Goal: Task Accomplishment & Management: Use online tool/utility

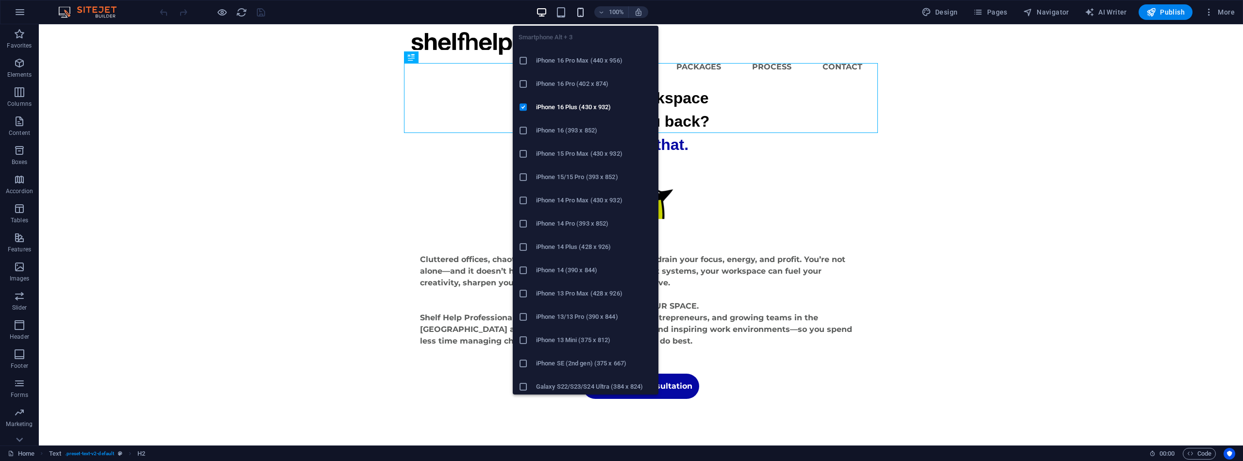
click at [580, 14] on icon "button" at bounding box center [580, 12] width 11 height 11
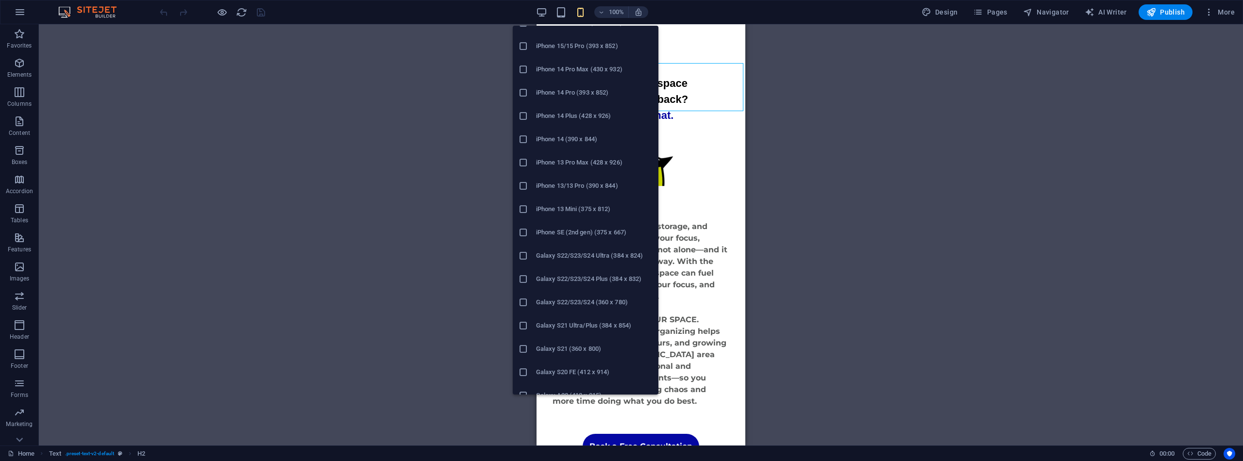
scroll to position [131, 0]
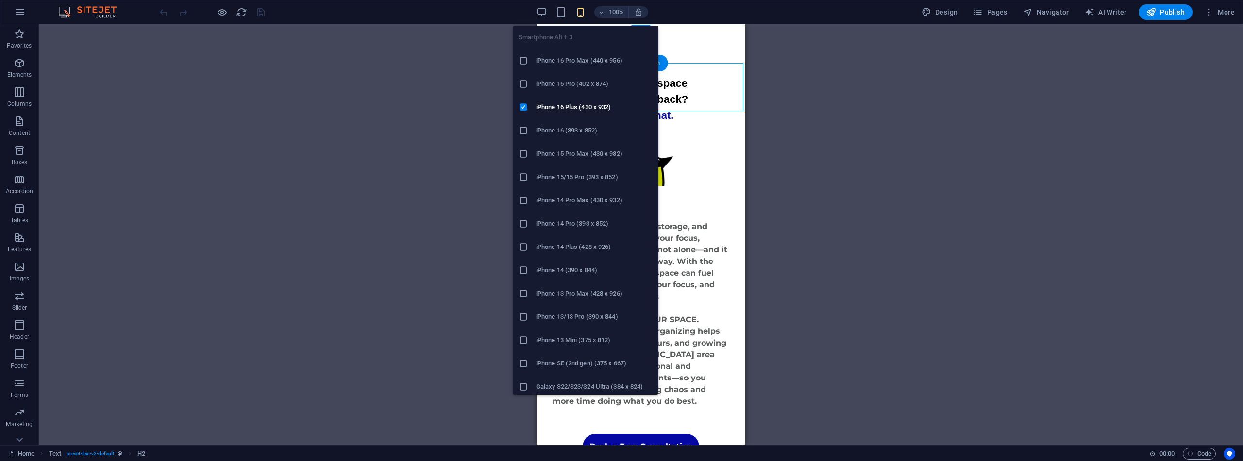
click at [581, 9] on icon "button" at bounding box center [580, 12] width 11 height 11
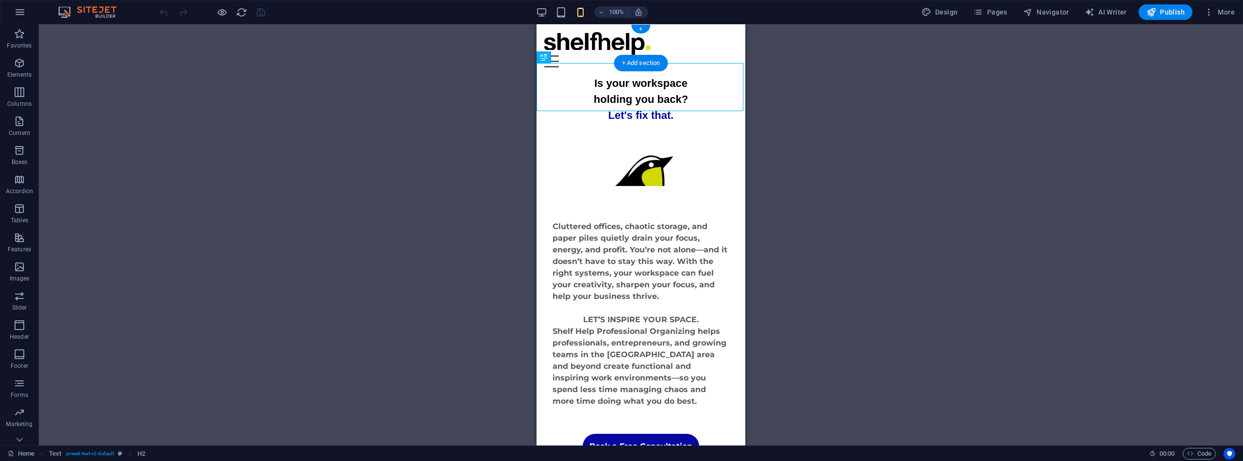
click at [731, 55] on div "Menu" at bounding box center [640, 61] width 193 height 12
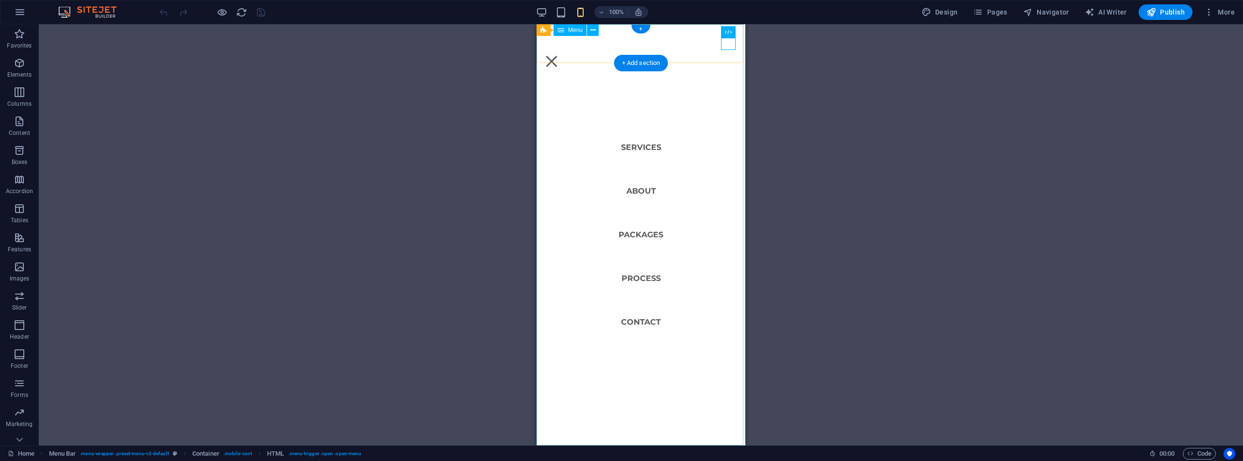
click at [641, 276] on nav "Services About Packages Process Contact" at bounding box center [640, 234] width 209 height 421
click at [638, 279] on nav "Services About Packages Process Contact" at bounding box center [640, 234] width 209 height 421
click at [559, 55] on div "Menu" at bounding box center [551, 61] width 15 height 12
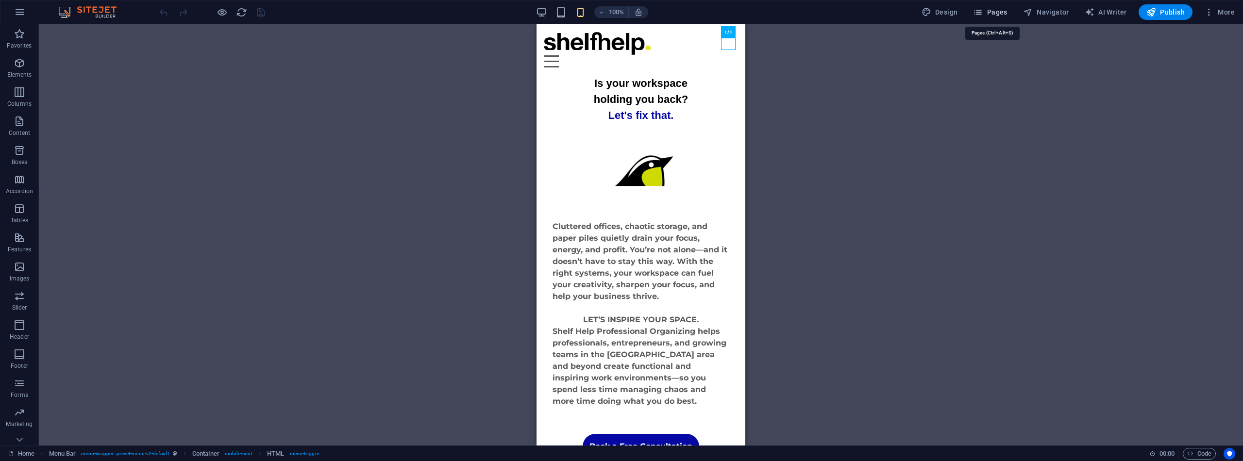
click at [988, 14] on span "Pages" at bounding box center [990, 12] width 34 height 10
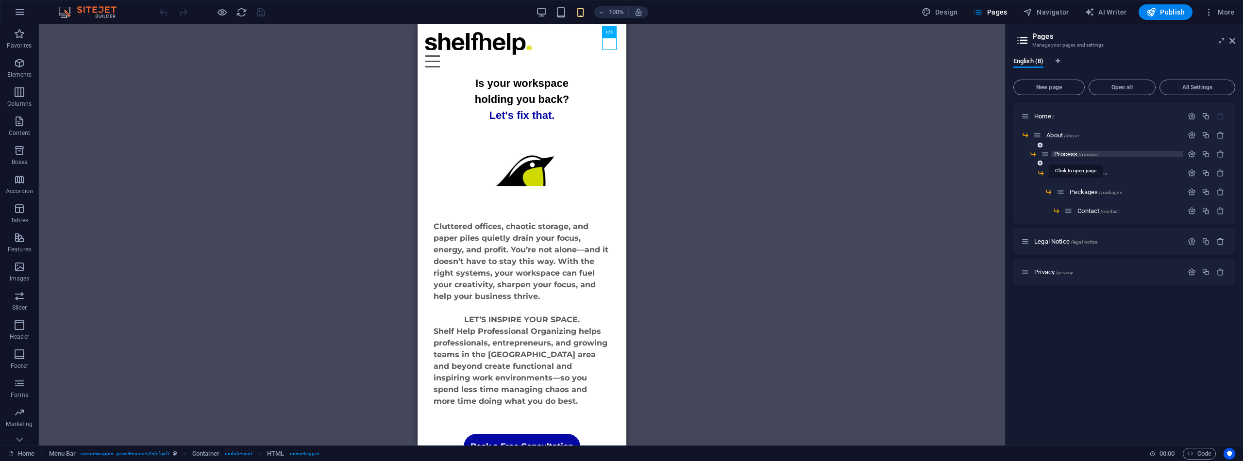
click at [1067, 153] on span "Process /process" at bounding box center [1076, 154] width 44 height 7
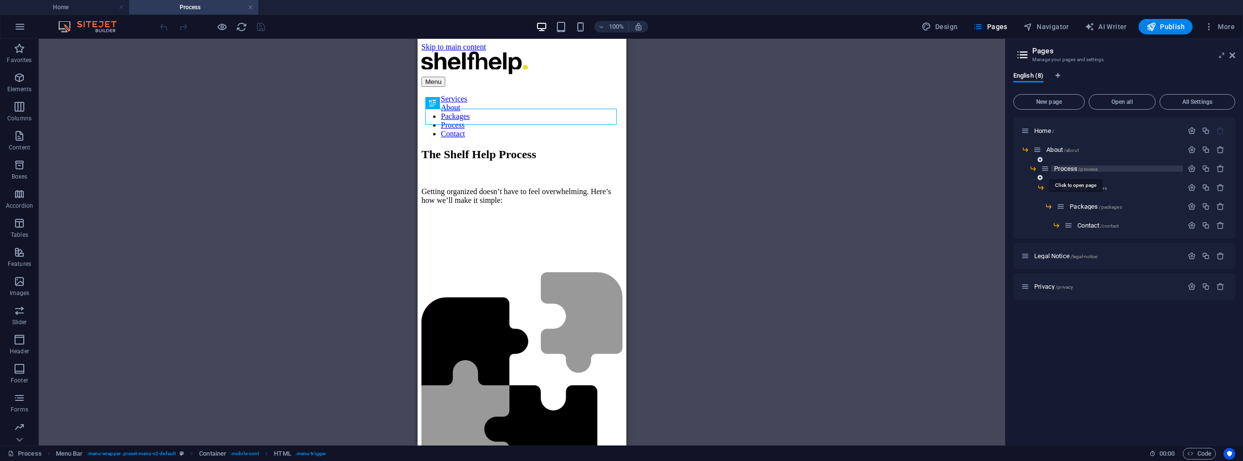
scroll to position [0, 0]
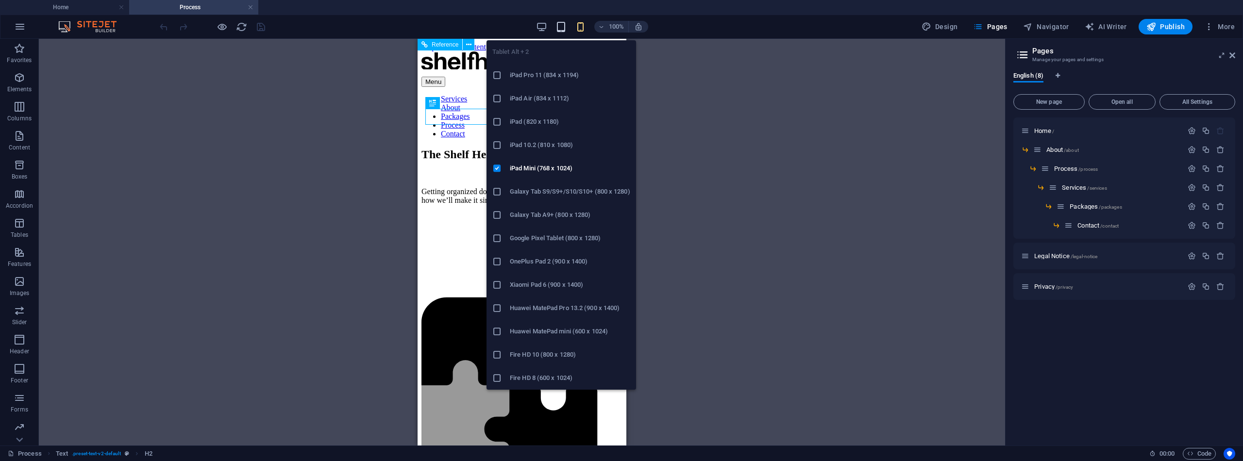
click at [563, 26] on icon "button" at bounding box center [560, 26] width 11 height 11
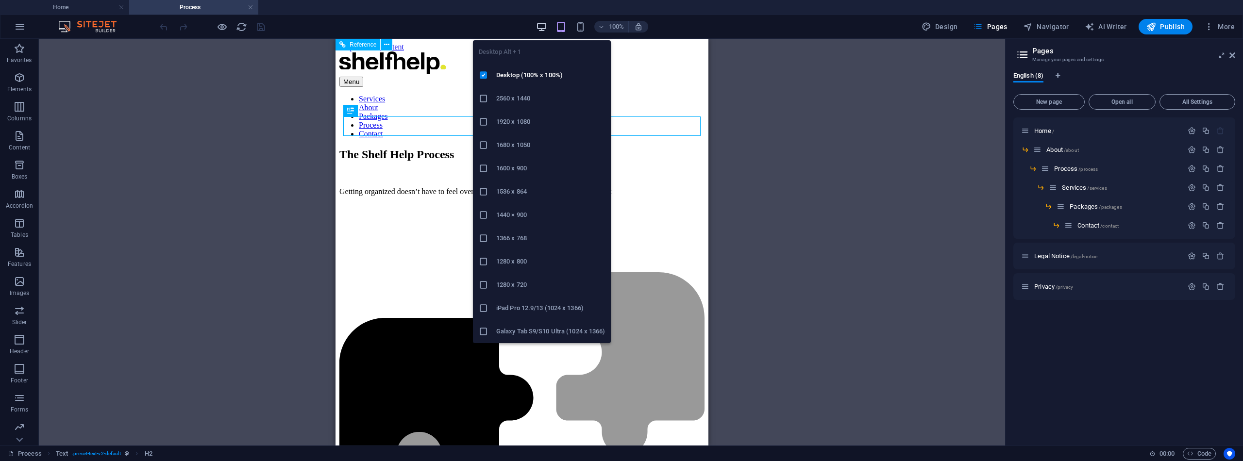
click at [546, 27] on icon "button" at bounding box center [541, 26] width 11 height 11
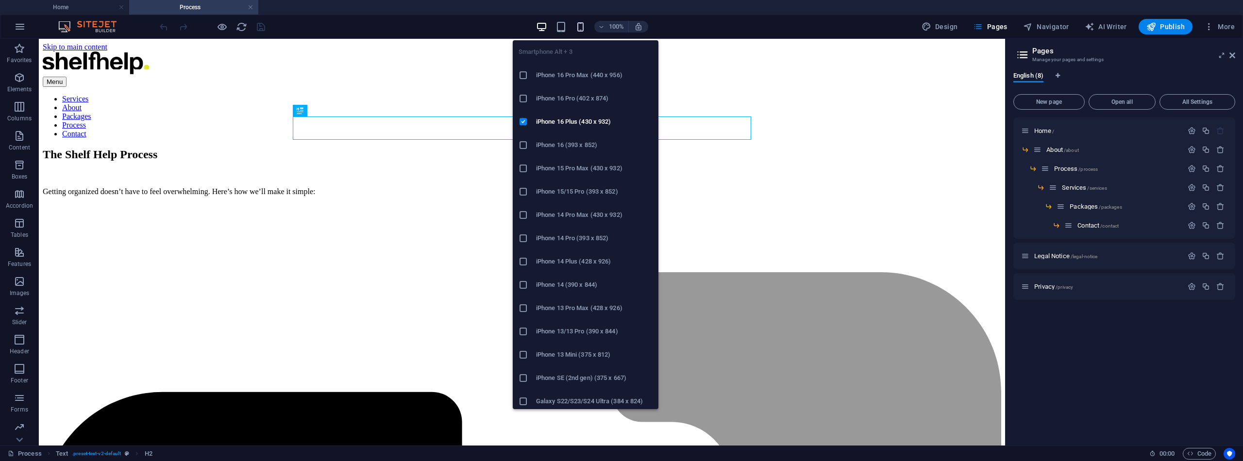
click at [584, 26] on icon "button" at bounding box center [580, 26] width 11 height 11
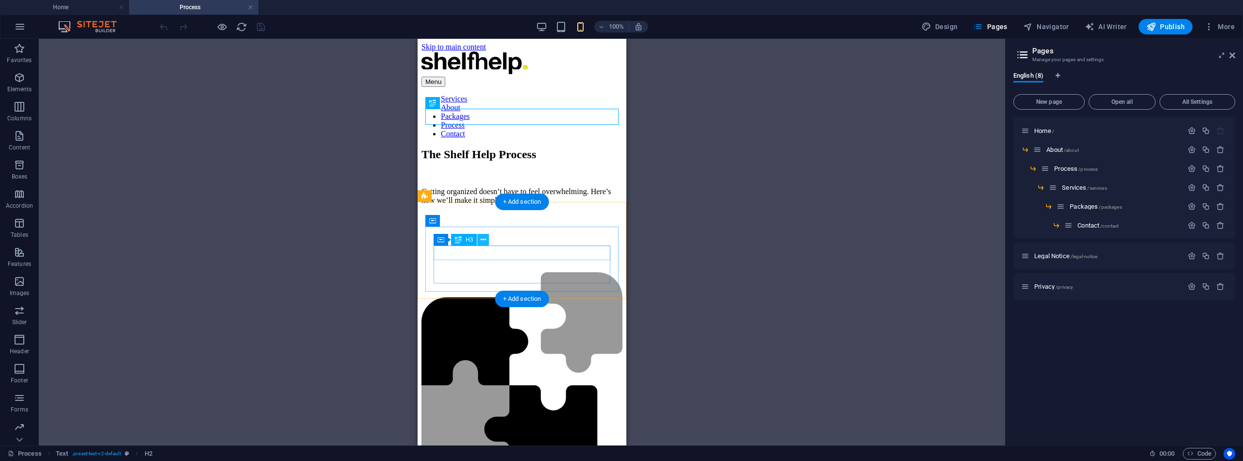
click at [485, 236] on icon at bounding box center [483, 240] width 5 height 10
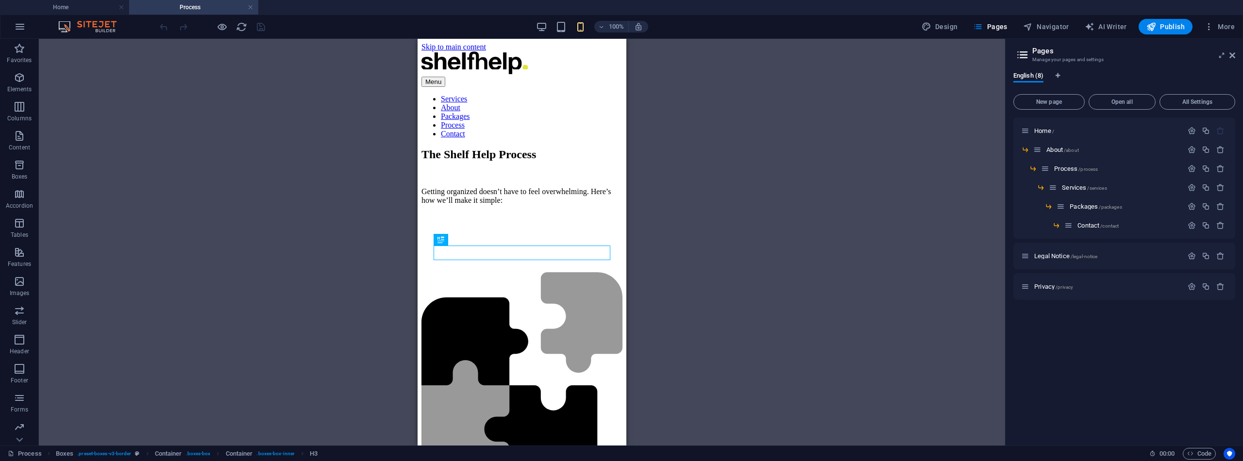
click at [466, 344] on html "Skip to main content Menu Services About Packages Process Contact The Shelf Hel…" at bounding box center [522, 206] width 209 height 334
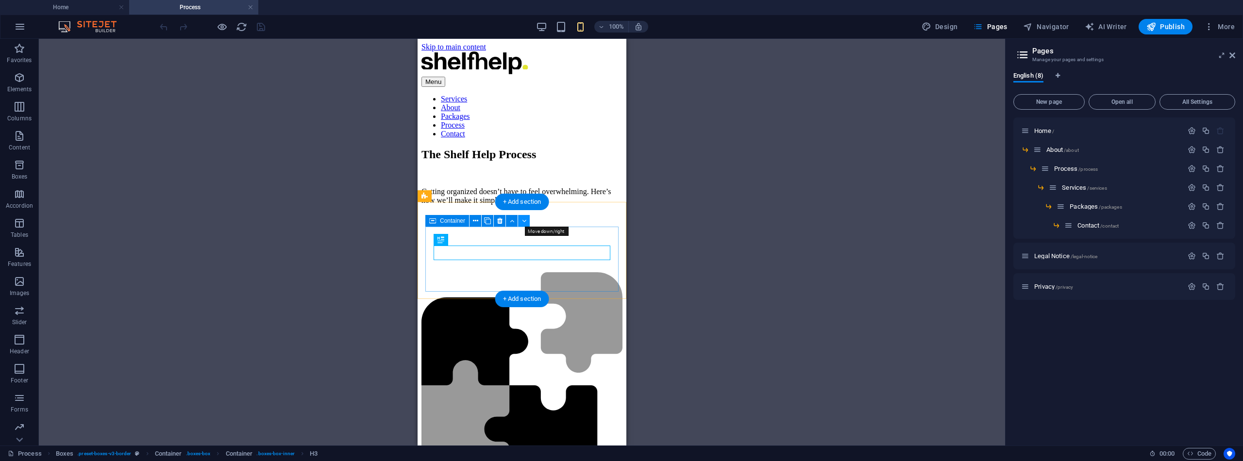
click at [524, 219] on icon at bounding box center [524, 221] width 4 height 10
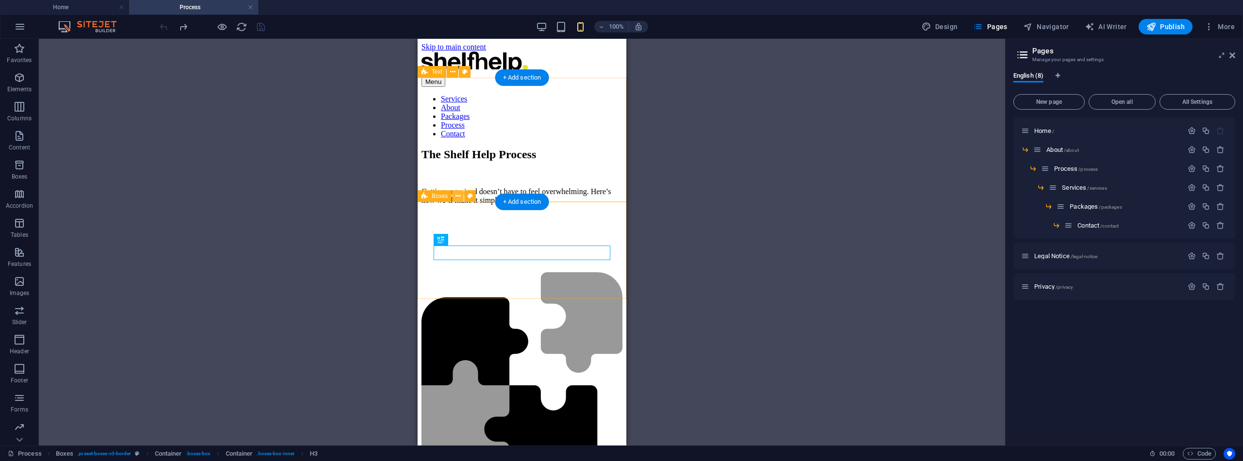
click at [461, 196] on button at bounding box center [458, 196] width 12 height 12
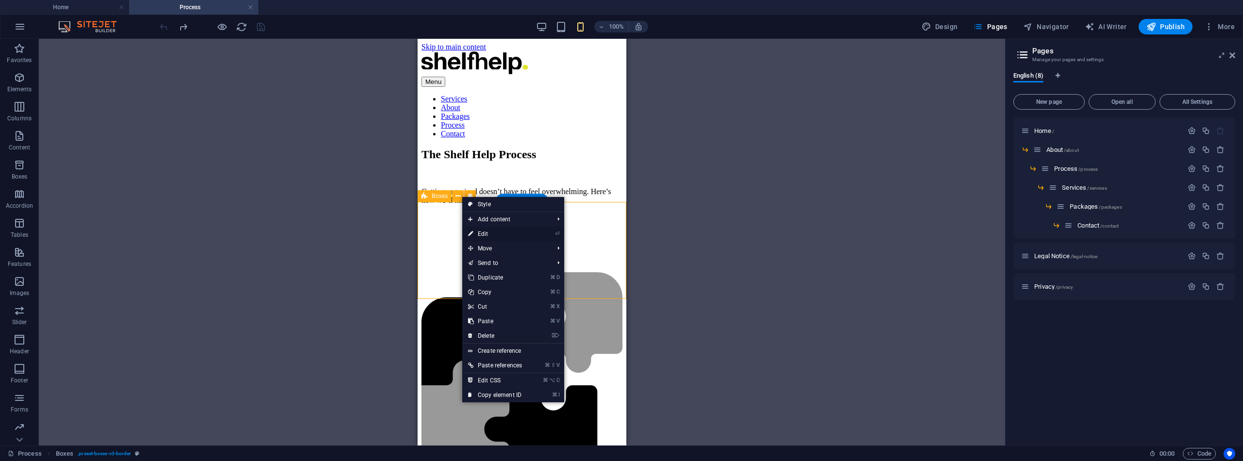
click at [478, 231] on link "⏎ Edit" at bounding box center [495, 234] width 66 height 15
select select "px"
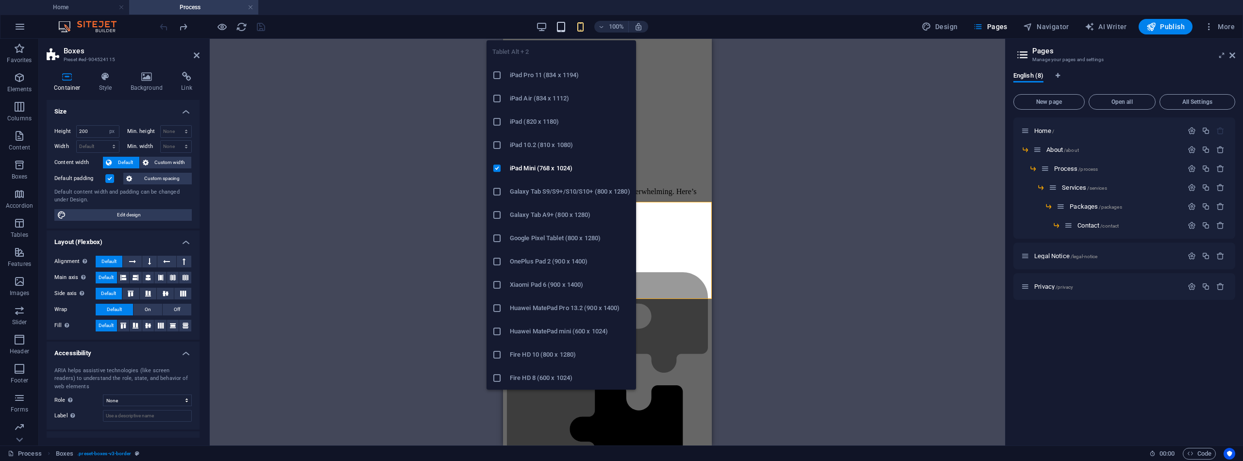
click at [563, 27] on icon "button" at bounding box center [560, 26] width 11 height 11
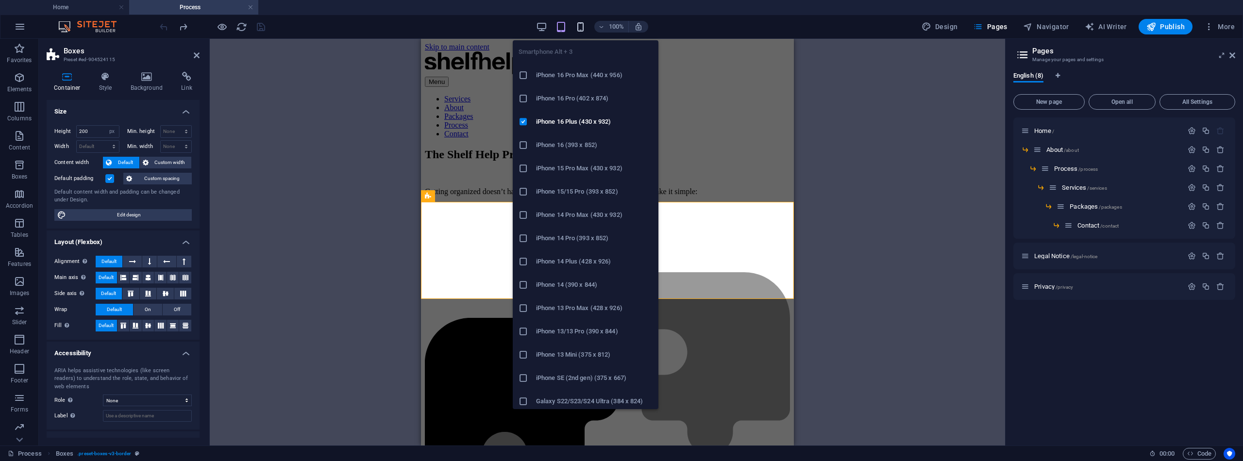
click at [581, 28] on icon "button" at bounding box center [580, 26] width 11 height 11
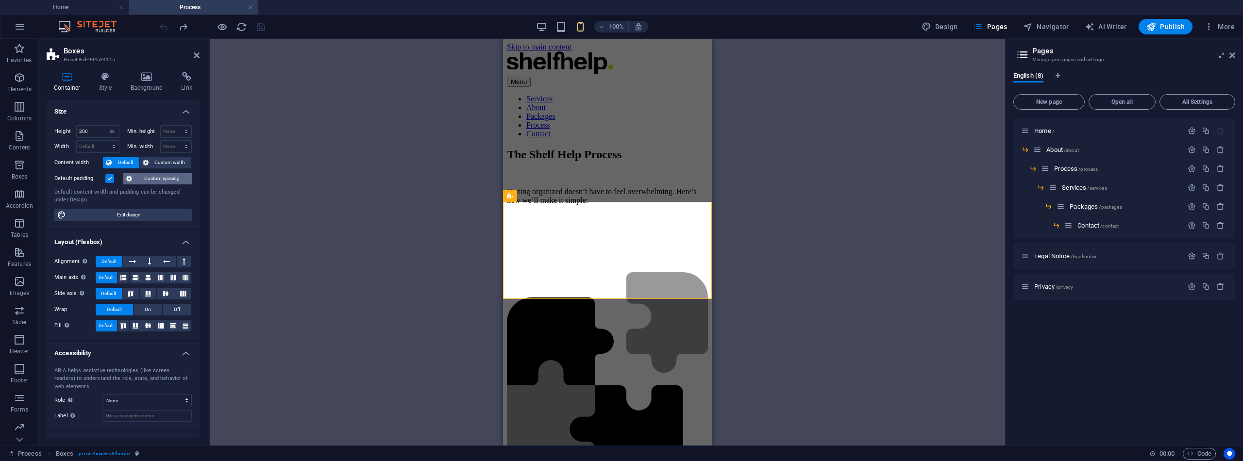
click at [145, 178] on span "Custom spacing" at bounding box center [162, 179] width 54 height 12
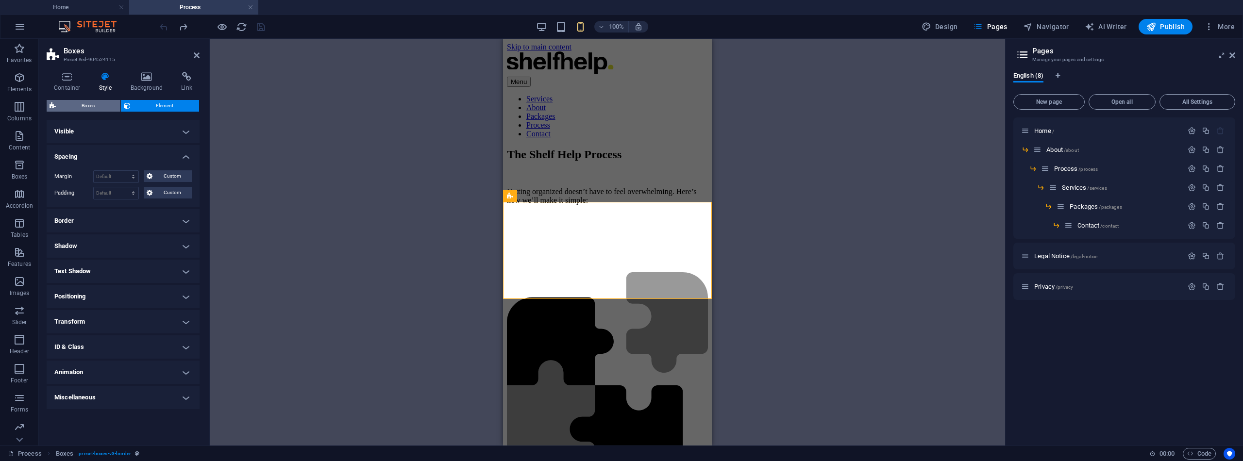
click at [101, 104] on span "Boxes" at bounding box center [88, 106] width 59 height 12
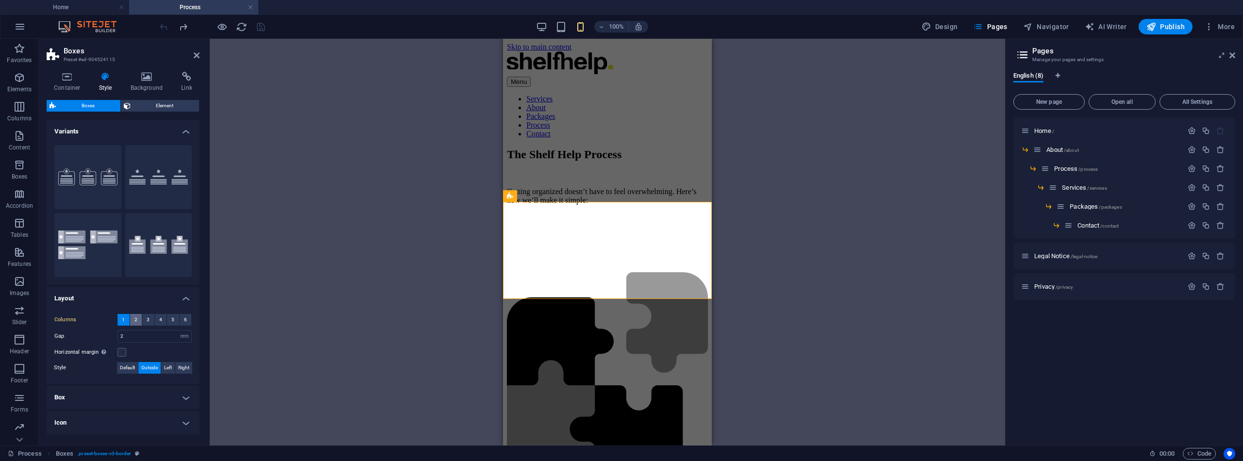
click at [134, 319] on span "2" at bounding box center [135, 320] width 3 height 12
click at [150, 318] on button "3" at bounding box center [148, 320] width 12 height 12
click at [123, 318] on span "1" at bounding box center [123, 320] width 3 height 12
click at [151, 318] on button "3" at bounding box center [148, 320] width 12 height 12
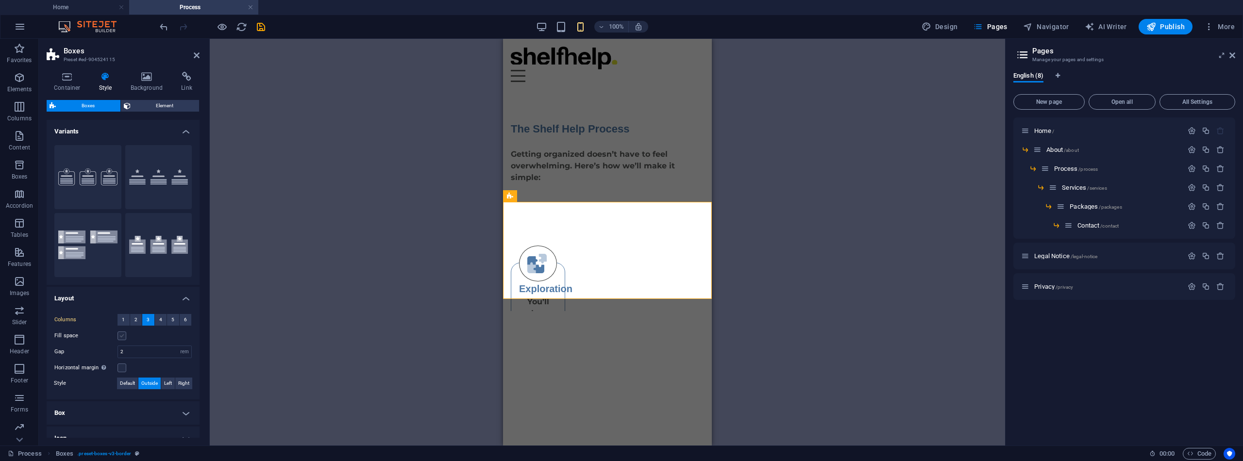
click at [122, 334] on label at bounding box center [121, 336] width 9 height 9
click at [0, 0] on input "Fill space" at bounding box center [0, 0] width 0 height 0
click at [157, 320] on button "4" at bounding box center [161, 320] width 12 height 12
click at [123, 318] on span "1" at bounding box center [123, 320] width 3 height 12
click at [128, 337] on input "2" at bounding box center [154, 337] width 73 height 12
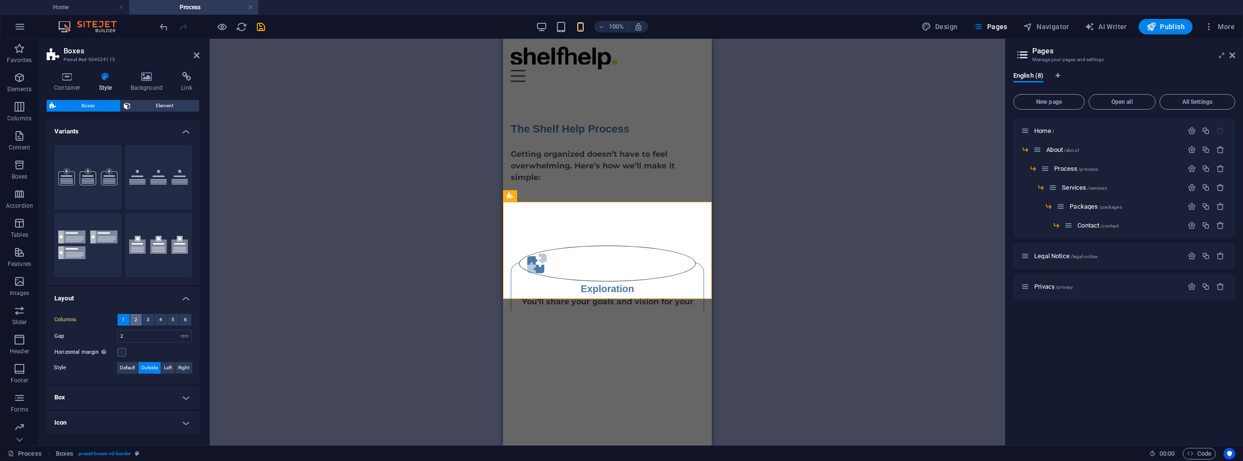
click at [136, 318] on span "2" at bounding box center [135, 320] width 3 height 12
click at [125, 364] on label at bounding box center [121, 368] width 9 height 9
click at [0, 0] on input "Horizontal margin Only if the containers "Content width" is not set to "Default"" at bounding box center [0, 0] width 0 height 0
click at [150, 317] on button "3" at bounding box center [148, 320] width 12 height 12
click at [160, 320] on span "4" at bounding box center [160, 320] width 3 height 12
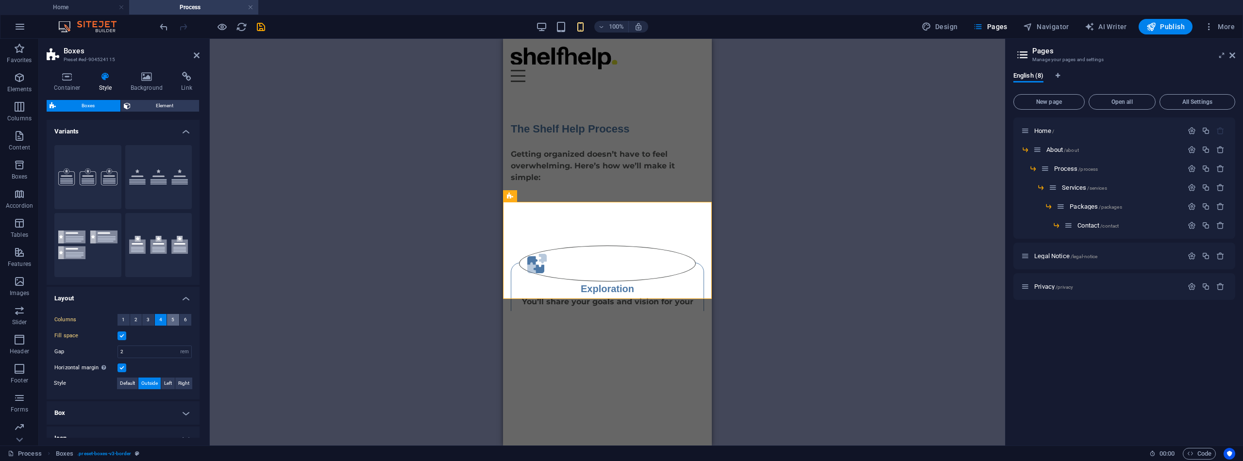
click at [173, 319] on button "5" at bounding box center [173, 320] width 12 height 12
click at [184, 319] on span "6" at bounding box center [185, 320] width 3 height 12
click at [165, 381] on span "Left" at bounding box center [168, 384] width 8 height 12
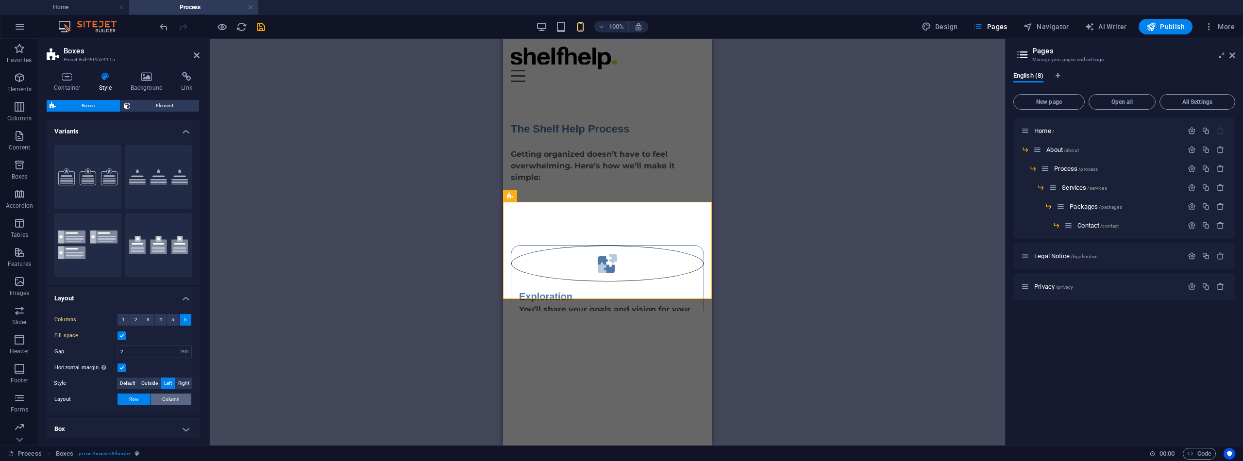
click at [170, 401] on span "Column" at bounding box center [170, 400] width 17 height 12
click at [150, 380] on span "Outside" at bounding box center [149, 384] width 17 height 12
click at [124, 381] on span "Default" at bounding box center [127, 384] width 15 height 12
click at [126, 367] on label at bounding box center [121, 368] width 9 height 9
click at [0, 0] on input "Horizontal margin Only if the containers "Content width" is not set to "Default"" at bounding box center [0, 0] width 0 height 0
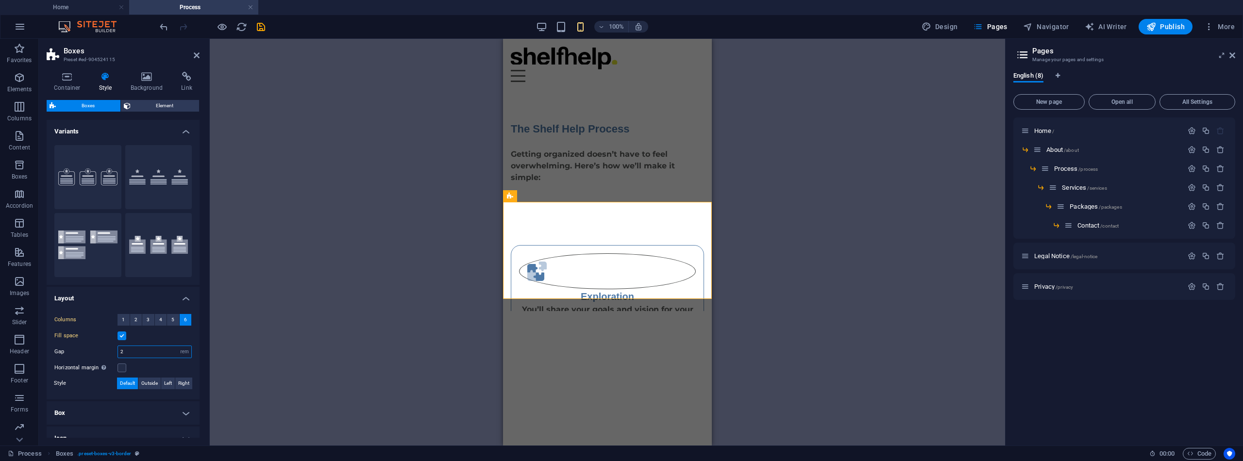
drag, startPoint x: 136, startPoint y: 352, endPoint x: 111, endPoint y: 345, distance: 26.3
click at [111, 346] on div "Gap 2 px rem % vh vw" at bounding box center [122, 352] width 137 height 13
click at [153, 351] on input "77" at bounding box center [154, 352] width 73 height 12
drag, startPoint x: 128, startPoint y: 351, endPoint x: 117, endPoint y: 351, distance: 11.7
click at [117, 351] on div "Gap 77 px rem % vh vw" at bounding box center [122, 352] width 137 height 13
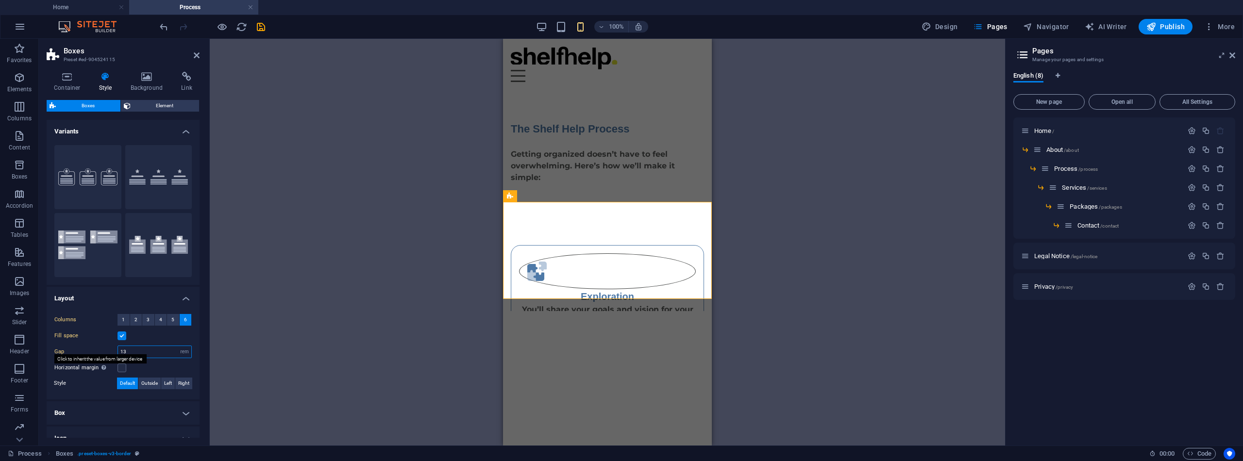
drag, startPoint x: 133, startPoint y: 351, endPoint x: 107, endPoint y: 349, distance: 26.3
click at [107, 349] on div "Gap 13 px rem % vh vw" at bounding box center [122, 352] width 137 height 13
type input "1"
click at [559, 253] on icon at bounding box center [560, 255] width 5 height 10
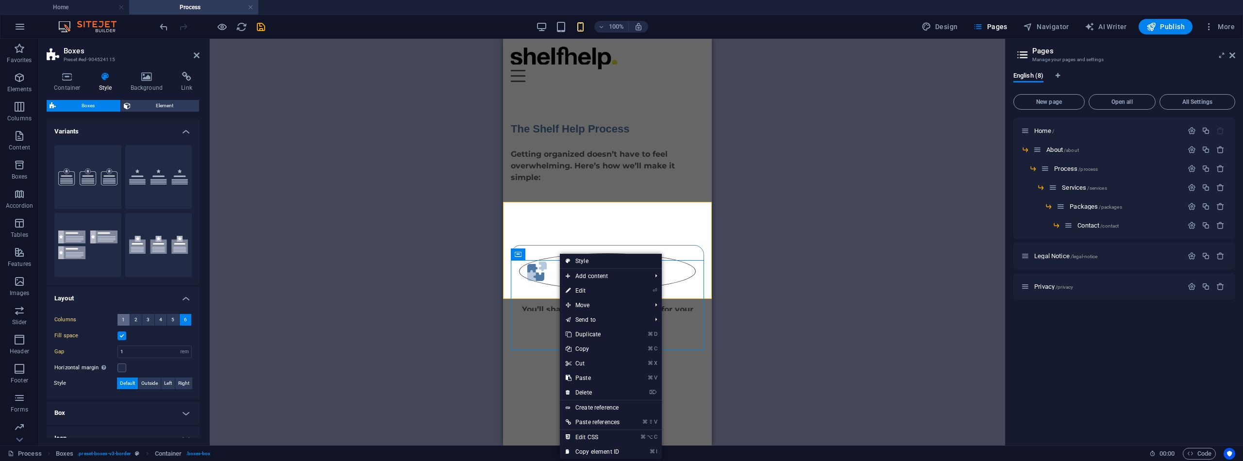
click at [123, 318] on span "1" at bounding box center [123, 320] width 3 height 12
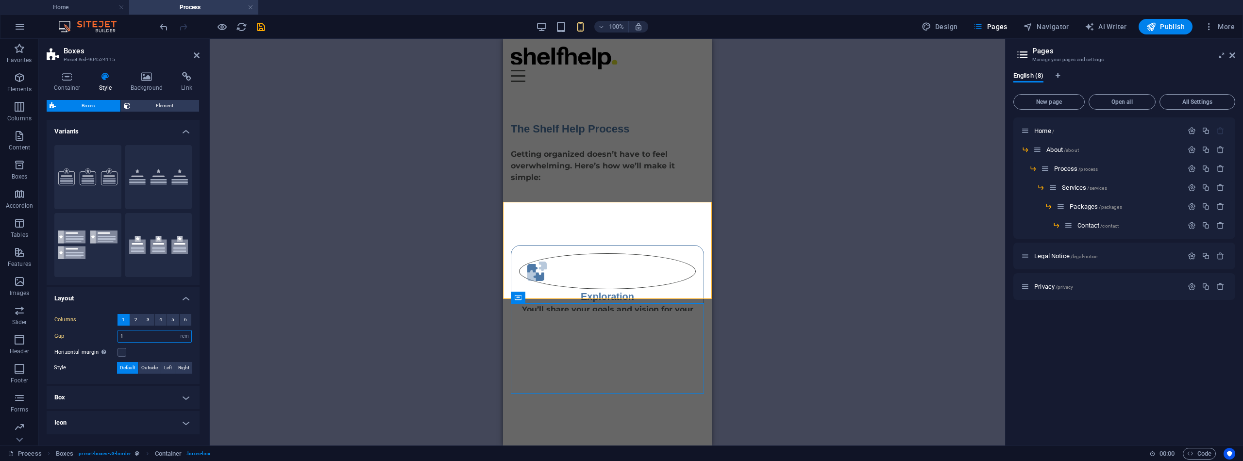
drag, startPoint x: 125, startPoint y: 337, endPoint x: 118, endPoint y: 336, distance: 6.5
click at [118, 336] on input "1" at bounding box center [154, 337] width 73 height 12
click at [144, 368] on span "Outside" at bounding box center [149, 368] width 17 height 12
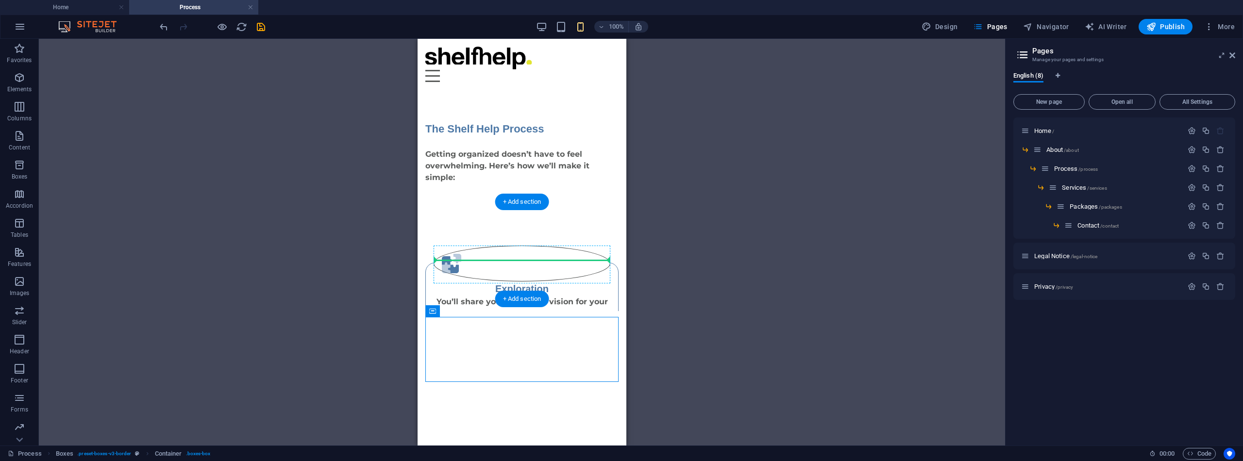
drag, startPoint x: 935, startPoint y: 351, endPoint x: 548, endPoint y: 267, distance: 396.4
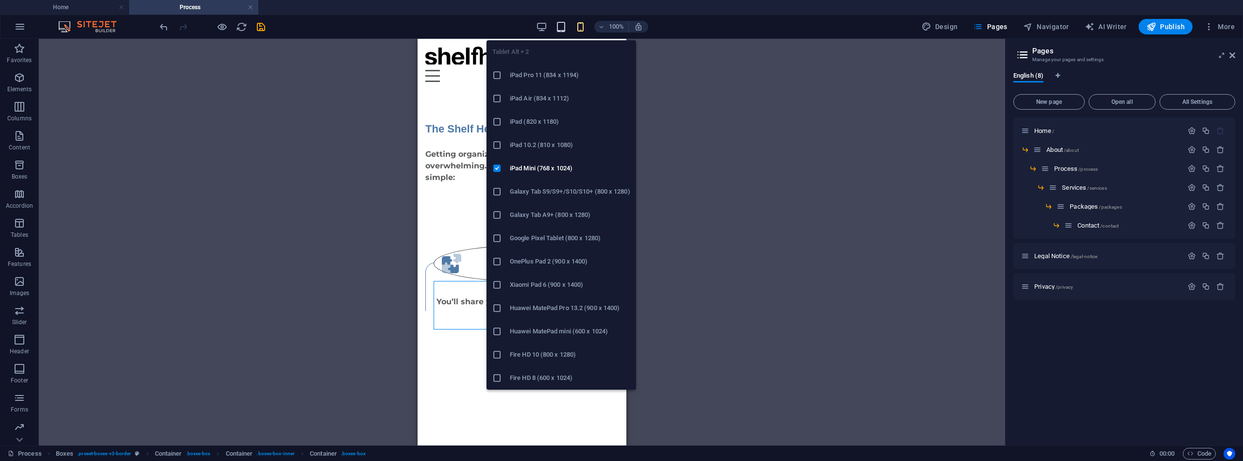
click at [563, 25] on icon "button" at bounding box center [560, 26] width 11 height 11
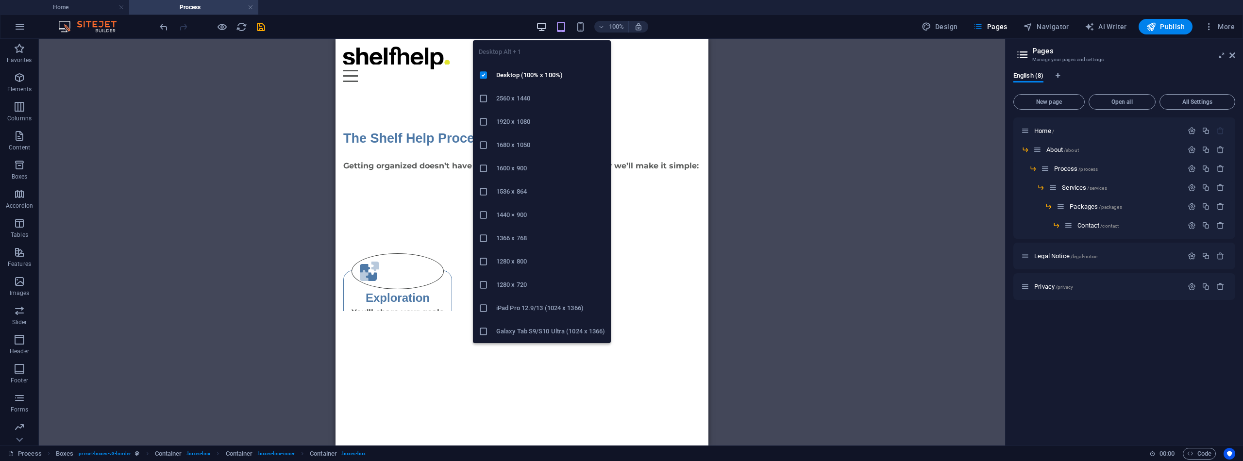
click at [542, 26] on icon "button" at bounding box center [541, 26] width 11 height 11
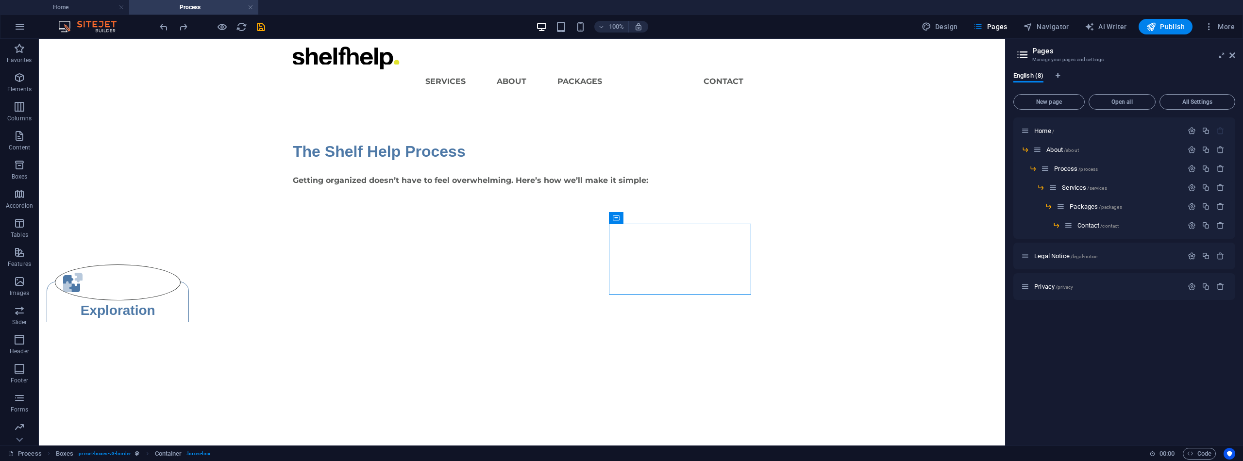
click at [570, 316] on html "Skip to main content Menu Services About Packages Process Contact The Shelf Hel…" at bounding box center [522, 181] width 966 height 284
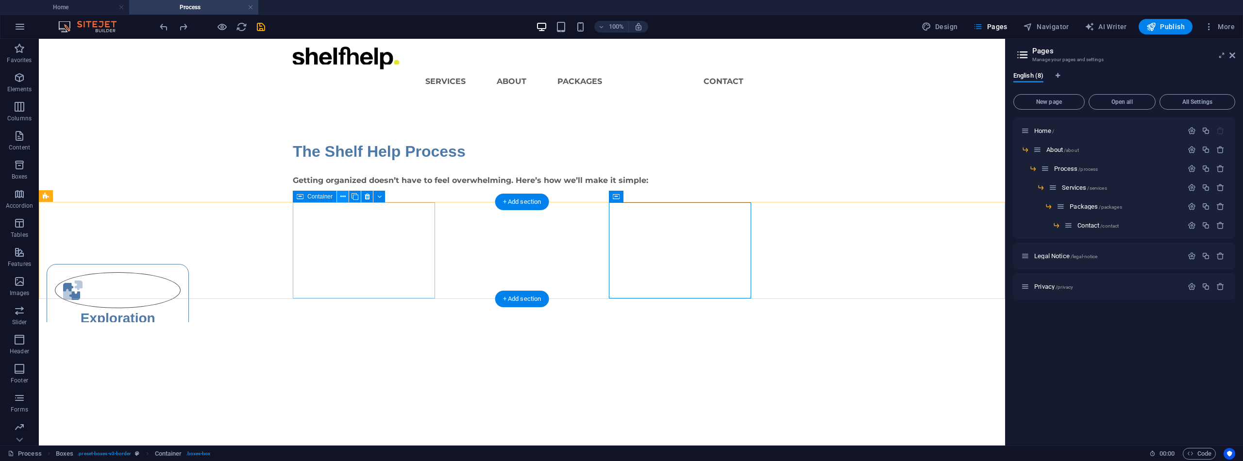
click at [339, 195] on button at bounding box center [343, 197] width 12 height 12
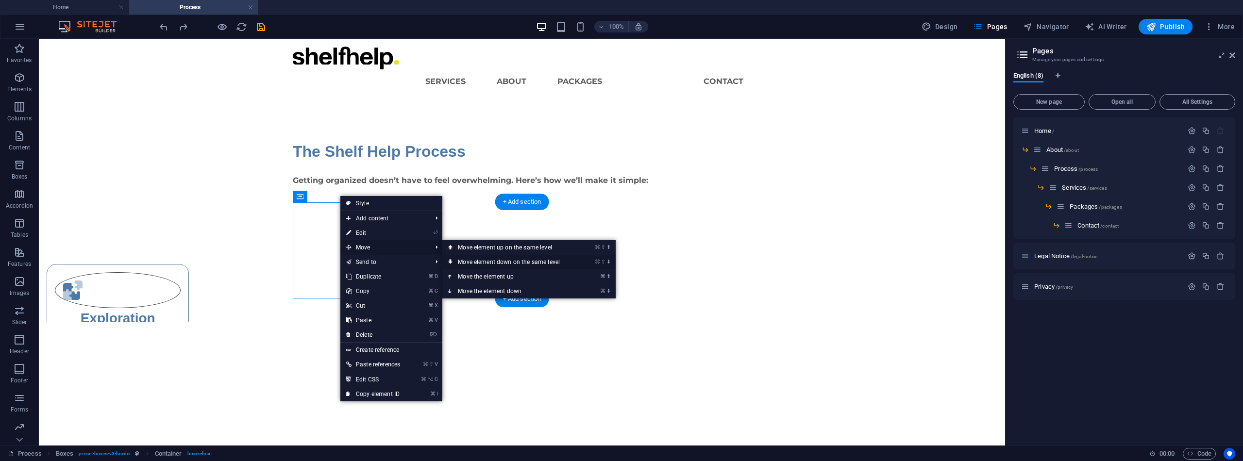
click at [471, 259] on link "⌘ ⇧ ⬇ Move element down on the same level" at bounding box center [510, 262] width 137 height 15
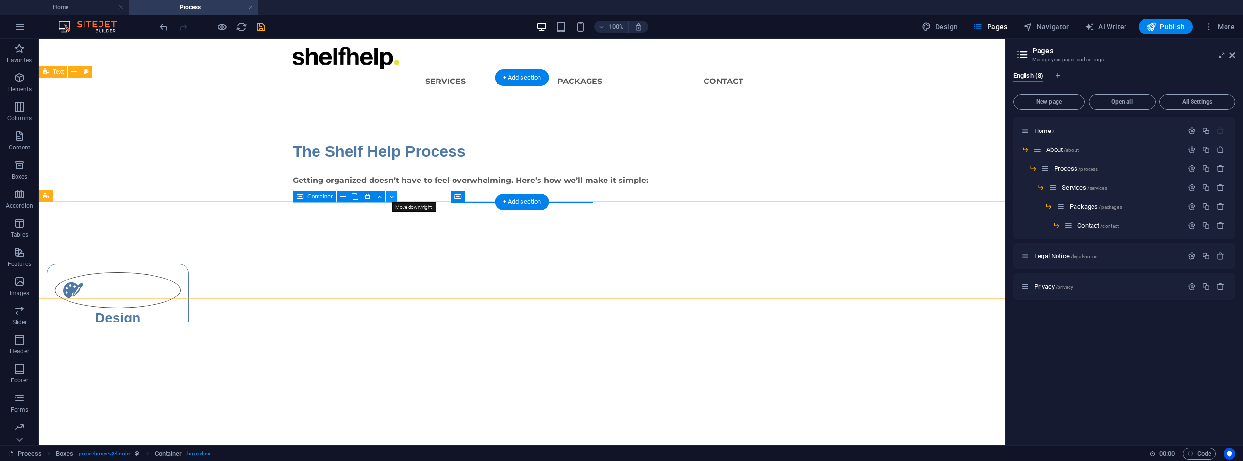
click at [389, 196] on icon at bounding box center [391, 197] width 4 height 10
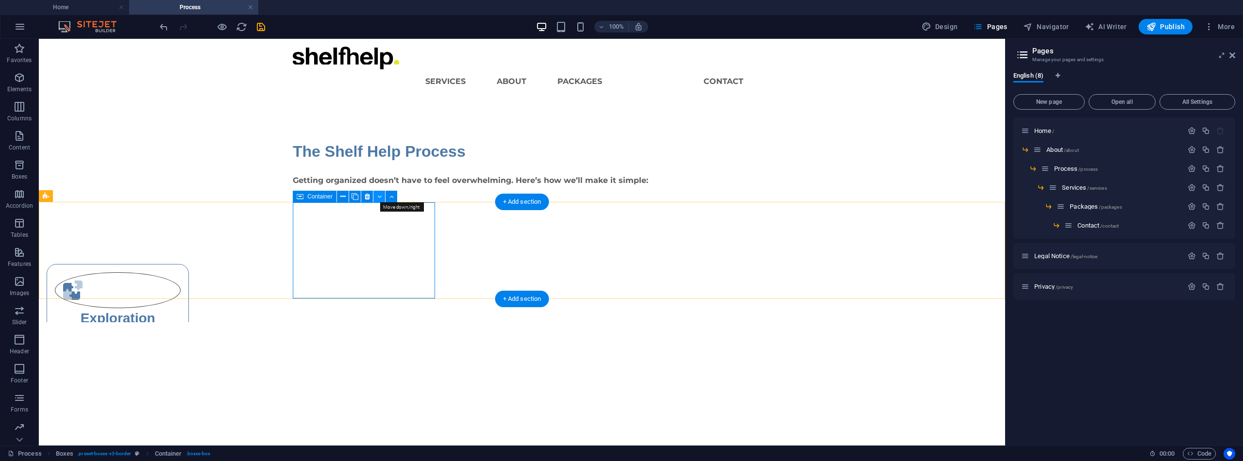
click at [380, 196] on icon at bounding box center [379, 197] width 4 height 10
click at [379, 197] on icon at bounding box center [379, 197] width 4 height 10
click at [391, 197] on icon at bounding box center [391, 197] width 4 height 10
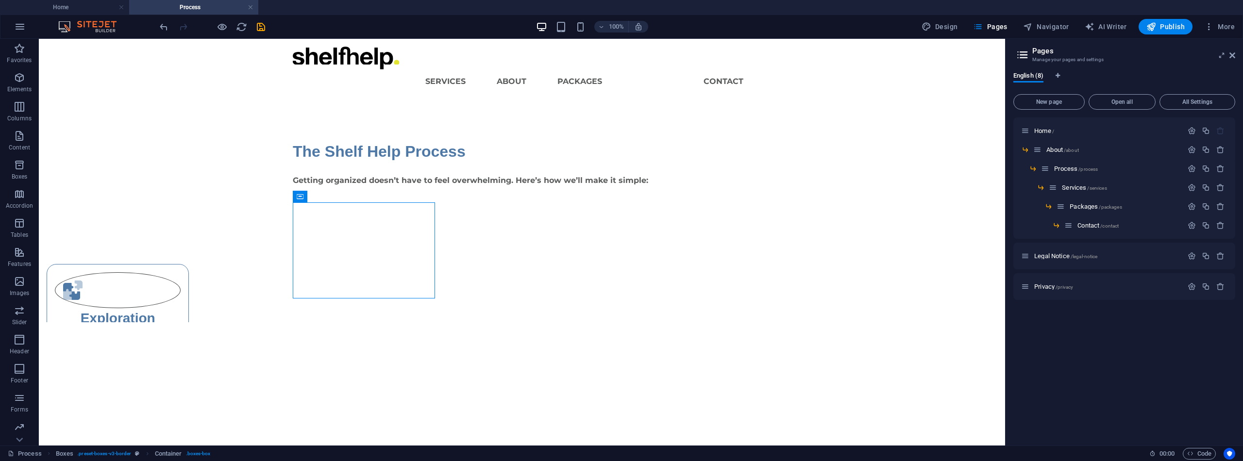
click at [567, 322] on html "Skip to main content Menu Services About Packages Process Contact The Shelf Hel…" at bounding box center [522, 181] width 966 height 284
click at [545, 321] on html "Skip to main content Menu Services About Packages Process Contact The Shelf Hel…" at bounding box center [522, 181] width 966 height 284
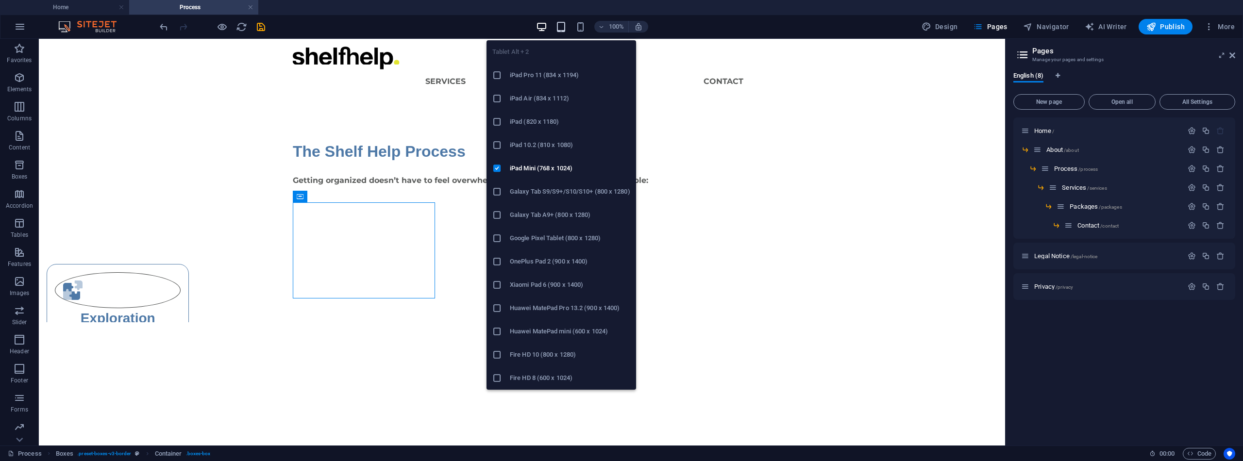
click at [563, 31] on icon "button" at bounding box center [560, 26] width 11 height 11
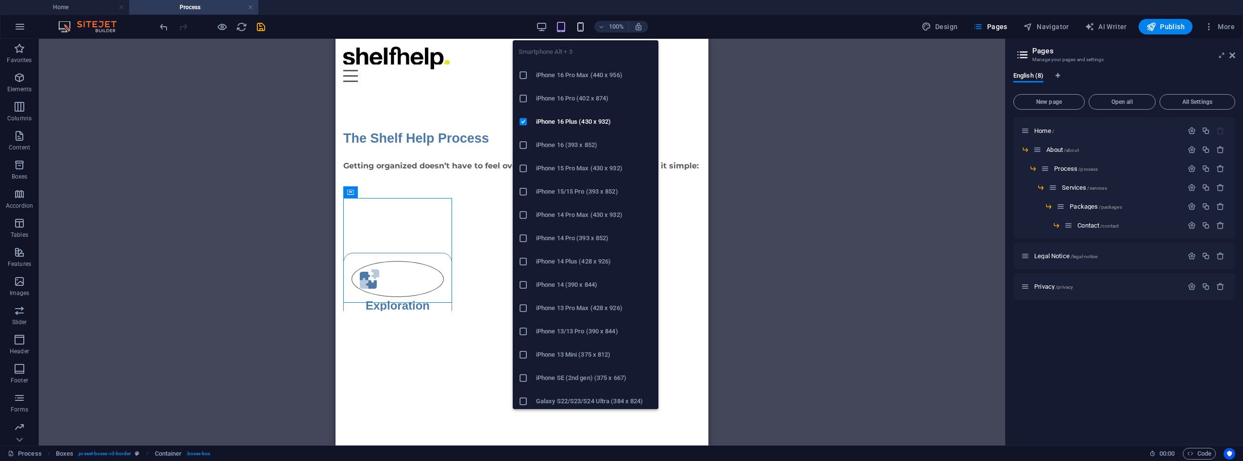
click at [579, 27] on icon "button" at bounding box center [580, 26] width 11 height 11
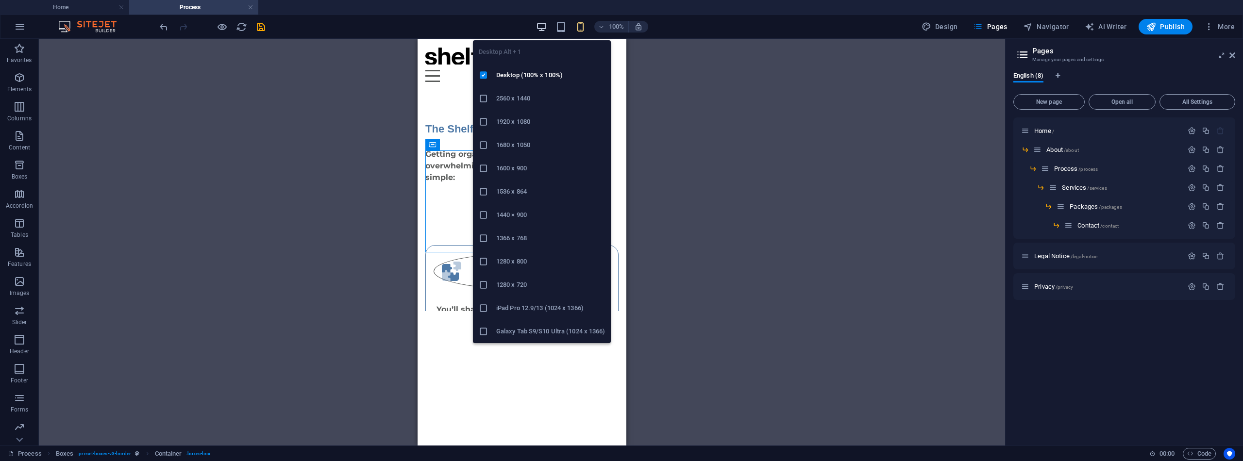
click at [544, 30] on icon "button" at bounding box center [541, 26] width 11 height 11
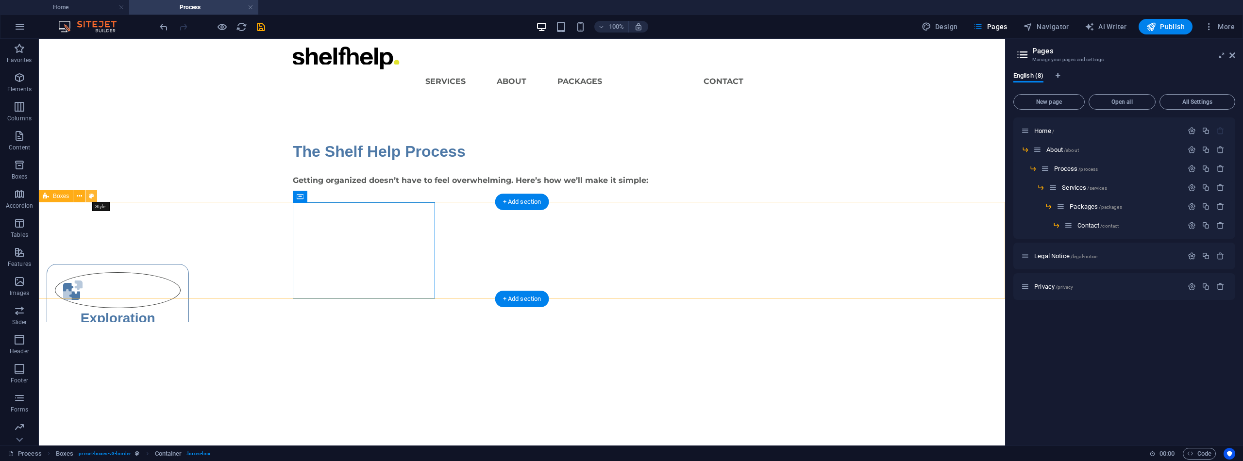
click at [87, 198] on button at bounding box center [91, 196] width 12 height 12
select select "rem"
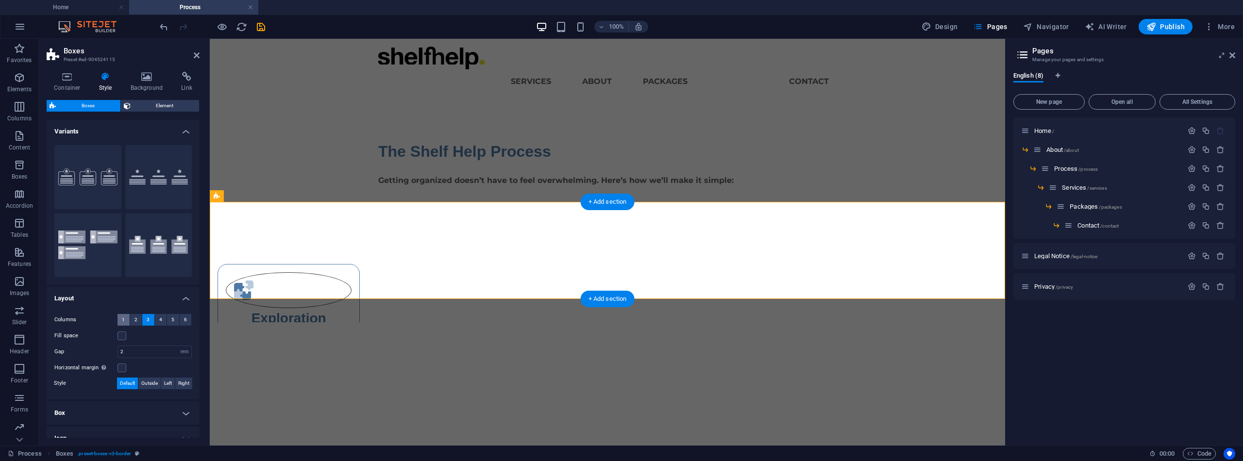
click at [118, 317] on button "1" at bounding box center [123, 320] width 12 height 12
click at [132, 338] on input "2" at bounding box center [154, 337] width 73 height 12
click at [134, 316] on span "2" at bounding box center [135, 320] width 3 height 12
click at [145, 321] on button "3" at bounding box center [148, 320] width 12 height 12
click at [123, 335] on label at bounding box center [121, 336] width 9 height 9
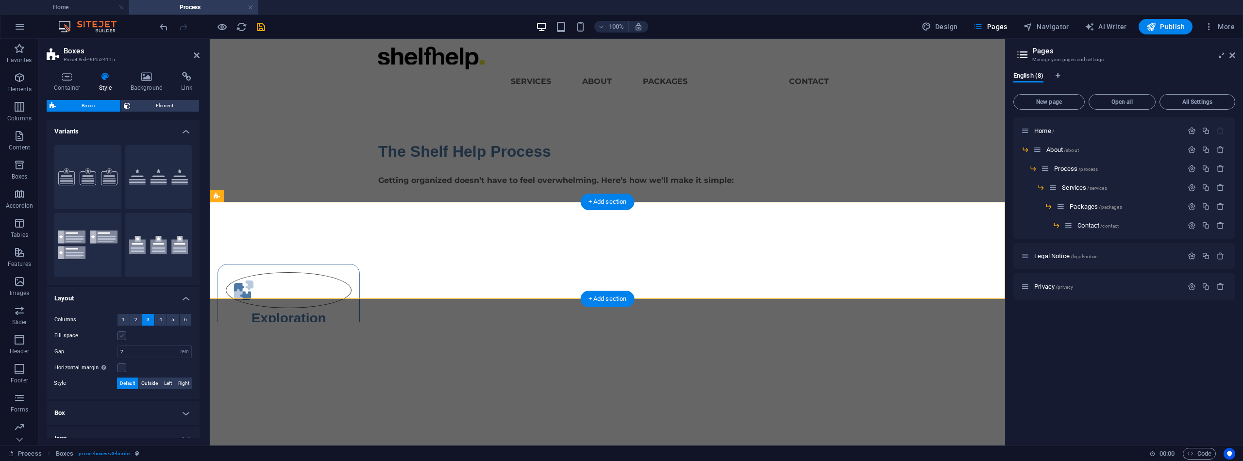
click at [0, 0] on input "Fill space" at bounding box center [0, 0] width 0 height 0
click at [183, 413] on h4 "Box" at bounding box center [123, 412] width 153 height 23
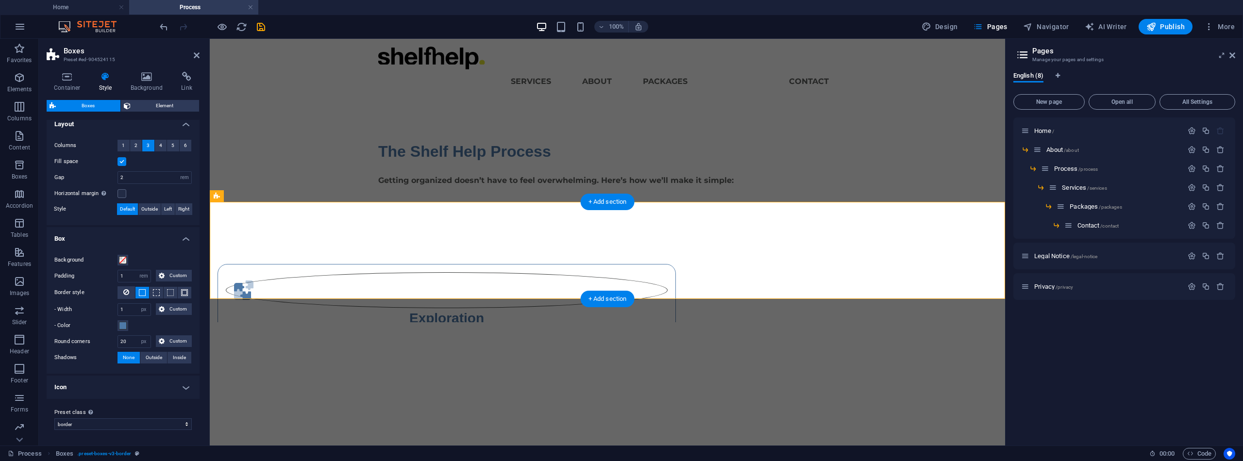
scroll to position [174, 0]
drag, startPoint x: 128, startPoint y: 308, endPoint x: 119, endPoint y: 306, distance: 9.0
click at [119, 306] on input "1" at bounding box center [134, 310] width 33 height 12
type input "2"
click at [182, 388] on h4 "Icon" at bounding box center [123, 387] width 153 height 23
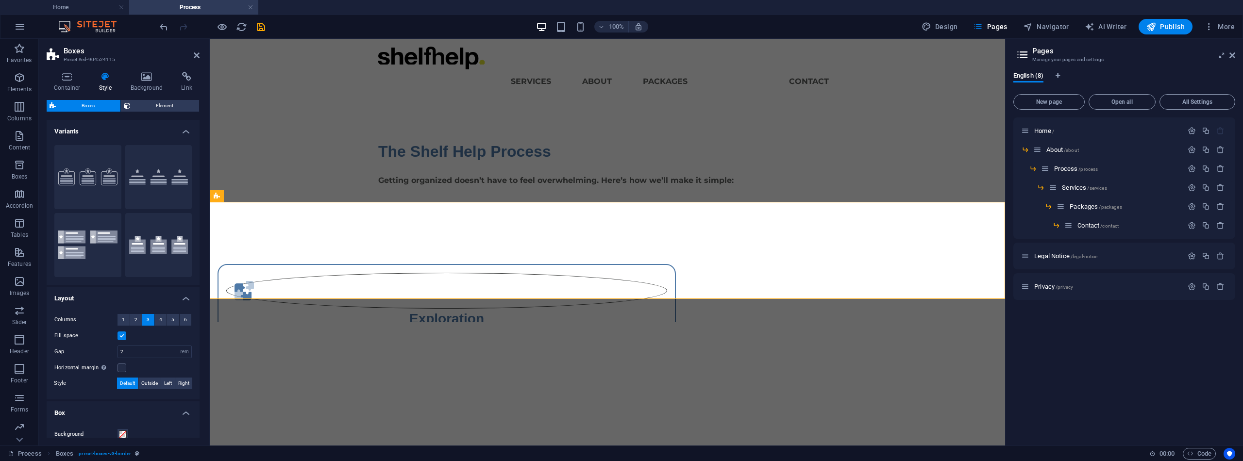
scroll to position [0, 0]
click at [160, 103] on span "Element" at bounding box center [165, 106] width 63 height 12
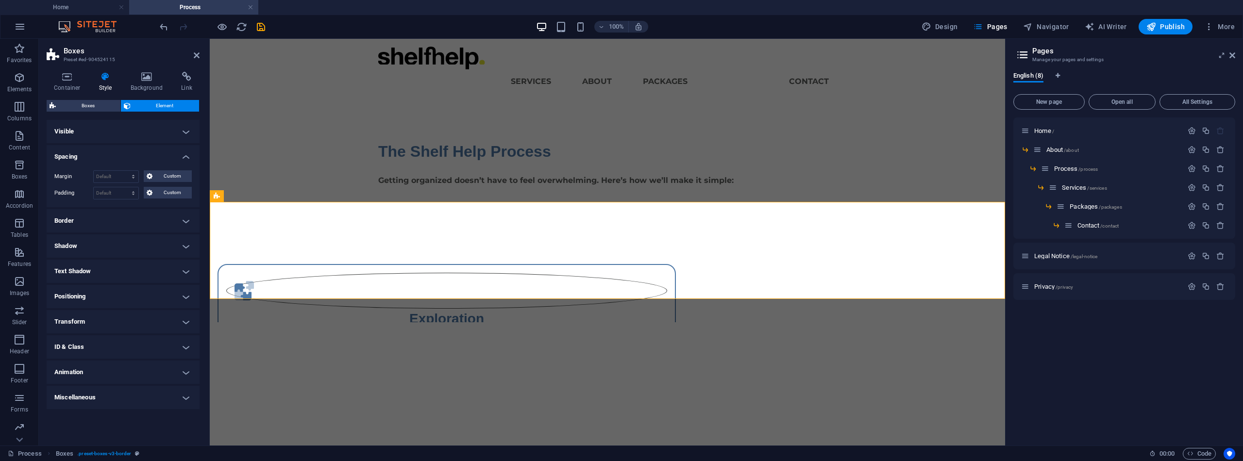
click at [186, 394] on h4 "Miscellaneous" at bounding box center [123, 397] width 153 height 23
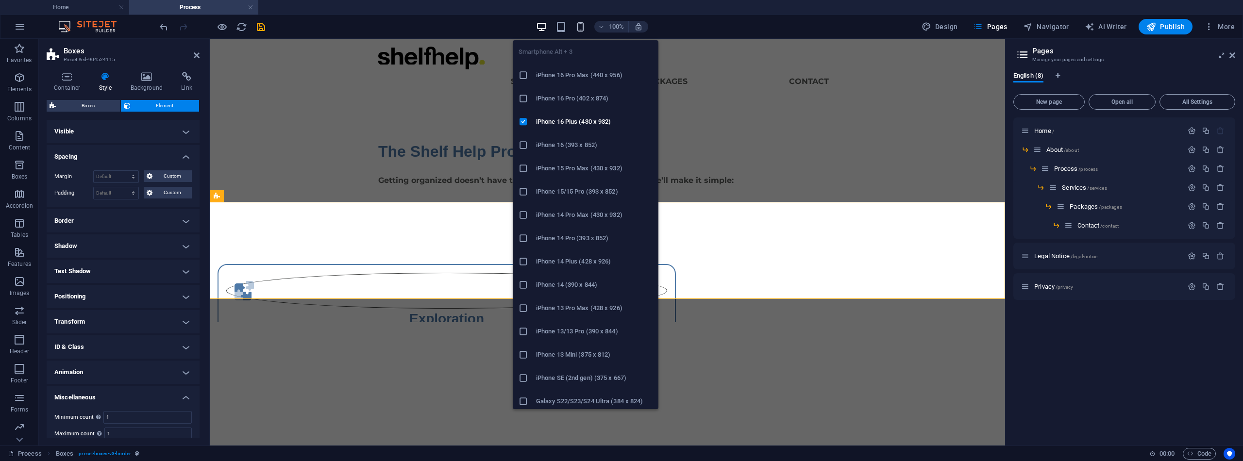
click at [581, 27] on icon "button" at bounding box center [580, 26] width 11 height 11
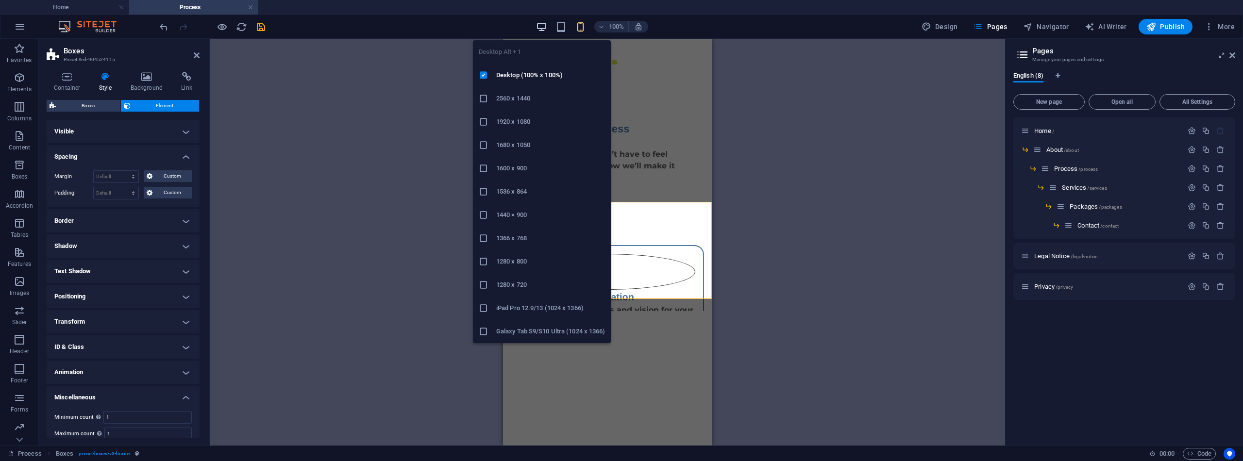
click at [542, 25] on icon "button" at bounding box center [541, 26] width 11 height 11
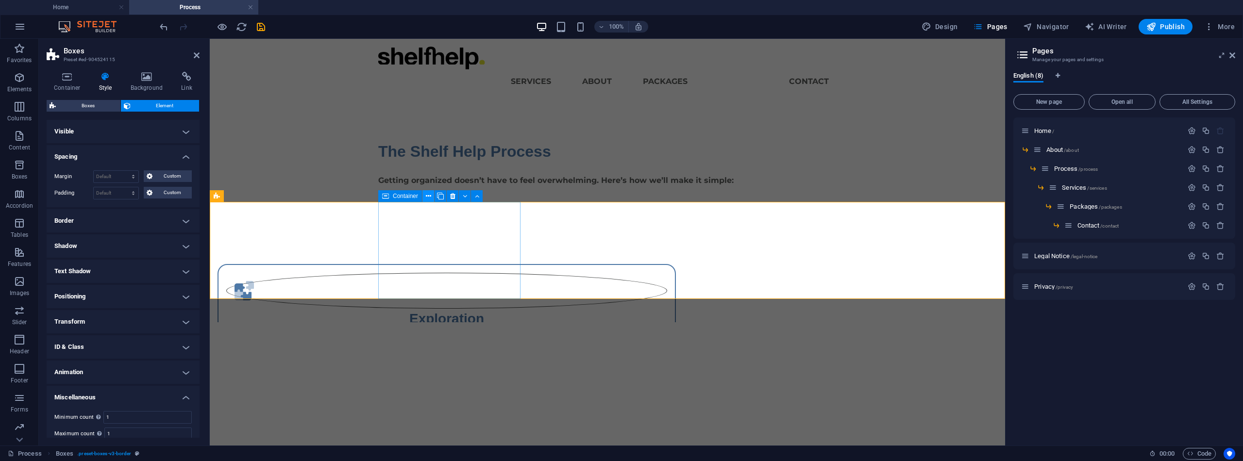
click at [430, 196] on icon at bounding box center [428, 196] width 5 height 10
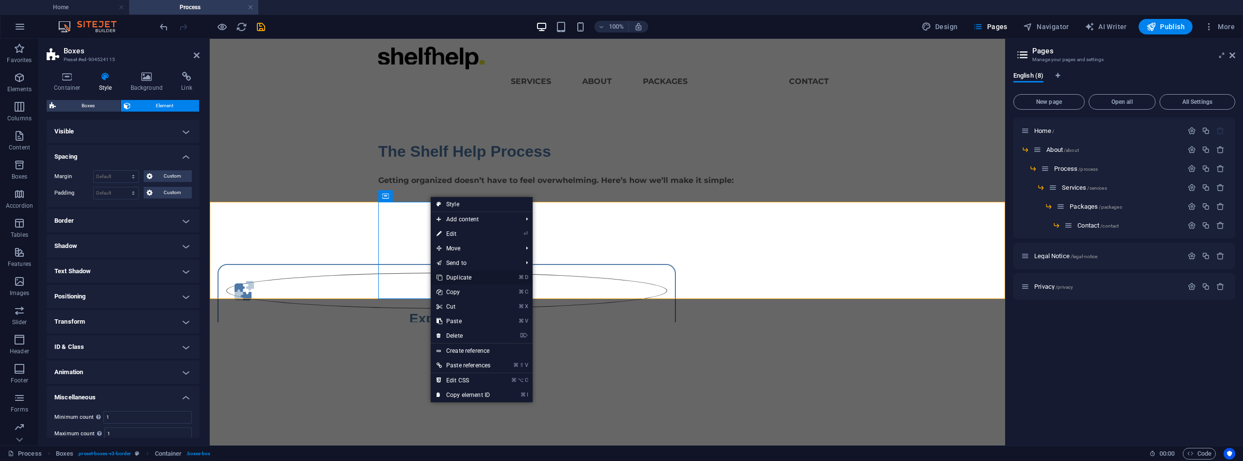
click at [452, 274] on link "⌘ D Duplicate" at bounding box center [464, 277] width 66 height 15
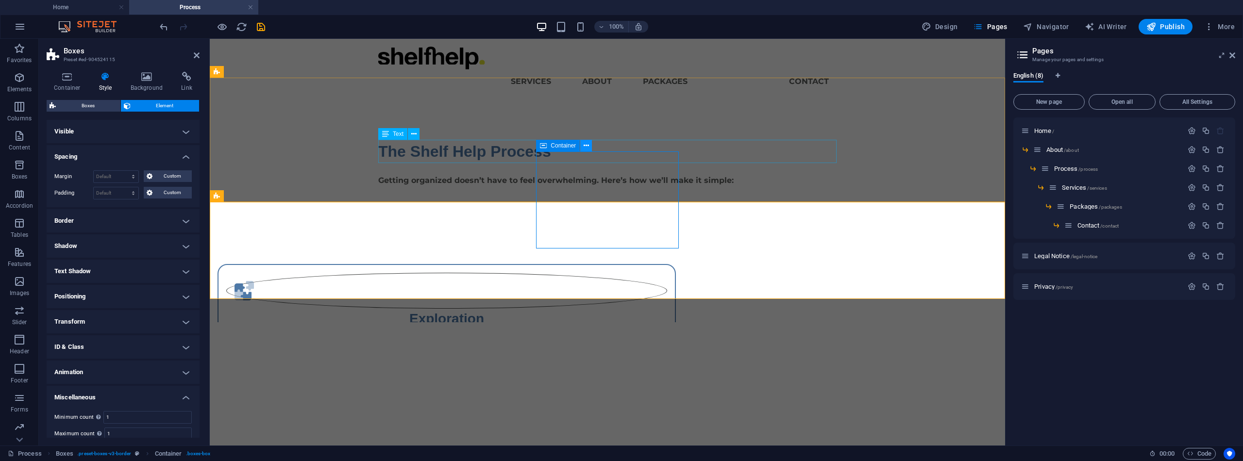
click at [588, 146] on icon at bounding box center [586, 146] width 5 height 10
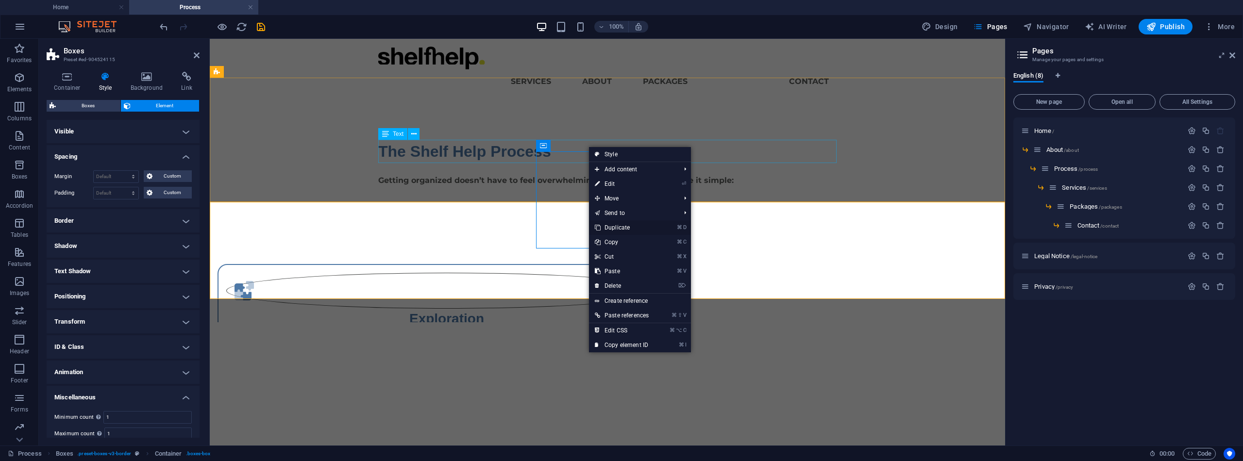
click at [623, 224] on link "⌘ D Duplicate" at bounding box center [622, 227] width 66 height 15
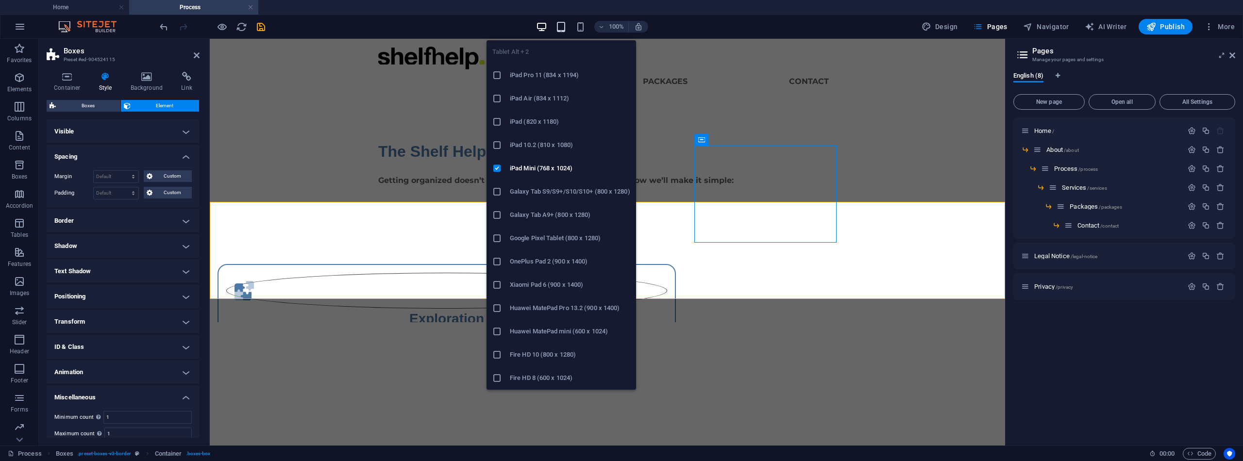
click at [566, 27] on icon "button" at bounding box center [560, 26] width 11 height 11
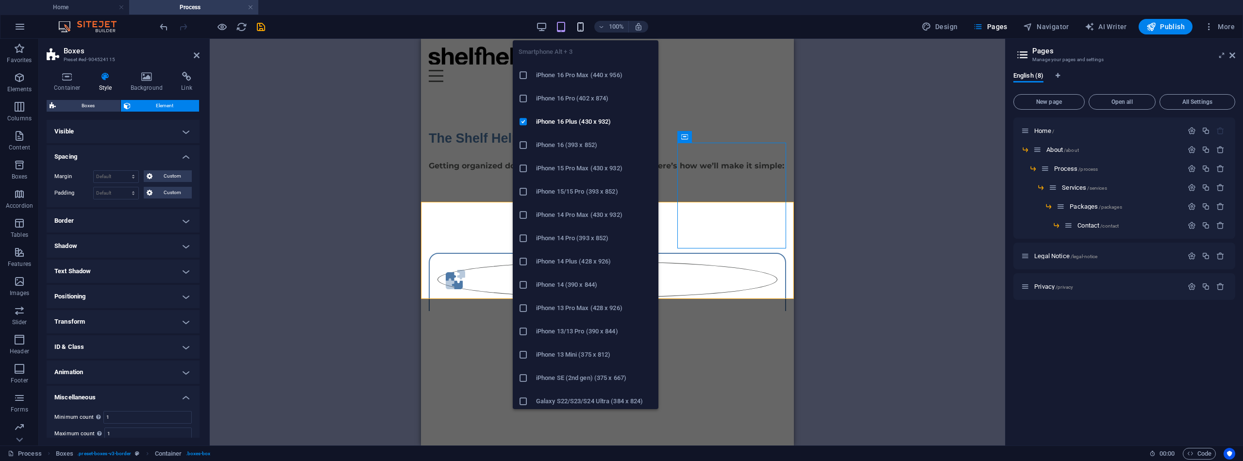
click at [579, 28] on icon "button" at bounding box center [580, 26] width 11 height 11
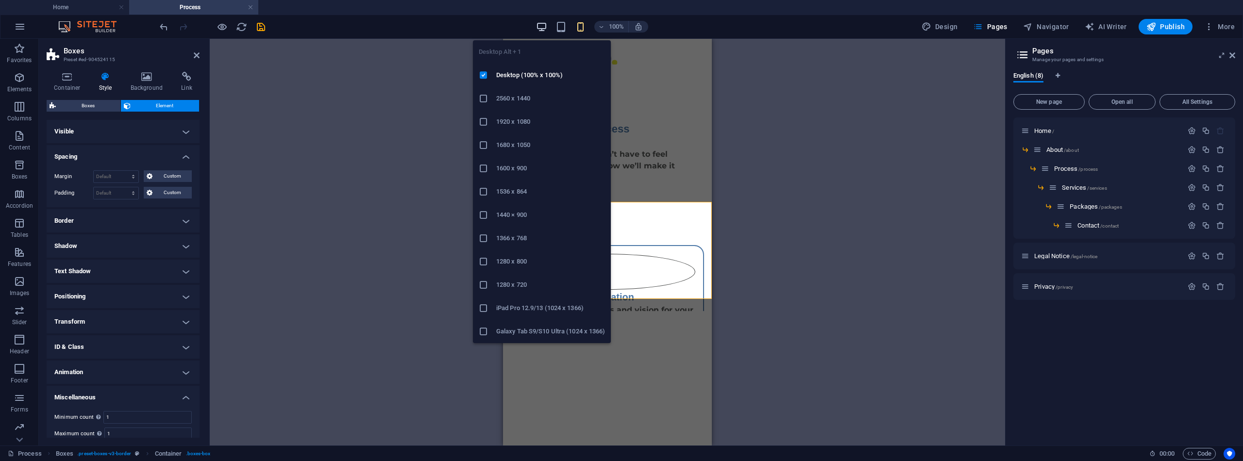
click at [546, 26] on icon "button" at bounding box center [541, 26] width 11 height 11
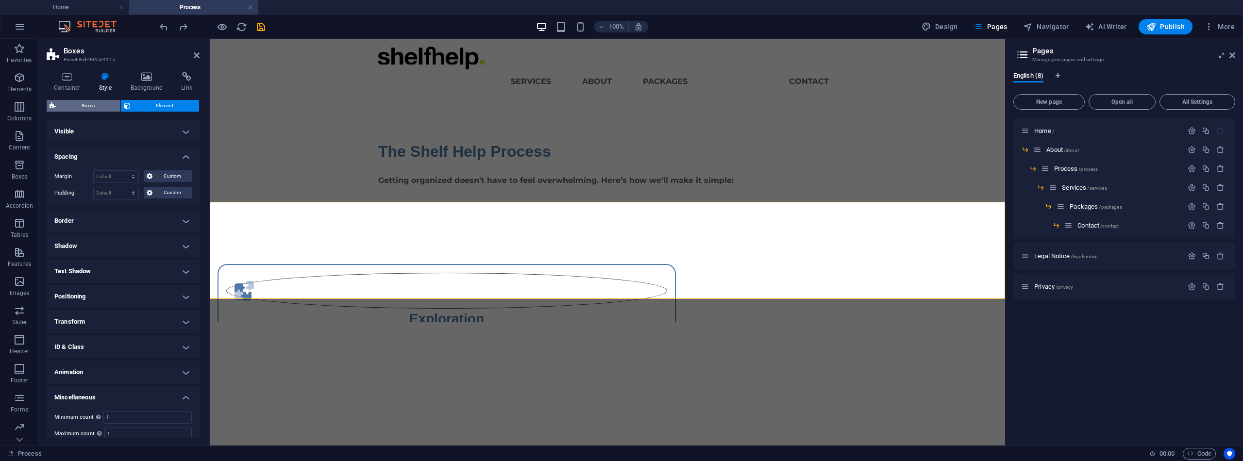
click at [96, 104] on span "Boxes" at bounding box center [88, 106] width 59 height 12
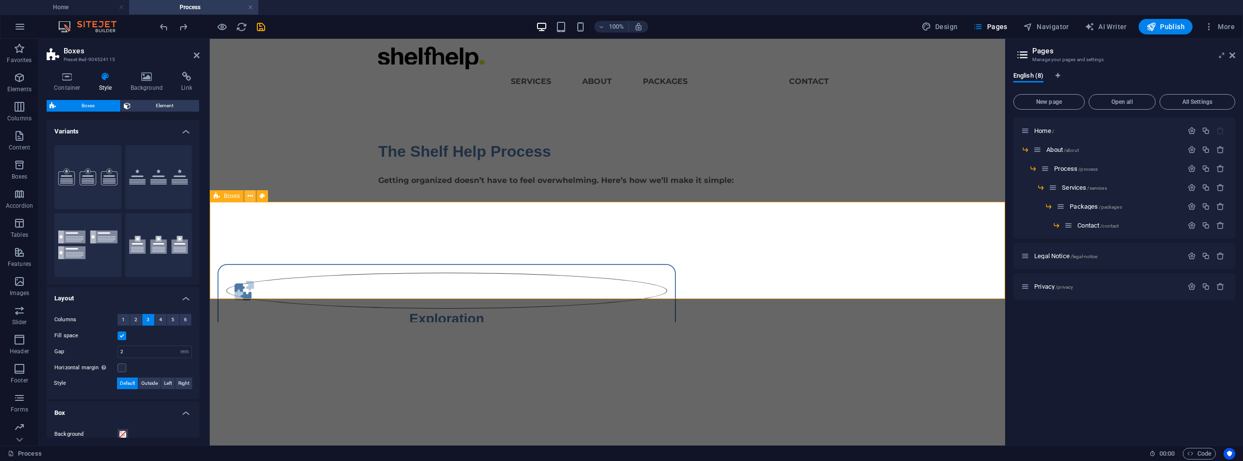
click at [249, 196] on icon at bounding box center [250, 196] width 5 height 10
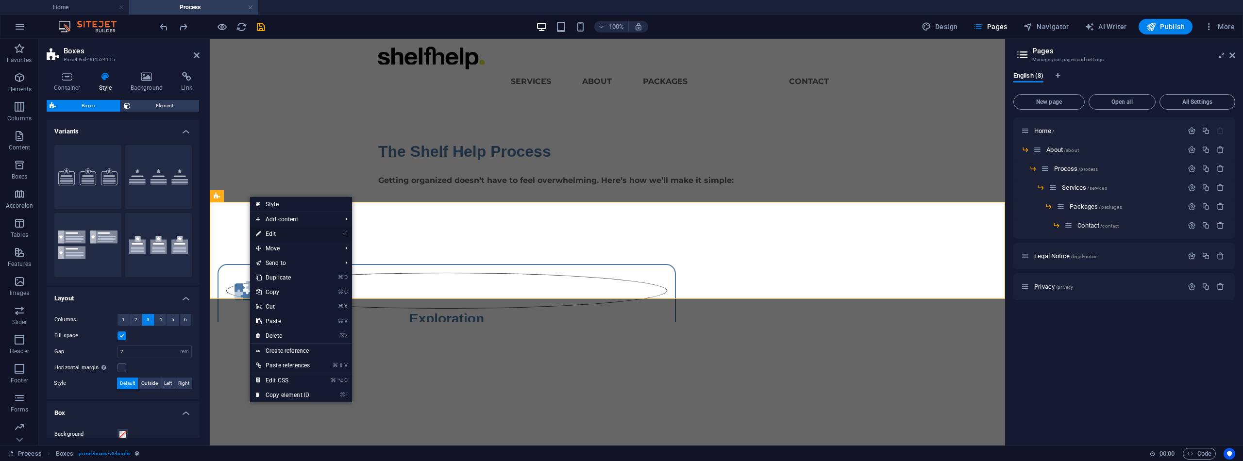
click at [265, 230] on link "⏎ Edit" at bounding box center [283, 234] width 66 height 15
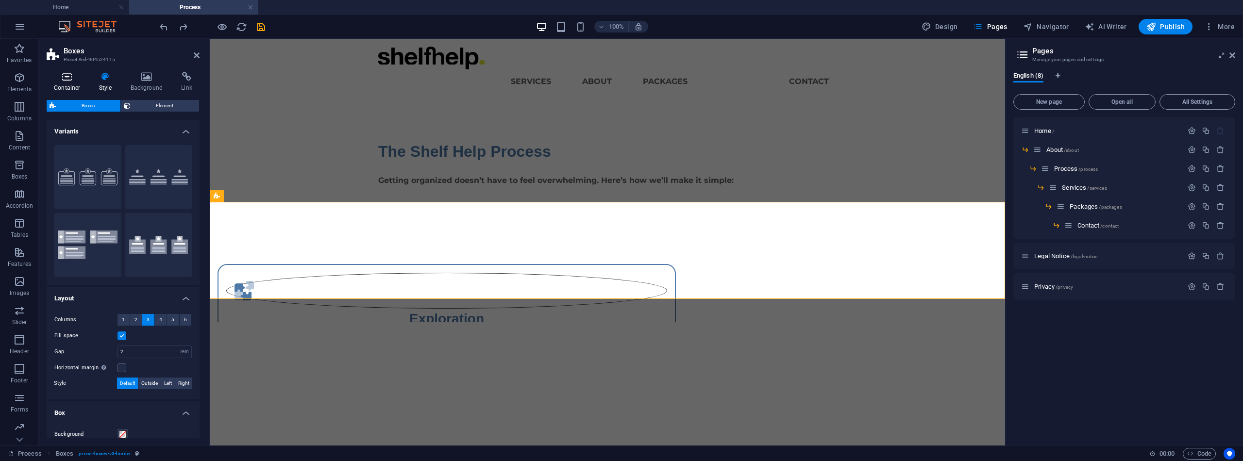
click at [70, 78] on icon at bounding box center [67, 77] width 41 height 10
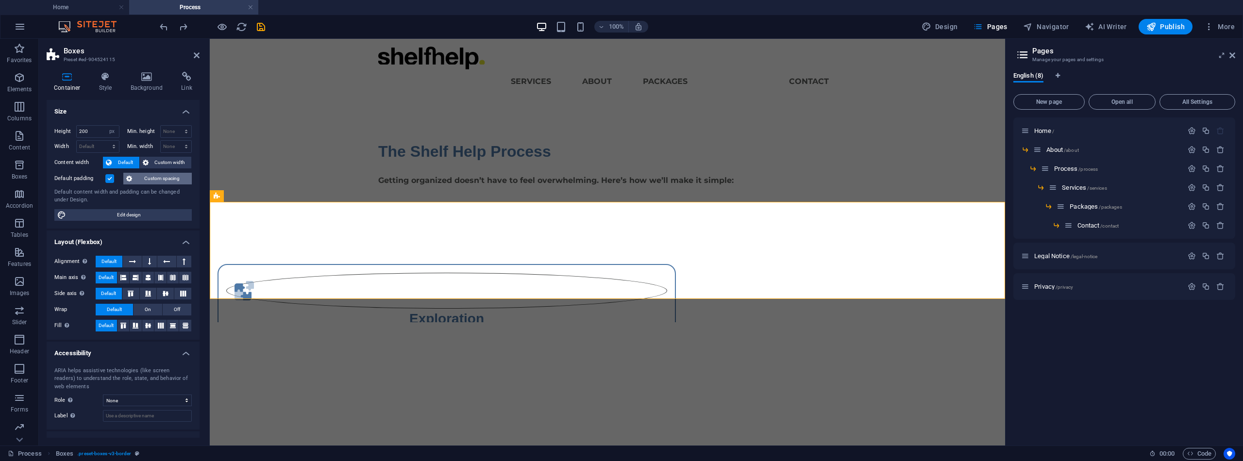
click at [162, 180] on span "Custom spacing" at bounding box center [162, 179] width 54 height 12
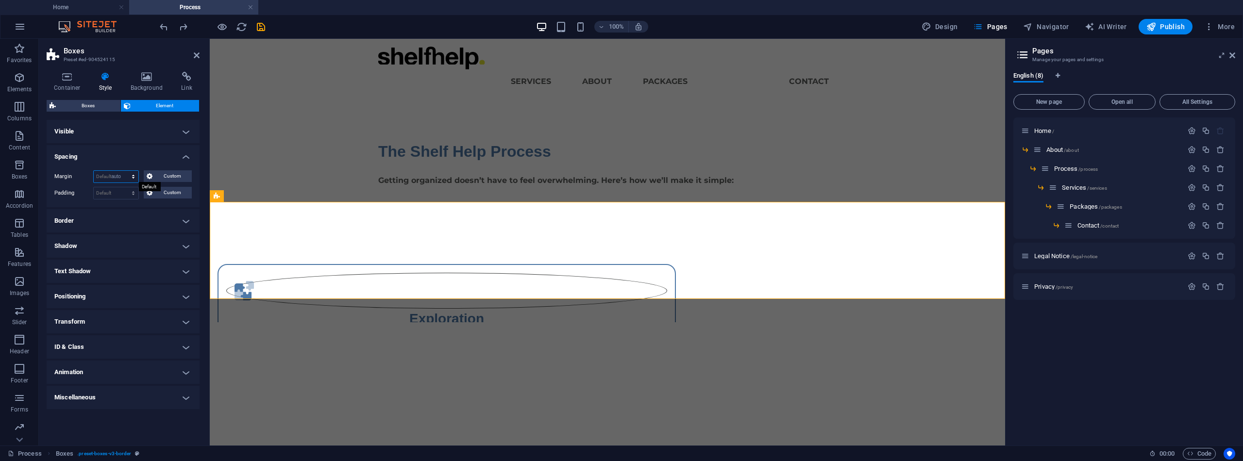
select select "DISABLED_OPTION_VALUE"
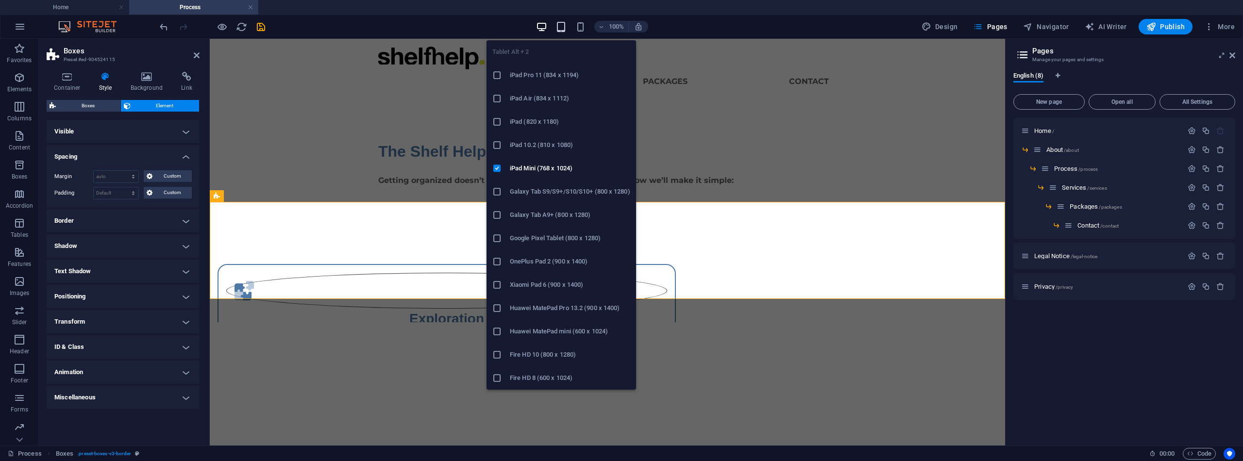
click at [560, 32] on icon "button" at bounding box center [560, 26] width 11 height 11
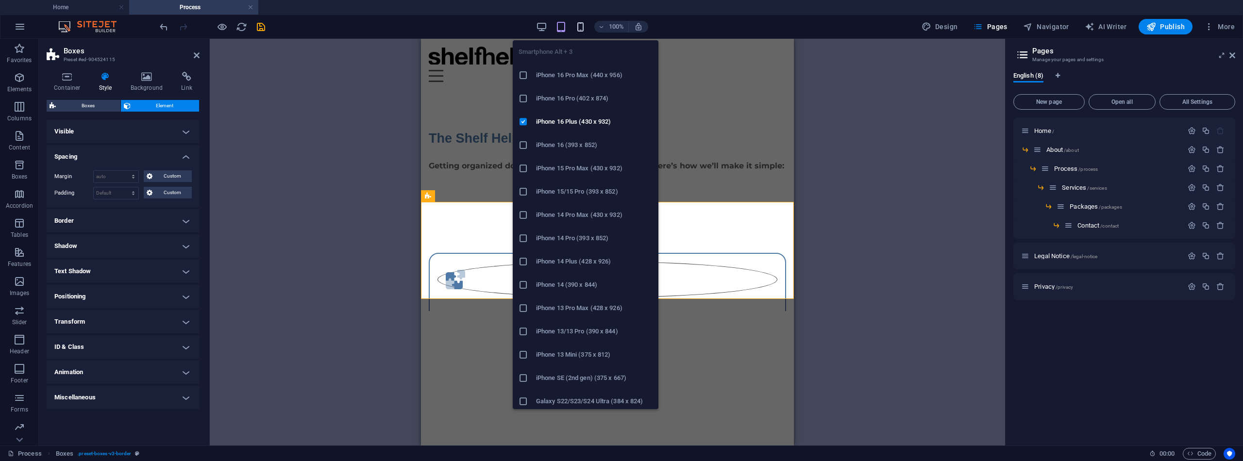
click at [583, 26] on icon "button" at bounding box center [580, 26] width 11 height 11
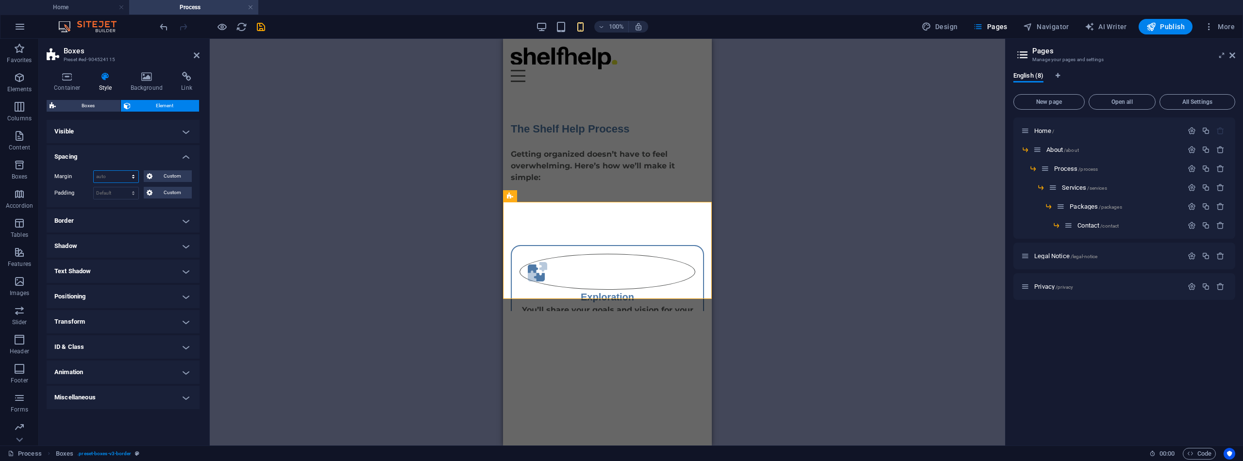
select select "px"
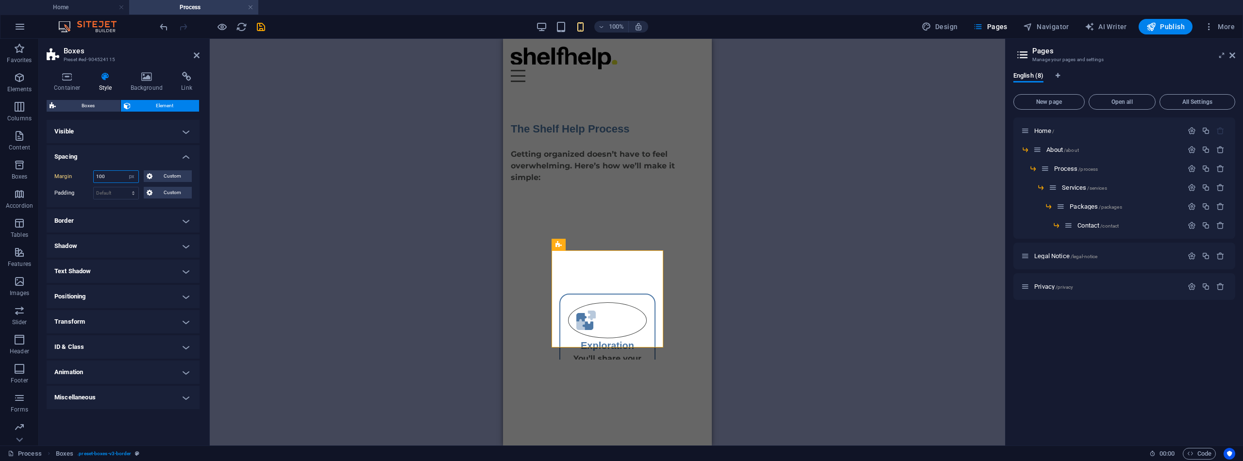
drag, startPoint x: 114, startPoint y: 178, endPoint x: 84, endPoint y: 170, distance: 31.0
click at [84, 170] on div "Margin 100 Default auto px % rem vw vh Custom Custom" at bounding box center [122, 176] width 137 height 13
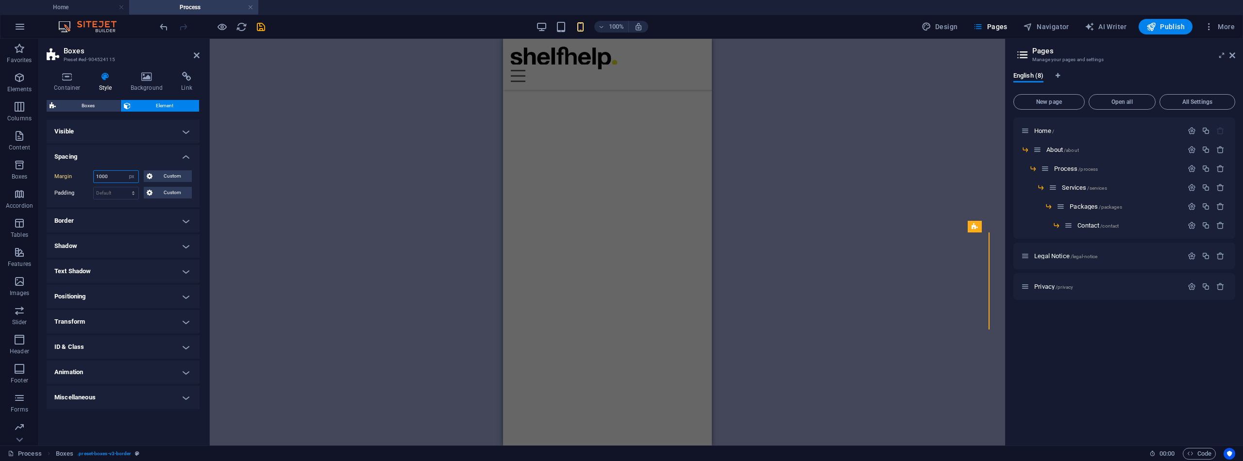
scroll to position [455, 0]
drag, startPoint x: 113, startPoint y: 175, endPoint x: 86, endPoint y: 172, distance: 26.9
click at [86, 172] on div "Margin 1000 Default auto px % rem vw vh Custom Custom" at bounding box center [122, 176] width 137 height 13
drag, startPoint x: 108, startPoint y: 176, endPoint x: 91, endPoint y: 173, distance: 17.7
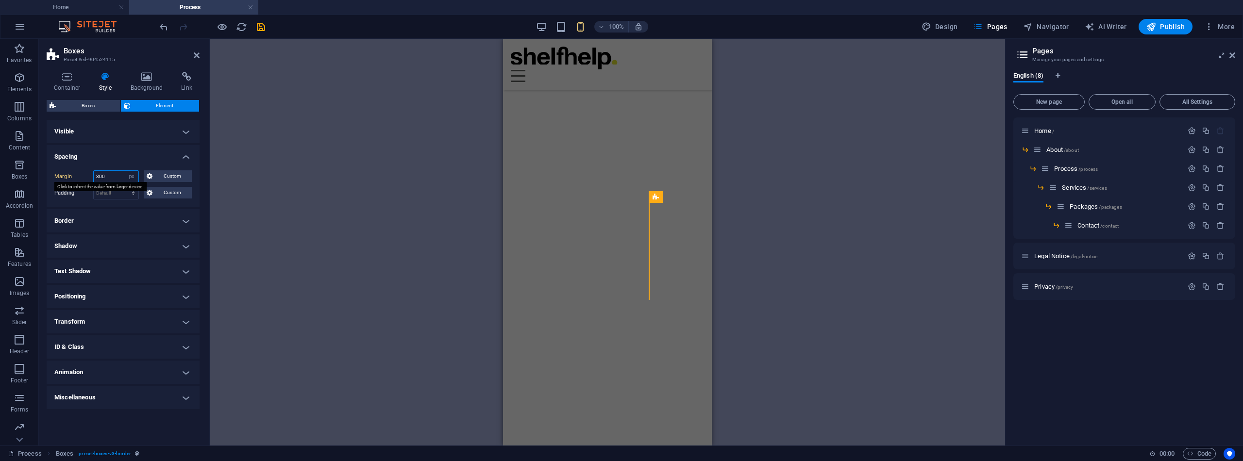
click at [91, 173] on div "Margin 300 Default auto px % rem vw vh Custom Custom" at bounding box center [122, 176] width 137 height 13
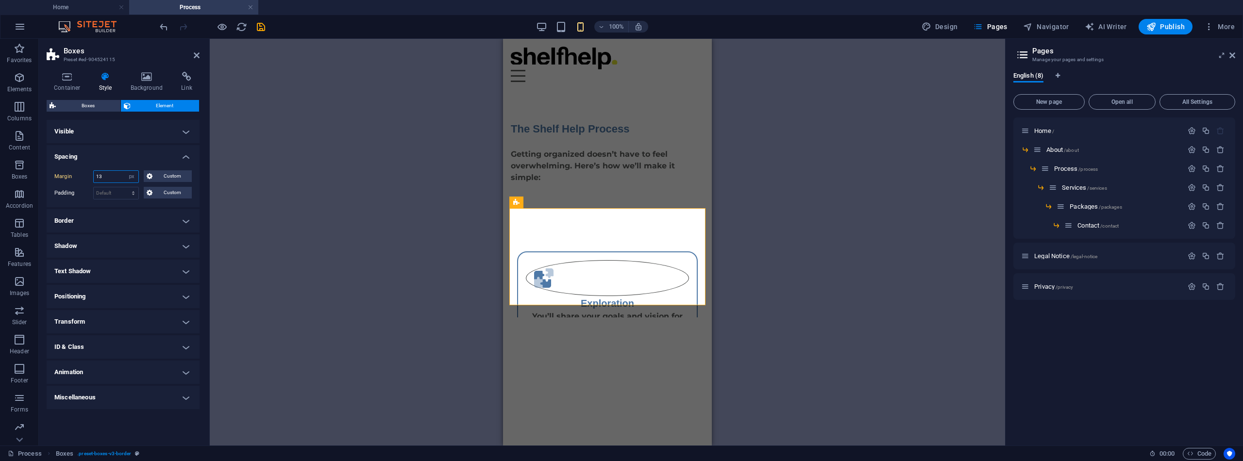
drag, startPoint x: 113, startPoint y: 177, endPoint x: 90, endPoint y: 175, distance: 22.9
click at [90, 175] on div "Margin 13 Default auto px % rem vw vh Custom Custom" at bounding box center [122, 176] width 137 height 13
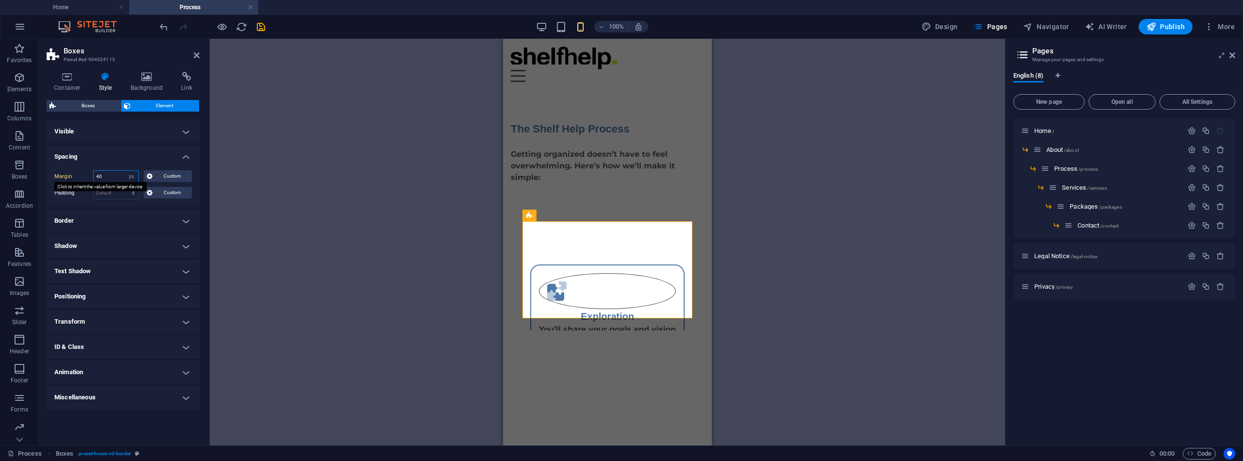
drag, startPoint x: 109, startPoint y: 179, endPoint x: 91, endPoint y: 177, distance: 18.5
click at [91, 177] on div "Margin 40 Default auto px % rem vw vh Custom Custom" at bounding box center [122, 176] width 137 height 13
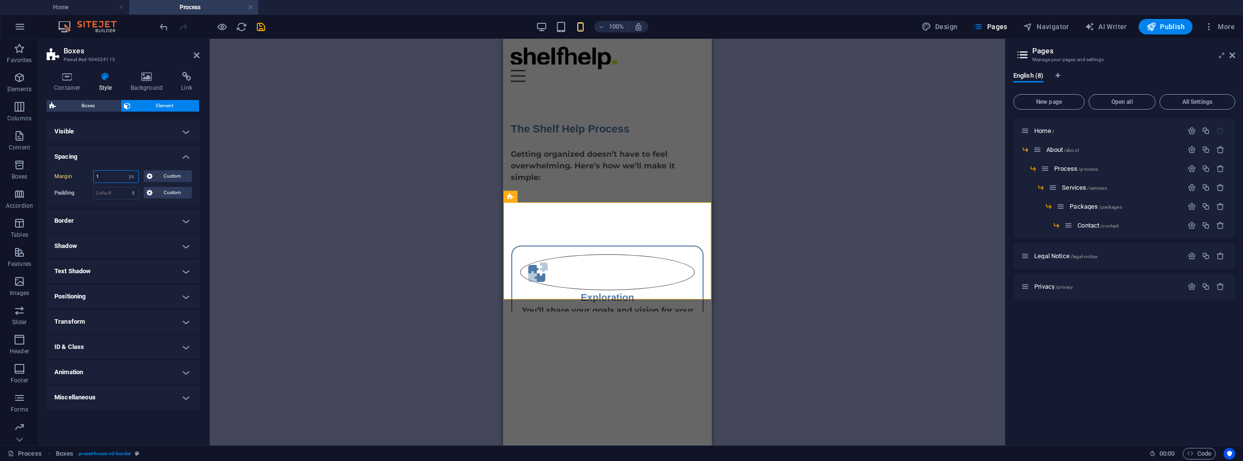
type input "1"
select select "px"
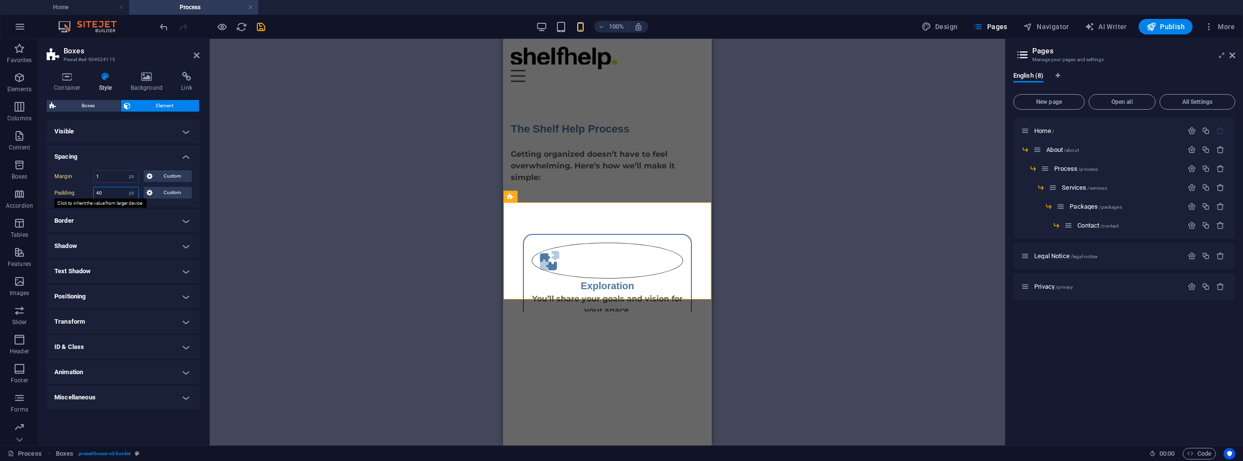
drag, startPoint x: 105, startPoint y: 190, endPoint x: 90, endPoint y: 190, distance: 14.6
click at [90, 190] on div "Padding 40 Default px rem % vh vw Custom Custom" at bounding box center [122, 193] width 137 height 13
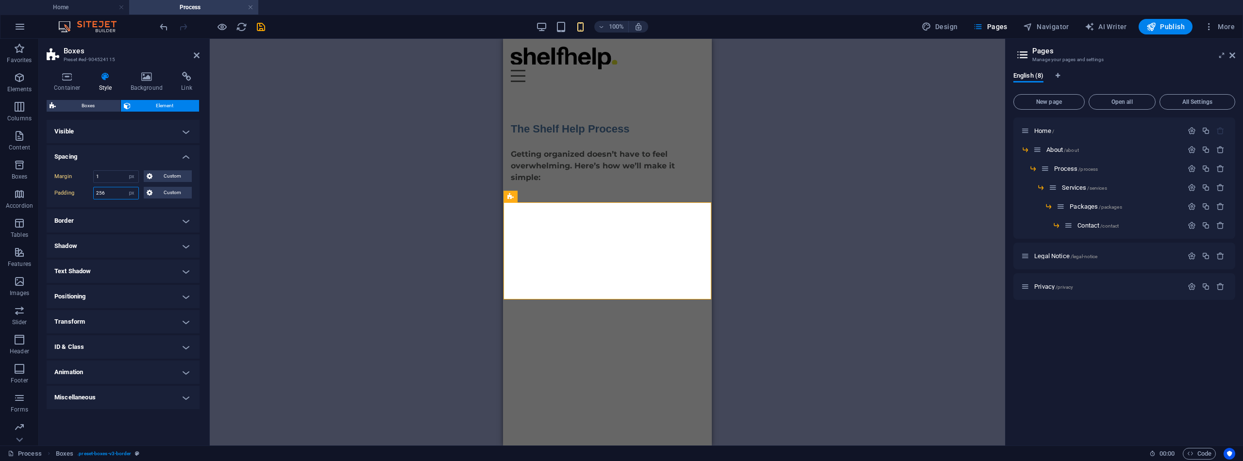
drag, startPoint x: 108, startPoint y: 193, endPoint x: 83, endPoint y: 191, distance: 24.8
click at [83, 191] on div "Padding 256 Default px rem % vh vw Custom Custom" at bounding box center [122, 193] width 137 height 13
type input "33"
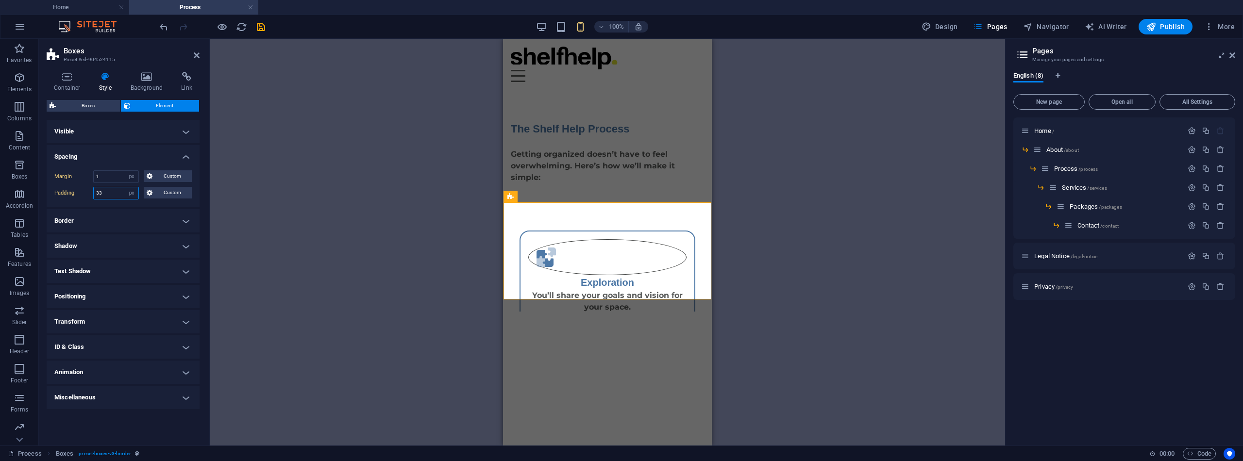
drag, startPoint x: 108, startPoint y: 192, endPoint x: 97, endPoint y: 192, distance: 11.2
click at [97, 192] on input "33" at bounding box center [116, 193] width 45 height 12
click at [181, 191] on span "Custom" at bounding box center [171, 193] width 33 height 12
drag, startPoint x: 123, startPoint y: 225, endPoint x: 110, endPoint y: 227, distance: 13.3
click at [110, 227] on div "33 px rem % vh vw" at bounding box center [123, 226] width 42 height 13
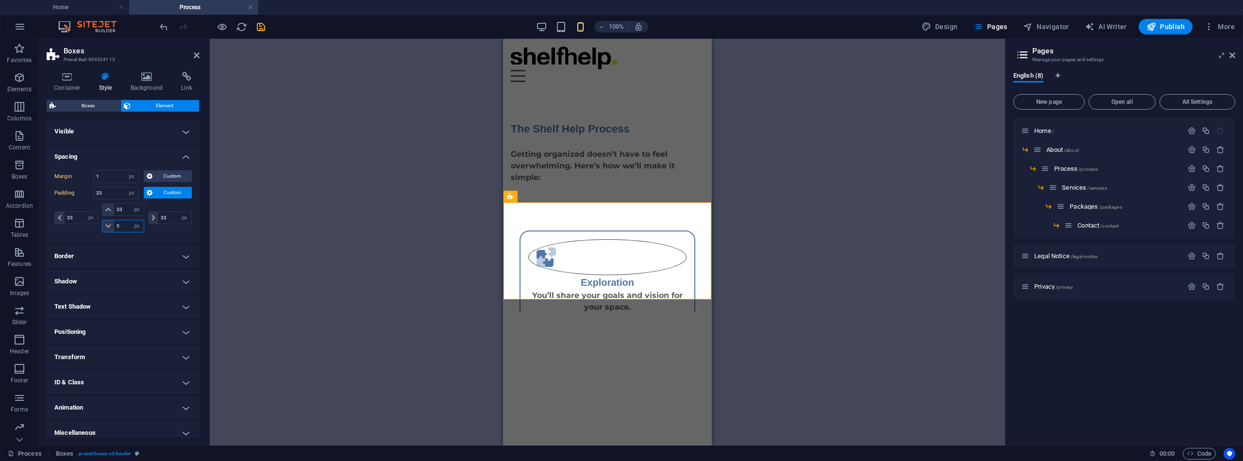
type input "50"
select select "DISABLED_OPTION_VALUE"
type input "50"
drag, startPoint x: 123, startPoint y: 209, endPoint x: 116, endPoint y: 209, distance: 6.8
click at [116, 209] on input "33" at bounding box center [128, 210] width 29 height 12
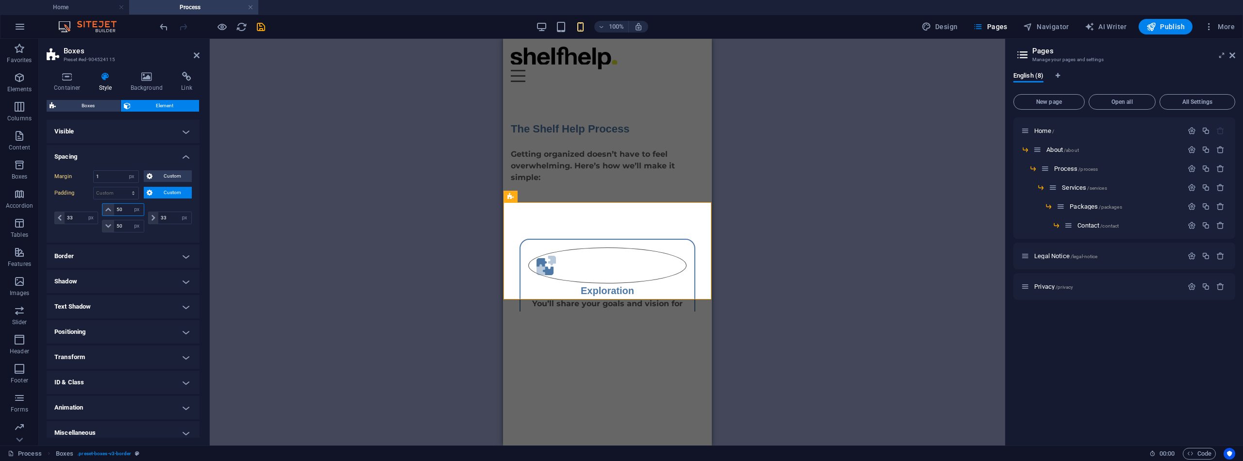
drag, startPoint x: 124, startPoint y: 209, endPoint x: 114, endPoint y: 209, distance: 9.7
click at [114, 209] on input "50" at bounding box center [128, 210] width 29 height 12
type input "100"
drag, startPoint x: 123, startPoint y: 227, endPoint x: 109, endPoint y: 226, distance: 14.6
click at [109, 226] on div "50 px rem % vh vw" at bounding box center [123, 226] width 42 height 13
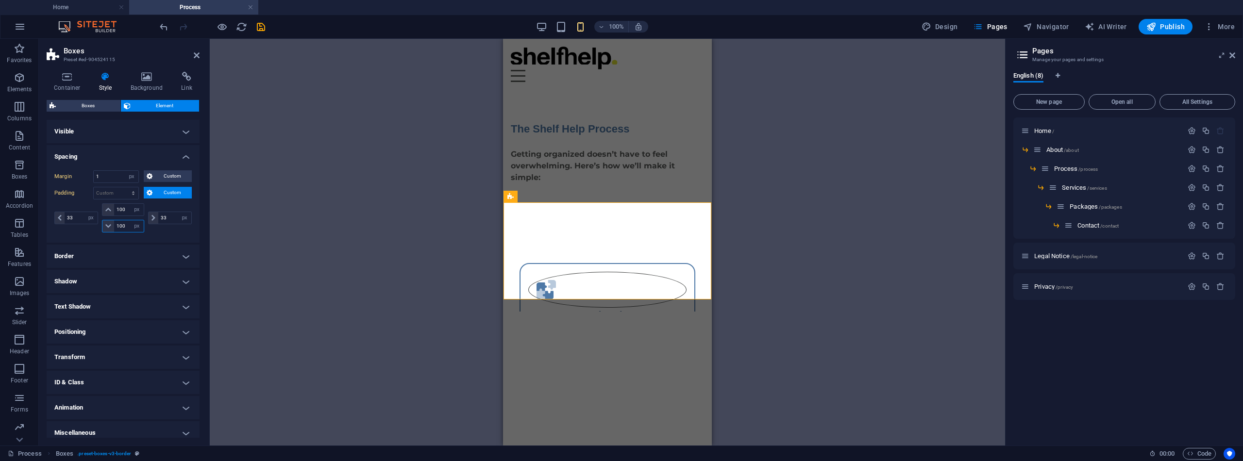
type input "100"
drag, startPoint x: 72, startPoint y: 218, endPoint x: 65, endPoint y: 218, distance: 6.8
click at [65, 218] on input "33" at bounding box center [81, 218] width 33 height 12
type input "100"
drag, startPoint x: 78, startPoint y: 216, endPoint x: 58, endPoint y: 216, distance: 19.9
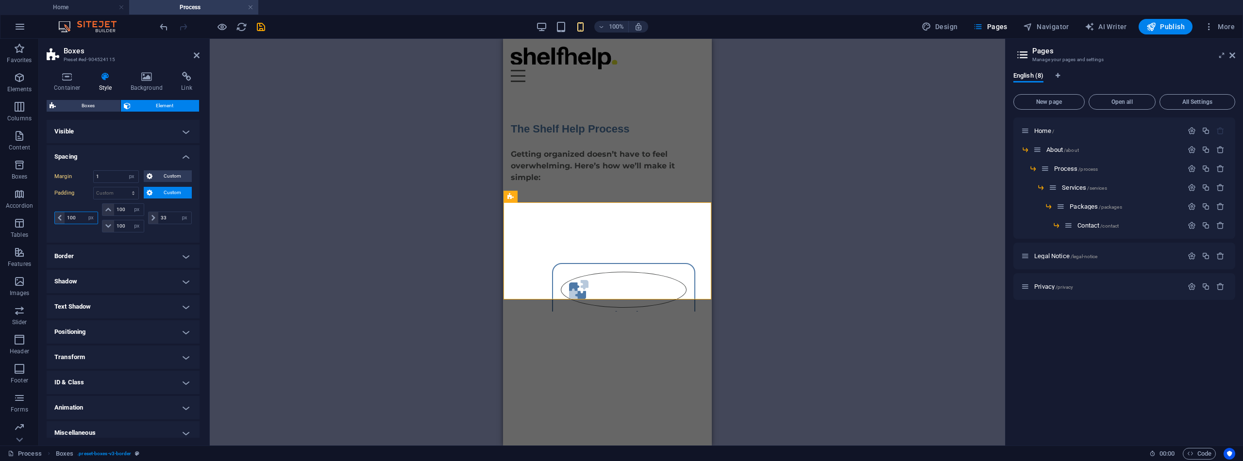
click at [58, 216] on div "100 px rem % vh vw" at bounding box center [76, 218] width 44 height 13
type input "1"
drag, startPoint x: 168, startPoint y: 215, endPoint x: 155, endPoint y: 215, distance: 13.6
click at [155, 215] on div "33 px rem % vh vw" at bounding box center [170, 218] width 44 height 13
type input "1"
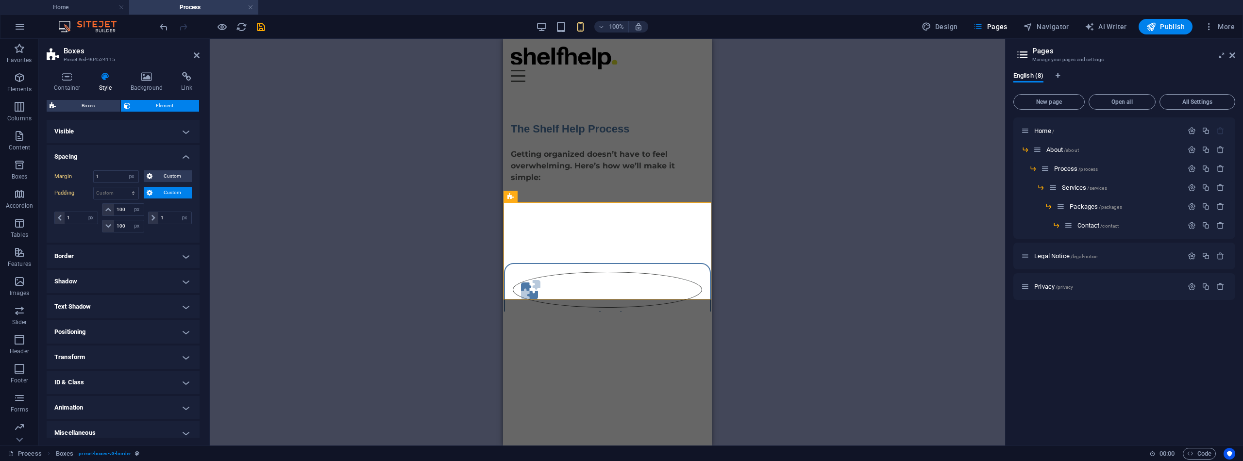
click at [182, 254] on h4 "Border" at bounding box center [123, 256] width 153 height 23
drag, startPoint x: 114, startPoint y: 174, endPoint x: 90, endPoint y: 171, distance: 24.4
click at [90, 171] on div "Margin 1 Default auto px % rem vw vh Custom Custom" at bounding box center [122, 176] width 137 height 13
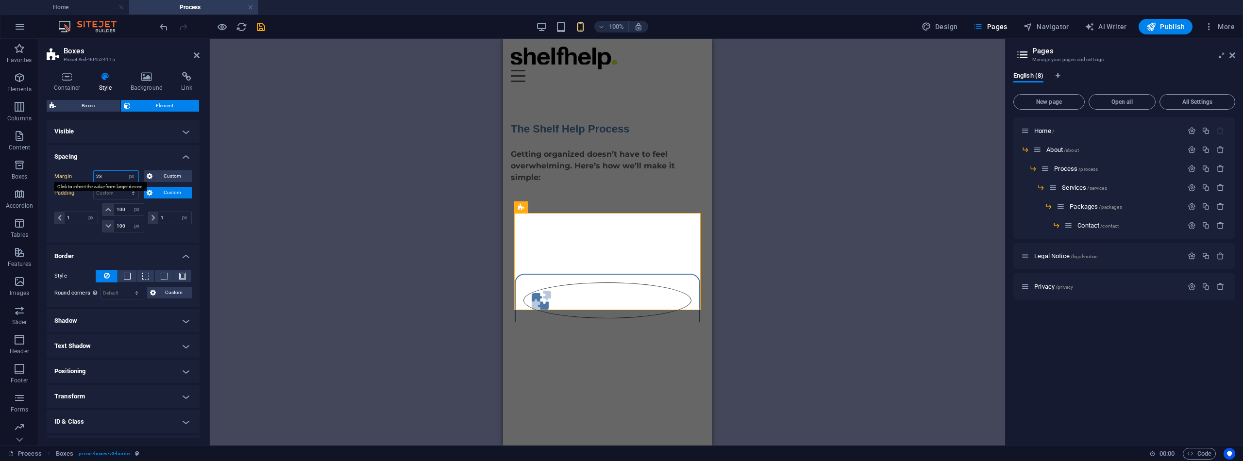
drag, startPoint x: 99, startPoint y: 176, endPoint x: 87, endPoint y: 176, distance: 12.1
click at [87, 176] on div "Margin 23 Default auto px % rem vw vh Custom Custom" at bounding box center [122, 176] width 137 height 13
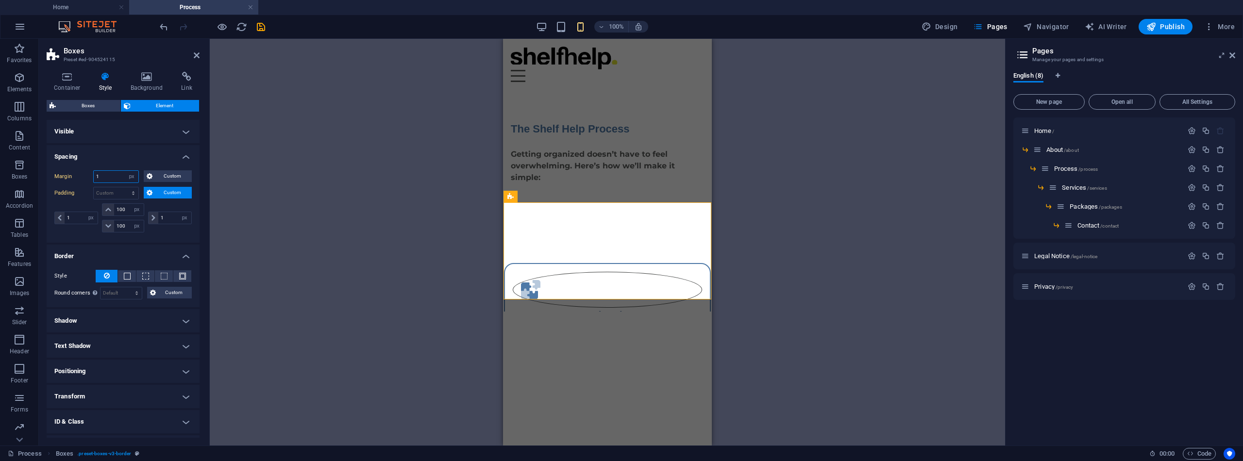
type input "1"
click at [185, 131] on h4 "Visible" at bounding box center [123, 131] width 153 height 23
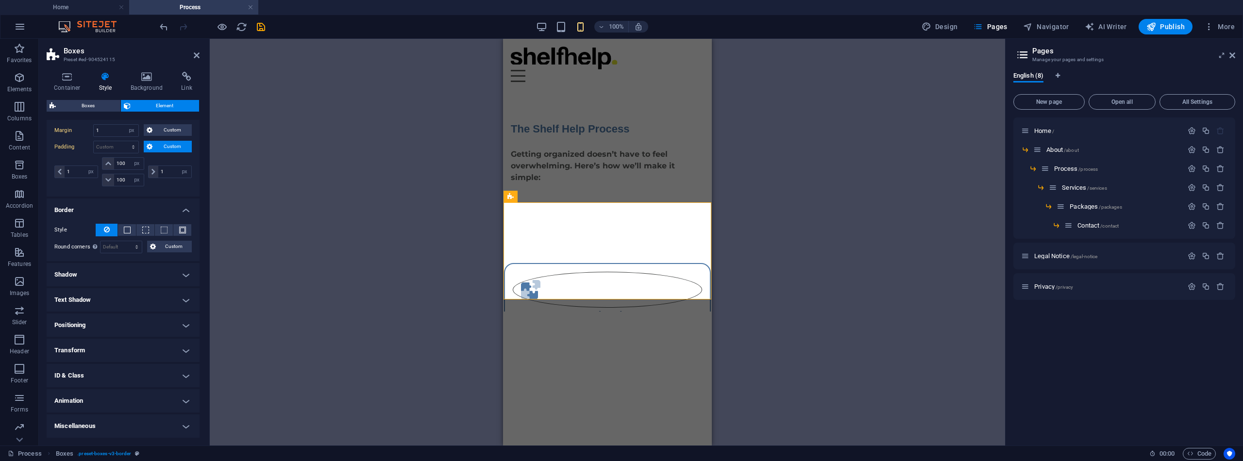
scroll to position [101, 0]
click at [184, 322] on h4 "Positioning" at bounding box center [123, 325] width 153 height 23
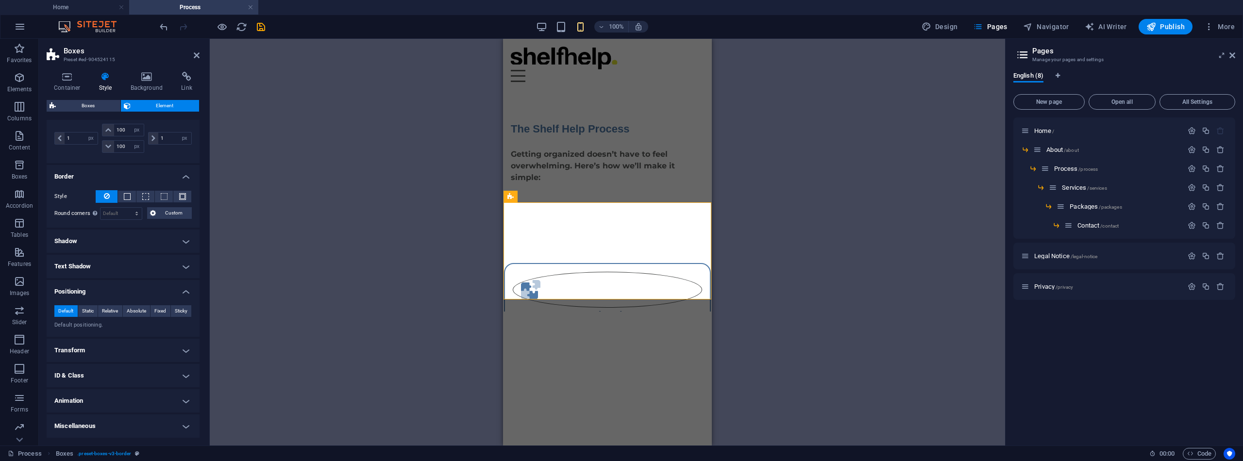
scroll to position [135, 0]
click at [184, 349] on h4 "Transform" at bounding box center [123, 350] width 153 height 23
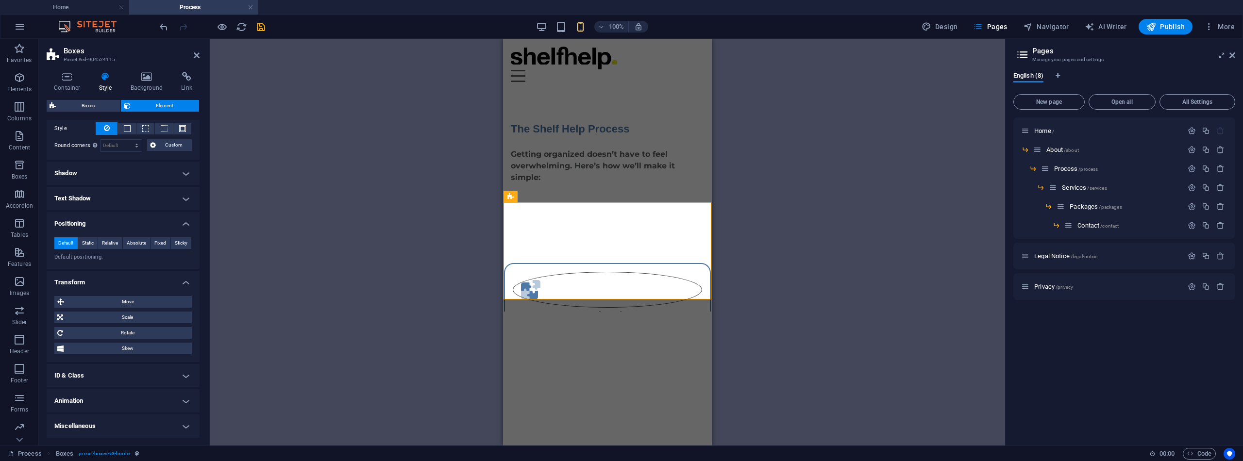
scroll to position [203, 0]
click at [138, 315] on span "Scale" at bounding box center [127, 318] width 123 height 12
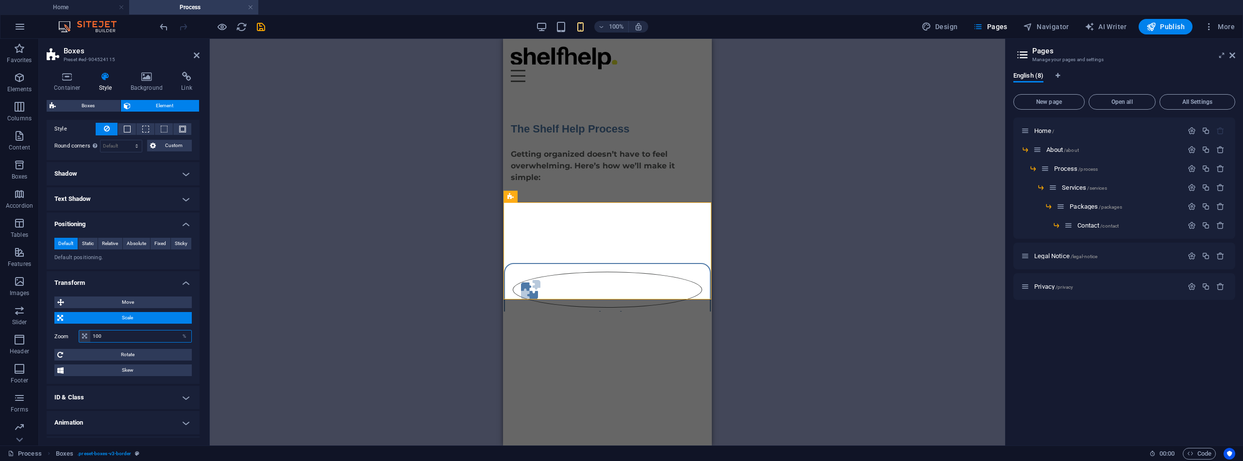
drag, startPoint x: 113, startPoint y: 336, endPoint x: 87, endPoint y: 333, distance: 25.9
click at [87, 333] on div "100 %" at bounding box center [135, 336] width 113 height 13
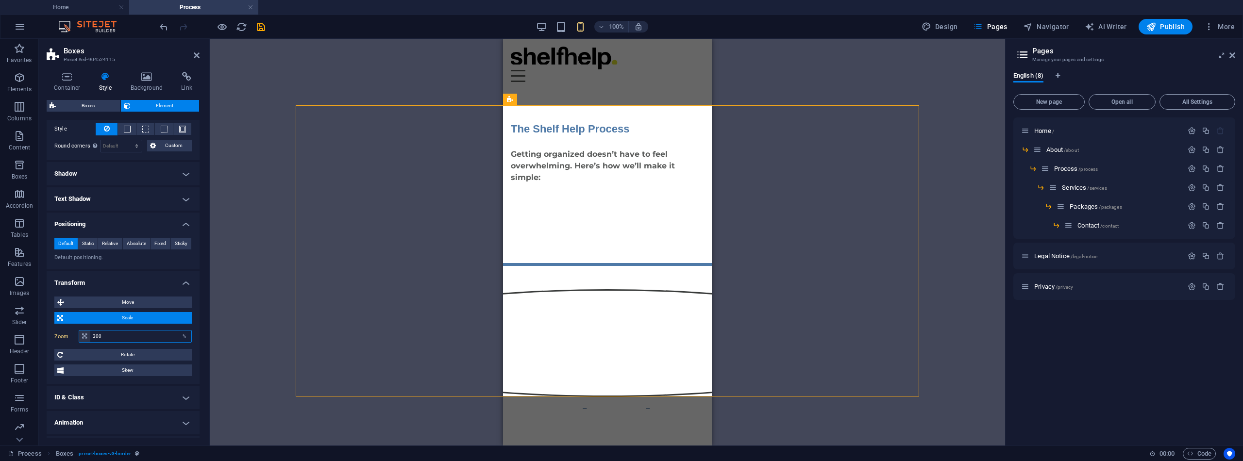
drag, startPoint x: 106, startPoint y: 335, endPoint x: 86, endPoint y: 332, distance: 19.6
click at [86, 332] on div "300 %" at bounding box center [135, 336] width 113 height 13
type input "100"
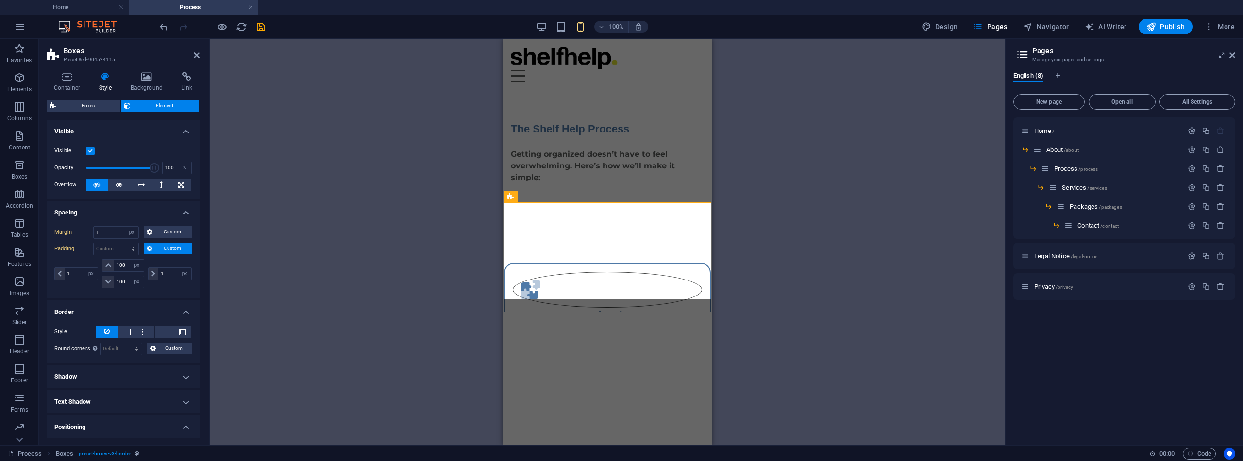
scroll to position [0, 0]
click at [97, 109] on span "Boxes" at bounding box center [88, 106] width 59 height 12
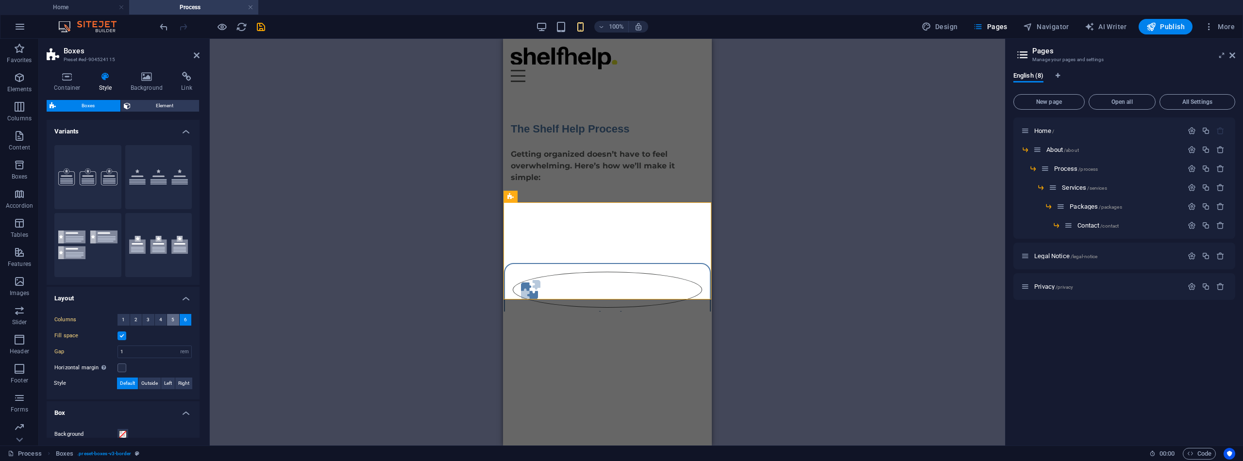
click at [172, 320] on span "5" at bounding box center [172, 320] width 3 height 12
click at [163, 318] on button "4" at bounding box center [161, 320] width 12 height 12
click at [155, 317] on button "4" at bounding box center [161, 320] width 12 height 12
click at [148, 318] on span "3" at bounding box center [148, 320] width 3 height 12
click at [135, 320] on span "2" at bounding box center [135, 320] width 3 height 12
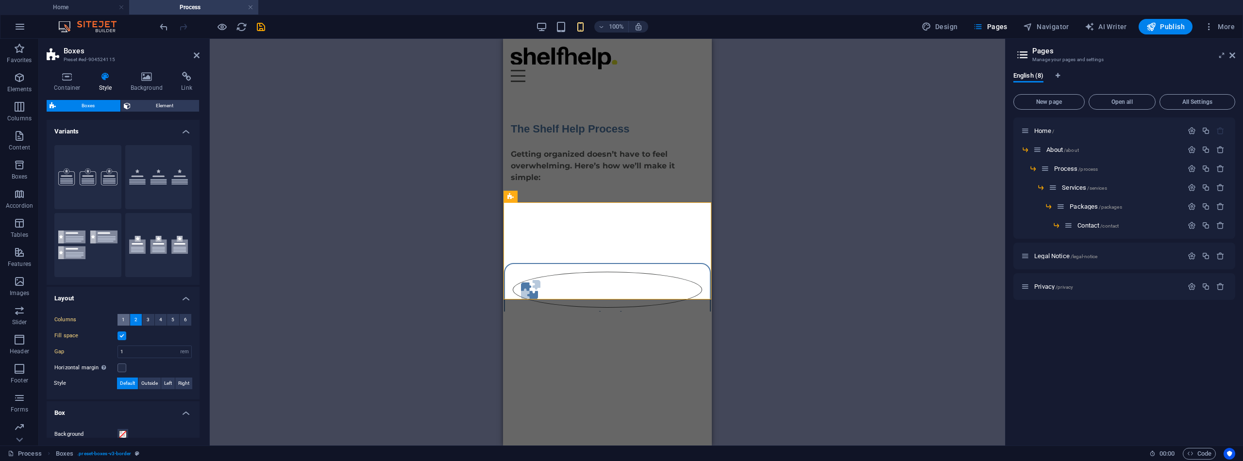
click at [127, 318] on button "1" at bounding box center [123, 320] width 12 height 12
click at [122, 352] on label at bounding box center [121, 352] width 9 height 9
click at [0, 0] on input "Horizontal margin Only if the containers "Content width" is not set to "Default"" at bounding box center [0, 0] width 0 height 0
click at [121, 352] on label at bounding box center [121, 352] width 9 height 9
click at [0, 0] on input "Horizontal margin Only if the containers "Content width" is not set to "Default"" at bounding box center [0, 0] width 0 height 0
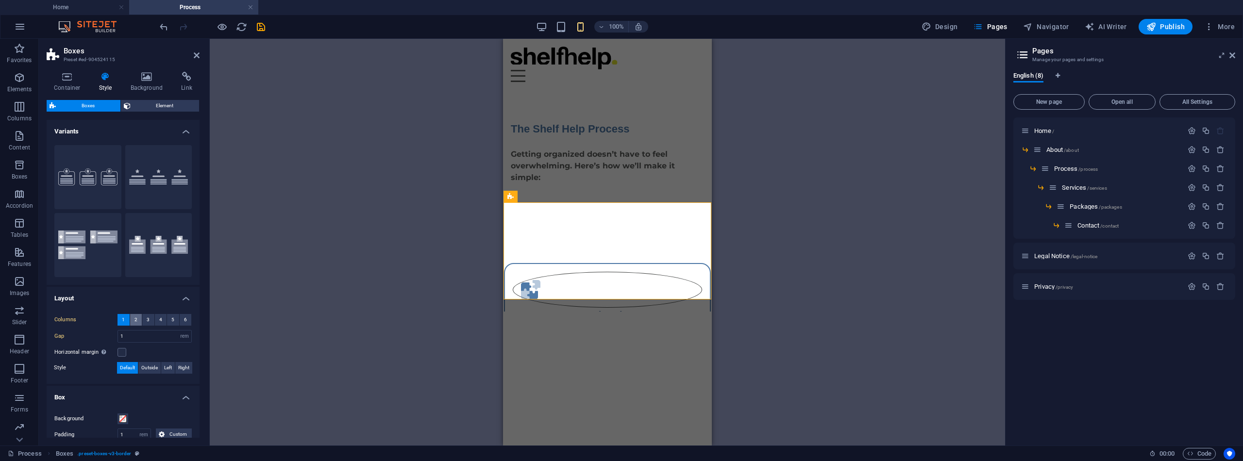
click at [134, 316] on span "2" at bounding box center [135, 320] width 3 height 12
click at [148, 316] on span "3" at bounding box center [148, 320] width 3 height 12
click at [159, 318] on span "4" at bounding box center [160, 320] width 3 height 12
click at [171, 319] on span "5" at bounding box center [172, 320] width 3 height 12
click at [184, 318] on span "6" at bounding box center [185, 320] width 3 height 12
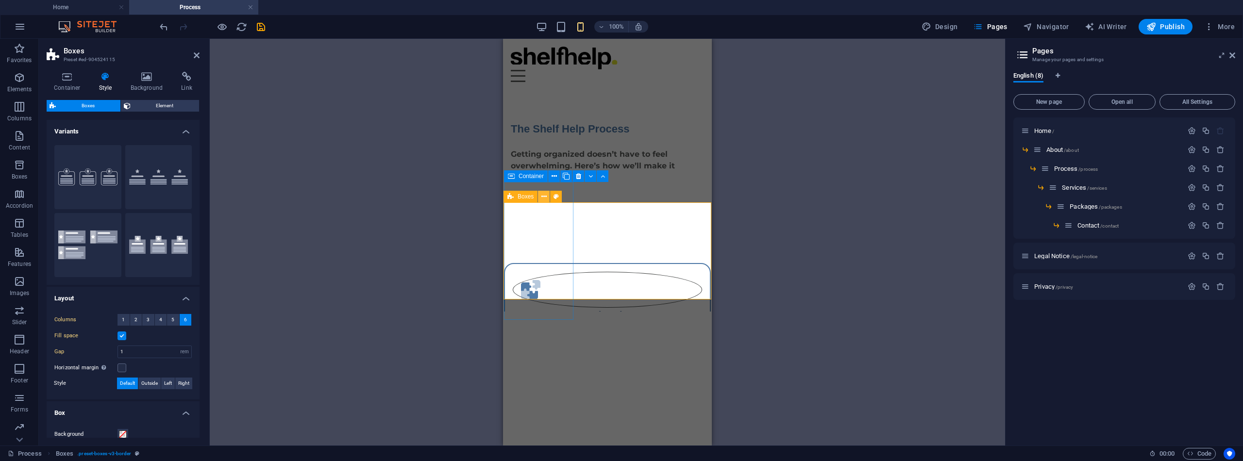
click at [541, 198] on icon at bounding box center [543, 197] width 5 height 10
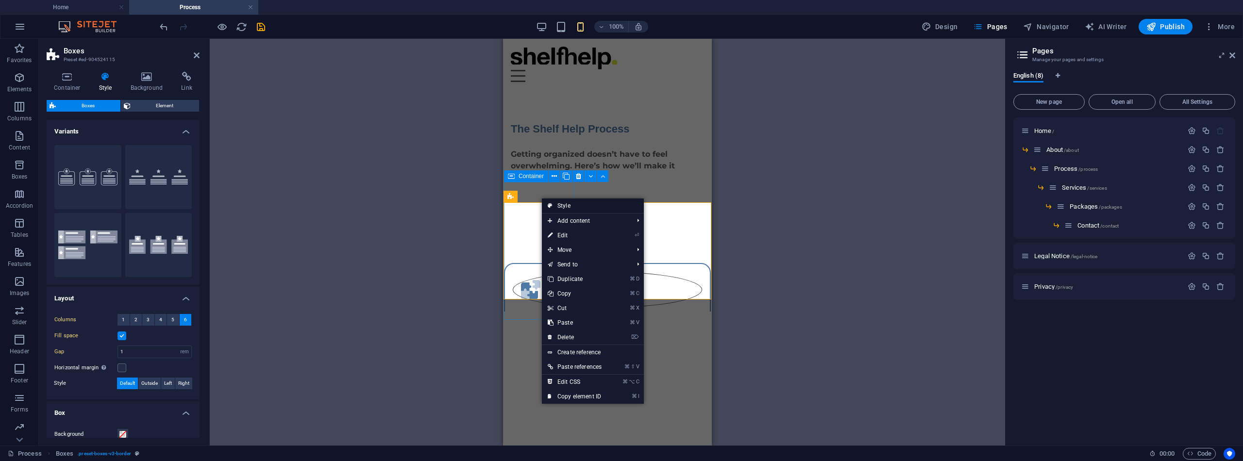
click at [551, 206] on icon at bounding box center [550, 206] width 5 height 15
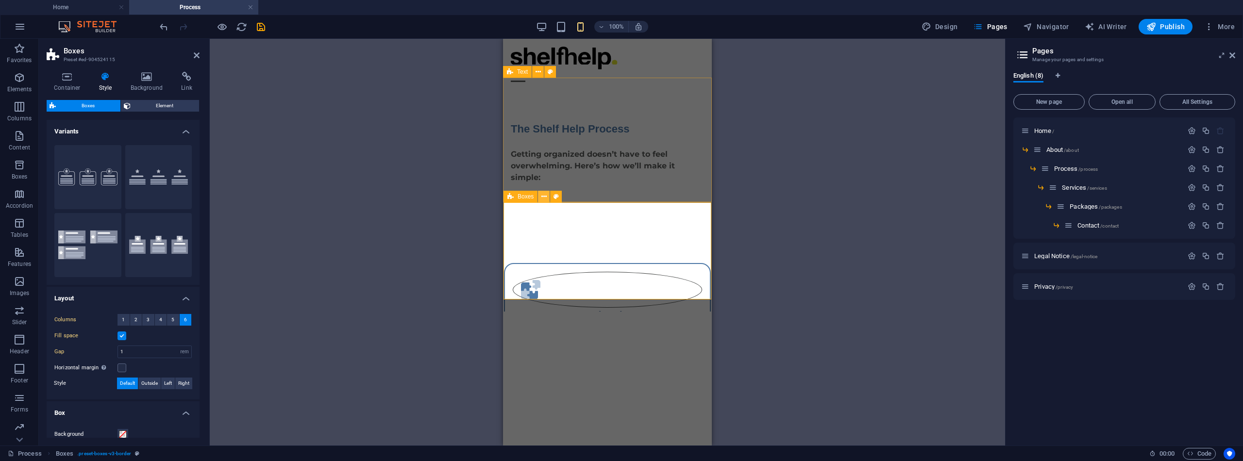
click at [543, 200] on icon at bounding box center [543, 197] width 5 height 10
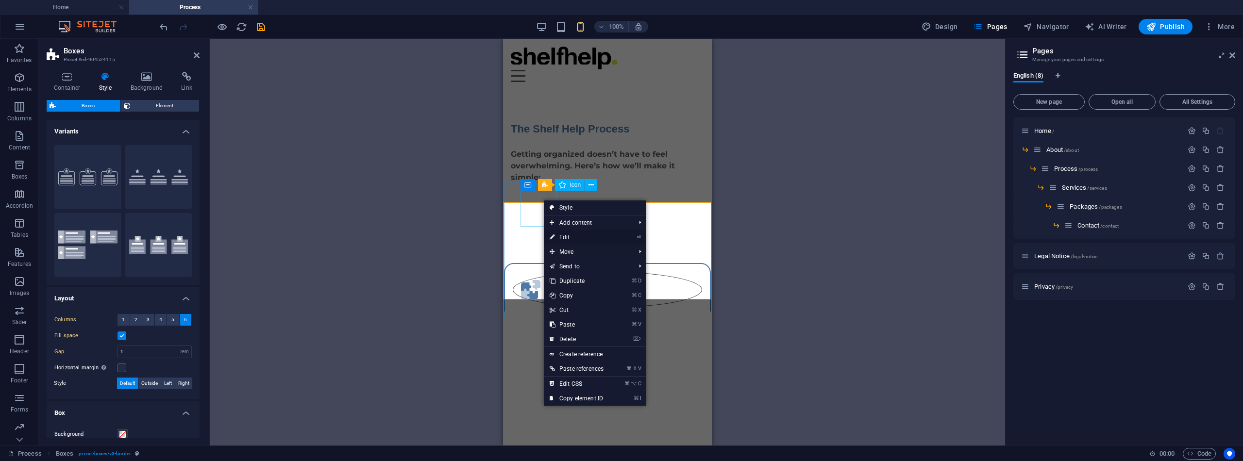
click at [567, 235] on link "⏎ Edit" at bounding box center [577, 237] width 66 height 15
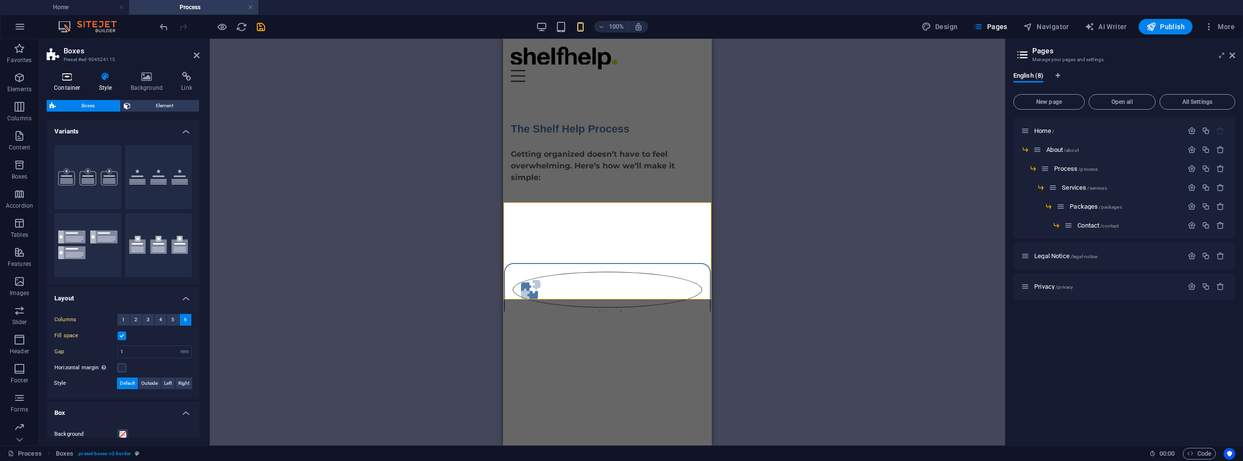
click at [61, 79] on icon at bounding box center [67, 77] width 41 height 10
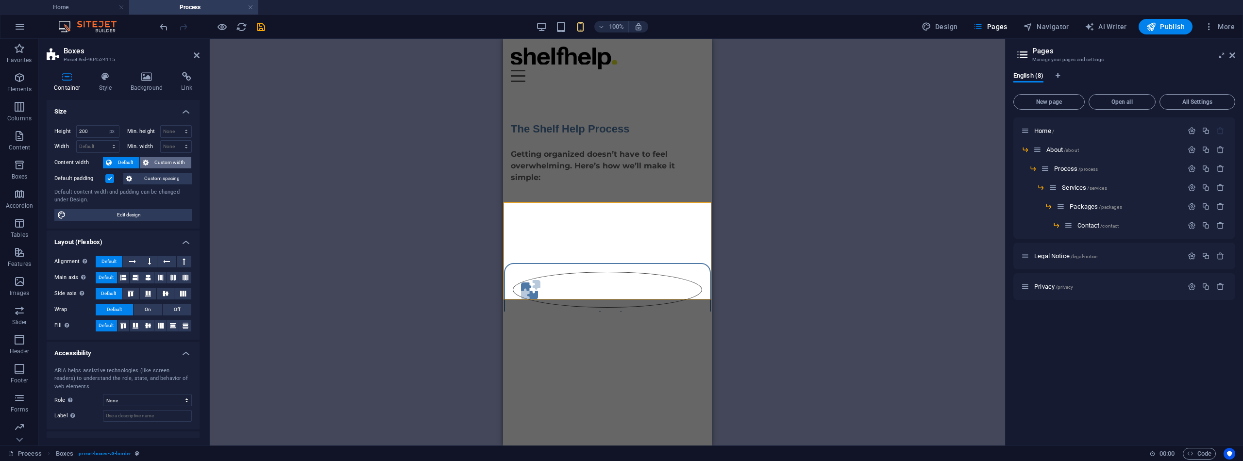
click at [148, 161] on button "Custom width" at bounding box center [166, 163] width 52 height 12
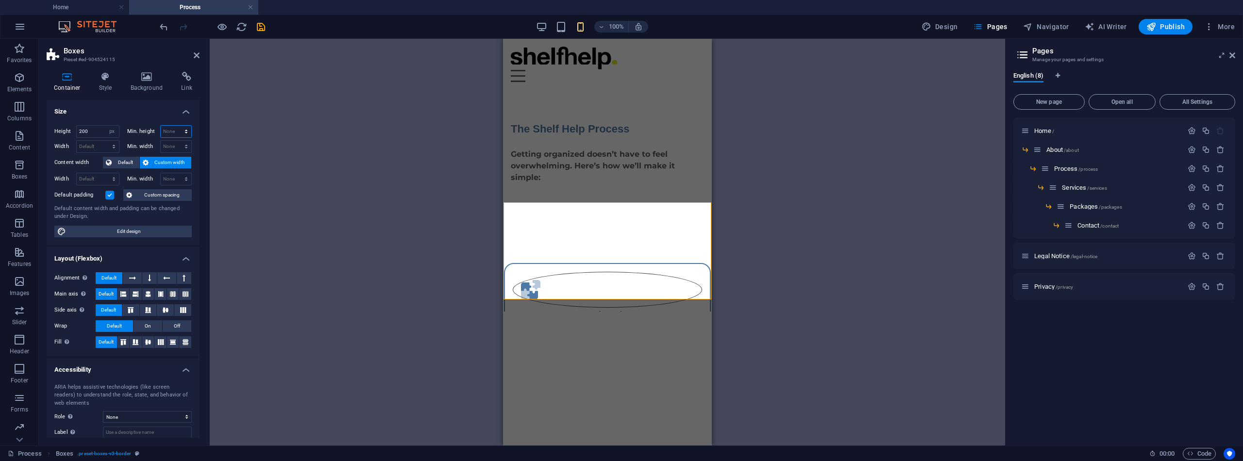
select select "px"
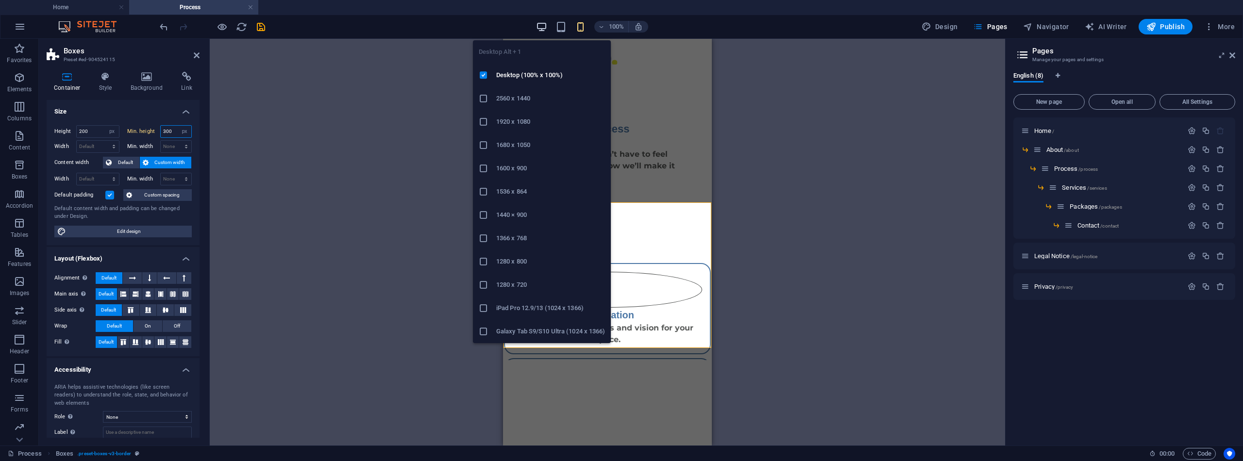
type input "300"
click at [541, 25] on icon "button" at bounding box center [541, 26] width 11 height 11
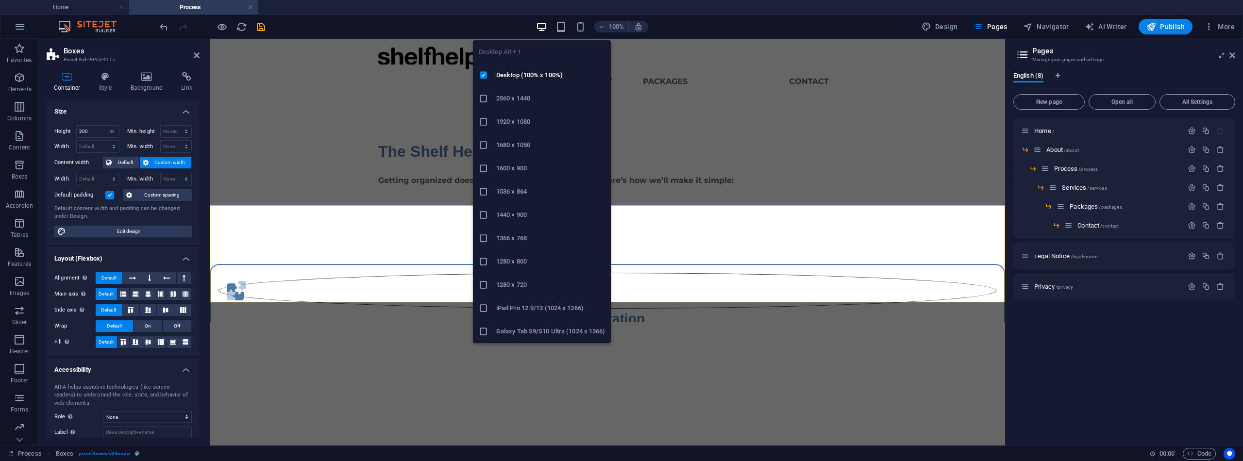
select select "DISABLED_OPTION_VALUE"
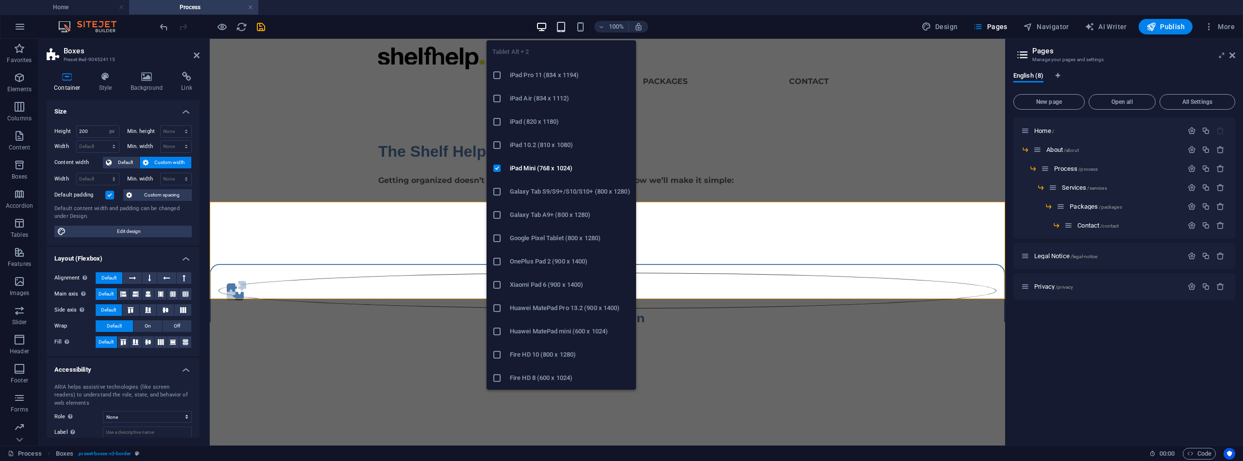
click at [564, 27] on icon "button" at bounding box center [560, 26] width 11 height 11
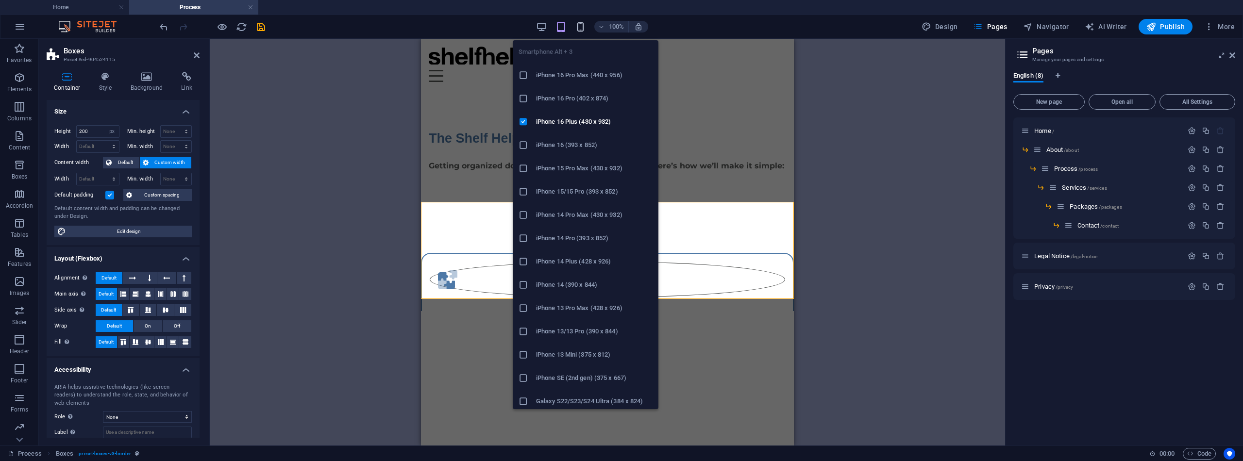
click at [580, 27] on icon "button" at bounding box center [580, 26] width 11 height 11
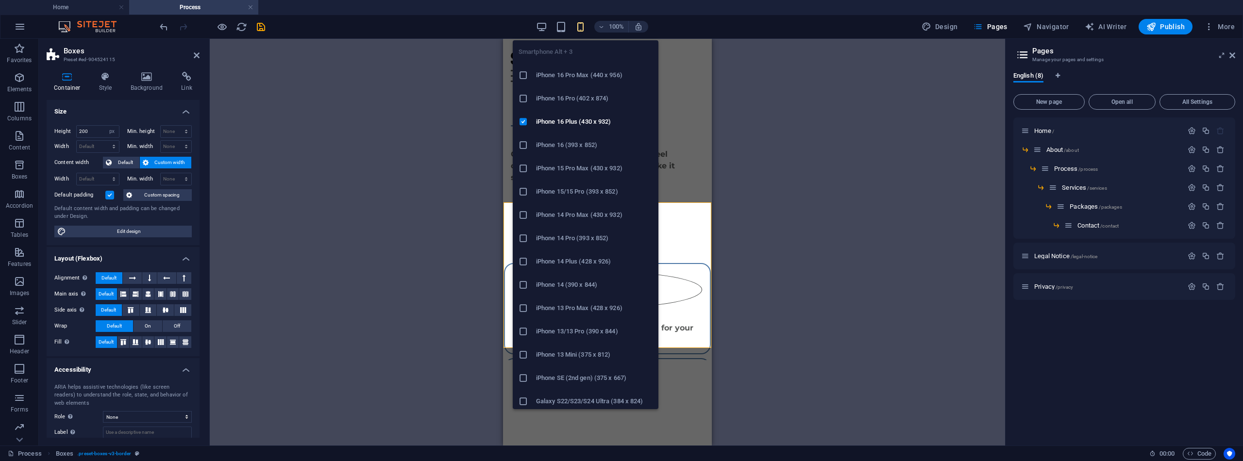
type input "300"
select select "px"
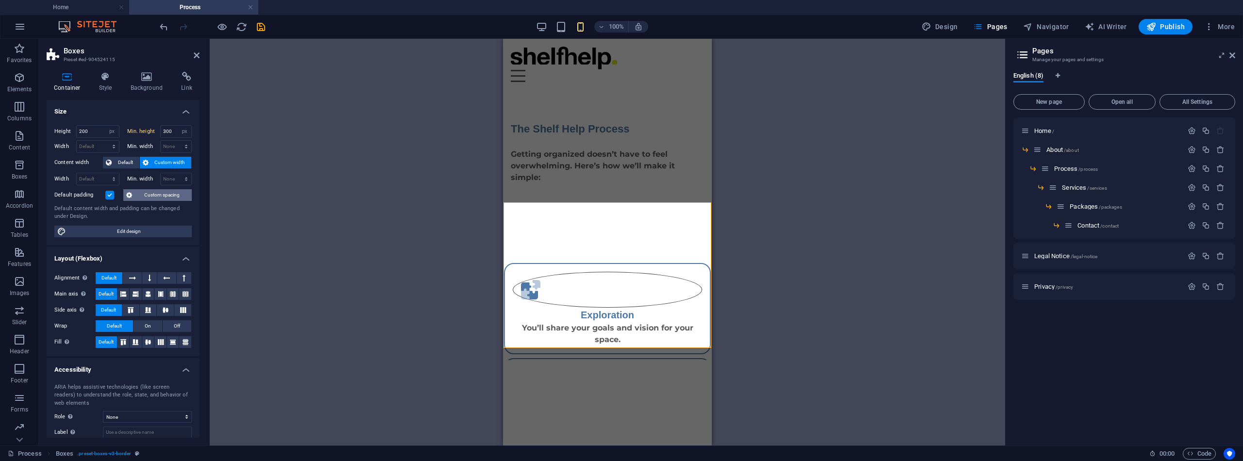
click at [155, 196] on span "Custom spacing" at bounding box center [162, 195] width 54 height 12
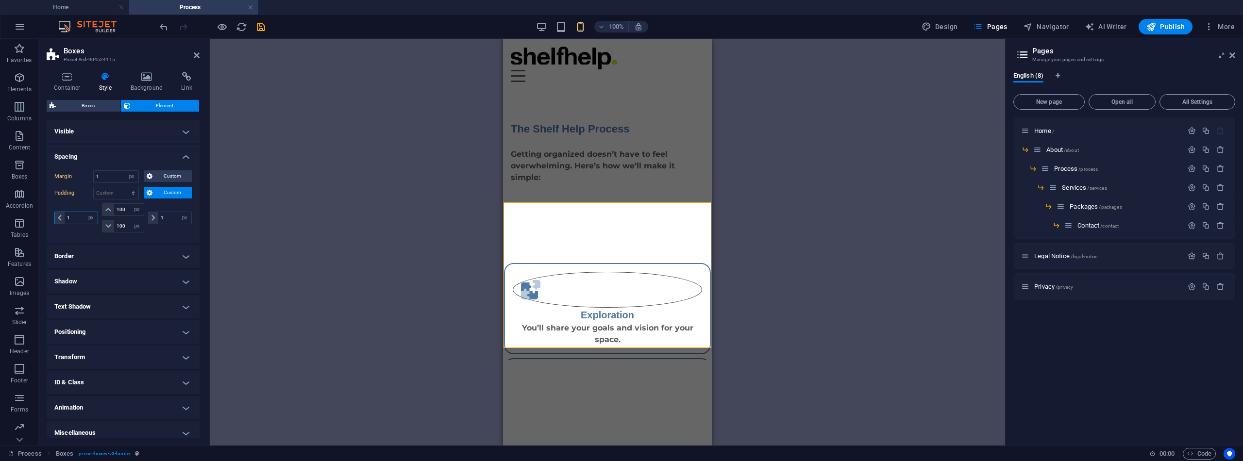
drag, startPoint x: 74, startPoint y: 215, endPoint x: 65, endPoint y: 214, distance: 9.3
click at [65, 214] on input "1" at bounding box center [81, 218] width 33 height 12
type input "22"
drag, startPoint x: 165, startPoint y: 219, endPoint x: 157, endPoint y: 219, distance: 7.3
click at [158, 219] on input "1" at bounding box center [174, 218] width 33 height 12
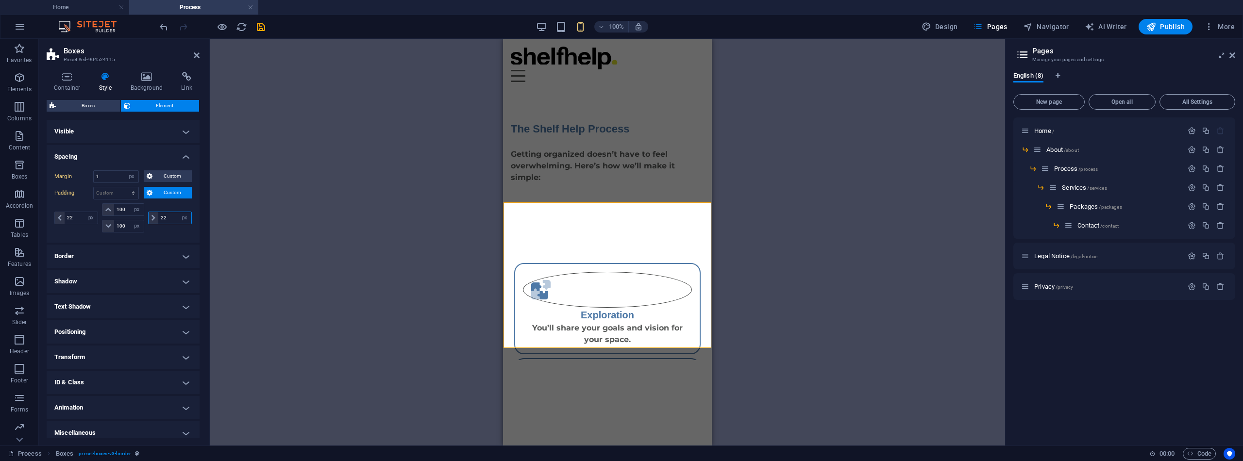
type input "22"
click at [183, 130] on h4 "Visible" at bounding box center [123, 131] width 153 height 23
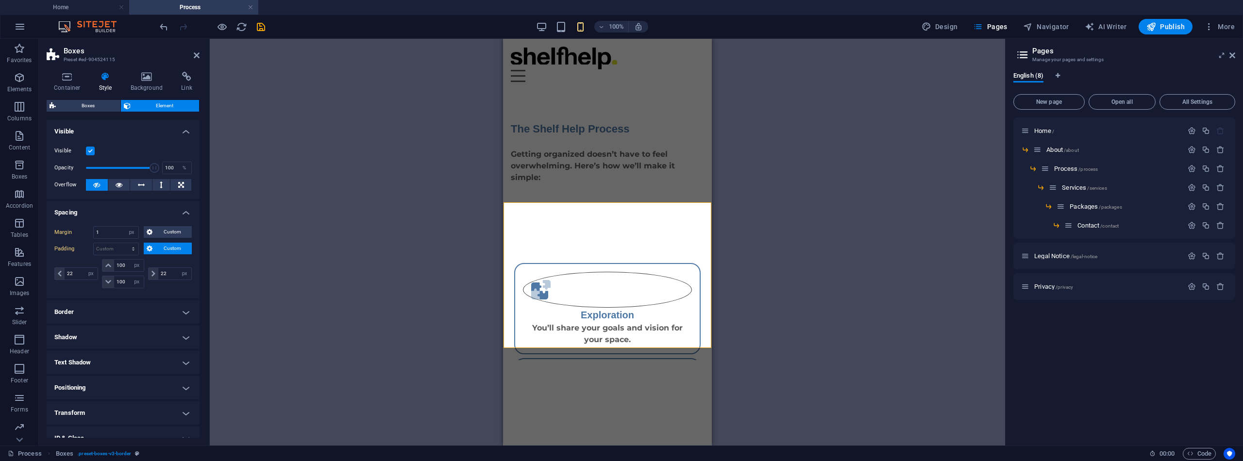
click at [183, 131] on h4 "Visible" at bounding box center [123, 128] width 153 height 17
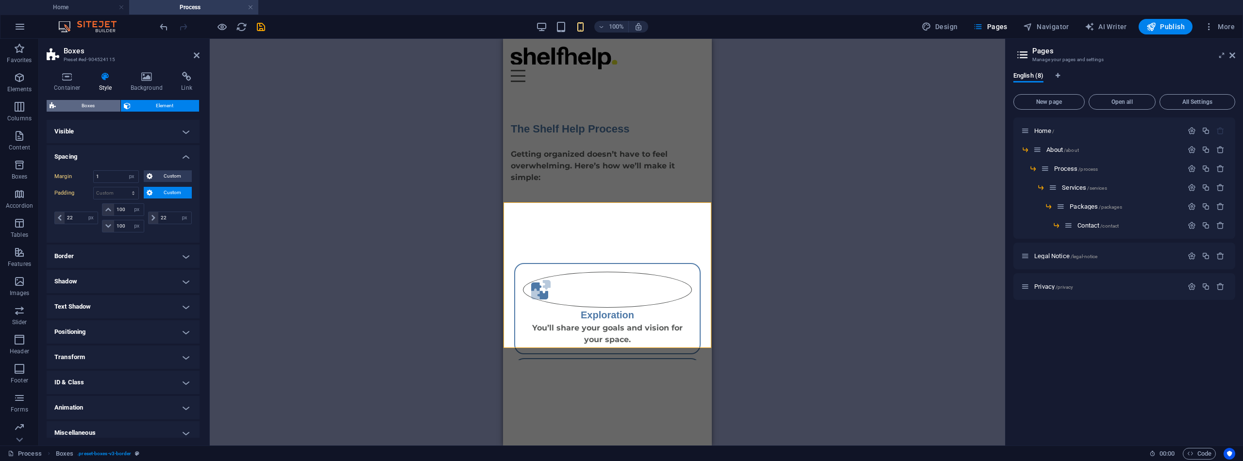
click at [88, 104] on span "Boxes" at bounding box center [88, 106] width 59 height 12
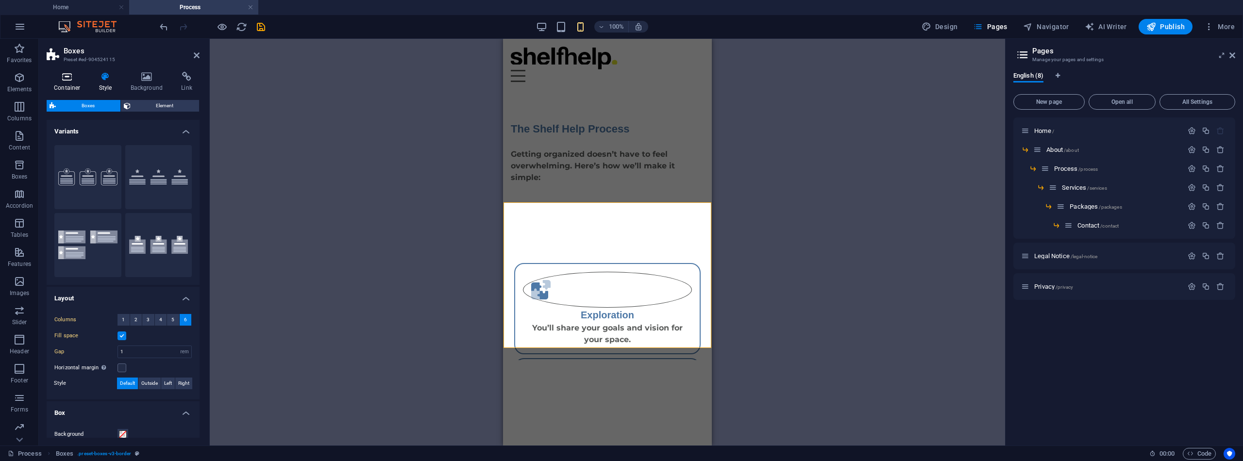
click at [63, 76] on icon at bounding box center [67, 77] width 41 height 10
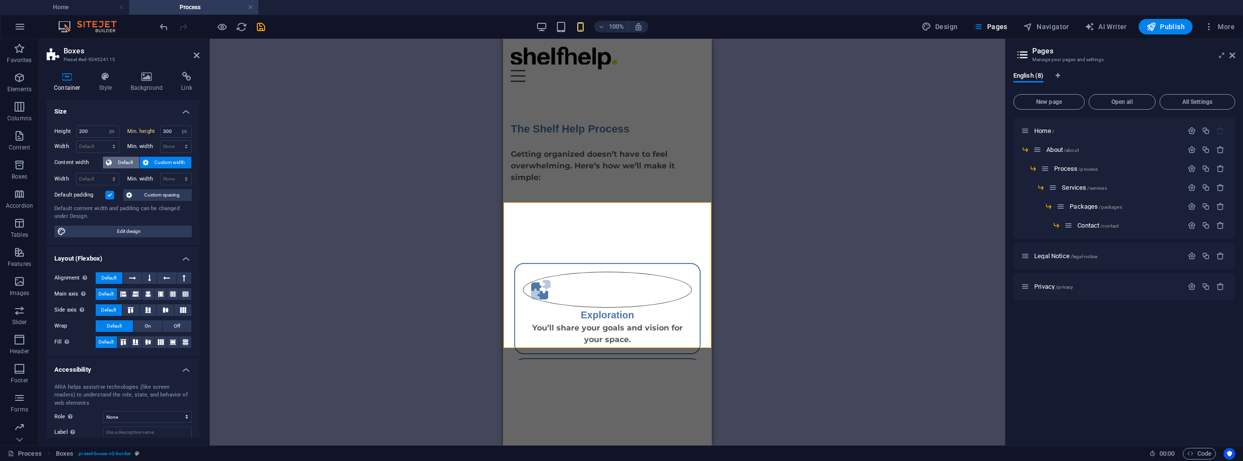
click at [129, 160] on span "Default" at bounding box center [126, 163] width 22 height 12
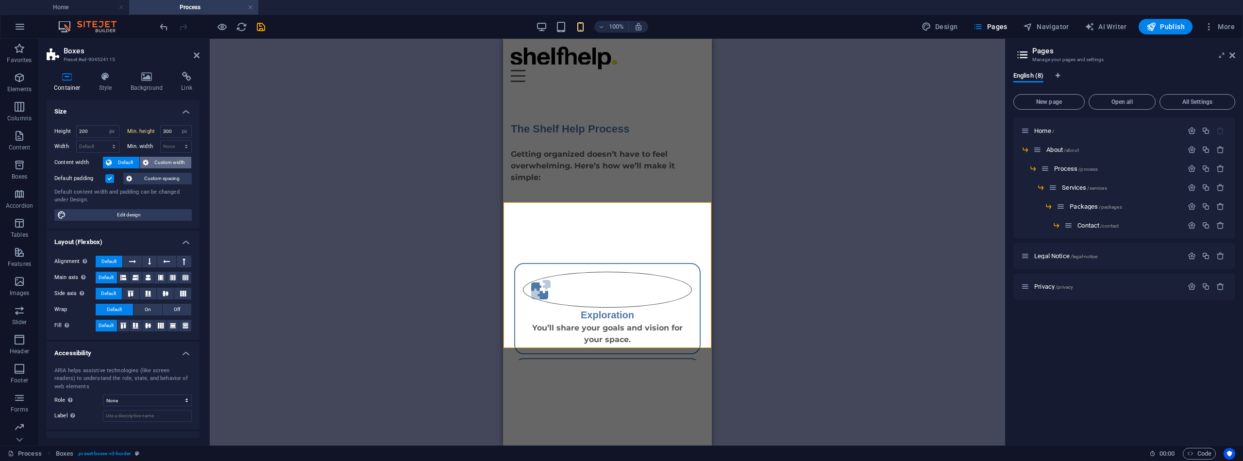
click at [166, 163] on span "Custom width" at bounding box center [169, 163] width 37 height 12
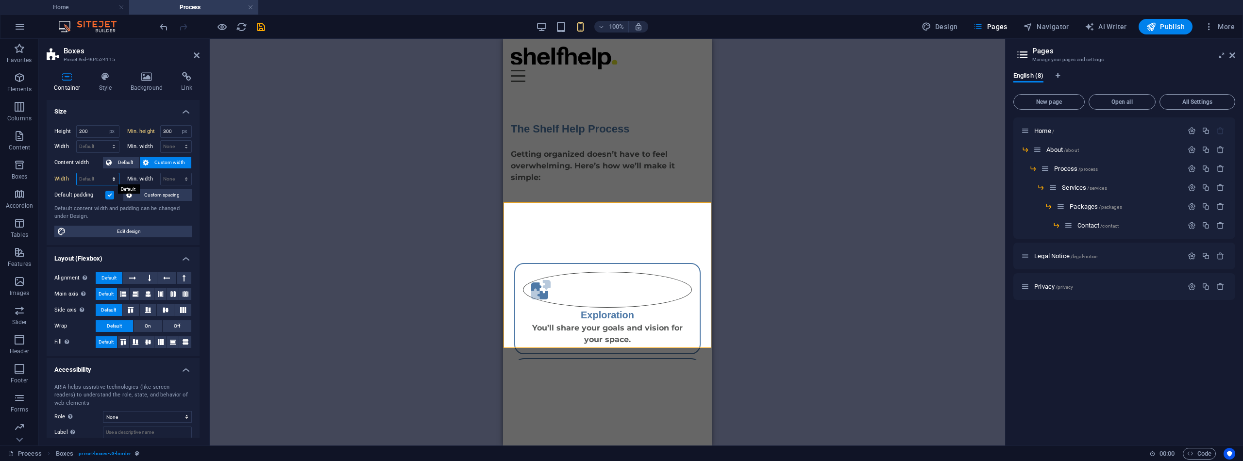
select select "px"
type input "444"
select select "px"
type input "0"
click at [170, 195] on span "Custom spacing" at bounding box center [162, 195] width 54 height 12
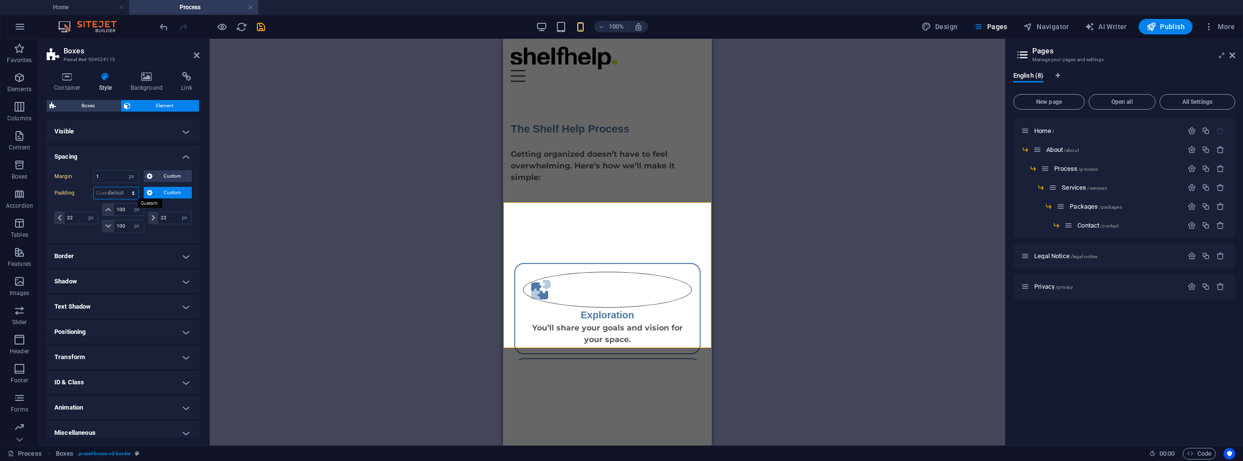
select select "DISABLED_OPTION_VALUE"
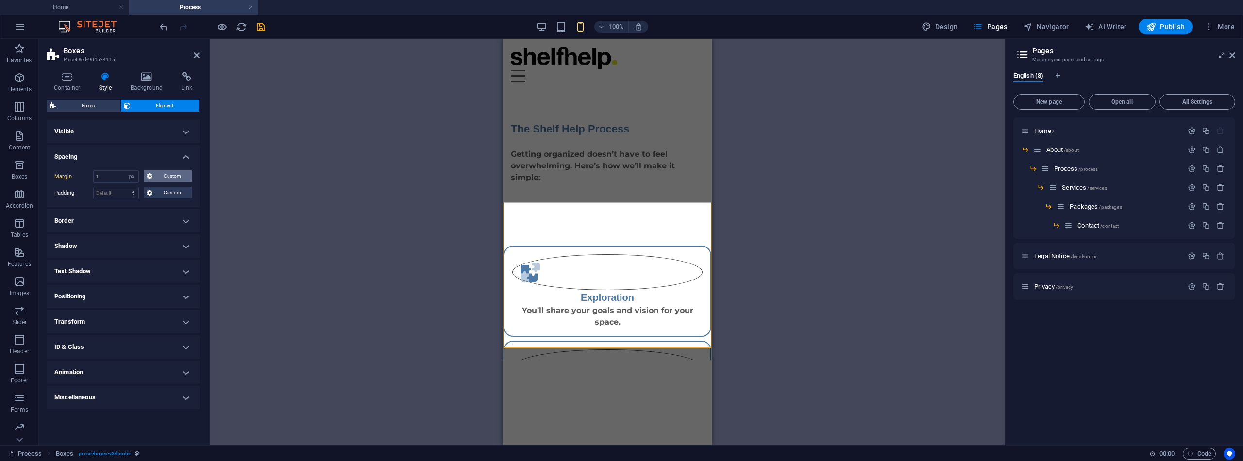
click at [164, 174] on span "Custom" at bounding box center [171, 176] width 33 height 12
drag, startPoint x: 113, startPoint y: 177, endPoint x: 89, endPoint y: 172, distance: 23.7
click at [89, 172] on div "Margin 1 Default auto px % rem vw vh Custom Custom" at bounding box center [122, 176] width 137 height 13
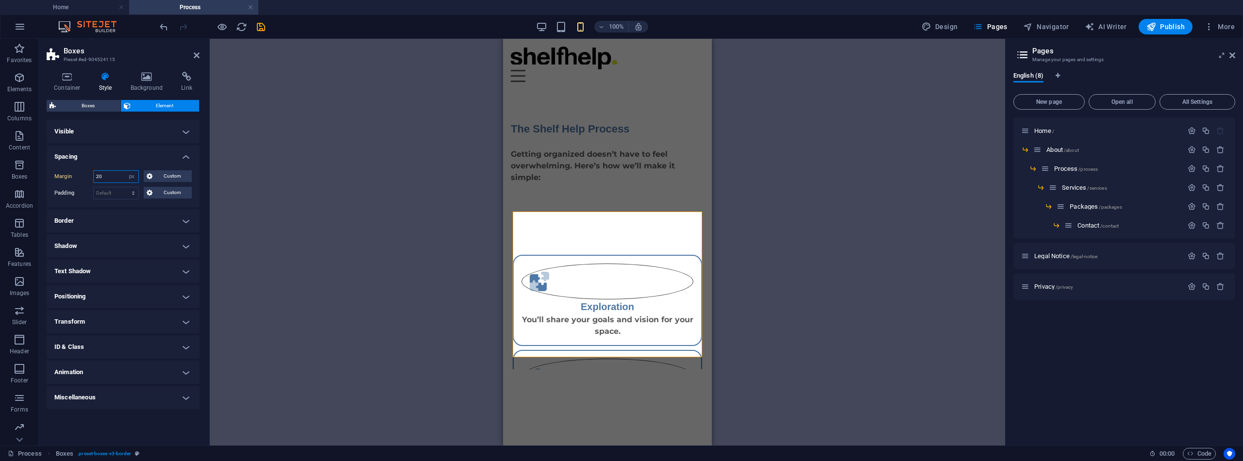
drag, startPoint x: 108, startPoint y: 175, endPoint x: 82, endPoint y: 175, distance: 26.7
click at [82, 175] on div "Margin 20 Default auto px % rem vw vh Custom Custom" at bounding box center [122, 176] width 137 height 13
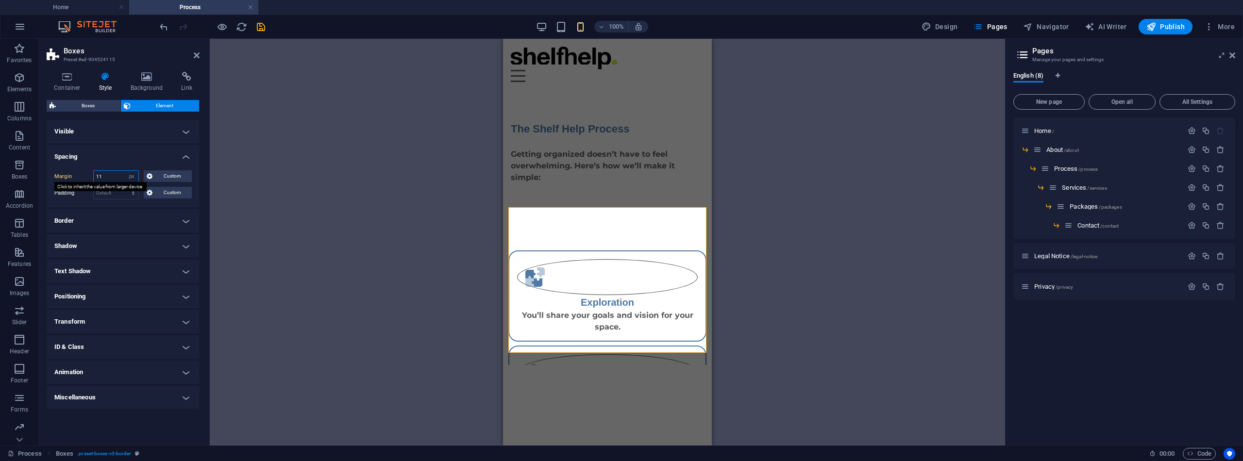
drag, startPoint x: 103, startPoint y: 177, endPoint x: 92, endPoint y: 177, distance: 11.2
click at [92, 177] on div "Margin 11 Default auto px % rem vw vh Custom Custom" at bounding box center [122, 176] width 137 height 13
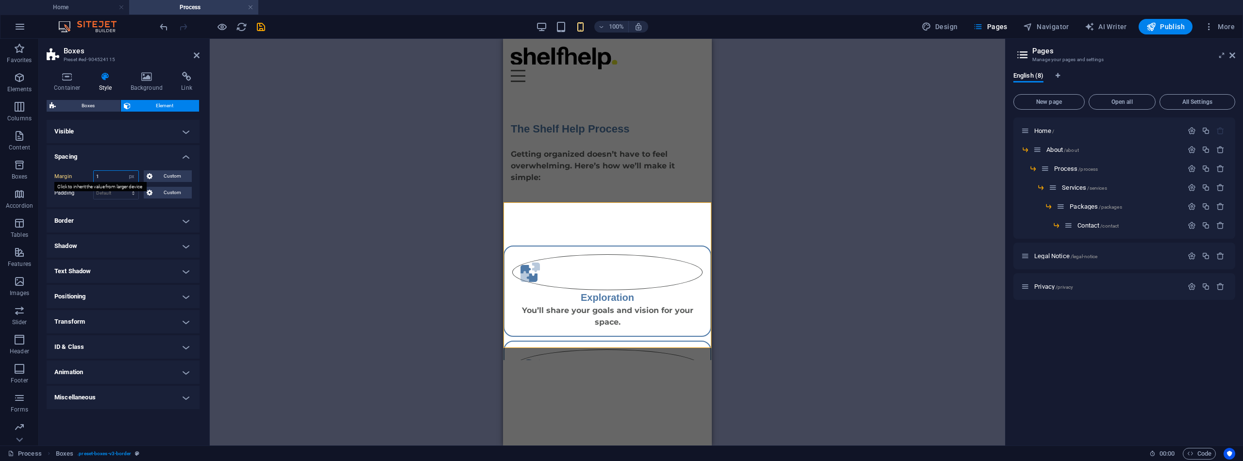
drag, startPoint x: 101, startPoint y: 179, endPoint x: 92, endPoint y: 177, distance: 9.9
click at [92, 177] on div "Margin 1 Default auto px % rem vw vh Custom Custom" at bounding box center [122, 176] width 137 height 13
type input "10"
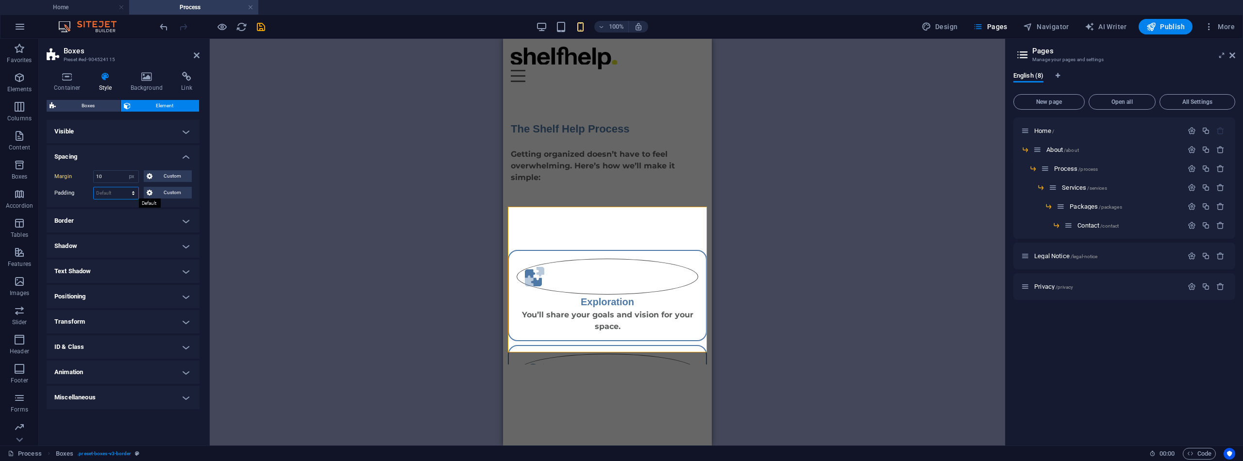
select select "px"
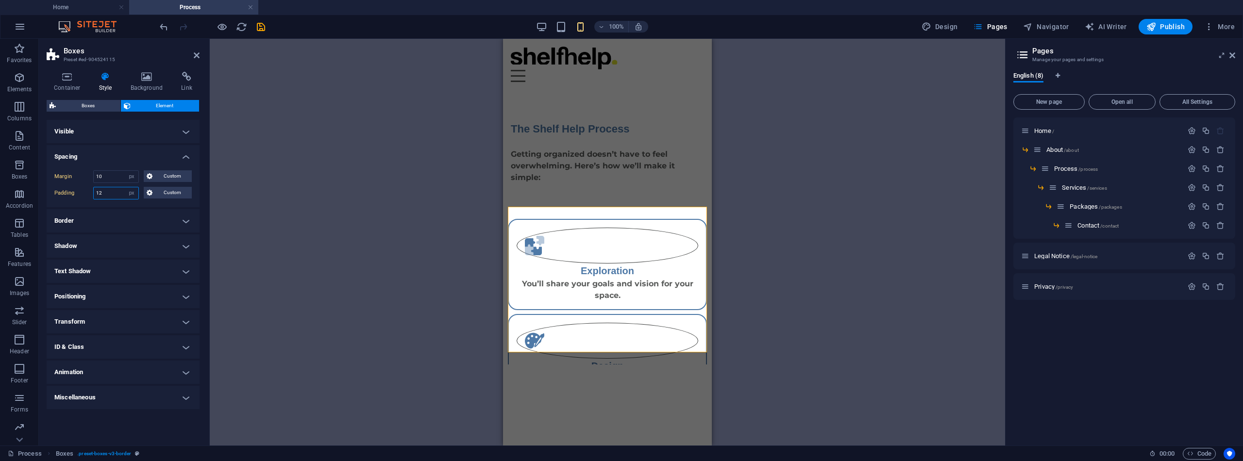
type input "12"
click at [186, 220] on h4 "Border" at bounding box center [123, 220] width 153 height 23
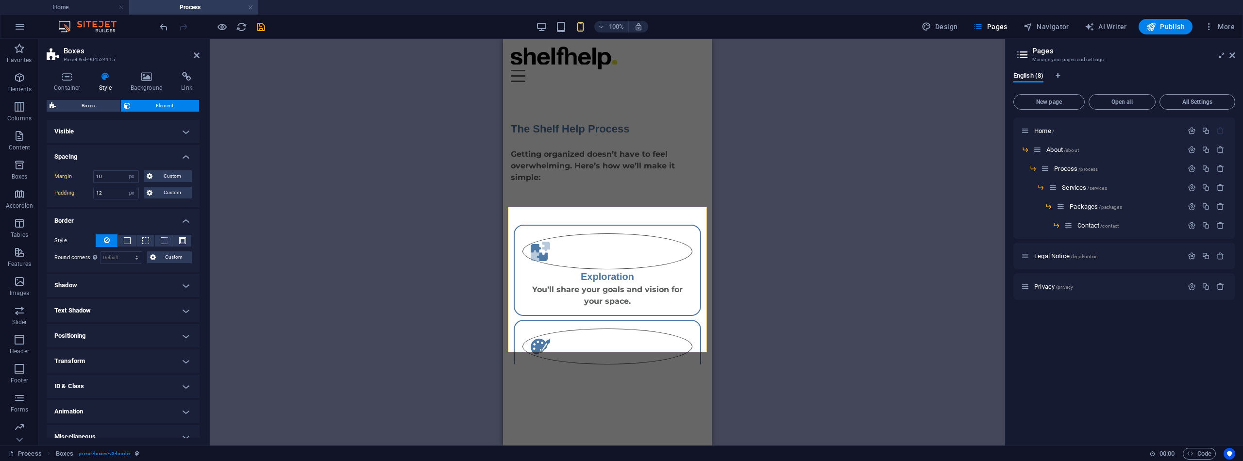
click at [185, 284] on h4 "Shadow" at bounding box center [123, 285] width 153 height 23
click at [183, 134] on h4 "Visible" at bounding box center [123, 131] width 153 height 23
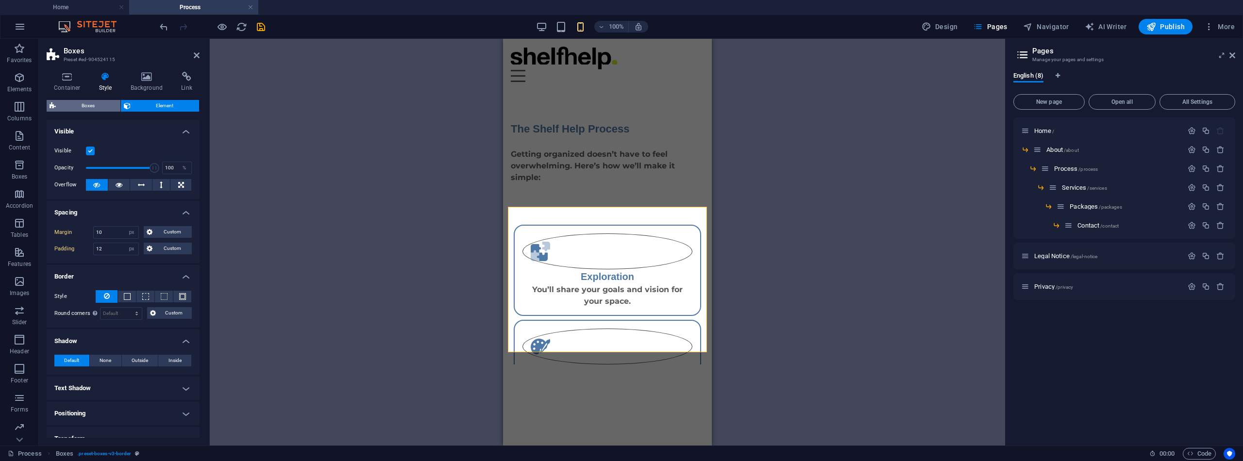
click at [88, 109] on span "Boxes" at bounding box center [88, 106] width 59 height 12
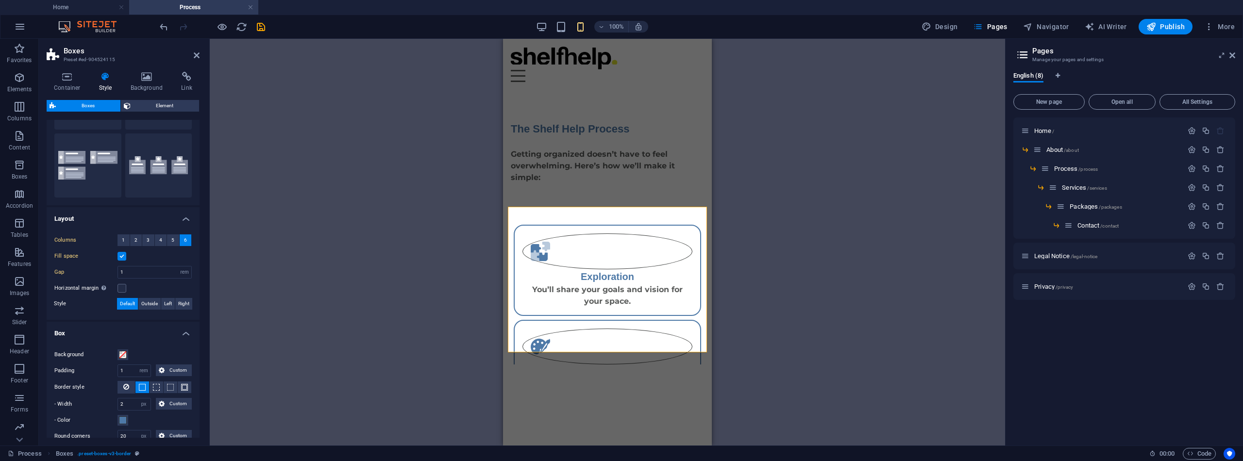
scroll to position [80, 0]
drag, startPoint x: 134, startPoint y: 270, endPoint x: 117, endPoint y: 268, distance: 17.6
click at [117, 268] on div "Gap 1 px rem % vh vw" at bounding box center [122, 272] width 137 height 13
type input "12"
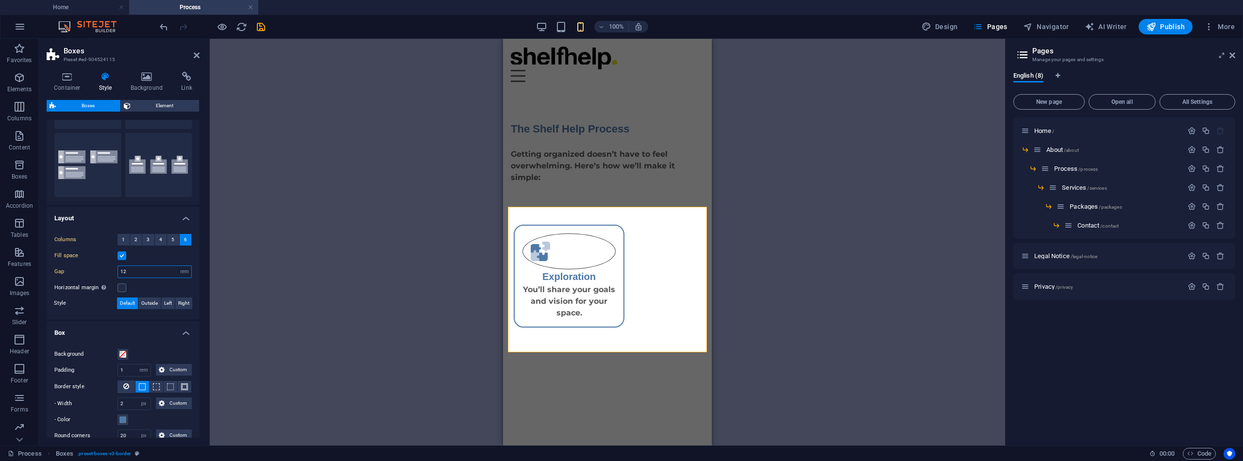
drag, startPoint x: 138, startPoint y: 270, endPoint x: 117, endPoint y: 268, distance: 20.5
click at [117, 268] on div "12 px rem % vh vw" at bounding box center [154, 272] width 74 height 13
click at [123, 286] on label at bounding box center [121, 288] width 9 height 9
click at [0, 0] on input "Horizontal margin Only if the containers "Content width" is not set to "Default"" at bounding box center [0, 0] width 0 height 0
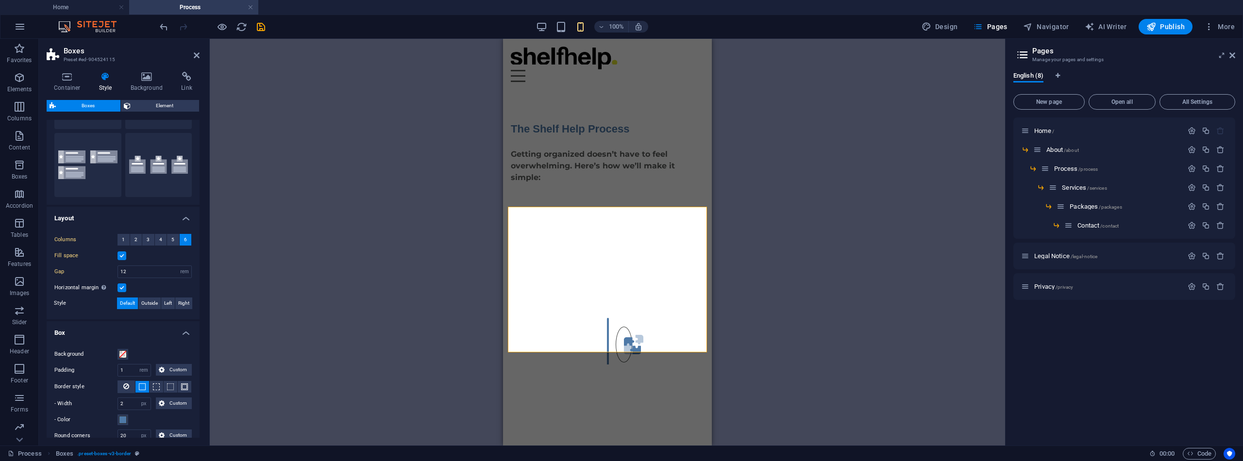
click at [122, 288] on label at bounding box center [121, 288] width 9 height 9
click at [0, 0] on input "Horizontal margin Only if the containers "Content width" is not set to "Default"" at bounding box center [0, 0] width 0 height 0
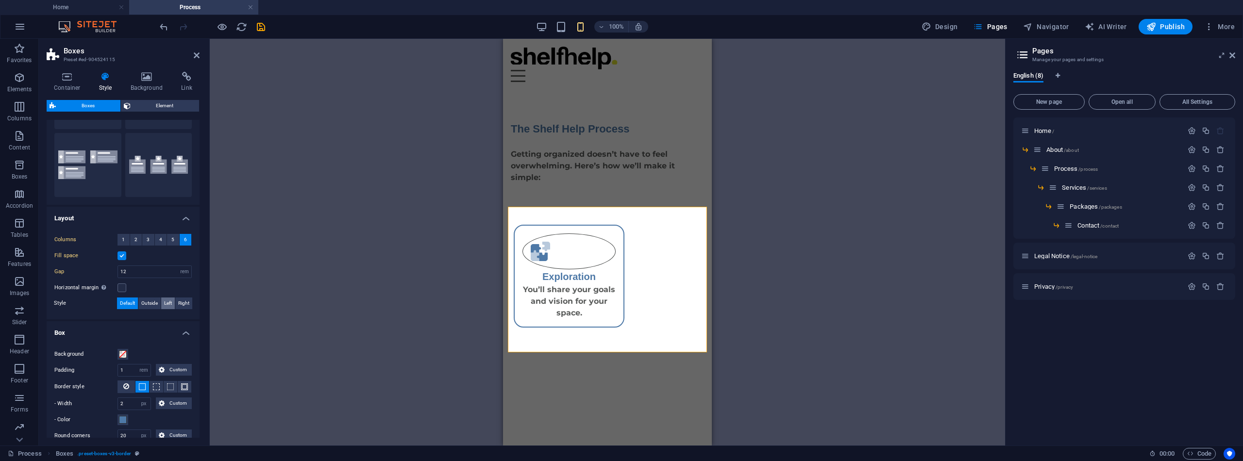
click at [167, 302] on span "Left" at bounding box center [168, 304] width 8 height 12
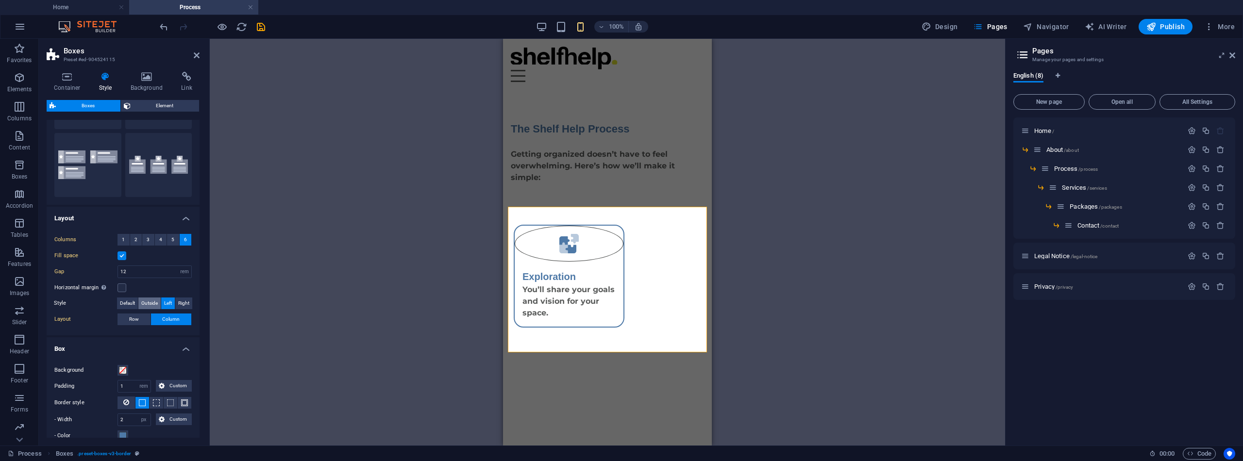
click at [150, 301] on span "Outside" at bounding box center [149, 304] width 17 height 12
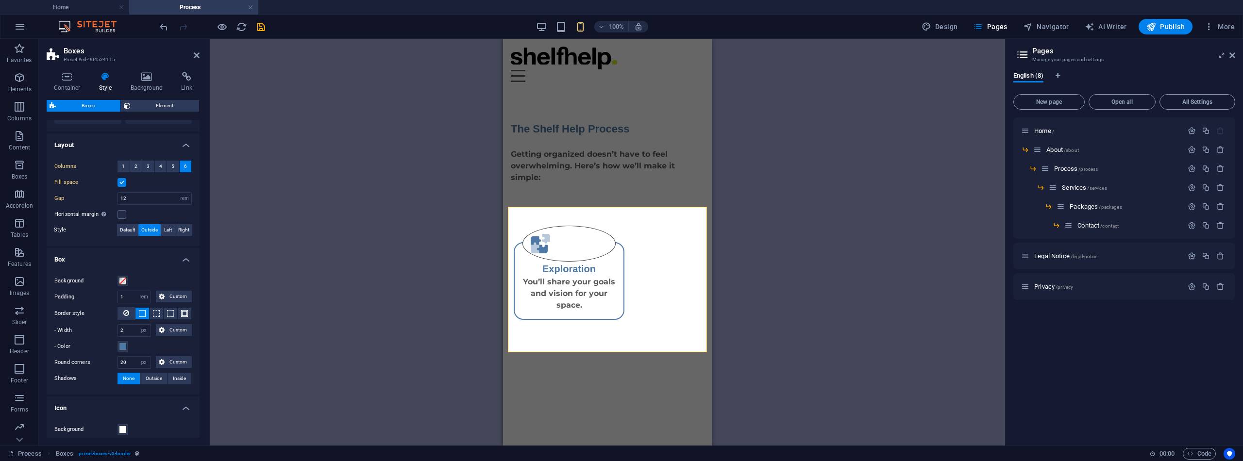
scroll to position [156, 0]
click at [154, 107] on span "Element" at bounding box center [165, 106] width 63 height 12
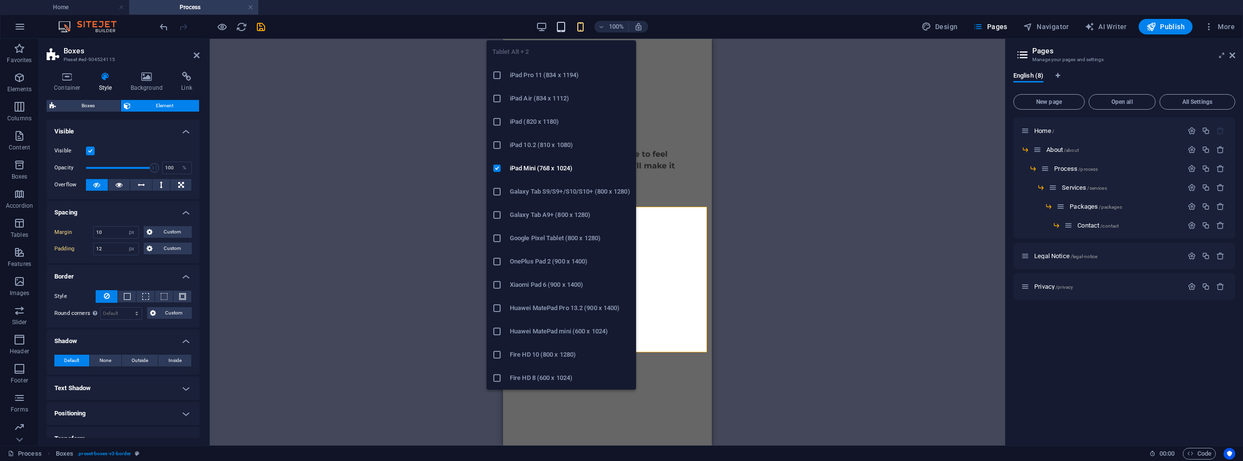
click at [559, 27] on icon "button" at bounding box center [560, 26] width 11 height 11
select select "DISABLED_OPTION_VALUE"
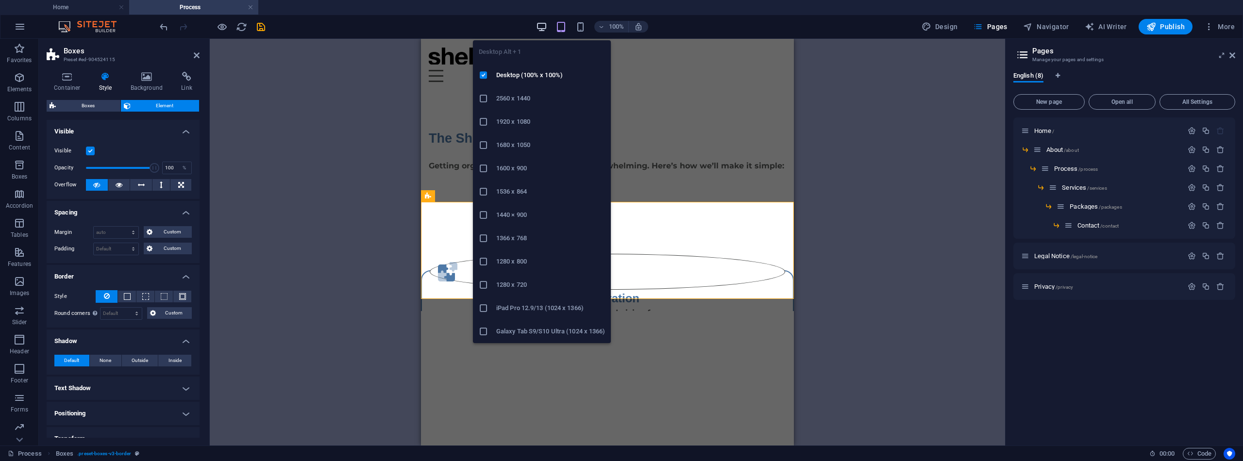
click at [544, 27] on icon "button" at bounding box center [541, 26] width 11 height 11
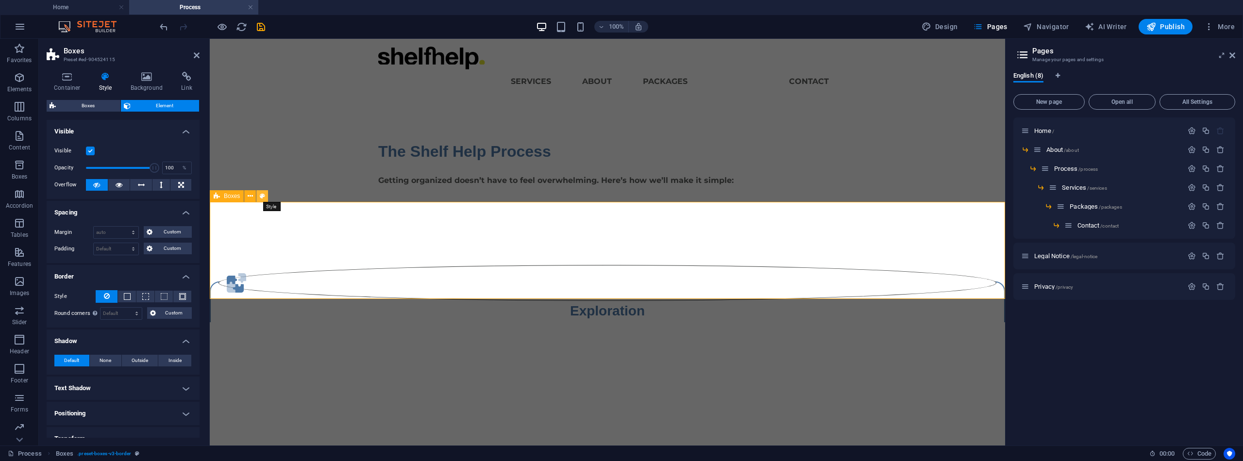
click at [261, 196] on icon at bounding box center [262, 196] width 5 height 10
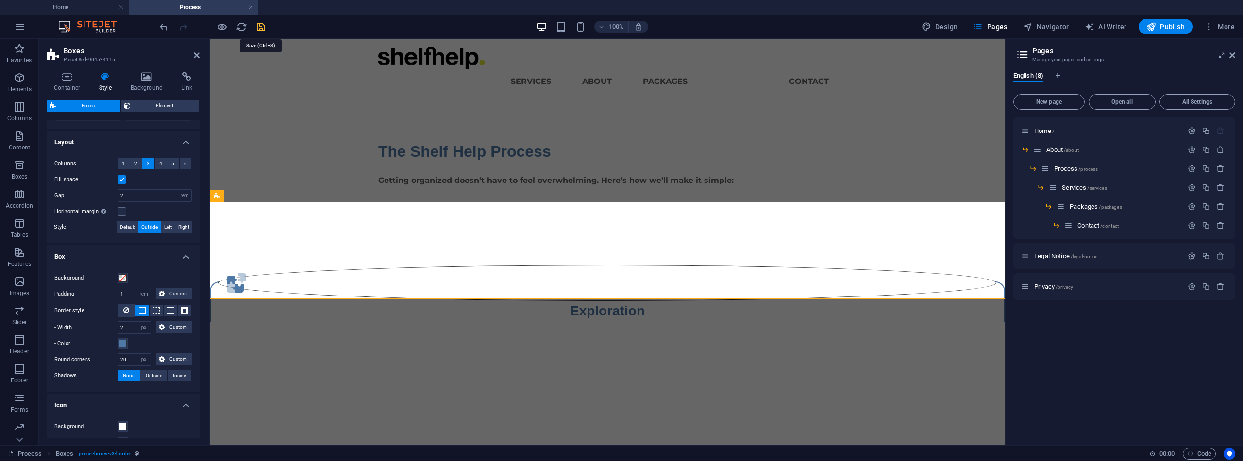
click at [265, 25] on icon "save" at bounding box center [260, 26] width 11 height 11
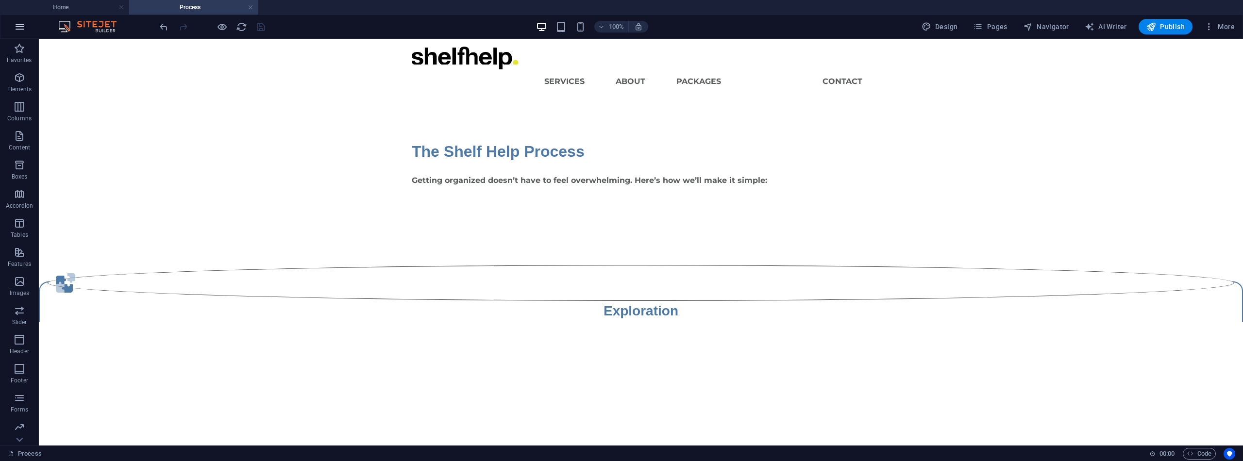
click at [20, 27] on icon "button" at bounding box center [20, 27] width 12 height 12
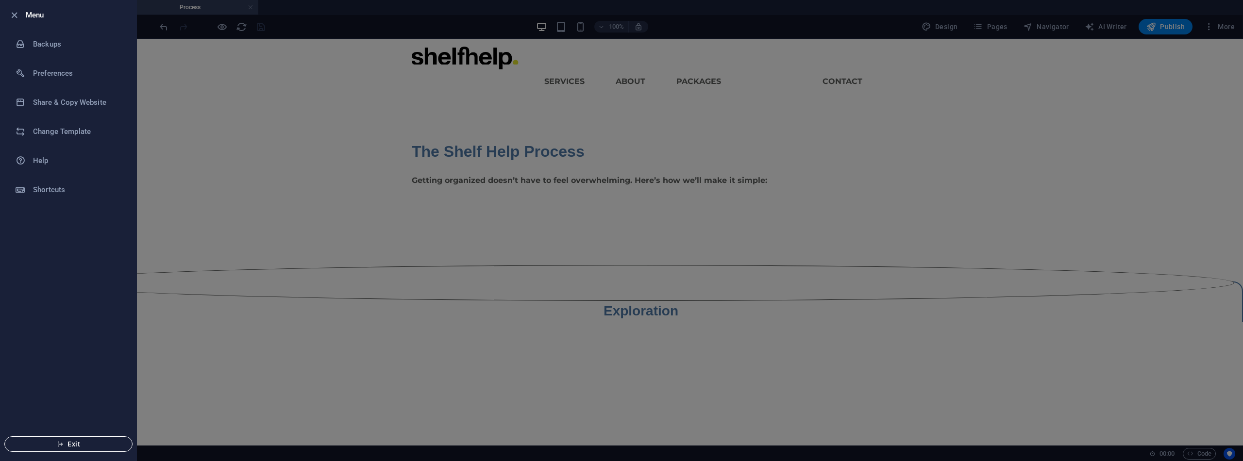
click at [76, 440] on span "Exit" at bounding box center [69, 444] width 112 height 8
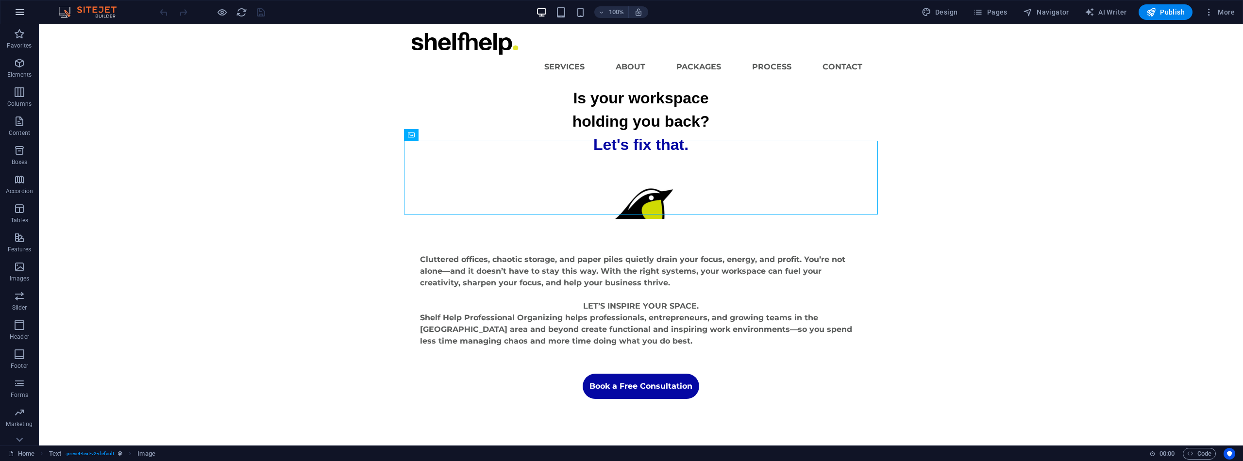
click at [19, 11] on icon "button" at bounding box center [20, 12] width 12 height 12
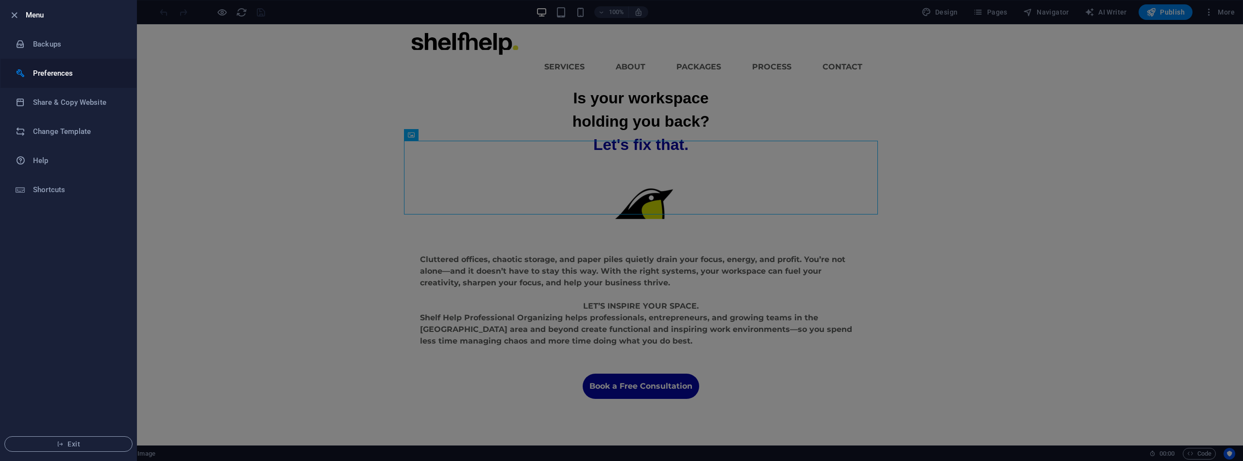
click at [34, 69] on h6 "Preferences" at bounding box center [78, 73] width 90 height 12
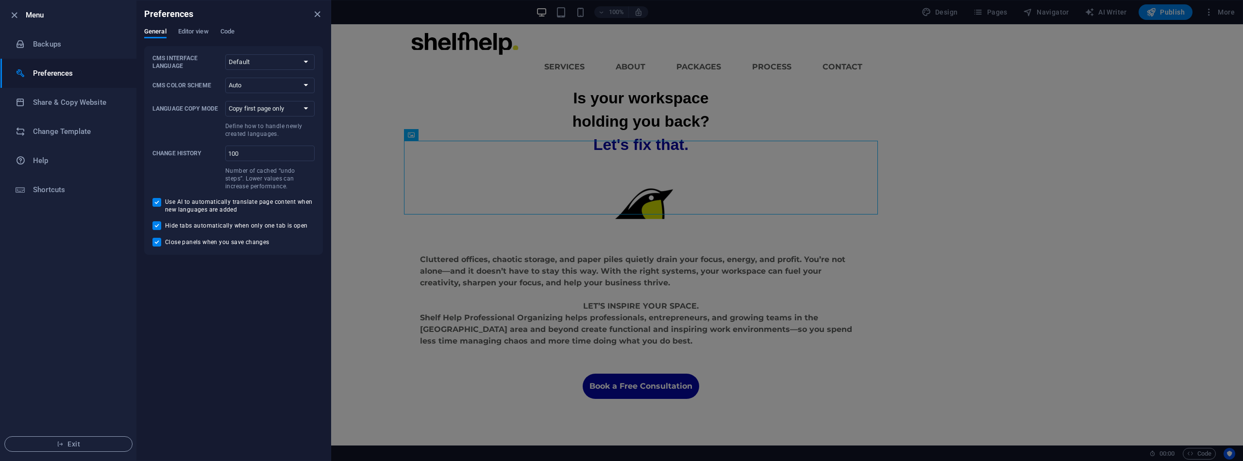
click at [80, 249] on ul "Menu Backups Preferences Share & Copy Website Change Template Help Shortcuts Ex…" at bounding box center [68, 230] width 136 height 460
click at [18, 16] on icon "button" at bounding box center [14, 15] width 11 height 11
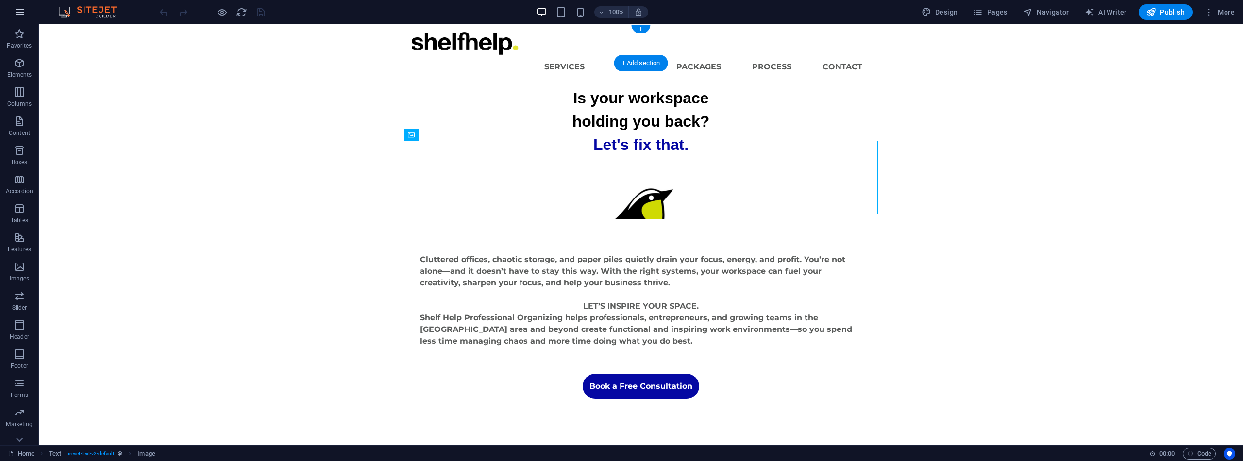
click at [24, 13] on icon "button" at bounding box center [20, 12] width 12 height 12
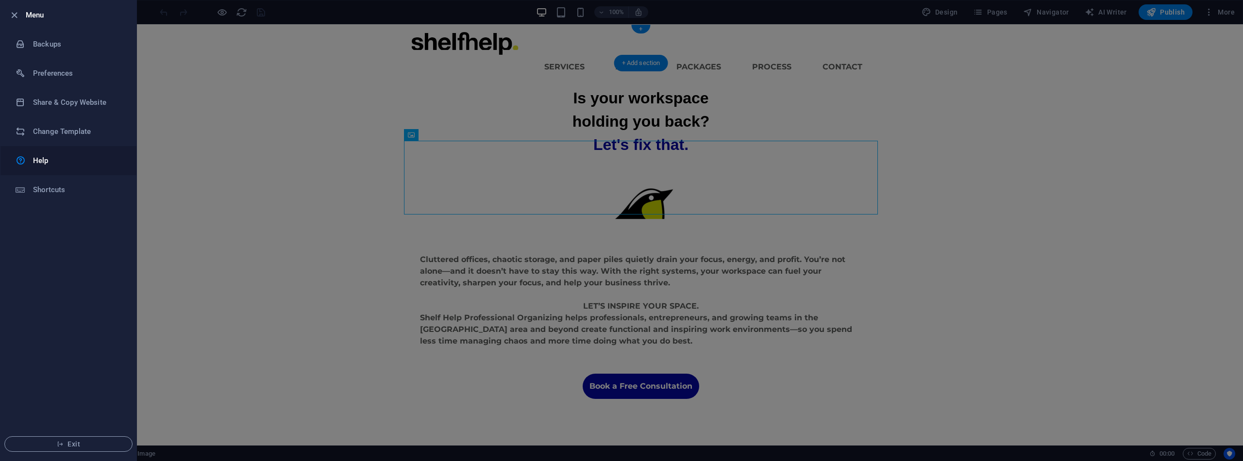
click at [36, 163] on h6 "Help" at bounding box center [78, 161] width 90 height 12
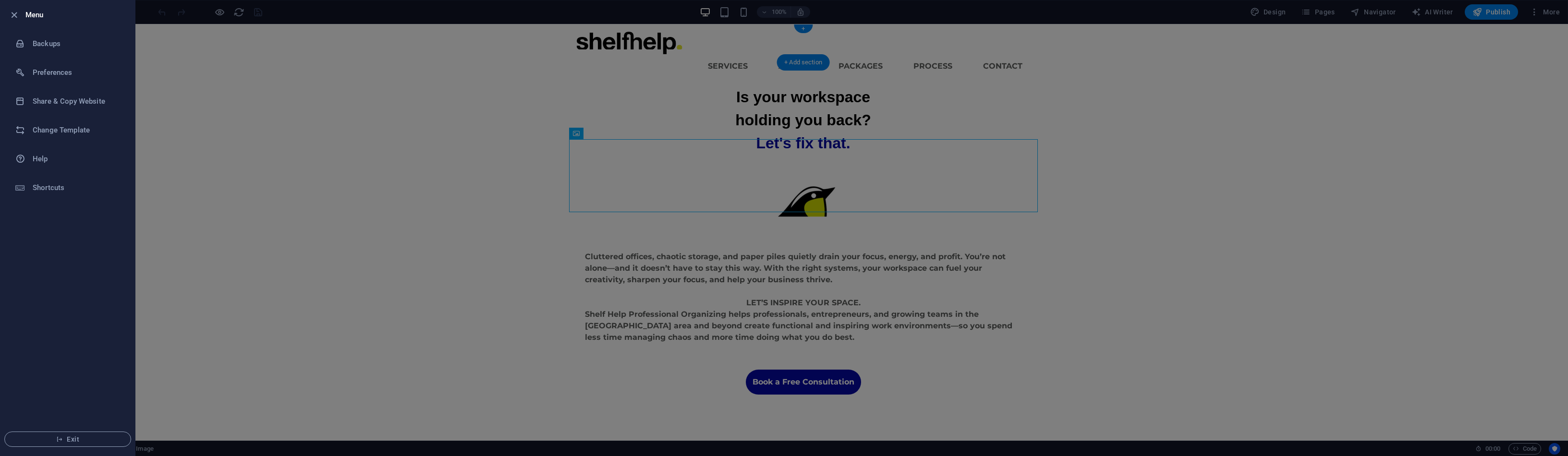
click at [1109, 224] on div at bounding box center [784, 228] width 1568 height 456
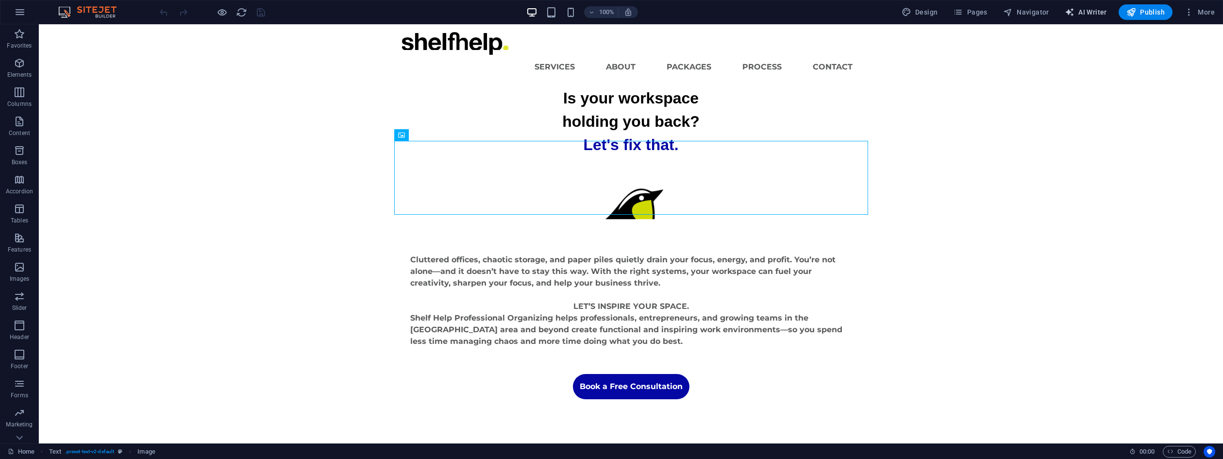
click at [1095, 12] on span "AI Writer" at bounding box center [1086, 12] width 42 height 10
select select "English"
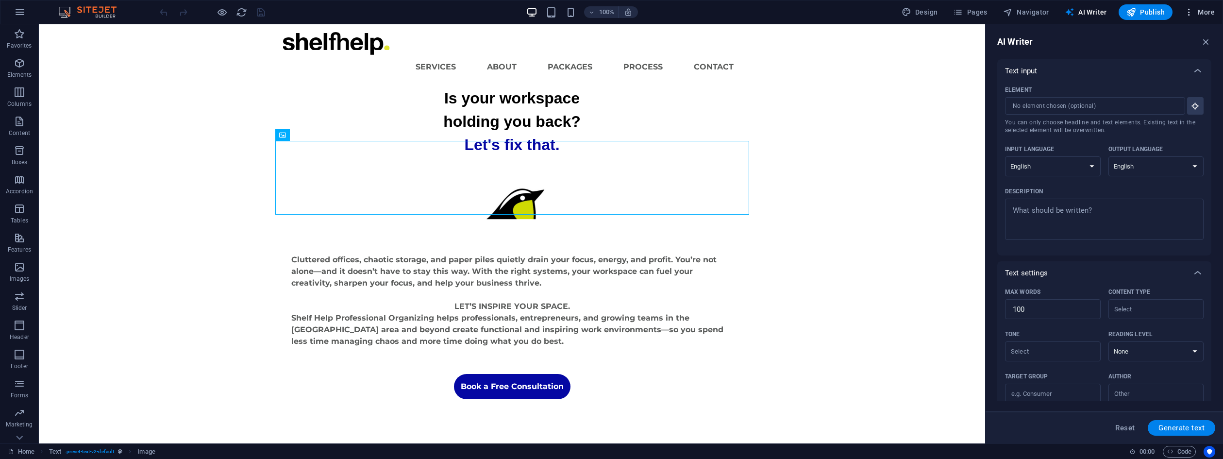
click at [1213, 13] on span "More" at bounding box center [1199, 12] width 31 height 10
click at [1170, 248] on h6 "Wishes" at bounding box center [1179, 247] width 58 height 12
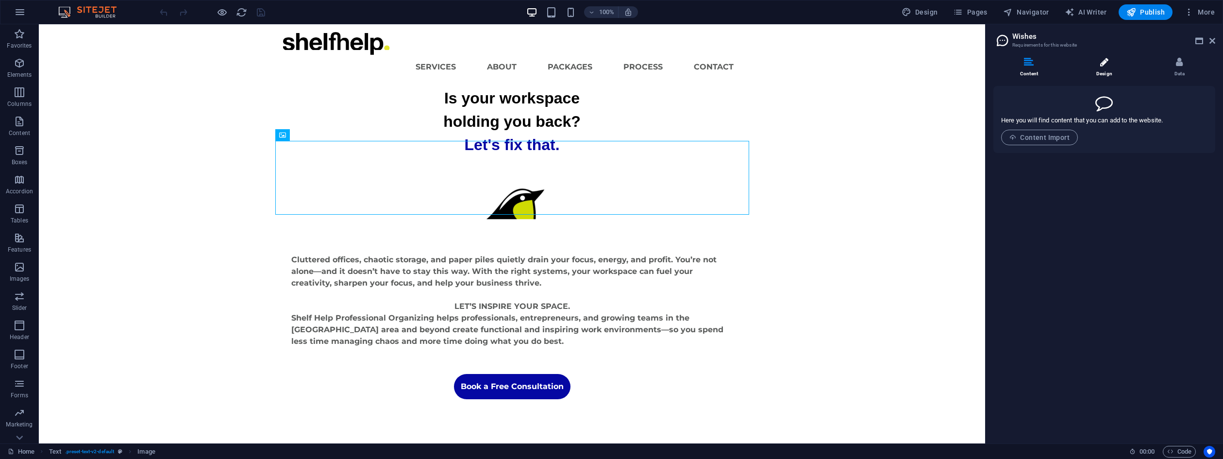
click at [1109, 64] on li "Design" at bounding box center [1106, 67] width 75 height 21
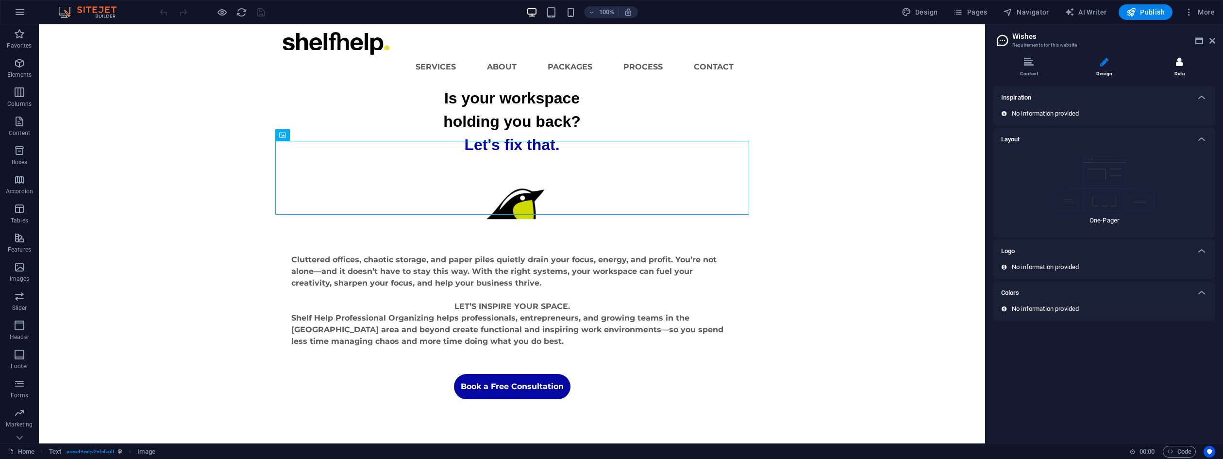
click at [1180, 63] on icon at bounding box center [1179, 62] width 7 height 10
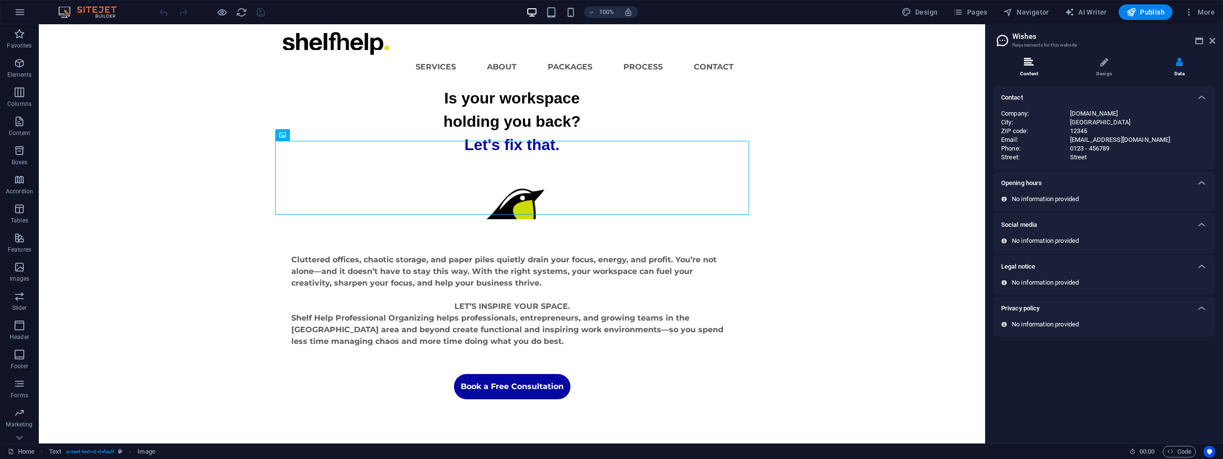
click at [1028, 63] on icon at bounding box center [1029, 62] width 10 height 10
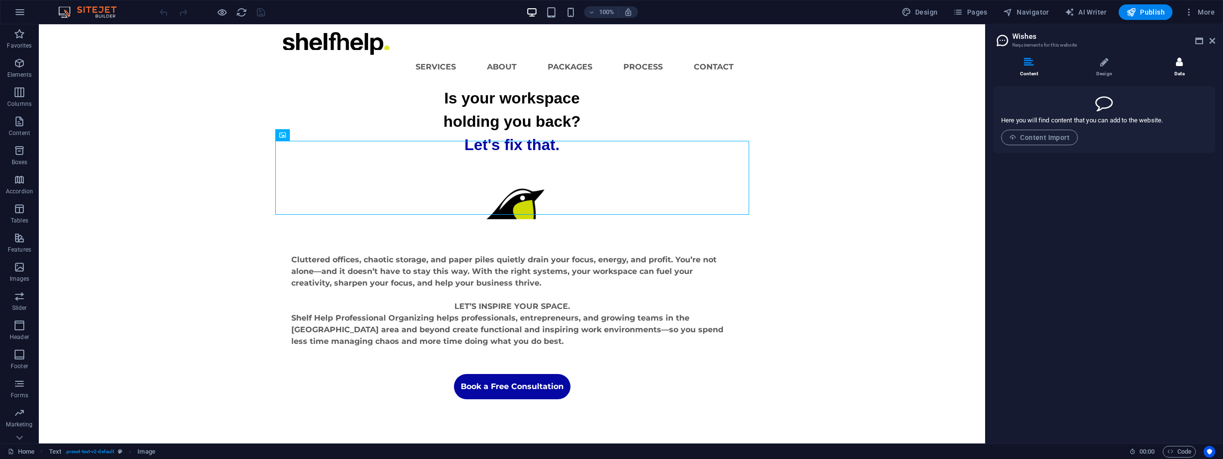
click at [1175, 63] on li "Data" at bounding box center [1179, 67] width 71 height 21
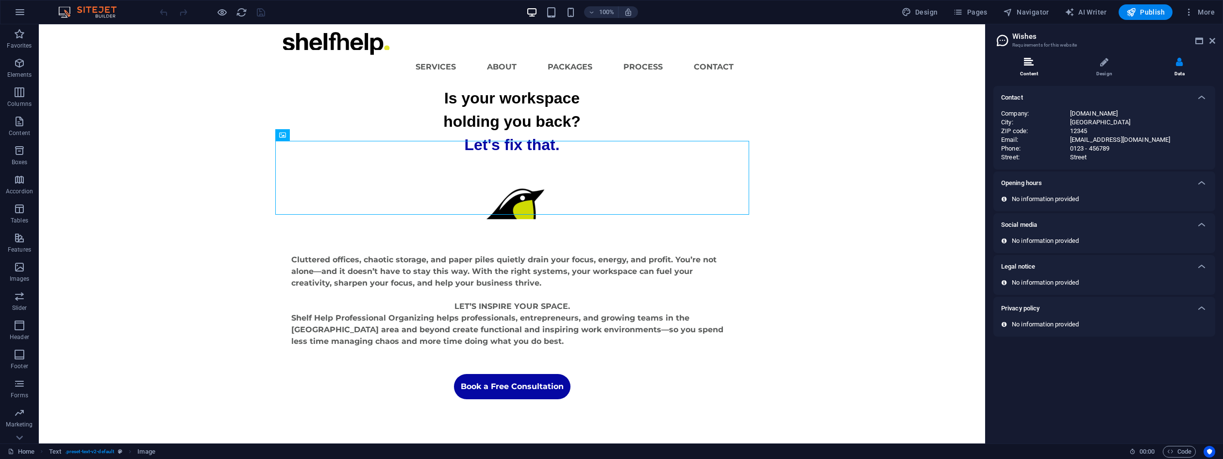
click at [1030, 66] on icon at bounding box center [1029, 62] width 10 height 10
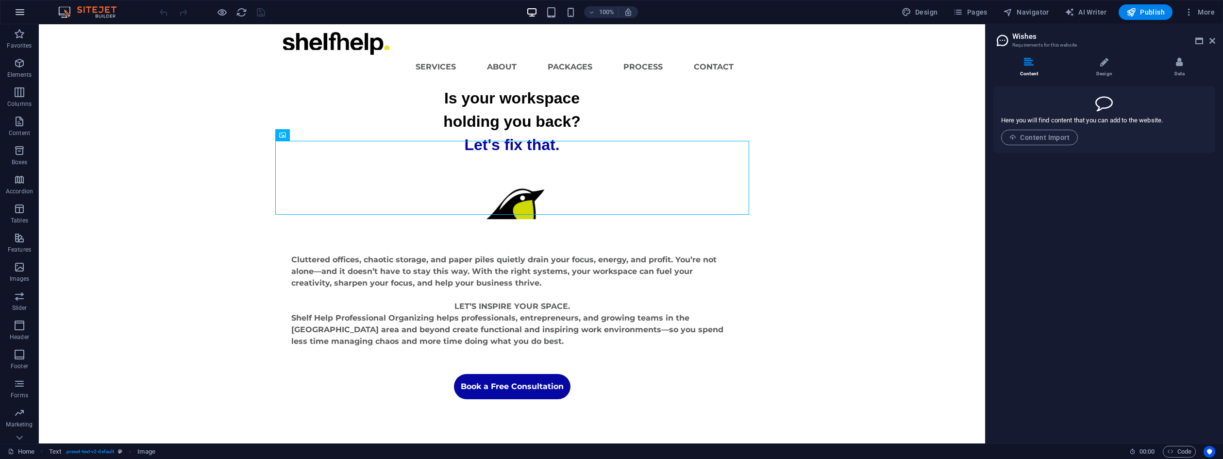
click at [24, 10] on icon "button" at bounding box center [20, 12] width 12 height 12
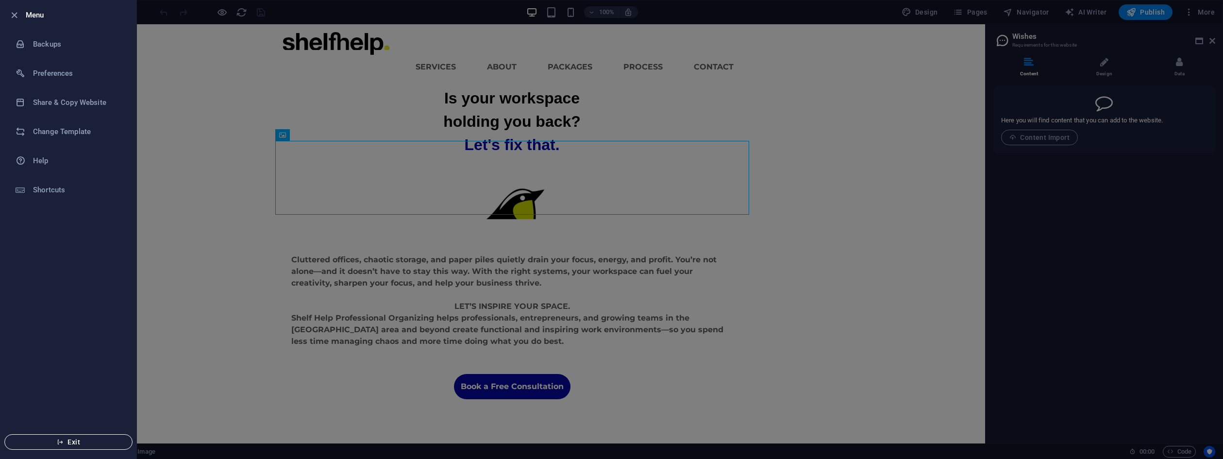
click at [58, 439] on icon "button" at bounding box center [60, 441] width 7 height 7
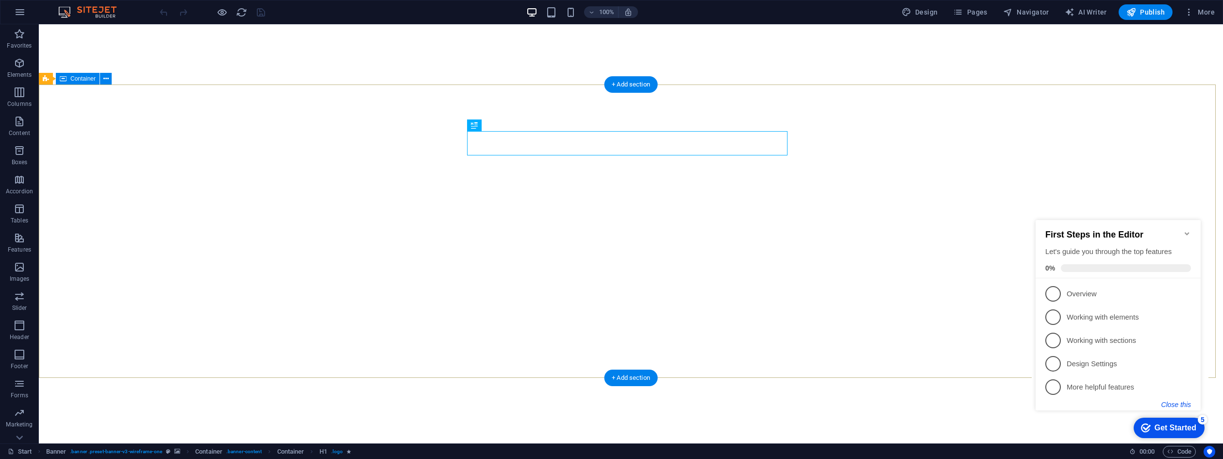
click at [1180, 403] on button "Close this" at bounding box center [1176, 405] width 30 height 8
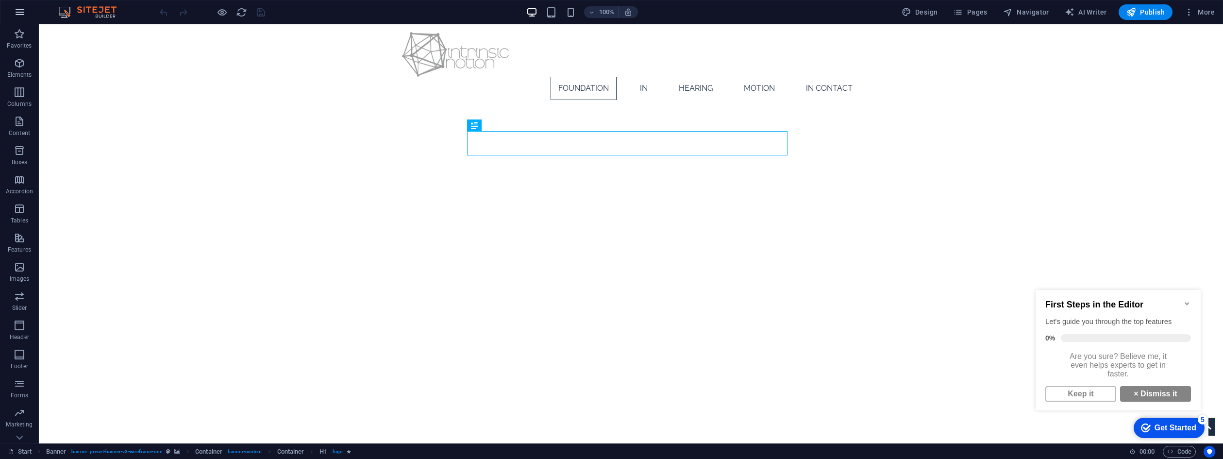
click at [18, 8] on icon "button" at bounding box center [20, 12] width 12 height 12
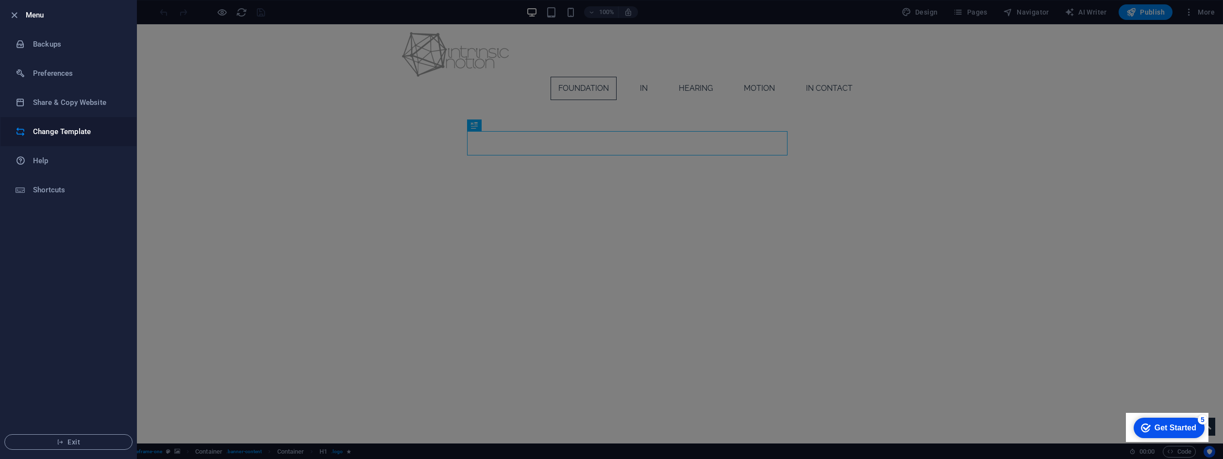
click at [42, 133] on h6 "Change Template" at bounding box center [78, 132] width 90 height 12
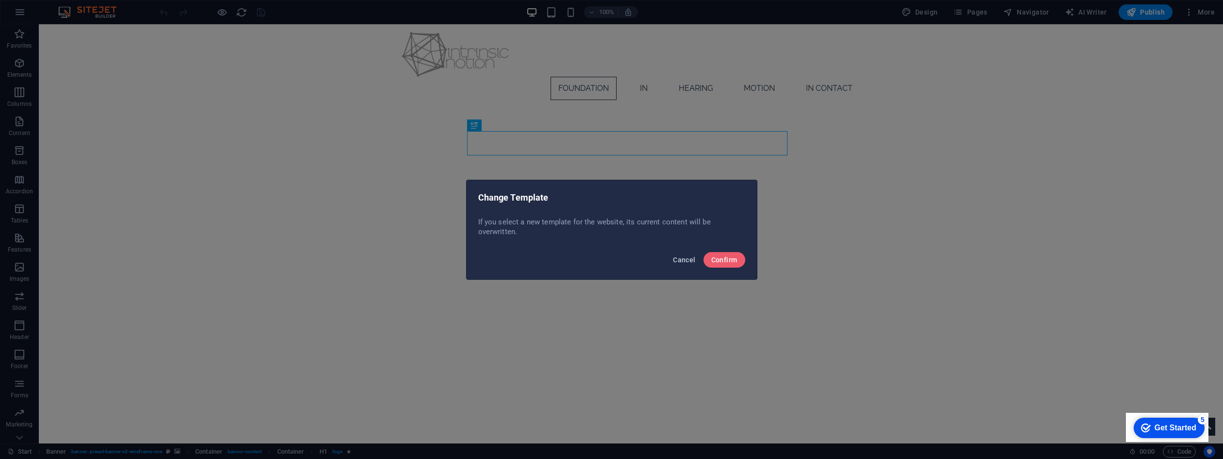
click at [684, 260] on span "Cancel" at bounding box center [684, 260] width 22 height 8
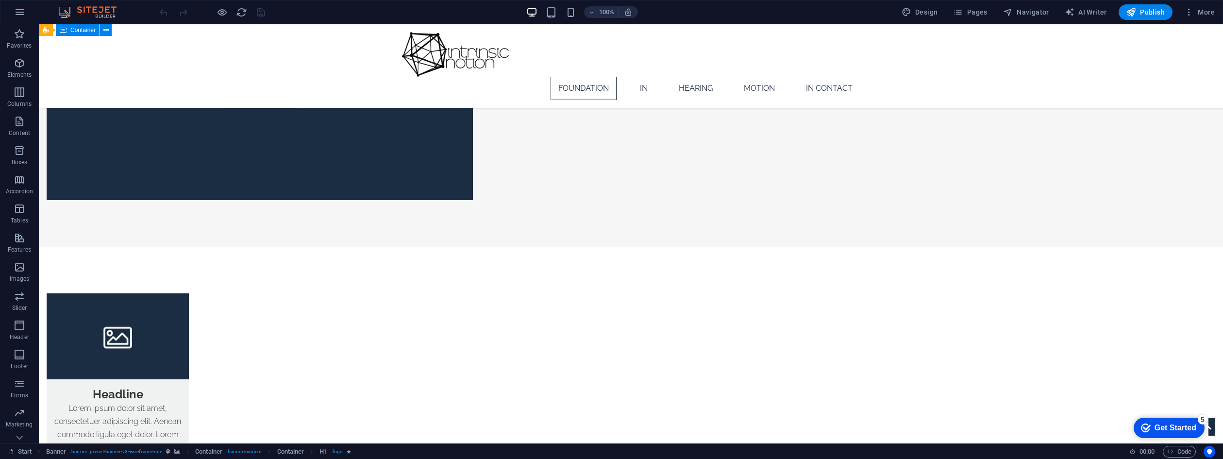
scroll to position [954, 0]
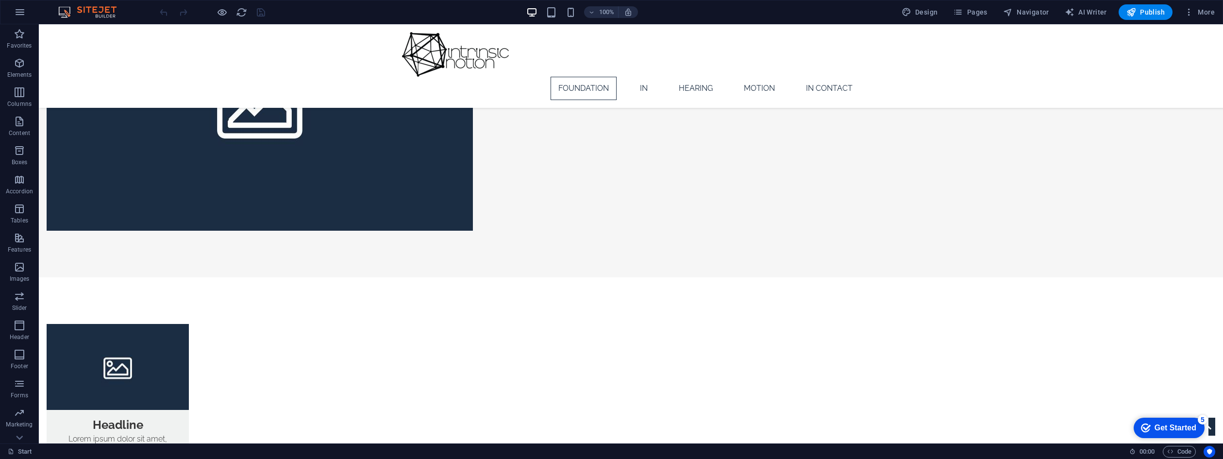
click at [575, 5] on div "100%" at bounding box center [582, 12] width 112 height 16
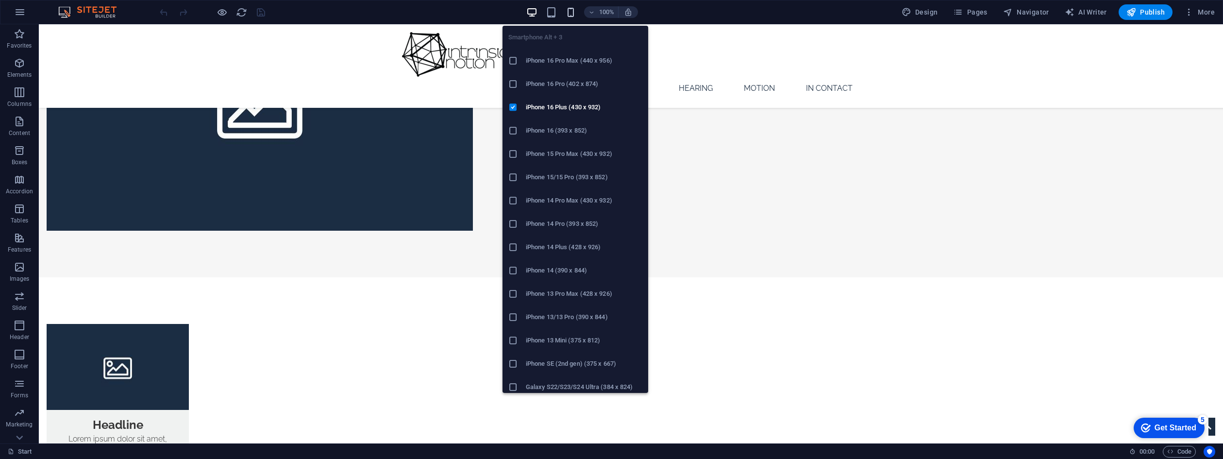
click at [571, 14] on icon "button" at bounding box center [570, 12] width 11 height 11
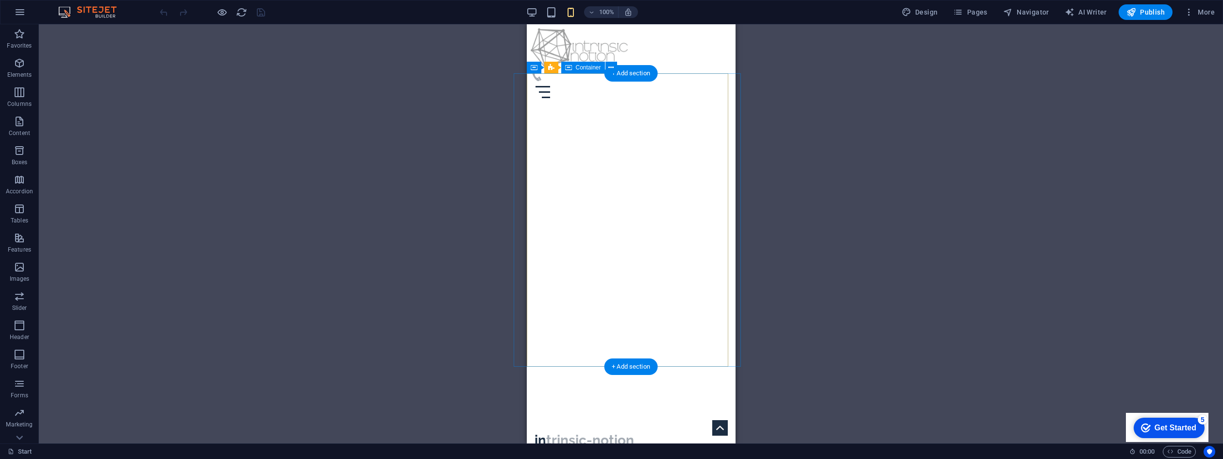
scroll to position [0, 0]
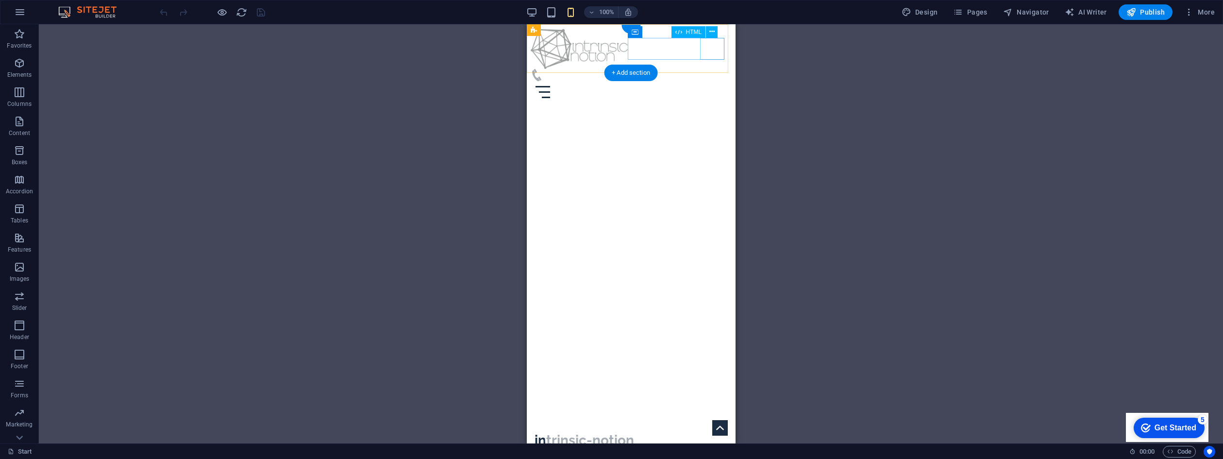
click at [718, 81] on div at bounding box center [630, 92] width 201 height 22
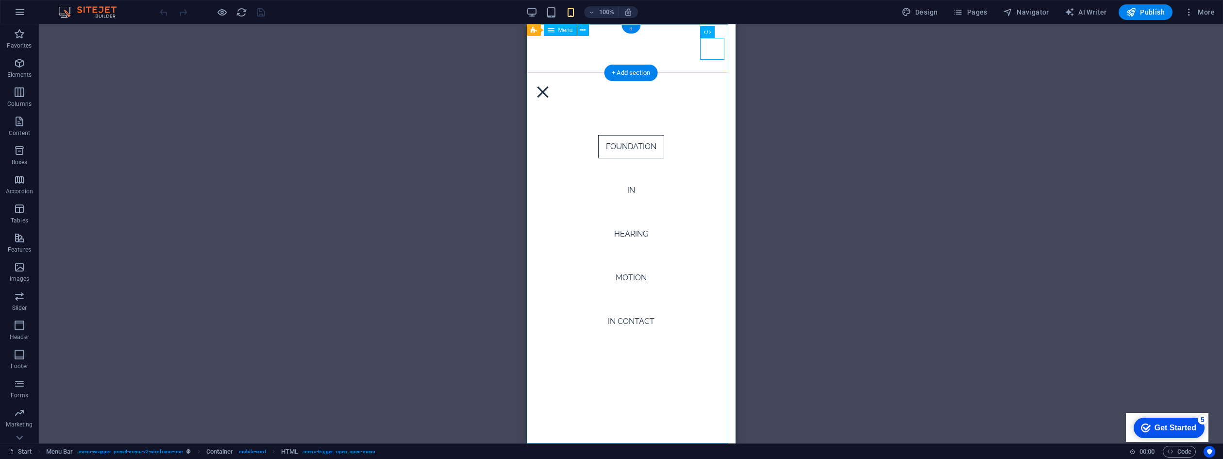
click at [627, 190] on nav "Foundation IN Hearing Motion IN Contact" at bounding box center [630, 233] width 209 height 419
click at [627, 187] on nav "Foundation IN Hearing Motion IN Contact" at bounding box center [630, 233] width 209 height 419
click at [626, 232] on nav "Foundation IN Hearing Motion IN Contact" at bounding box center [630, 233] width 209 height 419
click at [625, 277] on nav "Foundation IN Hearing Motion IN Contact" at bounding box center [630, 233] width 209 height 419
click at [629, 307] on nav "Foundation IN Hearing Motion IN Contact" at bounding box center [630, 233] width 209 height 419
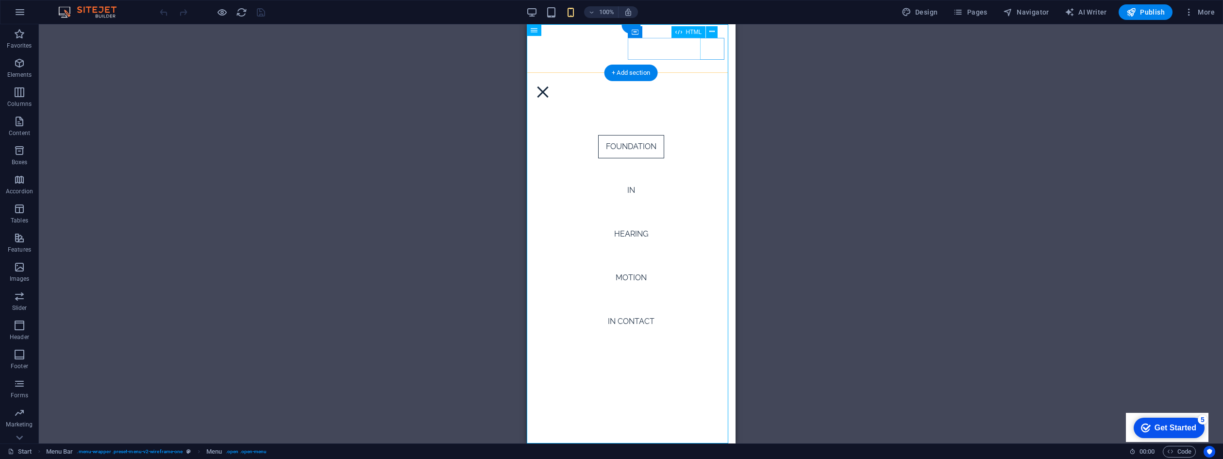
click at [714, 81] on div at bounding box center [630, 92] width 201 height 22
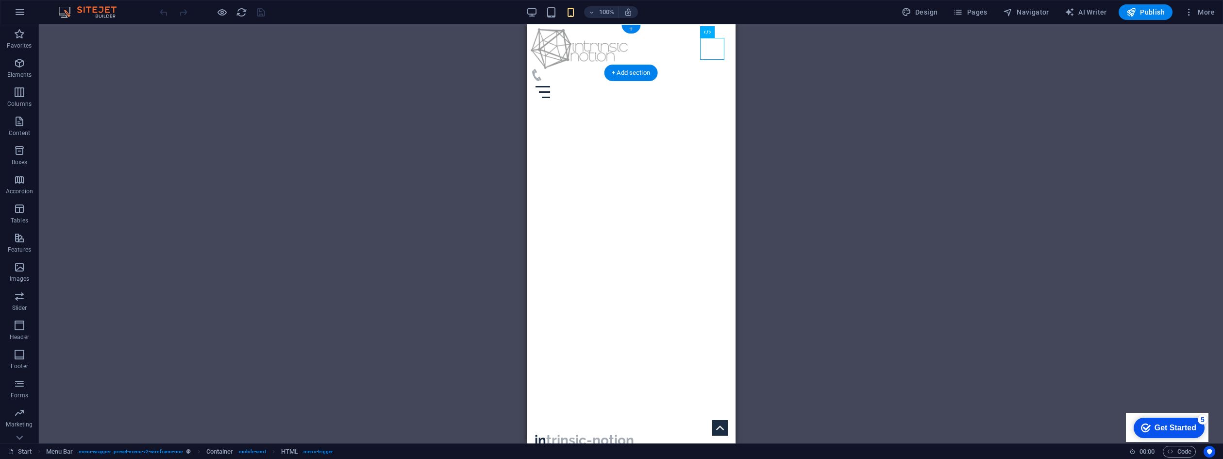
click at [559, 9] on div "100%" at bounding box center [582, 12] width 112 height 16
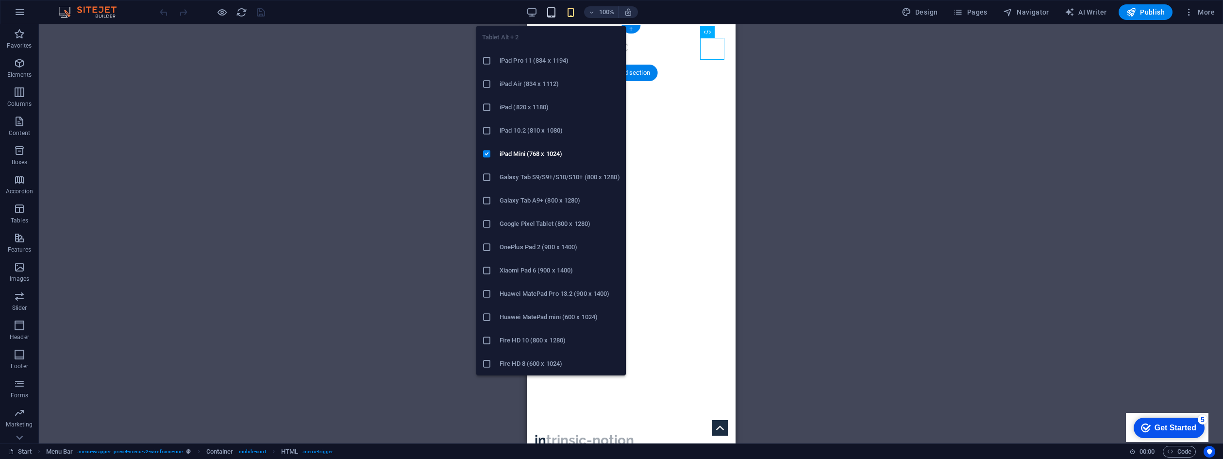
click at [553, 12] on icon "button" at bounding box center [551, 12] width 11 height 11
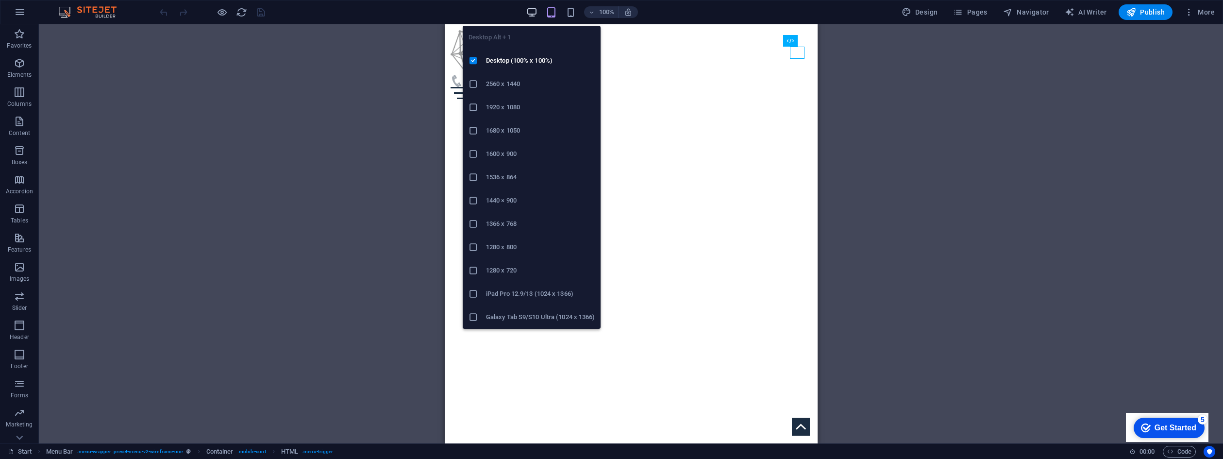
click at [536, 13] on icon "button" at bounding box center [531, 12] width 11 height 11
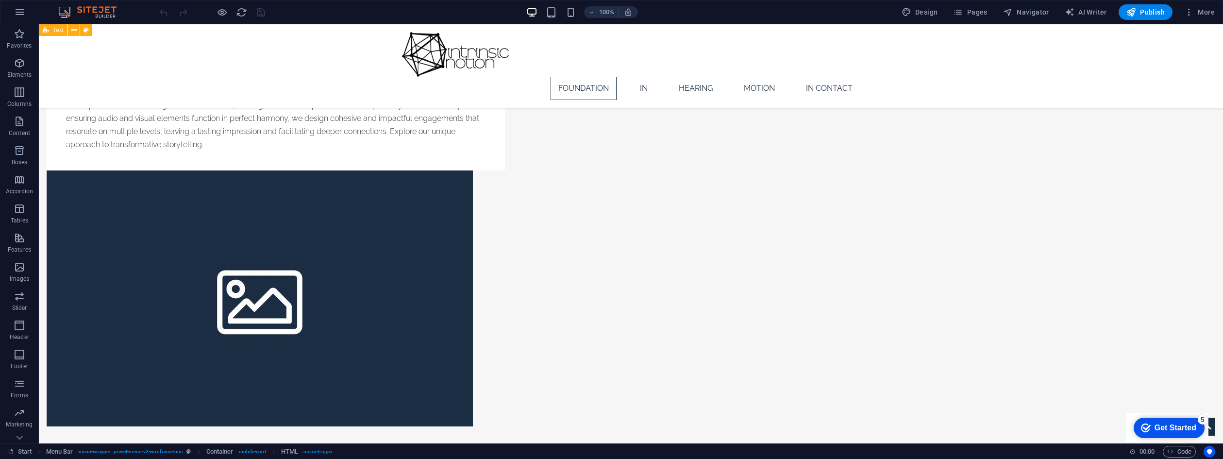
scroll to position [740, 0]
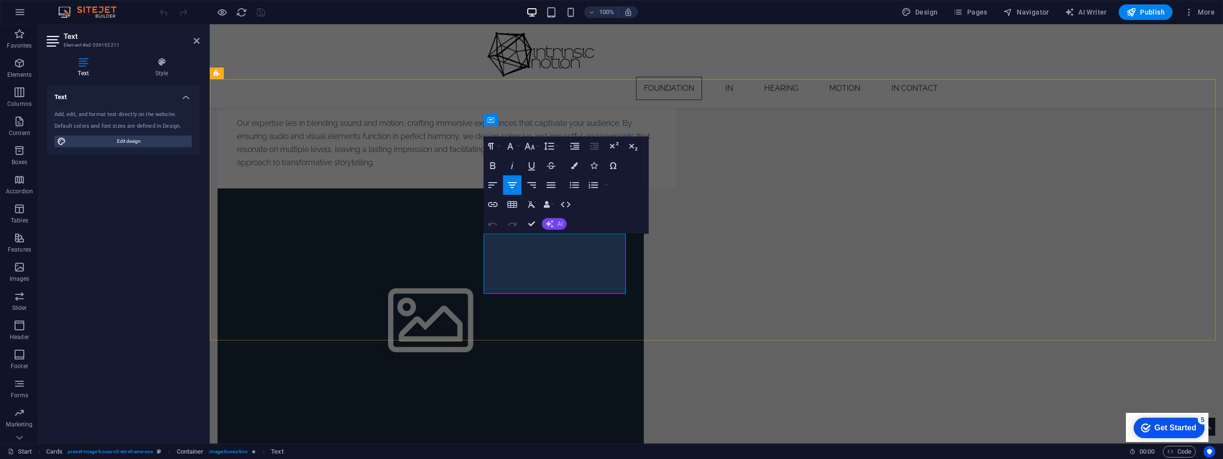
click at [557, 221] on button "AI" at bounding box center [554, 224] width 25 height 12
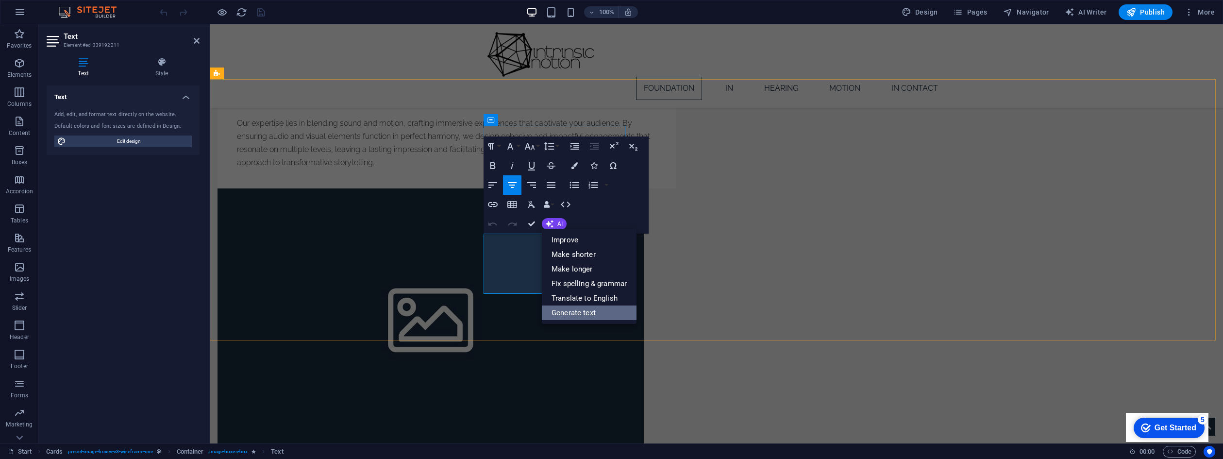
click at [562, 312] on link "Generate text" at bounding box center [589, 312] width 95 height 15
select select "English"
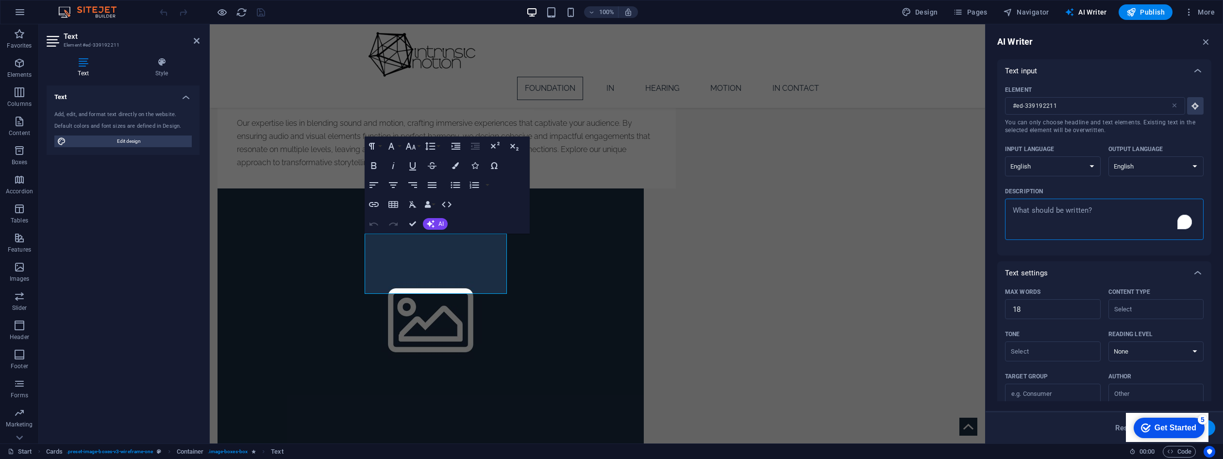
type textarea "x"
drag, startPoint x: 1115, startPoint y: 207, endPoint x: 1080, endPoint y: 217, distance: 35.7
click at [1080, 217] on textarea "Description x ​" at bounding box center [1104, 219] width 189 height 32
type textarea "a"
type textarea "x"
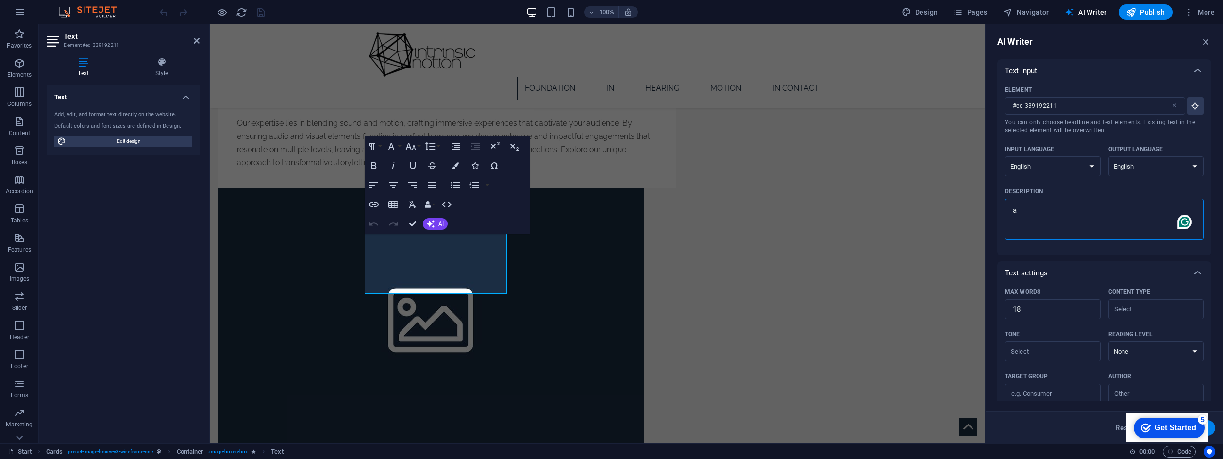
type textarea "ab"
type textarea "x"
type textarea "abo"
type textarea "x"
type textarea "abou"
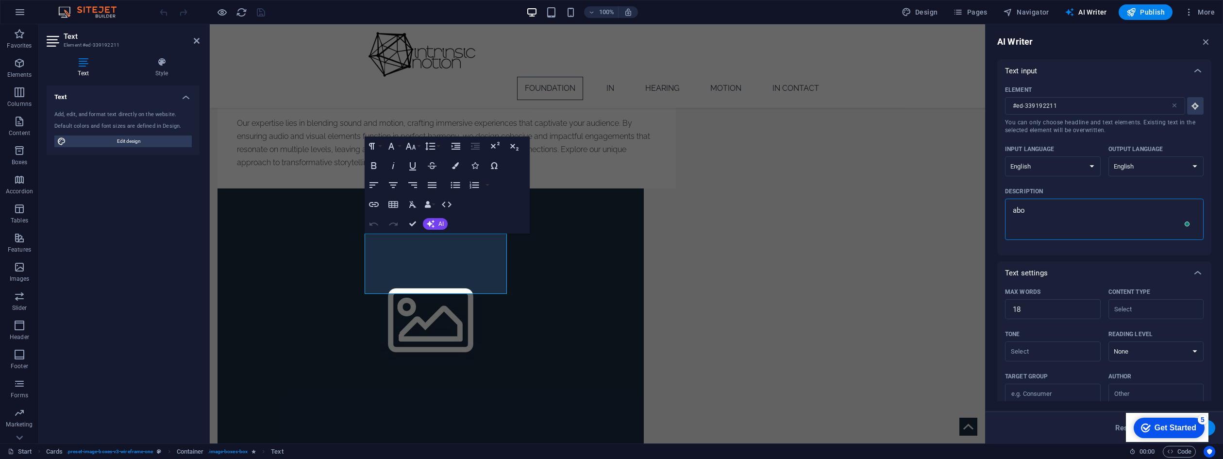
type textarea "x"
type textarea "about"
type textarea "x"
type textarea "about"
type textarea "x"
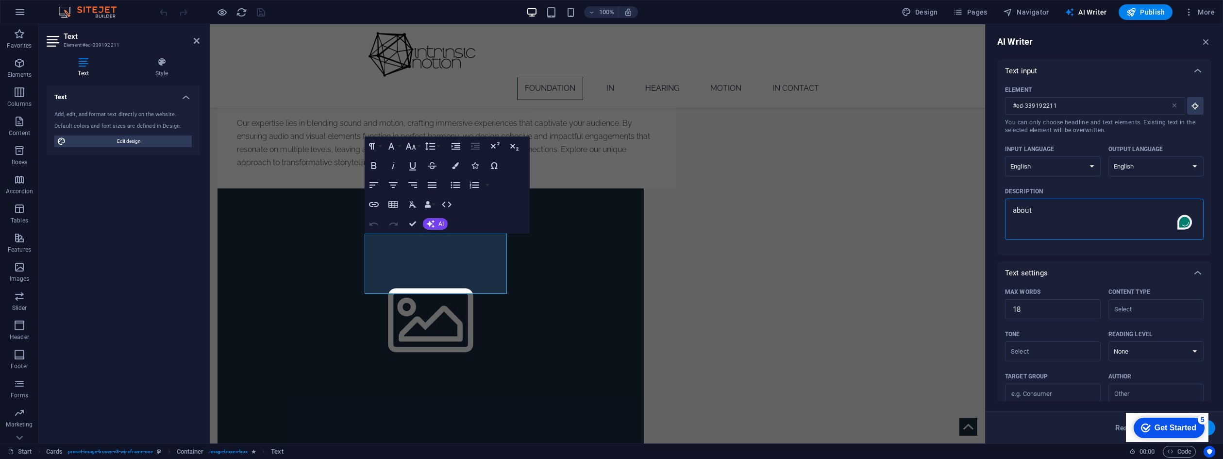
type textarea "about 4"
type textarea "x"
type textarea "about 44"
type textarea "x"
type textarea "about 444"
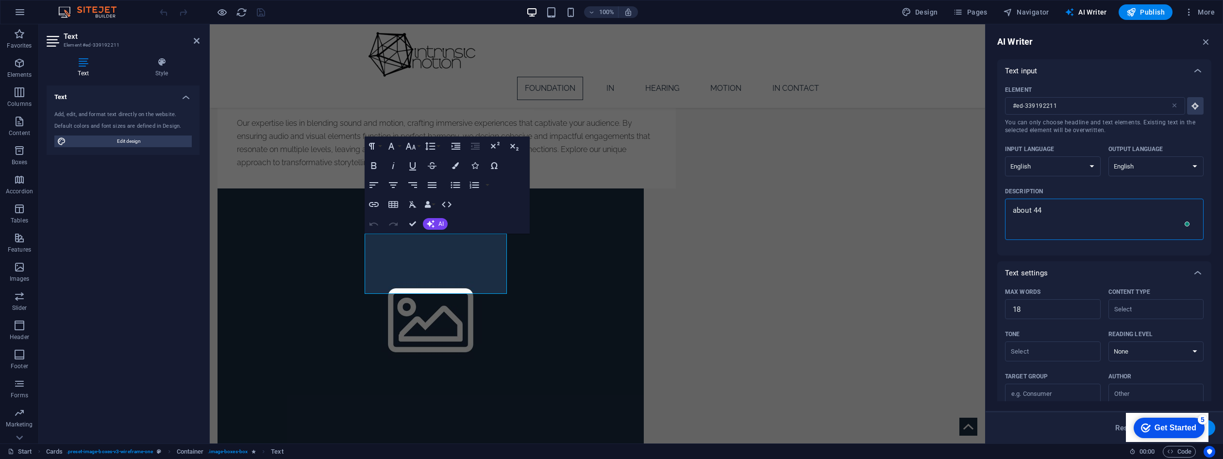
type textarea "x"
type textarea "about 444h"
type textarea "x"
type textarea "about 444hz"
type textarea "x"
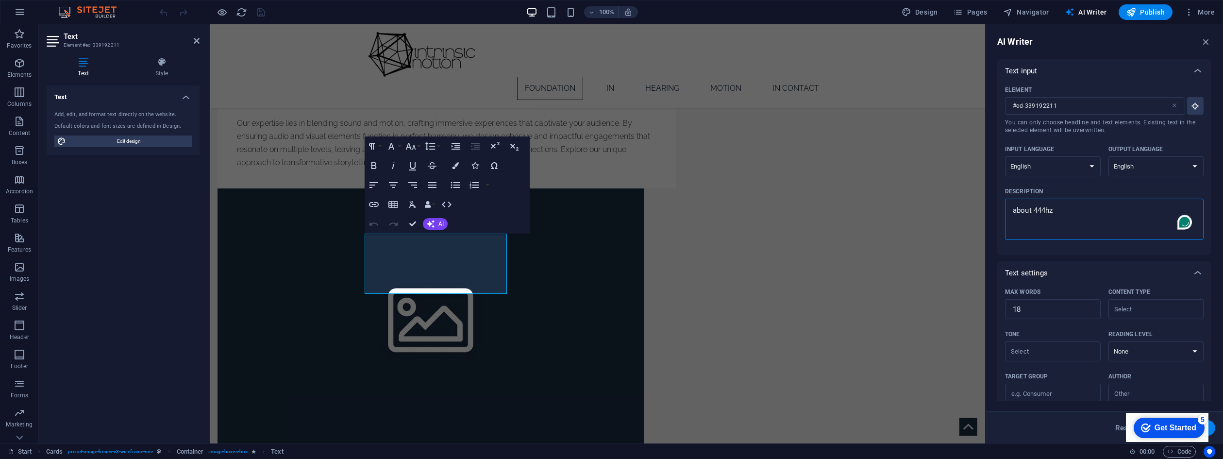
type textarea "about 444hz"
type textarea "x"
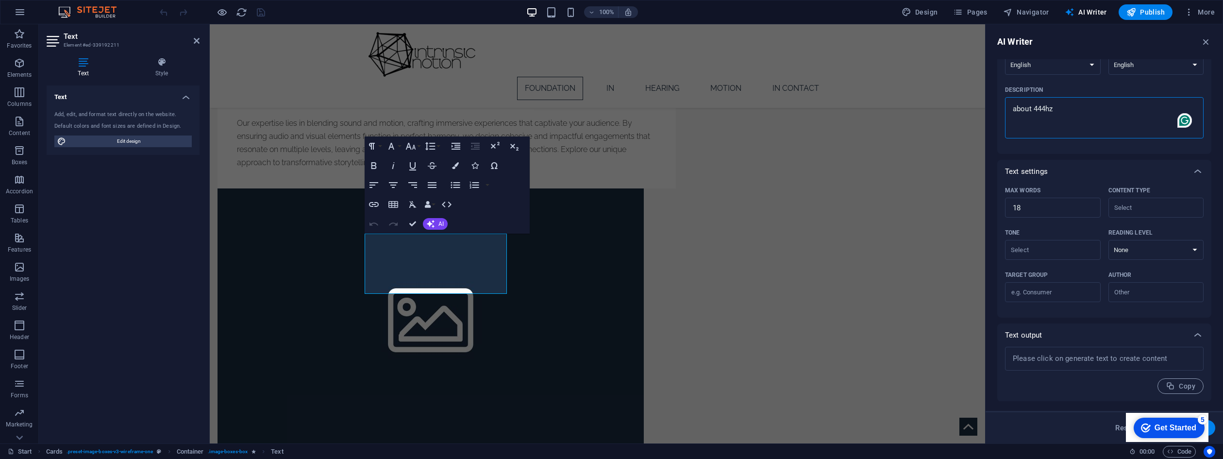
scroll to position [101, 0]
type textarea "about 444hz"
click at [1197, 425] on div "checkmark Get Started 5" at bounding box center [1169, 428] width 71 height 20
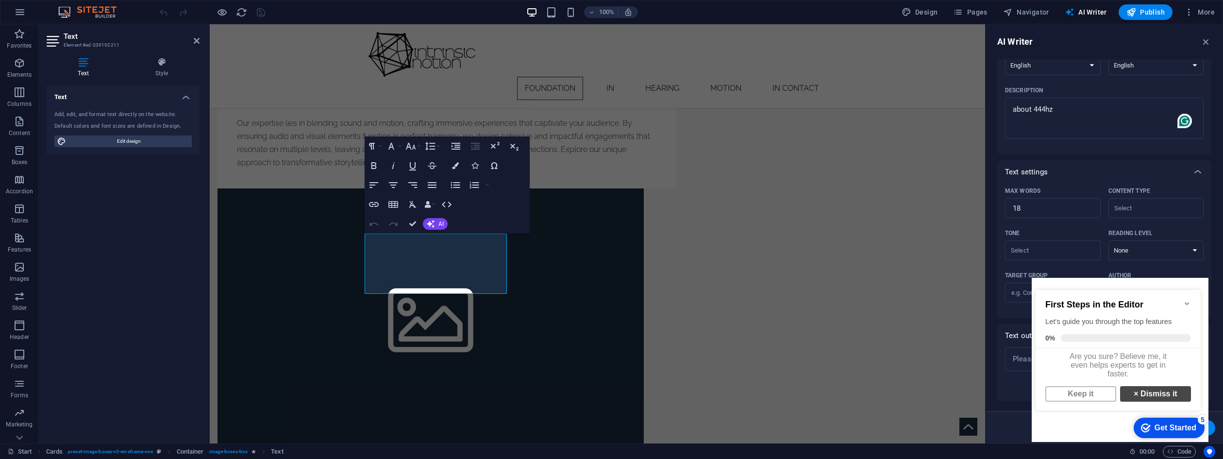
click at [1136, 398] on link "× Dismiss it" at bounding box center [1155, 394] width 71 height 16
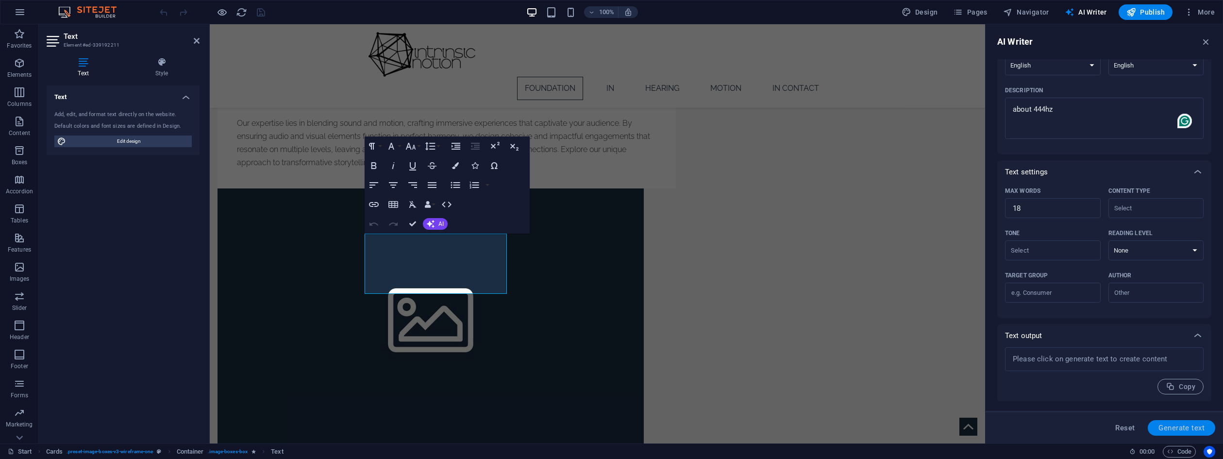
click at [1173, 426] on span "Generate text" at bounding box center [1181, 428] width 46 height 8
type textarea "x"
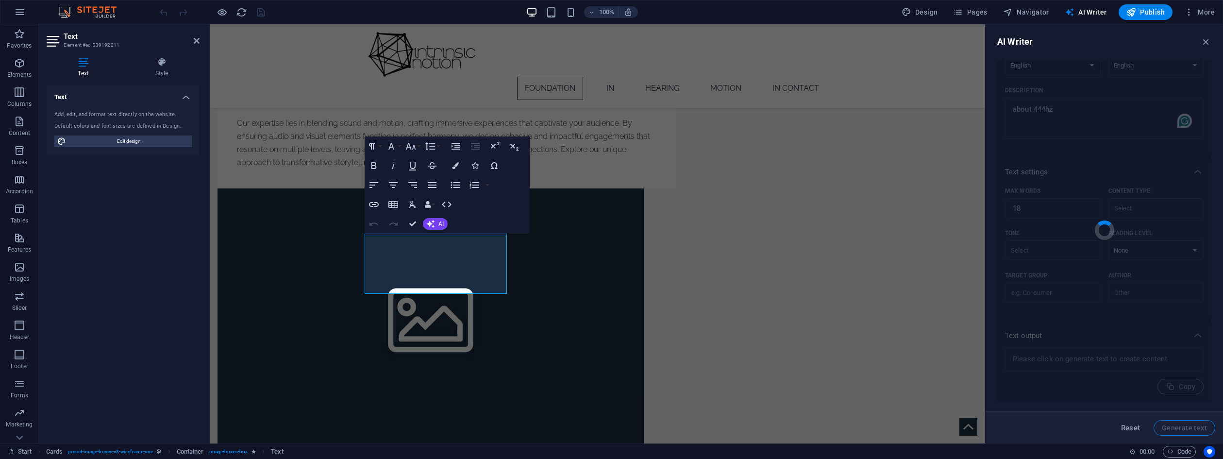
type textarea "x"
type textarea "444 Hz is often associated with harmony and balance, promoting relaxation and w…"
type textarea "x"
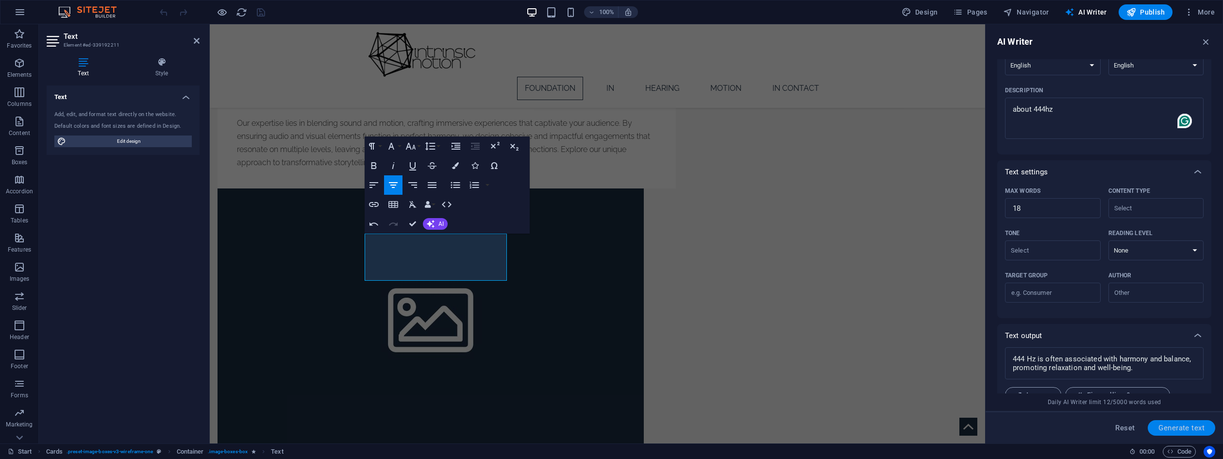
scroll to position [160, 0]
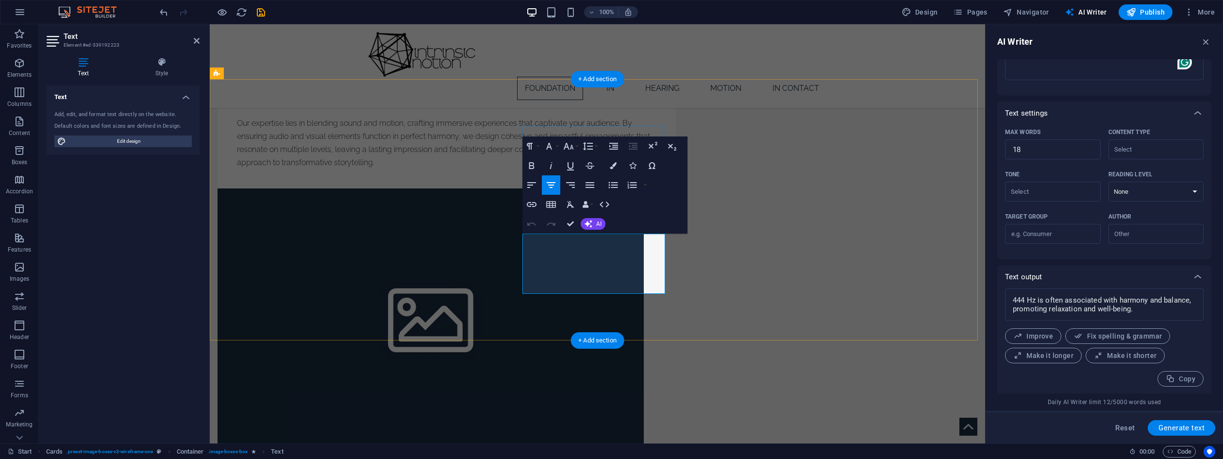
type input "#ed-339192223"
click at [593, 223] on button "AI" at bounding box center [593, 224] width 25 height 12
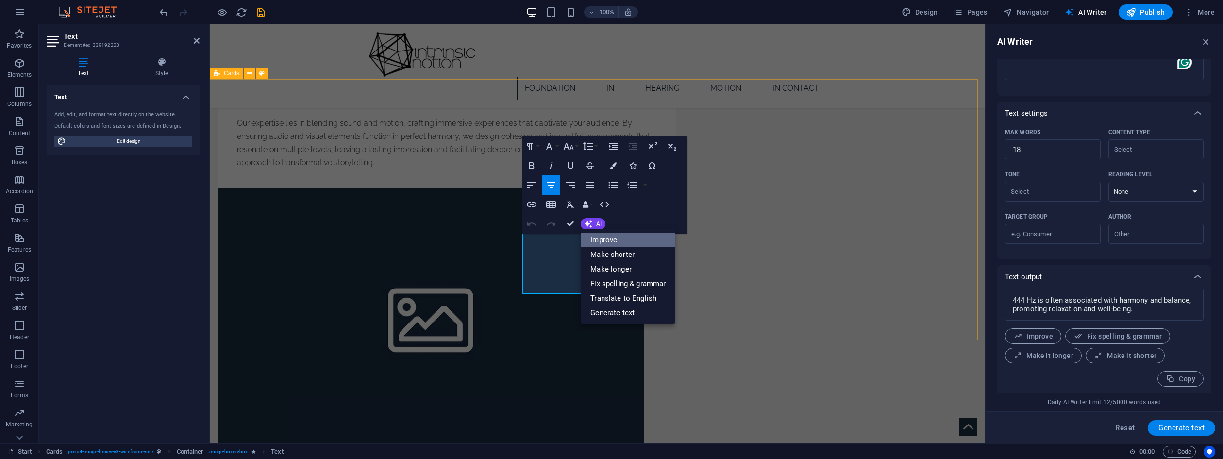
click at [623, 239] on link "Improve" at bounding box center [628, 240] width 95 height 15
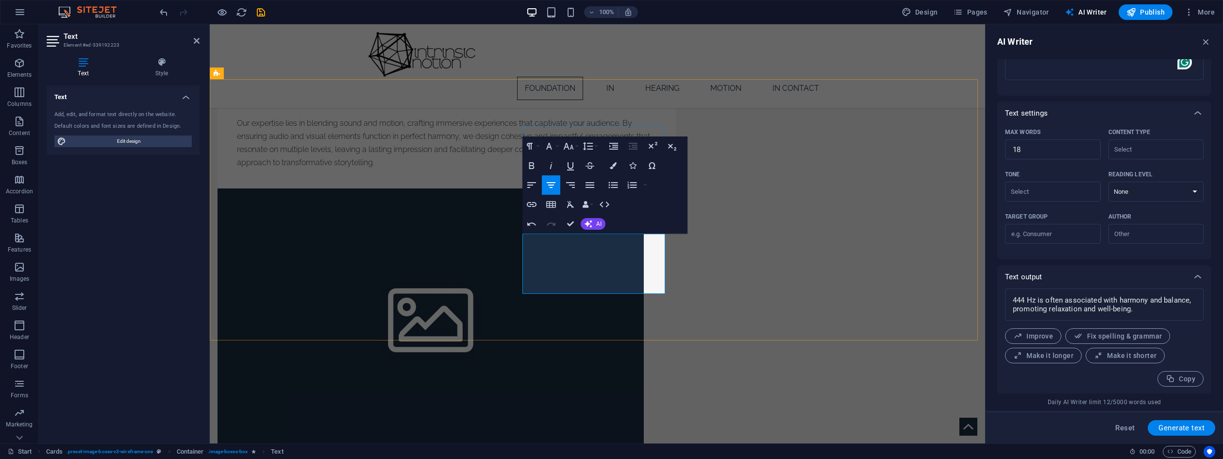
drag, startPoint x: 633, startPoint y: 281, endPoint x: 547, endPoint y: 232, distance: 99.2
click at [597, 220] on button "AI" at bounding box center [593, 224] width 25 height 12
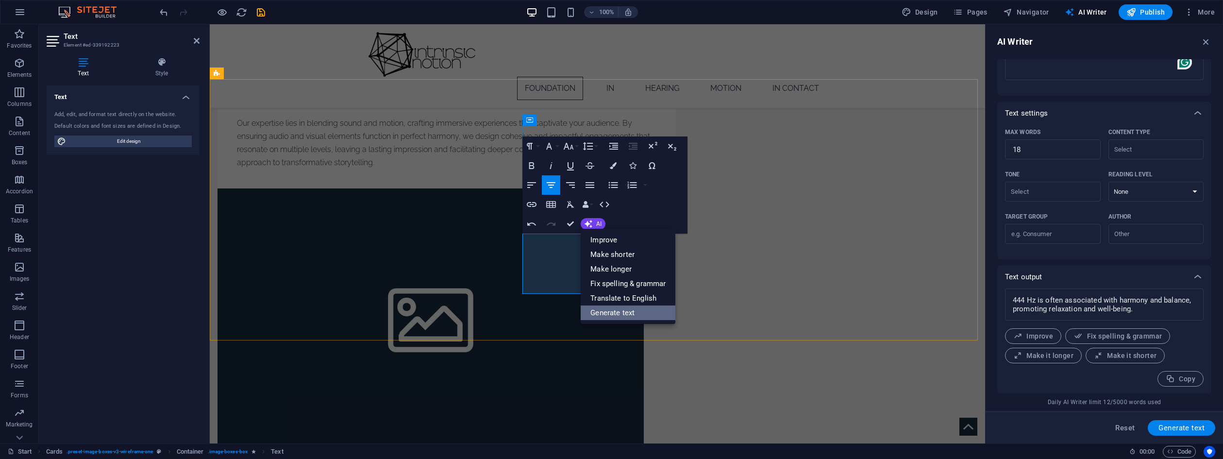
click at [610, 315] on link "Generate text" at bounding box center [628, 312] width 95 height 15
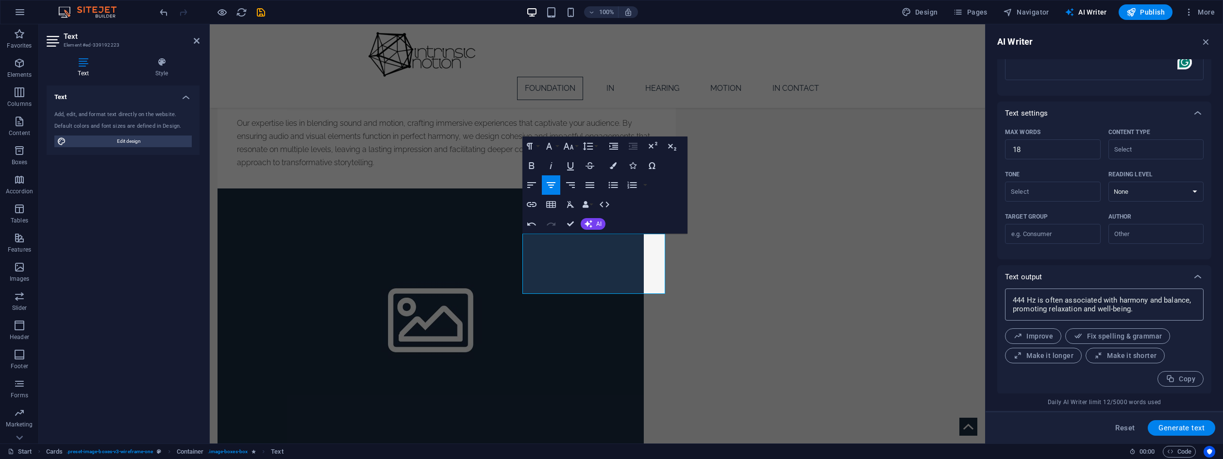
type textarea "x"
drag, startPoint x: 1144, startPoint y: 307, endPoint x: 1017, endPoint y: 282, distance: 130.2
click at [1017, 282] on div "Text output 444 Hz is often associated with harmony and balance, promoting rela…" at bounding box center [1104, 329] width 214 height 129
type textarea "444 Hz is often associated with harmony and balance, promoting relaxation and w…"
drag, startPoint x: 1144, startPoint y: 312, endPoint x: 1006, endPoint y: 286, distance: 140.3
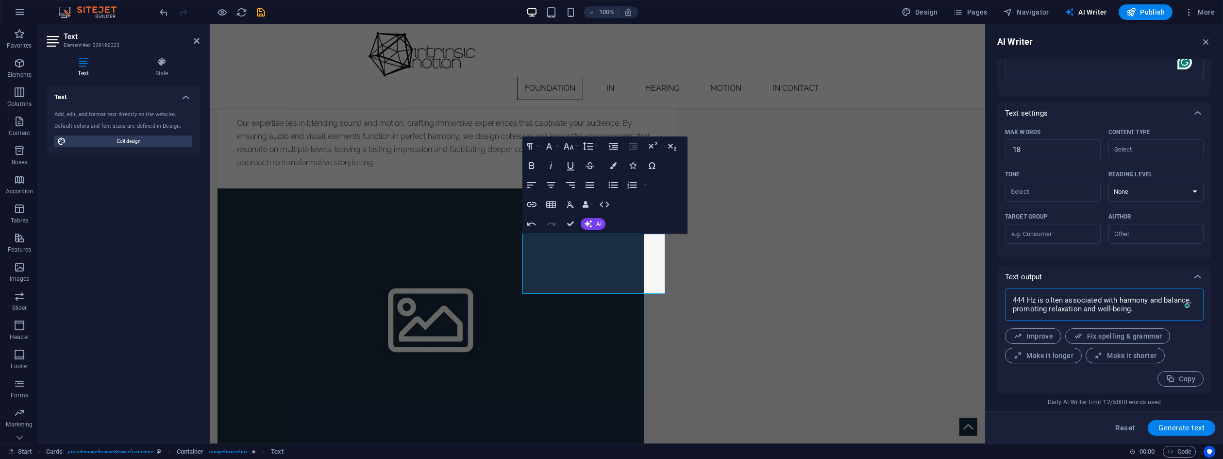
click at [1006, 286] on div "Text output 444 Hz is often associated with harmony and balance, promoting rela…" at bounding box center [1104, 329] width 214 height 129
type textarea "x"
drag, startPoint x: 1204, startPoint y: 270, endPoint x: 1199, endPoint y: 270, distance: 5.8
click at [1203, 270] on div at bounding box center [1197, 276] width 23 height 23
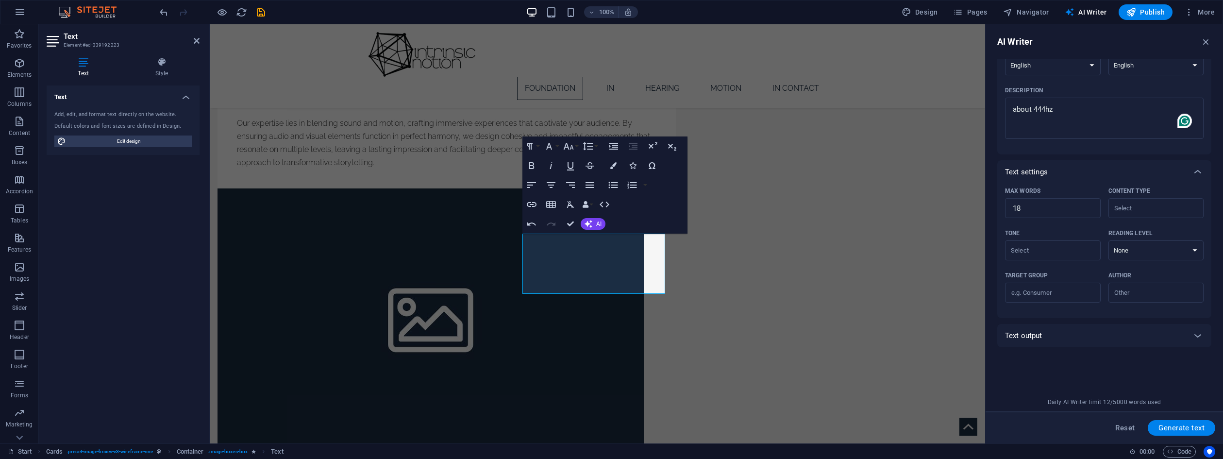
scroll to position [101, 0]
type textarea "x"
drag, startPoint x: 1074, startPoint y: 113, endPoint x: 990, endPoint y: 106, distance: 83.8
click at [990, 106] on div "AI Writer Text input Element #ed-339192223 ​ You can only choose headline and t…" at bounding box center [1104, 233] width 237 height 419
type textarea "h"
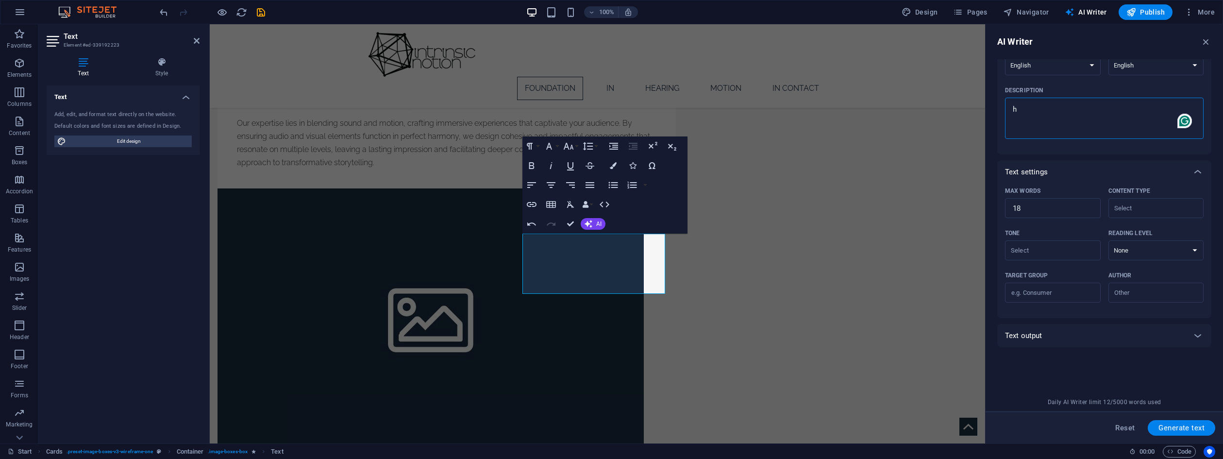
type textarea "x"
type textarea "ho"
type textarea "x"
type textarea "how"
type textarea "x"
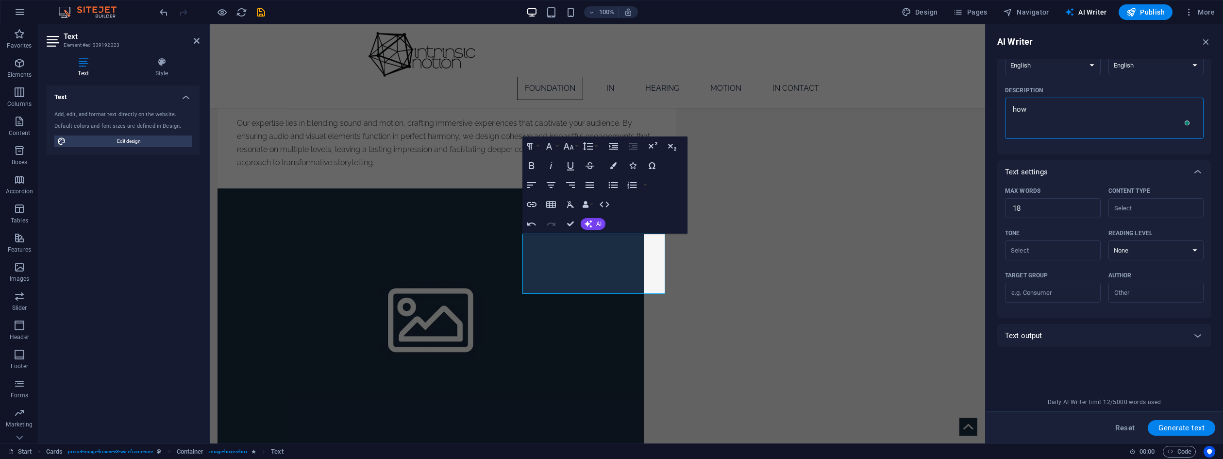
type textarea "how"
type textarea "x"
type textarea "how m"
type textarea "x"
type textarea "how mu"
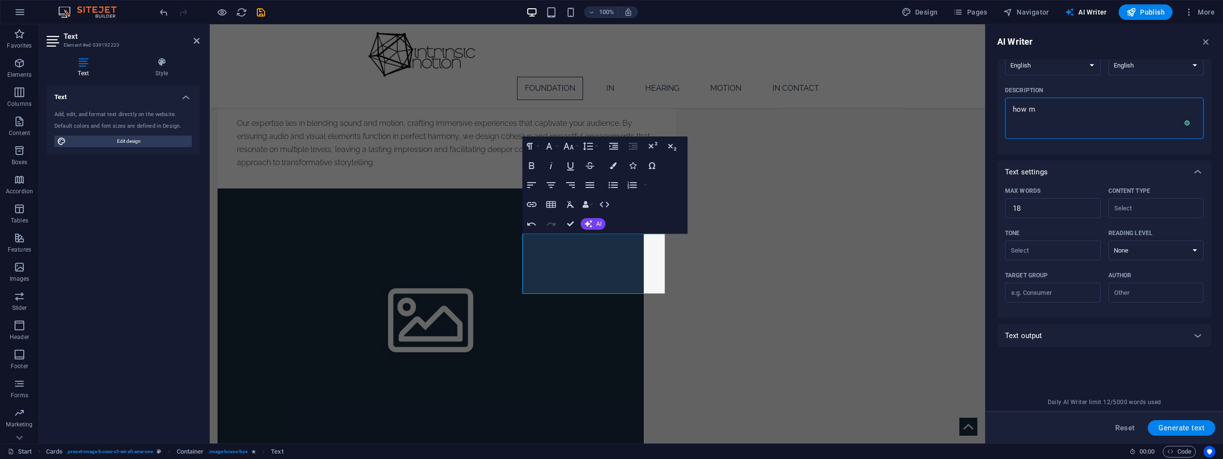
type textarea "x"
type textarea "how mus"
type textarea "x"
type textarea "how musi"
type textarea "x"
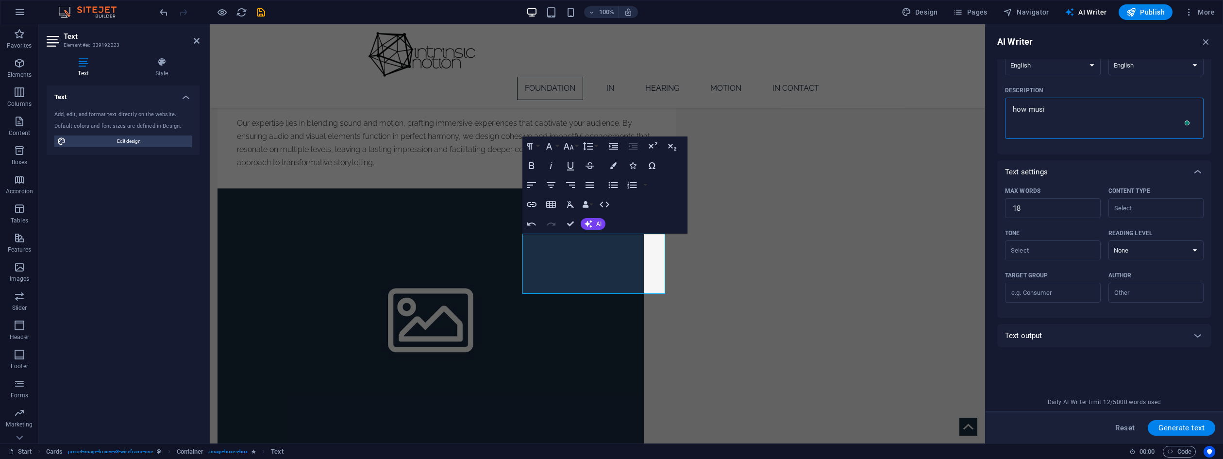
type textarea "how music"
type textarea "x"
type textarea "how music"
type textarea "x"
type textarea "how music h"
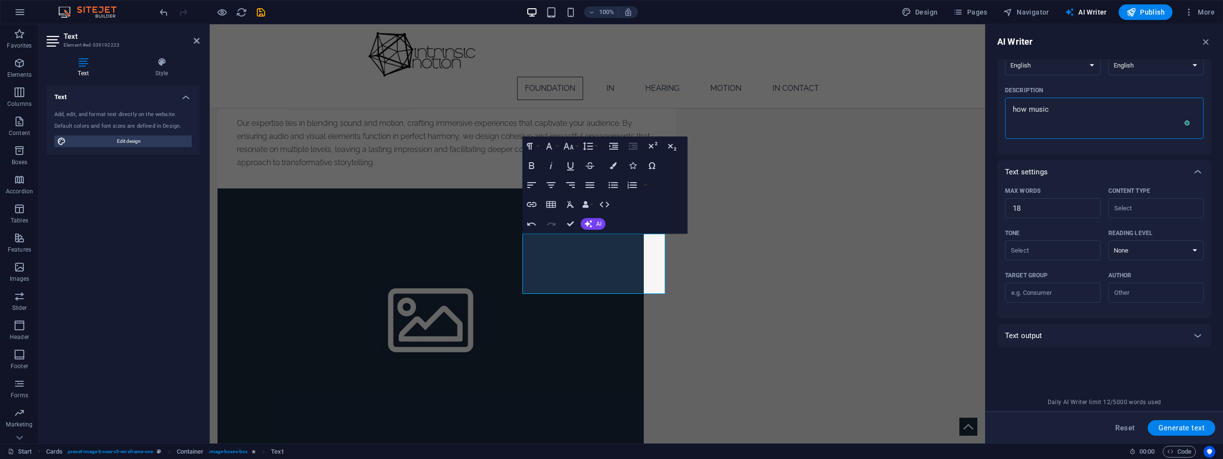
type textarea "x"
type textarea "how music he"
type textarea "x"
type textarea "how music hea"
type textarea "x"
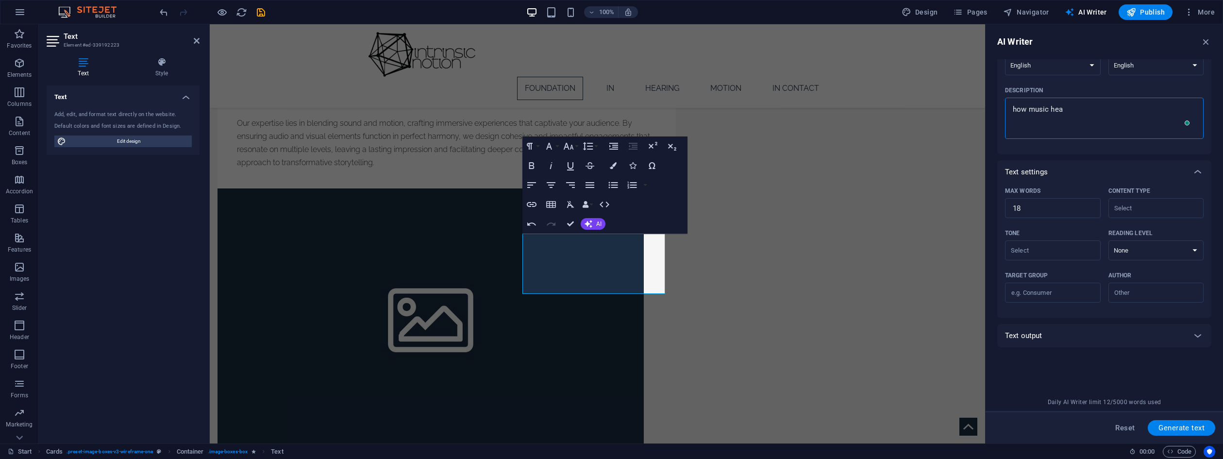
type textarea "how music heal"
type textarea "x"
type textarea "how music heals"
type textarea "x"
type textarea "how music heals"
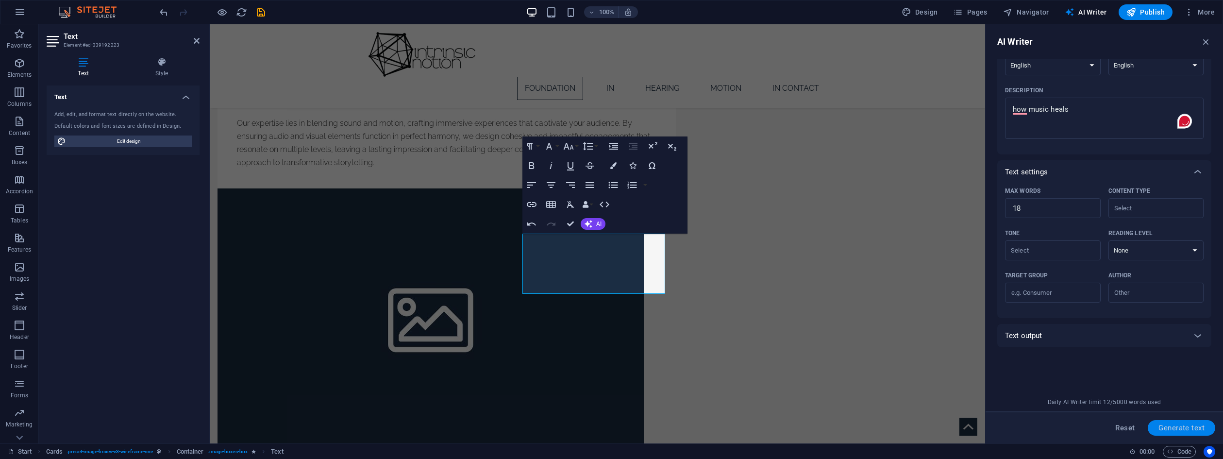
click at [1190, 426] on span "Generate text" at bounding box center [1181, 428] width 46 height 8
type textarea "x"
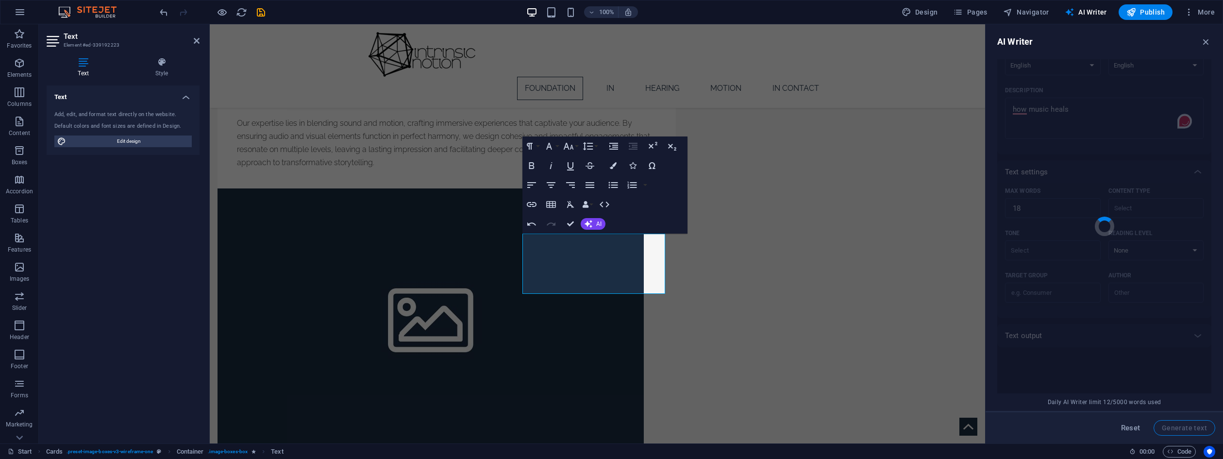
type textarea "x"
type textarea "Music promotes emotional well-being, reduces stress, and enhances healing, fost…"
type textarea "x"
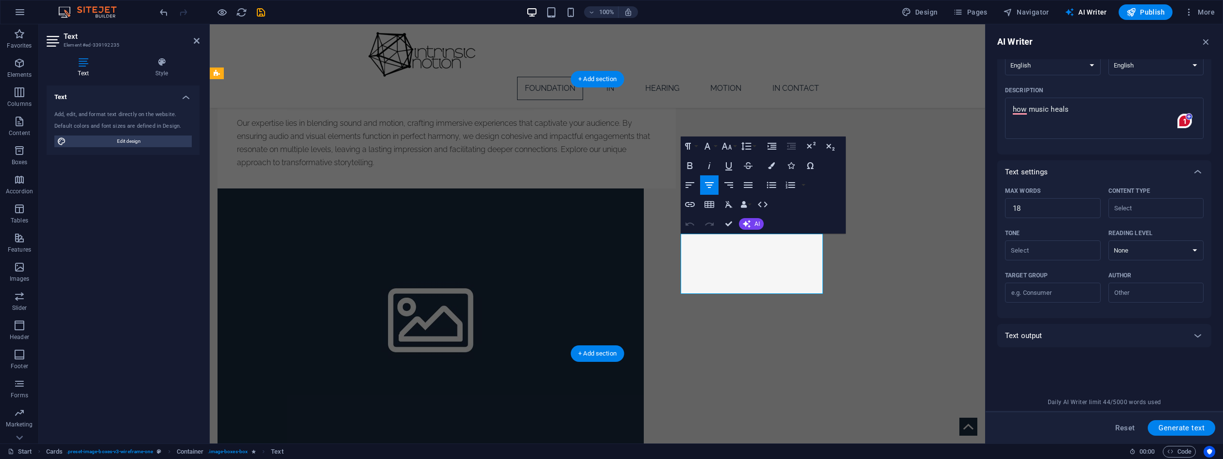
type input "#ed-339192235"
drag, startPoint x: 812, startPoint y: 280, endPoint x: 656, endPoint y: 239, distance: 161.2
click at [760, 223] on span "AI" at bounding box center [756, 224] width 5 height 6
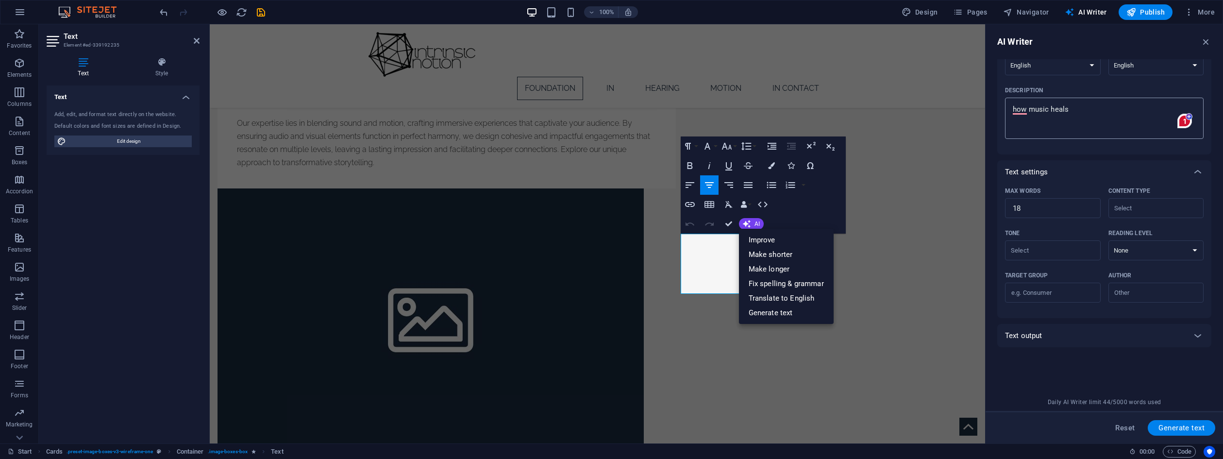
type textarea "x"
drag, startPoint x: 1075, startPoint y: 106, endPoint x: 1009, endPoint y: 109, distance: 66.1
click at [1009, 109] on div "how music heals x ​" at bounding box center [1104, 118] width 199 height 41
click at [1010, 109] on textarea "how music heals" at bounding box center [1104, 118] width 189 height 32
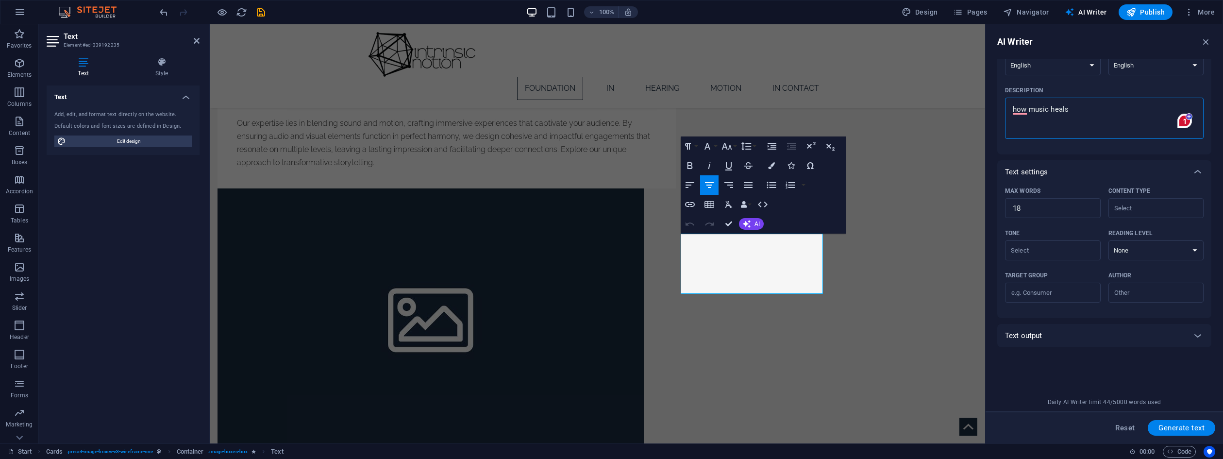
type textarea "f"
type textarea "x"
type textarea "fr"
type textarea "x"
type textarea "fre"
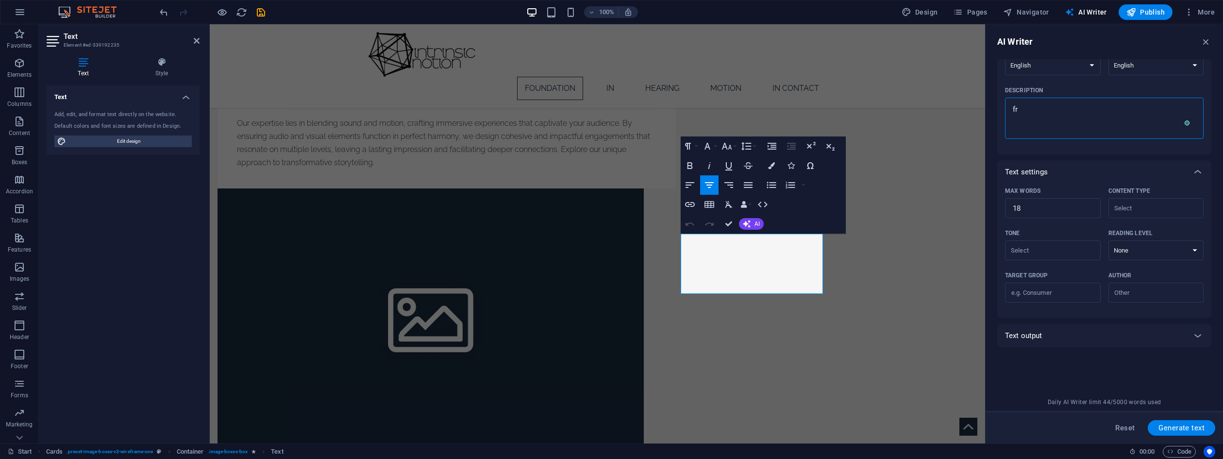
type textarea "x"
type textarea "freg"
type textarea "x"
type textarea "fre"
type textarea "x"
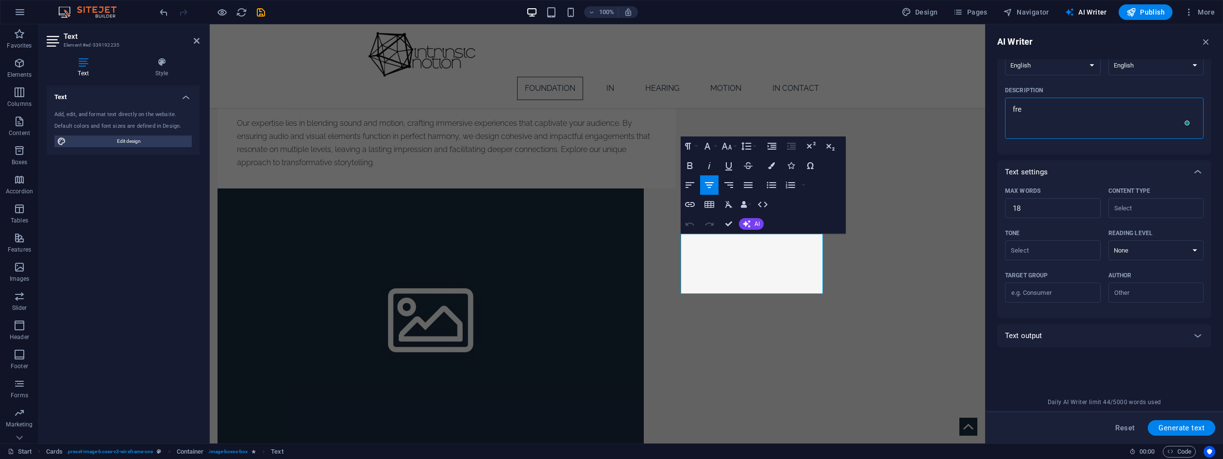
type textarea "freq"
type textarea "x"
type textarea "frequ"
type textarea "x"
type textarea "frequc"
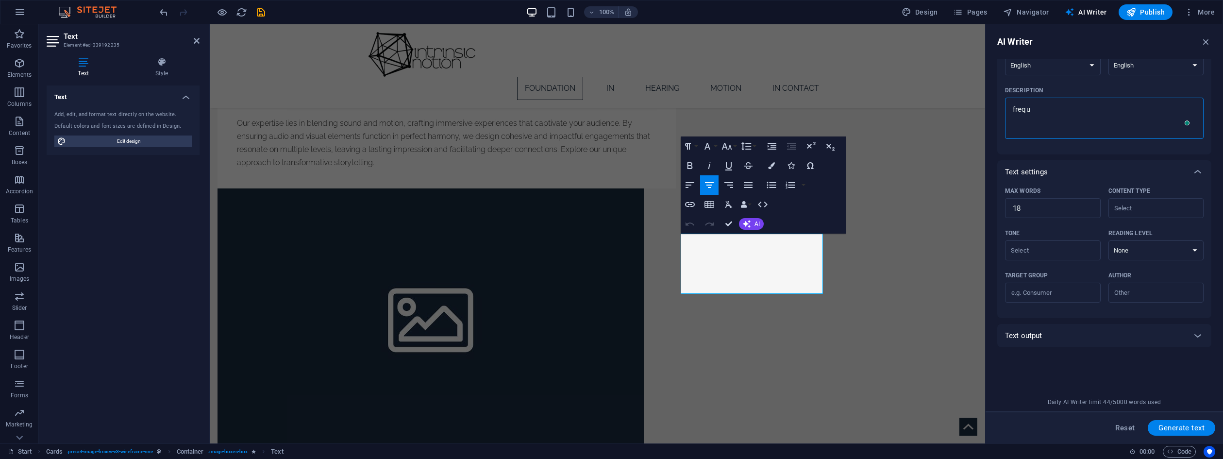
type textarea "x"
type textarea "frequcy"
type textarea "x"
type textarea "frequcy"
type textarea "x"
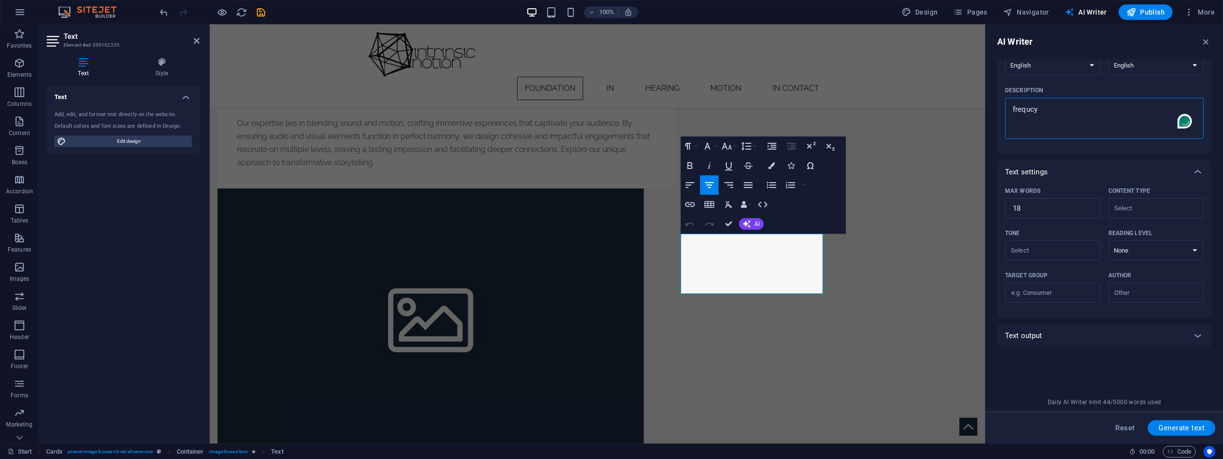
type textarea "frequcy h"
type textarea "x"
type textarea "frequcy he"
type textarea "x"
type textarea "frequcy hea"
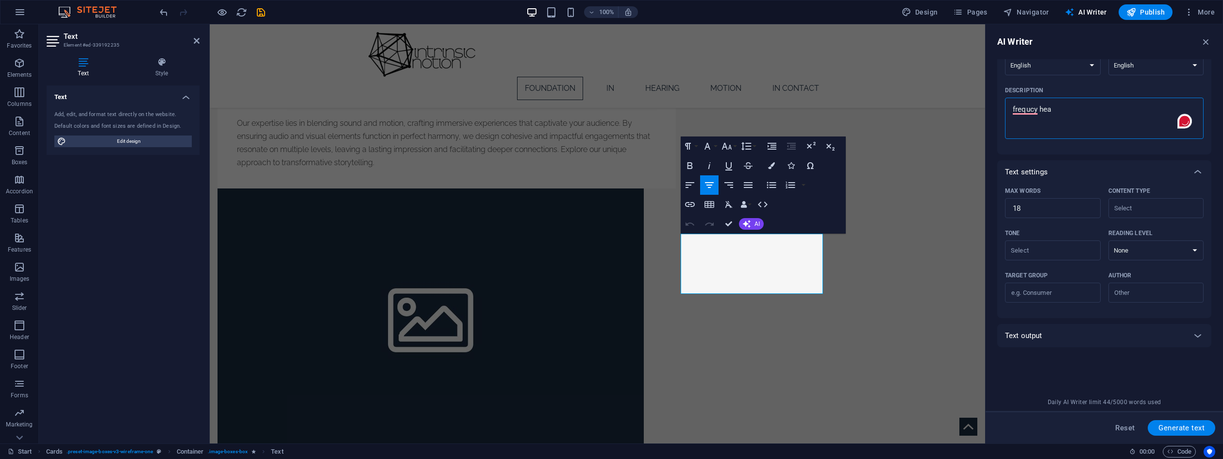
type textarea "x"
type textarea "frequcy heal"
type textarea "x"
type textarea "frequcy heali"
type textarea "x"
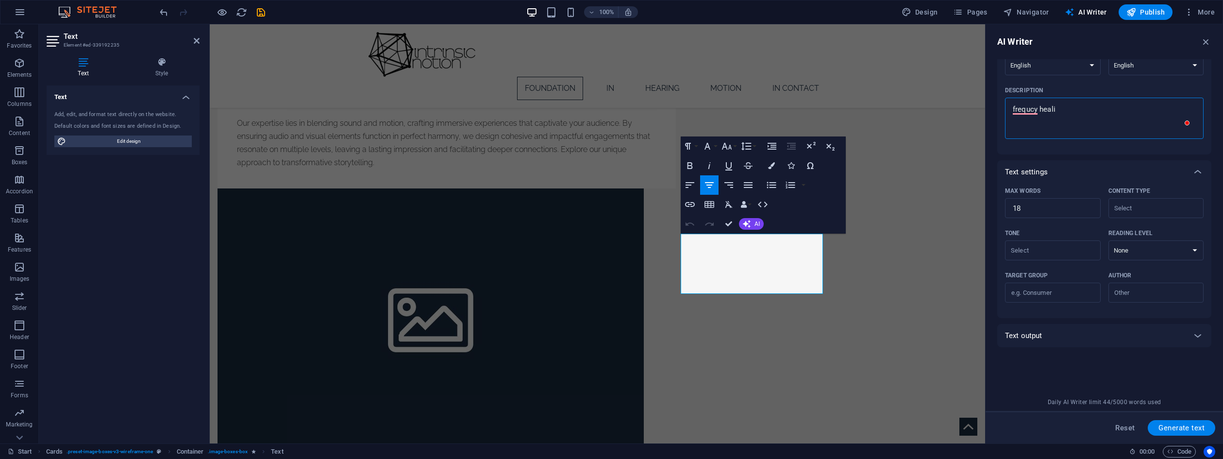
type textarea "frequcy healin"
type textarea "x"
type textarea "frequcy healing"
type textarea "x"
type textarea "frequcy healing"
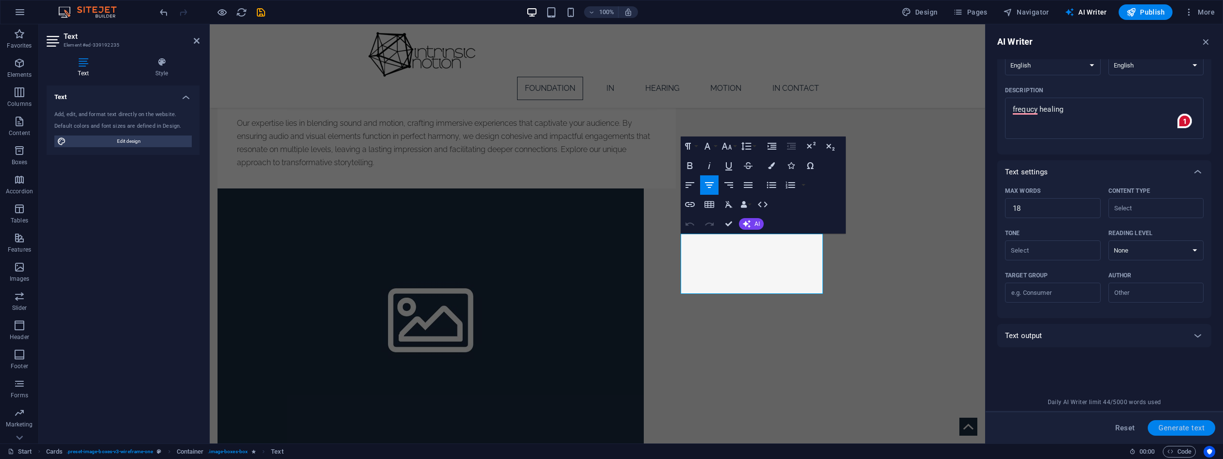
click at [1181, 426] on span "Generate text" at bounding box center [1181, 428] width 46 height 8
type textarea "x"
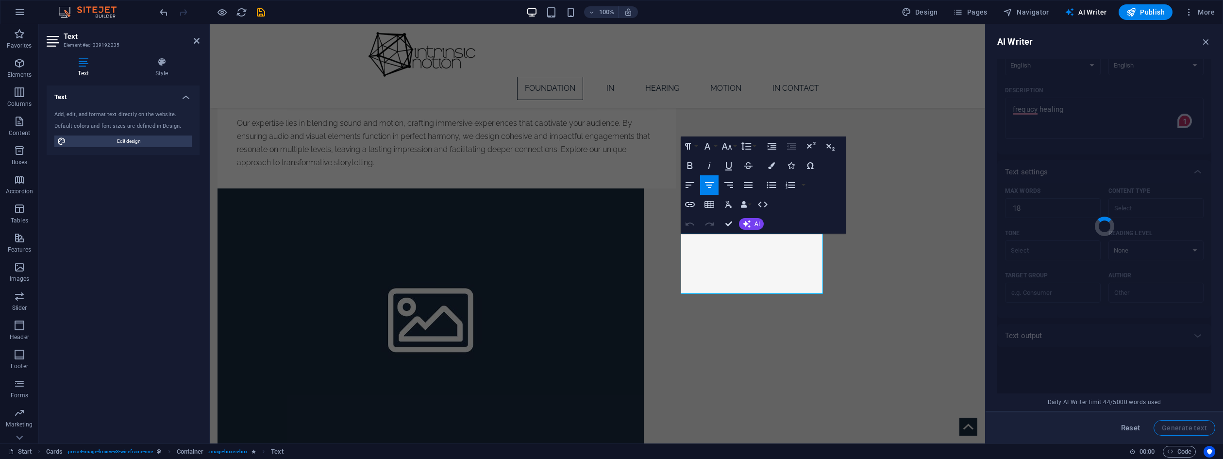
type textarea "x"
type textarea "Experience the transformative power of frequency healing for mind, body, and sp…"
type textarea "x"
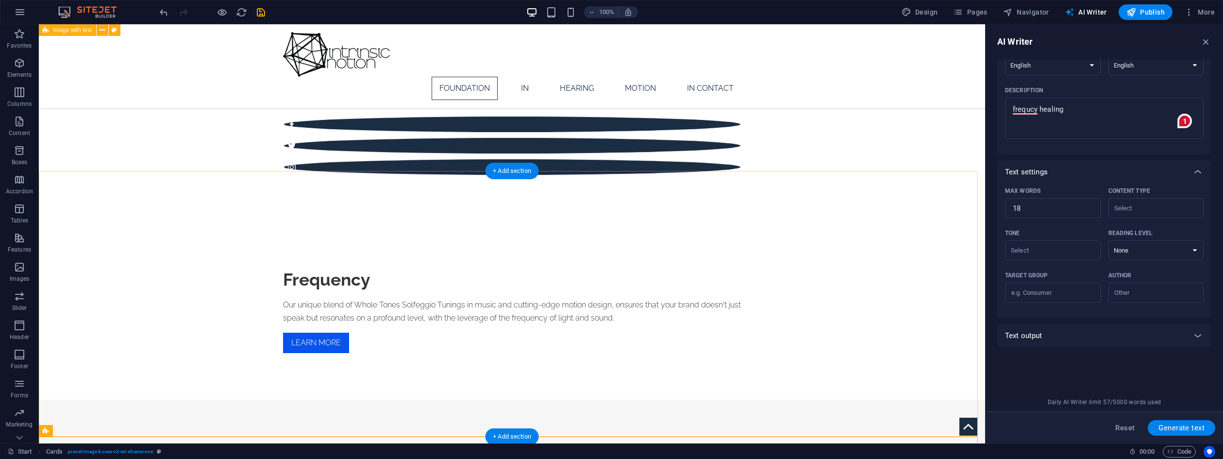
scroll to position [334, 0]
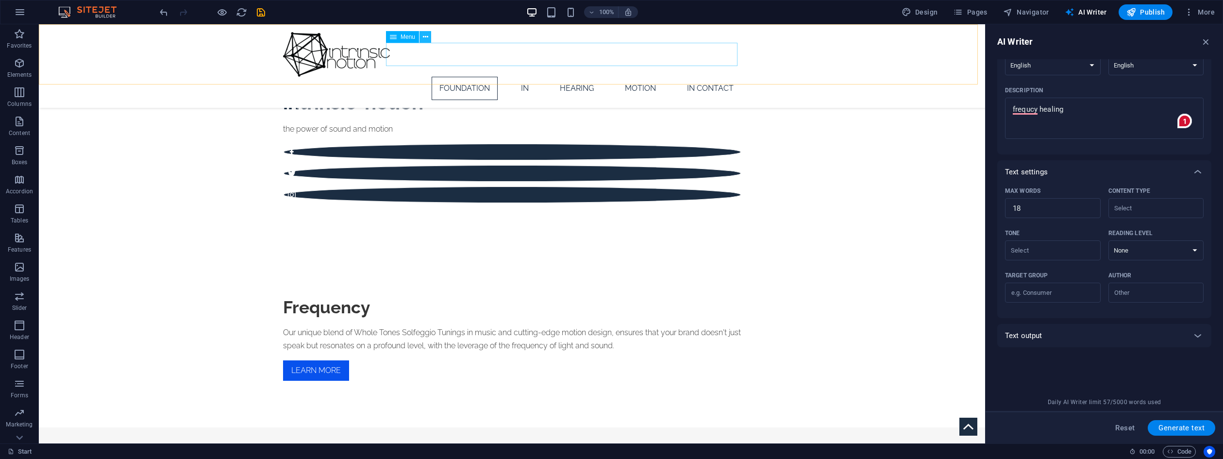
click at [424, 37] on icon at bounding box center [425, 37] width 5 height 10
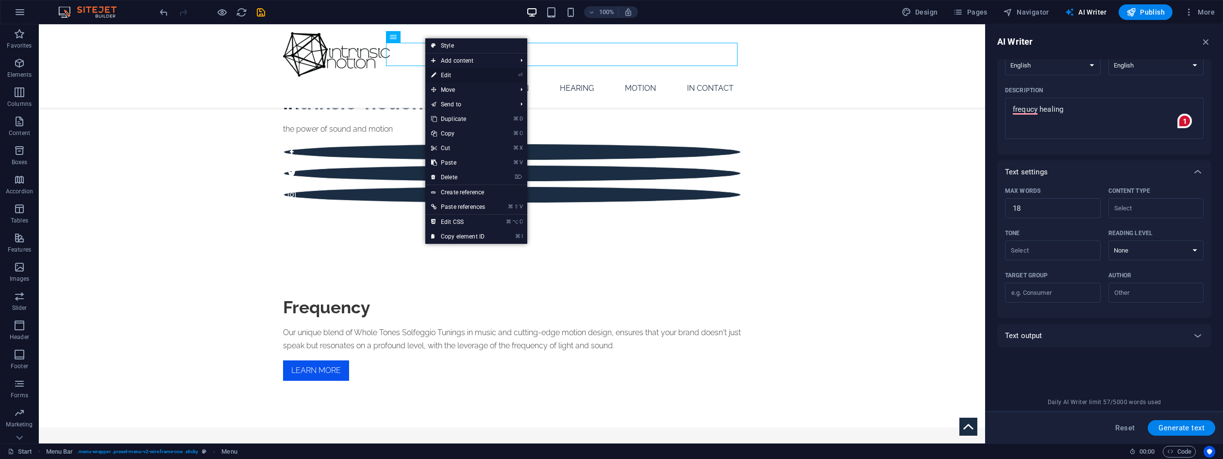
click at [463, 76] on link "⏎ Edit" at bounding box center [458, 75] width 66 height 15
select select
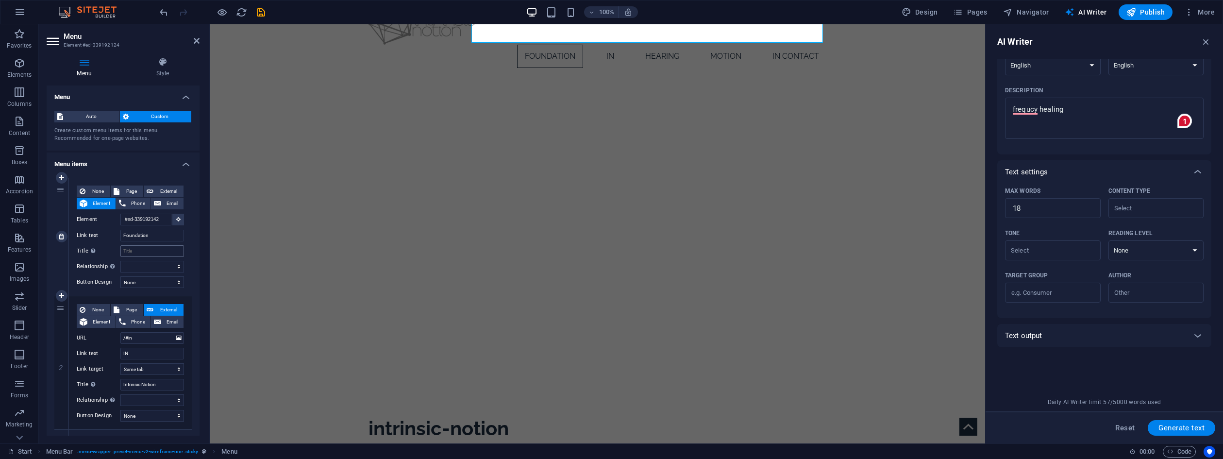
scroll to position [33, 0]
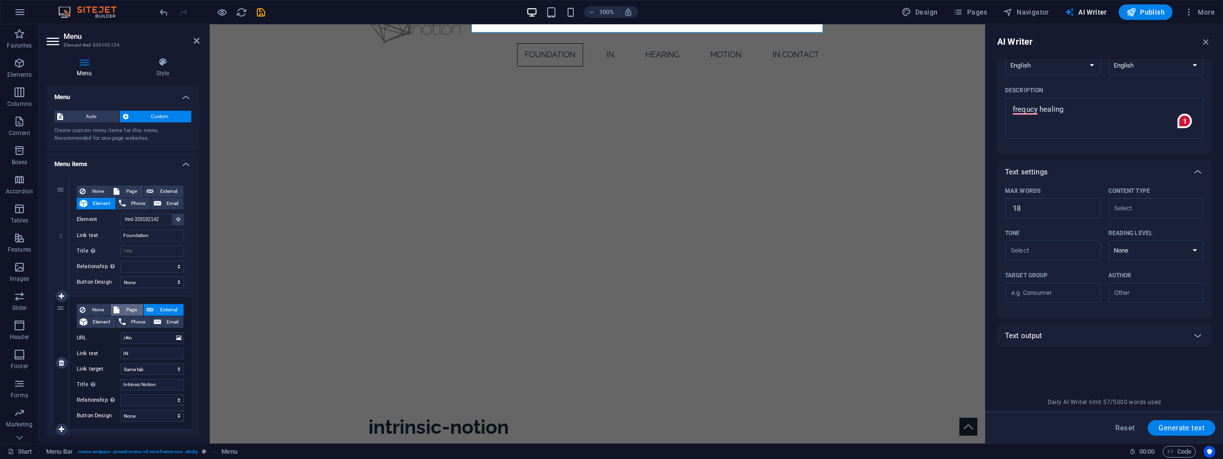
click at [127, 305] on span "Page" at bounding box center [131, 310] width 18 height 12
select select
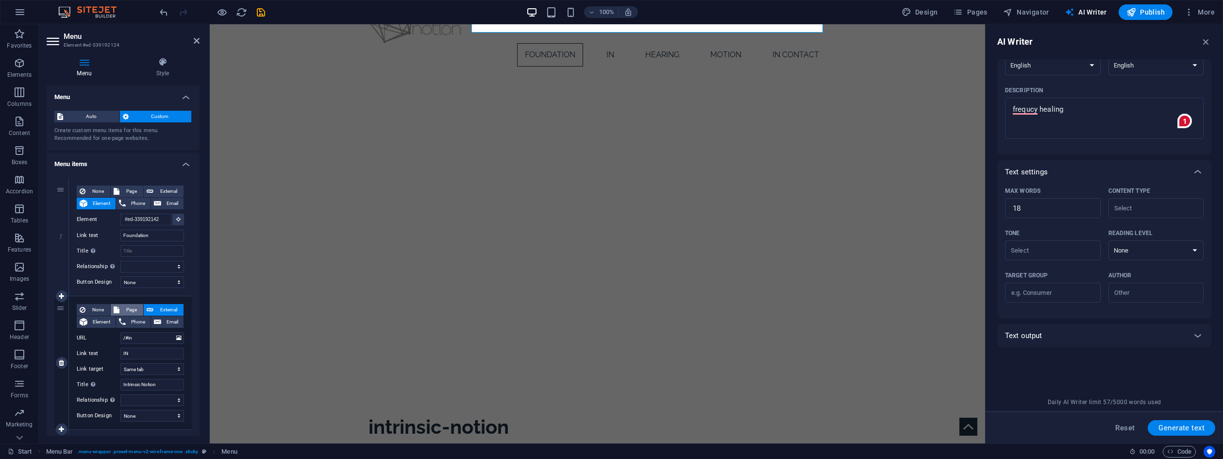
select select
click at [103, 318] on span "Element" at bounding box center [101, 322] width 22 height 12
select select
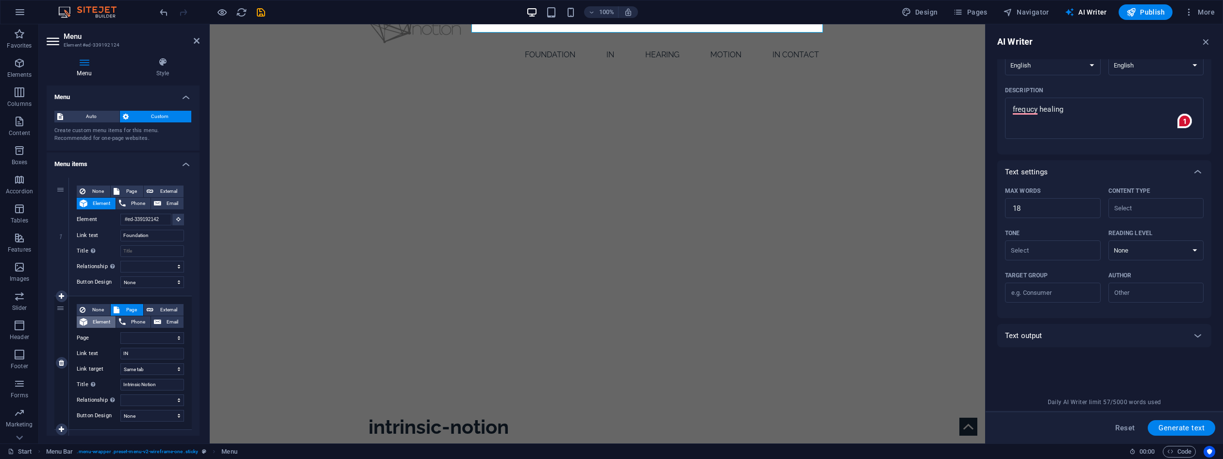
select select
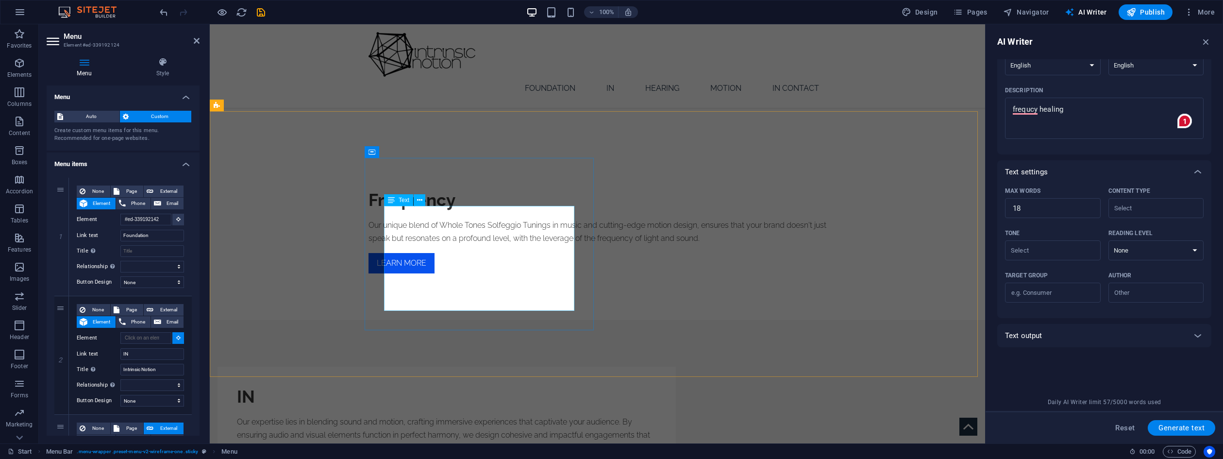
scroll to position [443, 0]
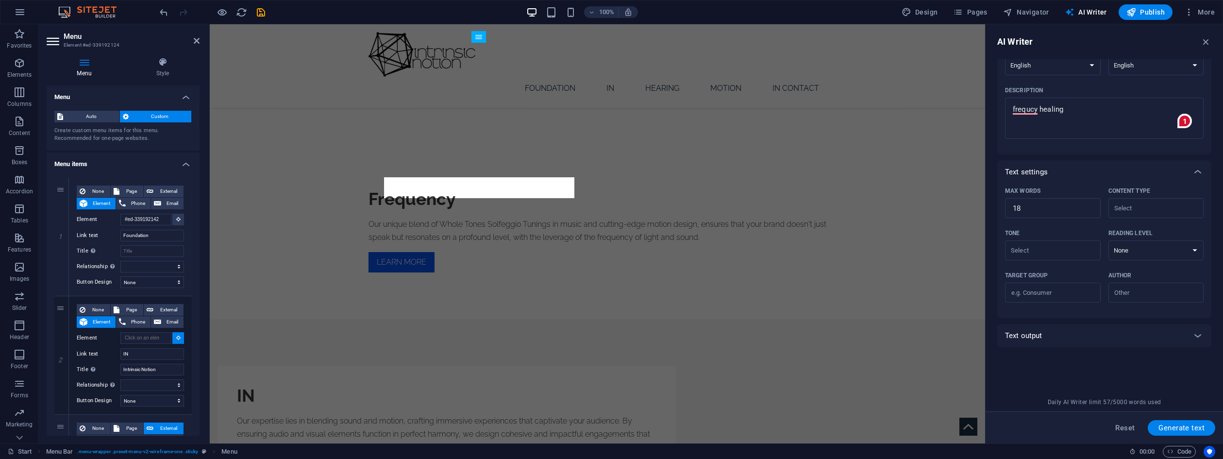
click at [400, 385] on div "IN" at bounding box center [446, 395] width 419 height 21
select select
type input "#ed-339192244"
select select
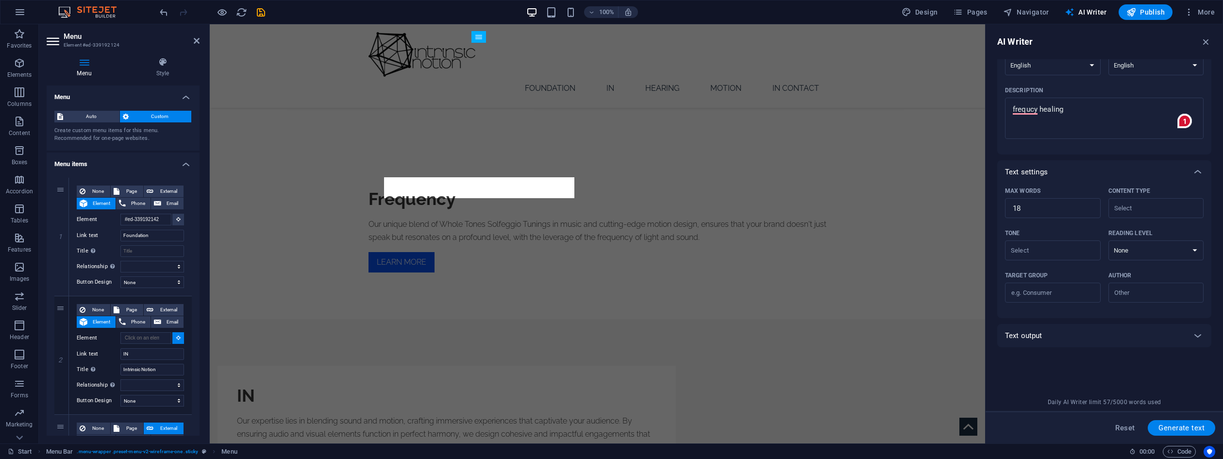
select select
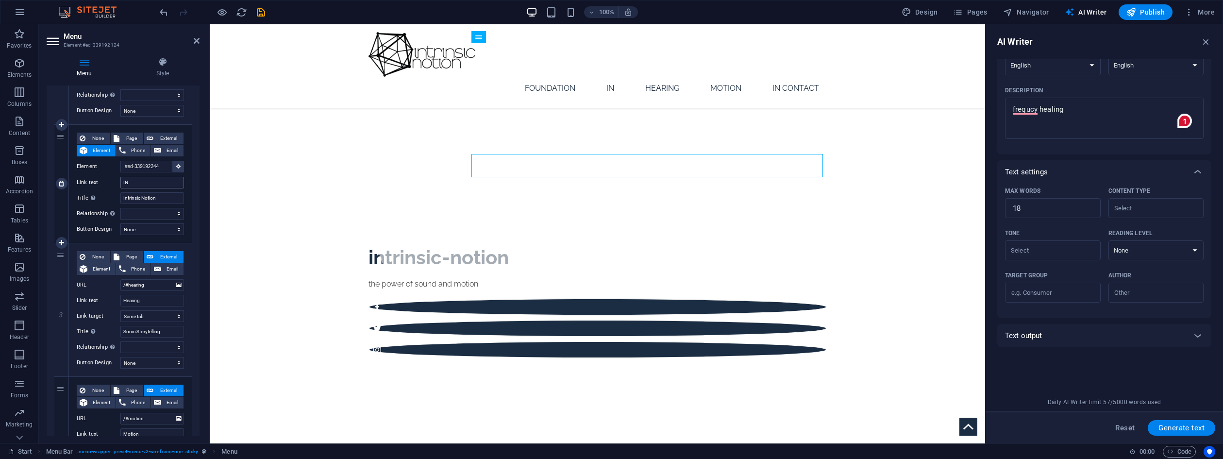
scroll to position [174, 0]
click at [104, 265] on span "Element" at bounding box center [101, 267] width 22 height 12
select select
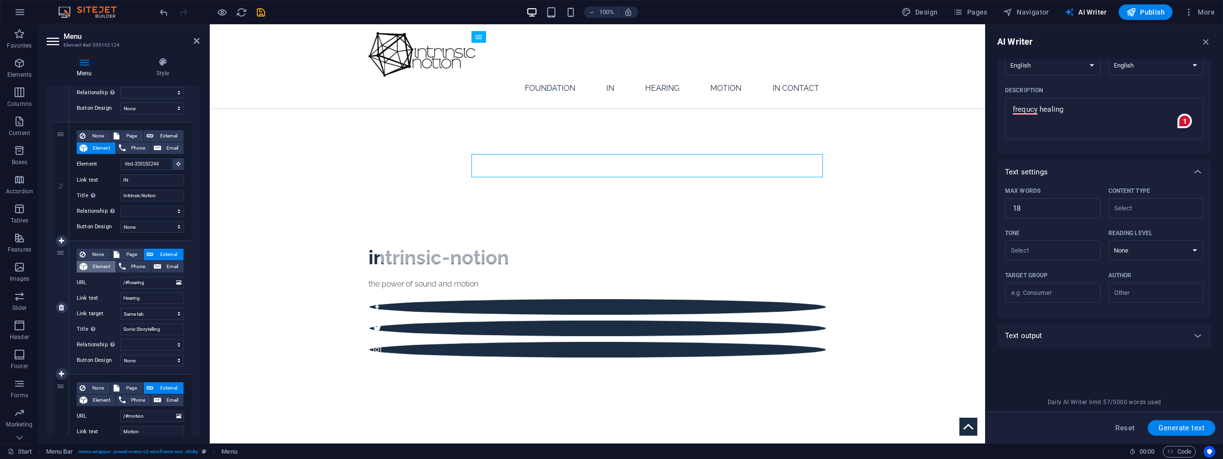
select select
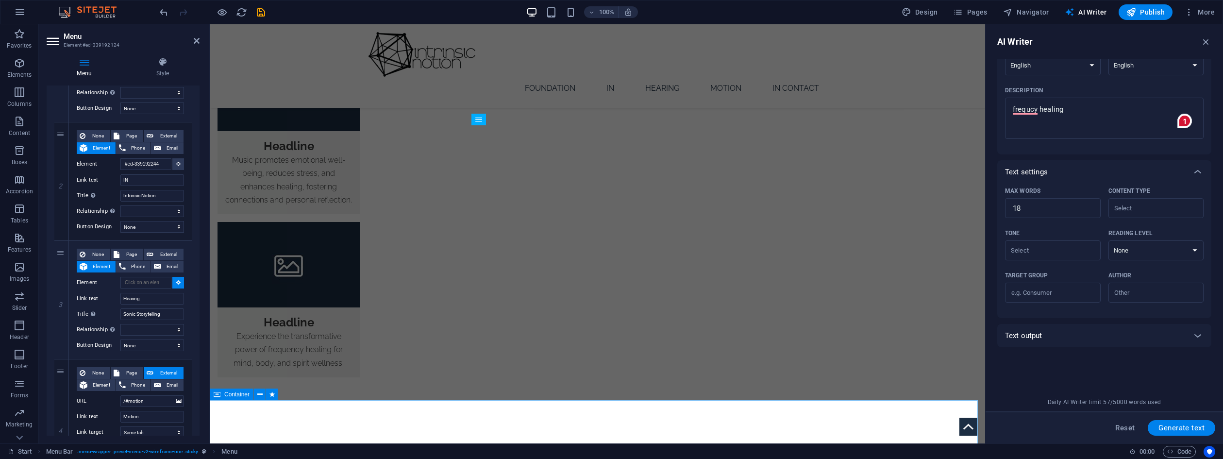
scroll to position [1392, 0]
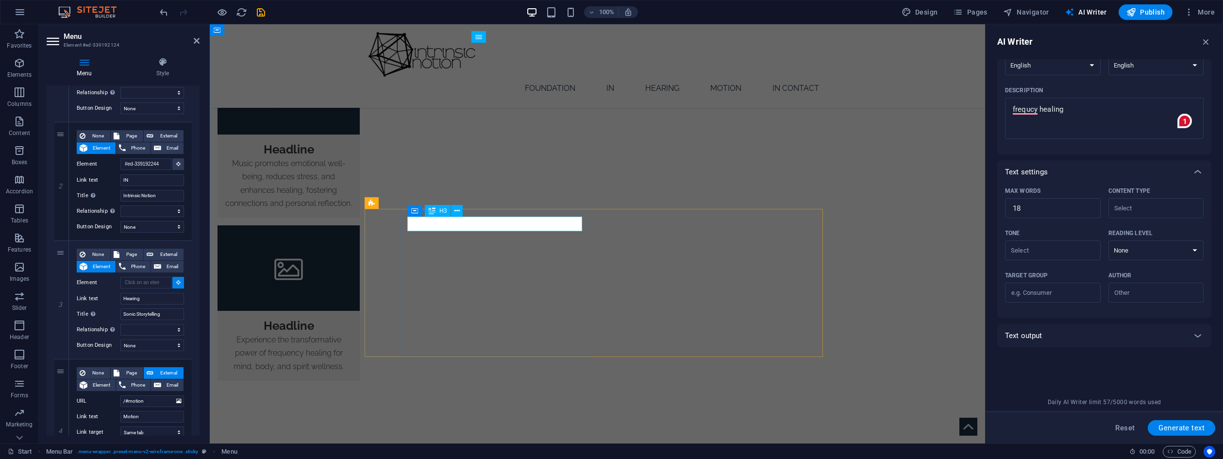
select select
type input "#ed-339192019"
select select
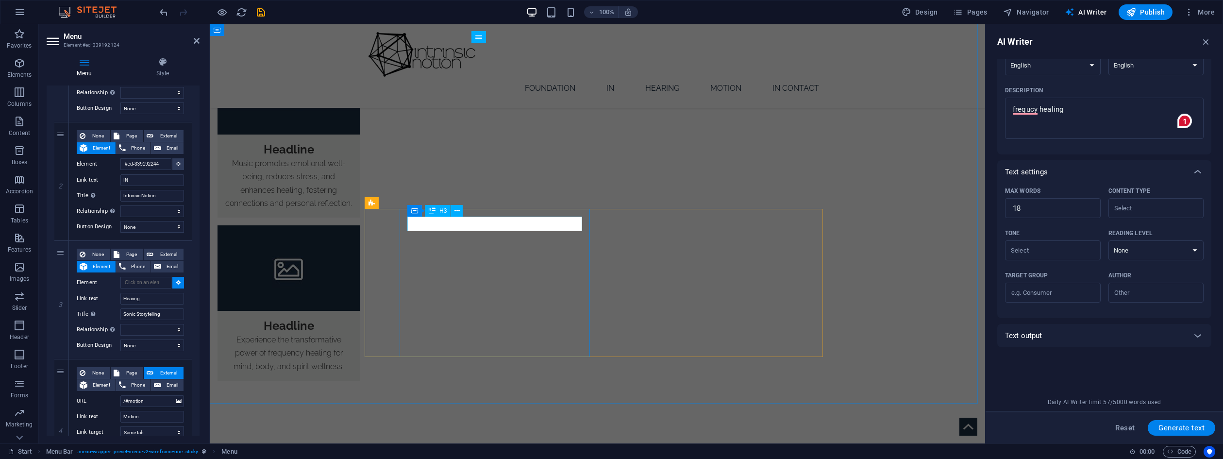
select select
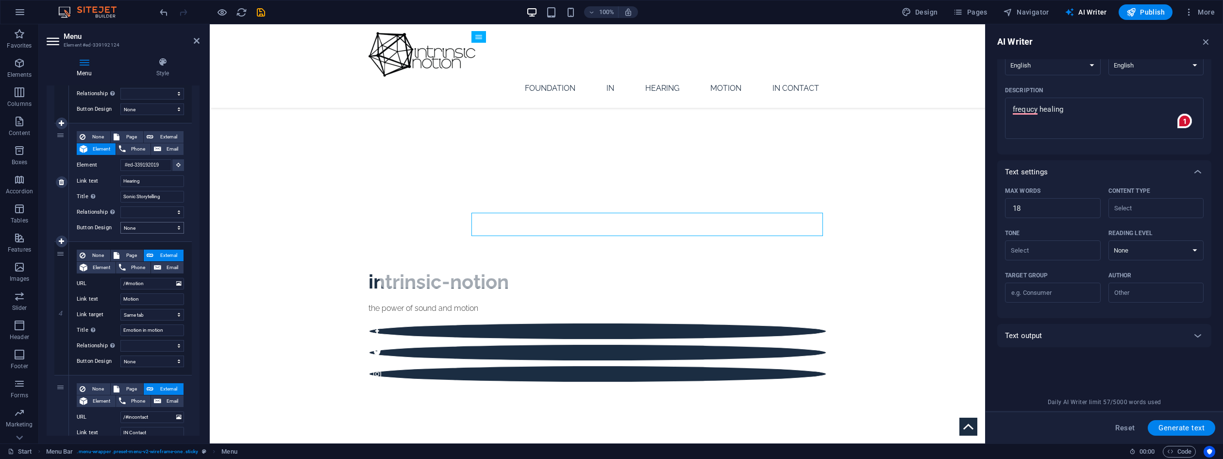
scroll to position [296, 0]
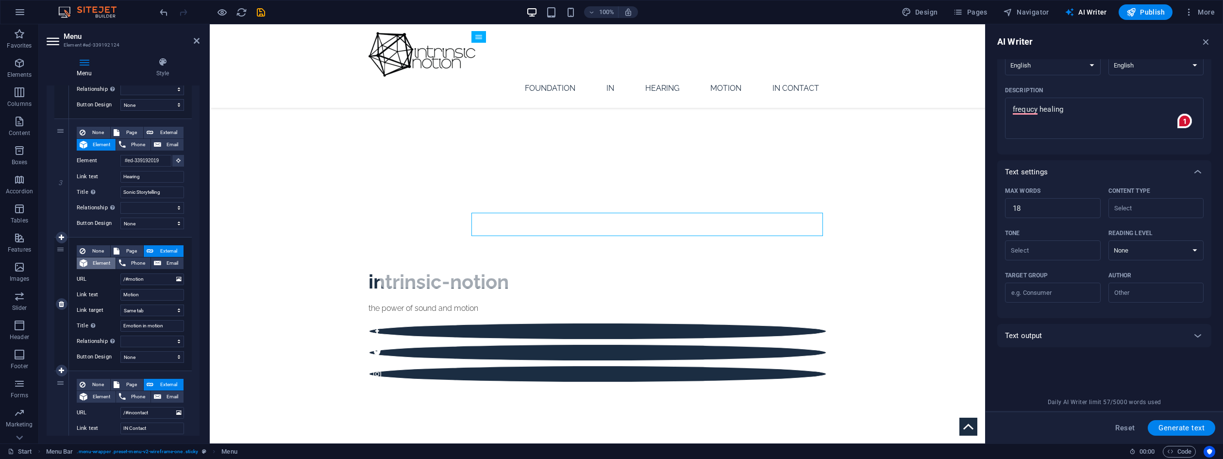
click at [111, 259] on span "Element" at bounding box center [101, 263] width 22 height 12
select select
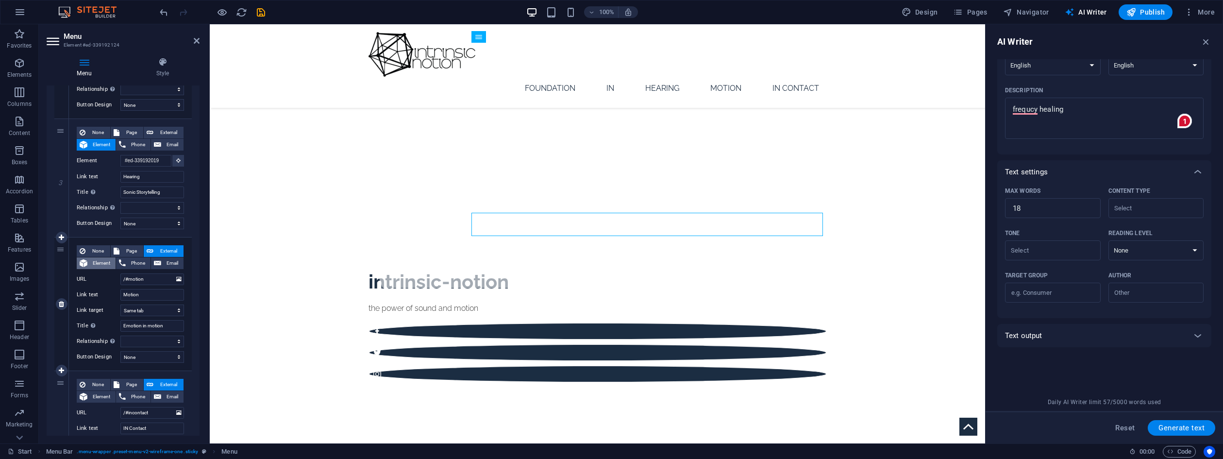
select select
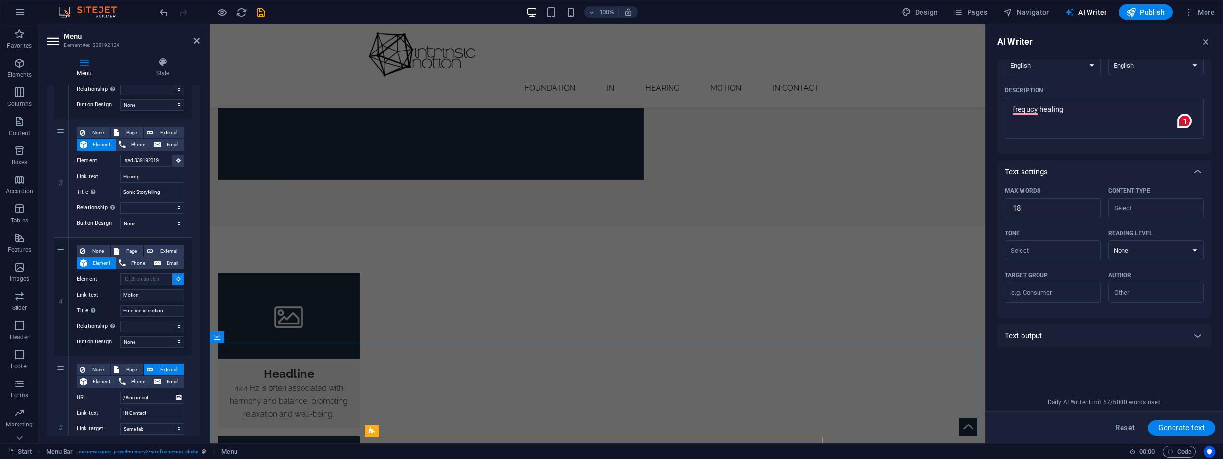
scroll to position [1008, 0]
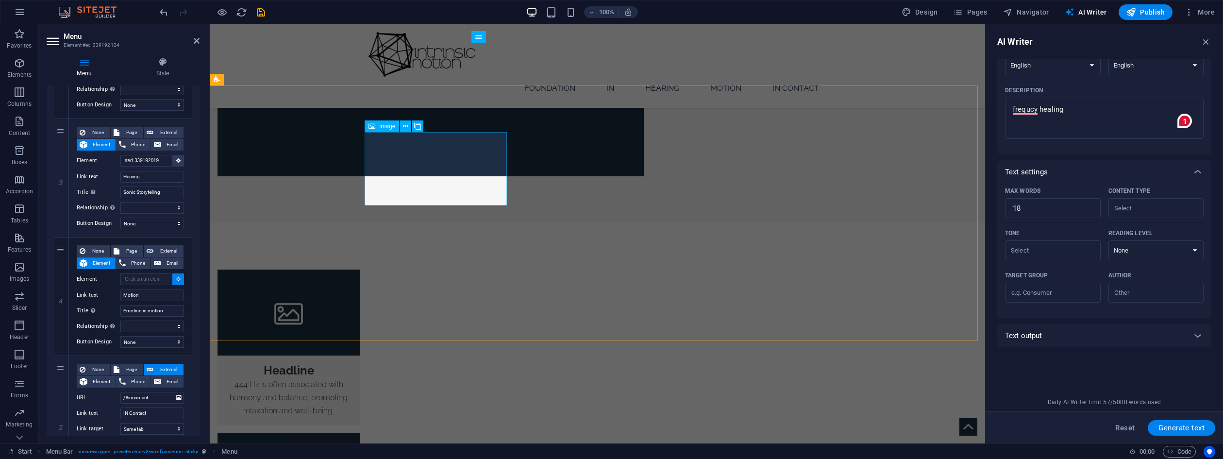
select select
type input "#ed-339192259"
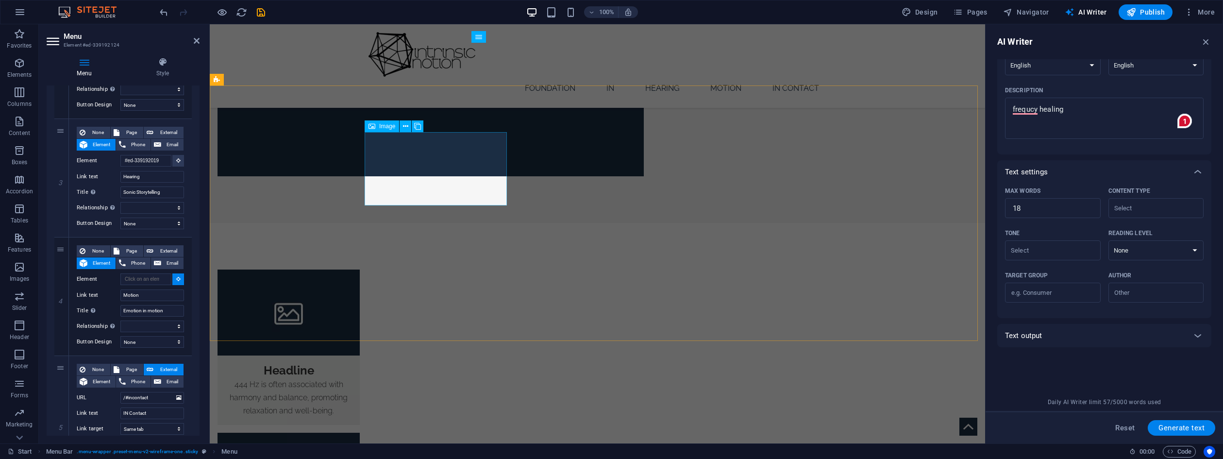
select select
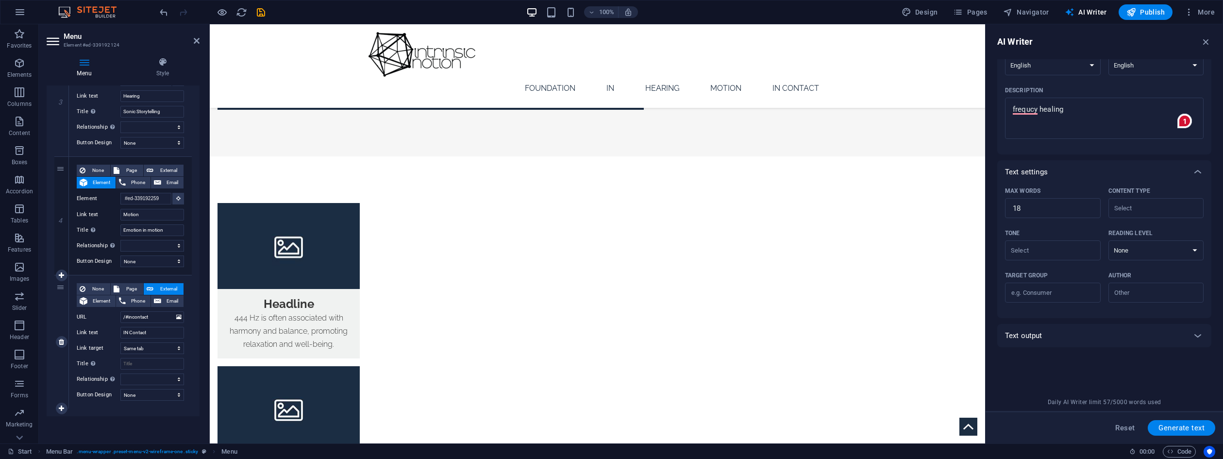
scroll to position [376, 0]
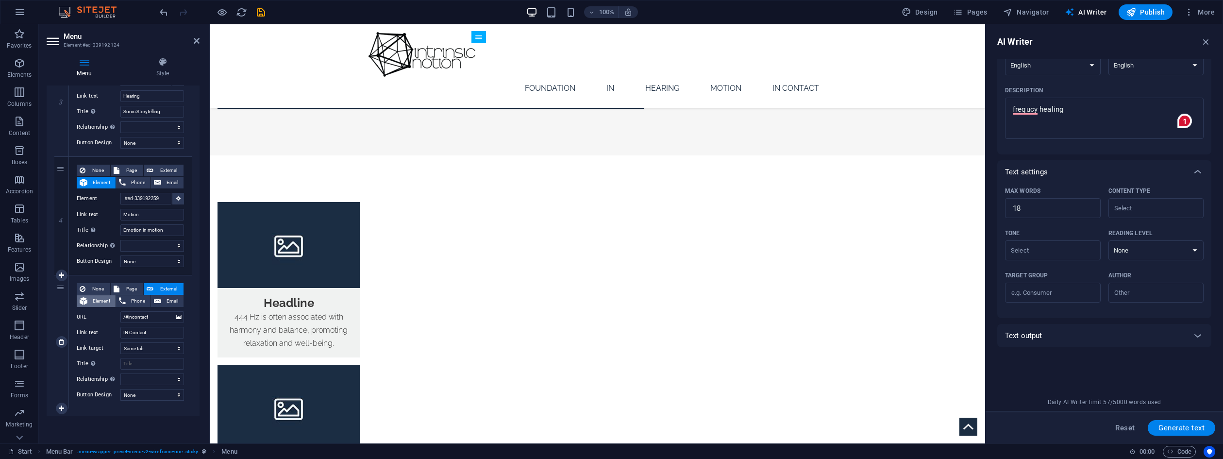
click at [104, 296] on span "Element" at bounding box center [101, 301] width 22 height 12
select select
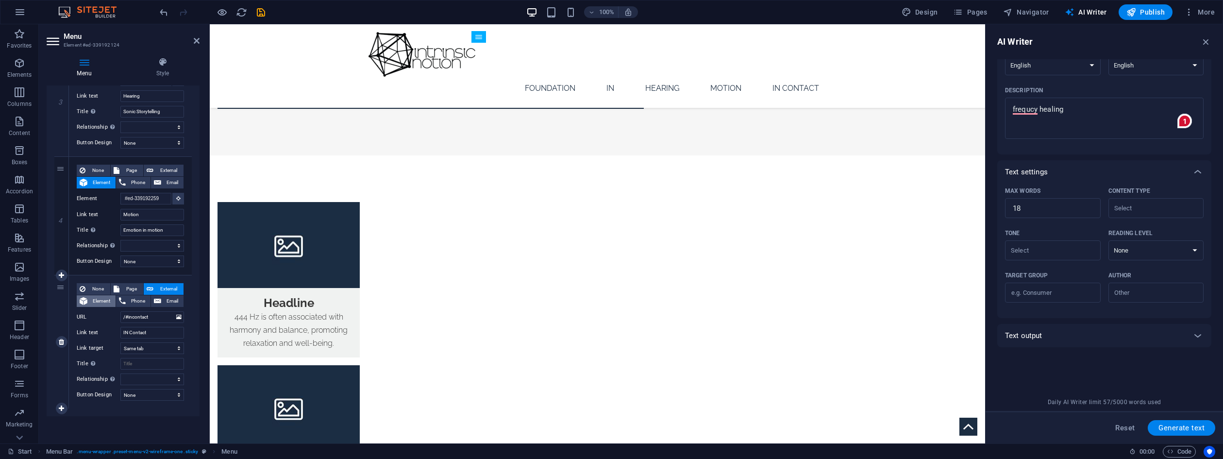
select select
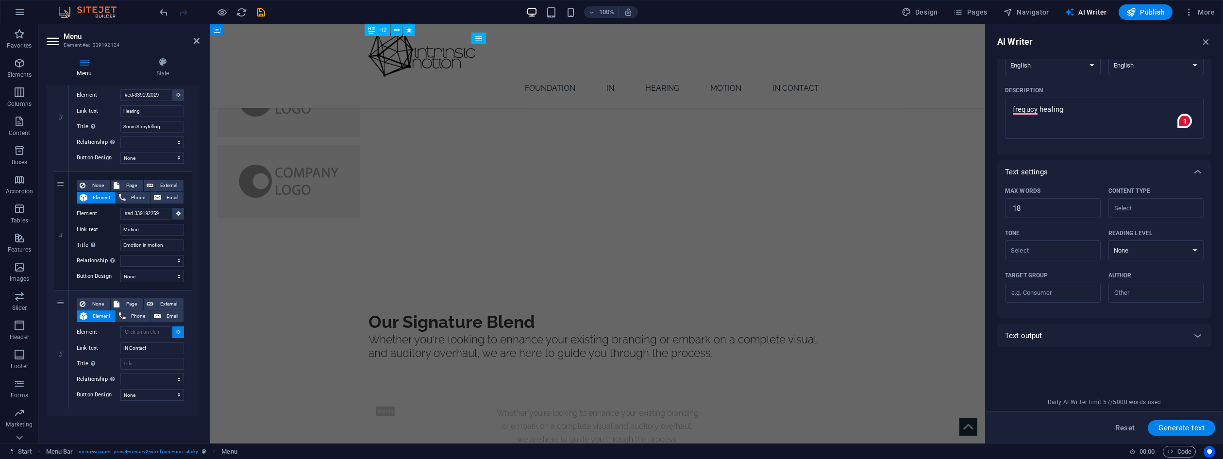
scroll to position [2447, 0]
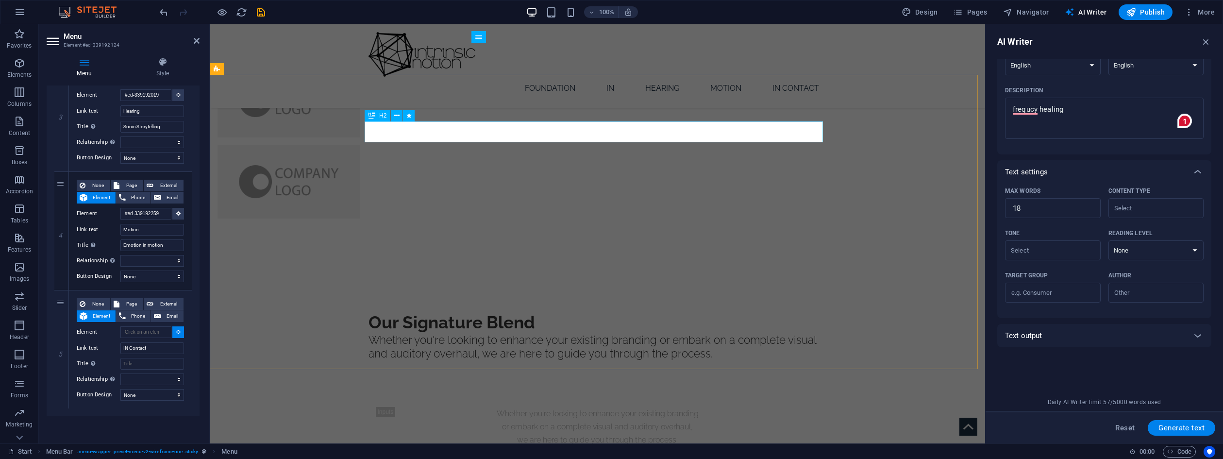
select select
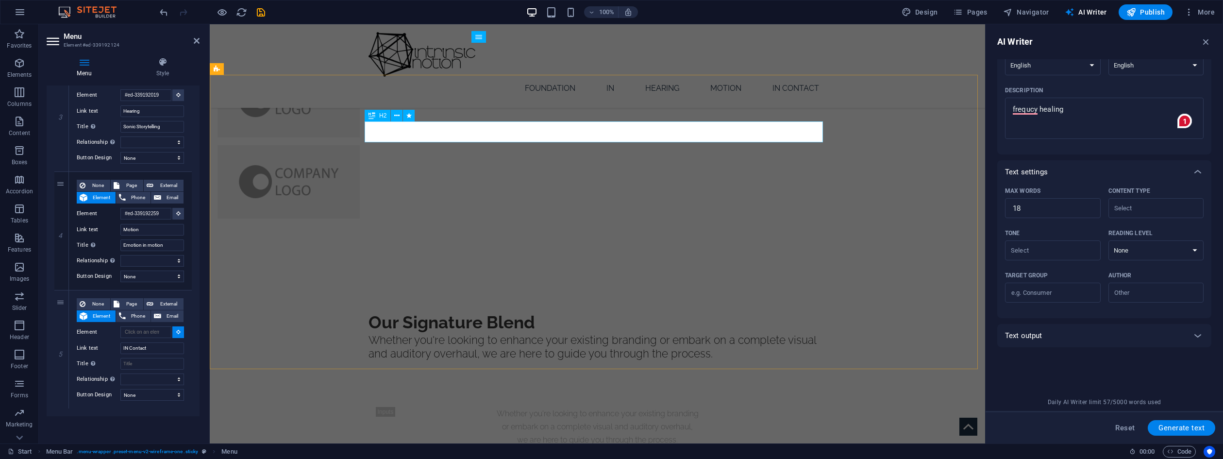
type input "#ed-339192304"
select select
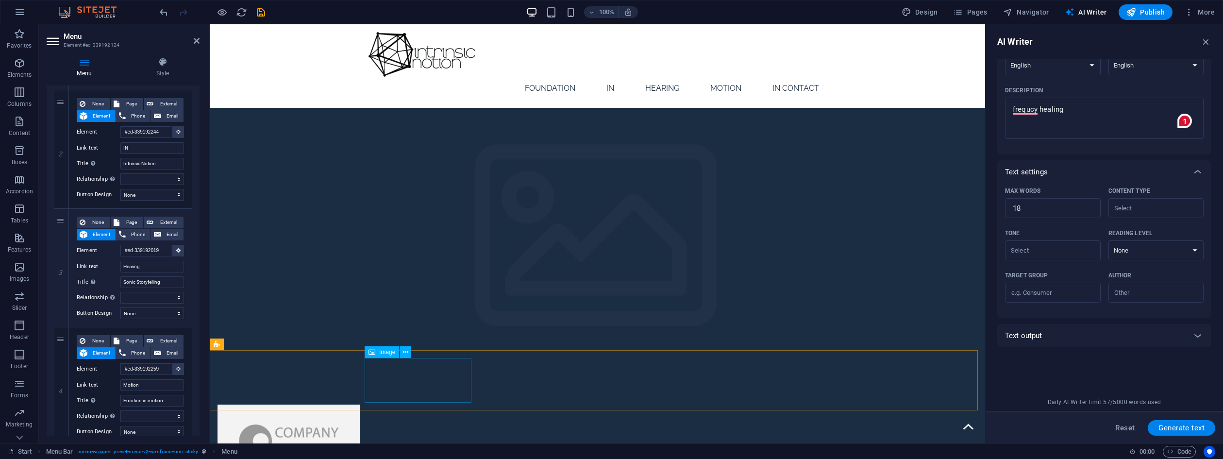
scroll to position [1889, 0]
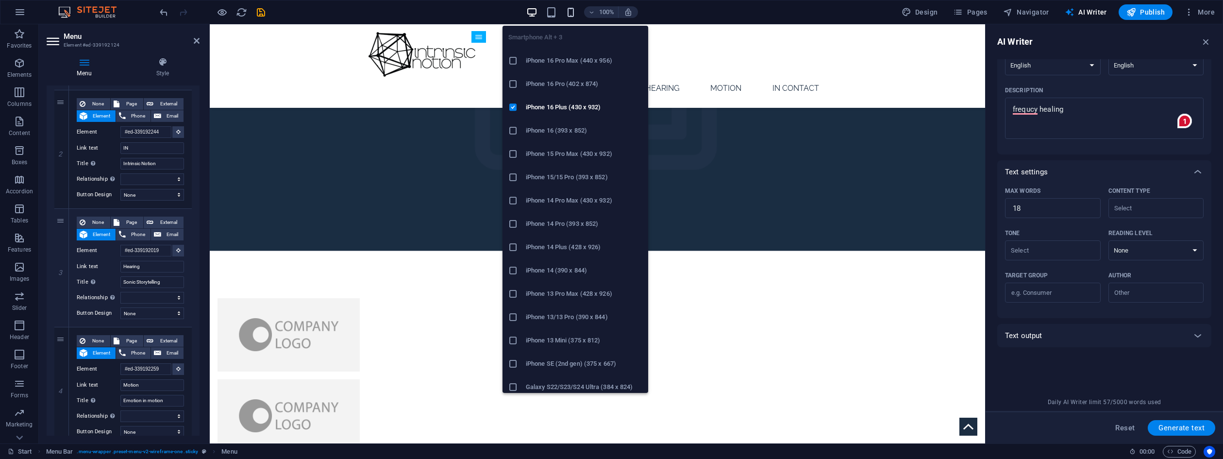
click at [571, 13] on icon "button" at bounding box center [570, 12] width 11 height 11
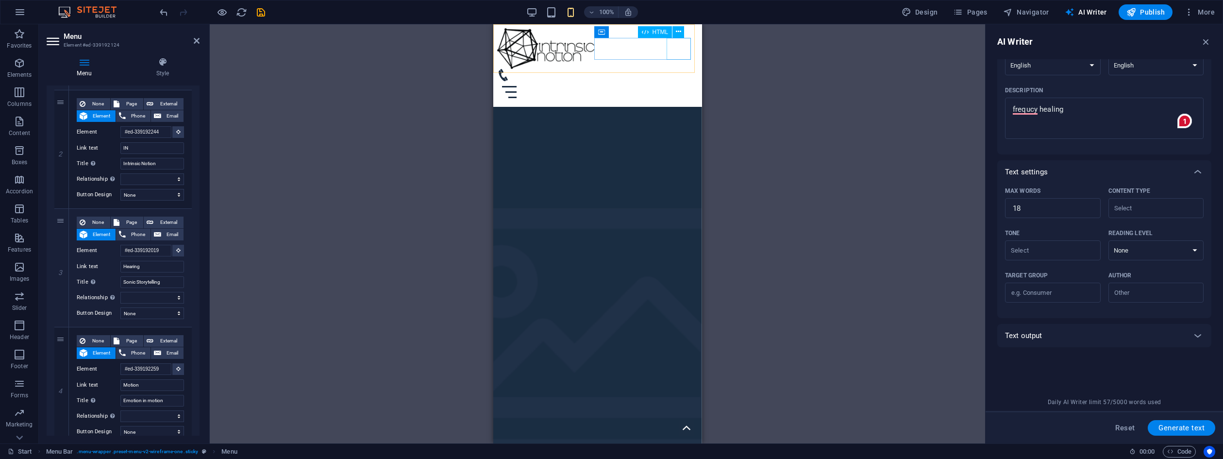
click at [679, 81] on div at bounding box center [597, 92] width 201 height 22
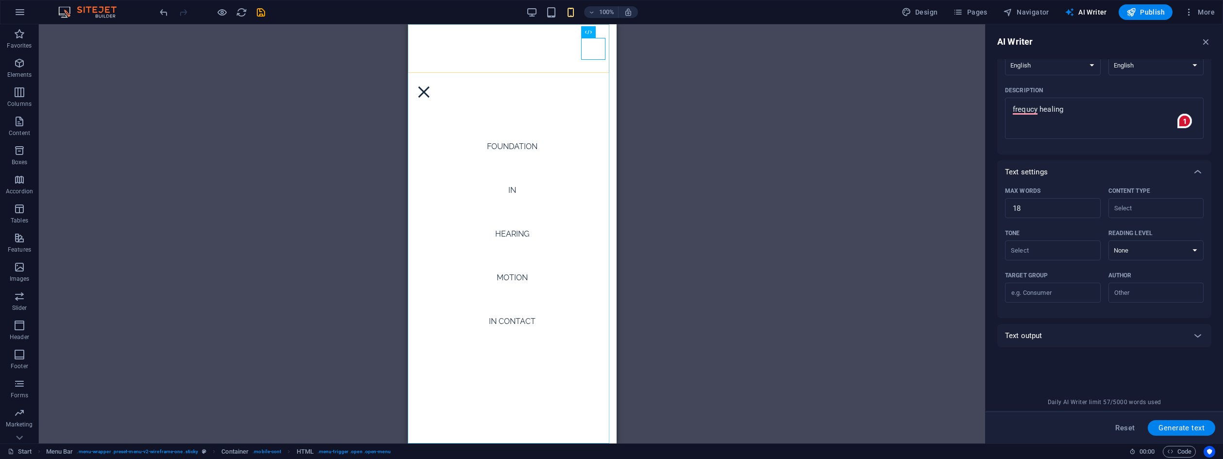
click at [509, 190] on nav "Foundation IN Hearing Motion IN Contact" at bounding box center [511, 233] width 209 height 419
click at [508, 190] on nav "Foundation IN Hearing Motion IN Contact" at bounding box center [511, 233] width 209 height 419
click at [592, 81] on div at bounding box center [511, 92] width 201 height 22
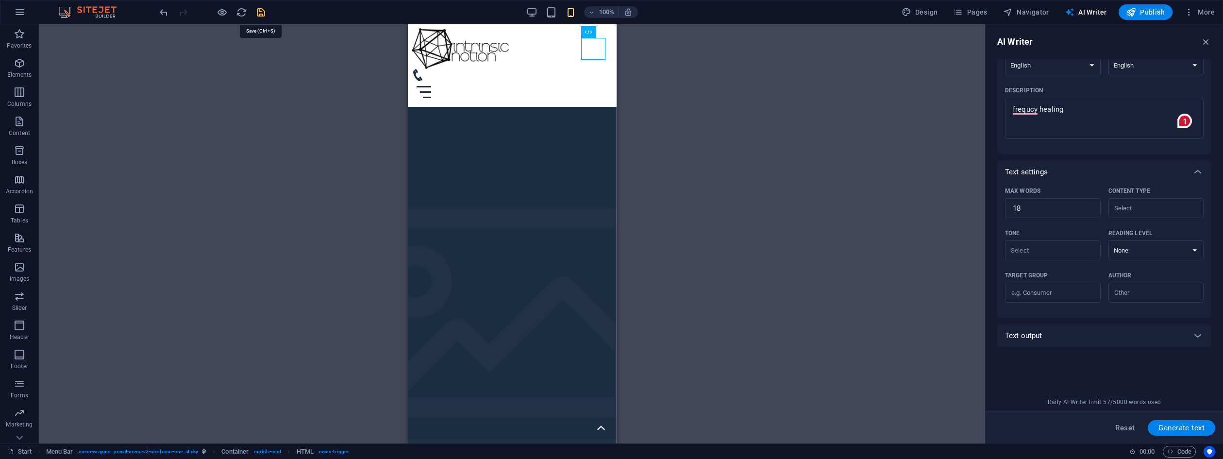
click at [260, 13] on icon "save" at bounding box center [260, 12] width 11 height 11
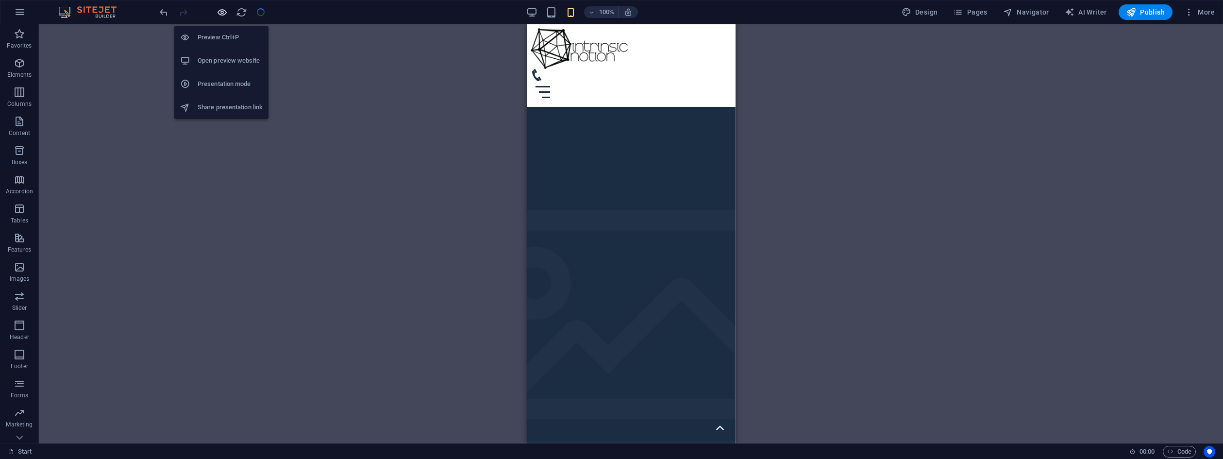
click at [219, 16] on icon "button" at bounding box center [222, 12] width 11 height 11
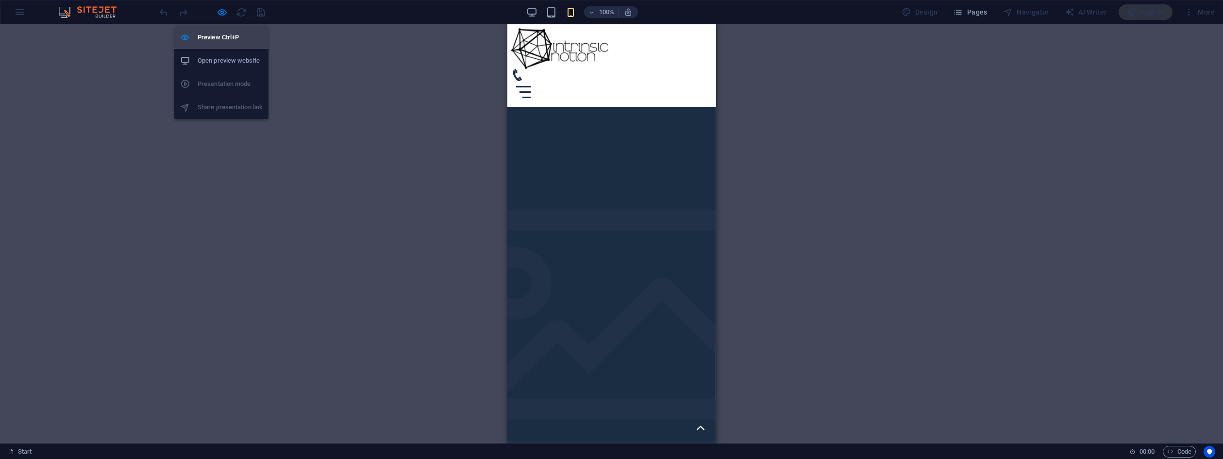
click at [217, 39] on h6 "Preview Ctrl+P" at bounding box center [230, 38] width 65 height 12
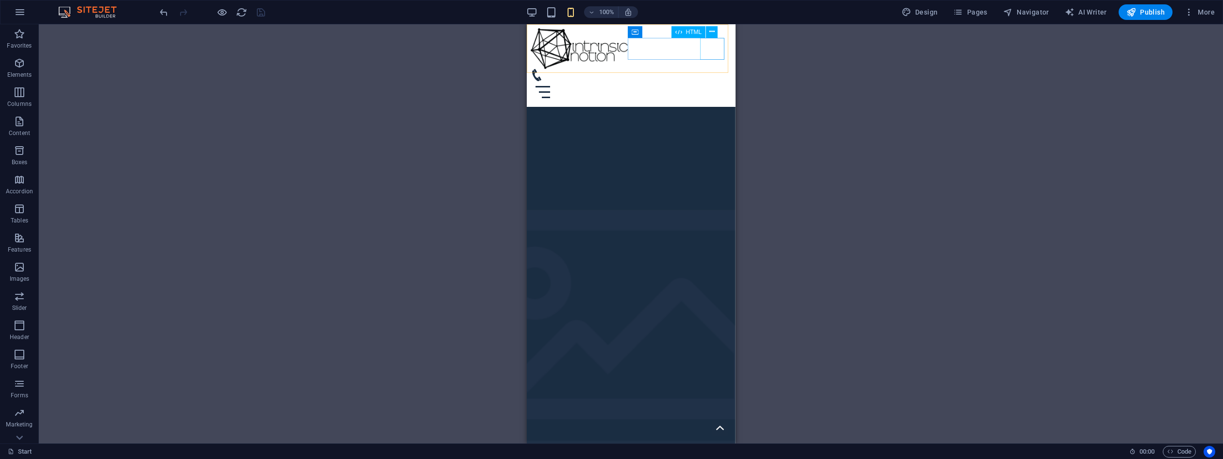
click at [718, 81] on div at bounding box center [630, 92] width 201 height 22
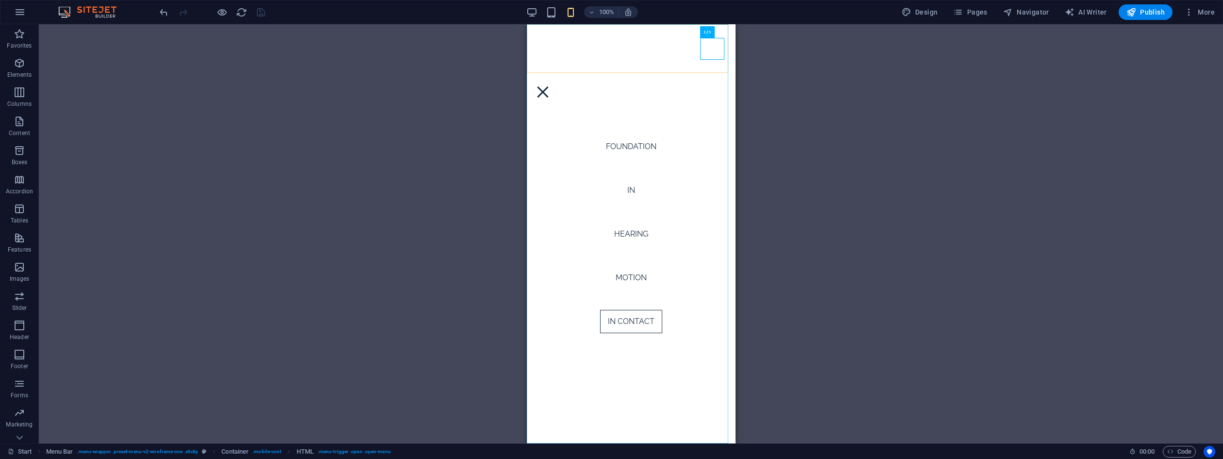
click at [626, 189] on nav "Foundation IN Hearing Motion IN Contact" at bounding box center [630, 233] width 209 height 419
click at [628, 232] on nav "Foundation IN Hearing Motion IN Contact" at bounding box center [630, 233] width 209 height 419
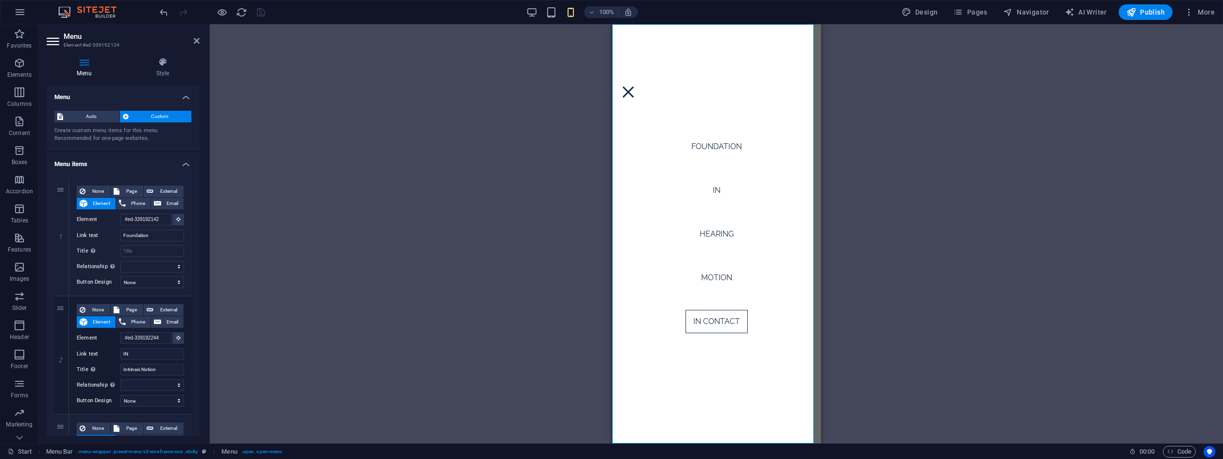
click at [708, 234] on nav "Foundation IN Hearing Motion IN Contact" at bounding box center [716, 233] width 209 height 419
click at [798, 81] on div at bounding box center [716, 92] width 201 height 22
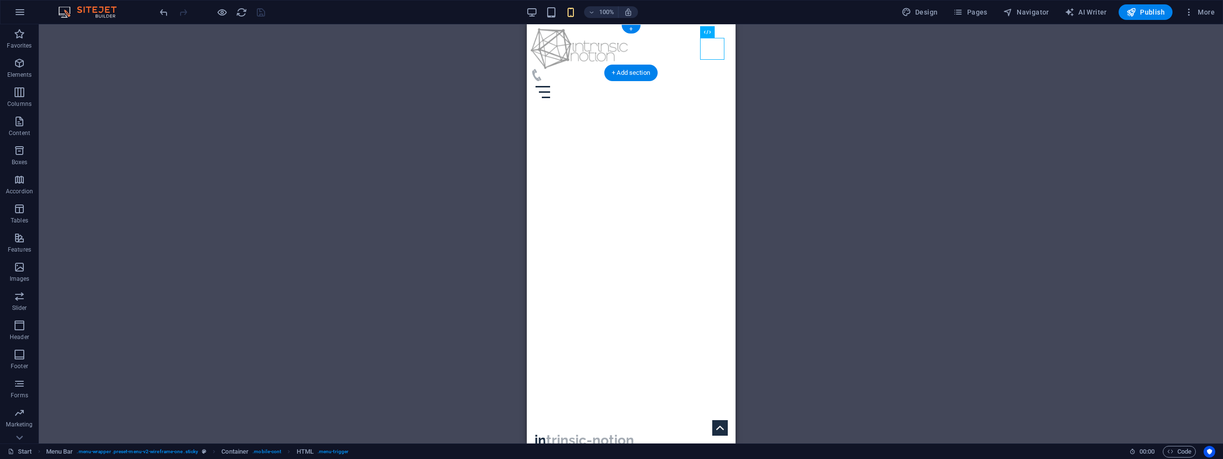
scroll to position [0, 0]
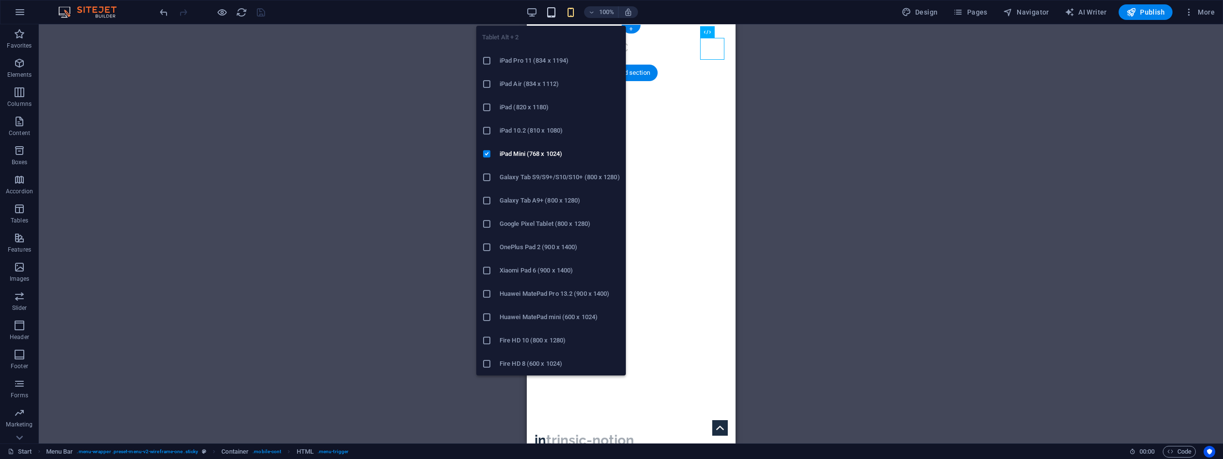
click at [554, 10] on icon "button" at bounding box center [551, 12] width 11 height 11
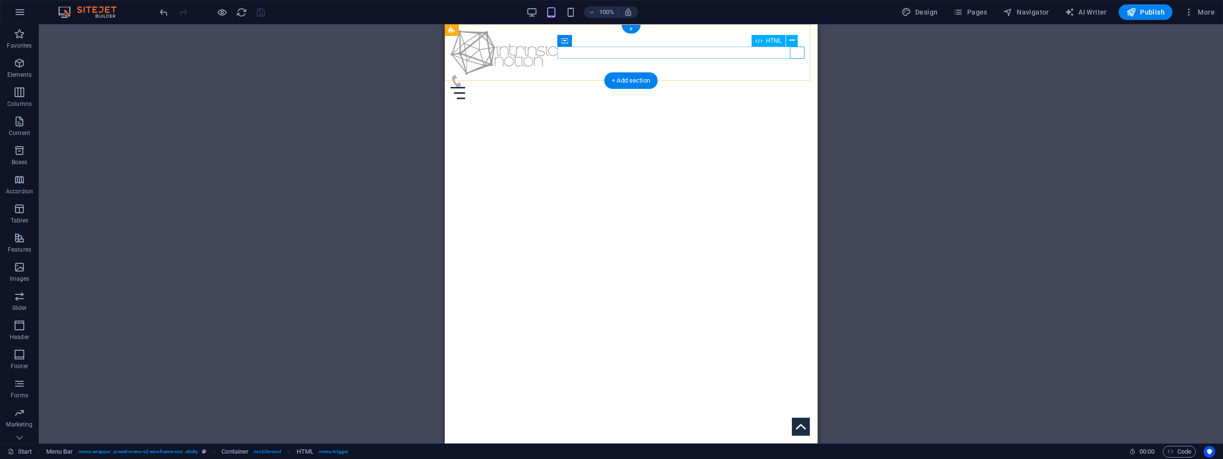
click at [799, 87] on div at bounding box center [630, 93] width 361 height 12
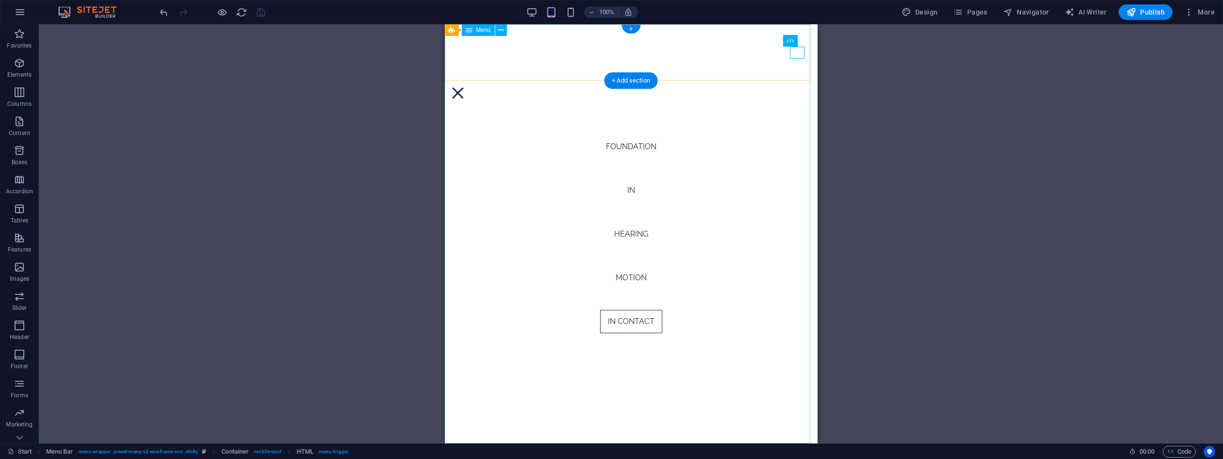
click at [625, 189] on nav "Foundation IN Hearing Motion IN Contact" at bounding box center [630, 233] width 373 height 419
click at [625, 274] on nav "Foundation IN Hearing Motion IN Contact" at bounding box center [630, 233] width 373 height 419
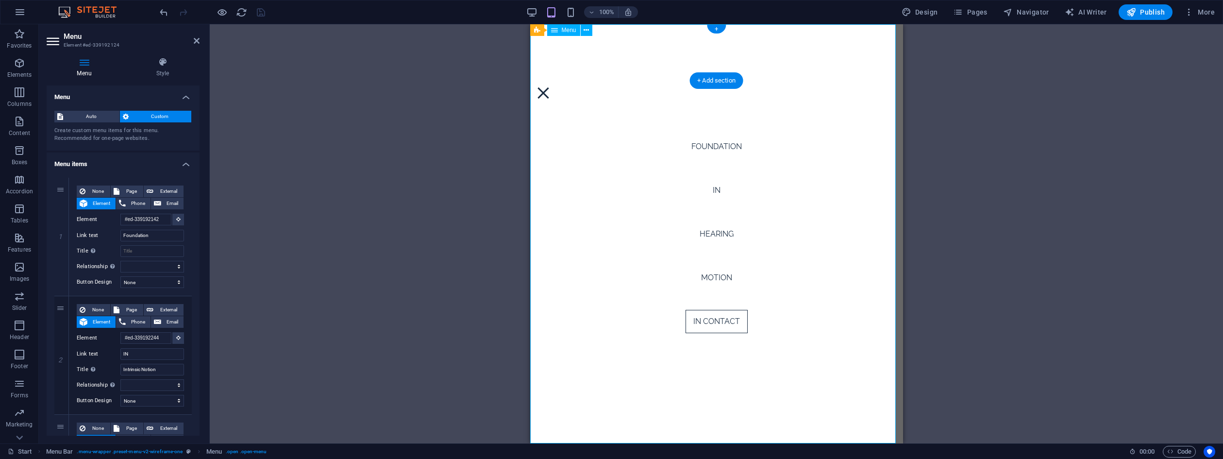
click at [721, 237] on nav "Foundation IN Hearing Motion IN Contact" at bounding box center [716, 233] width 373 height 419
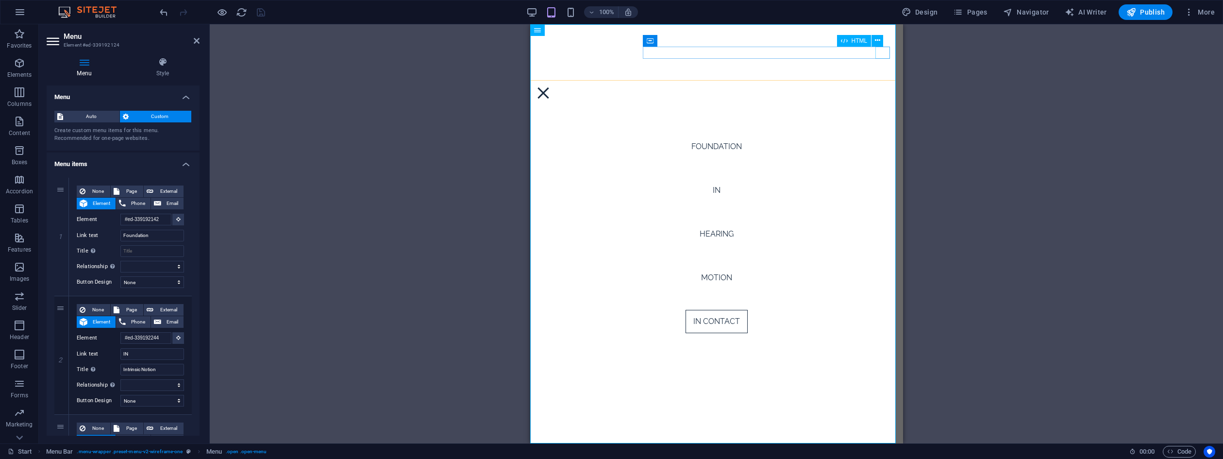
click at [882, 87] on div at bounding box center [715, 93] width 361 height 12
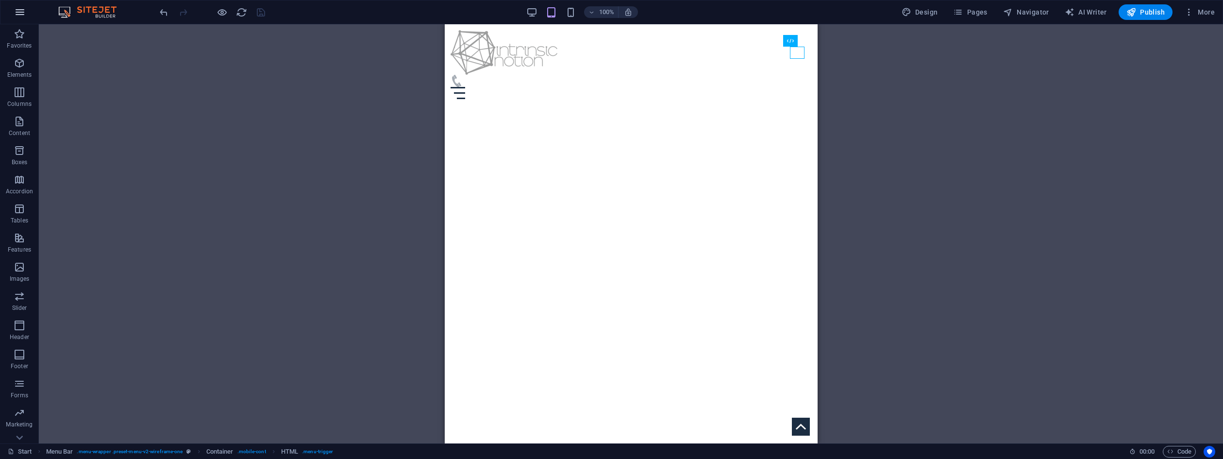
click at [18, 14] on icon "button" at bounding box center [20, 12] width 12 height 12
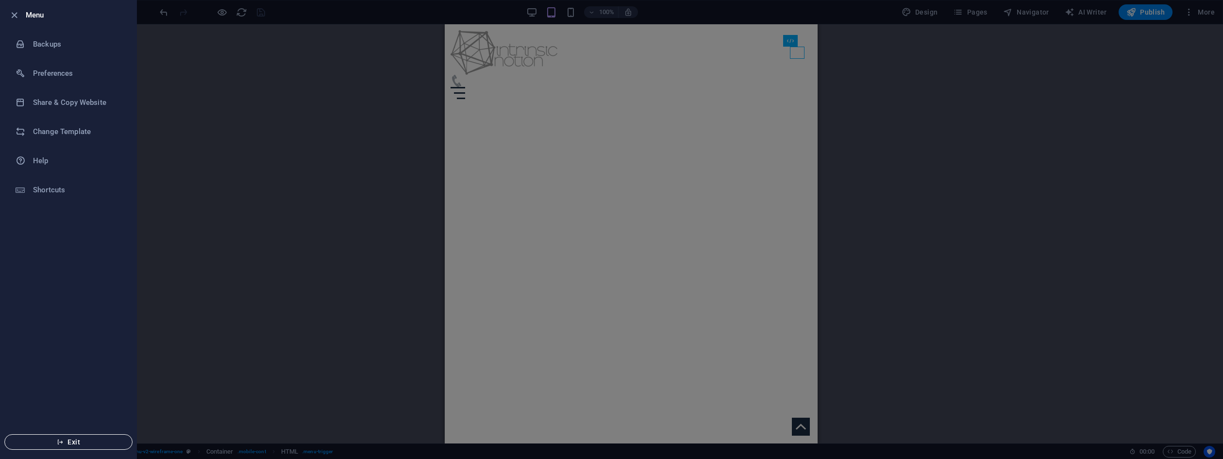
click at [66, 438] on span "Exit" at bounding box center [69, 442] width 112 height 8
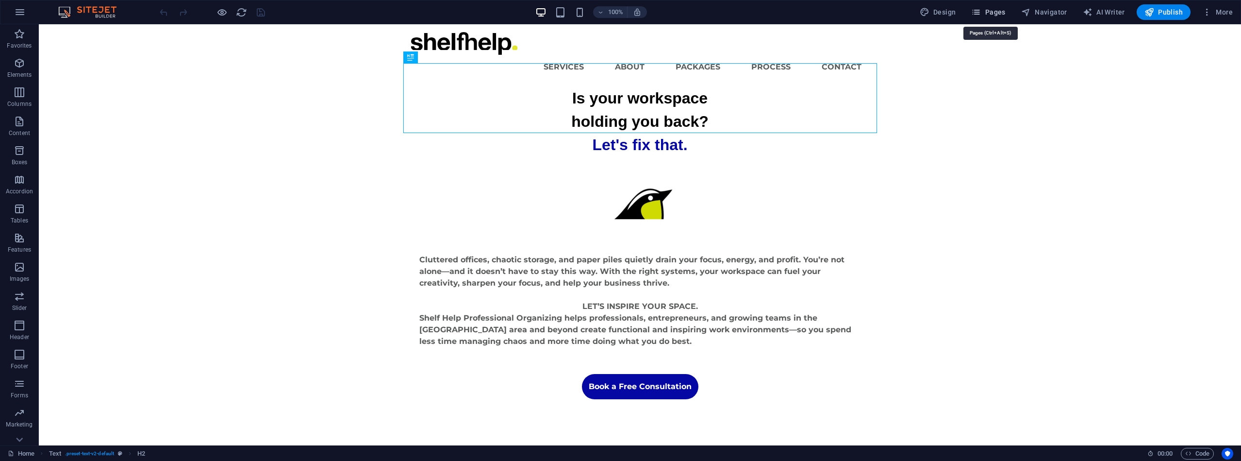
click at [995, 10] on span "Pages" at bounding box center [988, 12] width 34 height 10
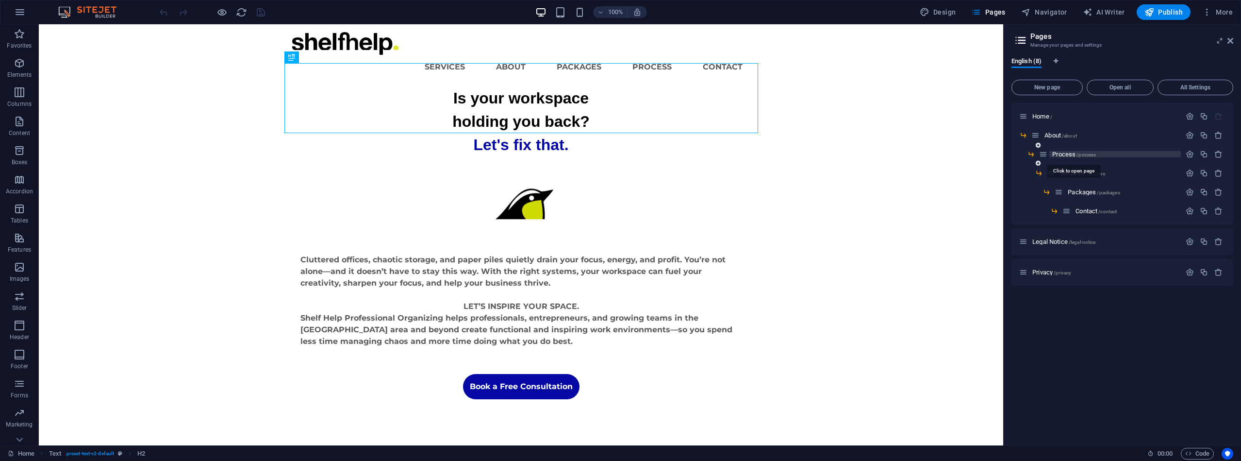
click at [1069, 155] on span "Process /process" at bounding box center [1075, 154] width 44 height 7
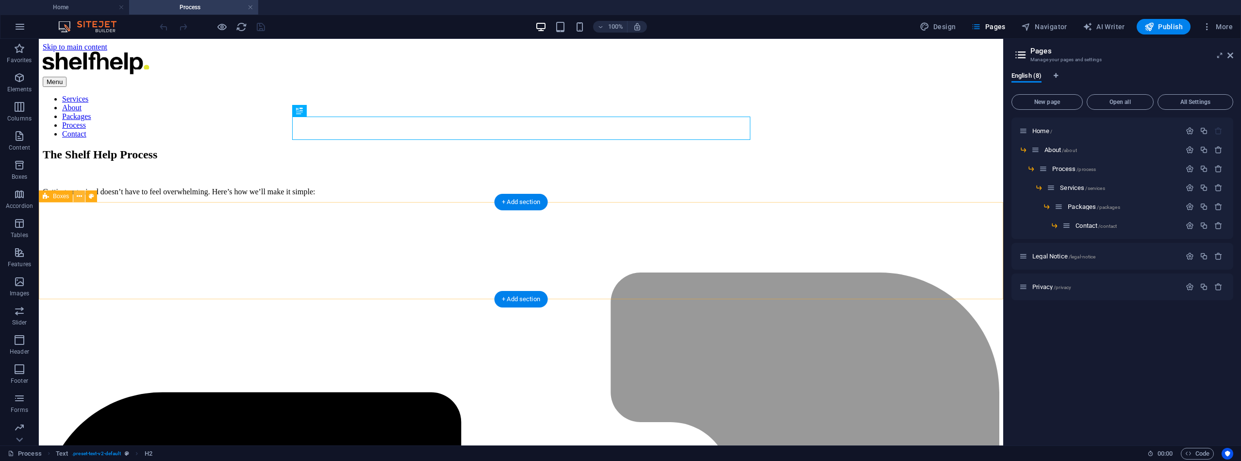
click at [80, 197] on icon at bounding box center [79, 196] width 5 height 10
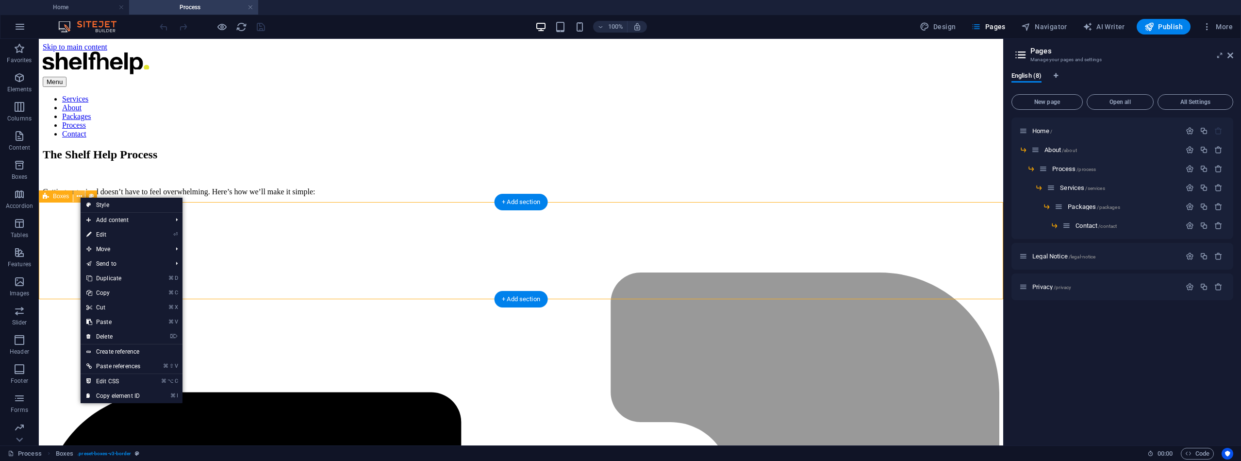
click at [80, 197] on icon at bounding box center [79, 196] width 5 height 10
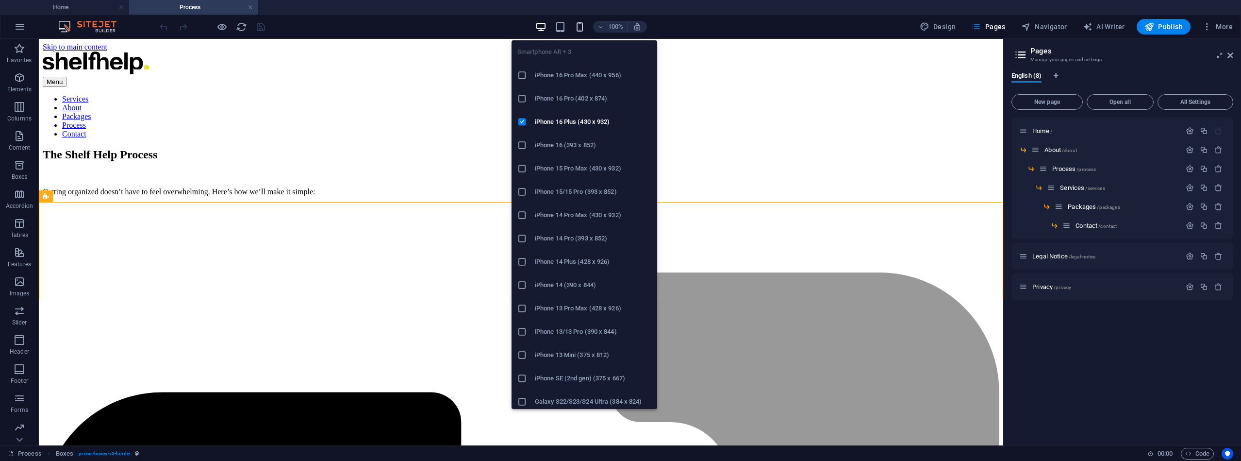
click at [583, 25] on icon "button" at bounding box center [579, 26] width 11 height 11
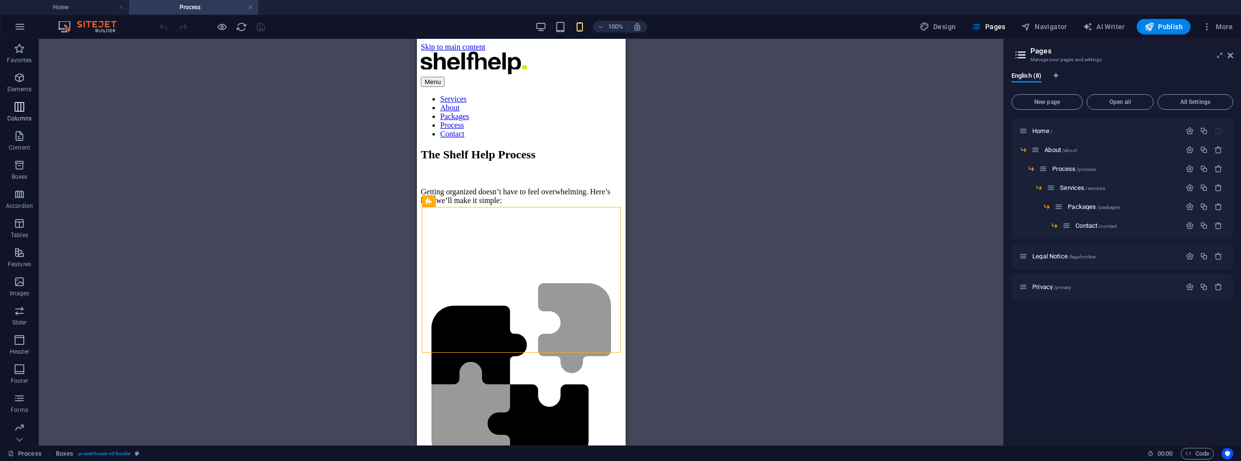
click at [22, 108] on icon "button" at bounding box center [20, 107] width 12 height 12
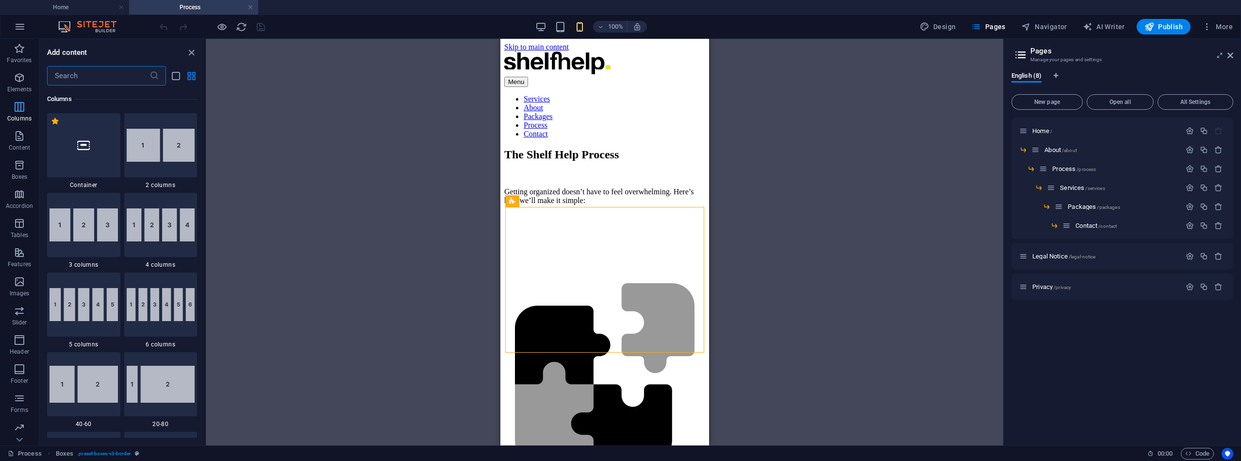
scroll to position [481, 0]
click at [86, 226] on img at bounding box center [84, 224] width 68 height 33
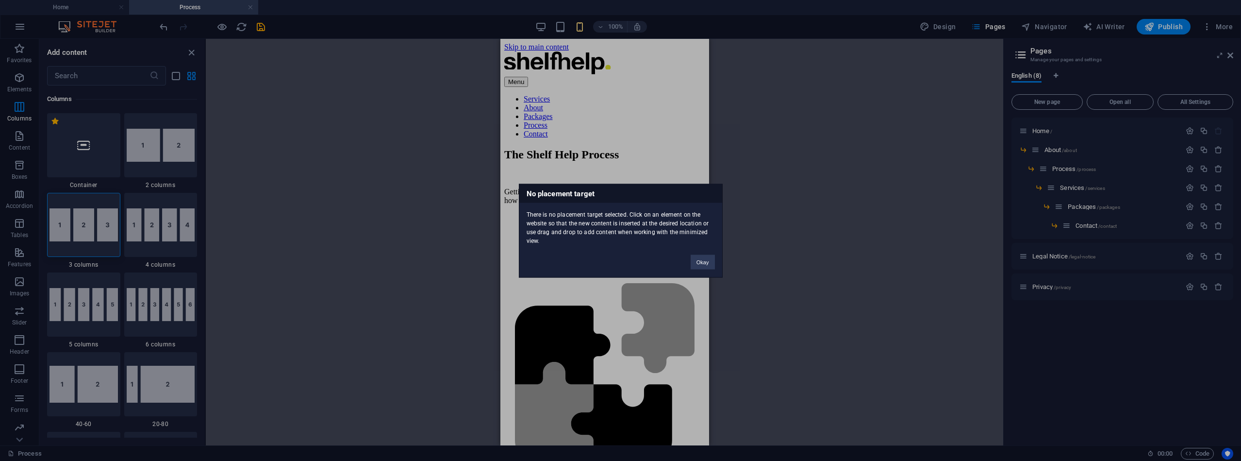
drag, startPoint x: 86, startPoint y: 227, endPoint x: 149, endPoint y: 208, distance: 65.6
click at [149, 208] on div "No placement target There is no placement target selected. Click on an element …" at bounding box center [620, 230] width 1241 height 461
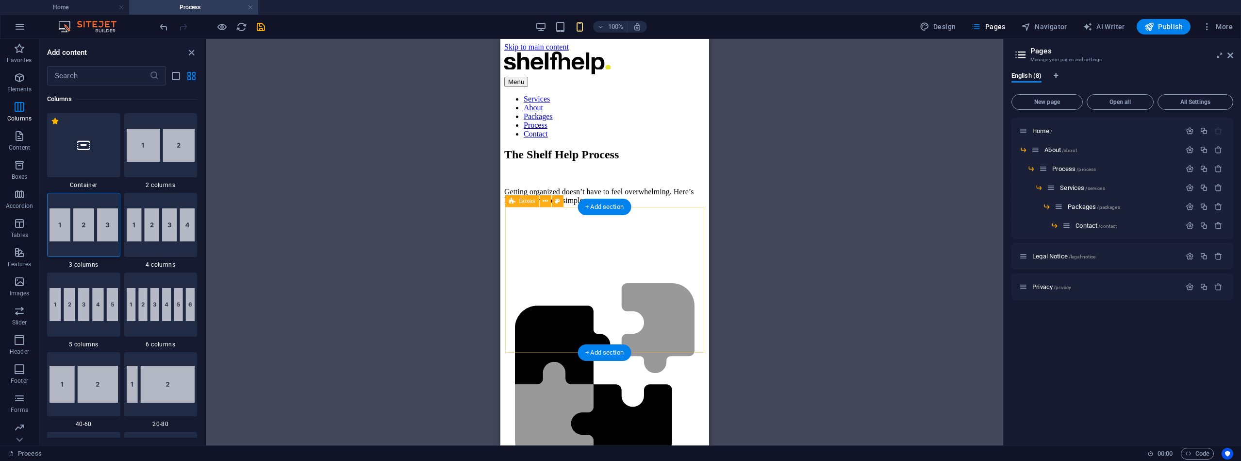
click at [548, 277] on div ".fa-secondary{opacity:.4} Exploration You’ll share your goals and vision for yo…" at bounding box center [604, 350] width 191 height 146
click at [93, 225] on img at bounding box center [84, 224] width 68 height 33
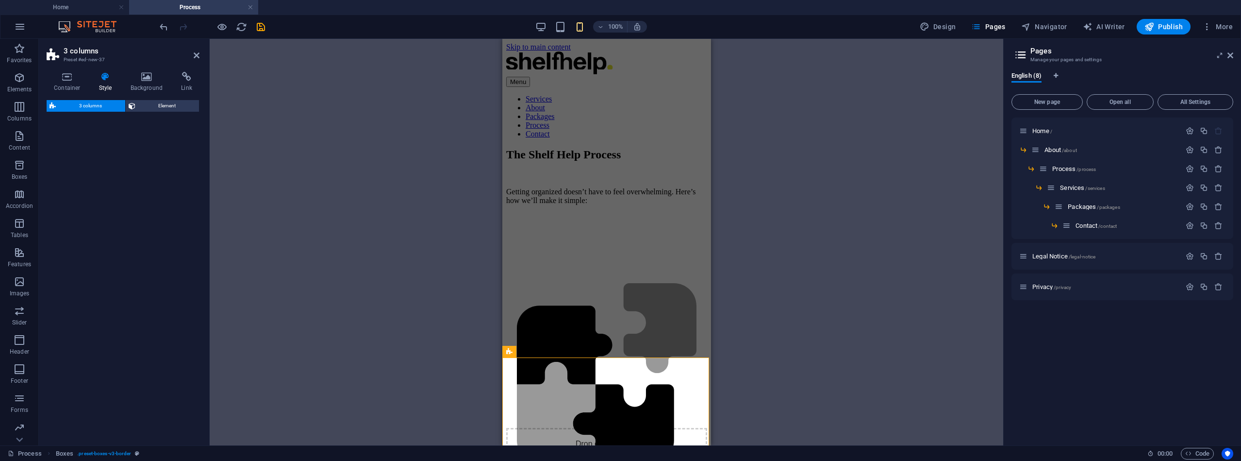
select select "rem"
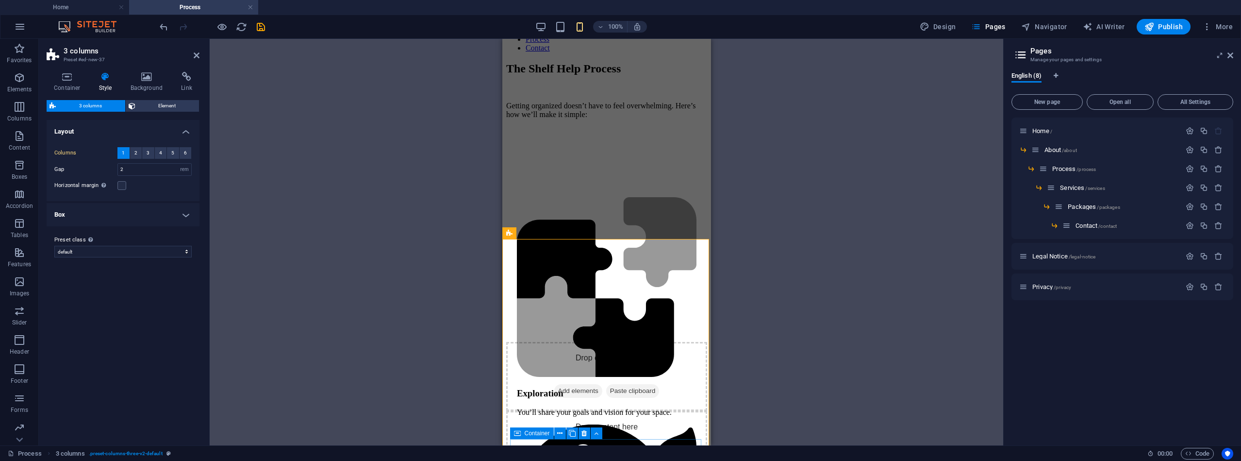
scroll to position [61, 0]
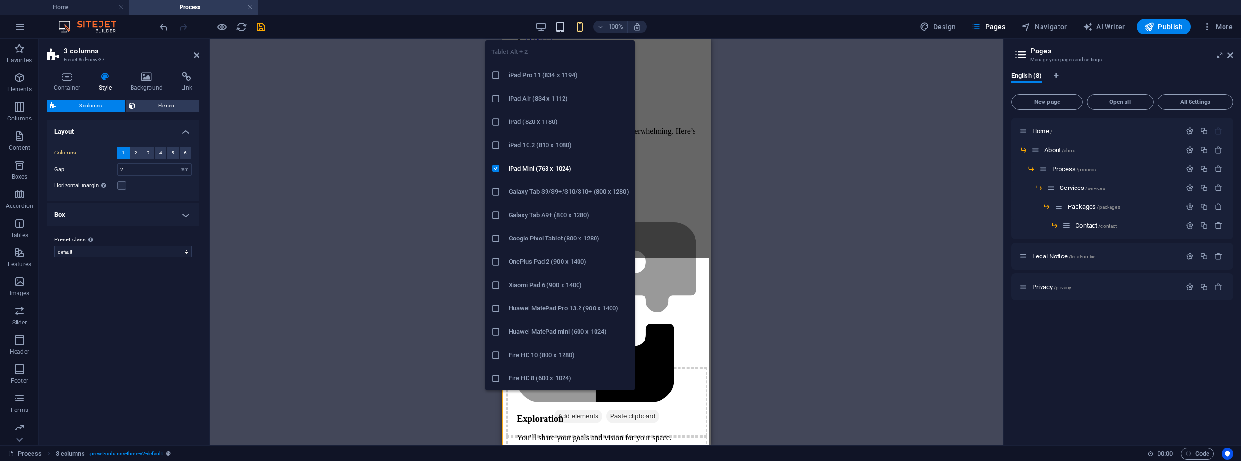
click at [560, 28] on icon "button" at bounding box center [560, 26] width 11 height 11
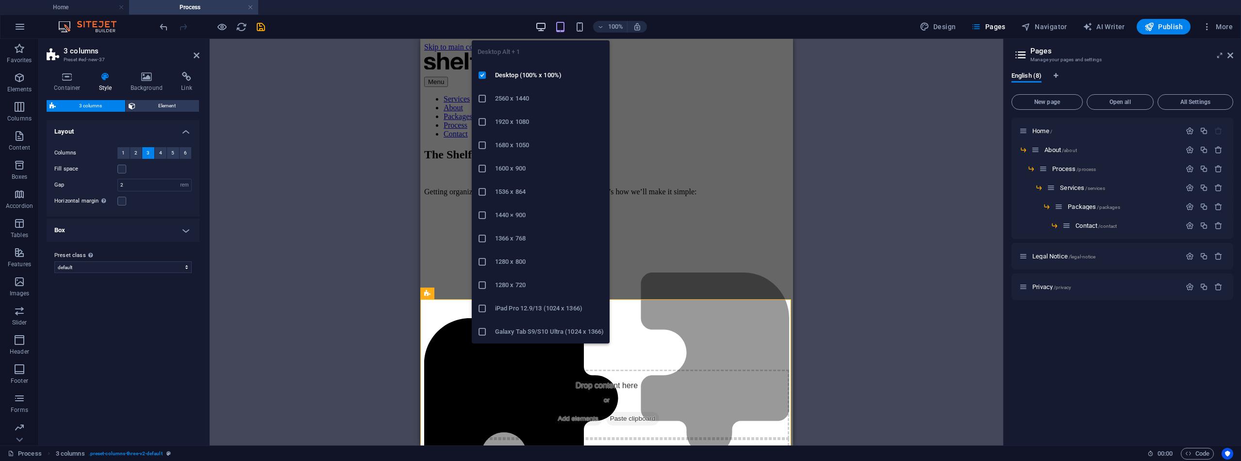
click at [543, 28] on icon "button" at bounding box center [540, 26] width 11 height 11
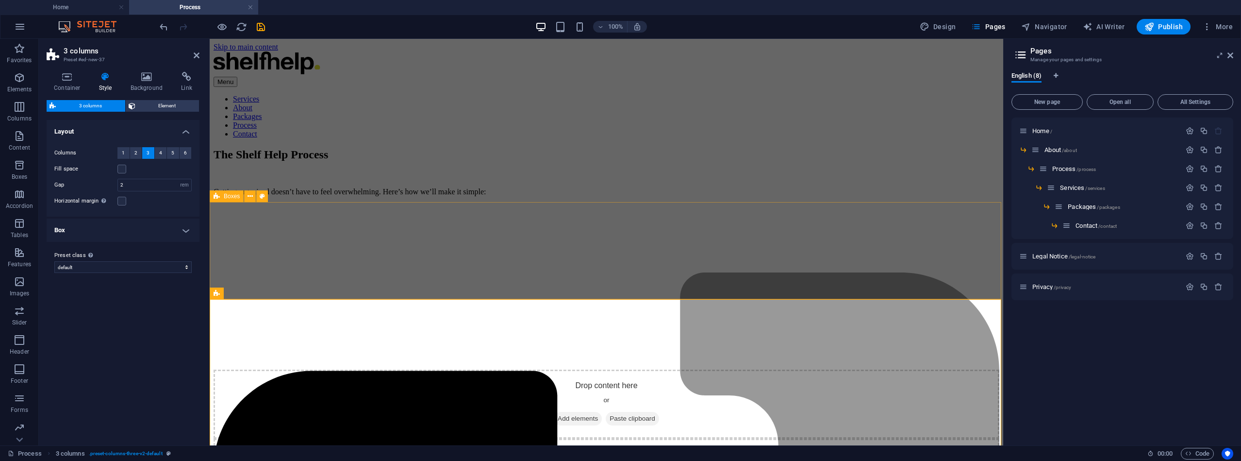
click at [459, 272] on div ".fa-secondary{opacity:.4} Exploration You’ll share your goals and vision for yo…" at bounding box center [607, 320] width 786 height 97
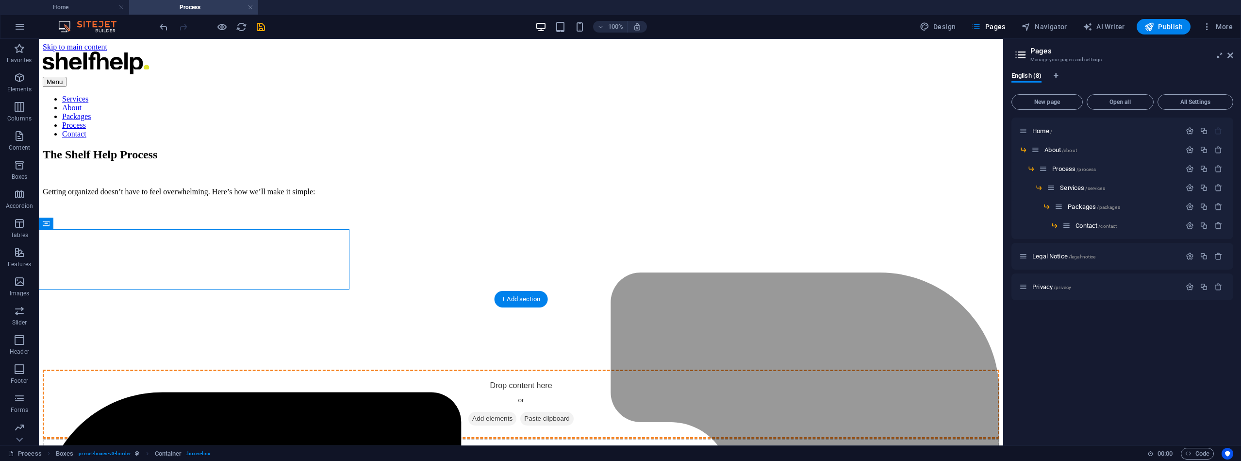
drag, startPoint x: 109, startPoint y: 262, endPoint x: 356, endPoint y: 366, distance: 268.3
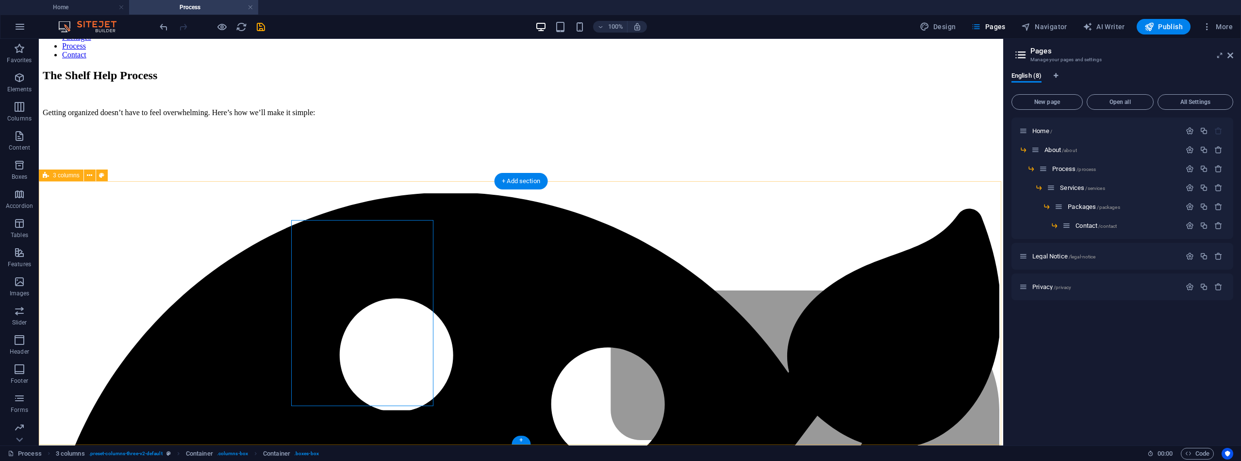
scroll to position [79, 0]
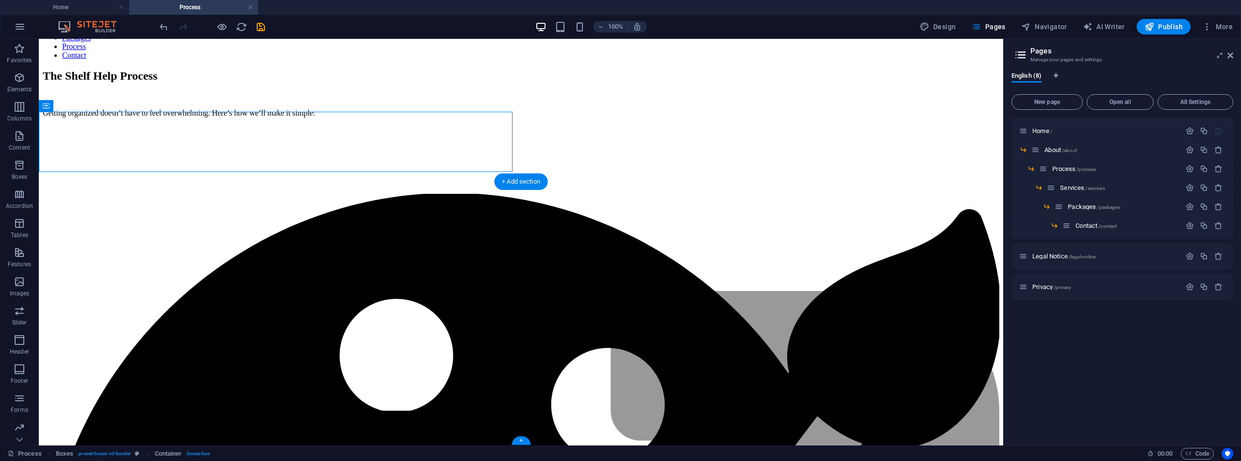
drag, startPoint x: 106, startPoint y: 145, endPoint x: 507, endPoint y: 242, distance: 412.6
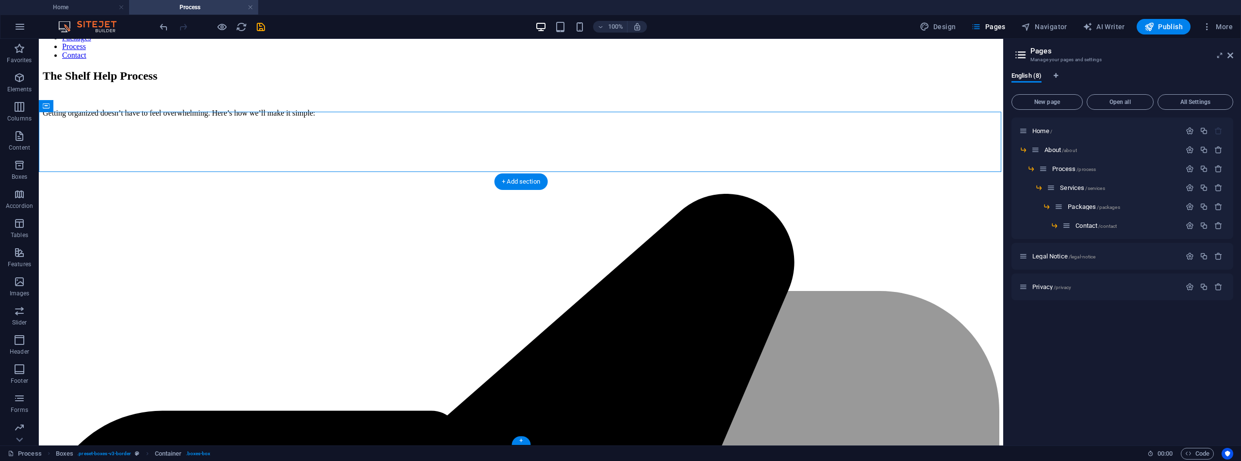
drag, startPoint x: 111, startPoint y: 145, endPoint x: 670, endPoint y: 265, distance: 571.6
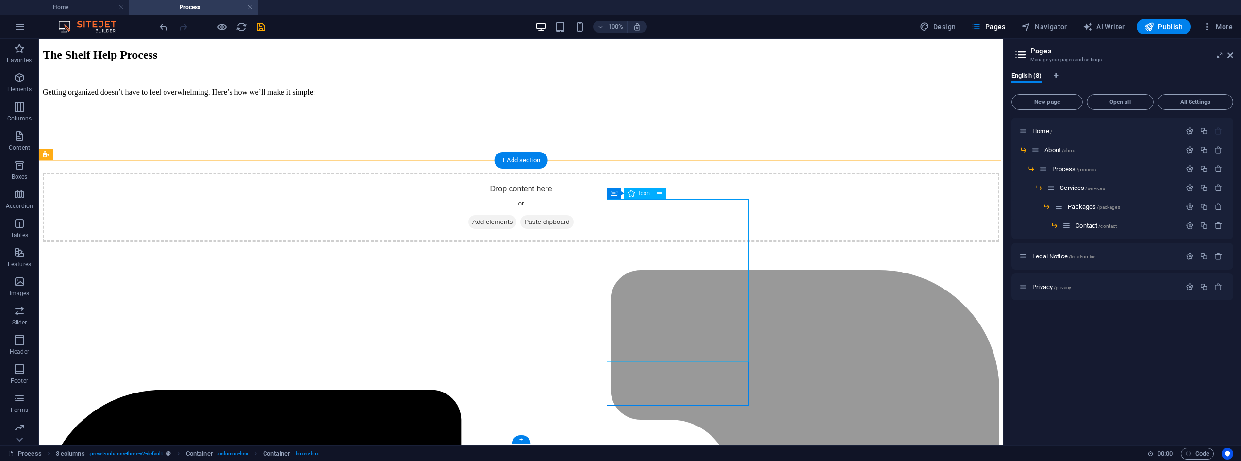
scroll to position [99, 0]
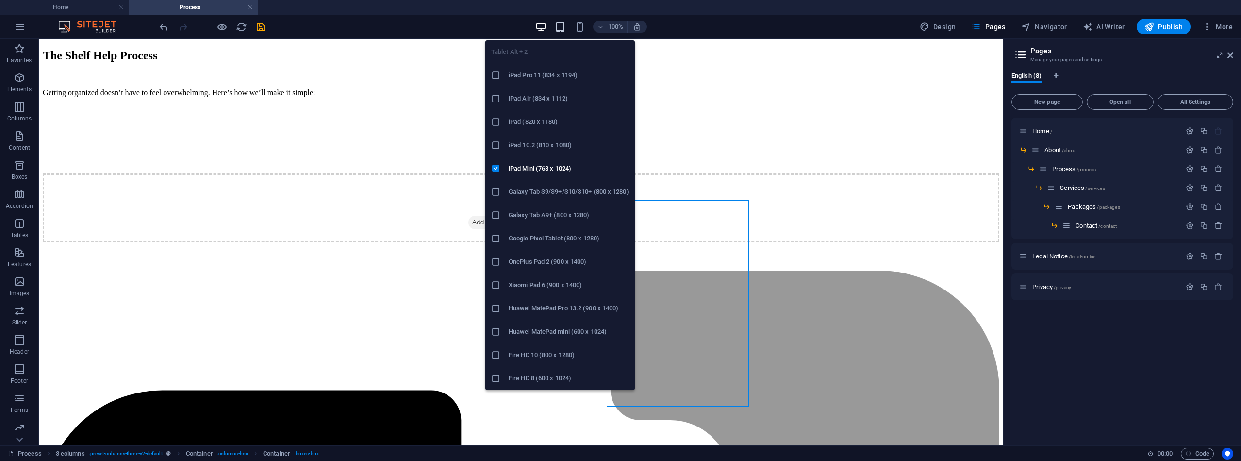
click at [558, 27] on icon "button" at bounding box center [560, 26] width 11 height 11
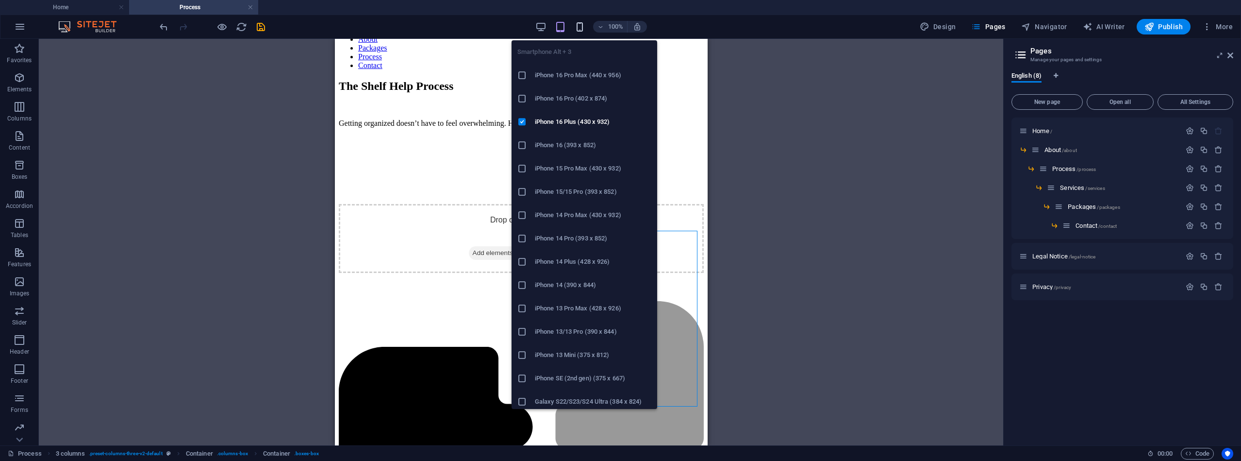
click at [579, 25] on icon "button" at bounding box center [579, 26] width 11 height 11
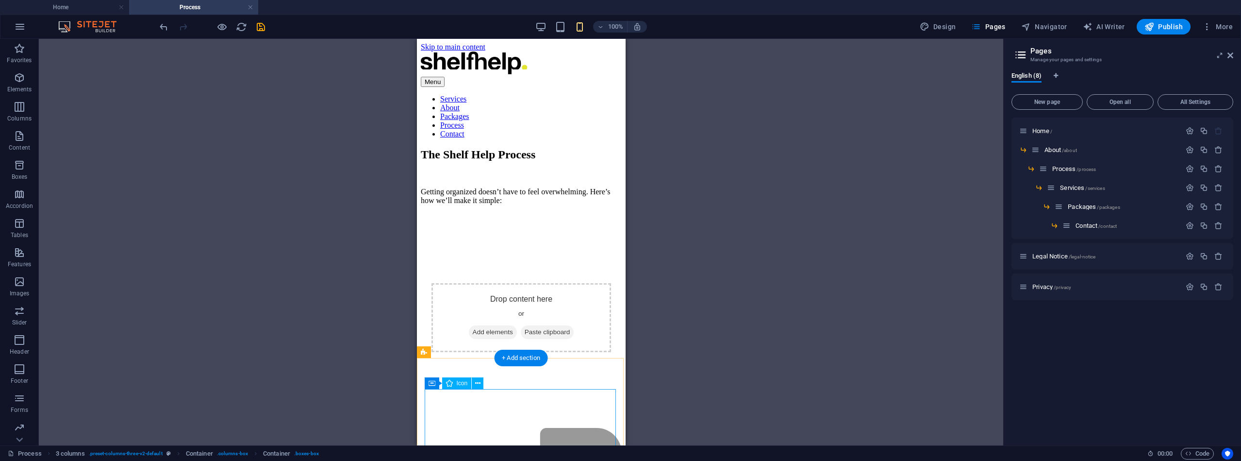
scroll to position [0, 0]
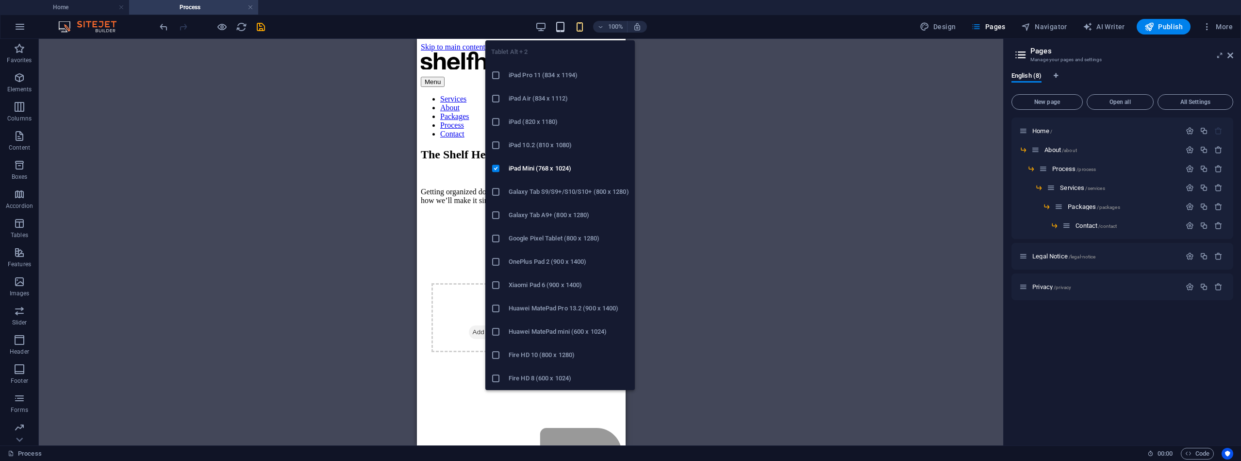
click at [563, 23] on icon "button" at bounding box center [560, 26] width 11 height 11
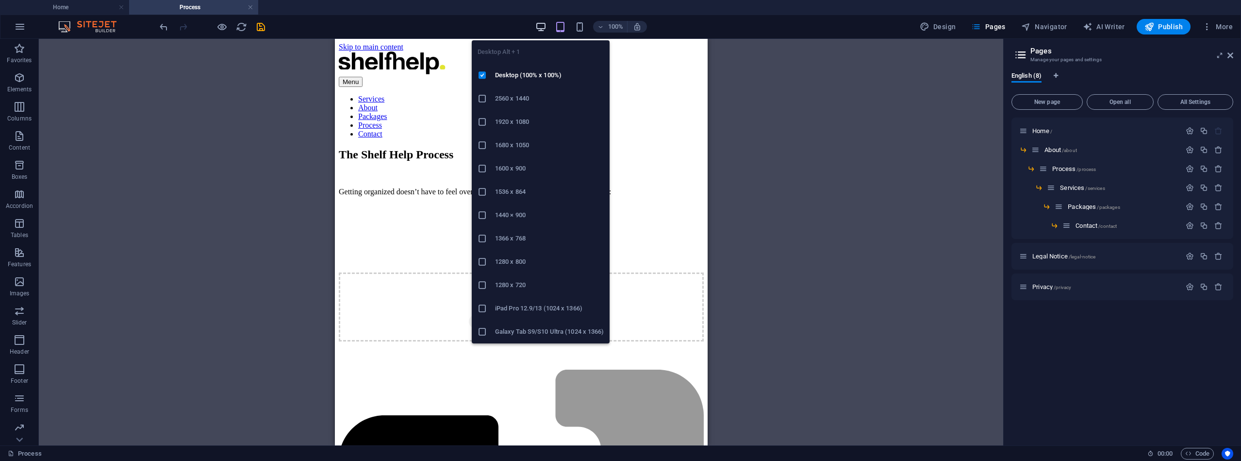
click at [547, 26] on icon "button" at bounding box center [540, 26] width 11 height 11
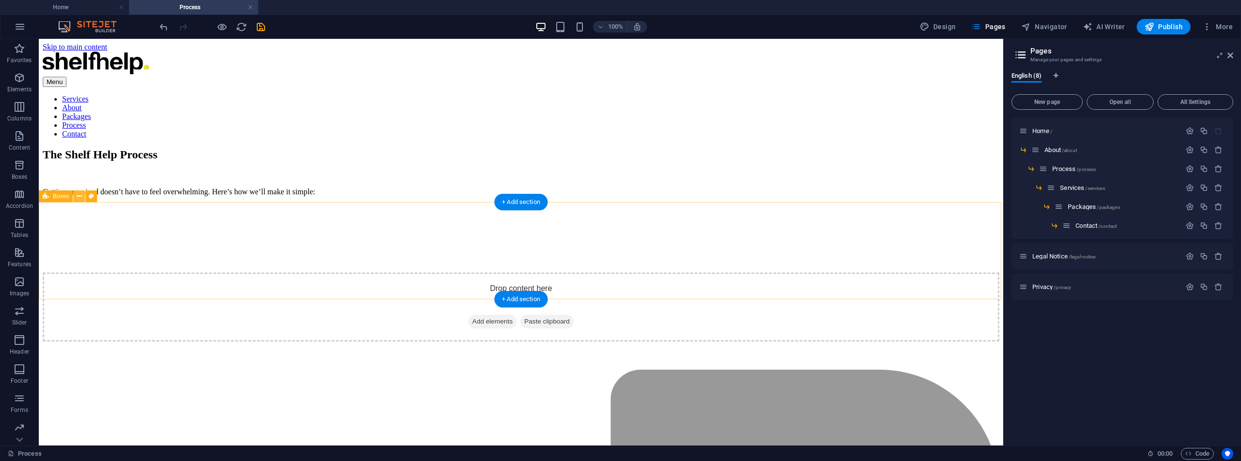
click at [78, 196] on icon at bounding box center [79, 196] width 5 height 10
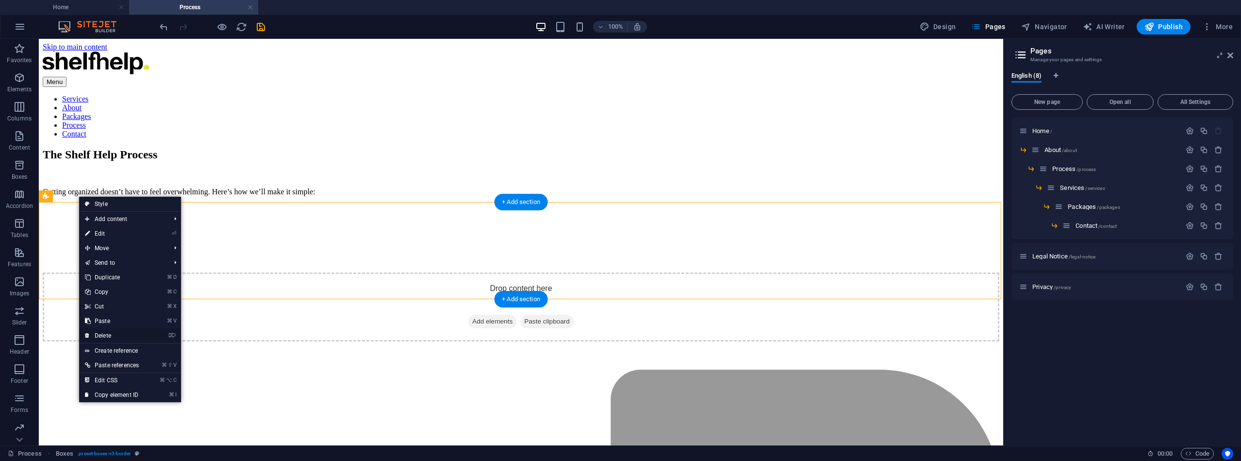
click at [106, 331] on link "⌦ Delete" at bounding box center [112, 335] width 66 height 15
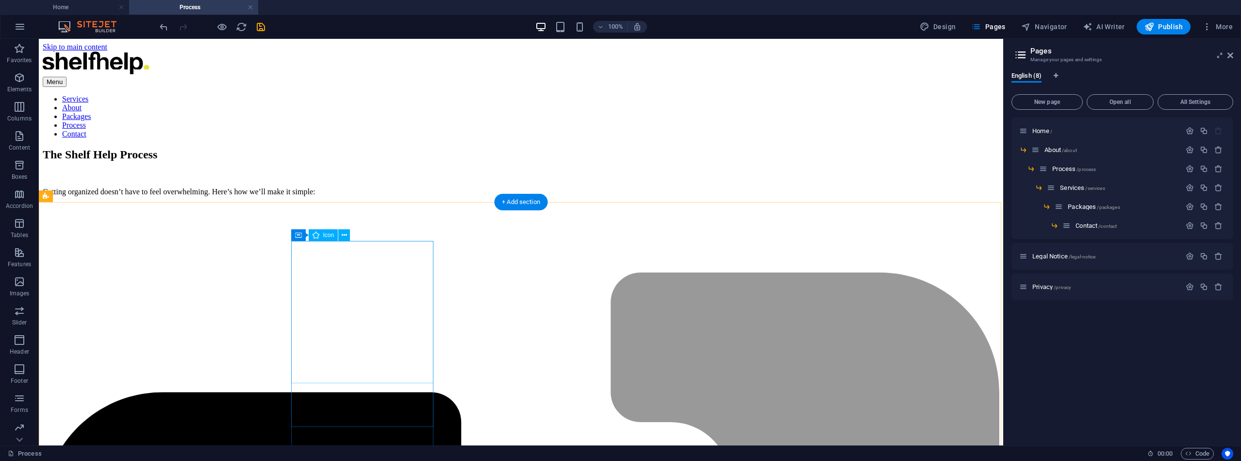
click at [344, 234] on icon at bounding box center [344, 235] width 5 height 10
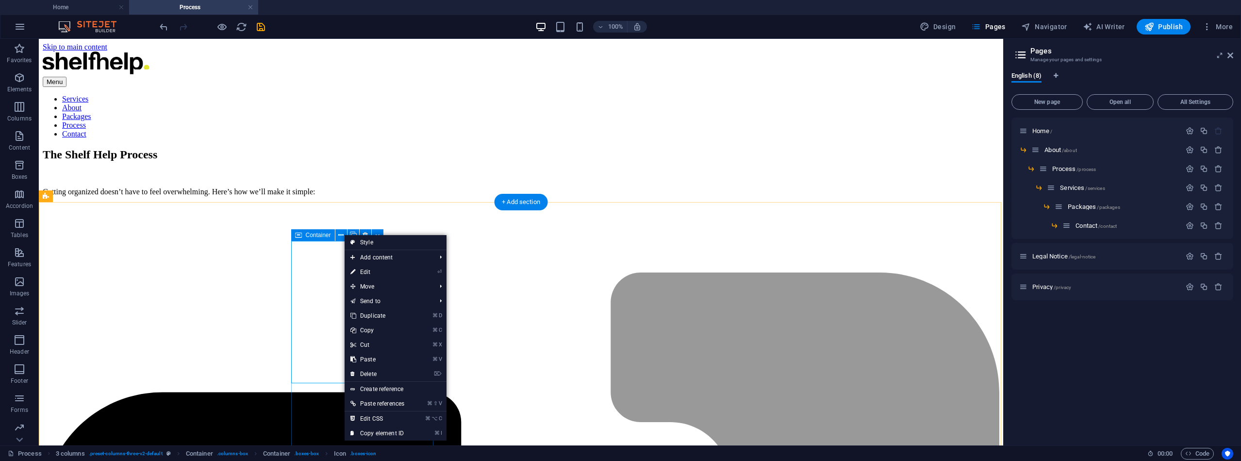
click at [312, 234] on span "Container" at bounding box center [318, 235] width 25 height 6
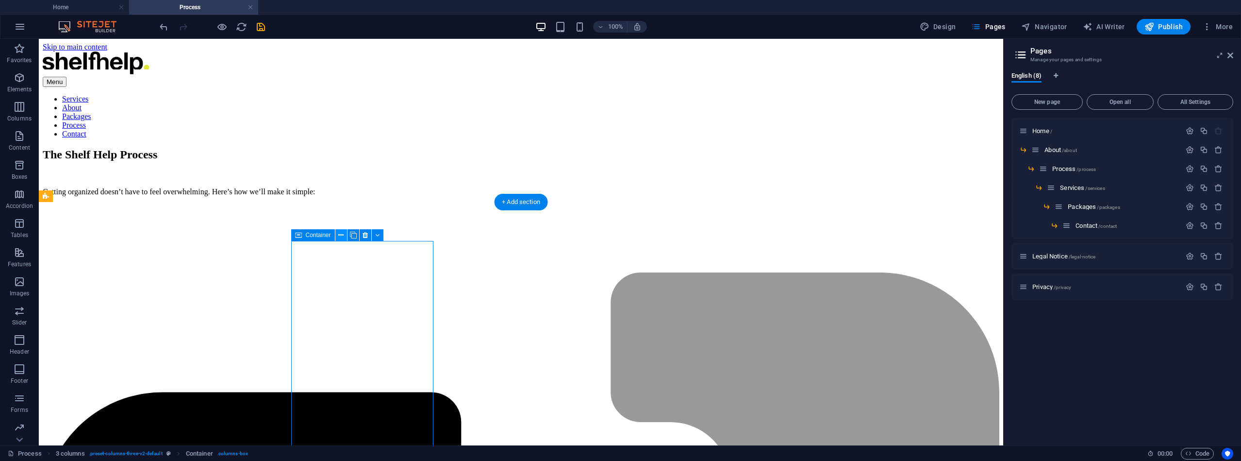
click at [340, 235] on icon at bounding box center [340, 235] width 5 height 10
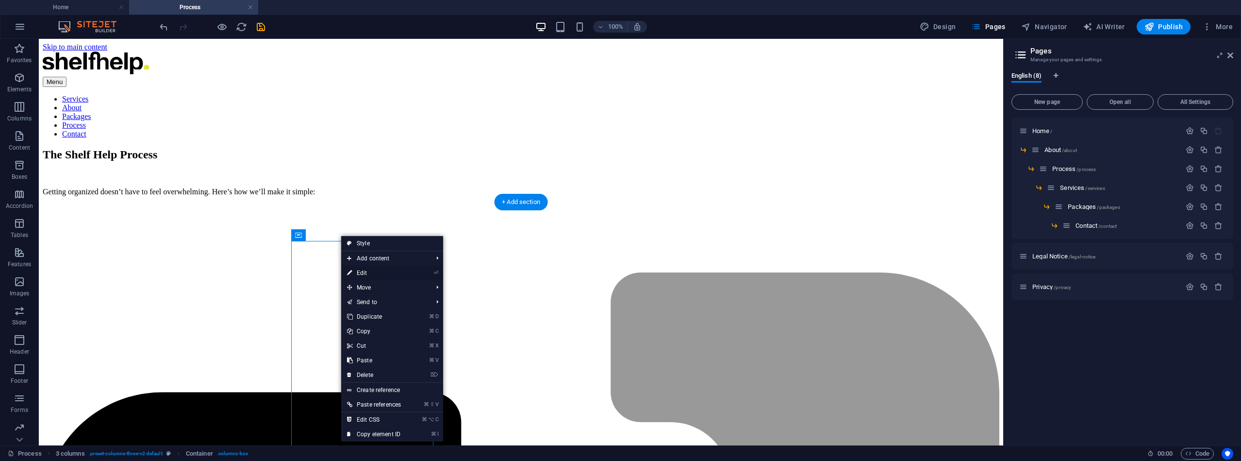
click at [356, 269] on link "⏎ Edit" at bounding box center [374, 273] width 66 height 15
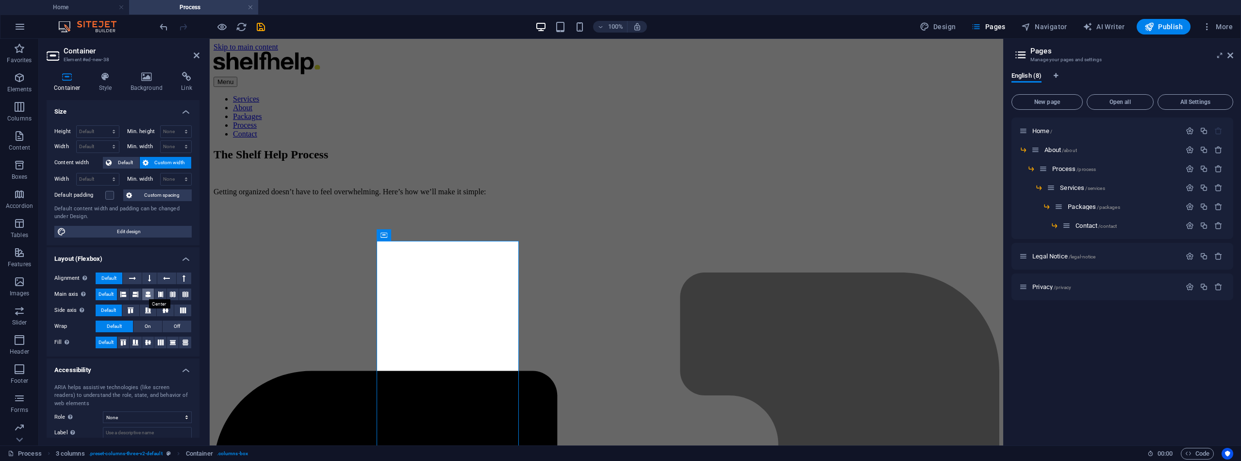
click at [146, 293] on icon at bounding box center [148, 294] width 6 height 12
click at [109, 291] on span "Default" at bounding box center [106, 294] width 15 height 12
click at [109, 79] on icon at bounding box center [106, 77] width 28 height 10
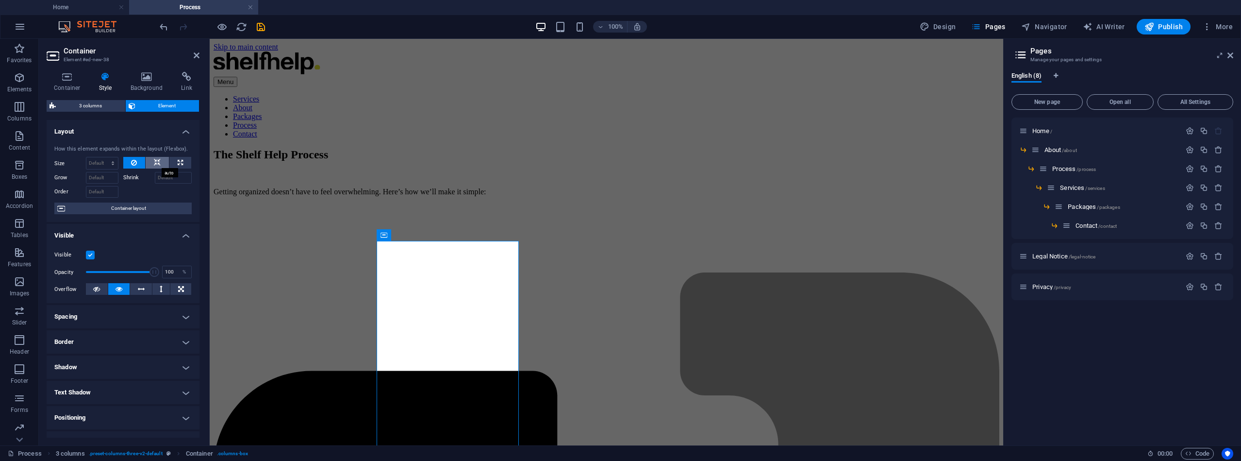
click at [158, 160] on icon at bounding box center [157, 163] width 7 height 12
click at [178, 160] on icon at bounding box center [180, 163] width 5 height 12
type input "100"
select select "%"
click at [150, 162] on button at bounding box center [157, 163] width 23 height 12
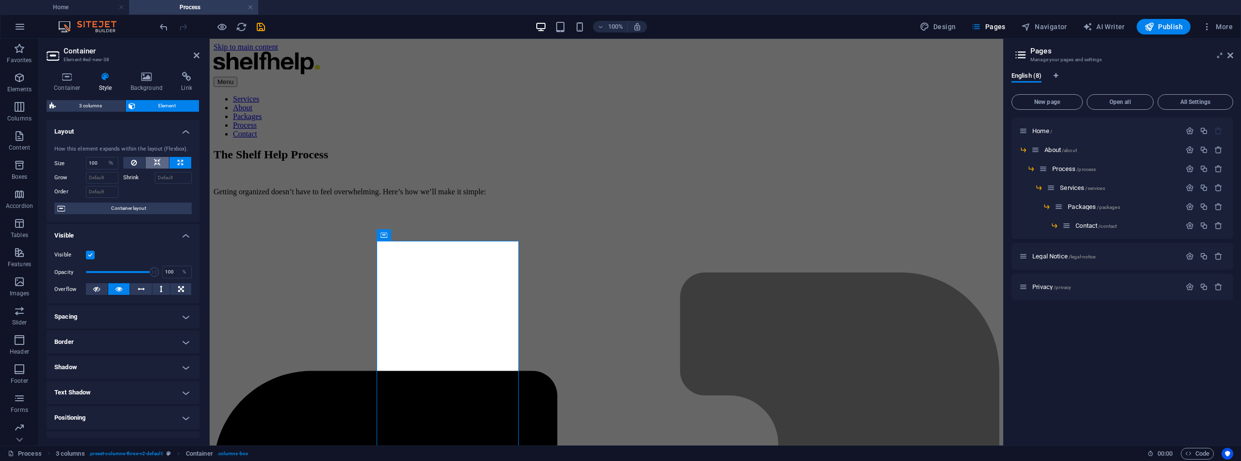
select select "DISABLED_OPTION_VALUE"
click at [135, 210] on span "Container layout" at bounding box center [128, 208] width 121 height 12
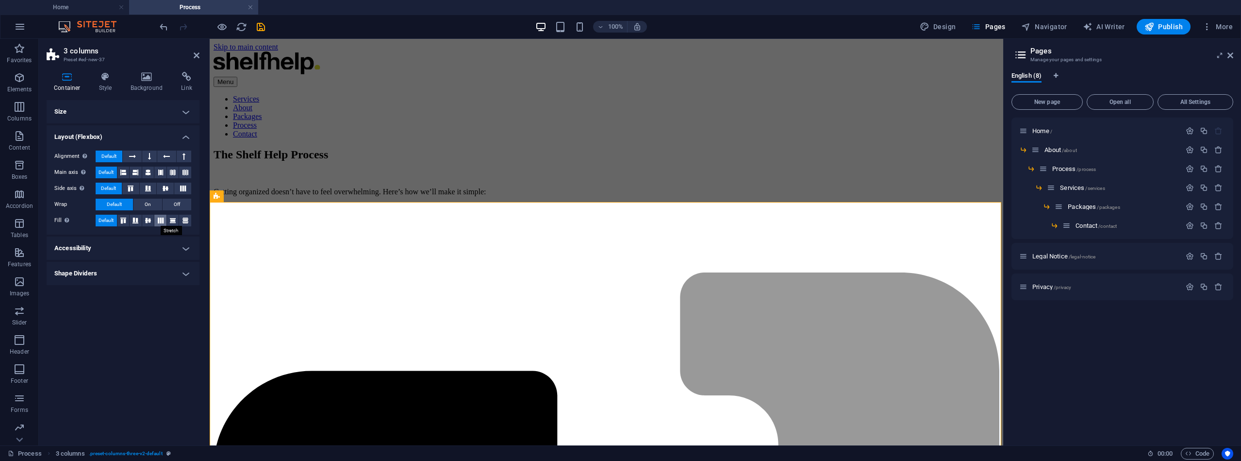
click at [163, 218] on icon at bounding box center [161, 220] width 12 height 6
click at [177, 218] on icon at bounding box center [173, 220] width 12 height 6
click at [182, 219] on icon at bounding box center [186, 220] width 12 height 6
click at [161, 217] on icon at bounding box center [161, 220] width 12 height 6
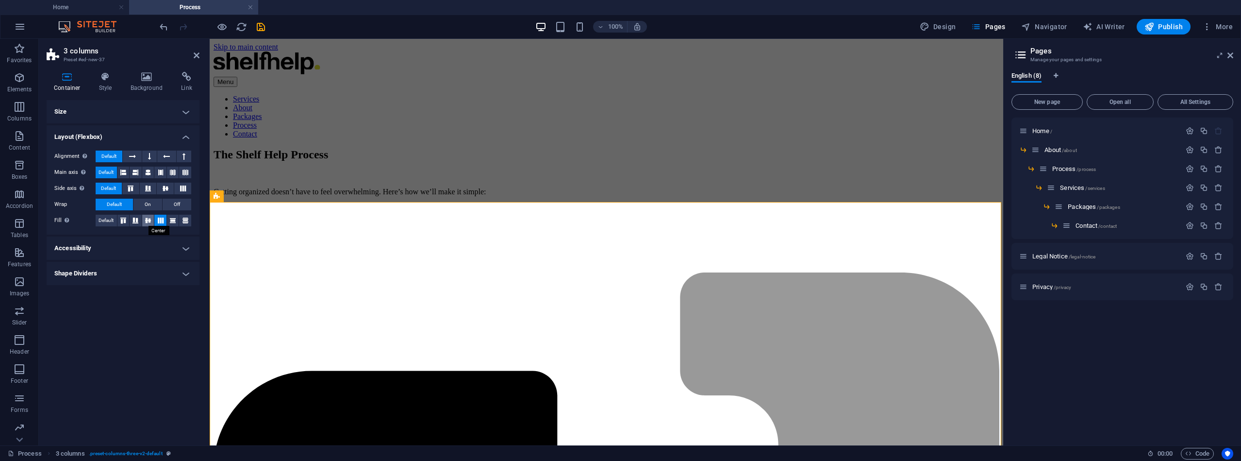
click at [152, 217] on icon at bounding box center [148, 220] width 12 height 6
click at [143, 217] on icon at bounding box center [148, 220] width 12 height 6
click at [135, 216] on button at bounding box center [136, 221] width 12 height 12
click at [187, 272] on h4 "Shape Dividers" at bounding box center [123, 273] width 153 height 23
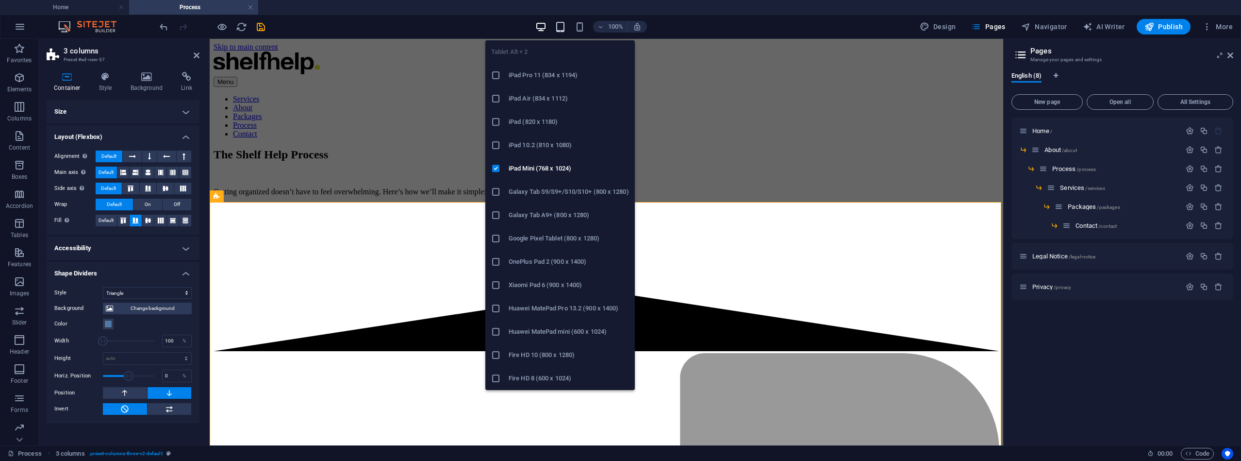
click at [560, 25] on icon "button" at bounding box center [560, 26] width 11 height 11
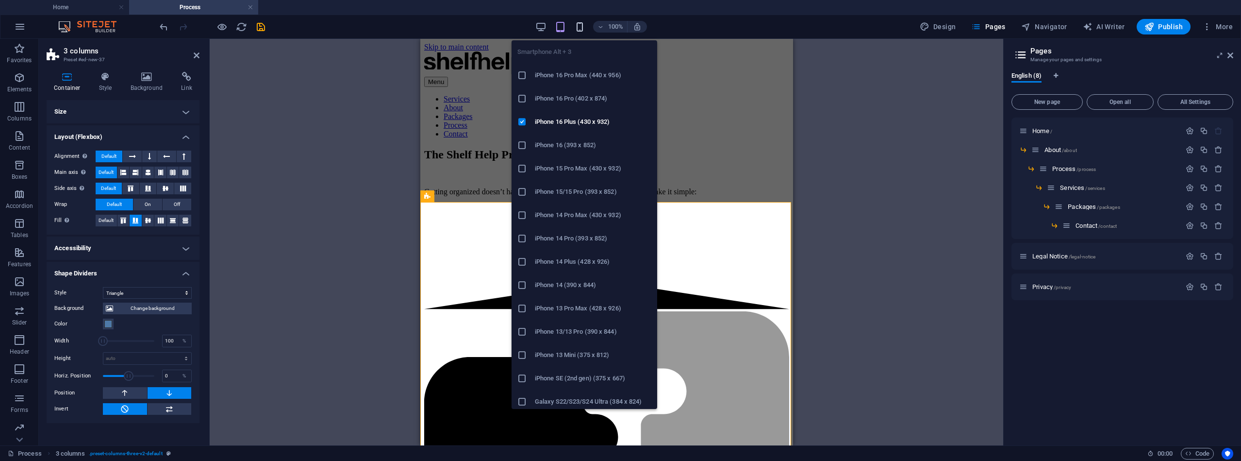
click at [581, 28] on icon "button" at bounding box center [579, 26] width 11 height 11
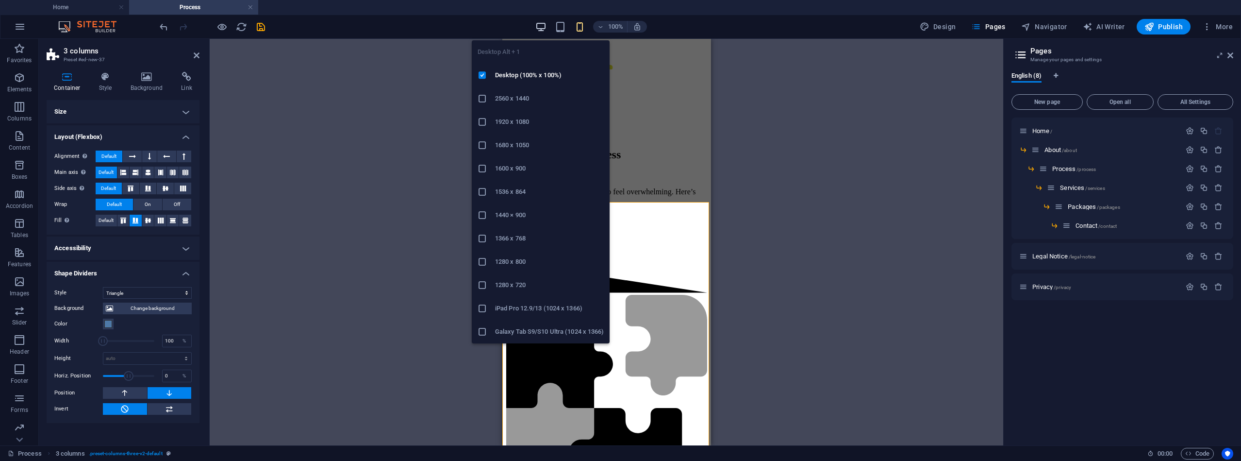
click at [540, 26] on icon "button" at bounding box center [540, 26] width 11 height 11
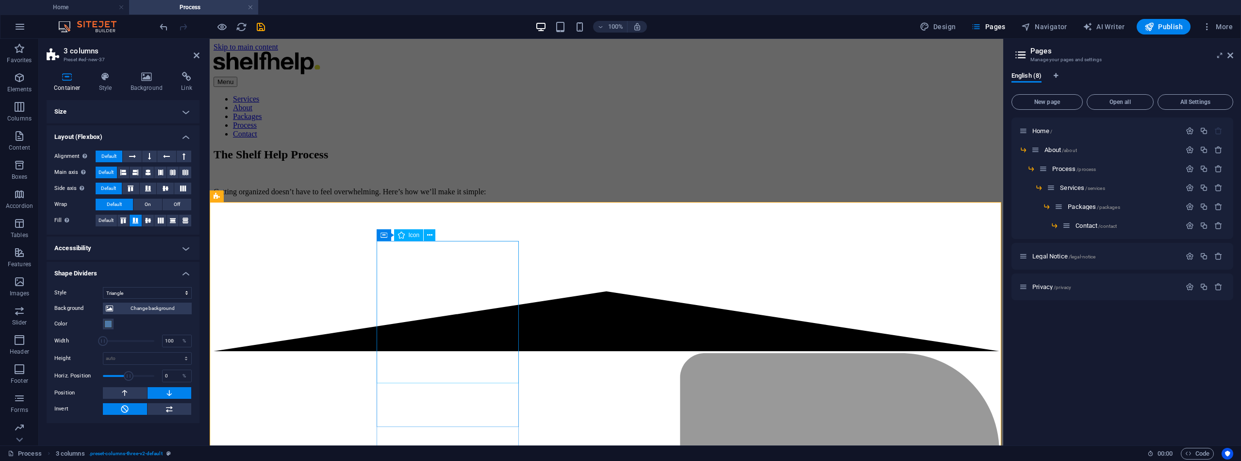
click at [167, 29] on icon "undo" at bounding box center [163, 26] width 11 height 11
select select "none"
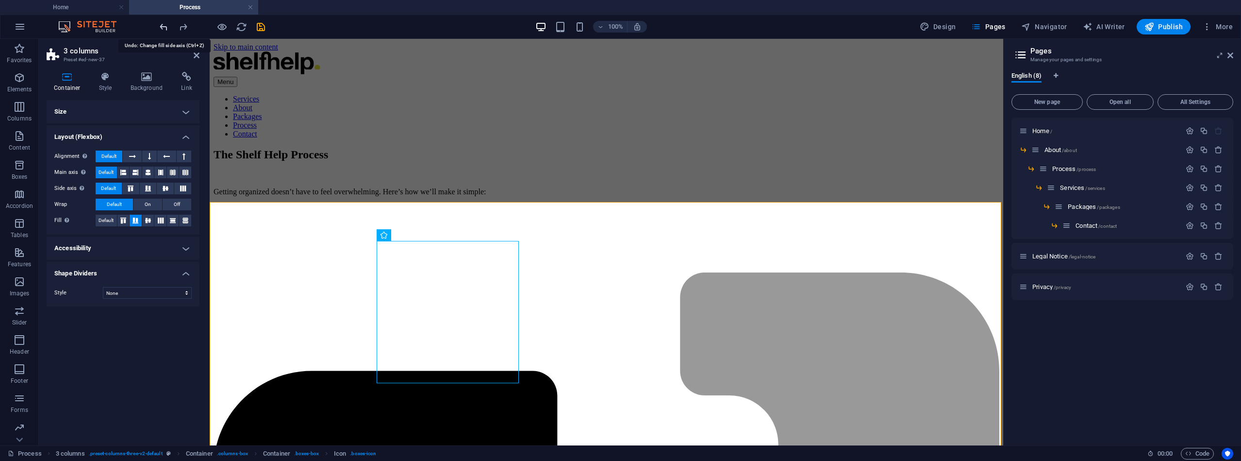
click at [167, 29] on icon "undo" at bounding box center [163, 26] width 11 height 11
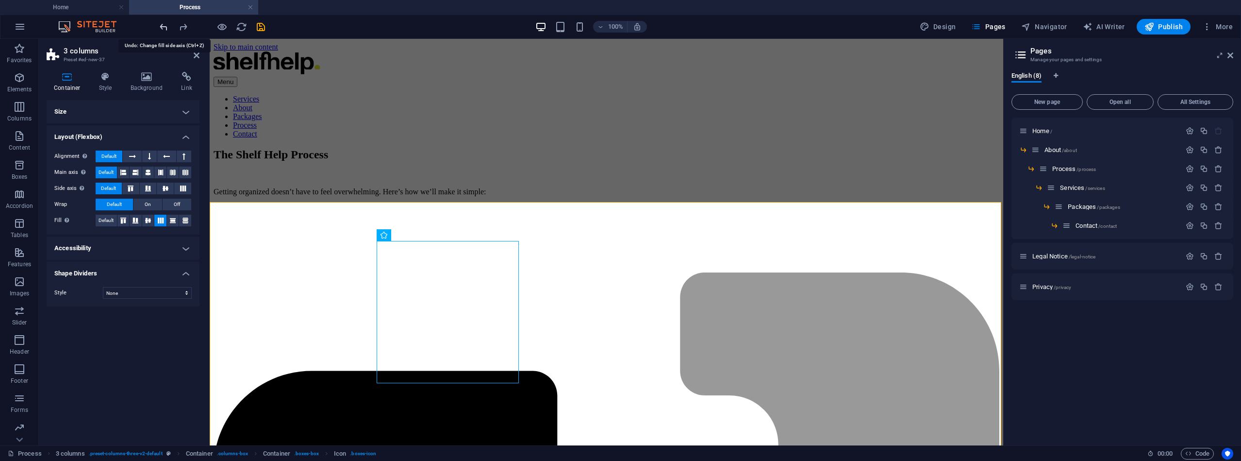
click at [167, 29] on icon "undo" at bounding box center [163, 26] width 11 height 11
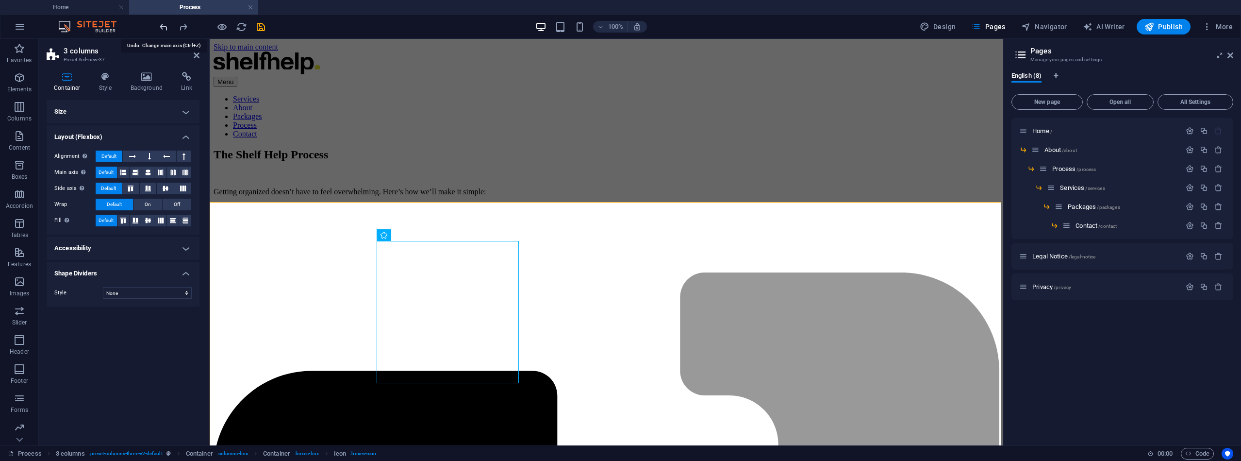
click at [167, 29] on icon "undo" at bounding box center [163, 26] width 11 height 11
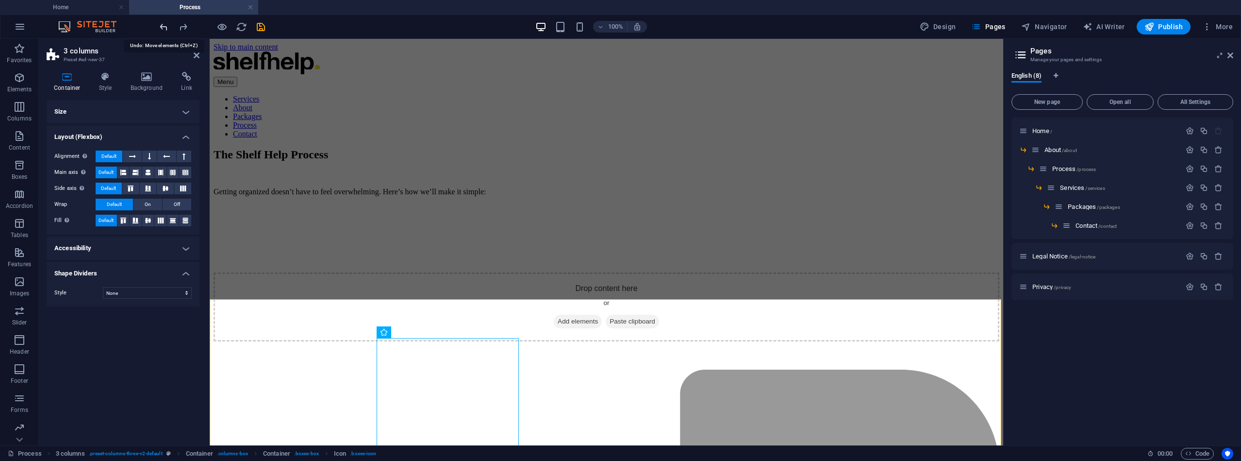
click at [167, 29] on icon "undo" at bounding box center [163, 26] width 11 height 11
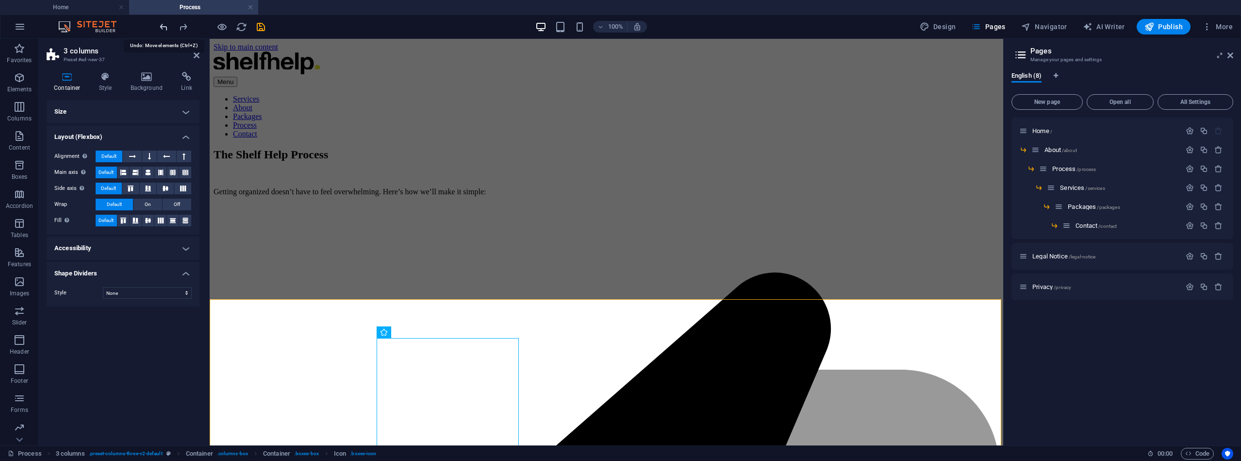
click at [167, 29] on icon "undo" at bounding box center [163, 26] width 11 height 11
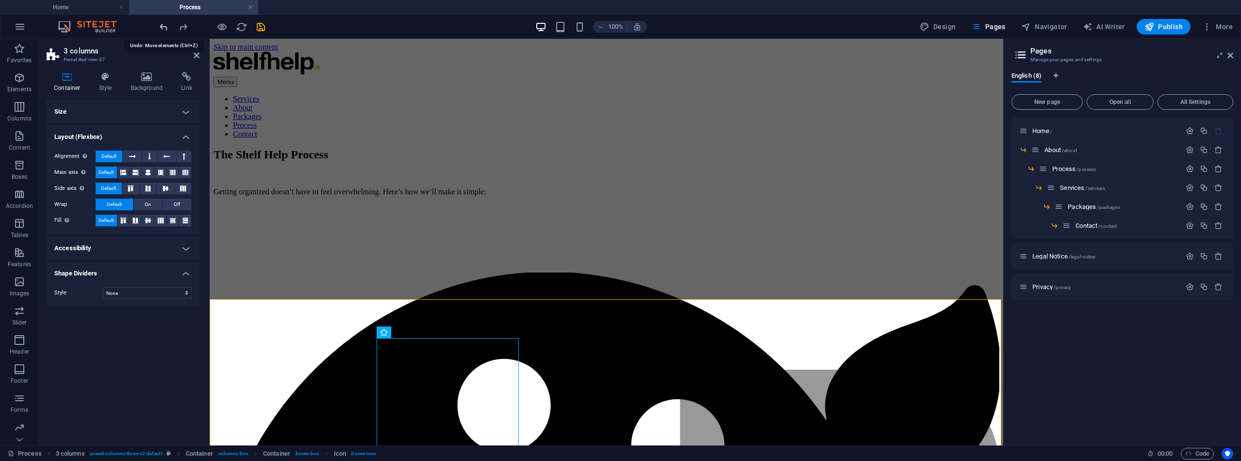
click at [167, 29] on icon "undo" at bounding box center [163, 26] width 11 height 11
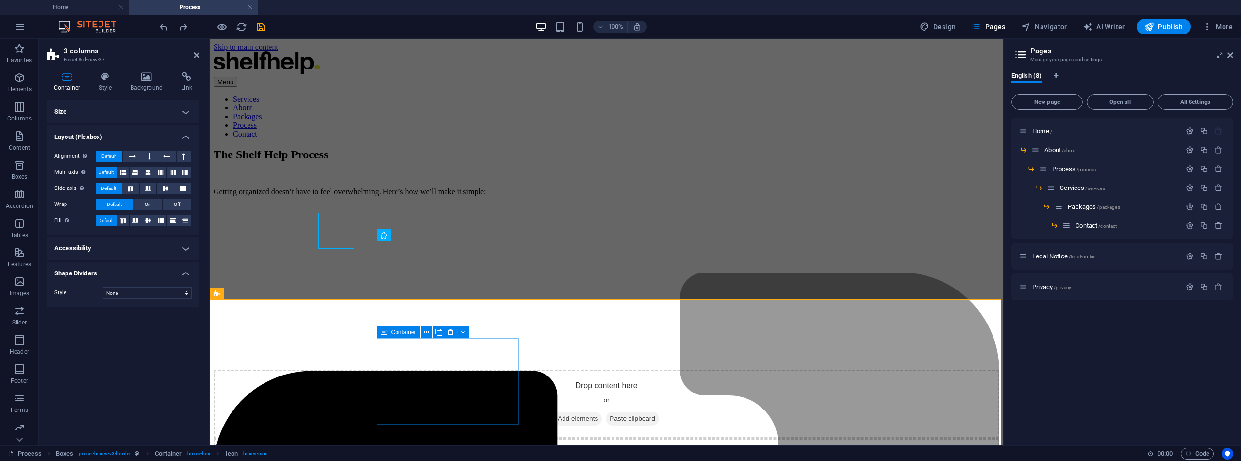
click at [558, 418] on icon at bounding box center [558, 418] width 0 height 0
click at [554, 412] on span "Add elements" at bounding box center [578, 419] width 48 height 14
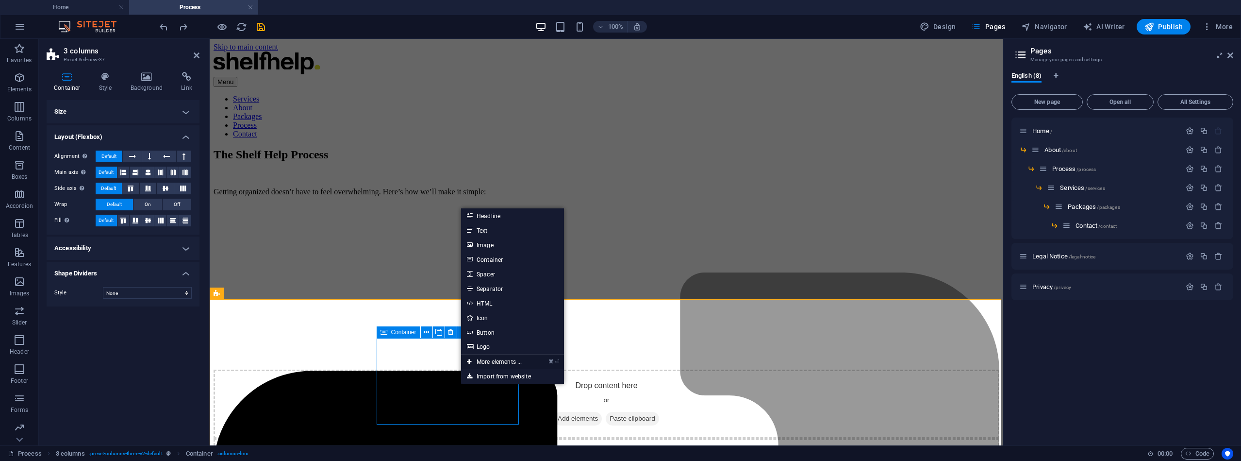
click at [498, 362] on link "⌘ ⏎ More elements ..." at bounding box center [494, 361] width 67 height 15
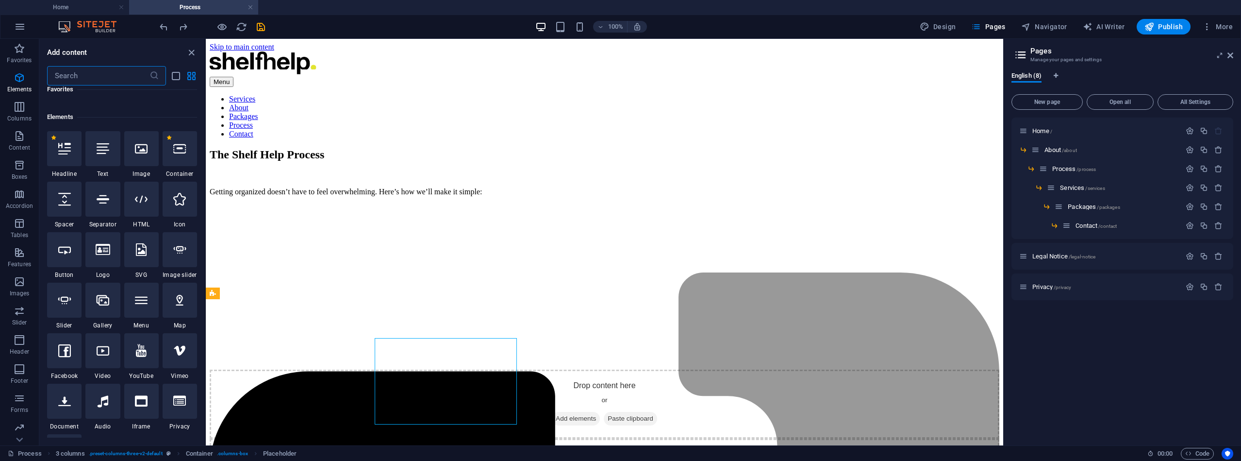
scroll to position [103, 0]
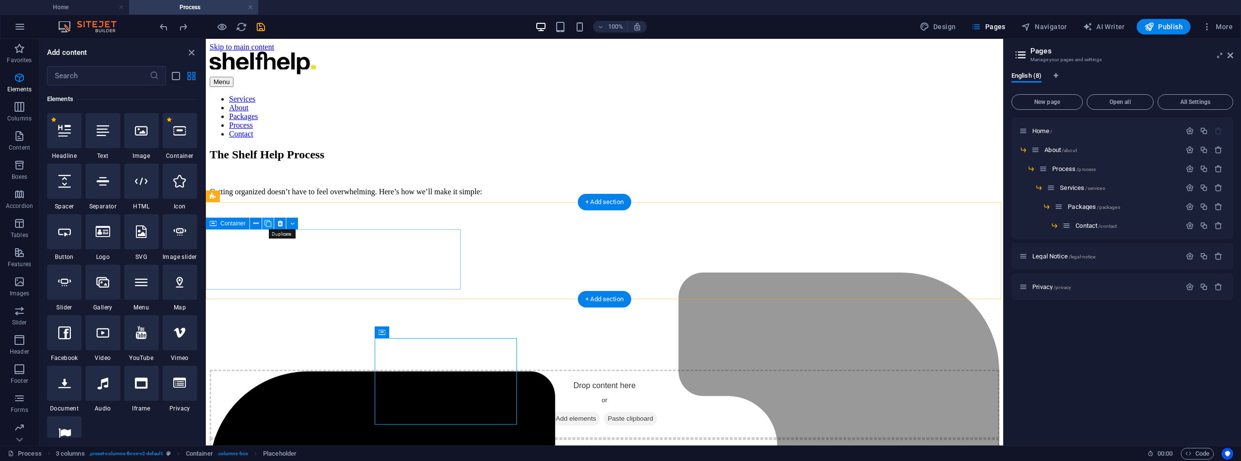
click at [269, 222] on icon at bounding box center [268, 223] width 7 height 10
click at [257, 269] on icon at bounding box center [255, 270] width 5 height 10
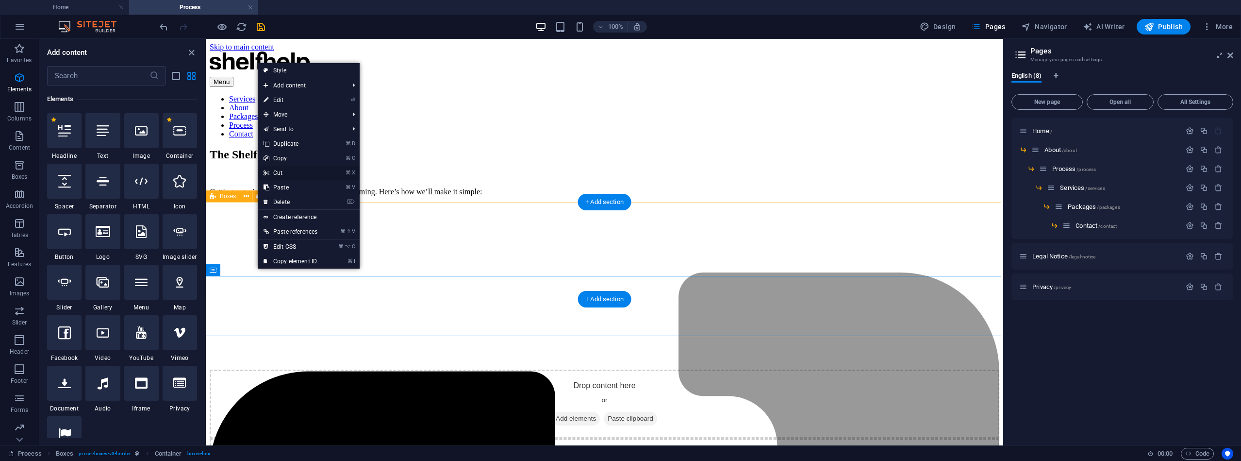
click at [287, 172] on link "⌘ X Cut" at bounding box center [291, 173] width 66 height 15
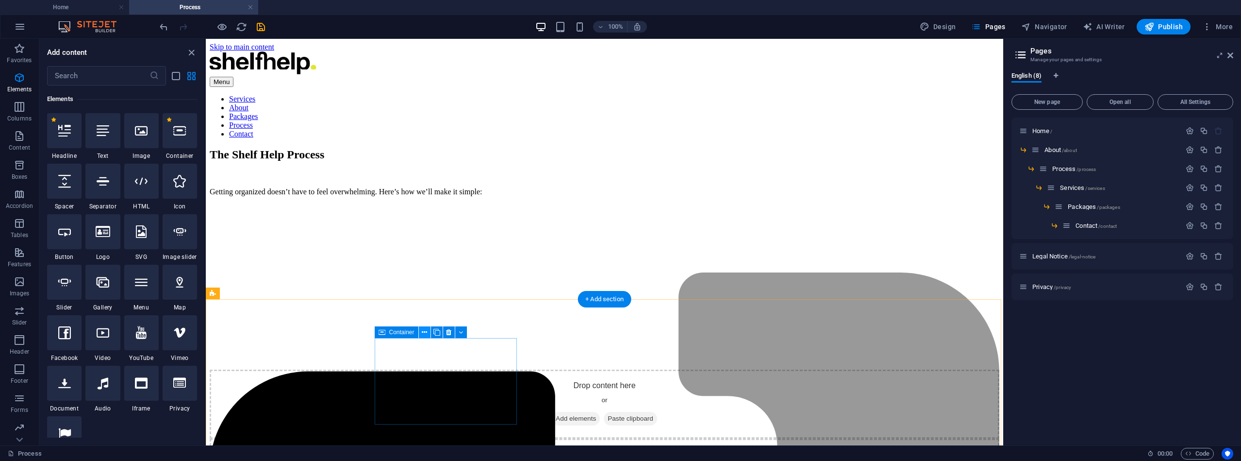
click at [427, 333] on icon at bounding box center [424, 332] width 5 height 10
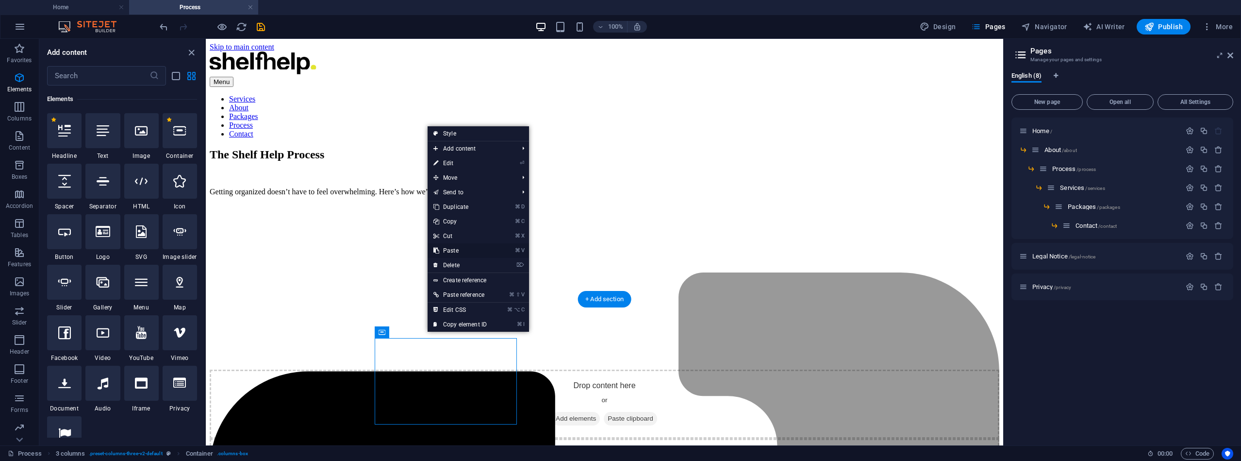
click at [457, 249] on link "⌘ V Paste" at bounding box center [460, 250] width 65 height 15
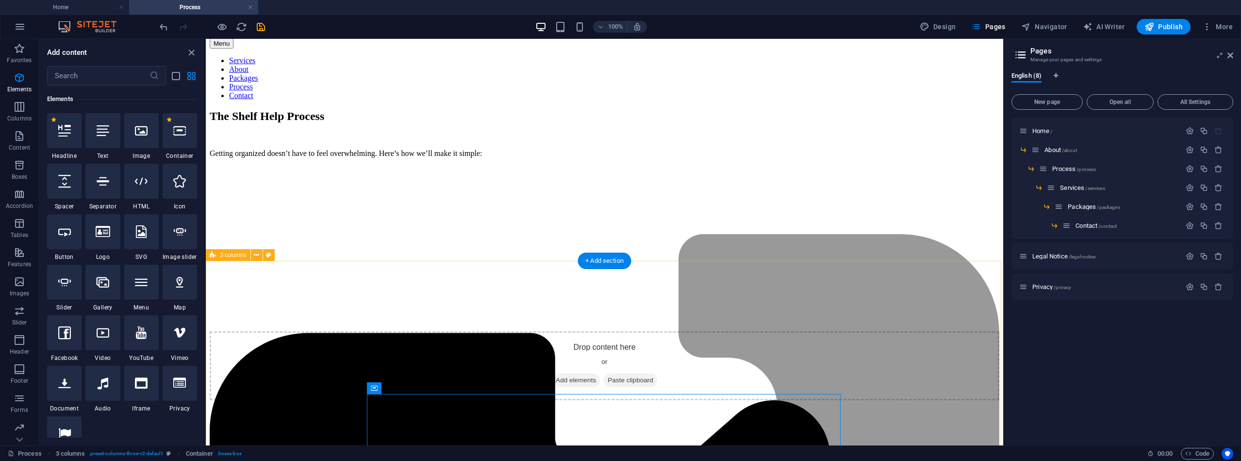
scroll to position [18, 0]
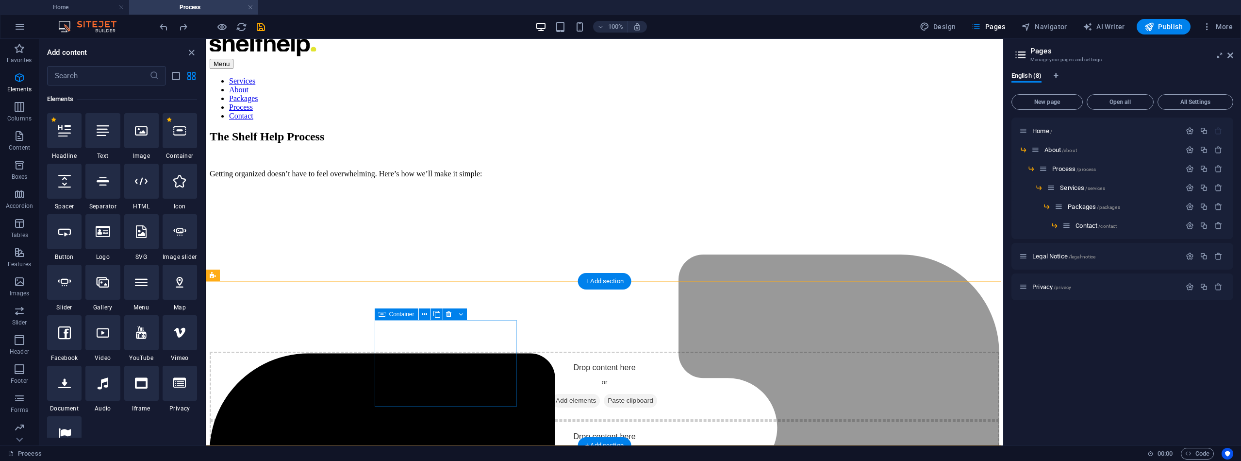
click at [604, 394] on span "Paste clipboard" at bounding box center [630, 401] width 53 height 14
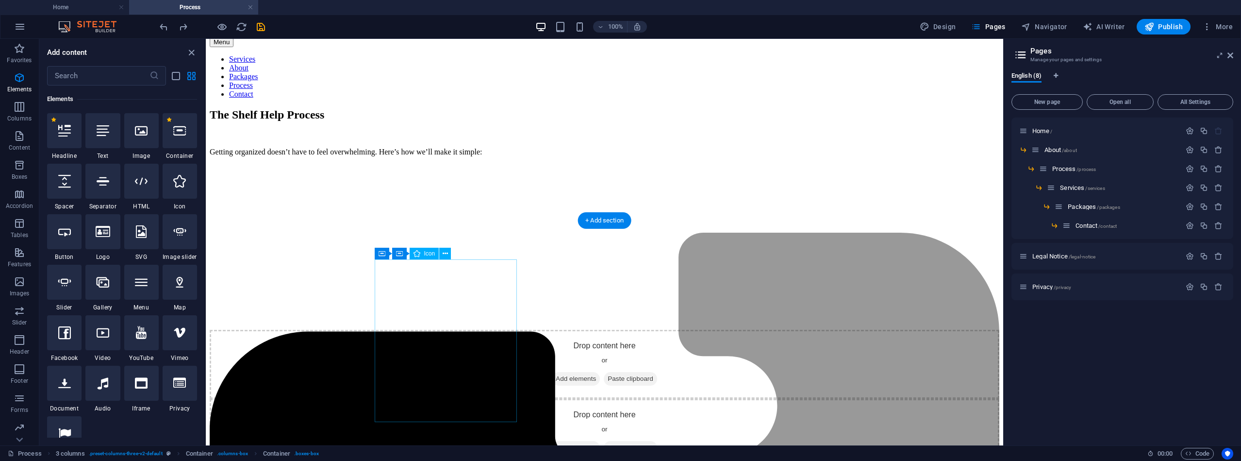
scroll to position [0, 0]
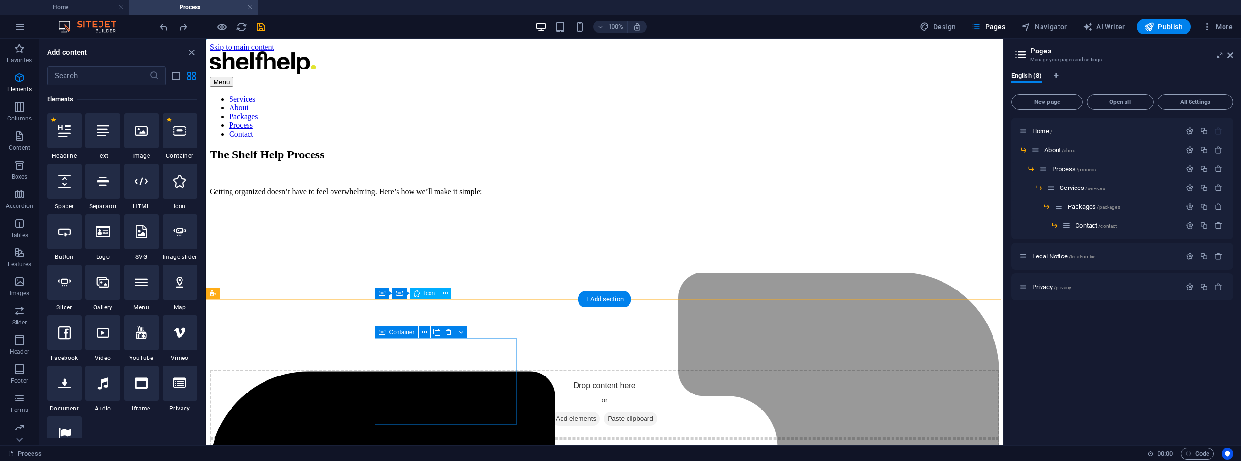
click at [552, 412] on span "Add elements" at bounding box center [576, 419] width 48 height 14
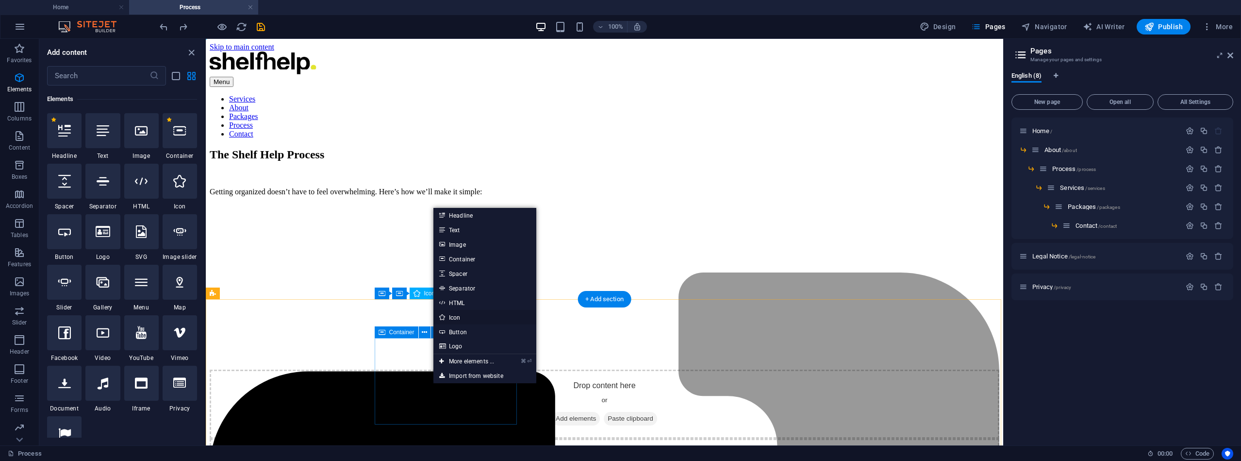
click at [452, 314] on link "Icon" at bounding box center [485, 317] width 103 height 15
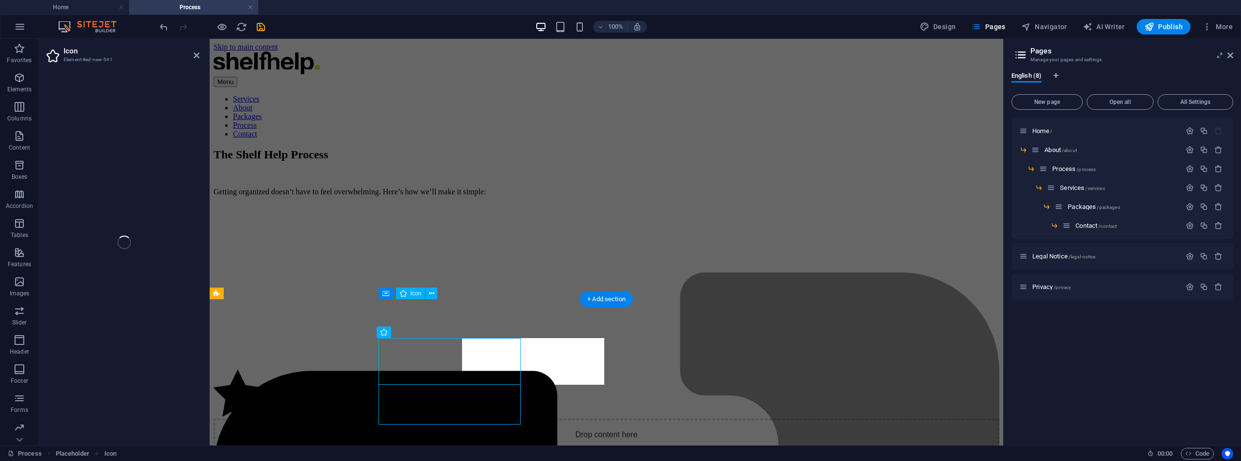
select select "xMidYMid"
select select "px"
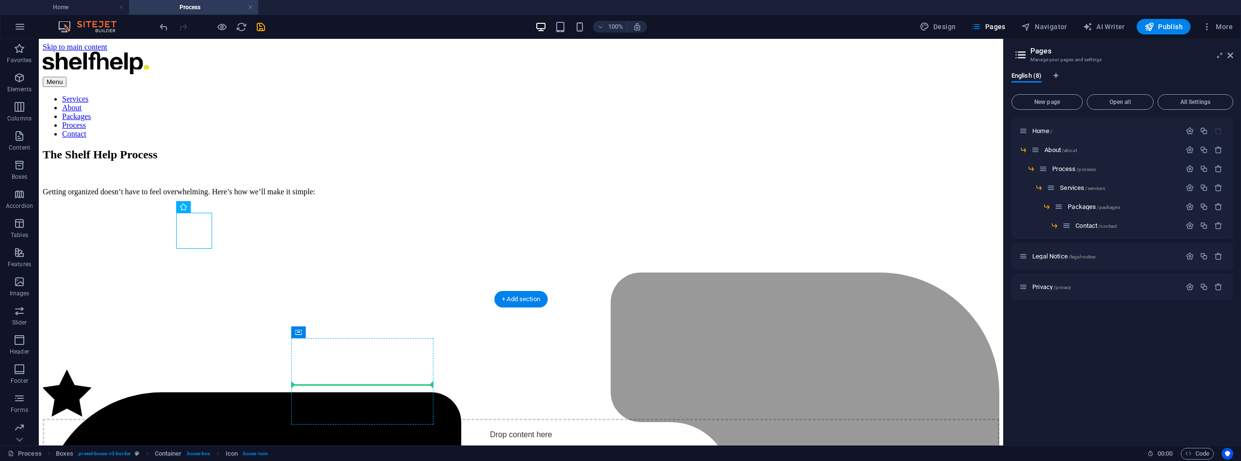
drag, startPoint x: 234, startPoint y: 249, endPoint x: 329, endPoint y: 368, distance: 152.3
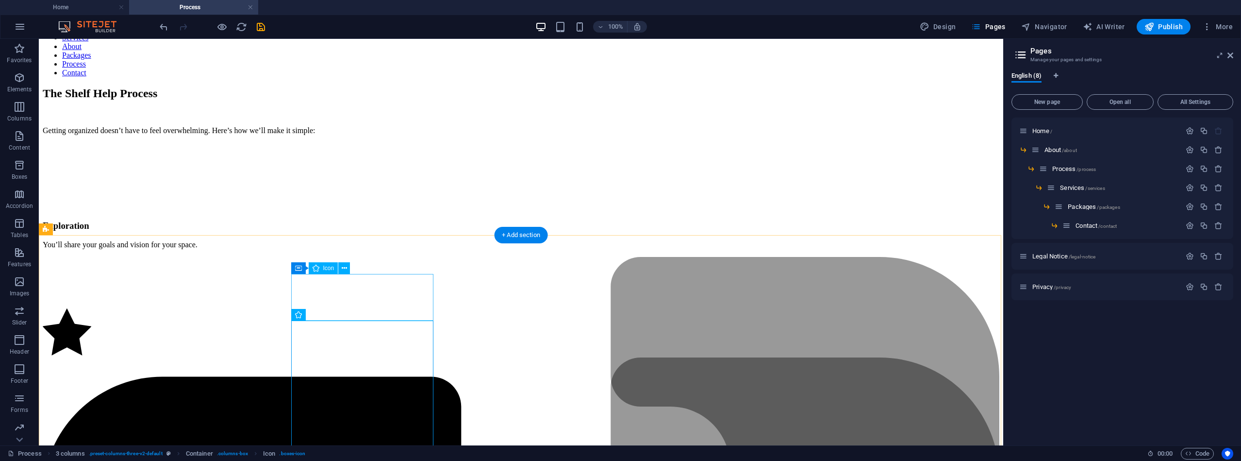
scroll to position [68, 0]
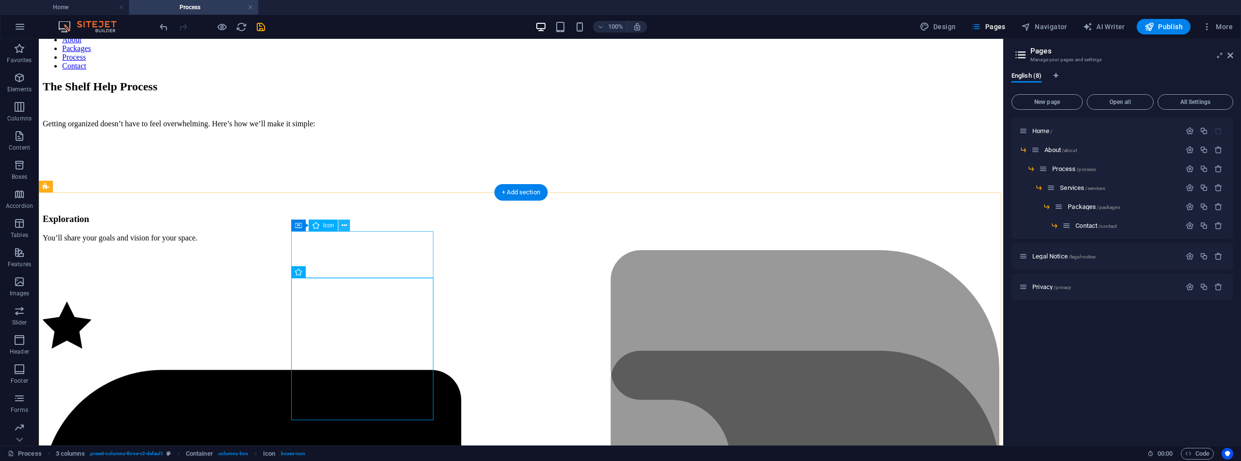
click at [339, 223] on button at bounding box center [344, 225] width 12 height 12
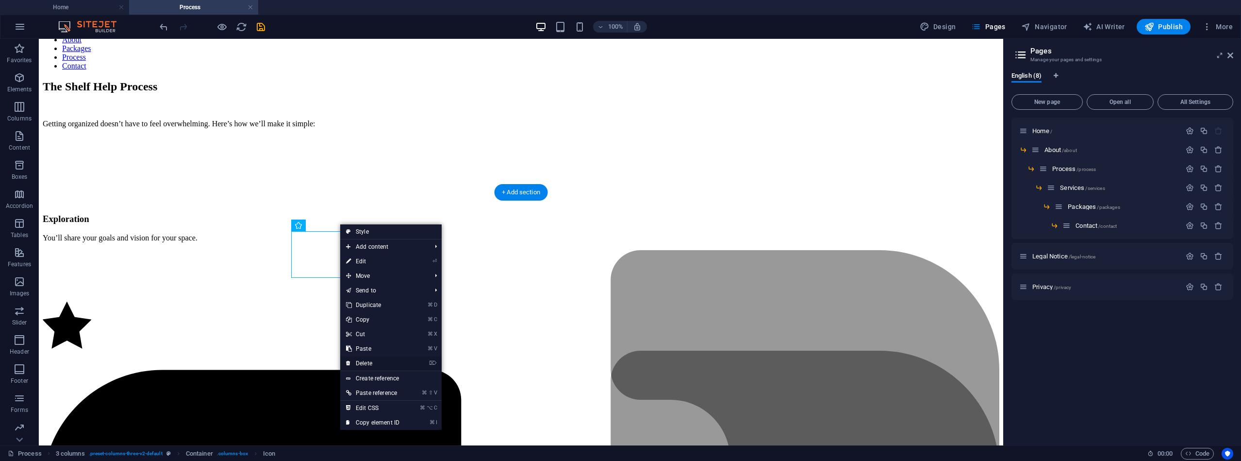
click at [368, 363] on link "⌦ Delete" at bounding box center [372, 363] width 65 height 15
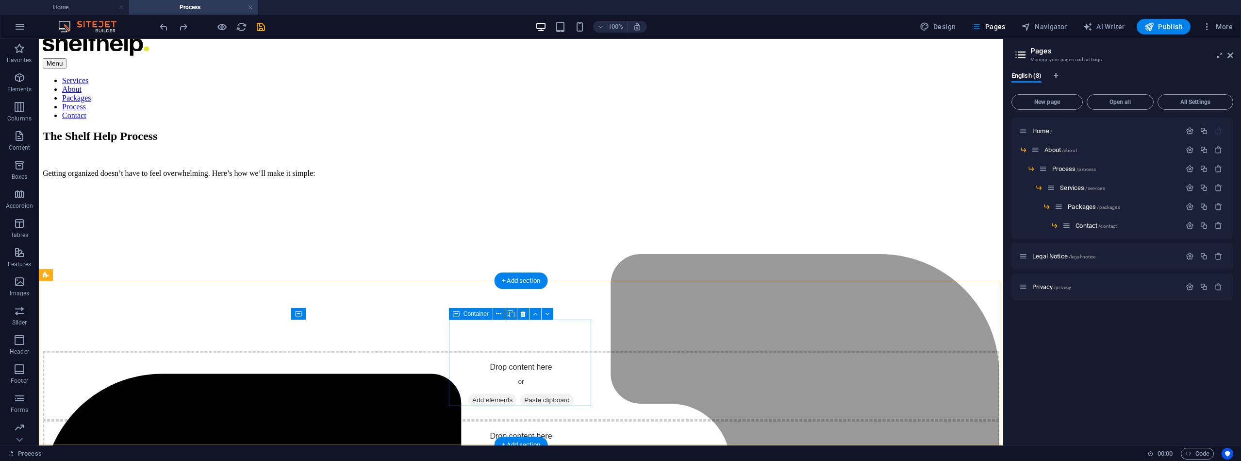
scroll to position [18, 0]
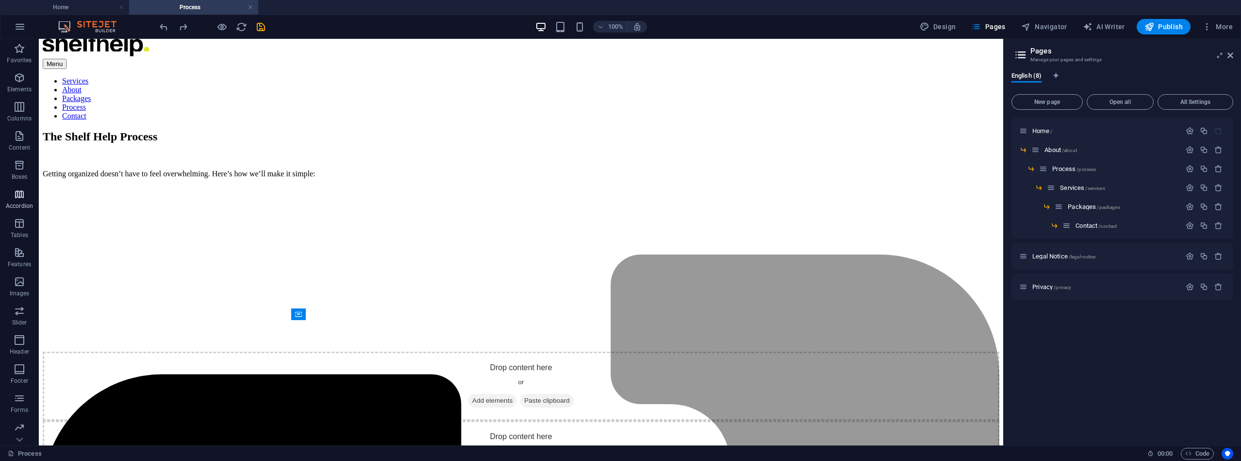
click at [16, 196] on icon "button" at bounding box center [20, 194] width 12 height 12
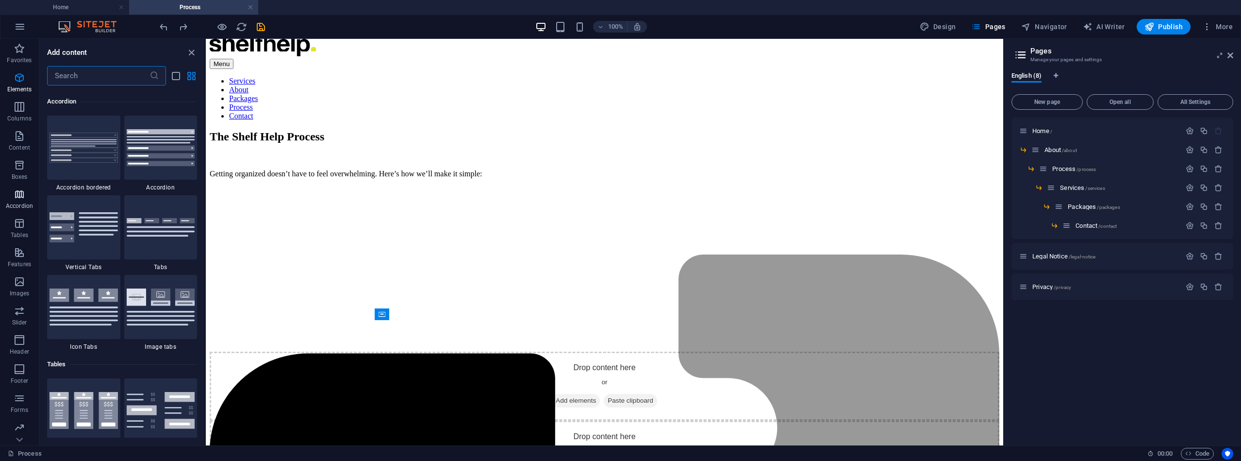
scroll to position [3100, 0]
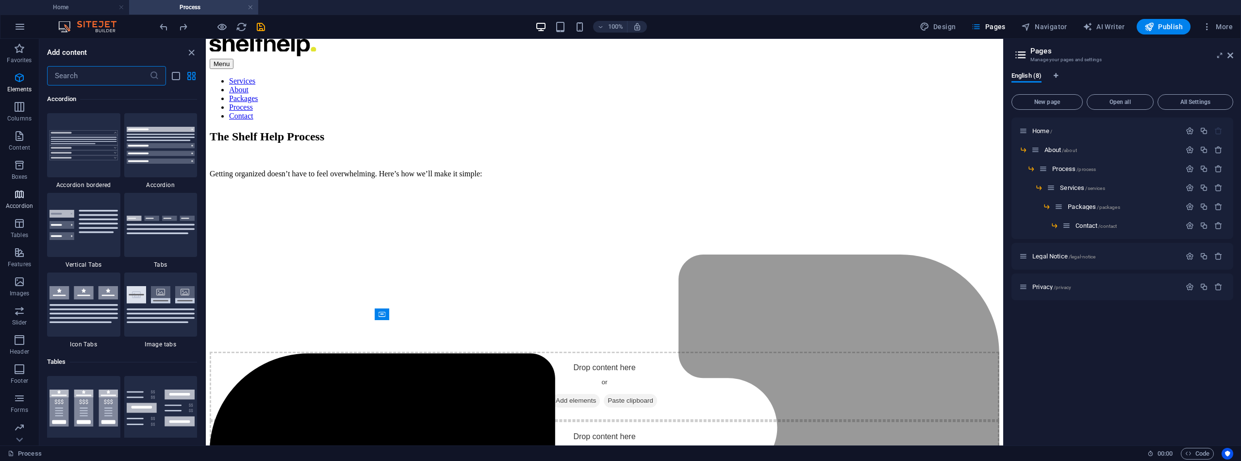
click at [16, 196] on icon "button" at bounding box center [20, 194] width 12 height 12
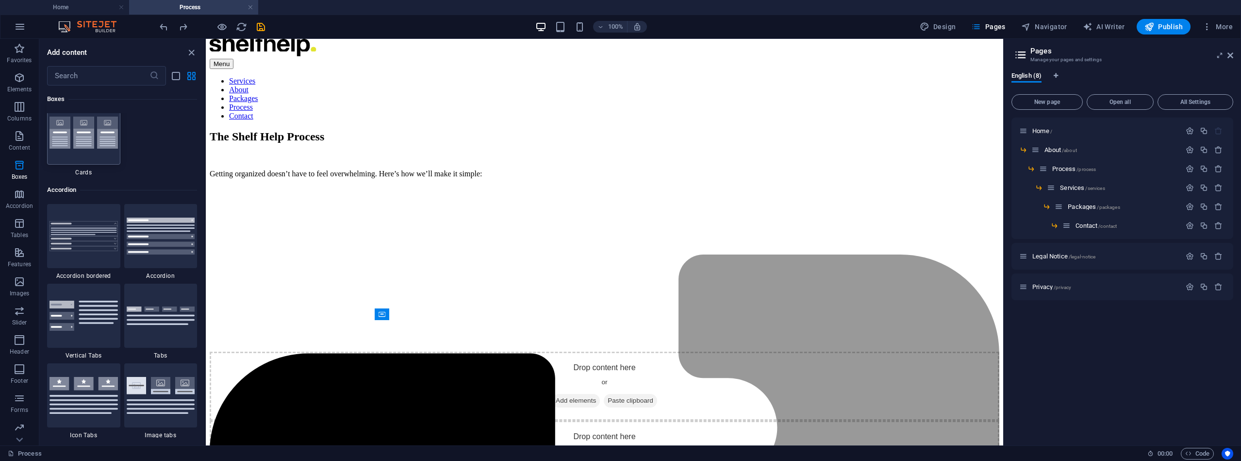
scroll to position [3019, 0]
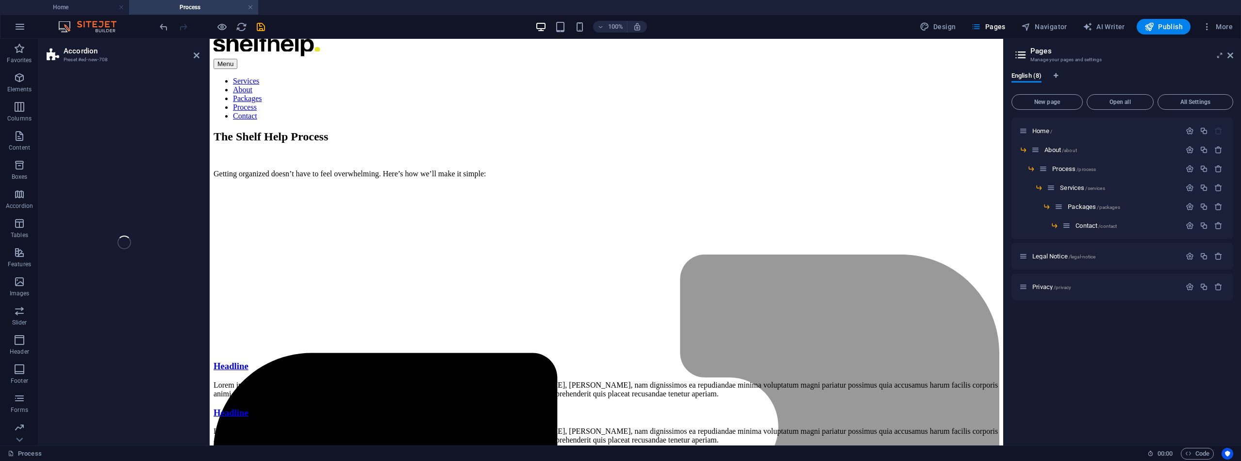
select select "rem"
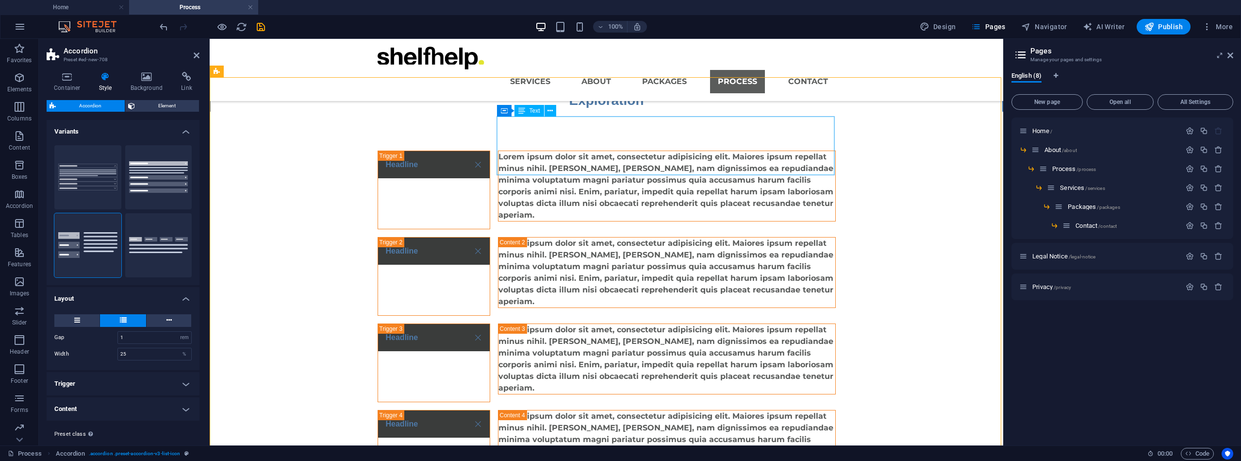
scroll to position [186, 0]
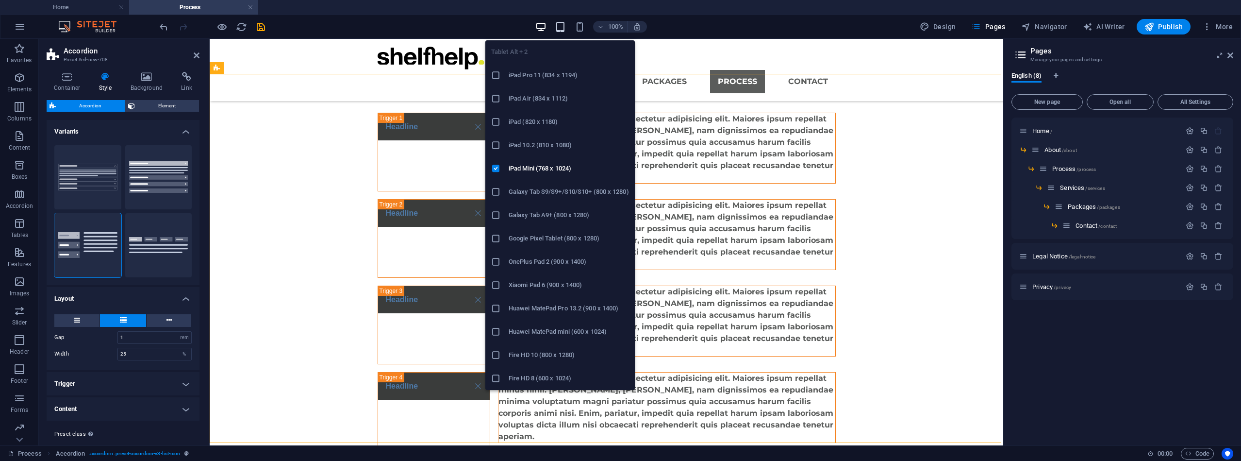
click at [563, 29] on icon "button" at bounding box center [560, 26] width 11 height 11
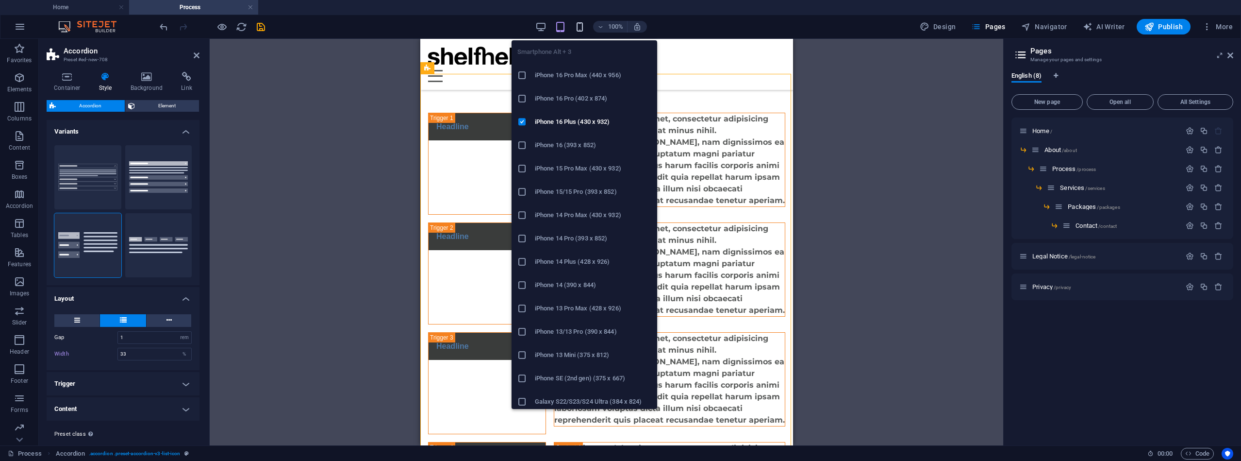
click at [582, 28] on icon "button" at bounding box center [579, 26] width 11 height 11
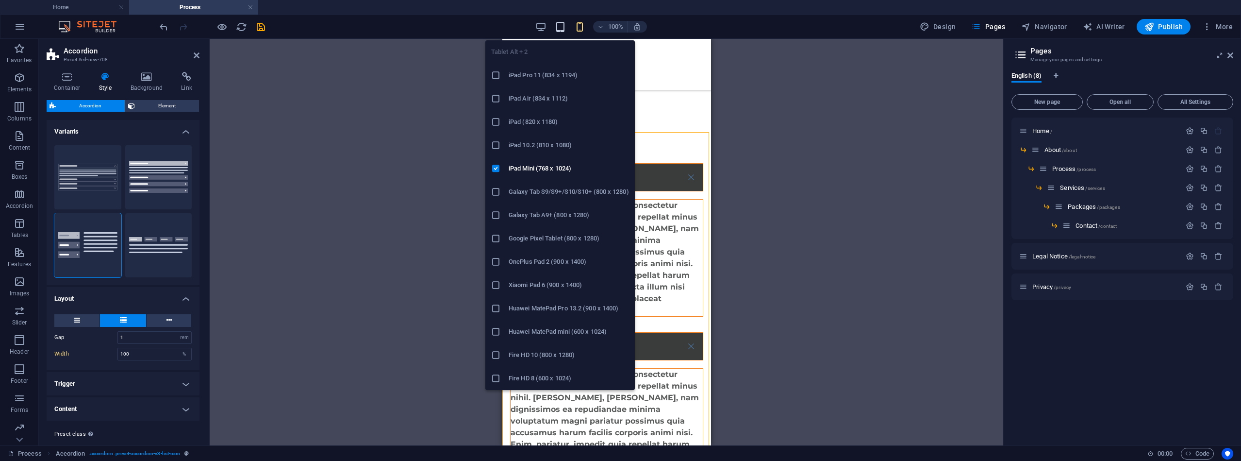
click at [562, 26] on icon "button" at bounding box center [560, 26] width 11 height 11
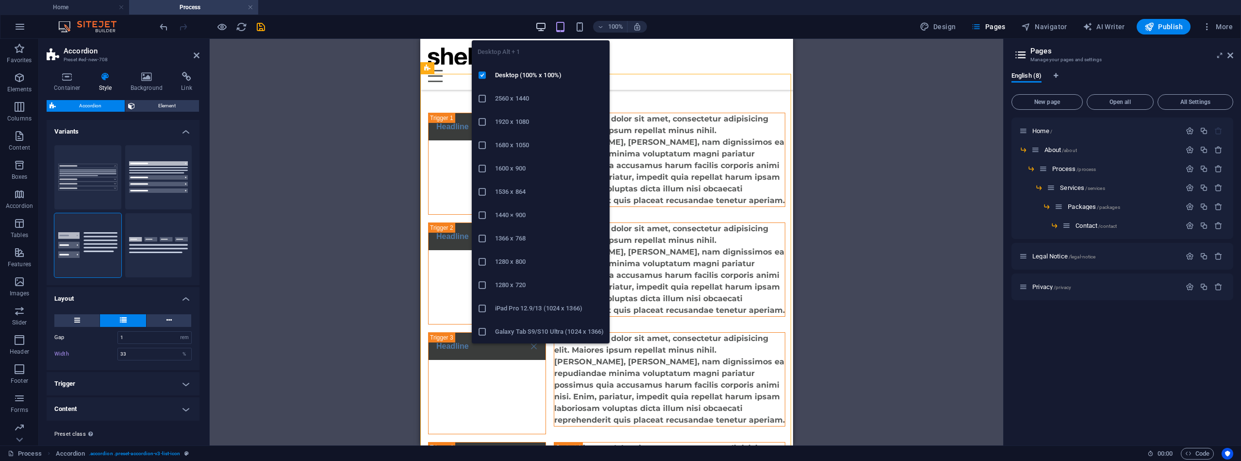
click at [546, 27] on icon "button" at bounding box center [540, 26] width 11 height 11
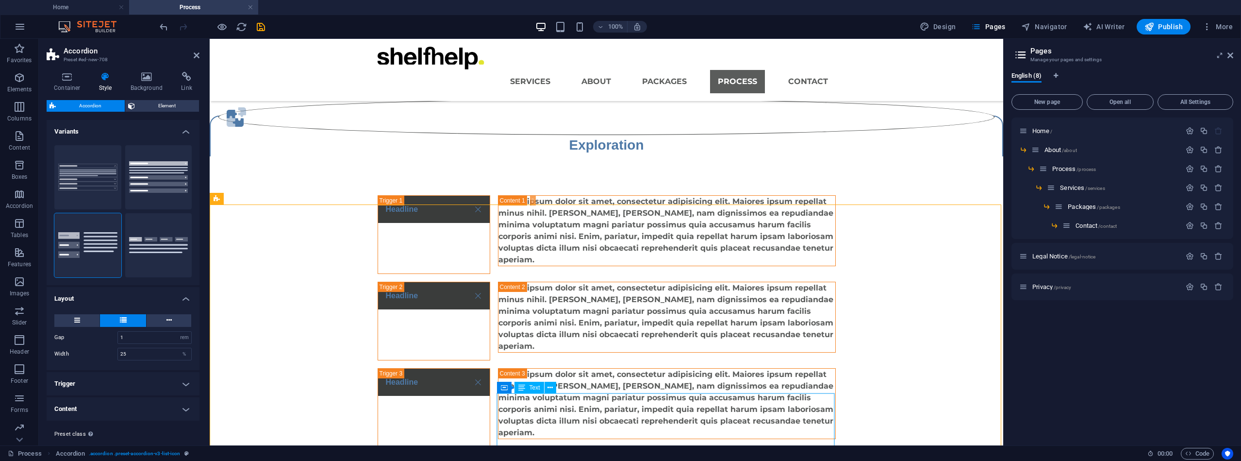
scroll to position [110, 0]
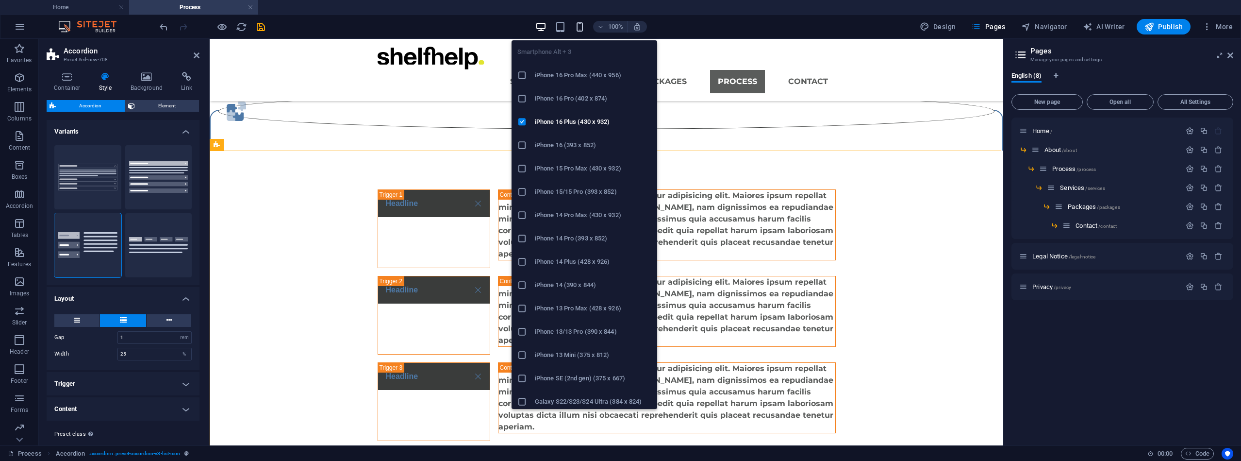
click at [582, 25] on icon "button" at bounding box center [579, 26] width 11 height 11
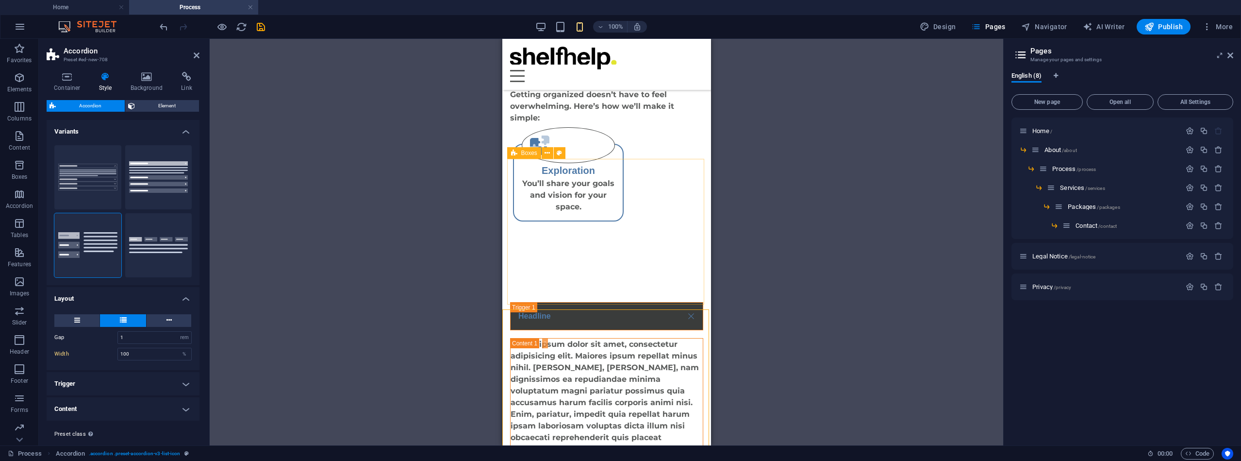
scroll to position [48, 0]
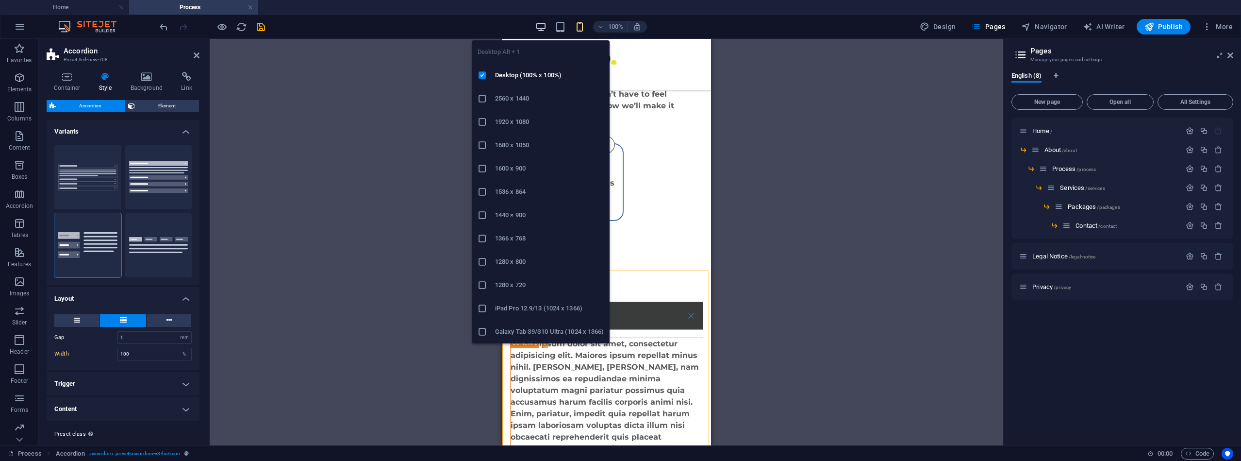
click at [544, 27] on icon "button" at bounding box center [540, 26] width 11 height 11
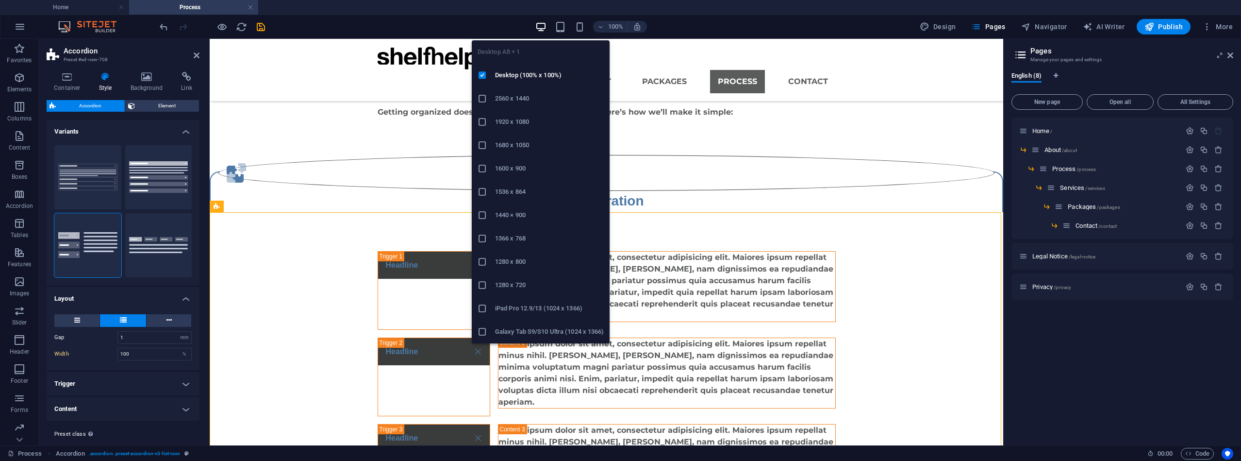
type input "25"
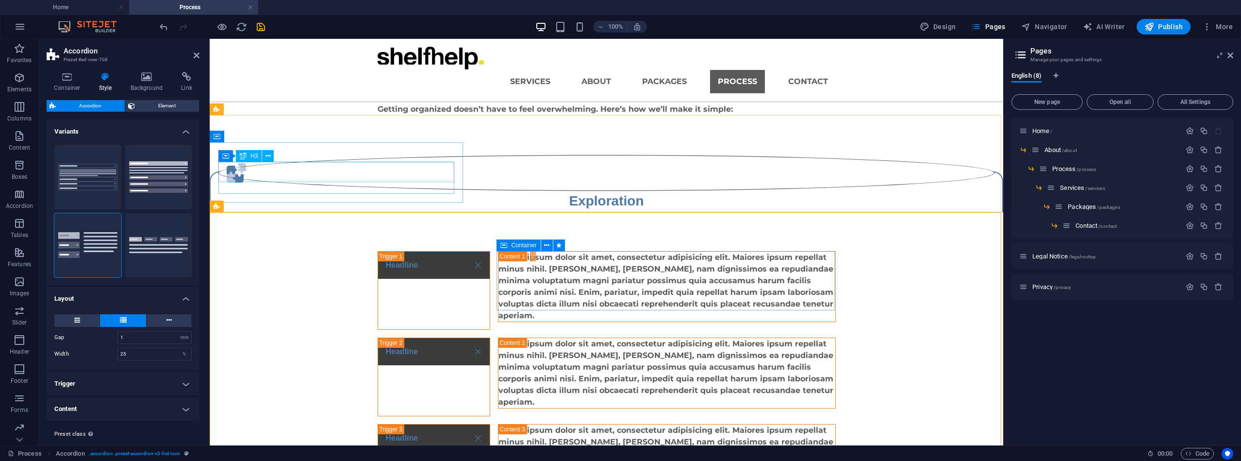
click at [338, 191] on div "Exploration" at bounding box center [606, 201] width 776 height 20
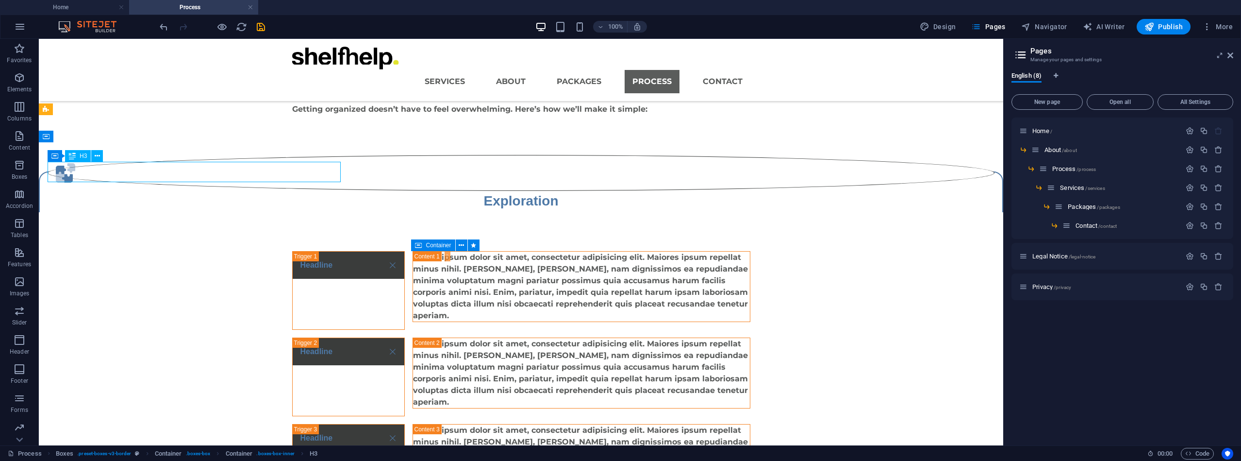
click at [226, 191] on div "Exploration" at bounding box center [521, 201] width 947 height 20
click at [227, 191] on div "Exploration" at bounding box center [521, 201] width 947 height 20
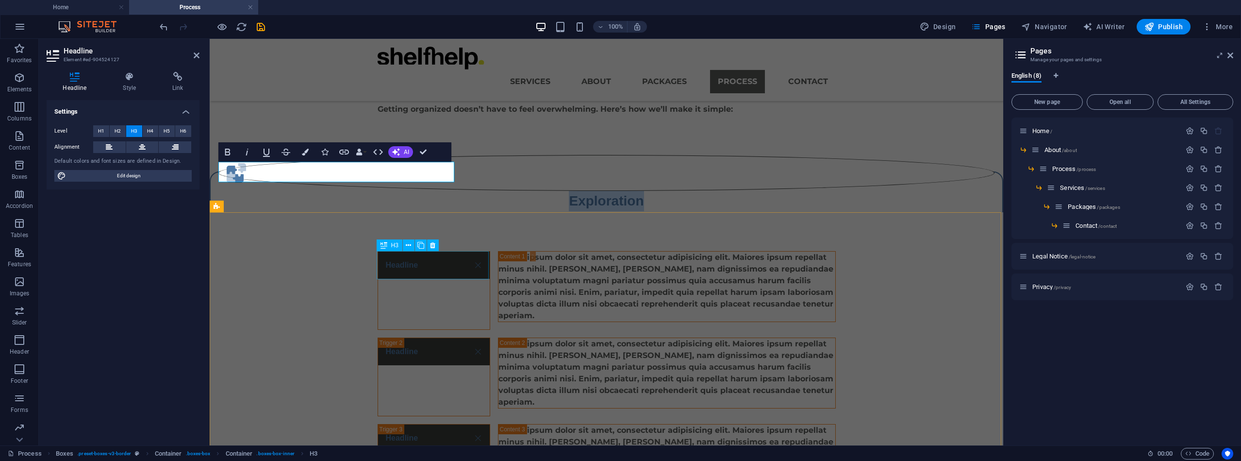
click at [395, 262] on div "Headline" at bounding box center [434, 290] width 113 height 79
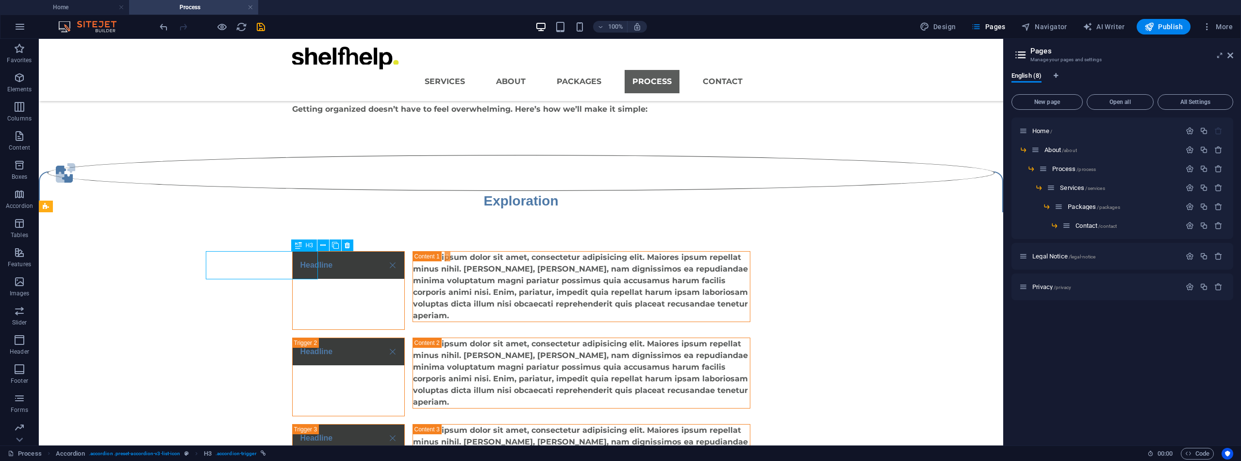
click at [395, 262] on div "Headline" at bounding box center [348, 290] width 113 height 79
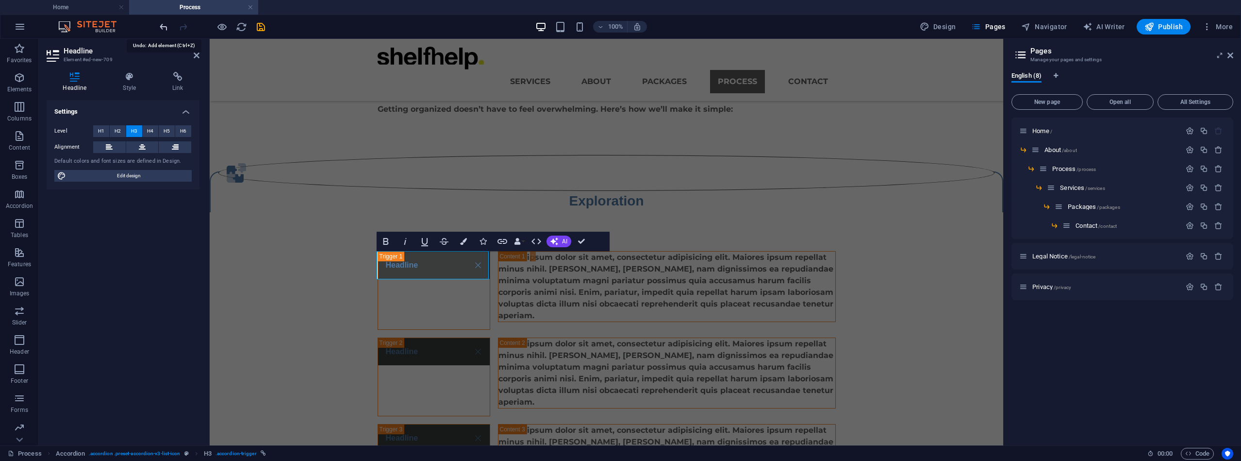
click at [163, 26] on icon "undo" at bounding box center [163, 26] width 11 height 11
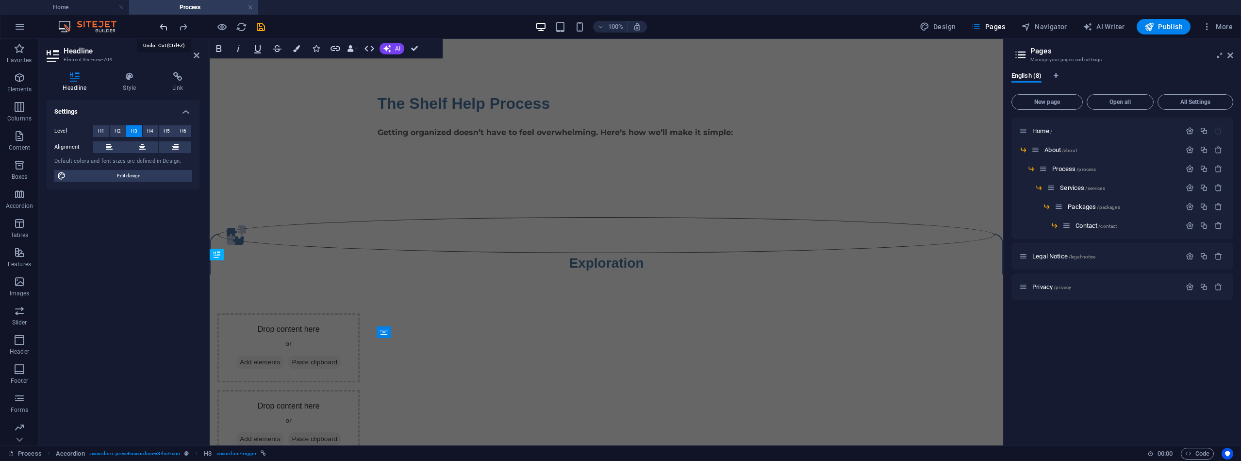
scroll to position [0, 0]
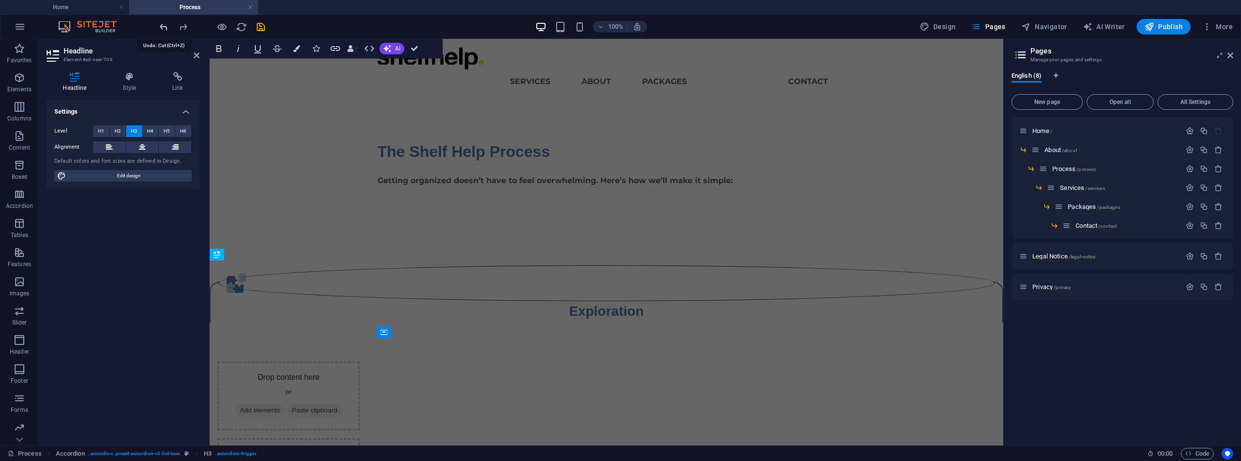
click at [163, 26] on icon "undo" at bounding box center [163, 26] width 11 height 11
click at [163, 26] on div at bounding box center [212, 27] width 109 height 16
click at [184, 28] on icon "redo" at bounding box center [183, 26] width 11 height 11
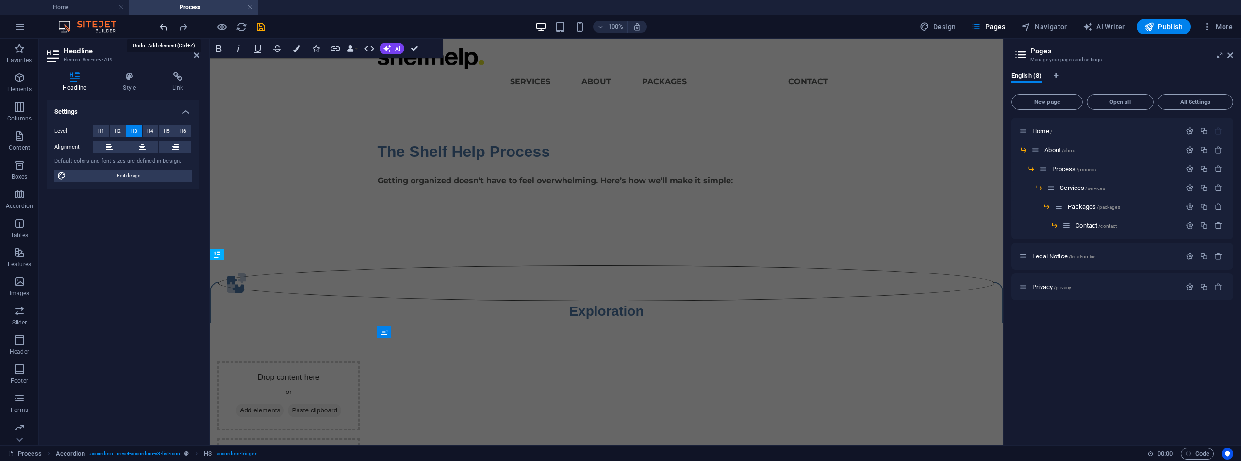
click at [165, 26] on icon "undo" at bounding box center [163, 26] width 11 height 11
click at [401, 228] on div ".fa-secondary{opacity:.4} Exploration You’ll share your goals and vision for yo…" at bounding box center [607, 273] width 794 height 97
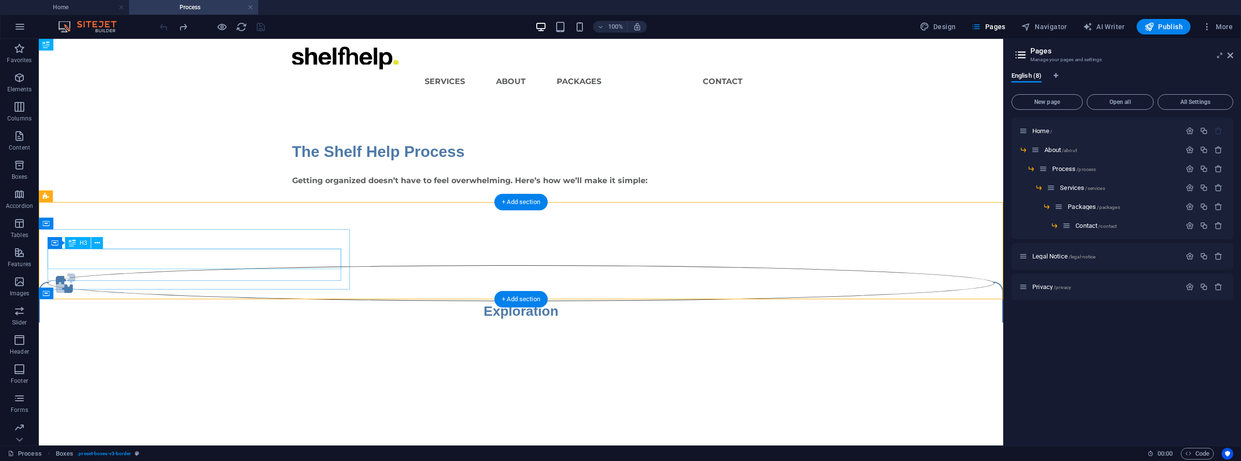
click at [160, 301] on div "Exploration" at bounding box center [521, 311] width 947 height 20
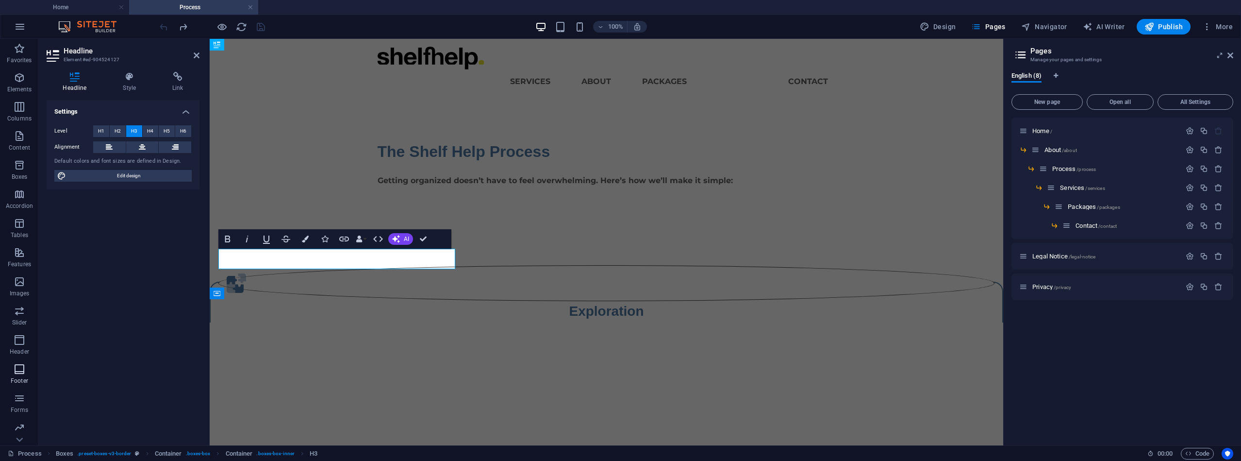
click at [312, 321] on div "You’ll share your goals and vision for your space." at bounding box center [606, 327] width 776 height 12
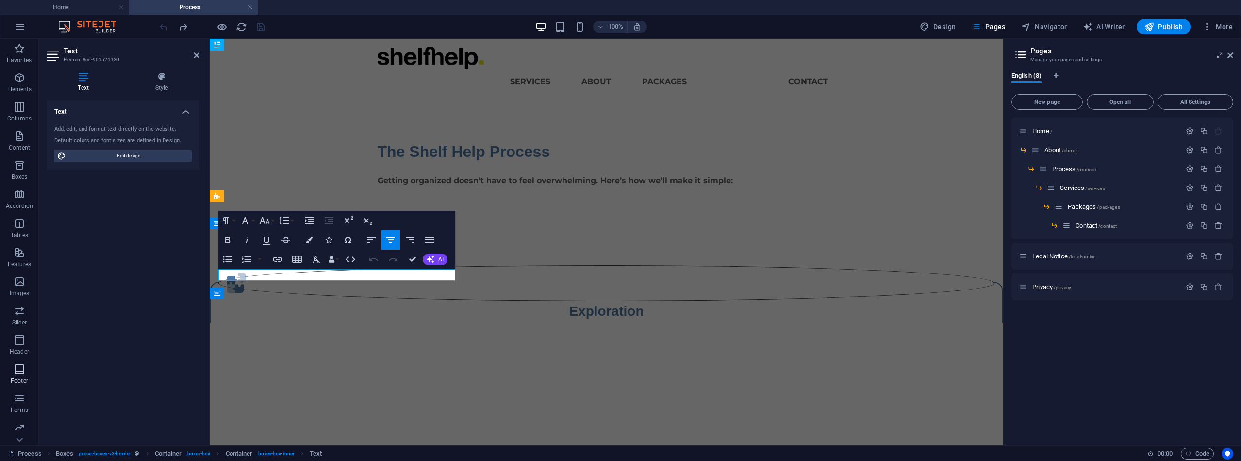
click at [312, 321] on p "You’ll share your goals and vision for your space." at bounding box center [606, 327] width 776 height 12
copy p "You’ll share your goals and vision for your space."
click at [606, 386] on div "Design" at bounding box center [606, 396] width 776 height 20
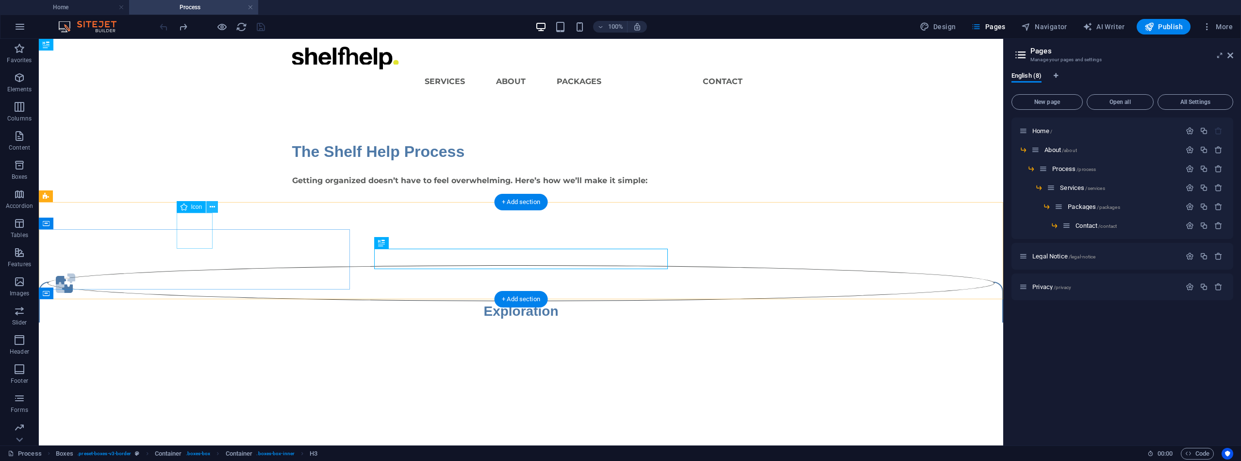
click at [208, 207] on button at bounding box center [212, 207] width 12 height 12
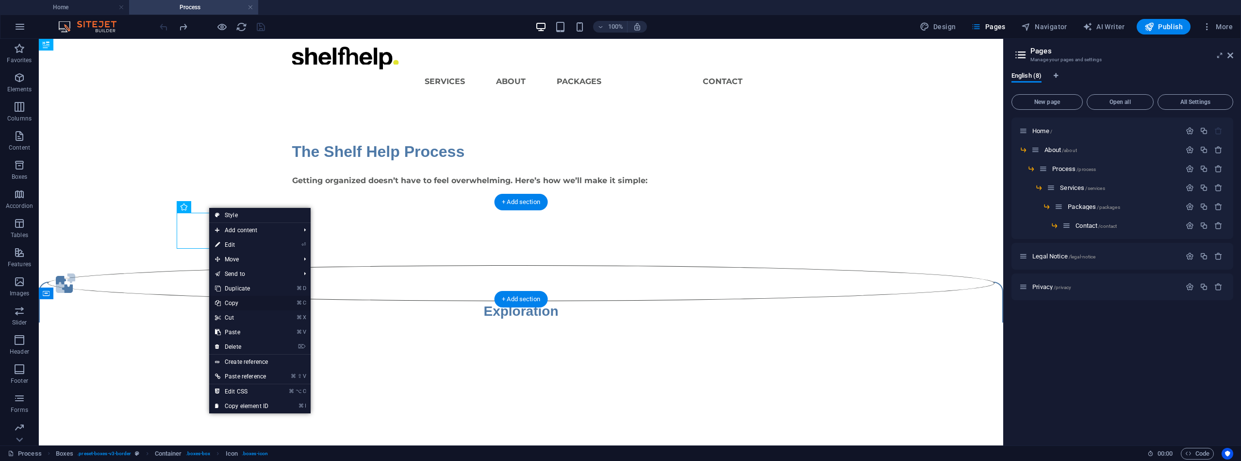
click at [232, 301] on link "⌘ C Copy" at bounding box center [241, 303] width 65 height 15
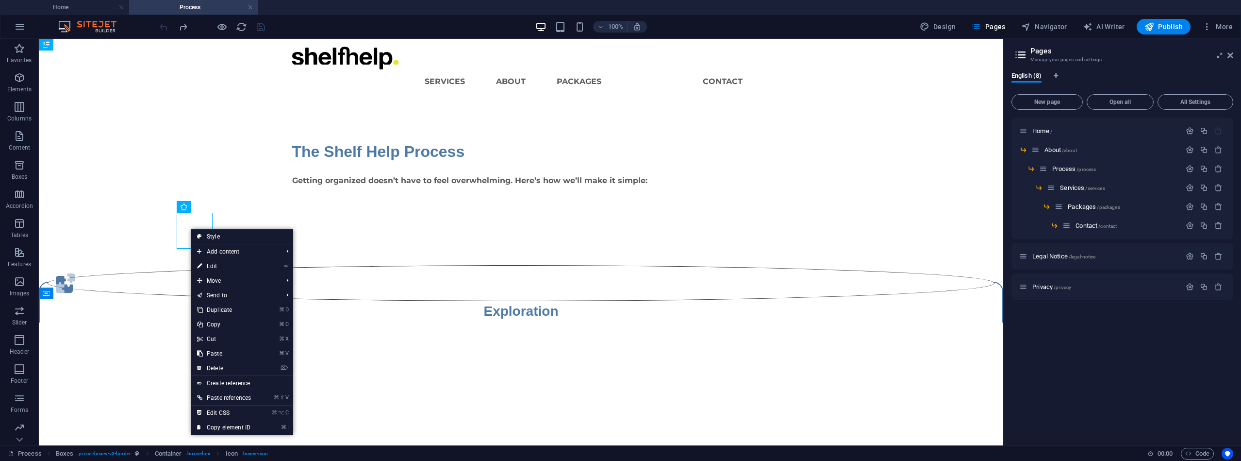
drag, startPoint x: 47, startPoint y: 325, endPoint x: 216, endPoint y: 321, distance: 169.0
click at [216, 323] on link "⌘ C Copy" at bounding box center [224, 324] width 66 height 15
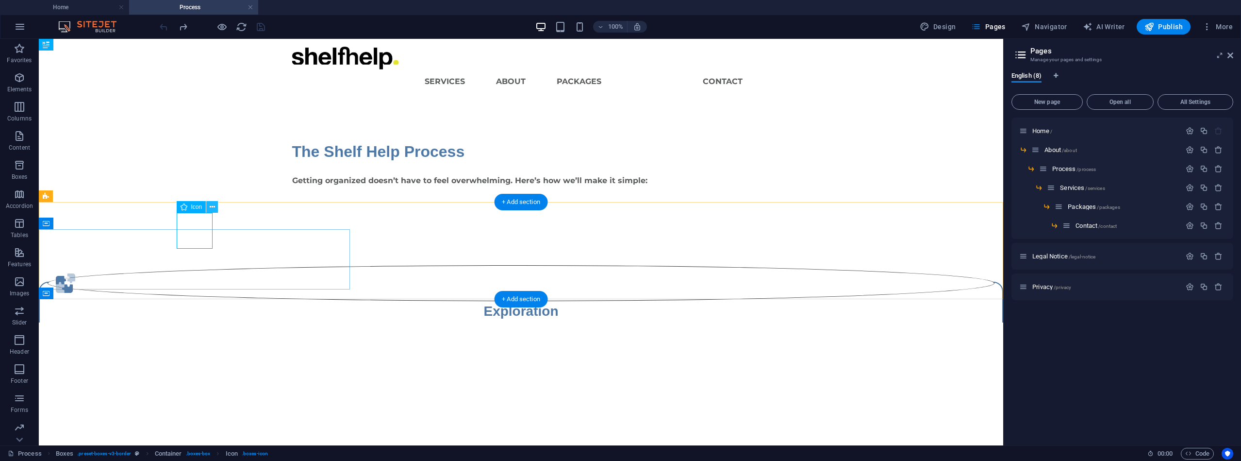
click at [211, 207] on icon at bounding box center [212, 207] width 5 height 10
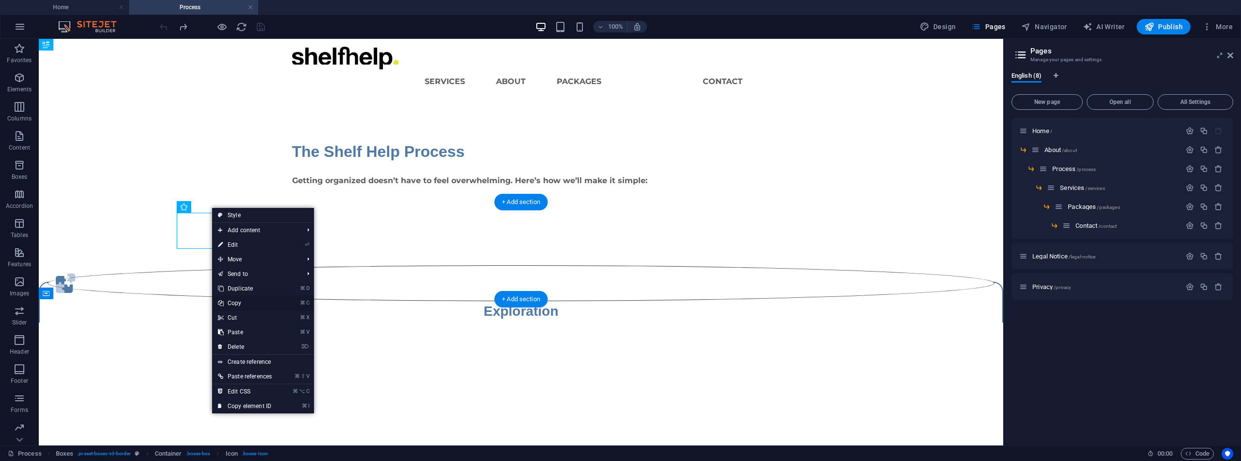
drag, startPoint x: 238, startPoint y: 301, endPoint x: 172, endPoint y: 259, distance: 78.3
click at [238, 301] on link "⌘ C Copy" at bounding box center [245, 303] width 66 height 15
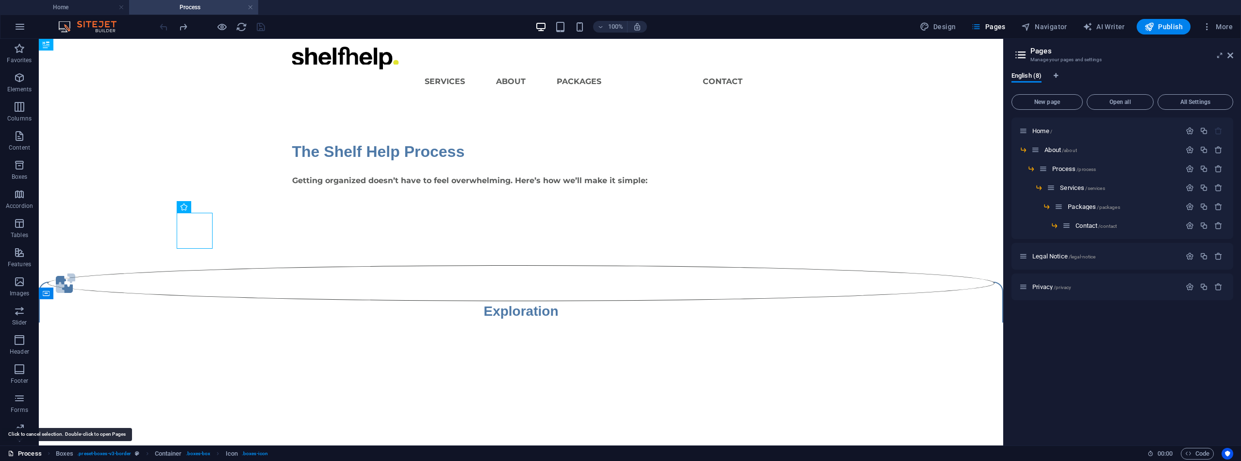
click at [517, 386] on div "Design" at bounding box center [521, 396] width 947 height 20
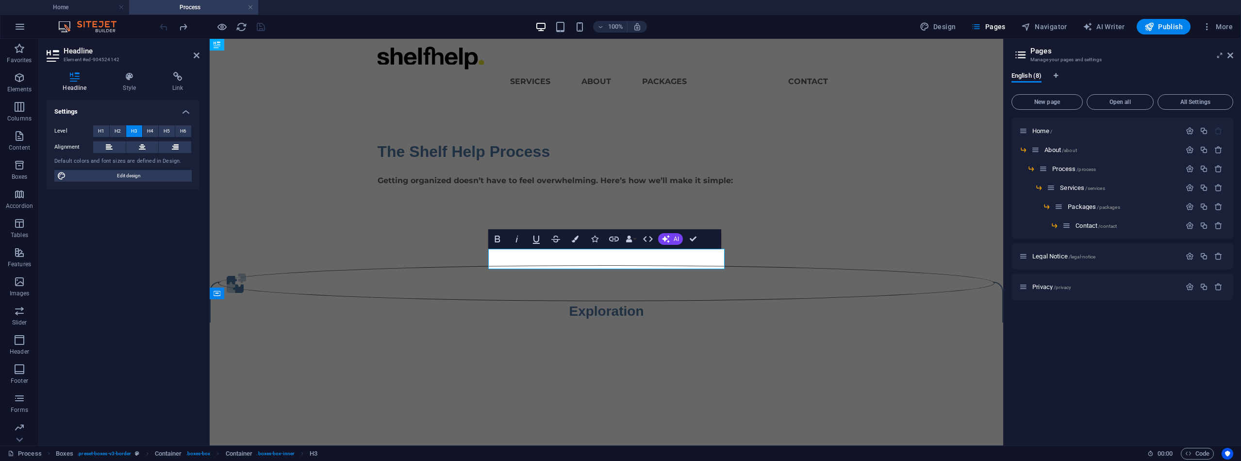
click at [563, 407] on div "Together, we’ll create a clear, tailored strategy." at bounding box center [606, 413] width 776 height 12
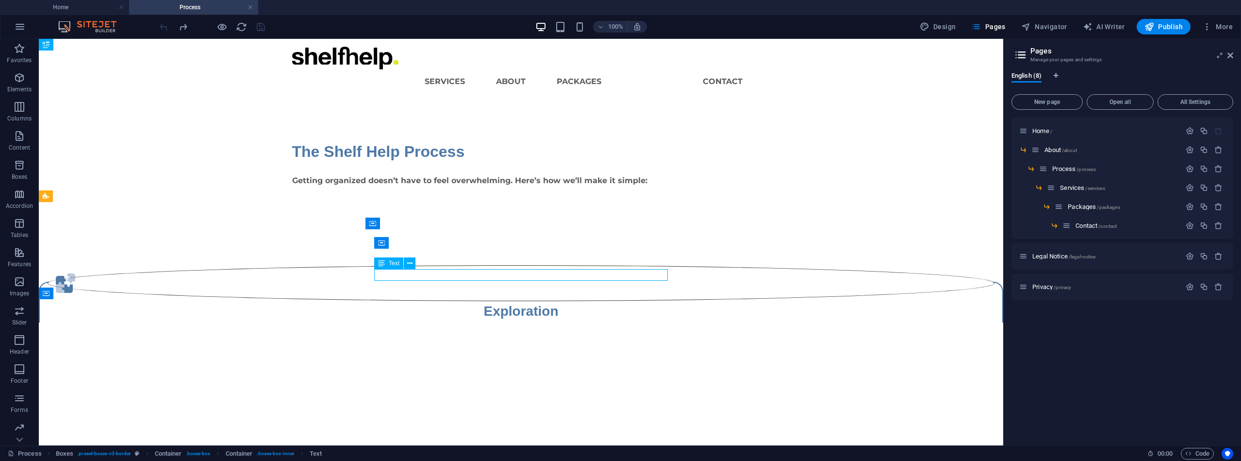
click at [563, 407] on div "Together, we’ll create a clear, tailored strategy." at bounding box center [521, 413] width 947 height 12
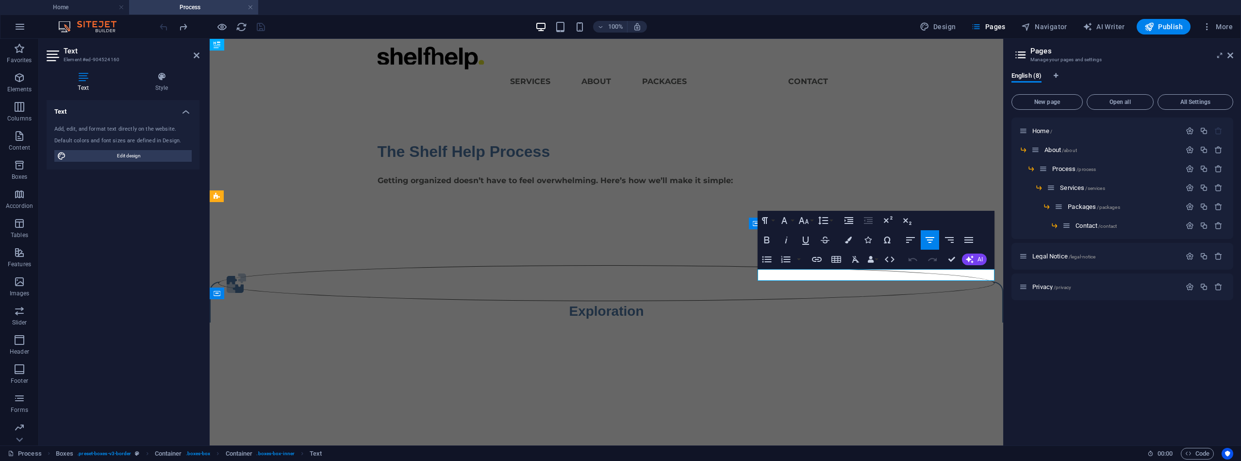
copy p "Your space comes to life with practical, lasting solutions."
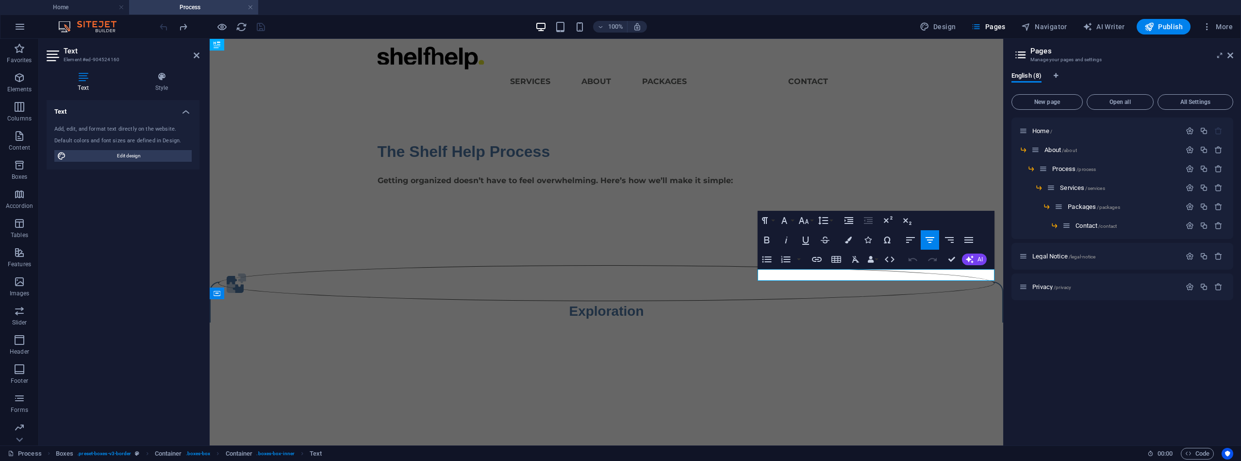
click at [866, 322] on html "Skip to main content Menu Services About Packages Process Contact The Shelf Hel…" at bounding box center [607, 181] width 794 height 284
click at [853, 322] on html "Skip to main content Menu Services About Packages Process Contact The Shelf Hel…" at bounding box center [607, 181] width 794 height 284
drag, startPoint x: 719, startPoint y: 193, endPoint x: 889, endPoint y: 193, distance: 170.9
click at [888, 193] on div "The Shelf Help Process Getting organized doesn’t have to feel overwhelming. Her…" at bounding box center [607, 163] width 794 height 124
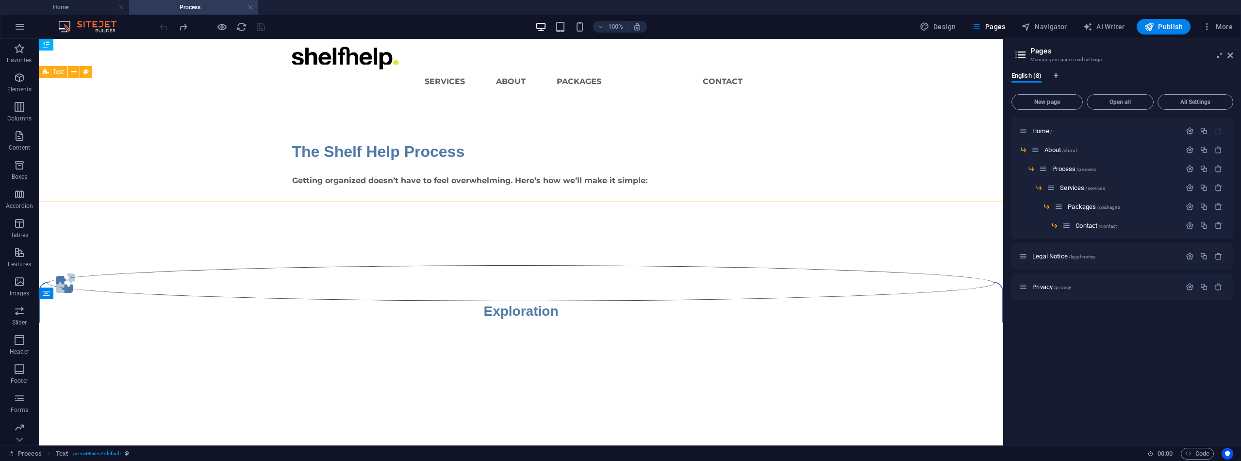
click at [719, 193] on div "The Shelf Help Process Getting organized doesn’t have to feel overwhelming. Her…" at bounding box center [521, 163] width 965 height 124
select select "px"
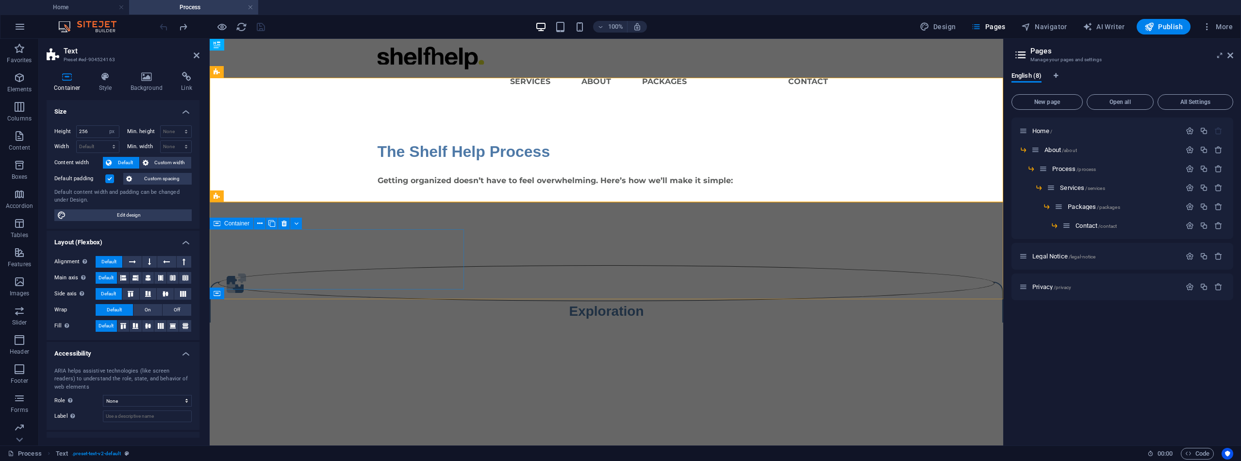
click at [447, 301] on div "Exploration" at bounding box center [606, 311] width 776 height 20
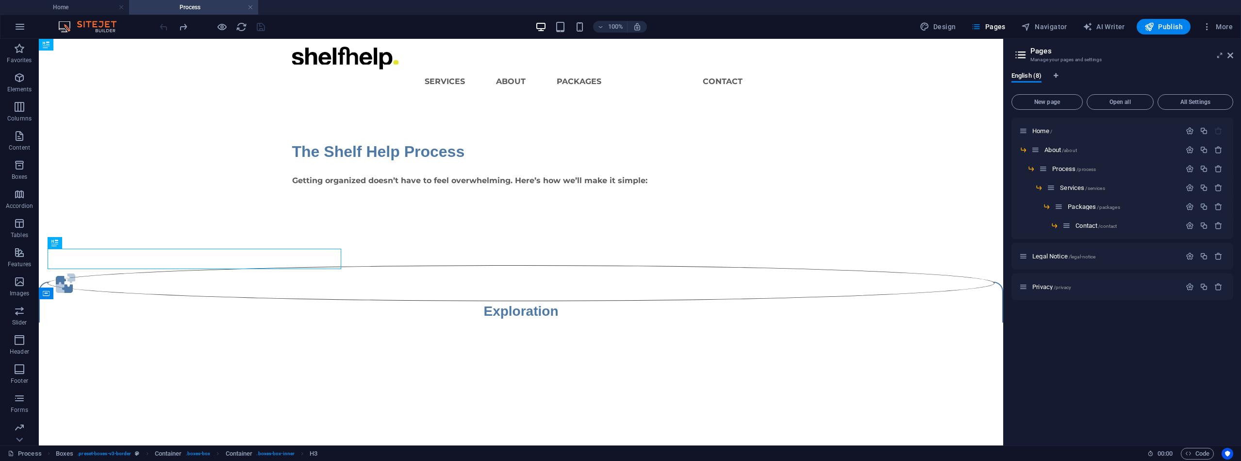
click at [349, 322] on html "Skip to main content Menu Services About Packages Process Contact The Shelf Hel…" at bounding box center [521, 181] width 965 height 284
click at [19, 164] on icon "button" at bounding box center [20, 165] width 12 height 12
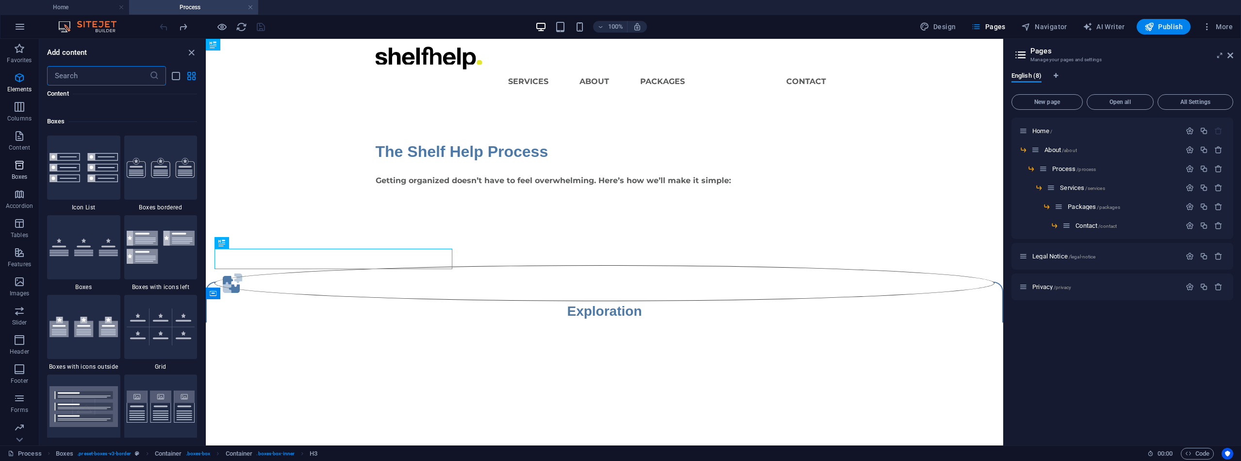
scroll to position [2678, 0]
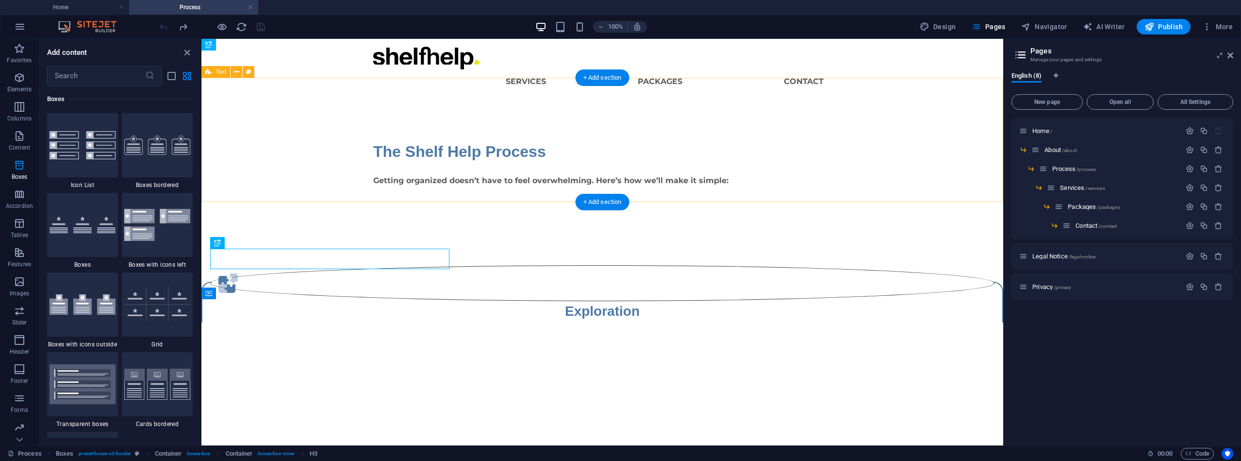
drag, startPoint x: 201, startPoint y: 188, endPoint x: 206, endPoint y: 189, distance: 5.0
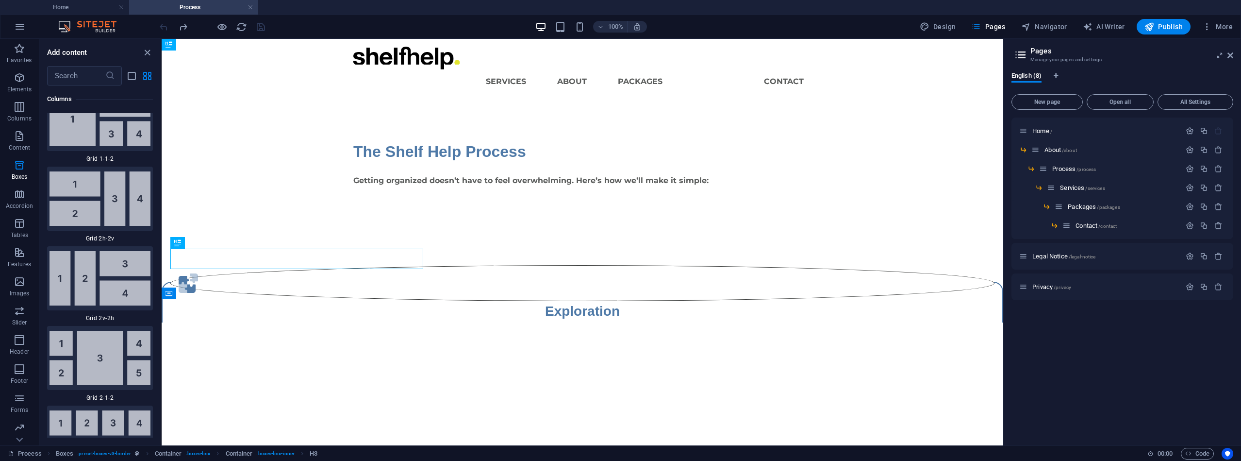
click at [126, 158] on span "Grid 1-1-2" at bounding box center [100, 159] width 106 height 8
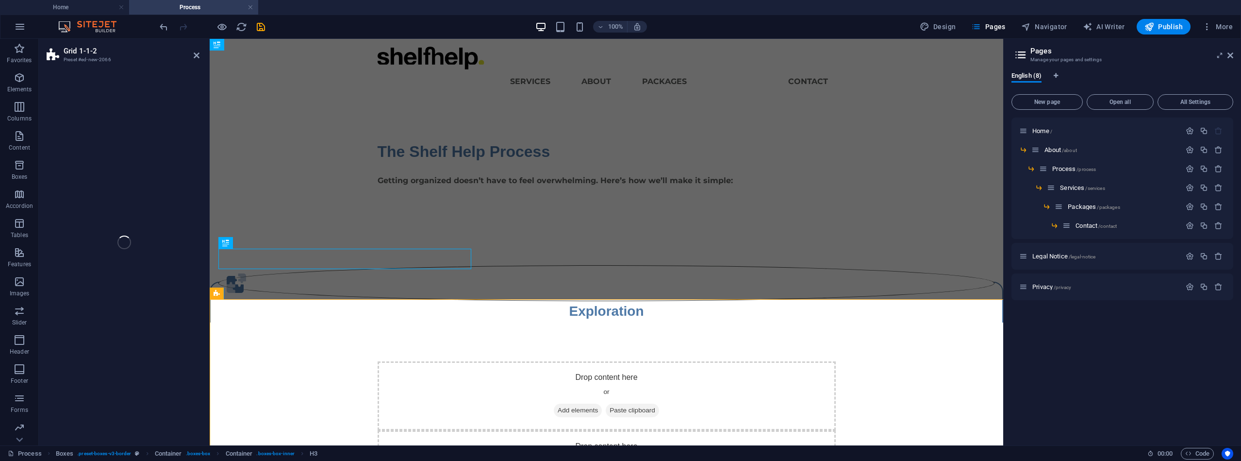
select select "rem"
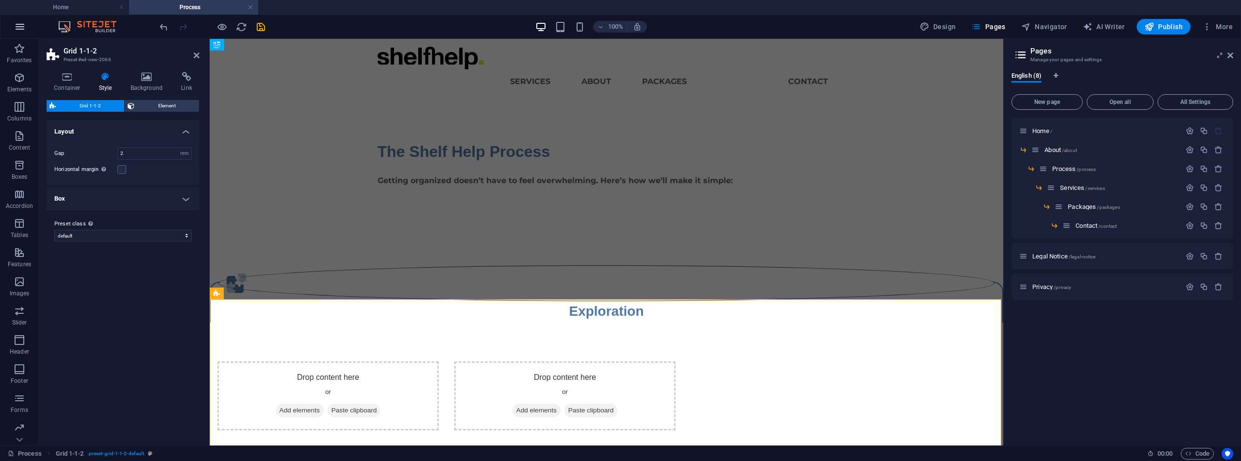
click at [11, 27] on button "button" at bounding box center [19, 26] width 23 height 23
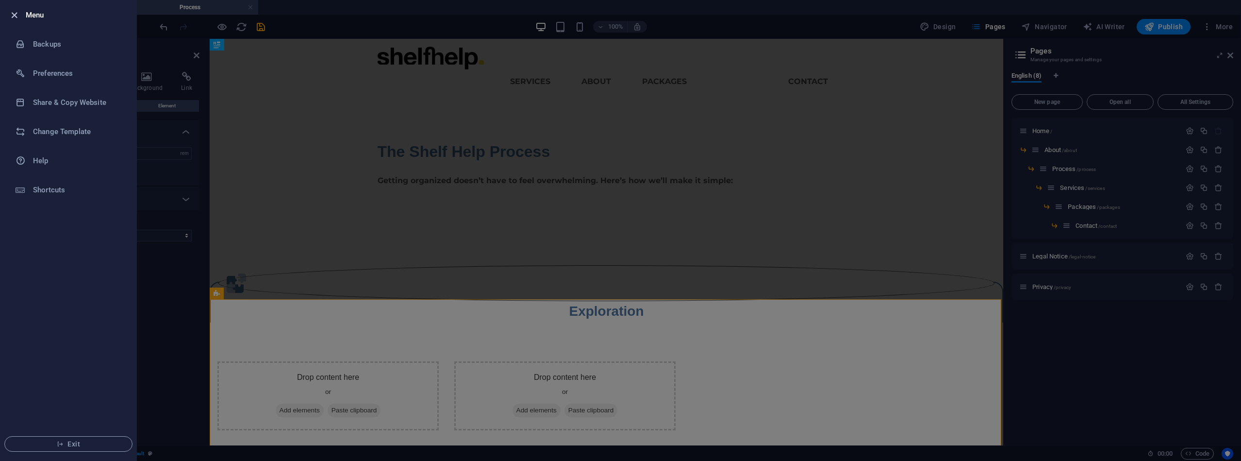
click at [10, 12] on icon "button" at bounding box center [14, 15] width 11 height 11
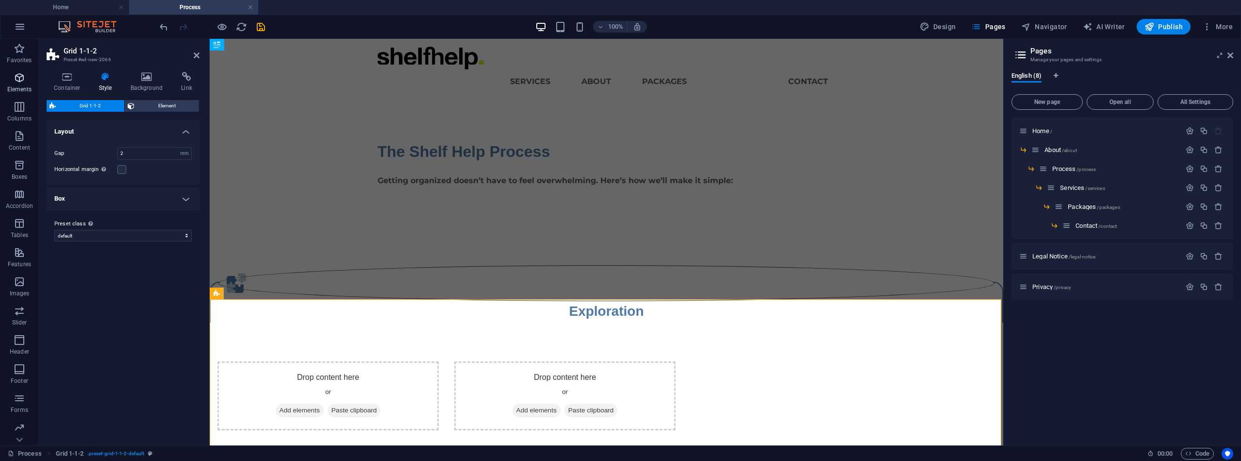
click at [17, 79] on icon "button" at bounding box center [20, 78] width 12 height 12
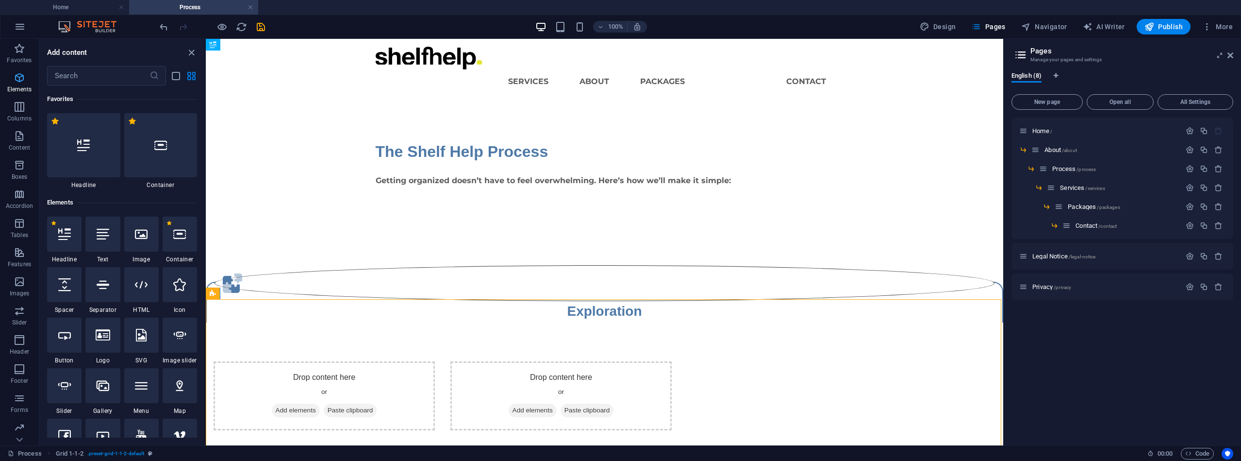
drag, startPoint x: 17, startPoint y: 79, endPoint x: 17, endPoint y: 95, distance: 15.6
click at [17, 79] on icon "button" at bounding box center [20, 78] width 12 height 12
click at [17, 104] on icon "button" at bounding box center [20, 107] width 12 height 12
click at [18, 105] on icon "button" at bounding box center [20, 107] width 12 height 12
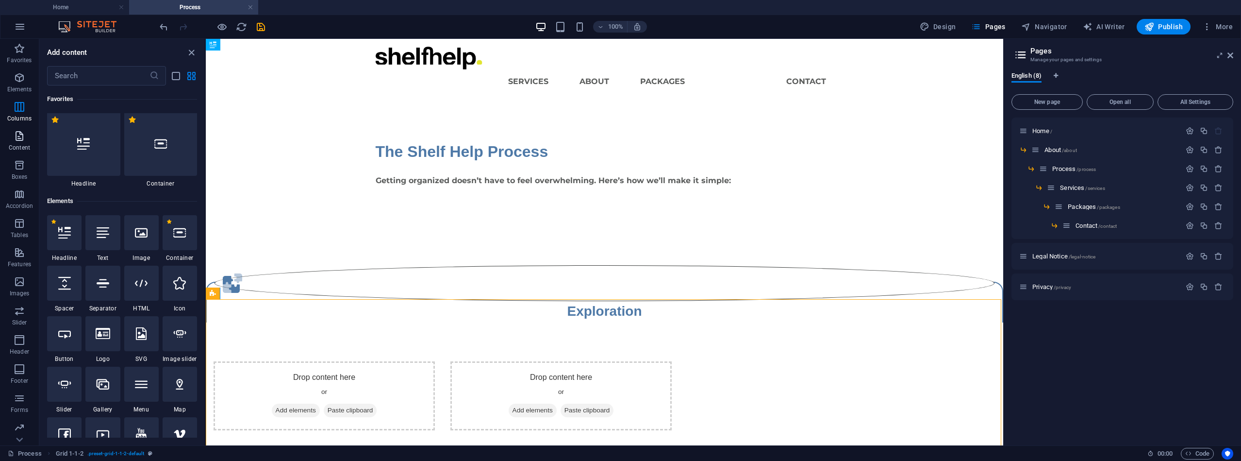
click at [19, 136] on icon "button" at bounding box center [20, 136] width 12 height 12
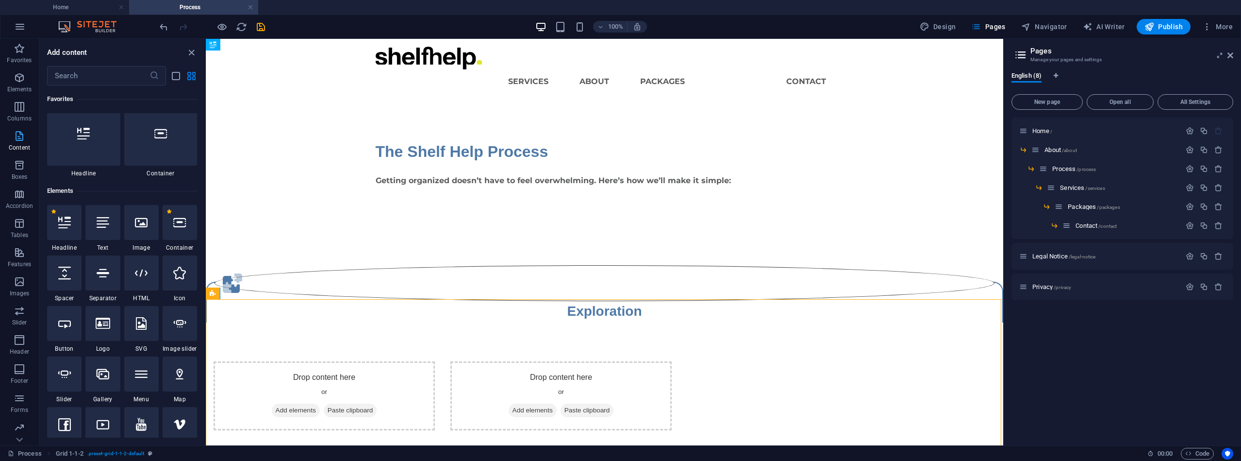
click at [19, 136] on icon "button" at bounding box center [20, 136] width 12 height 12
click at [20, 138] on icon "button" at bounding box center [20, 136] width 12 height 12
click at [20, 137] on icon "button" at bounding box center [20, 136] width 12 height 12
click at [17, 138] on icon "button" at bounding box center [20, 136] width 12 height 12
drag, startPoint x: 18, startPoint y: 138, endPoint x: 17, endPoint y: 145, distance: 6.5
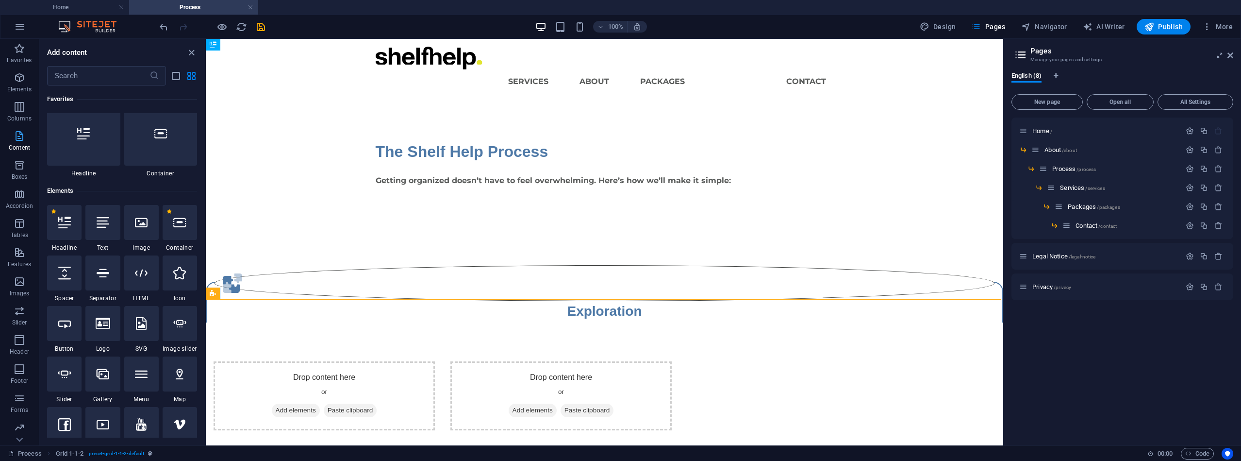
click at [18, 138] on icon "button" at bounding box center [20, 136] width 12 height 12
click at [16, 161] on icon "button" at bounding box center [20, 165] width 12 height 12
drag, startPoint x: 16, startPoint y: 161, endPoint x: 22, endPoint y: 160, distance: 5.9
click at [16, 161] on icon "button" at bounding box center [20, 165] width 12 height 12
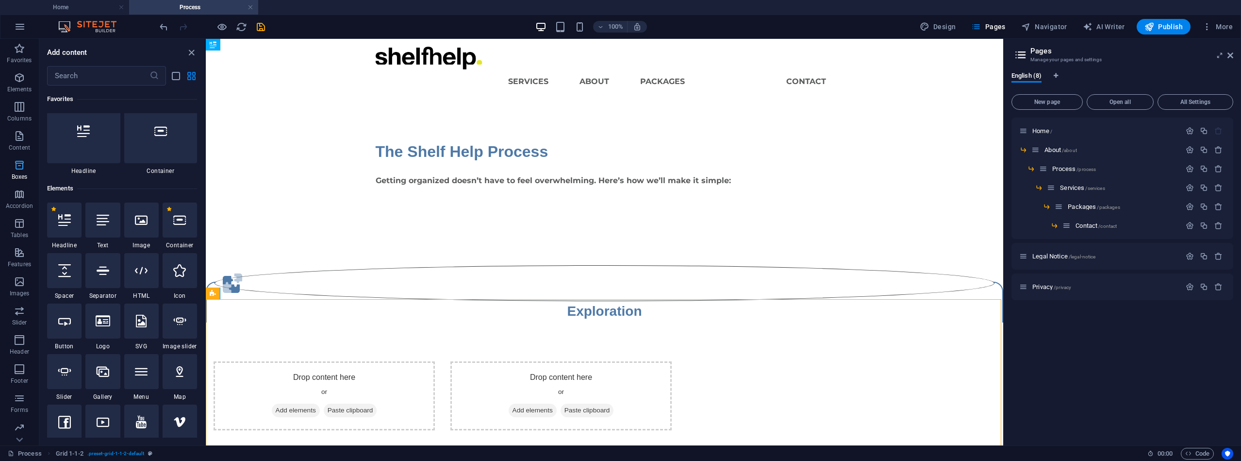
click at [18, 164] on icon "button" at bounding box center [20, 165] width 12 height 12
click at [19, 163] on icon "button" at bounding box center [20, 165] width 12 height 12
click at [10, 137] on span "Content" at bounding box center [19, 141] width 39 height 23
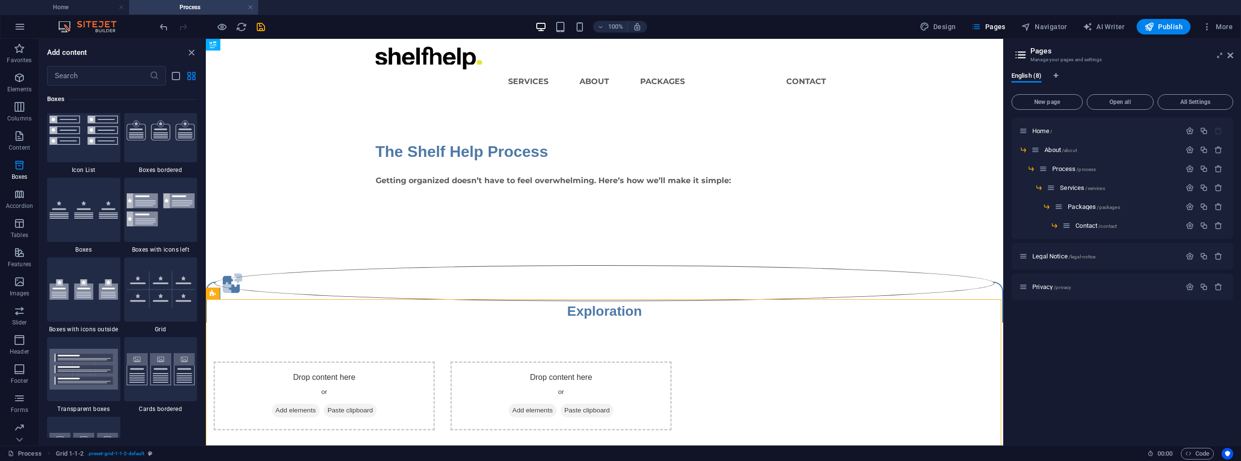
scroll to position [2666, 0]
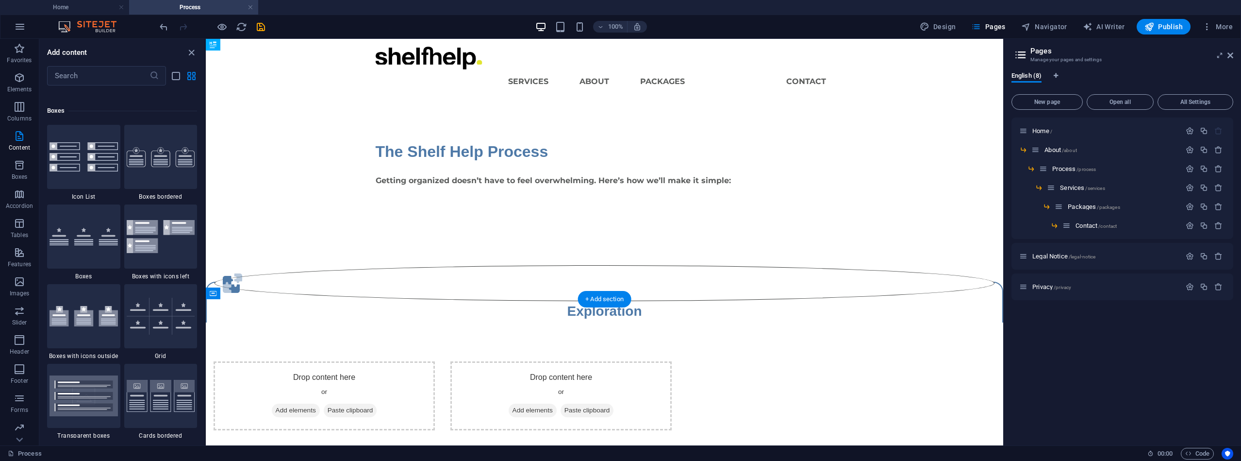
drag, startPoint x: 553, startPoint y: 329, endPoint x: 573, endPoint y: 344, distance: 25.2
click at [552, 328] on div "Drop content here or Add elements Paste clipboard Drop content here or Add elem…" at bounding box center [605, 446] width 798 height 249
click at [596, 300] on div "+ Add section" at bounding box center [605, 299] width 54 height 17
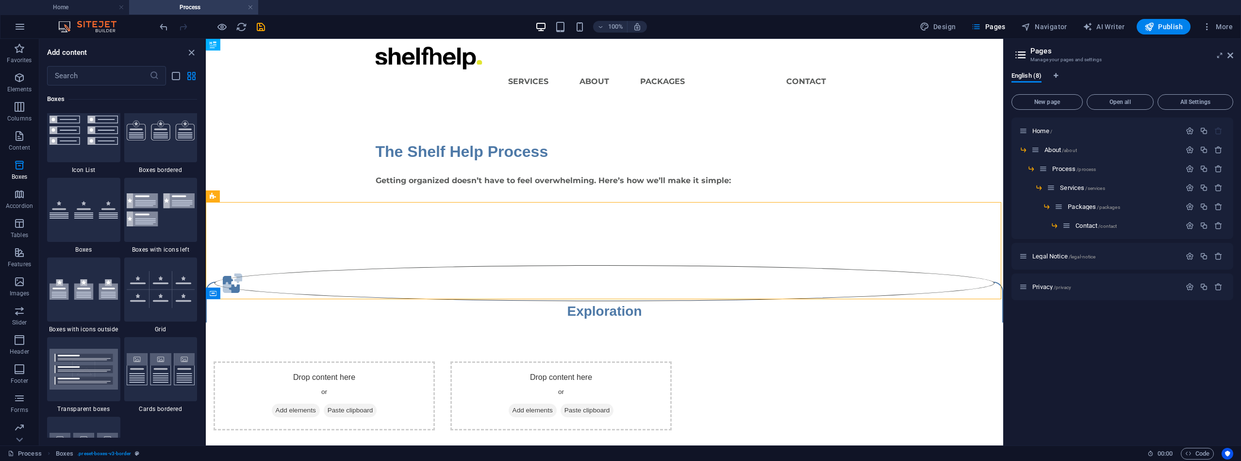
scroll to position [2640, 0]
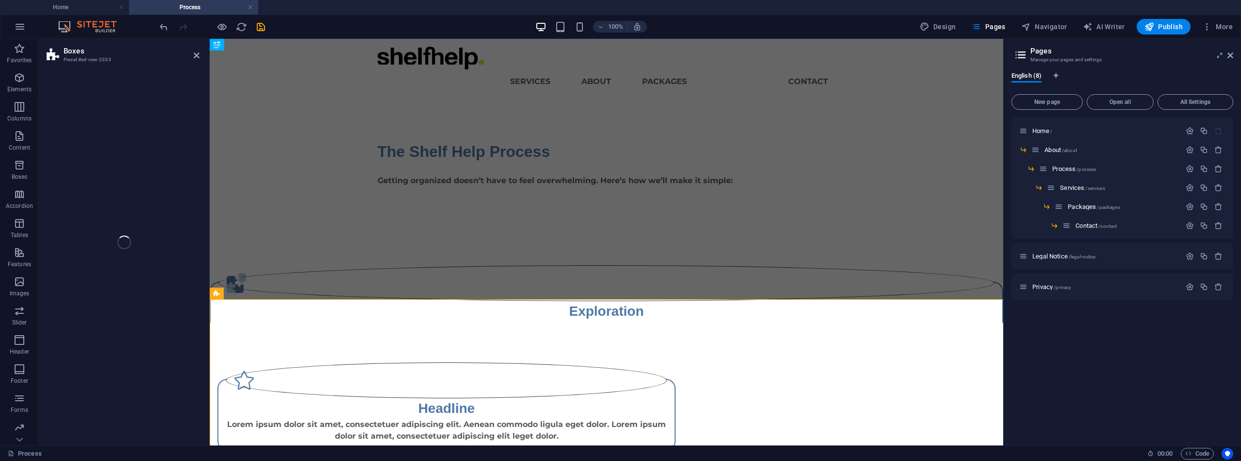
select select "rem"
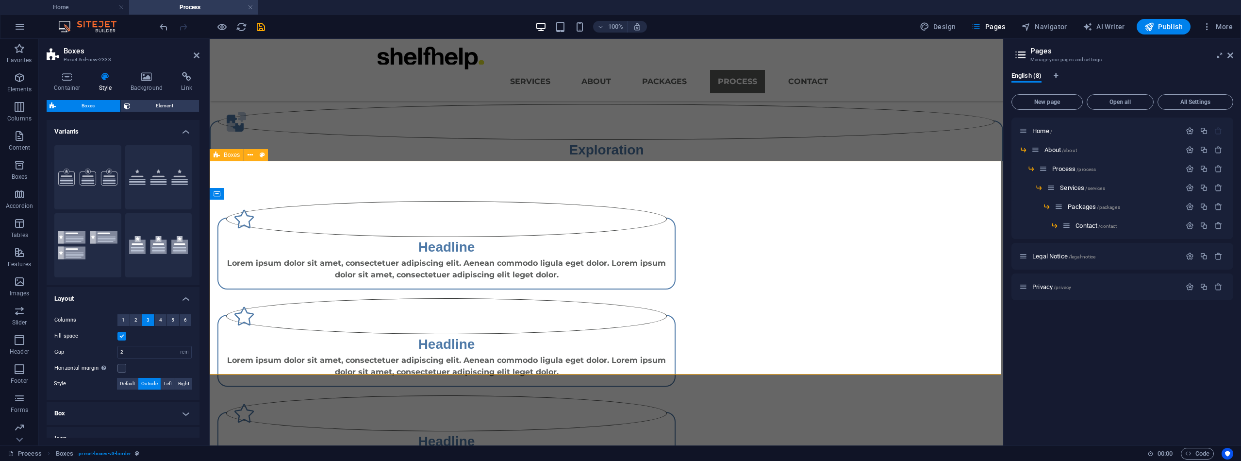
scroll to position [100, 0]
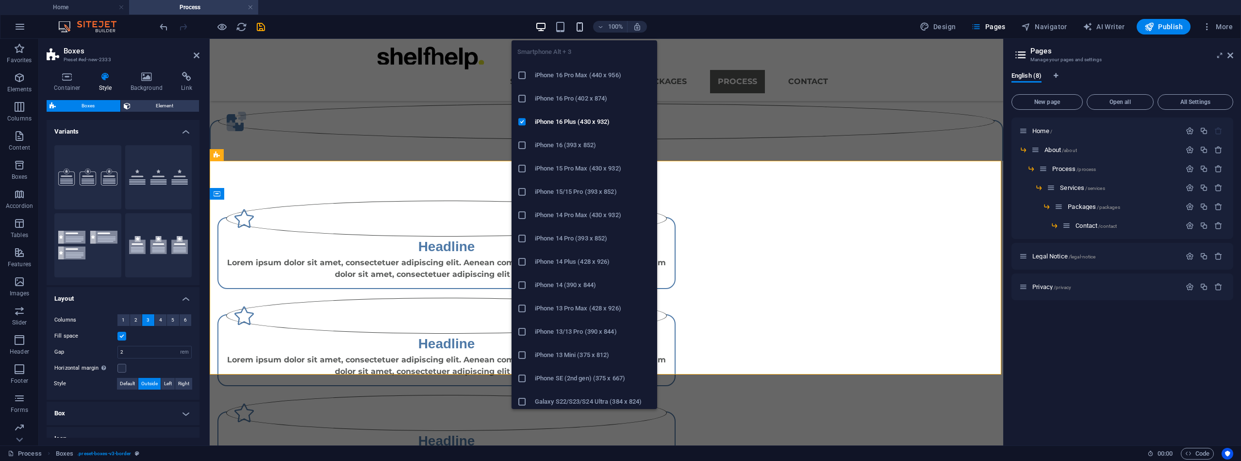
click at [581, 23] on icon "button" at bounding box center [579, 26] width 11 height 11
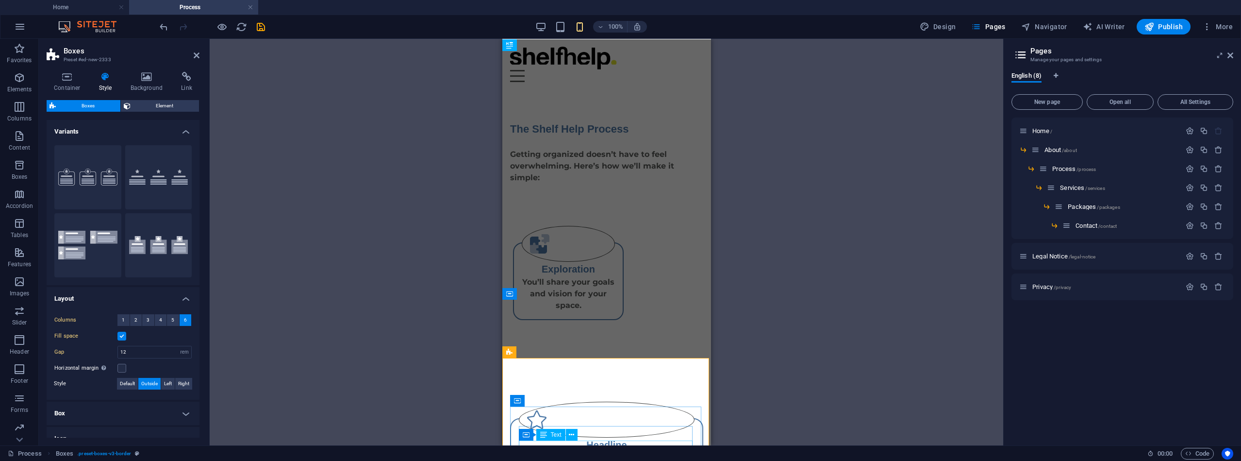
scroll to position [0, 0]
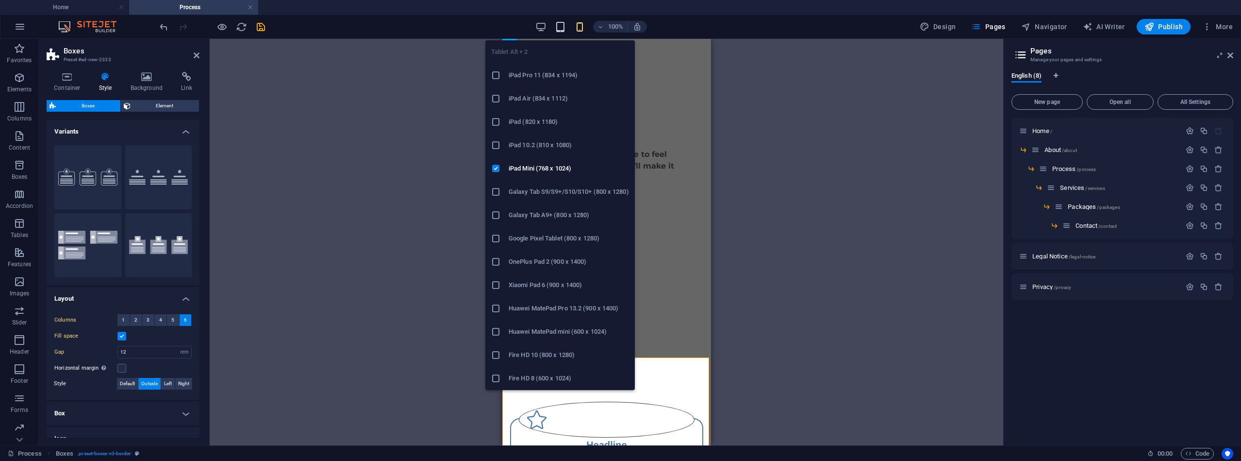
click at [563, 23] on icon "button" at bounding box center [560, 26] width 11 height 11
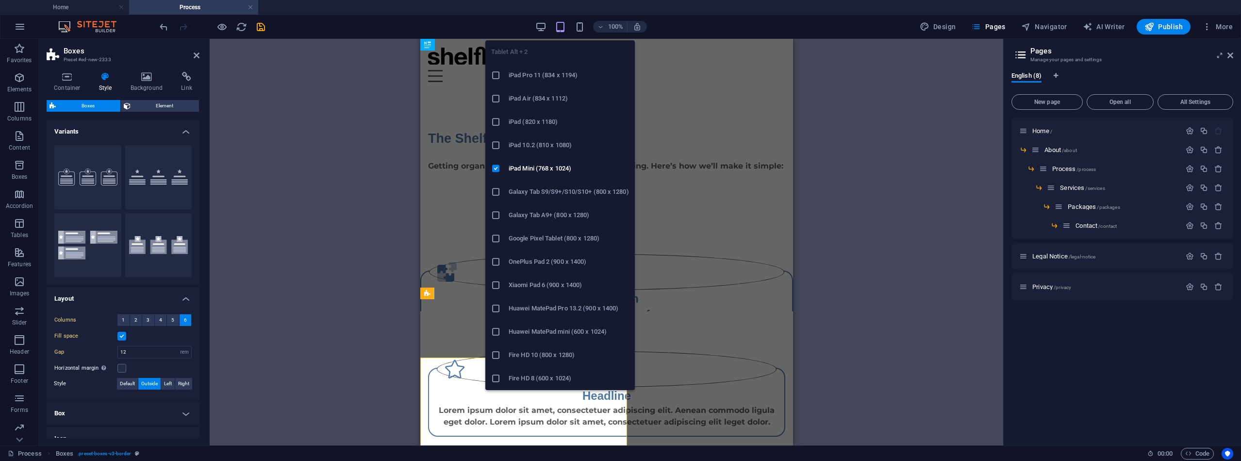
type input "2"
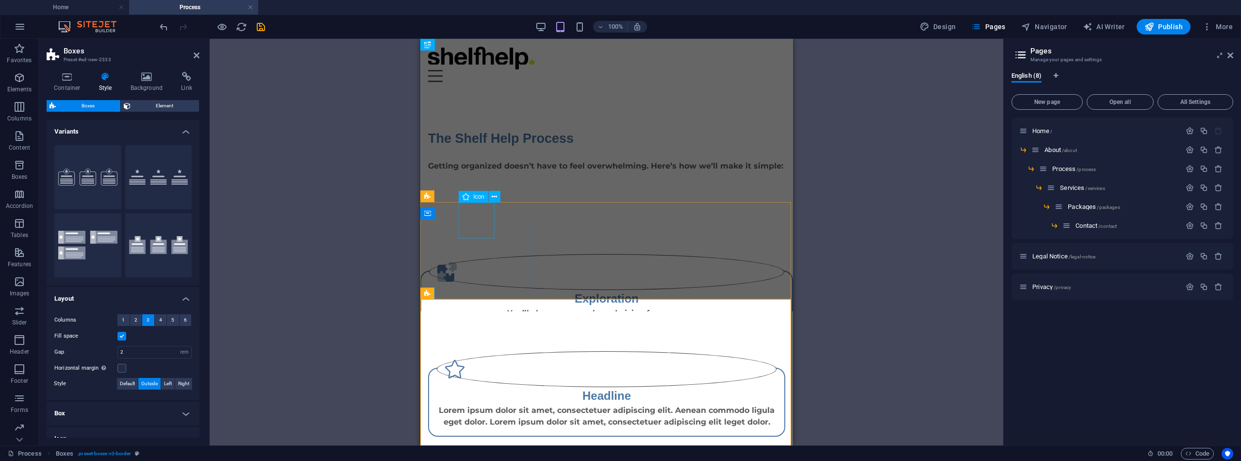
click at [477, 195] on span "Icon" at bounding box center [478, 197] width 11 height 6
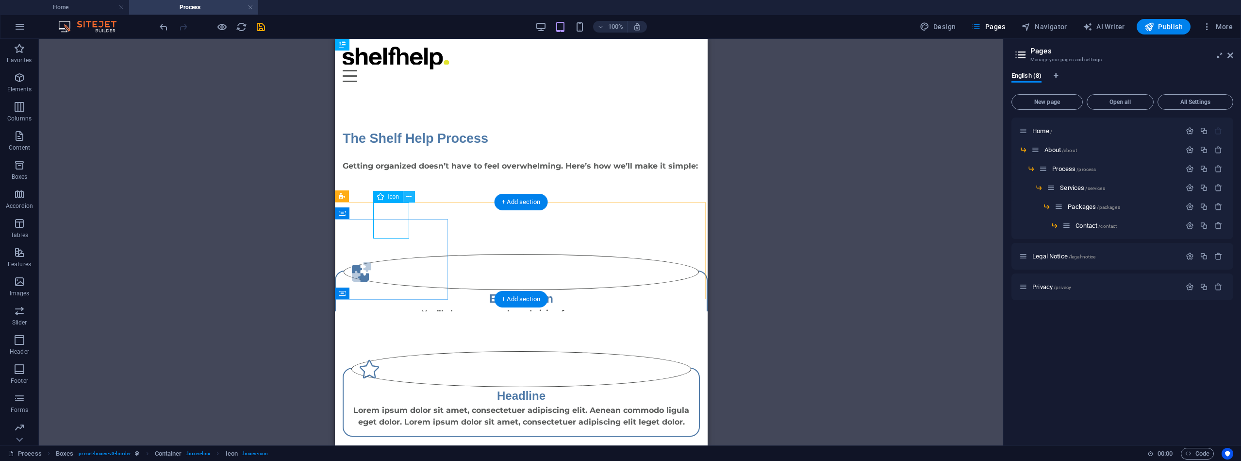
click at [412, 195] on icon at bounding box center [408, 197] width 5 height 10
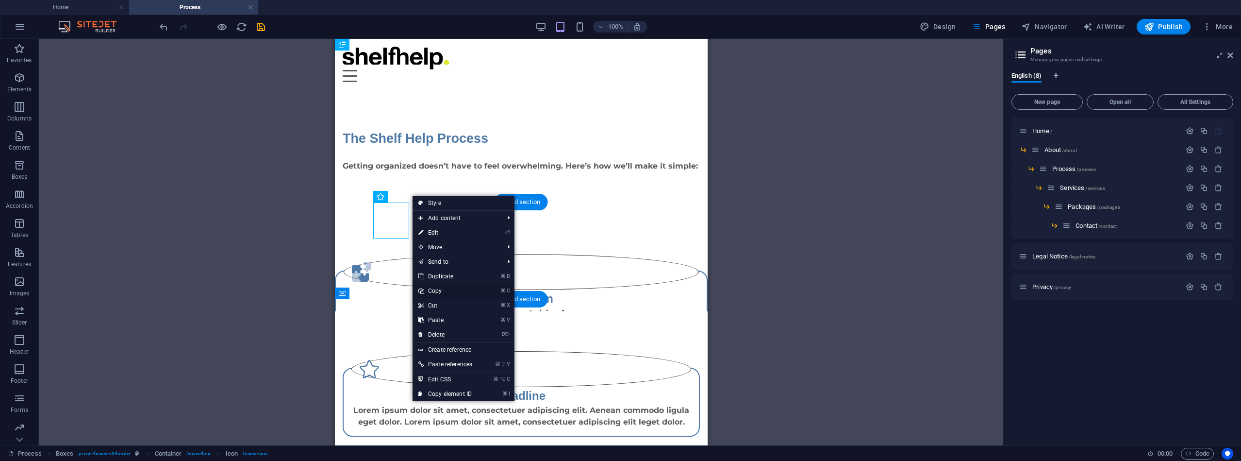
click at [434, 289] on link "⌘ C Copy" at bounding box center [446, 291] width 66 height 15
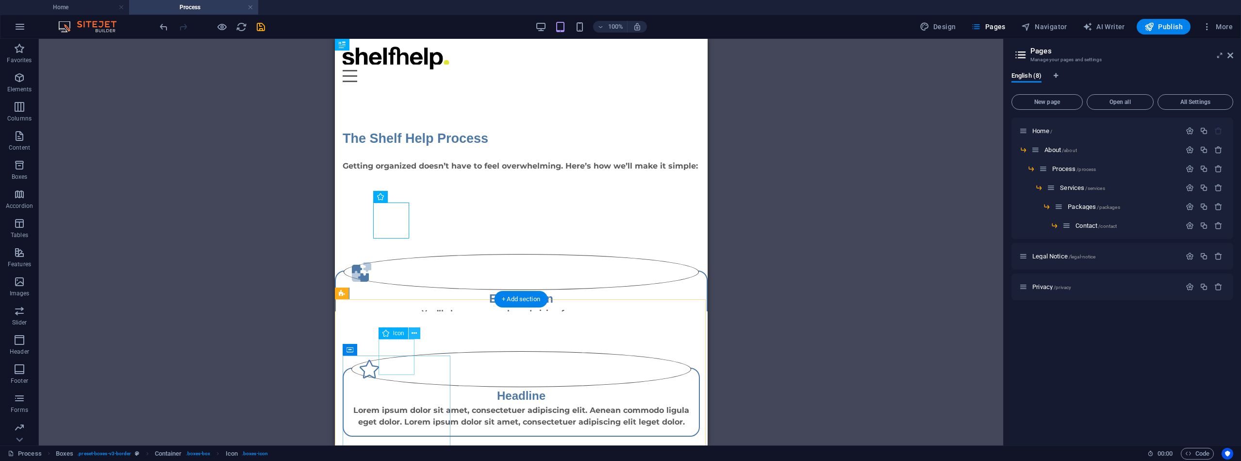
click at [417, 333] on icon at bounding box center [414, 333] width 5 height 10
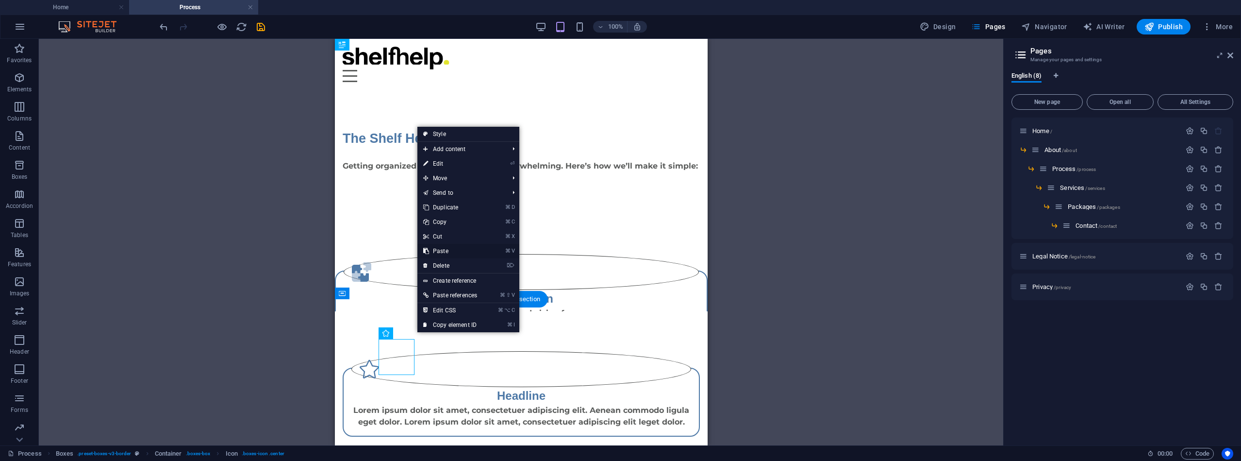
click at [439, 250] on link "⌘ V Paste" at bounding box center [451, 251] width 66 height 15
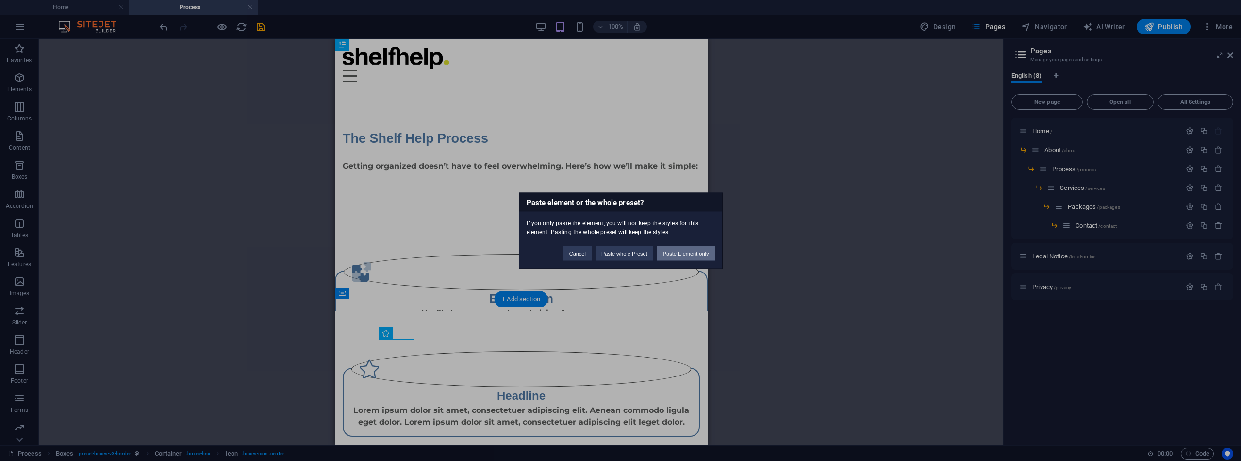
click at [678, 251] on button "Paste Element only" at bounding box center [686, 253] width 58 height 15
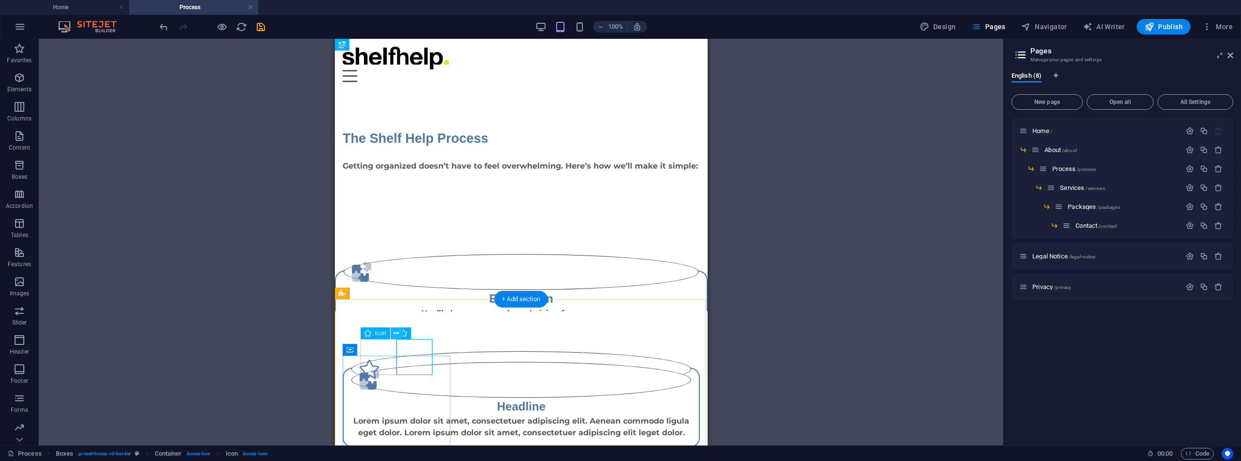
click at [394, 332] on icon at bounding box center [396, 333] width 5 height 10
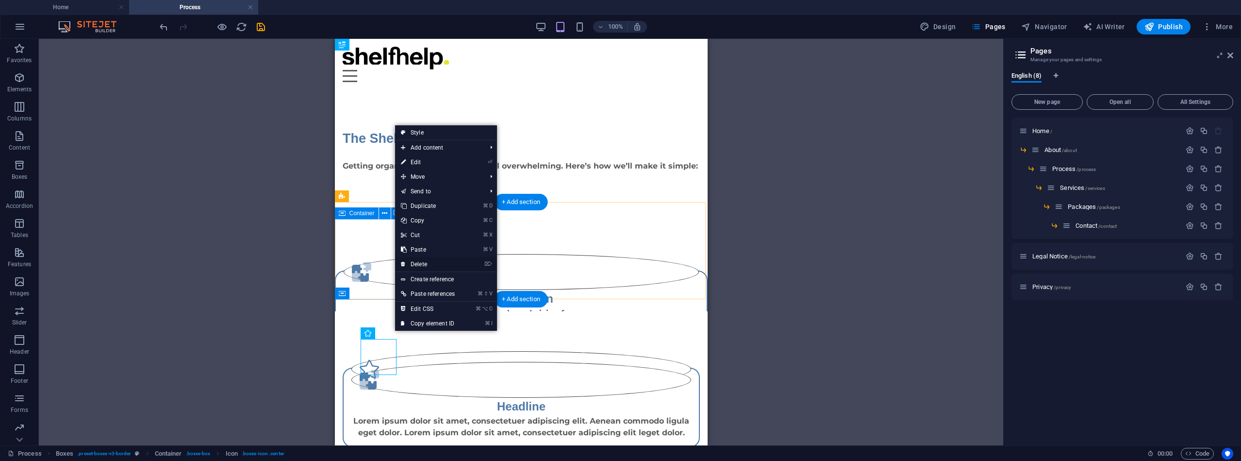
click at [425, 262] on link "⌦ Delete" at bounding box center [428, 264] width 66 height 15
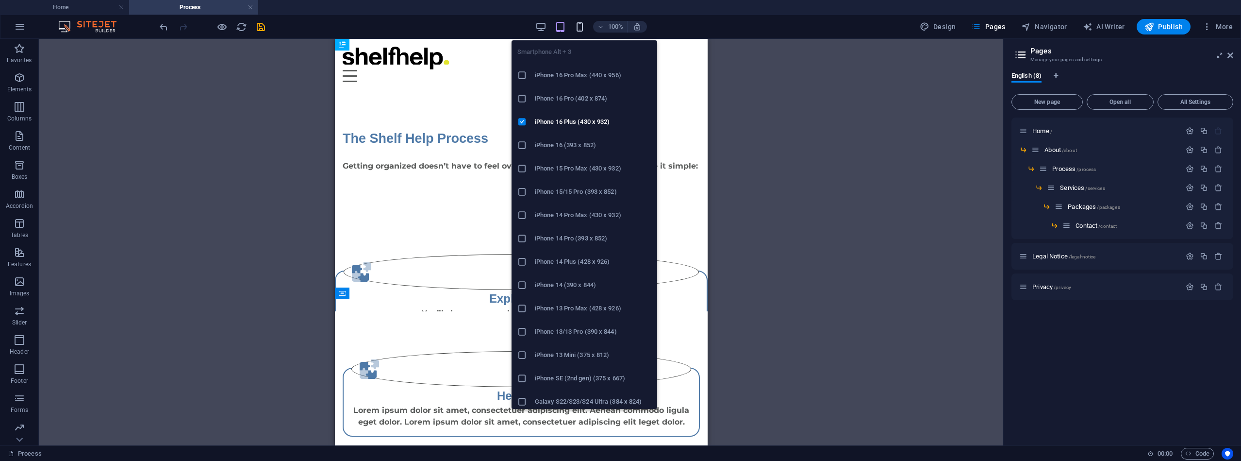
click at [583, 32] on icon "button" at bounding box center [579, 26] width 11 height 11
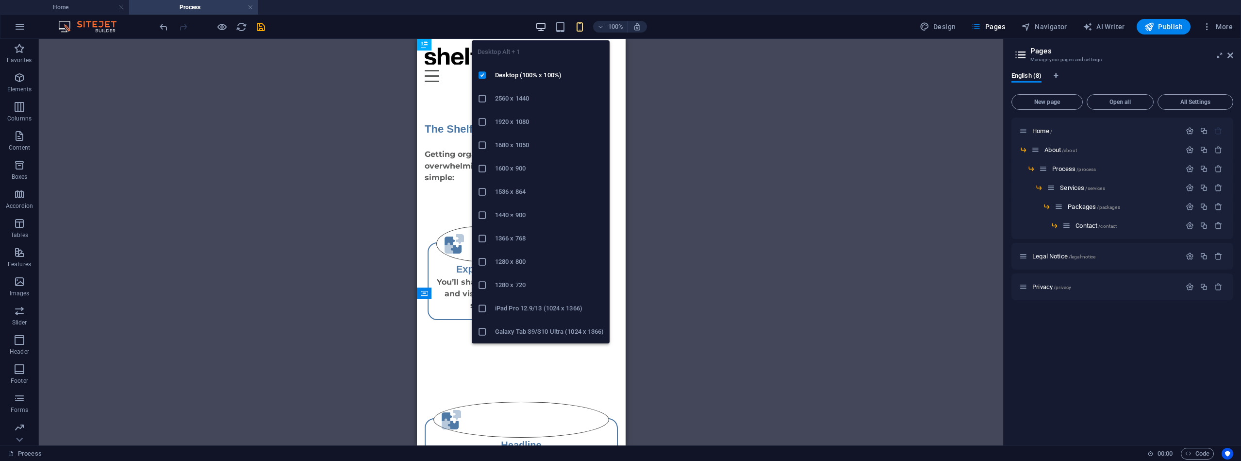
click at [547, 32] on icon "button" at bounding box center [540, 26] width 11 height 11
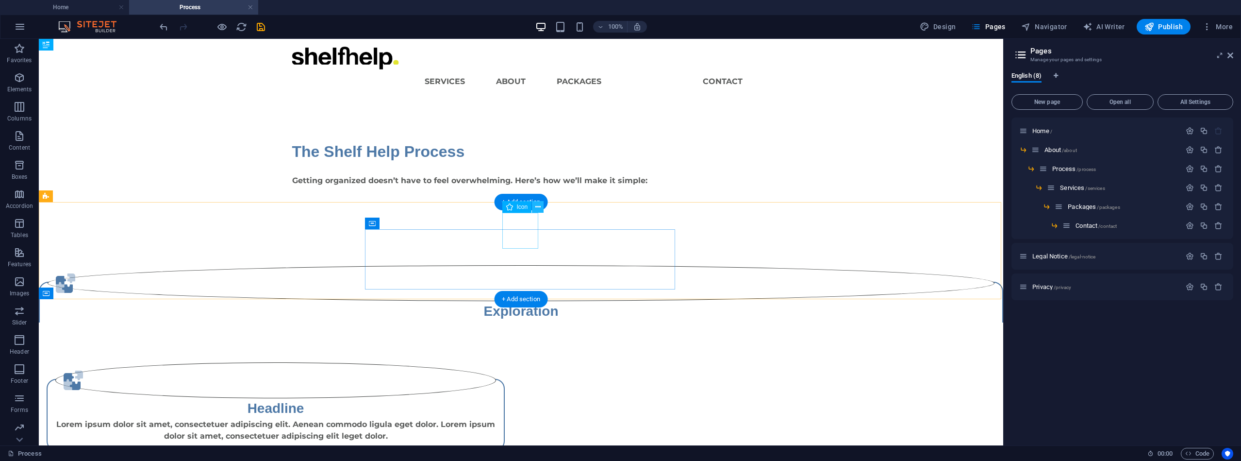
click at [537, 209] on icon at bounding box center [537, 207] width 5 height 10
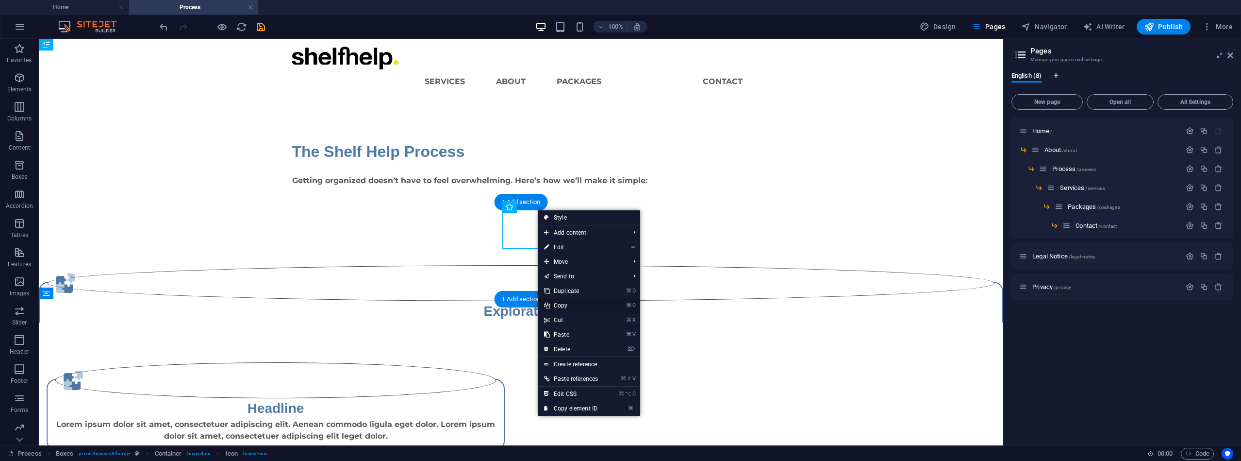
click at [567, 305] on link "⌘ C Copy" at bounding box center [571, 305] width 66 height 15
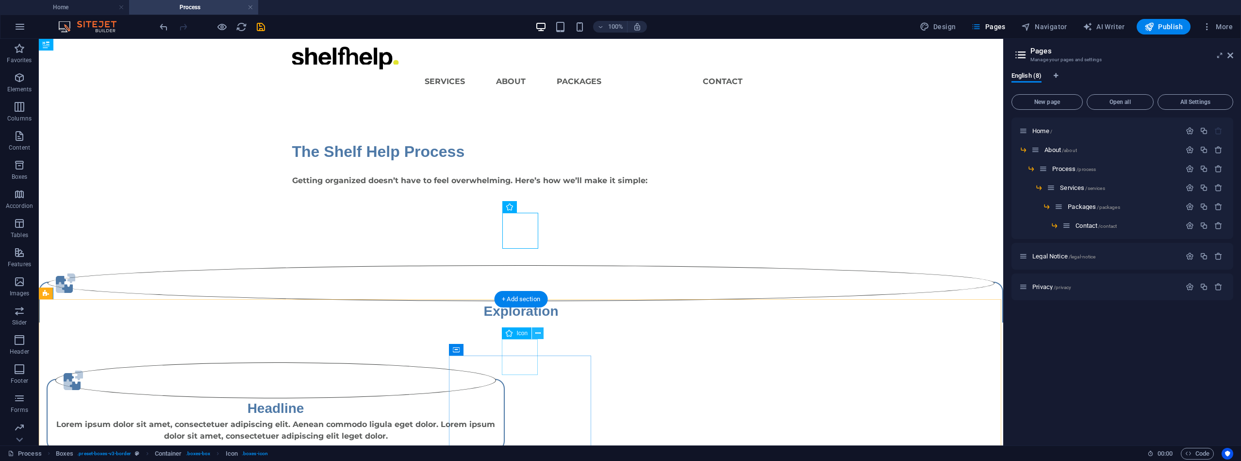
click at [537, 333] on icon at bounding box center [537, 333] width 5 height 10
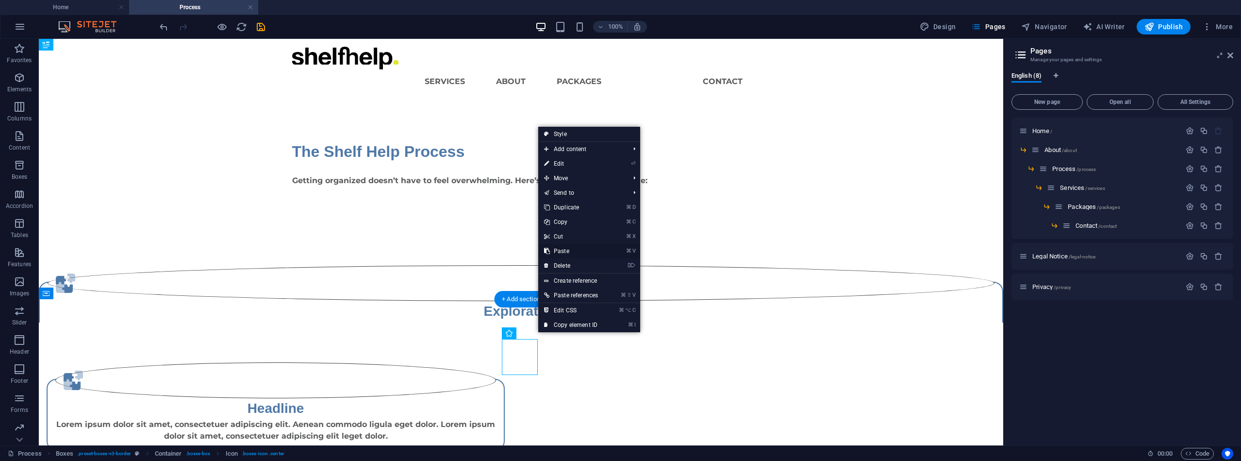
click at [554, 252] on link "⌘ V Paste" at bounding box center [571, 251] width 66 height 15
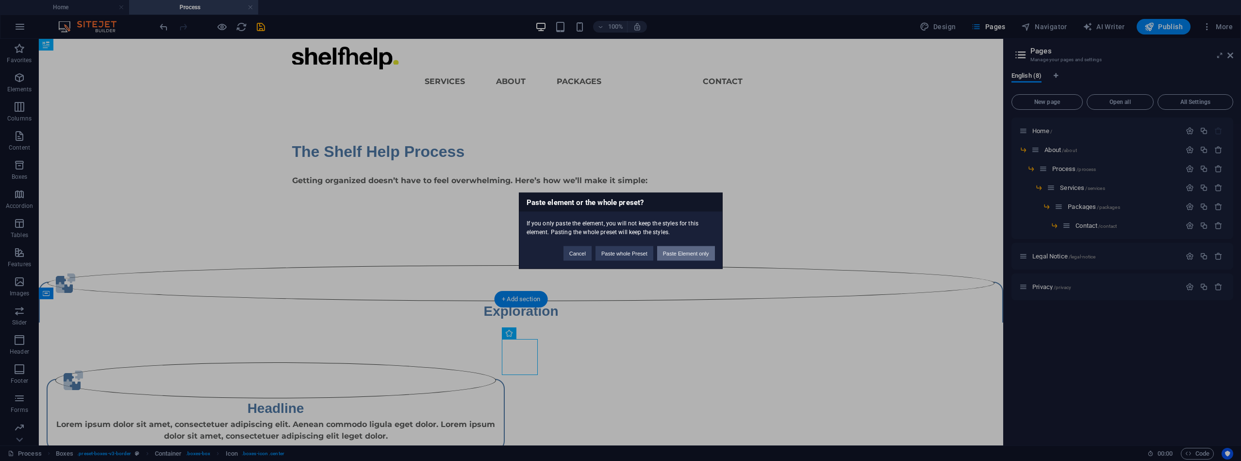
click at [676, 250] on button "Paste Element only" at bounding box center [686, 253] width 58 height 15
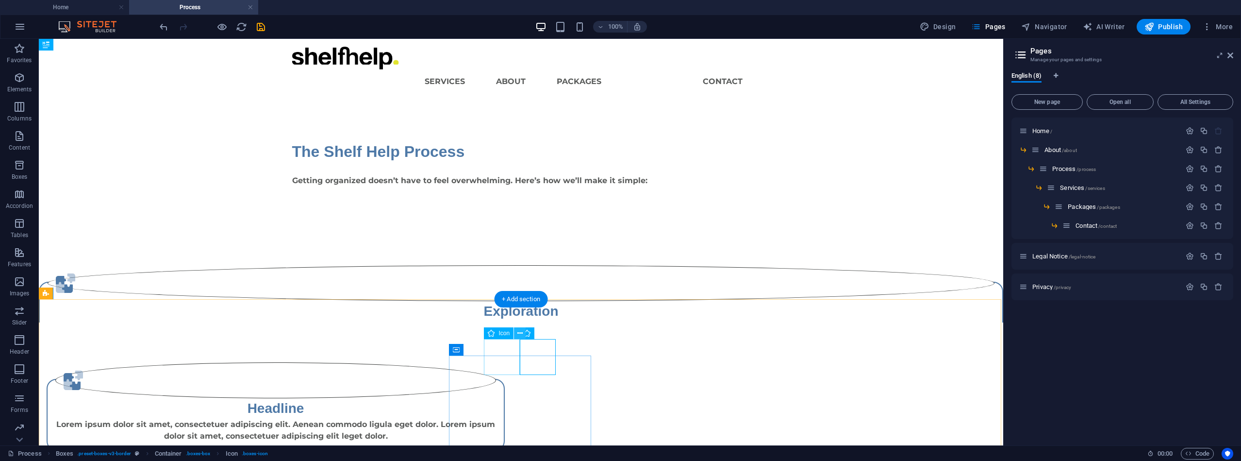
click at [518, 334] on icon at bounding box center [520, 333] width 5 height 10
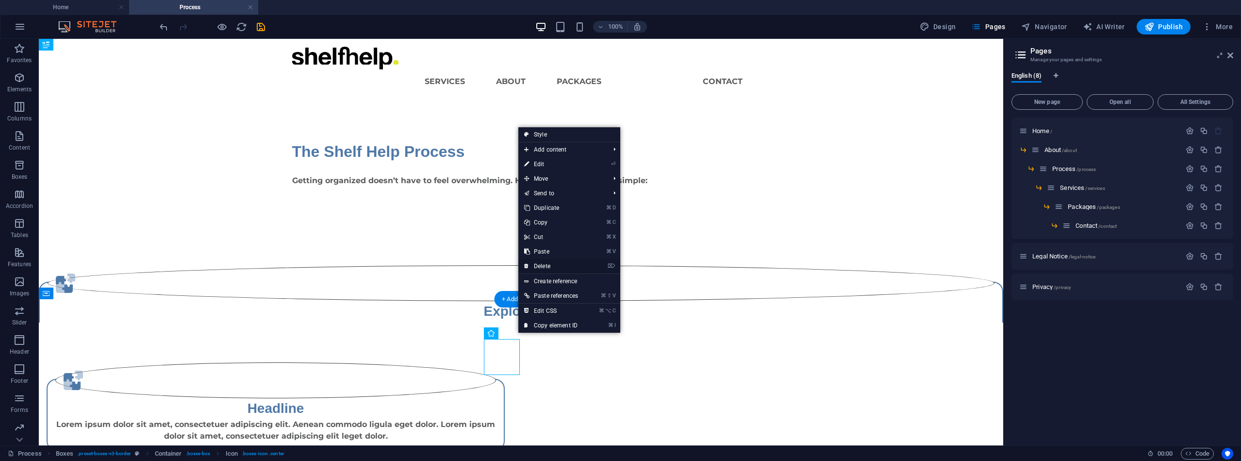
click at [553, 264] on link "⌦ Delete" at bounding box center [551, 266] width 66 height 15
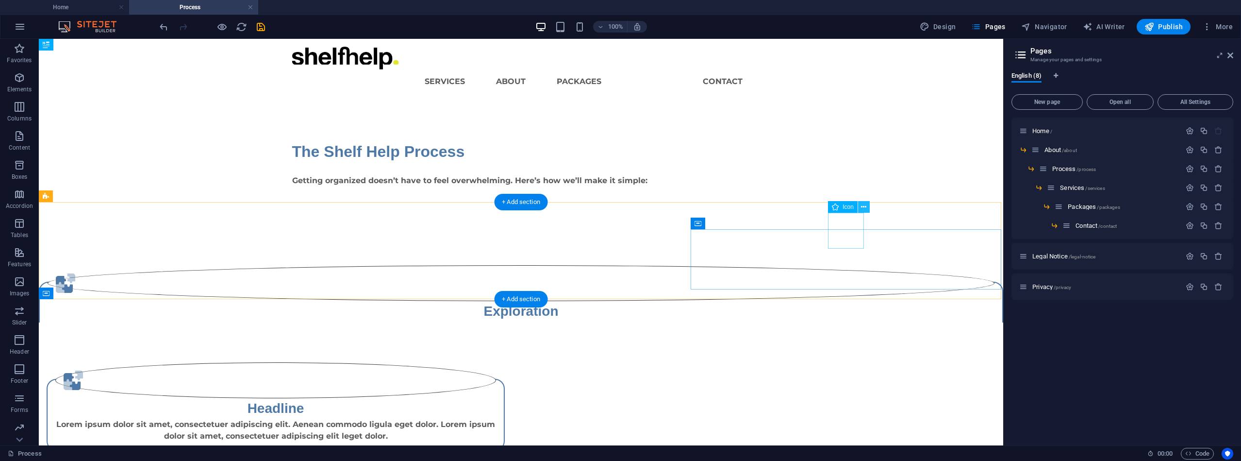
click at [861, 207] on button at bounding box center [864, 207] width 12 height 12
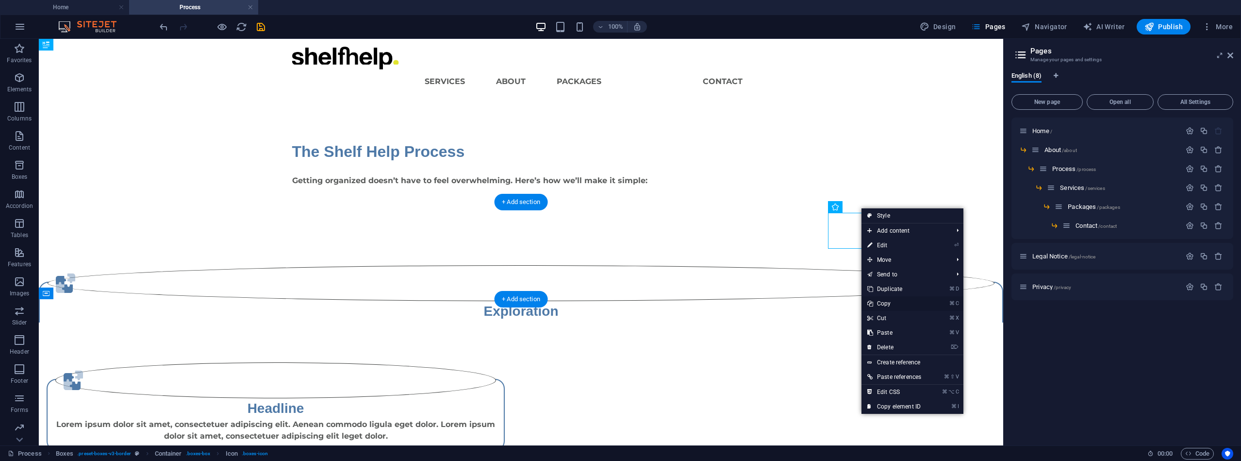
click at [886, 302] on link "⌘ C Copy" at bounding box center [895, 303] width 66 height 15
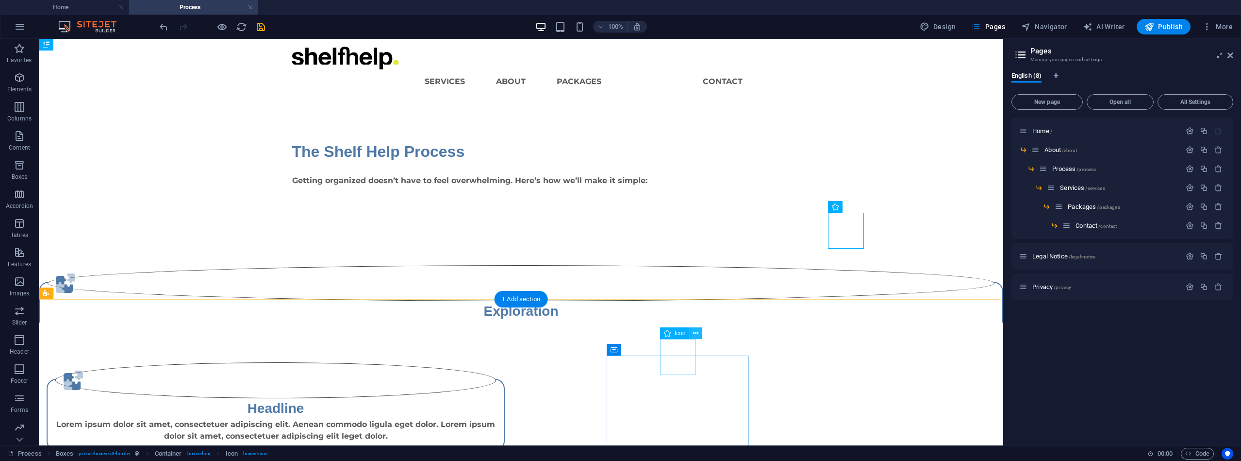
click at [694, 333] on icon at bounding box center [695, 333] width 5 height 10
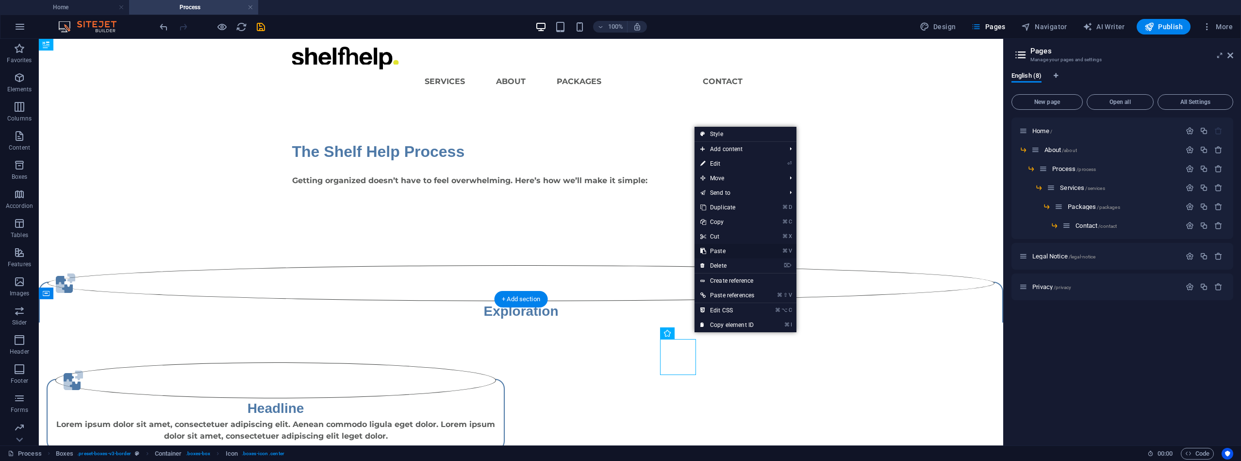
click at [710, 251] on link "⌘ V Paste" at bounding box center [728, 251] width 66 height 15
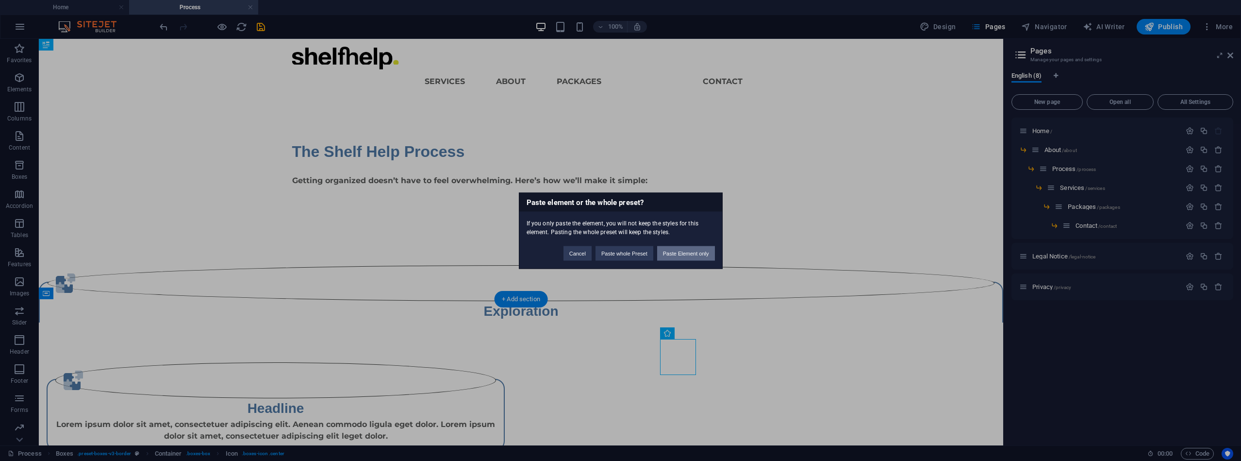
click at [696, 252] on button "Paste Element only" at bounding box center [686, 253] width 58 height 15
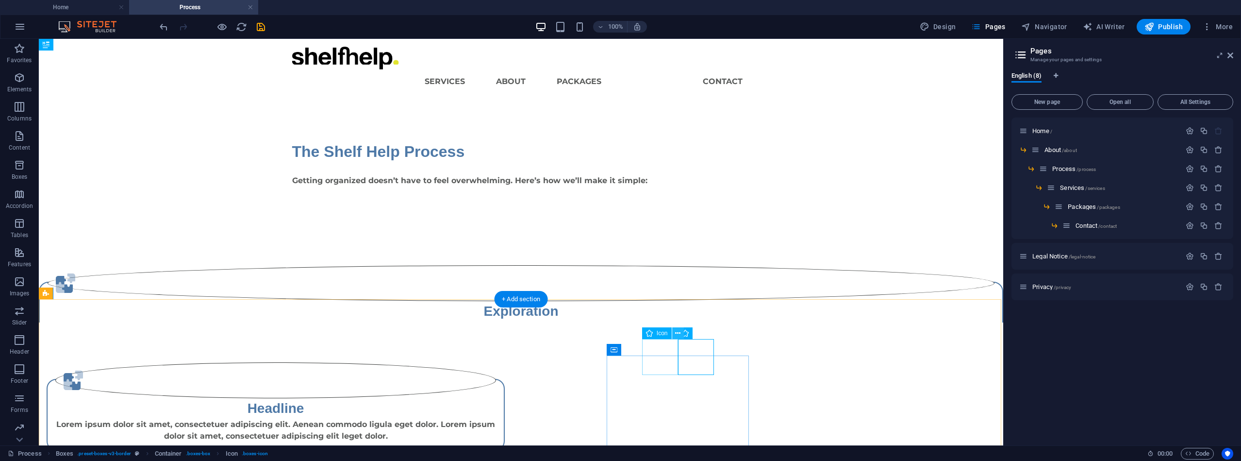
click at [680, 332] on icon at bounding box center [677, 333] width 5 height 10
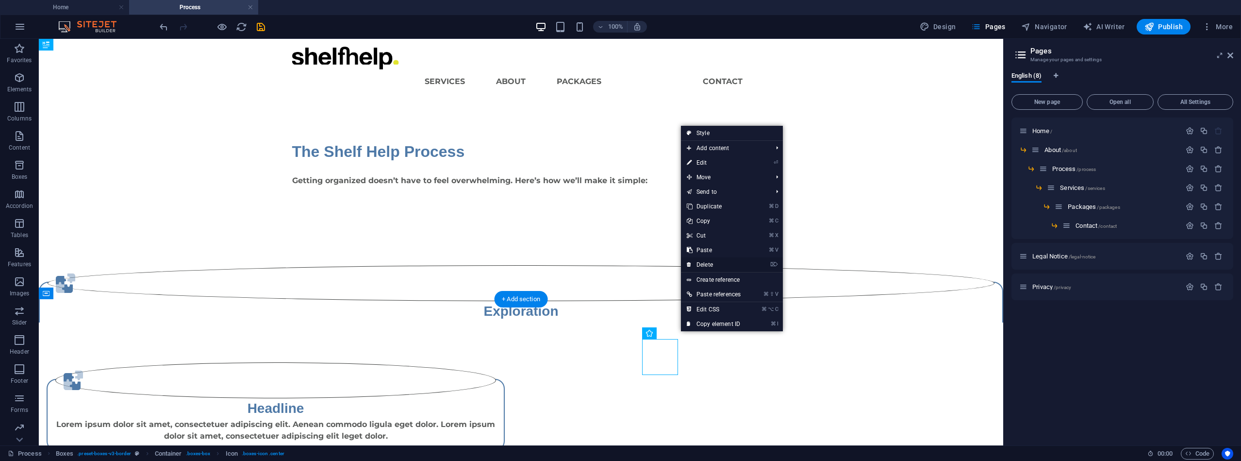
click at [699, 264] on link "⌦ Delete" at bounding box center [714, 264] width 66 height 15
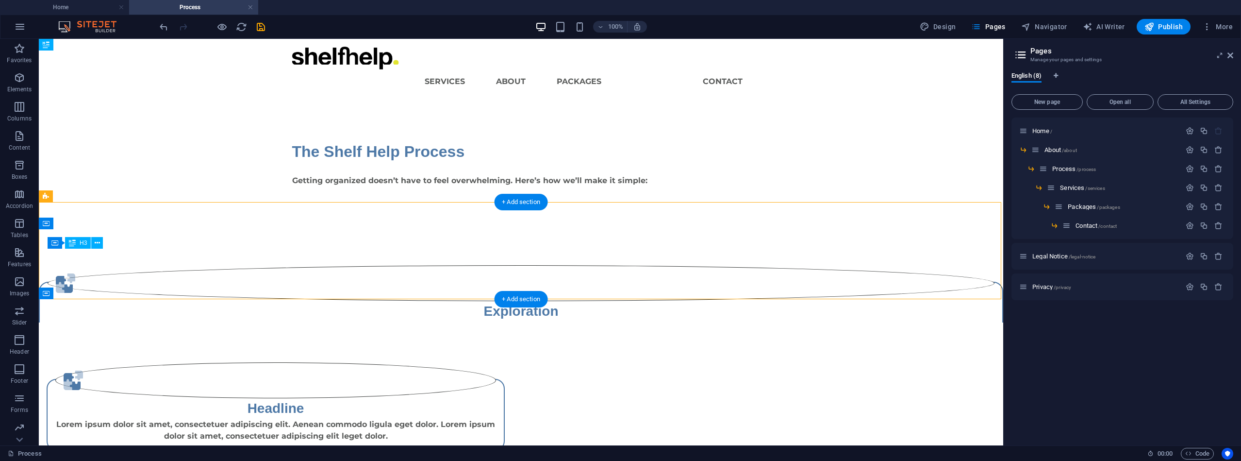
click at [192, 301] on div "Exploration" at bounding box center [521, 311] width 947 height 20
click at [188, 301] on div "Exploration" at bounding box center [521, 311] width 947 height 20
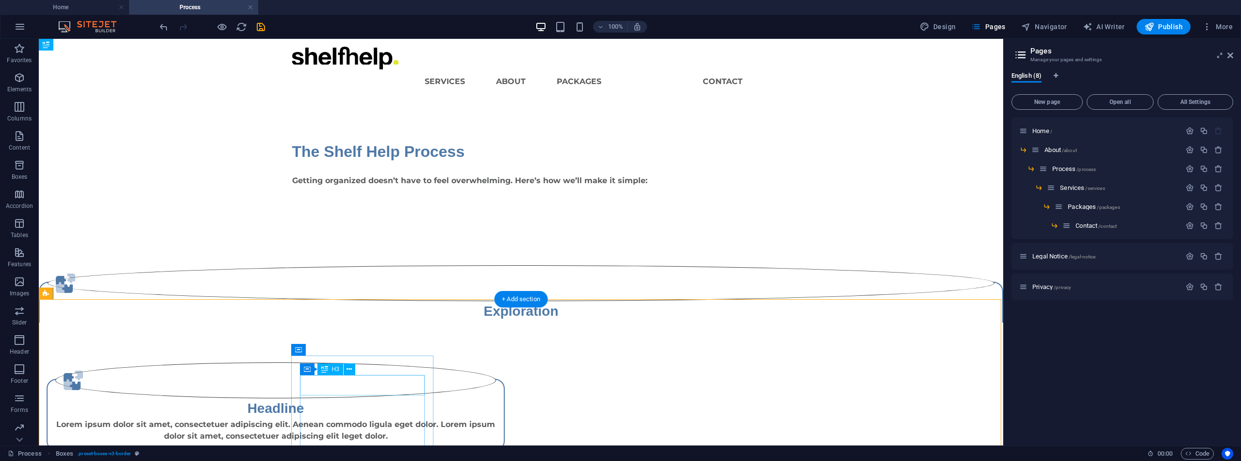
click at [360, 398] on div "Headline" at bounding box center [275, 408] width 441 height 20
drag, startPoint x: 360, startPoint y: 387, endPoint x: 189, endPoint y: 389, distance: 170.9
click at [360, 398] on div "Headline" at bounding box center [275, 408] width 441 height 20
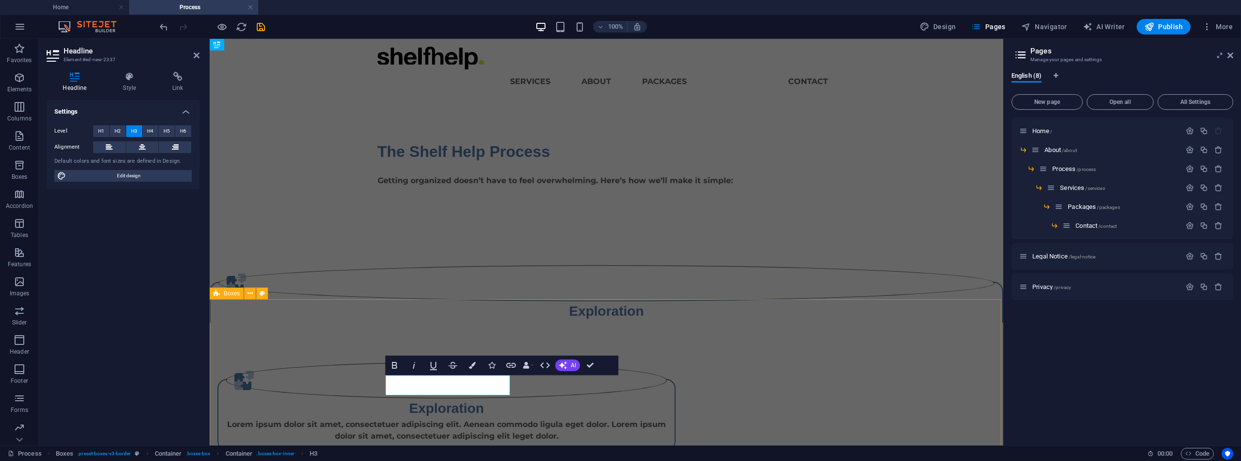
scroll to position [0, 5]
drag, startPoint x: 515, startPoint y: 404, endPoint x: 686, endPoint y: 404, distance: 170.9
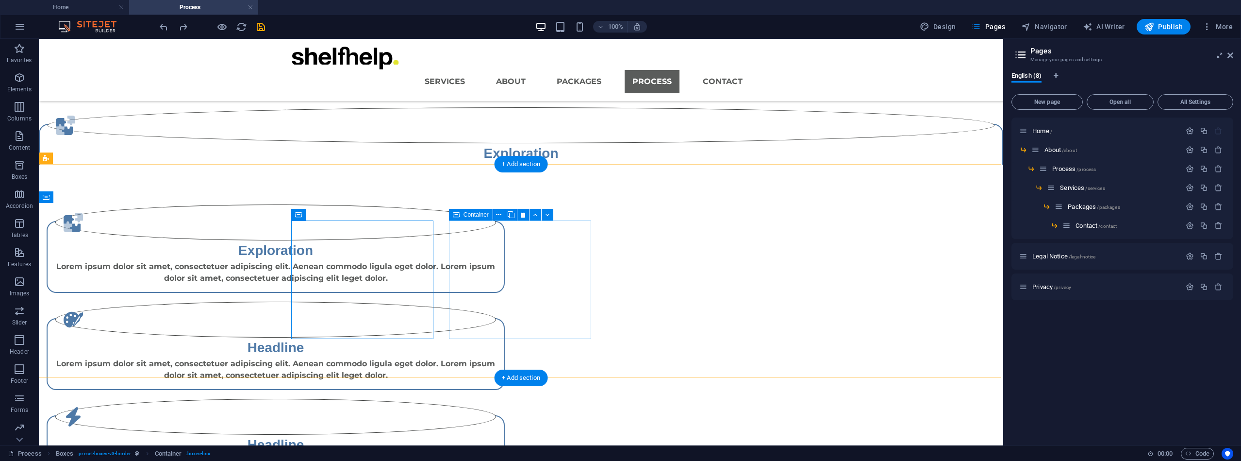
scroll to position [96, 0]
click at [375, 284] on div "Lorem ipsum dolor sit amet, consectetuer adipiscing elit. Aenean commodo ligula…" at bounding box center [275, 271] width 441 height 23
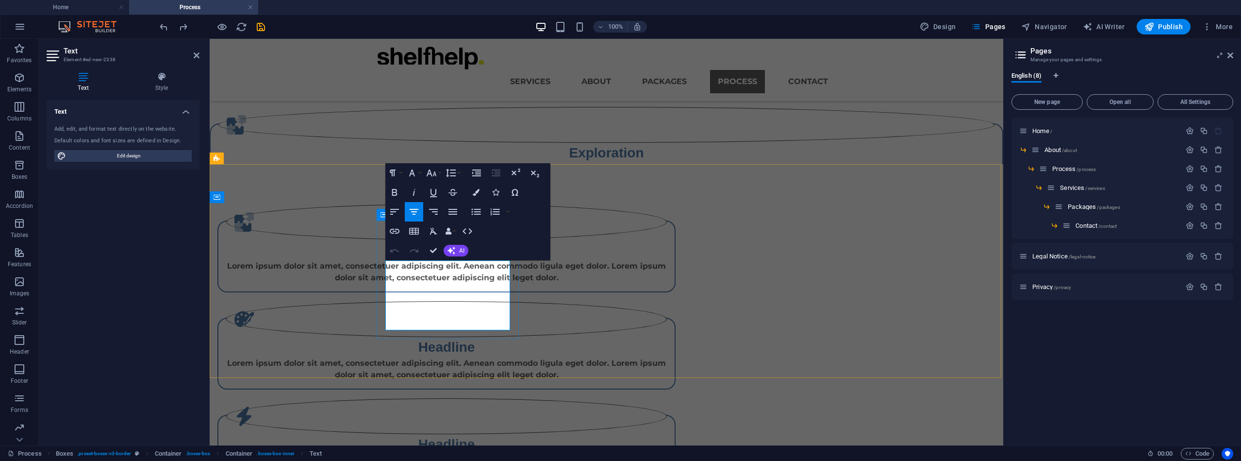
click at [452, 284] on p "Lorem ipsum dolor sit amet, consectetuer adipiscing elit. Aenean commodo ligula…" at bounding box center [446, 271] width 441 height 23
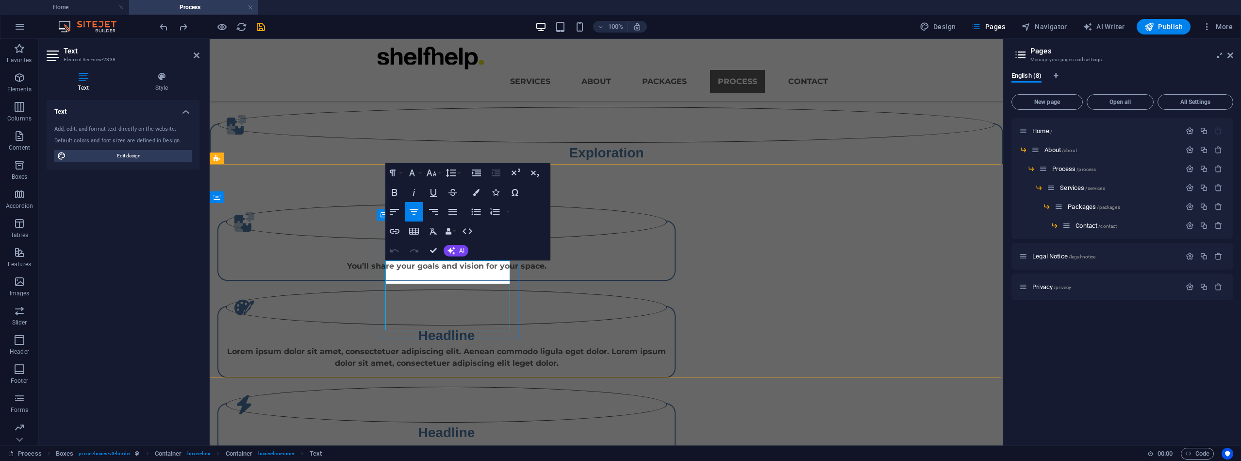
scroll to position [53, 0]
click at [443, 281] on div ".fa-secondary{opacity:.4} Exploration You’ll share your goals and vision for yo…" at bounding box center [446, 250] width 458 height 60
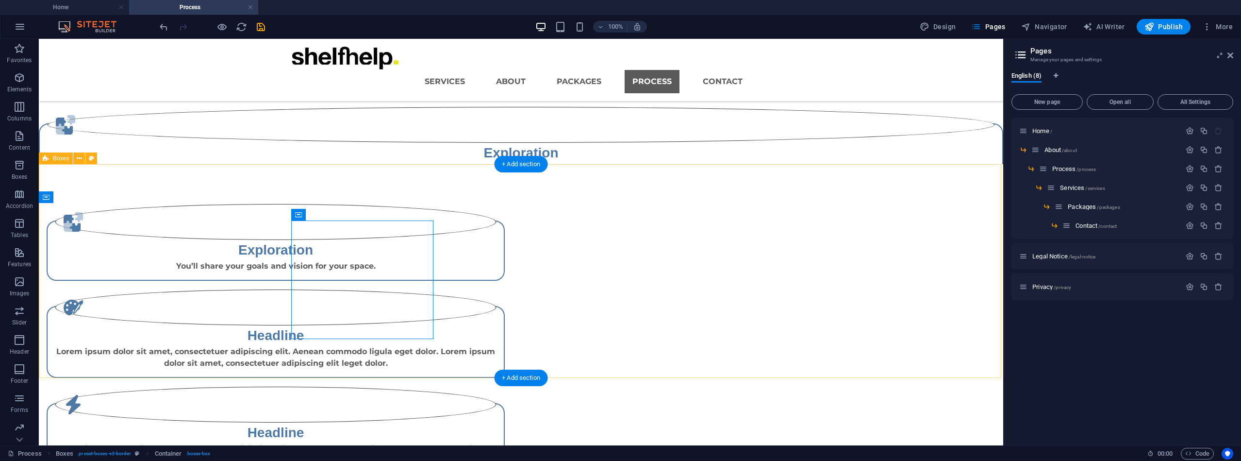
click at [204, 300] on div ".fa-secondary{opacity:.4} Exploration You’ll share your goals and vision for yo…" at bounding box center [521, 339] width 965 height 350
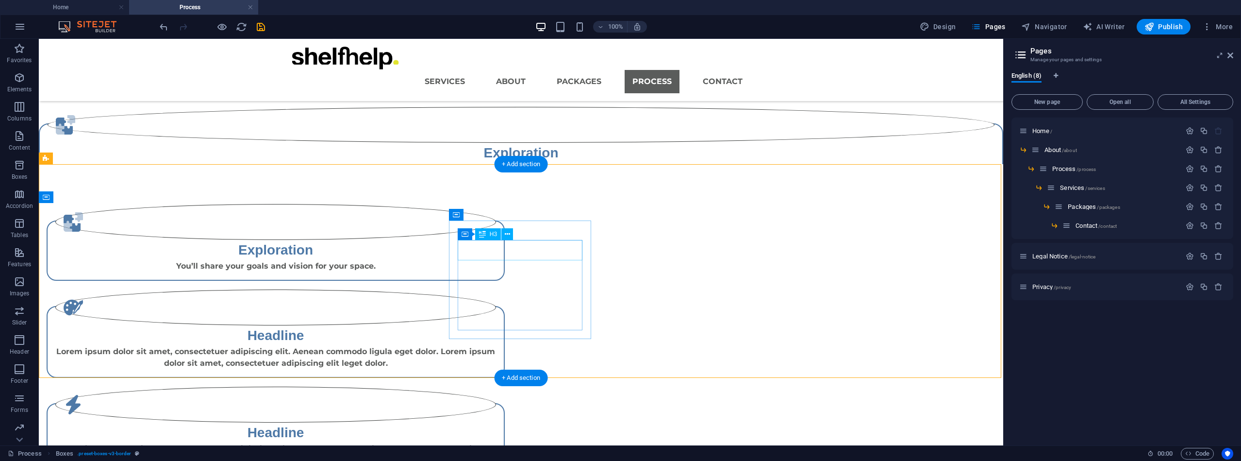
click at [496, 325] on div "Headline" at bounding box center [275, 335] width 441 height 20
drag, startPoint x: 519, startPoint y: 251, endPoint x: 348, endPoint y: 251, distance: 170.9
click at [496, 325] on div "Headline" at bounding box center [275, 335] width 441 height 20
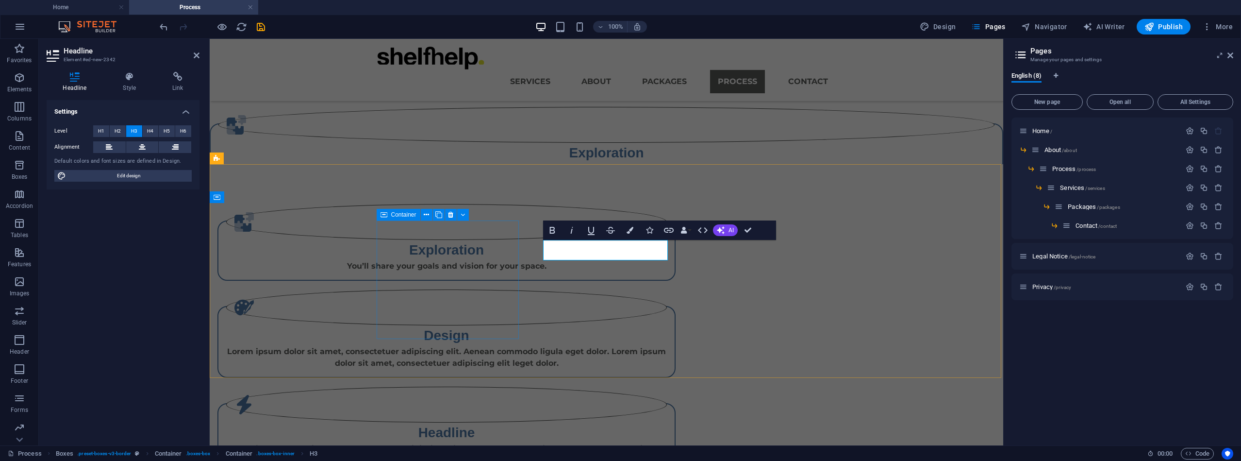
scroll to position [0, 5]
click at [607, 346] on div "Lorem ipsum dolor sit amet, consectetuer adipiscing elit. Aenean commodo ligula…" at bounding box center [446, 357] width 441 height 23
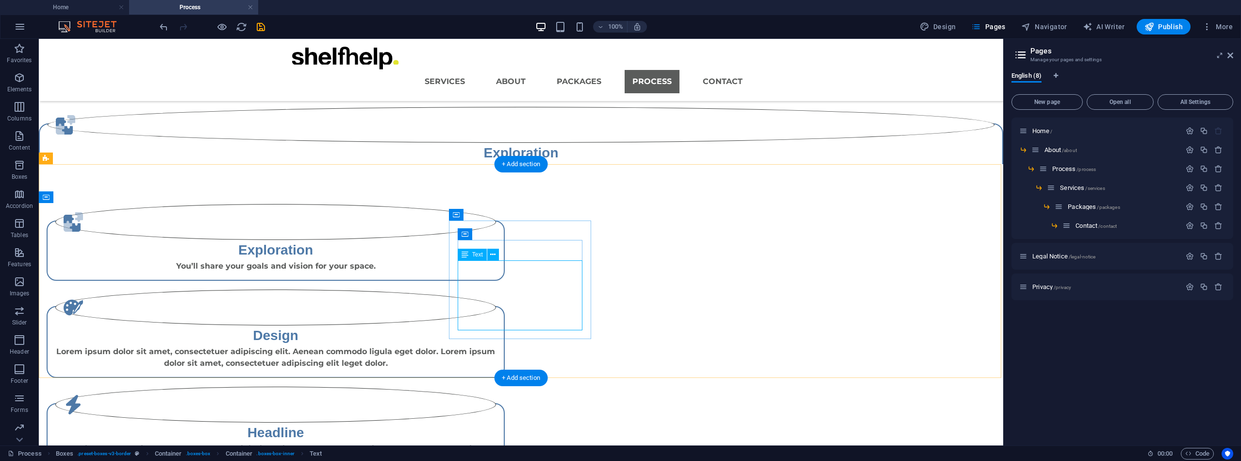
click at [496, 346] on div "Lorem ipsum dolor sit amet, consectetuer adipiscing elit. Aenean commodo ligula…" at bounding box center [275, 357] width 441 height 23
drag, startPoint x: 521, startPoint y: 291, endPoint x: 351, endPoint y: 290, distance: 170.4
click at [496, 346] on div "Lorem ipsum dolor sit amet, consectetuer adipiscing elit. Aenean commodo ligula…" at bounding box center [275, 357] width 441 height 23
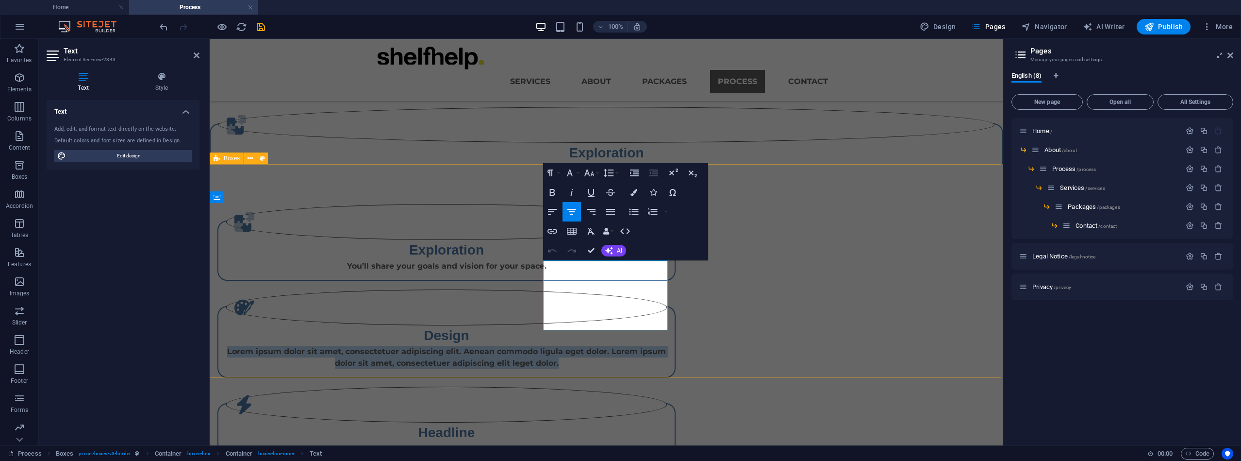
drag, startPoint x: 548, startPoint y: 266, endPoint x: 653, endPoint y: 342, distance: 129.6
click at [660, 339] on div ".fa-secondary{opacity:.4} Exploration You’ll share your goals and vision for yo…" at bounding box center [607, 339] width 794 height 350
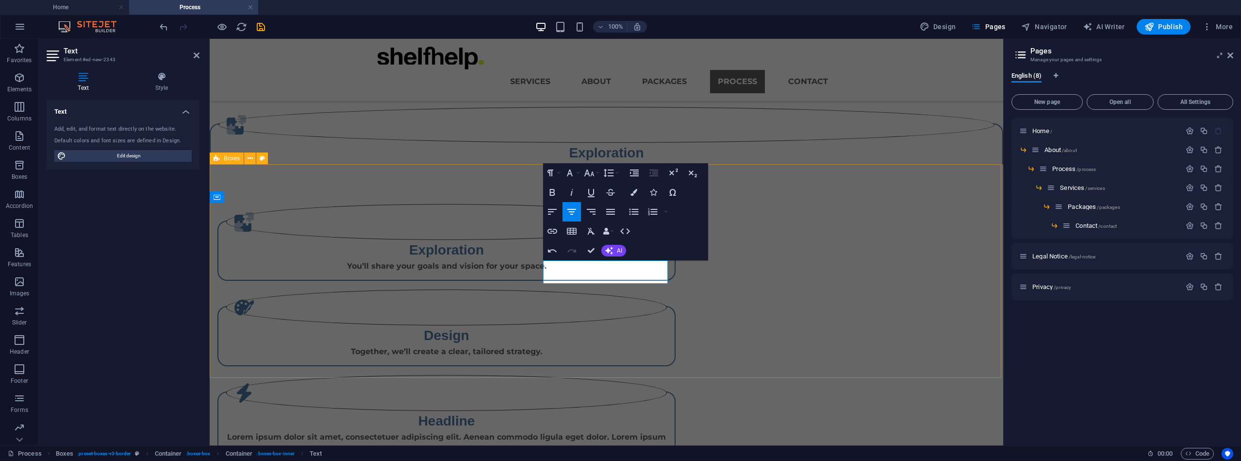
scroll to position [74, 0]
click at [625, 318] on div "Design Together, we’ll create a clear, tailored strategy.  Together, we’ll crea…" at bounding box center [446, 336] width 458 height 60
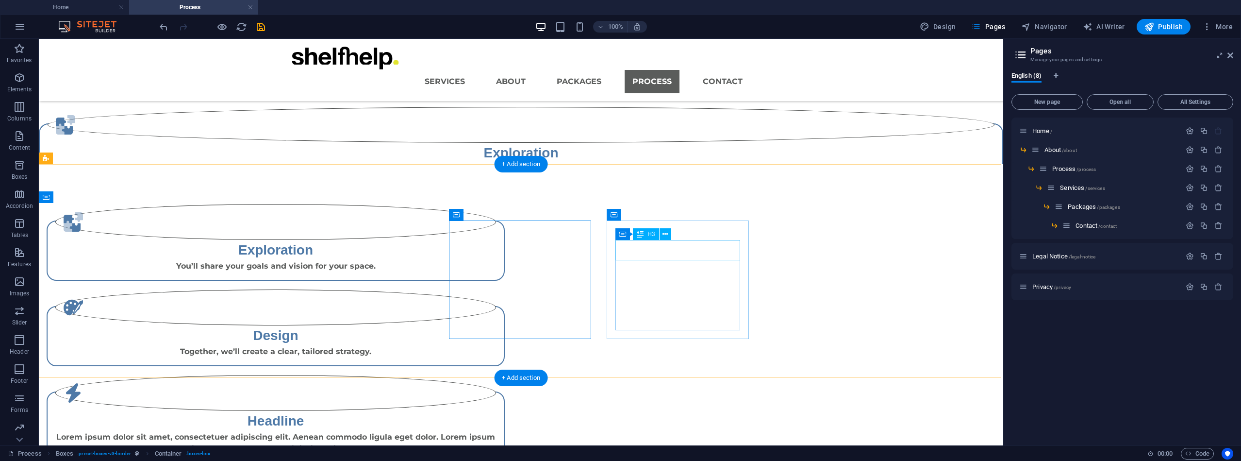
click at [496, 411] on div "Headline" at bounding box center [275, 421] width 441 height 20
drag, startPoint x: 692, startPoint y: 252, endPoint x: 521, endPoint y: 251, distance: 170.9
click at [496, 411] on div "Headline" at bounding box center [275, 421] width 441 height 20
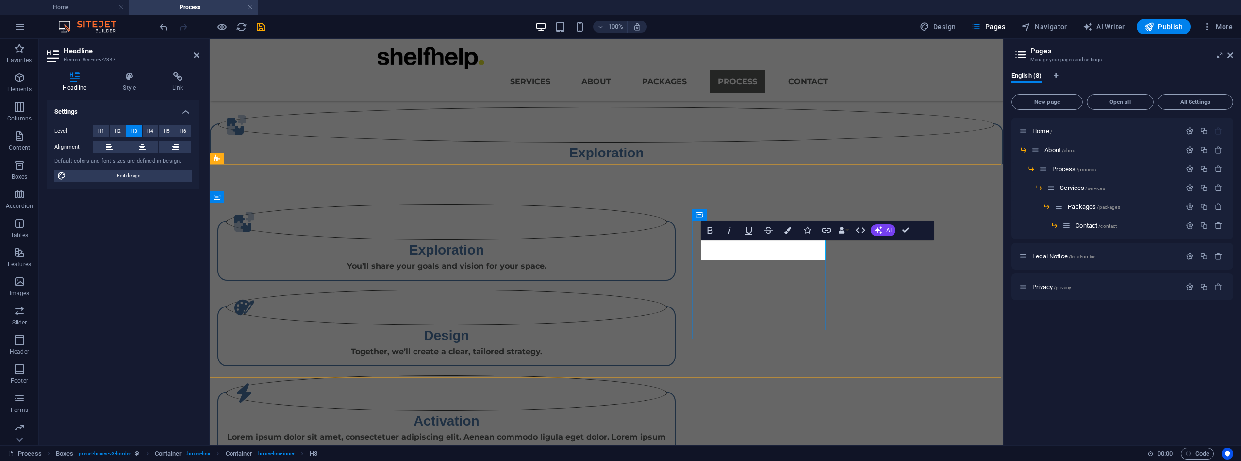
scroll to position [0, 5]
click at [667, 431] on div "Lorem ipsum dolor sit amet, consectetuer adipiscing elit. Aenean commodo ligula…" at bounding box center [446, 442] width 441 height 23
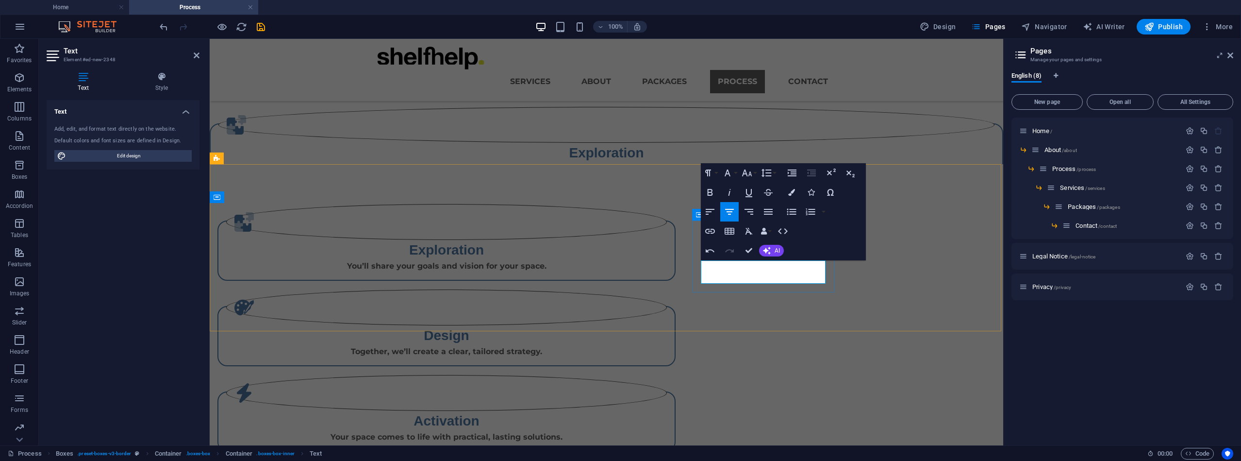
scroll to position [149, 0]
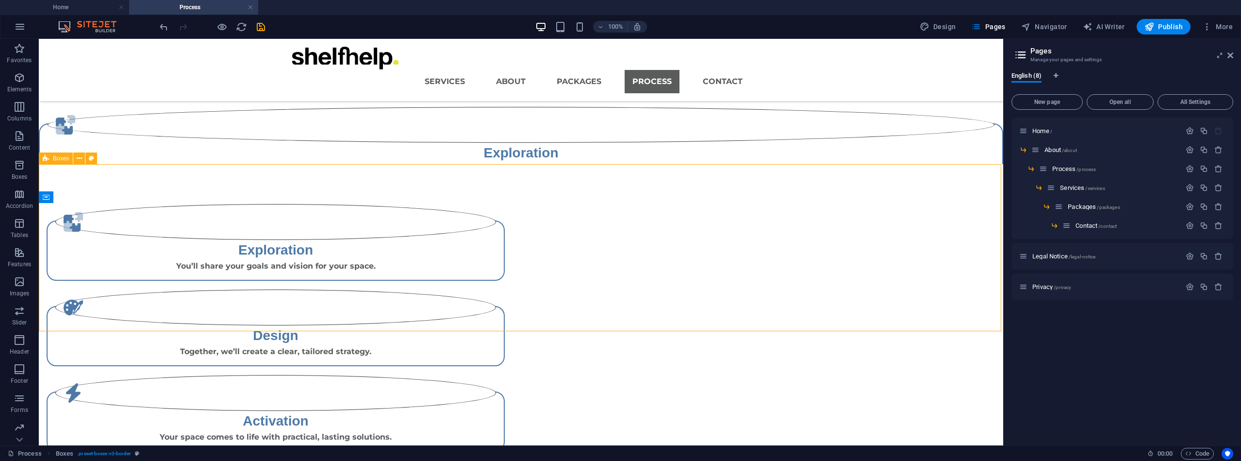
drag, startPoint x: 580, startPoint y: 317, endPoint x: 749, endPoint y: 317, distance: 168.9
click at [749, 317] on div ".fa-secondary{opacity:.4} Exploration You’ll share your goals and vision for yo…" at bounding box center [521, 327] width 965 height 326
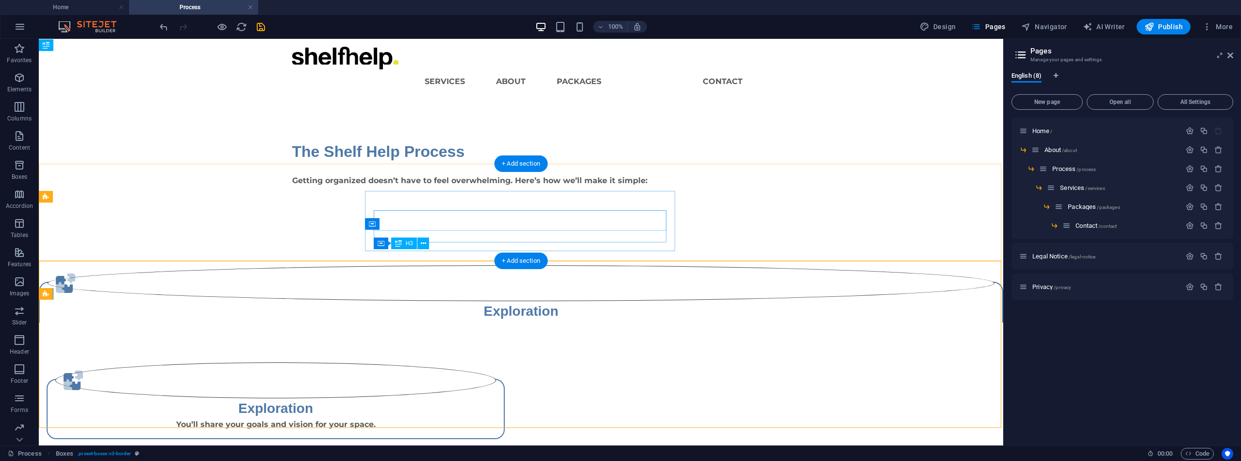
scroll to position [0, 0]
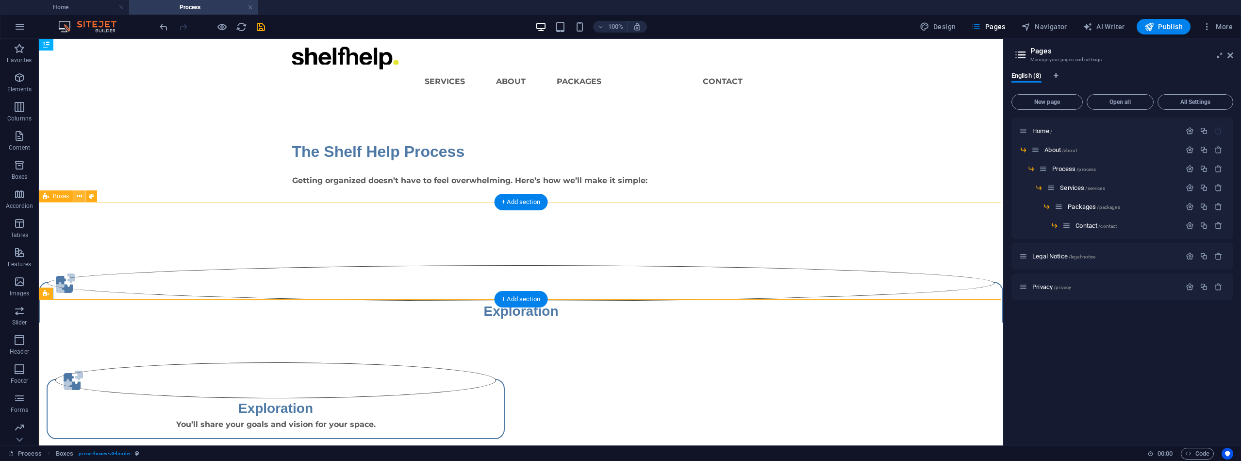
click at [83, 197] on button at bounding box center [79, 196] width 12 height 12
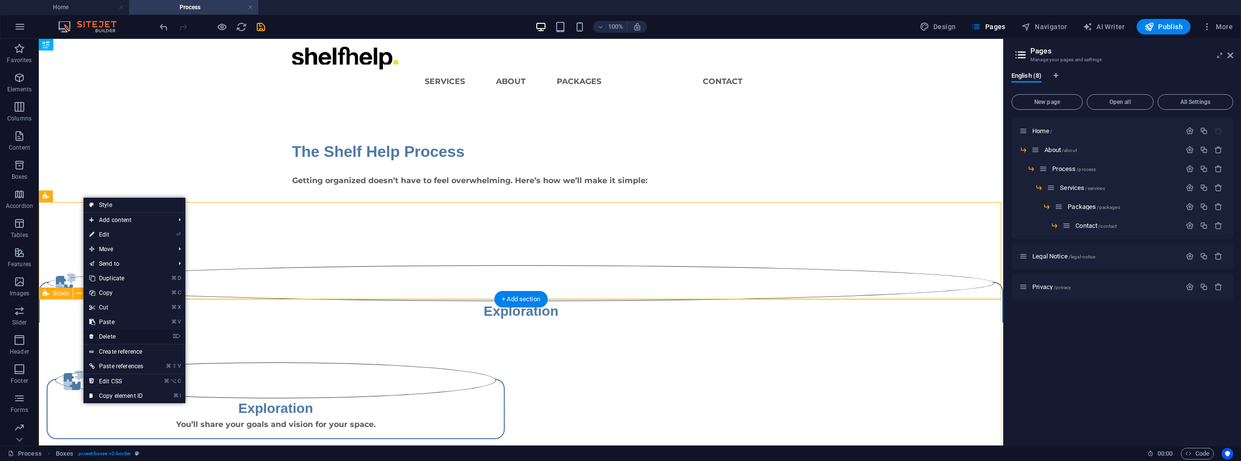
click at [117, 335] on link "⌦ Delete" at bounding box center [117, 336] width 66 height 15
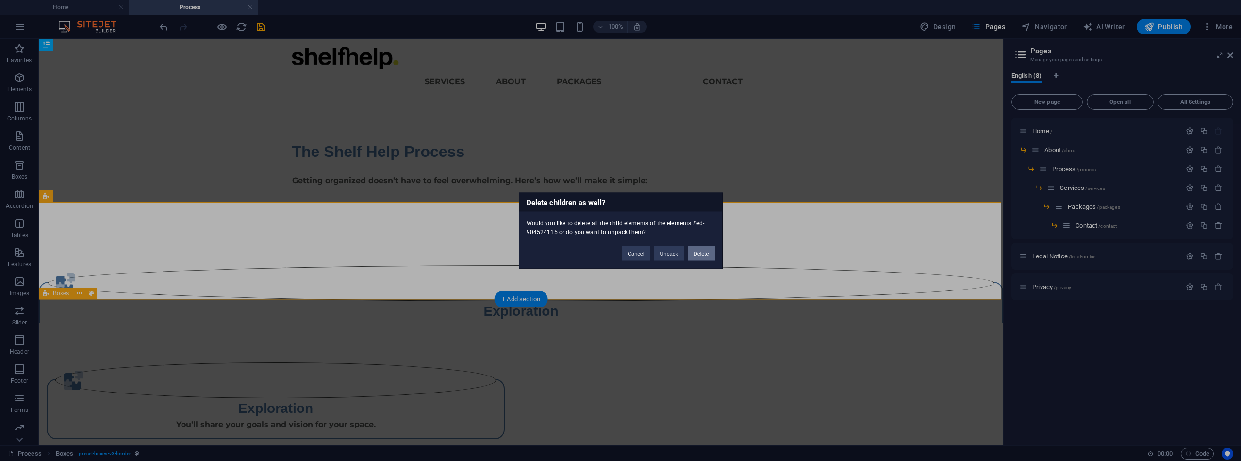
click at [702, 254] on button "Delete" at bounding box center [701, 253] width 27 height 15
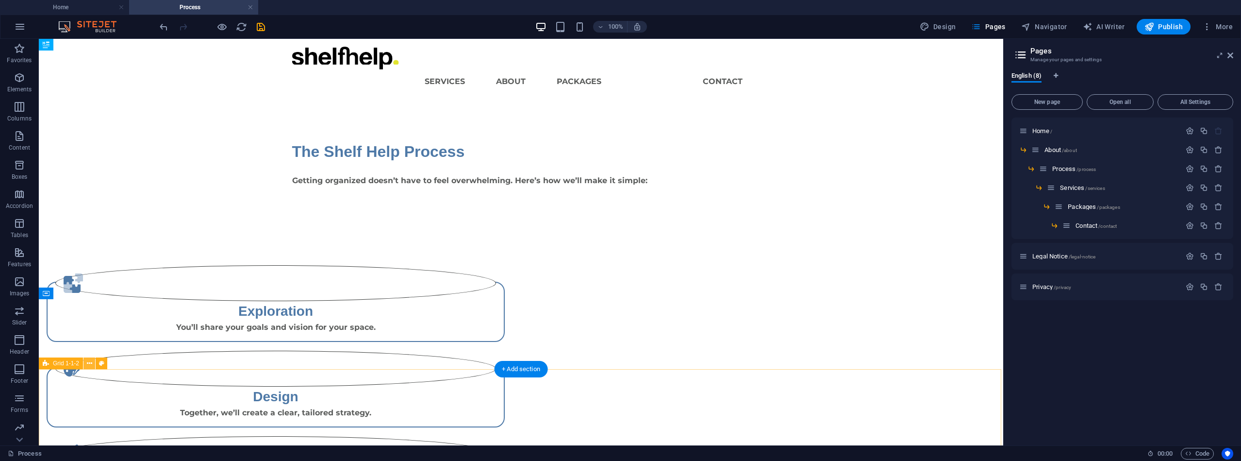
click at [87, 365] on icon at bounding box center [89, 363] width 5 height 10
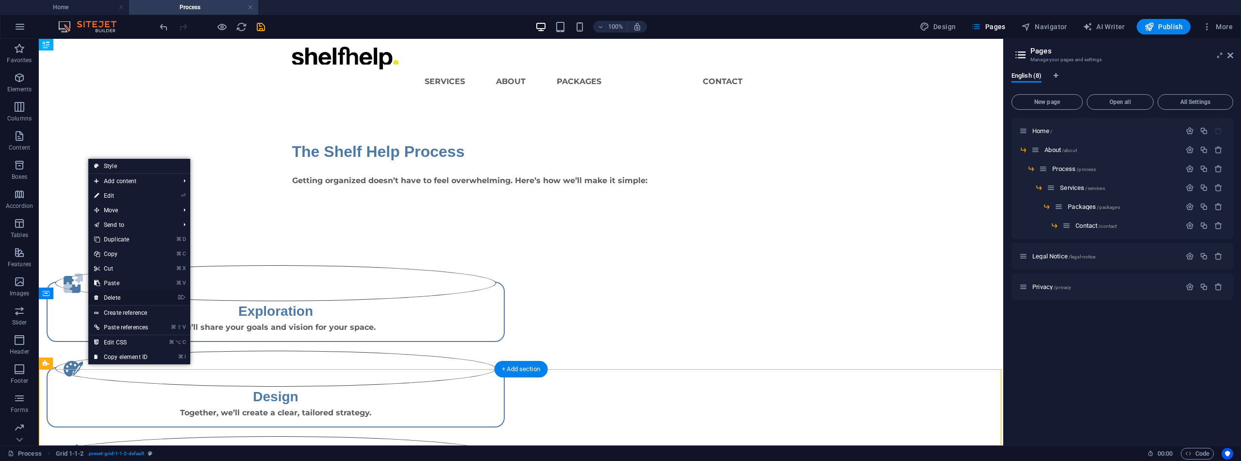
click at [120, 296] on link "⌦ Delete" at bounding box center [121, 297] width 66 height 15
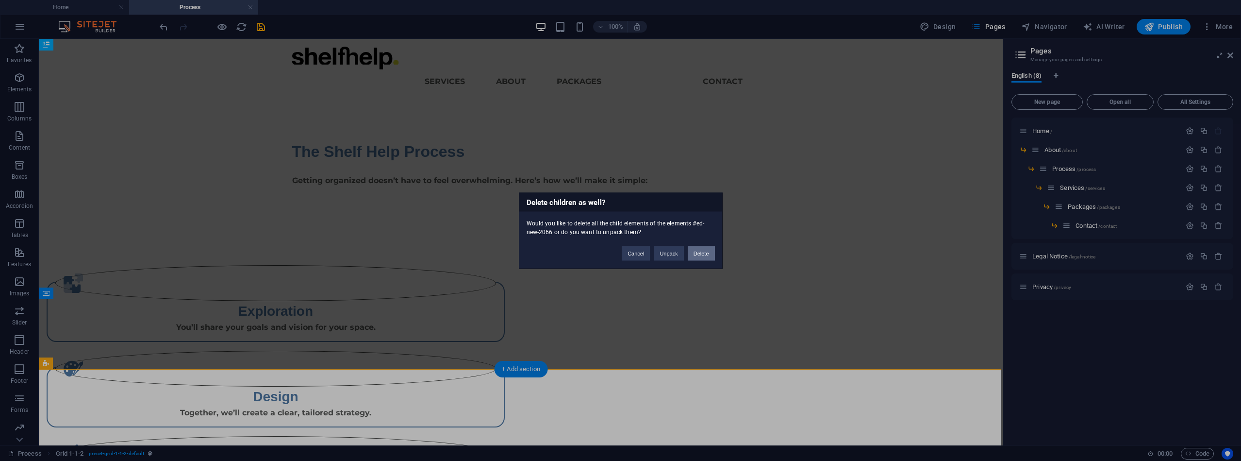
click at [709, 252] on button "Delete" at bounding box center [701, 253] width 27 height 15
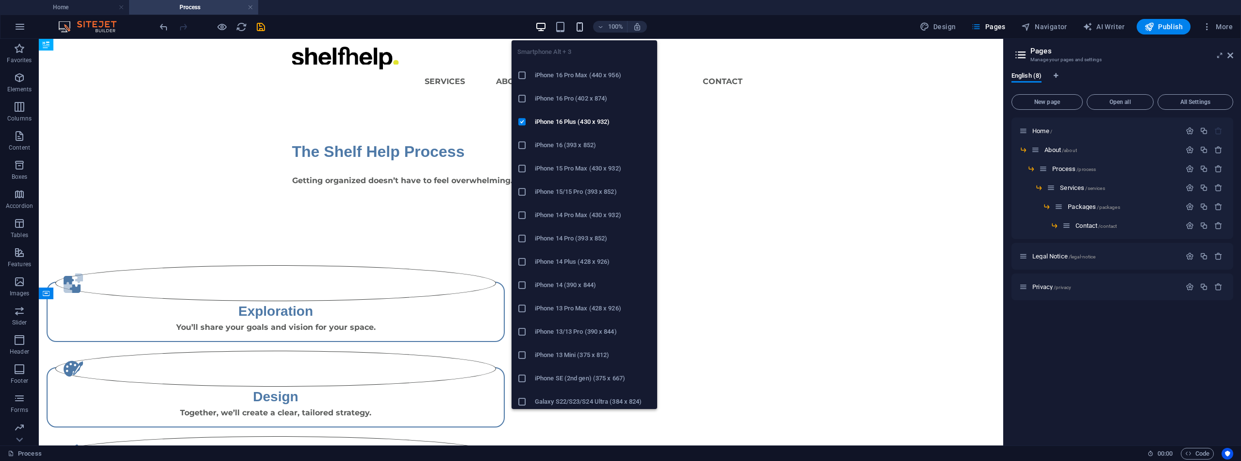
click at [580, 26] on icon "button" at bounding box center [579, 26] width 11 height 11
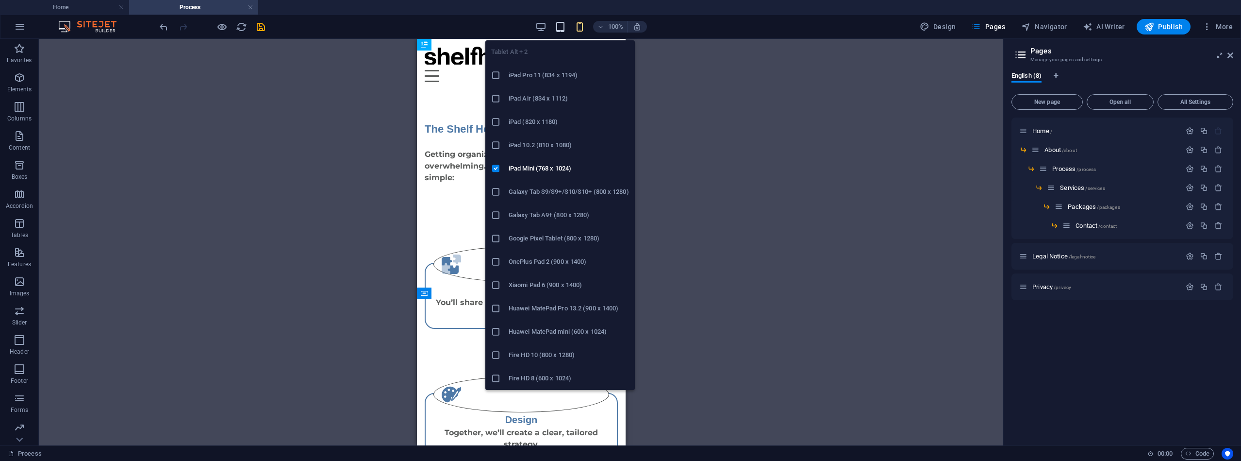
click at [561, 29] on icon "button" at bounding box center [560, 26] width 11 height 11
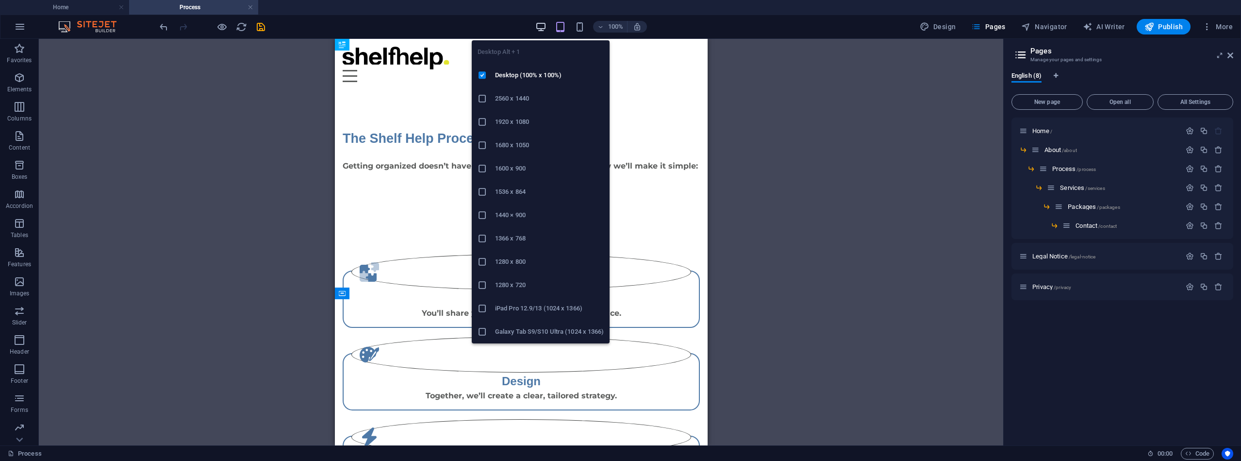
click at [545, 26] on icon "button" at bounding box center [540, 26] width 11 height 11
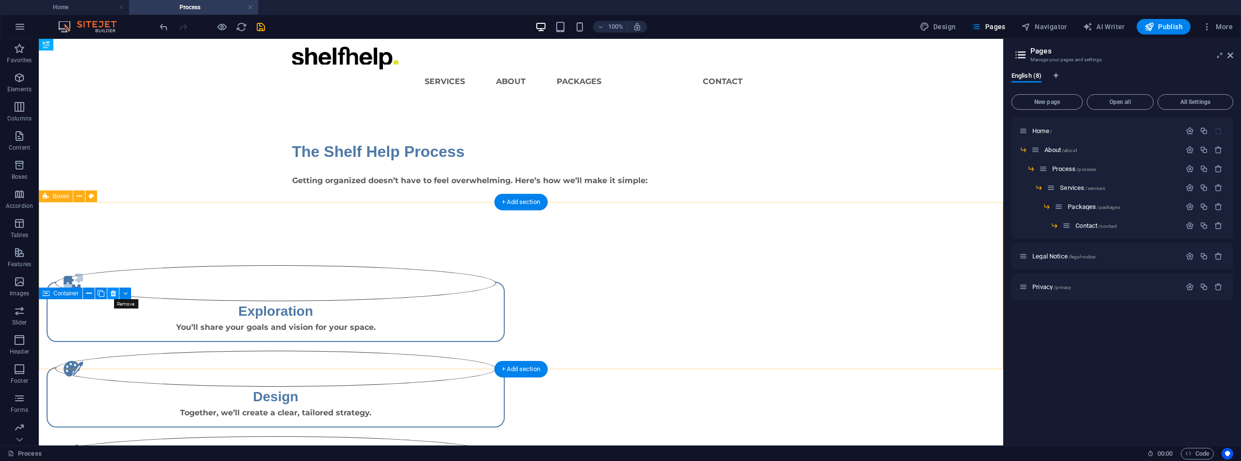
click at [110, 293] on button at bounding box center [113, 293] width 12 height 12
click at [113, 293] on icon at bounding box center [113, 293] width 5 height 10
click at [114, 292] on icon at bounding box center [113, 293] width 5 height 10
click at [89, 289] on icon at bounding box center [88, 293] width 5 height 10
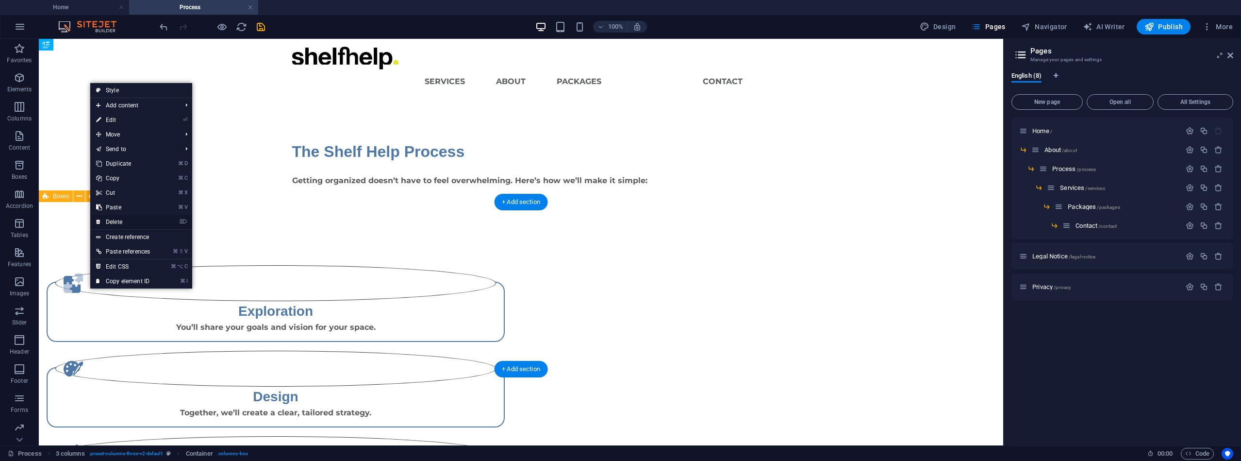
click at [132, 224] on link "⌦ Delete" at bounding box center [123, 222] width 66 height 15
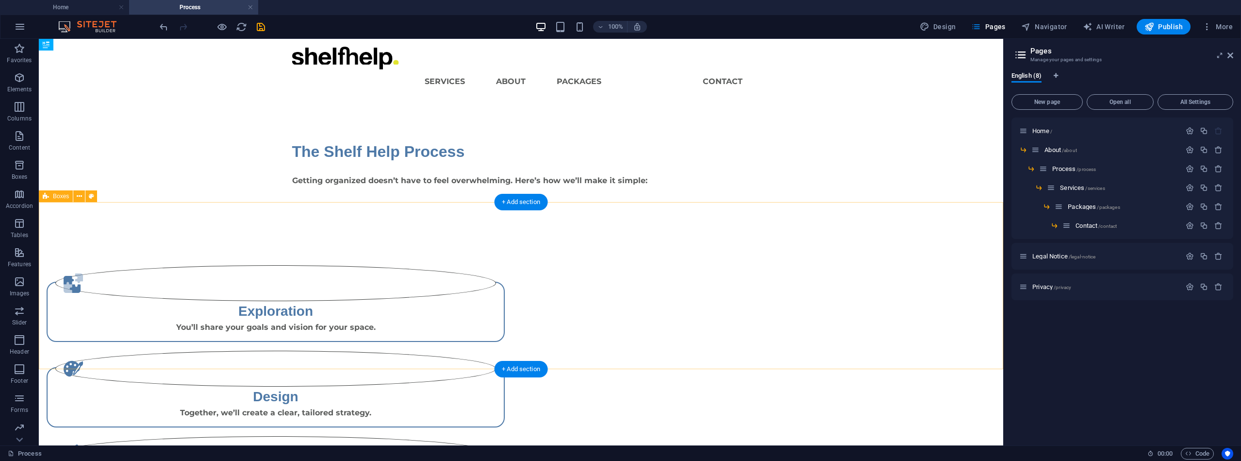
click at [85, 312] on div ".fa-secondary{opacity:.4} Exploration You’ll share your goals and vision for yo…" at bounding box center [521, 388] width 965 height 326
click at [81, 196] on icon at bounding box center [79, 196] width 5 height 10
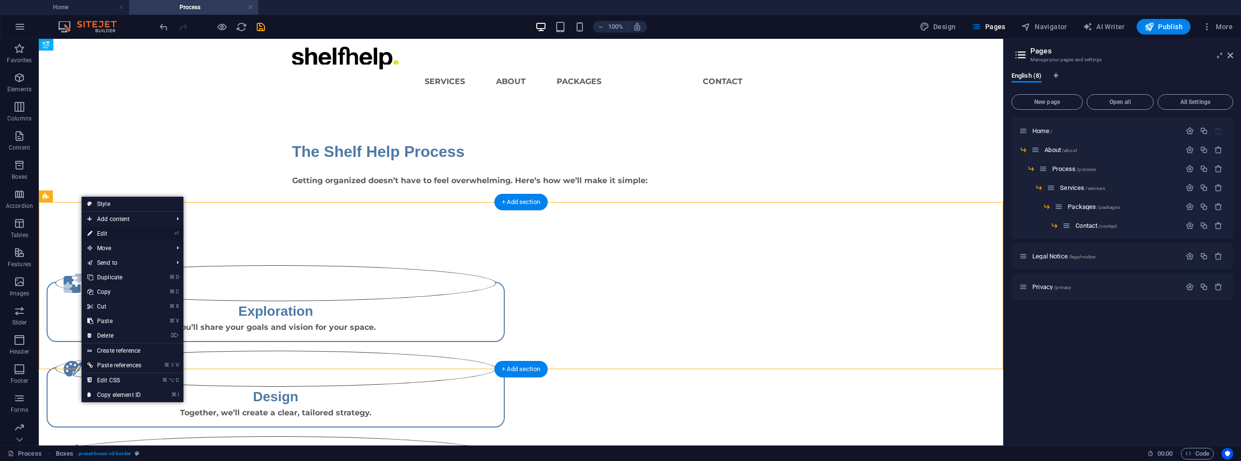
click at [110, 234] on link "⏎ Edit" at bounding box center [115, 233] width 66 height 15
select select "rem"
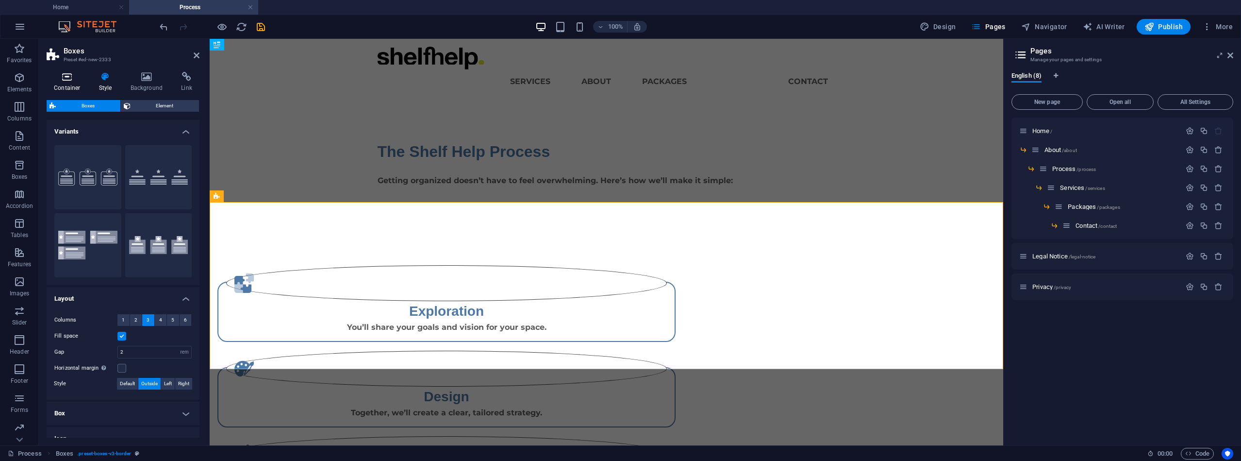
click at [70, 75] on icon at bounding box center [67, 77] width 41 height 10
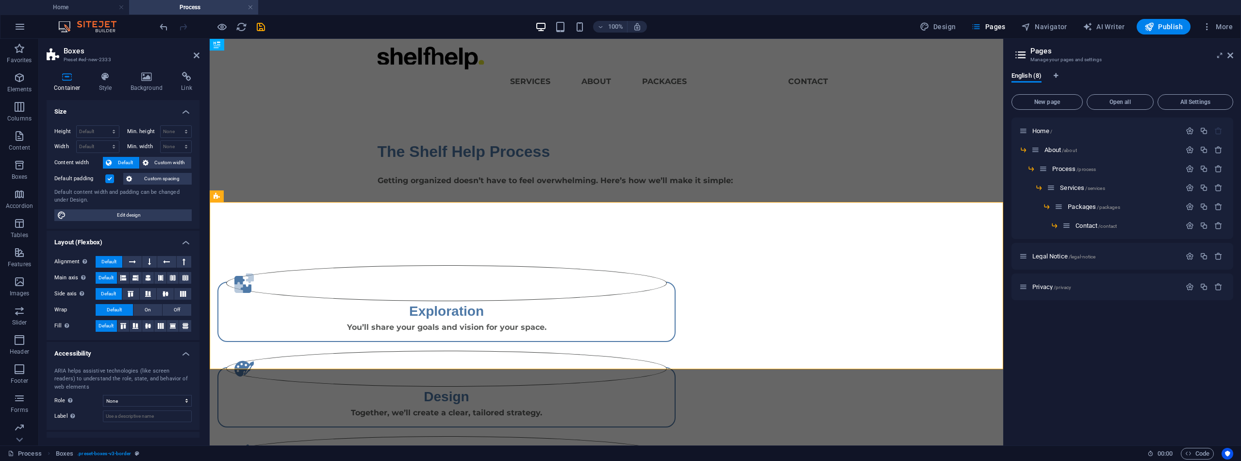
click at [111, 178] on label at bounding box center [109, 178] width 9 height 9
click at [0, 0] on input "Default padding" at bounding box center [0, 0] width 0 height 0
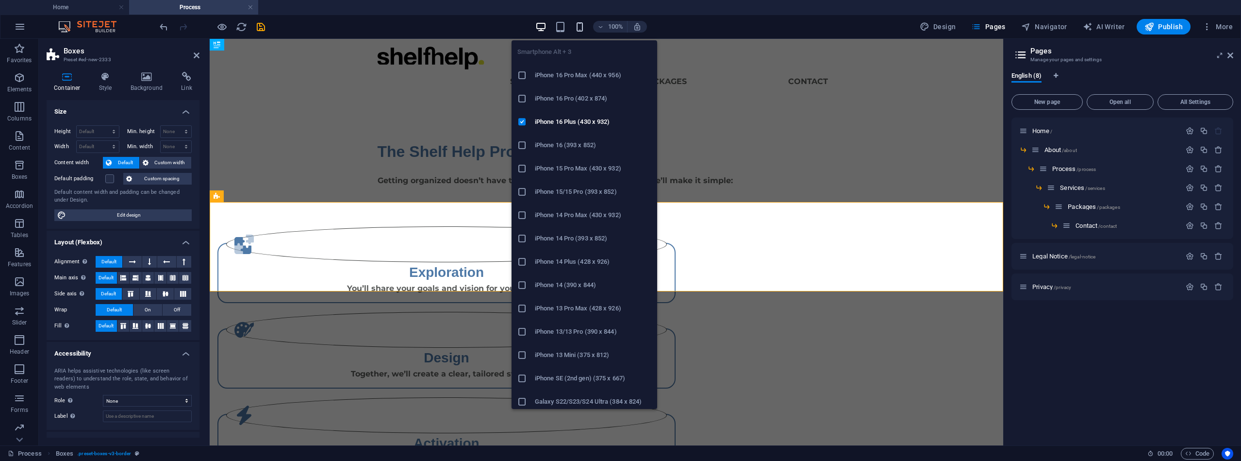
click at [582, 27] on icon "button" at bounding box center [579, 26] width 11 height 11
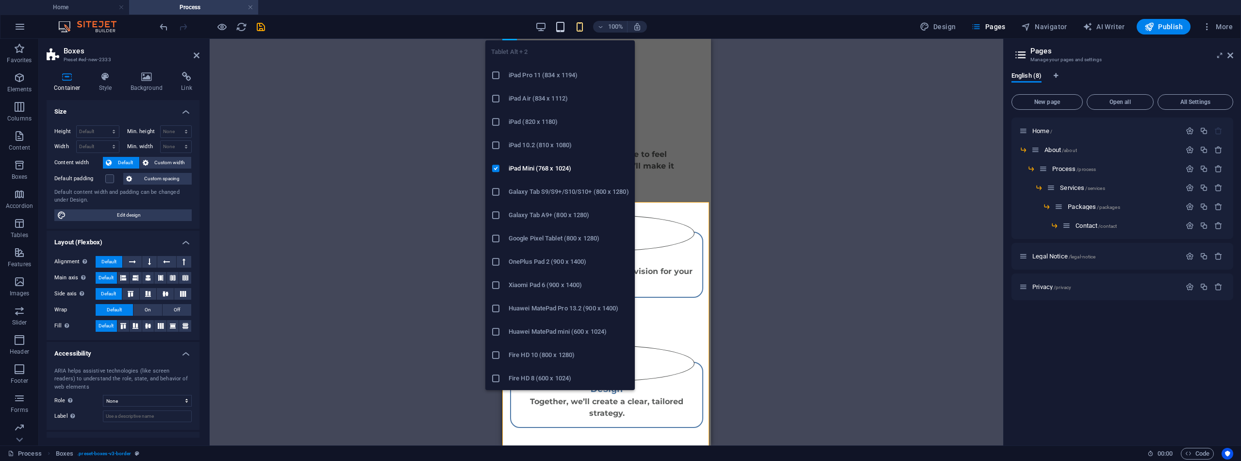
click at [563, 27] on icon "button" at bounding box center [560, 26] width 11 height 11
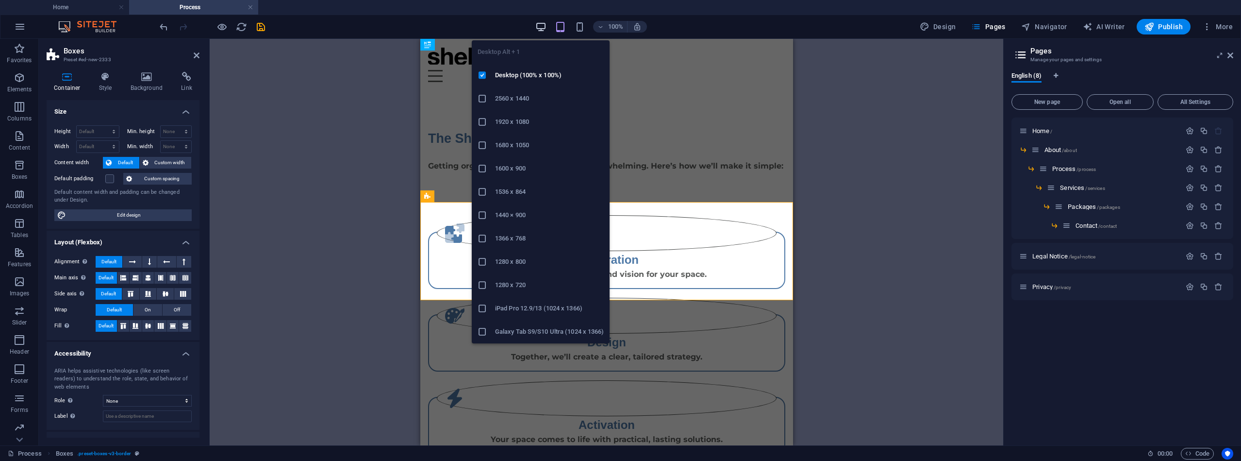
click at [539, 25] on icon "button" at bounding box center [540, 26] width 11 height 11
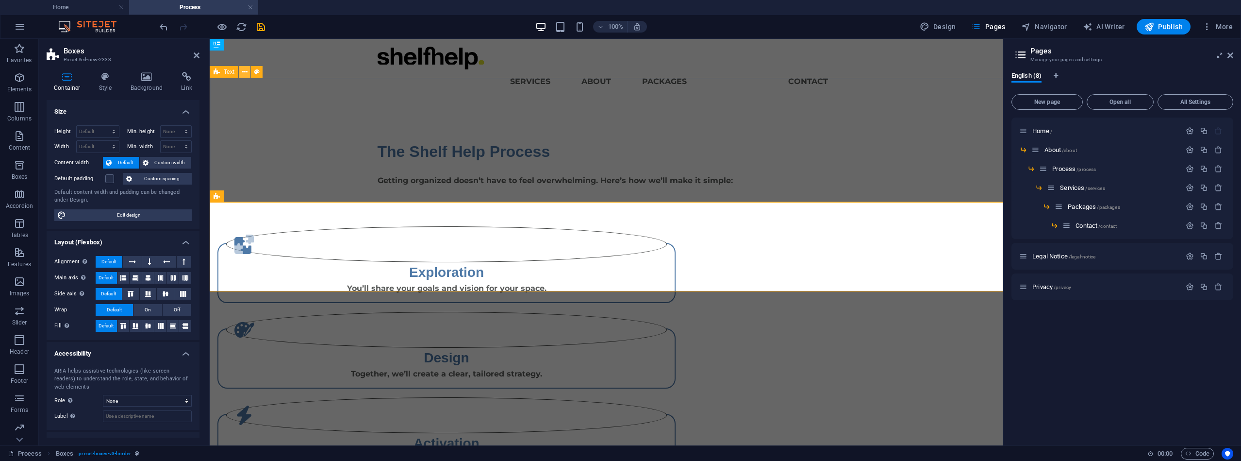
click at [243, 74] on icon at bounding box center [244, 72] width 5 height 10
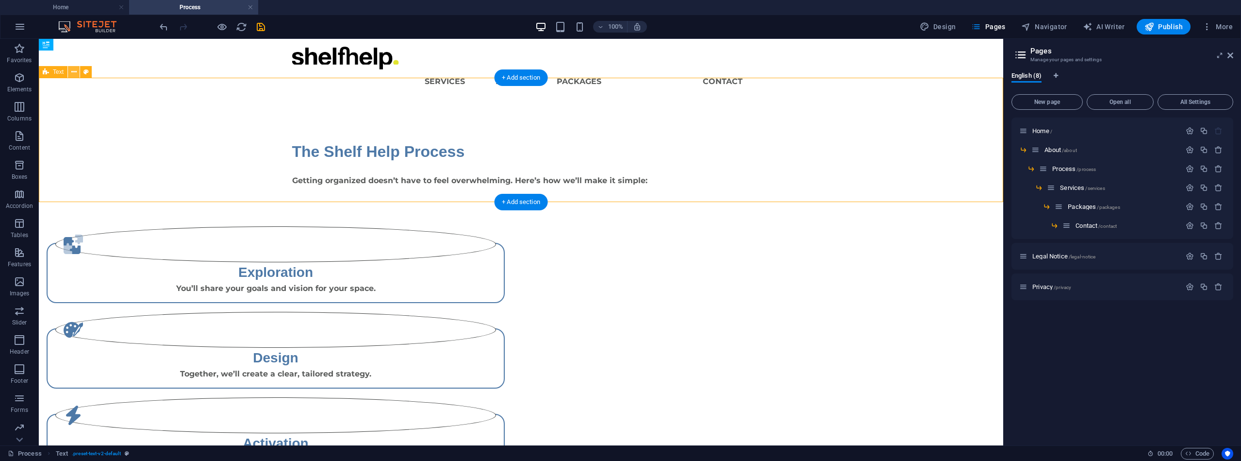
click at [76, 73] on icon at bounding box center [73, 72] width 5 height 10
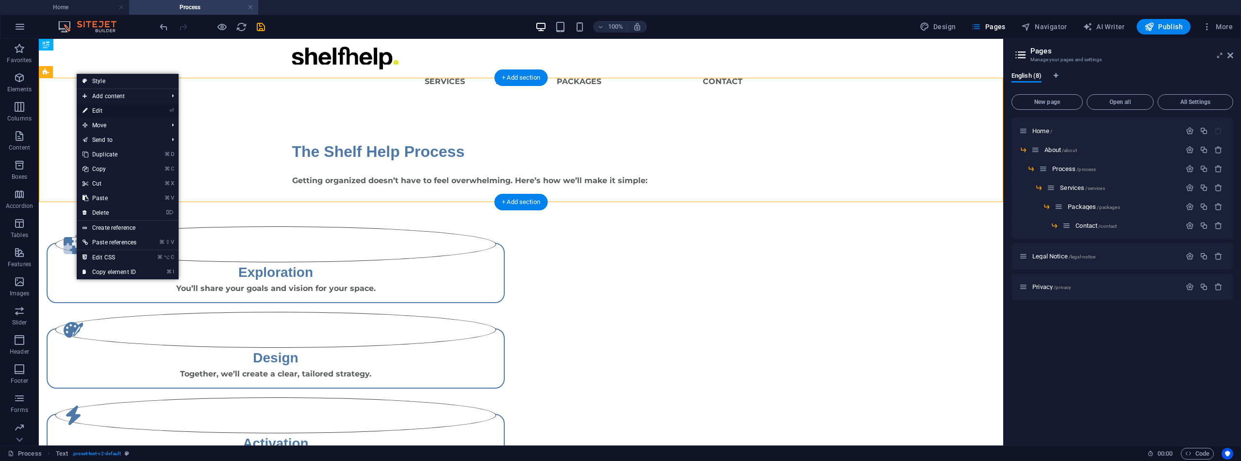
click at [105, 106] on link "⏎ Edit" at bounding box center [110, 110] width 66 height 15
select select "px"
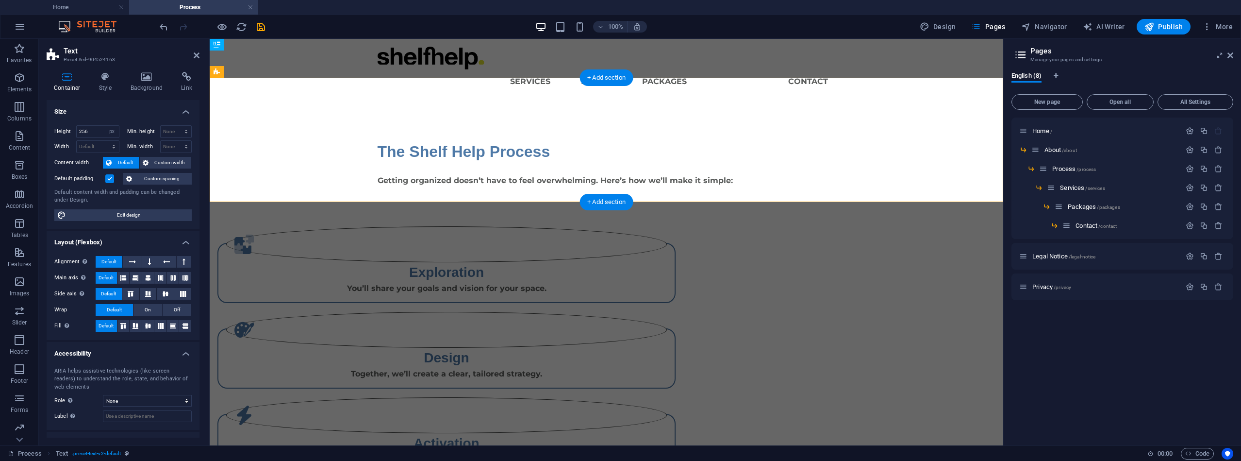
click at [106, 177] on label at bounding box center [109, 178] width 9 height 9
click at [0, 0] on input "Default padding" at bounding box center [0, 0] width 0 height 0
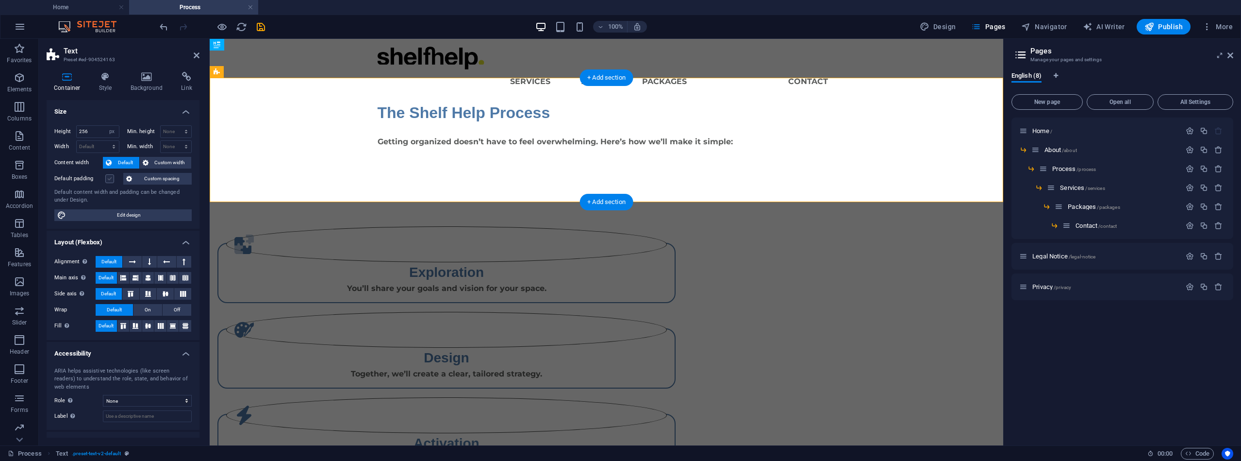
click at [108, 177] on label at bounding box center [109, 178] width 9 height 9
click at [0, 0] on input "Default padding" at bounding box center [0, 0] width 0 height 0
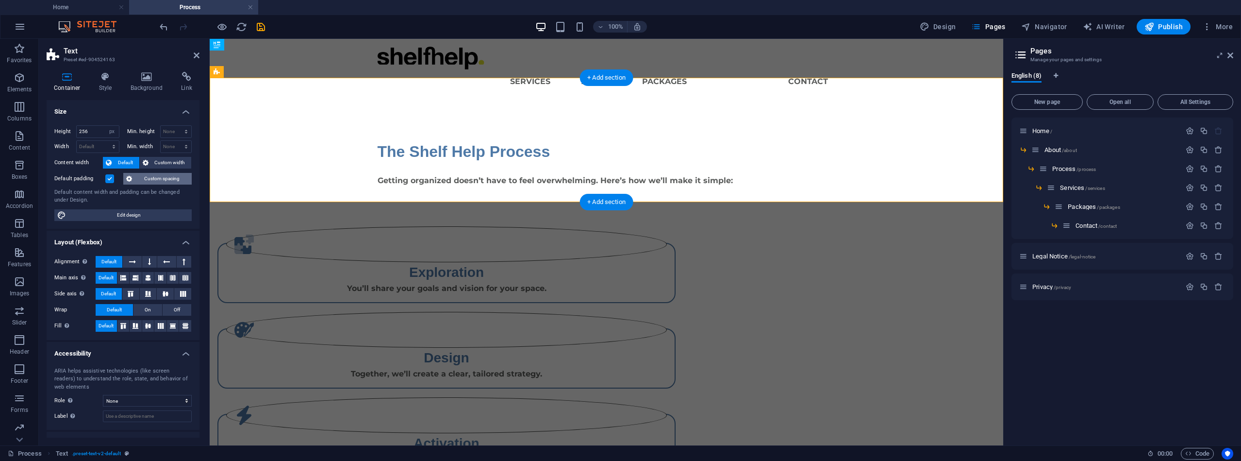
click at [163, 177] on span "Custom spacing" at bounding box center [162, 179] width 54 height 12
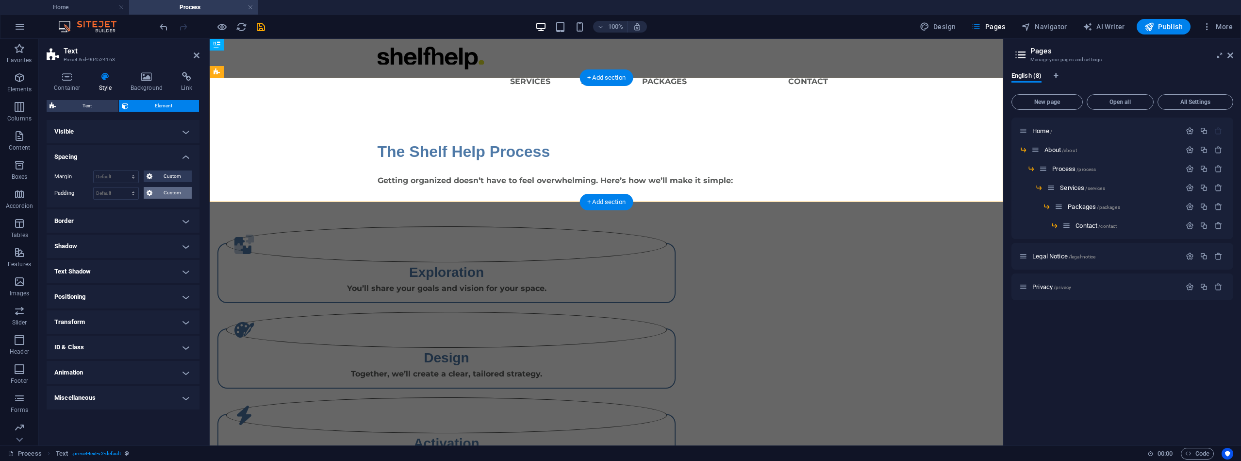
click at [161, 192] on span "Custom" at bounding box center [171, 193] width 33 height 12
click at [138, 190] on div "Default px rem % vh vw Custom" at bounding box center [116, 193] width 46 height 13
select select "px"
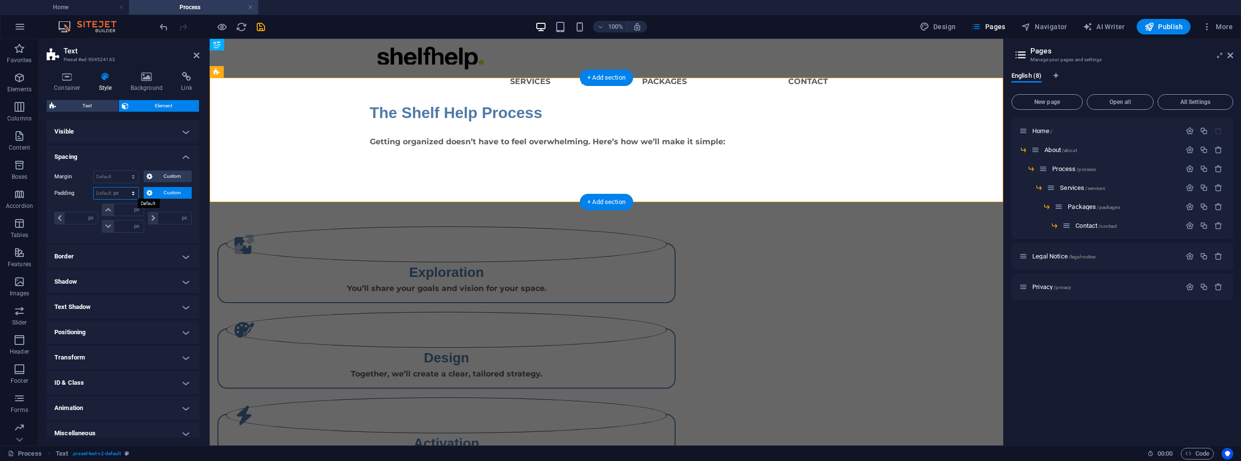
type input "0"
select select "px"
type input "0"
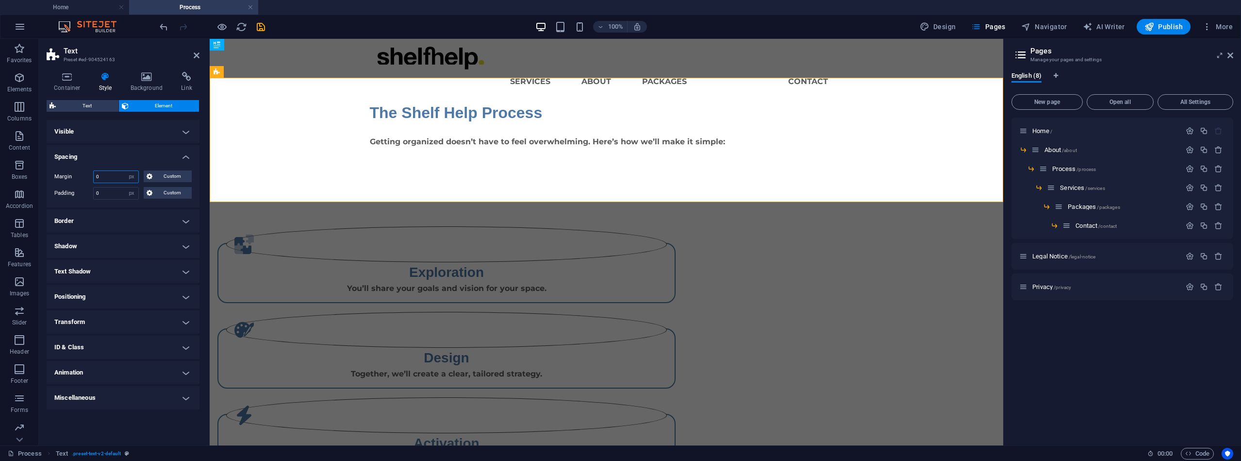
drag, startPoint x: 112, startPoint y: 177, endPoint x: 92, endPoint y: 159, distance: 26.5
click at [92, 170] on div "Margin 0 Default auto px % rem vw vh Custom Custom" at bounding box center [122, 176] width 137 height 13
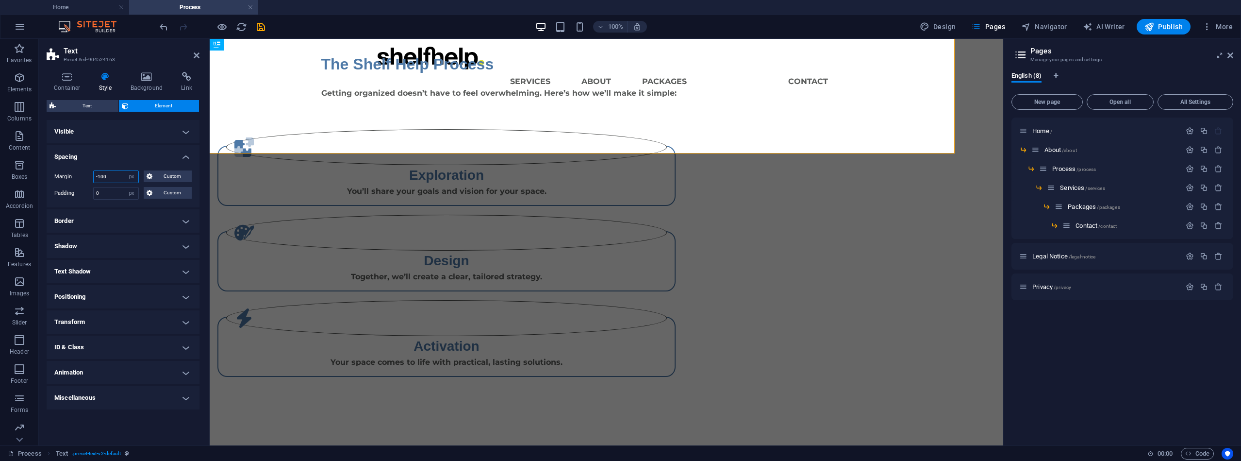
type input "-100"
click at [93, 171] on div "Margin -100 Default auto px % rem vw vh Custom Custom" at bounding box center [122, 176] width 137 height 13
type input "-50"
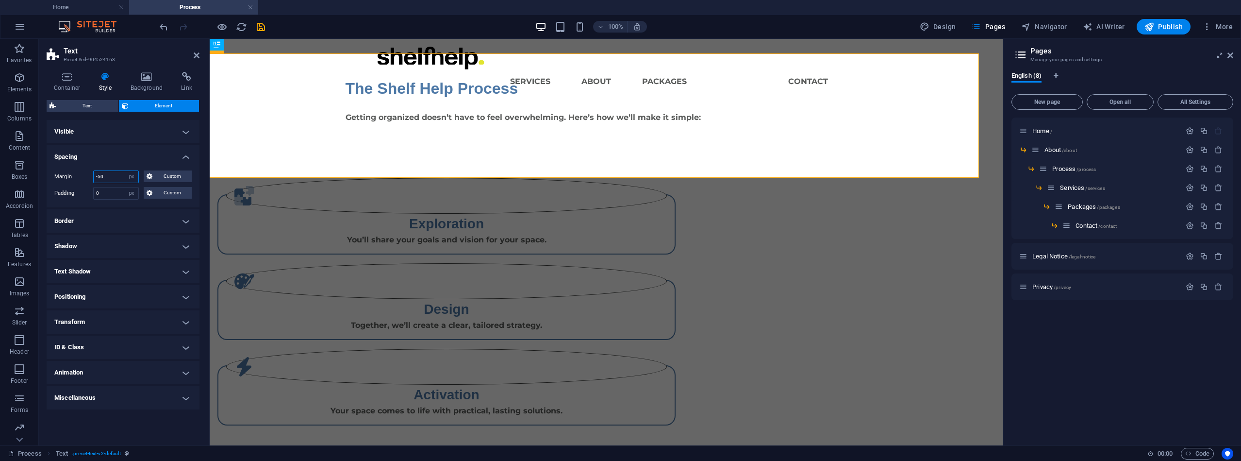
drag, startPoint x: 105, startPoint y: 176, endPoint x: 87, endPoint y: 172, distance: 18.4
click at [87, 172] on div "Margin -50 Default auto px % rem vw vh Custom Custom" at bounding box center [122, 176] width 137 height 13
type input "-10"
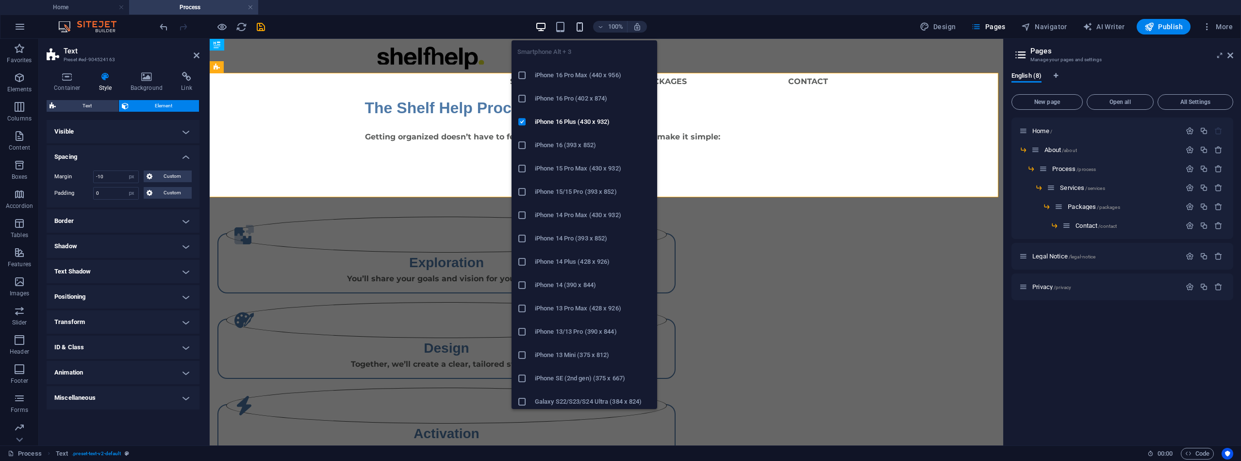
click at [580, 27] on icon "button" at bounding box center [579, 26] width 11 height 11
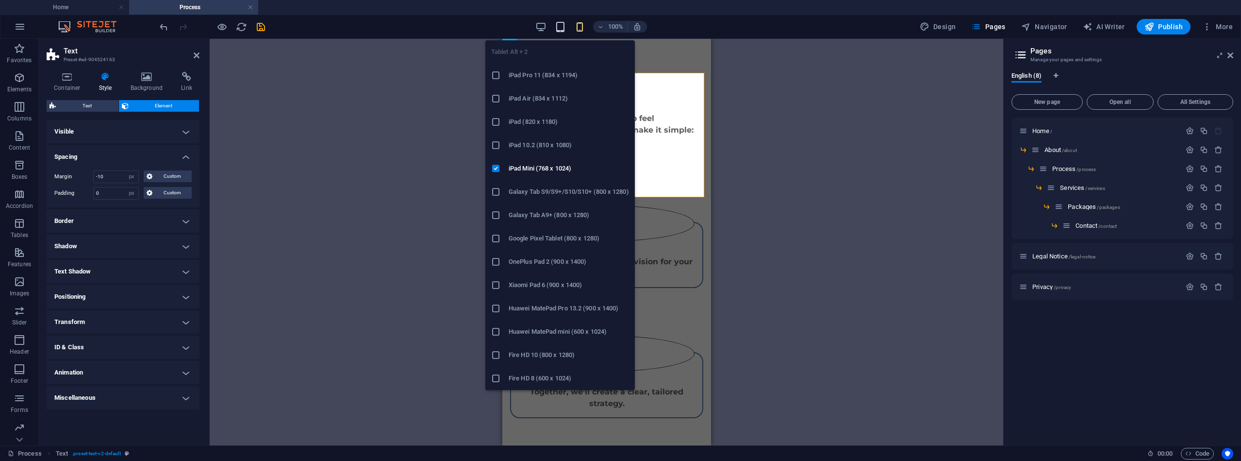
click at [559, 28] on icon "button" at bounding box center [560, 26] width 11 height 11
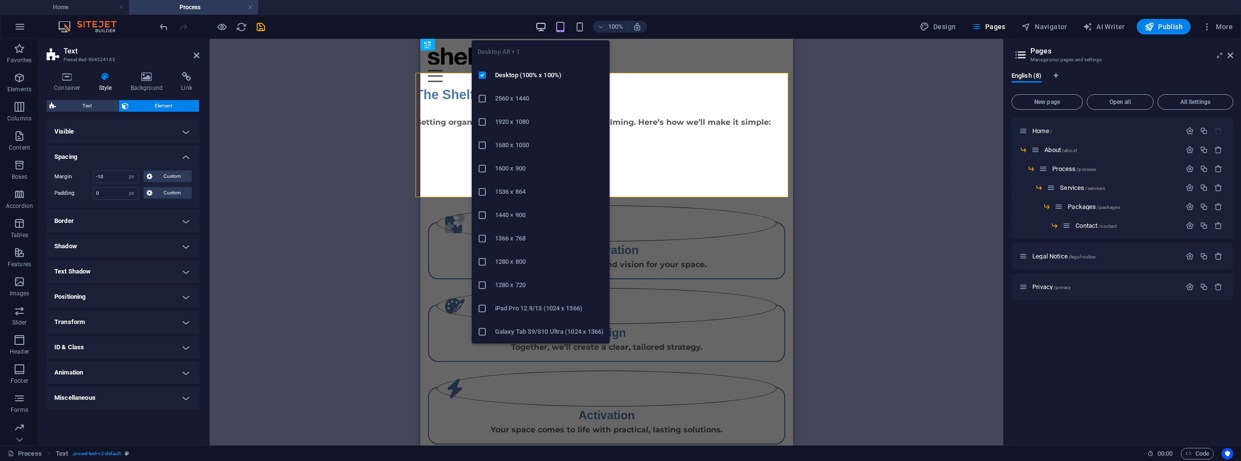
click at [541, 26] on icon "button" at bounding box center [540, 26] width 11 height 11
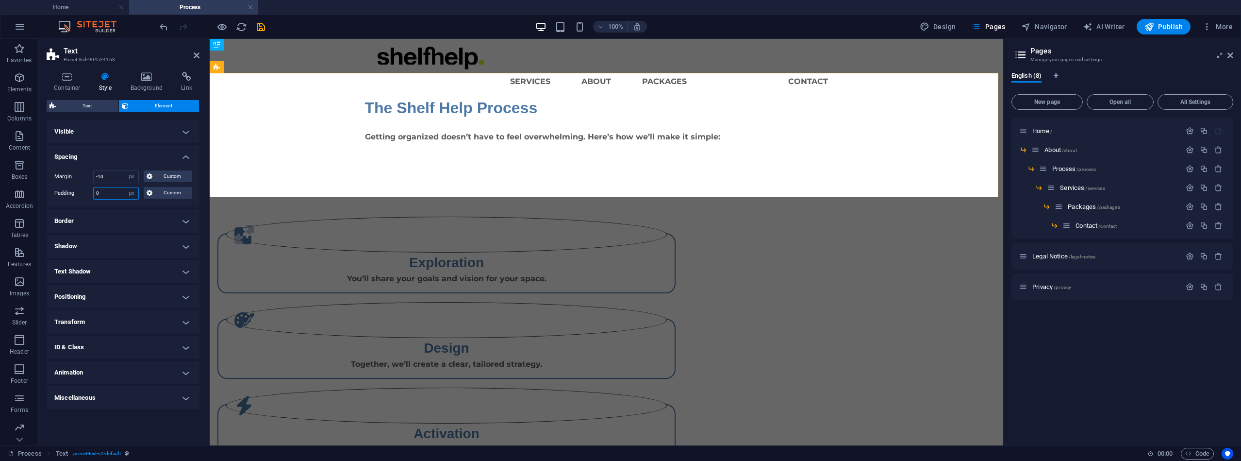
drag, startPoint x: 101, startPoint y: 195, endPoint x: 85, endPoint y: 195, distance: 16.0
click at [85, 195] on div "Padding 0 Default px rem % vh vw Custom Custom" at bounding box center [122, 193] width 137 height 13
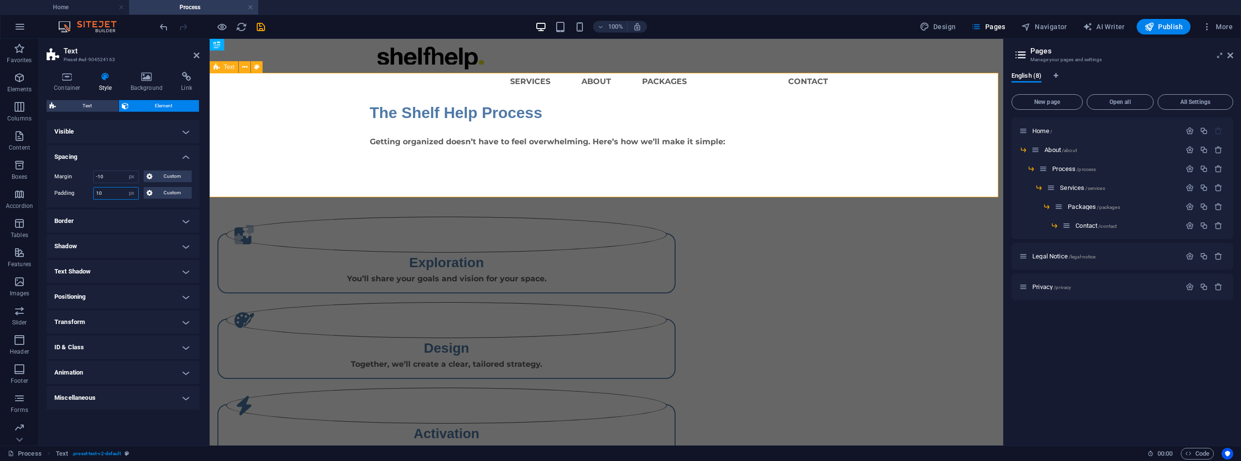
type input "10"
click at [727, 150] on div "The Shelf Help Process Getting organized doesn’t have to feel overwhelming. Her…" at bounding box center [602, 158] width 794 height 124
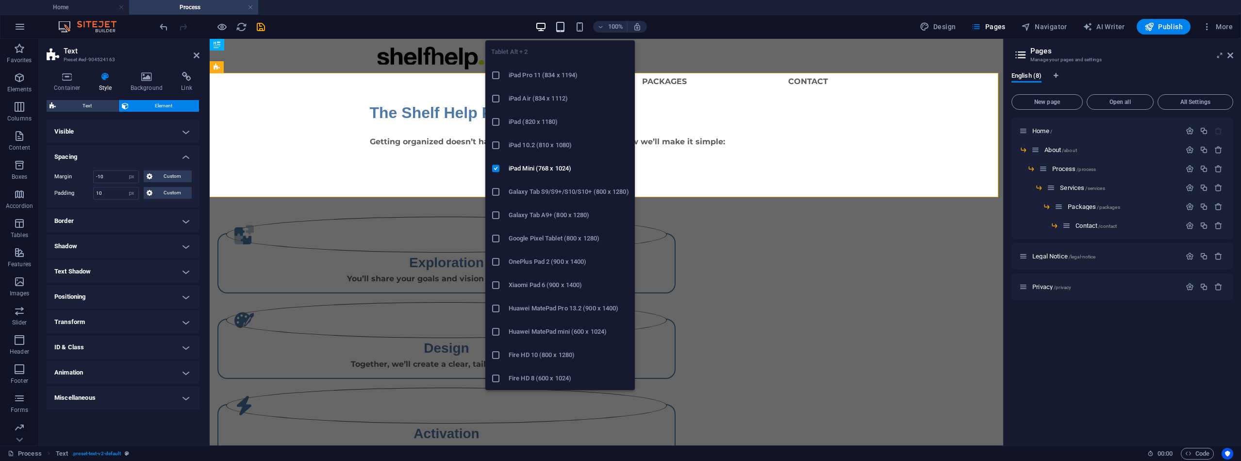
click at [563, 28] on icon "button" at bounding box center [560, 26] width 11 height 11
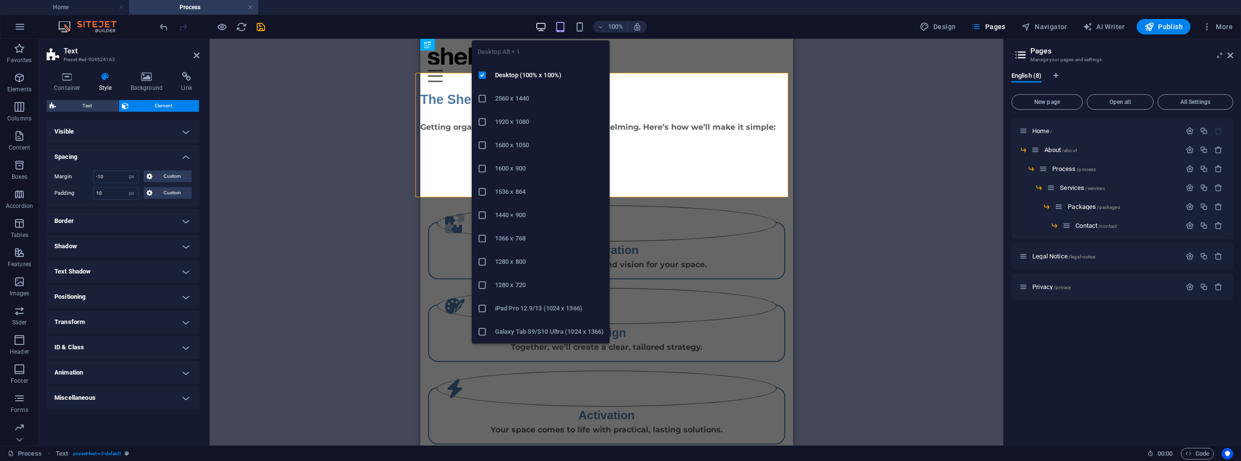
click at [538, 28] on icon "button" at bounding box center [540, 26] width 11 height 11
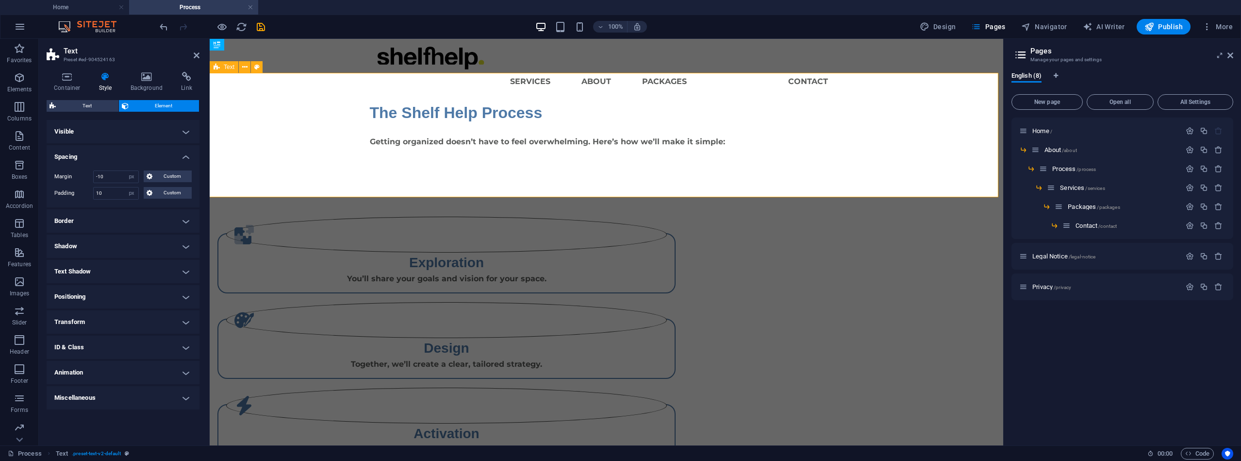
click at [380, 158] on div "The Shelf Help Process Getting organized doesn’t have to feel overwhelming. Her…" at bounding box center [602, 158] width 794 height 124
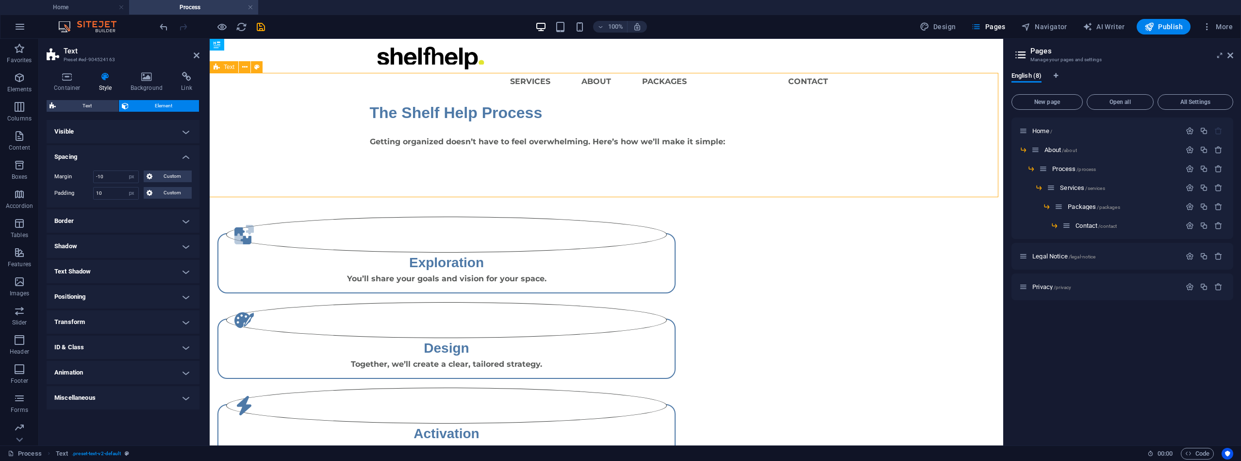
click at [466, 155] on div "The Shelf Help Process Getting organized doesn’t have to feel overwhelming. Her…" at bounding box center [602, 158] width 794 height 124
click at [466, 156] on div "The Shelf Help Process Getting organized doesn’t have to feel overwhelming. Her…" at bounding box center [602, 158] width 794 height 124
click at [525, 138] on div "The Shelf Help Process Getting organized doesn’t have to feel overwhelming. Her…" at bounding box center [602, 158] width 794 height 124
click at [526, 139] on div "The Shelf Help Process Getting organized doesn’t have to feel overwhelming. Her…" at bounding box center [602, 158] width 794 height 124
click at [75, 79] on icon at bounding box center [67, 77] width 41 height 10
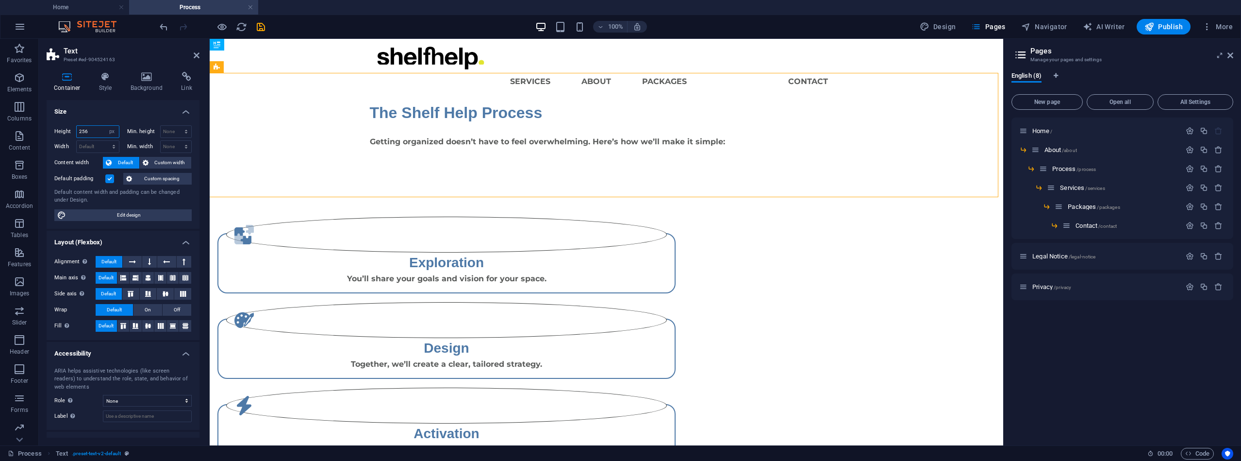
click at [97, 130] on input "256" at bounding box center [98, 132] width 42 height 12
select select "default"
select select "DISABLED_OPTION_VALUE"
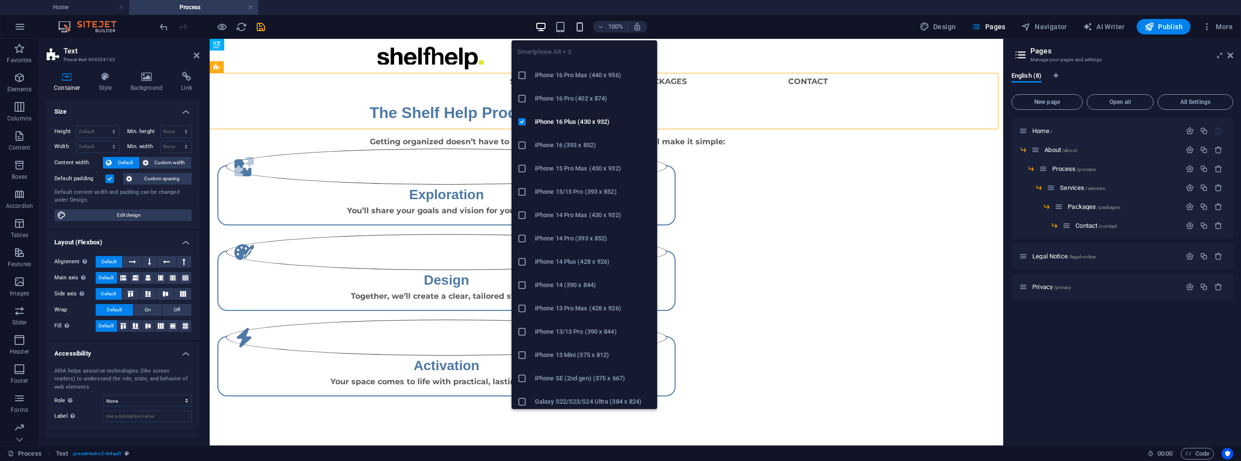
click at [582, 25] on icon "button" at bounding box center [579, 26] width 11 height 11
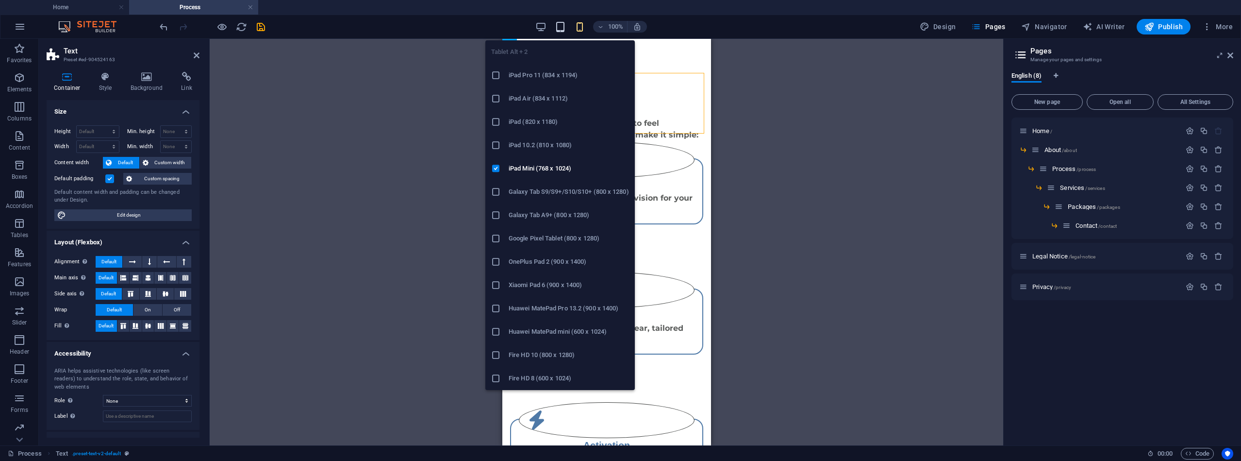
click at [562, 27] on icon "button" at bounding box center [560, 26] width 11 height 11
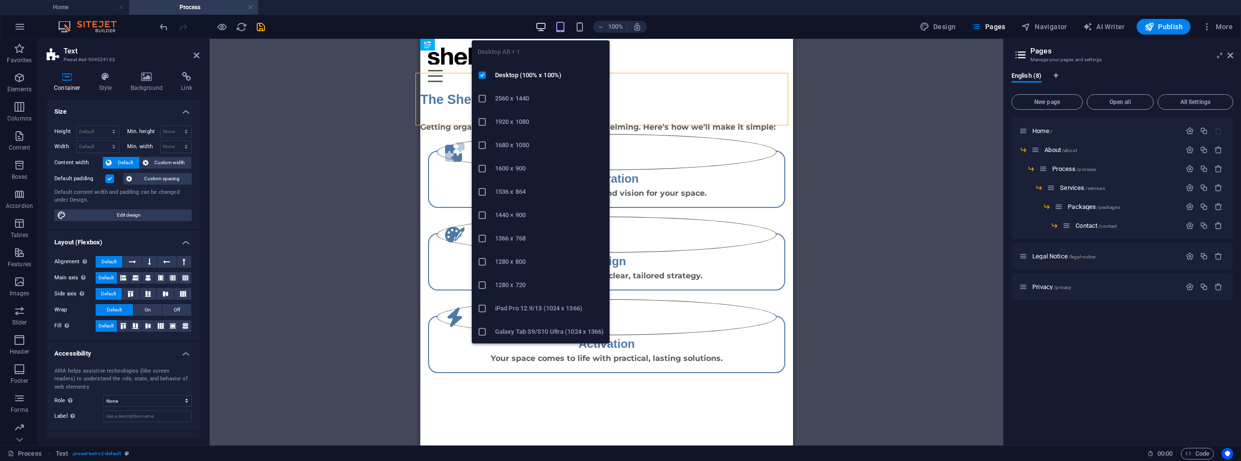
click at [543, 24] on icon "button" at bounding box center [540, 26] width 11 height 11
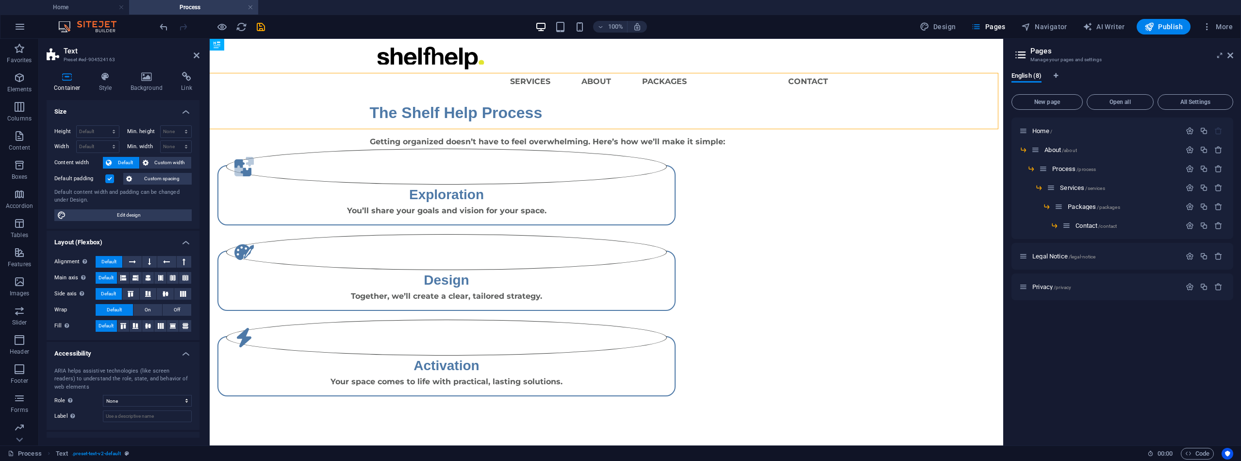
click at [450, 340] on html "Skip to main content Menu Services About Packages Process Contact The Shelf Hel…" at bounding box center [607, 217] width 794 height 357
click at [20, 79] on icon "button" at bounding box center [20, 78] width 12 height 12
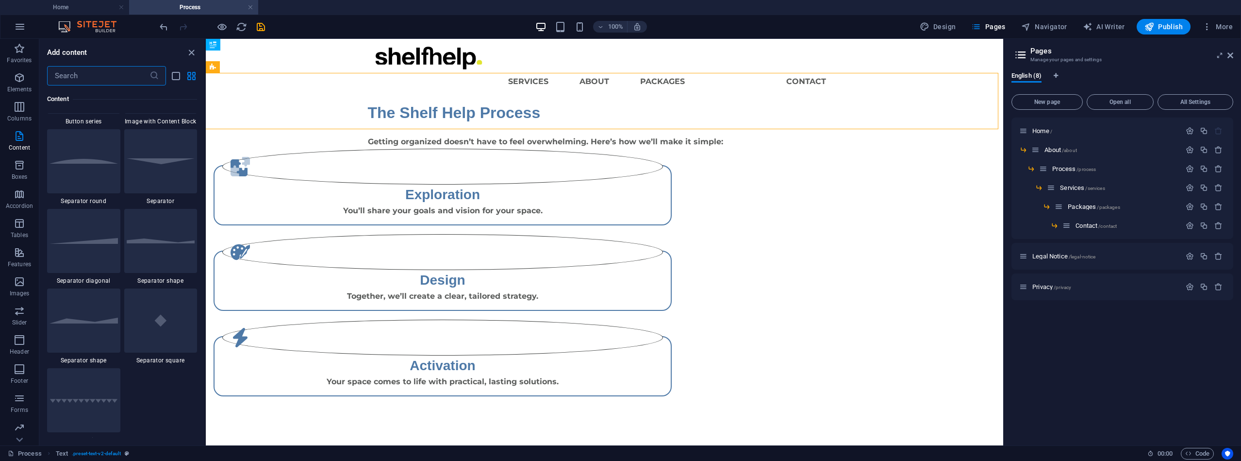
scroll to position [2333, 0]
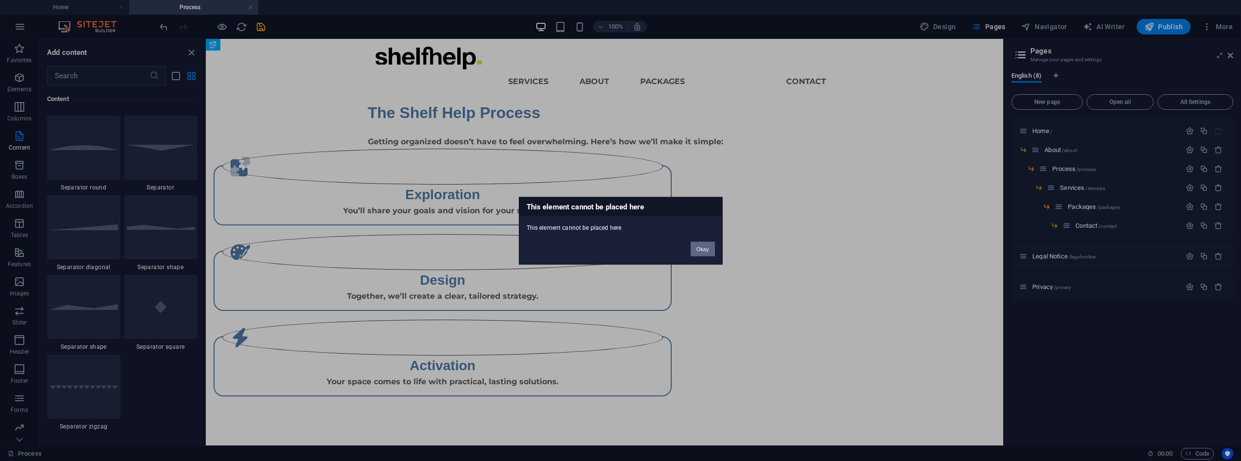
click at [708, 245] on button "Okay" at bounding box center [703, 248] width 24 height 15
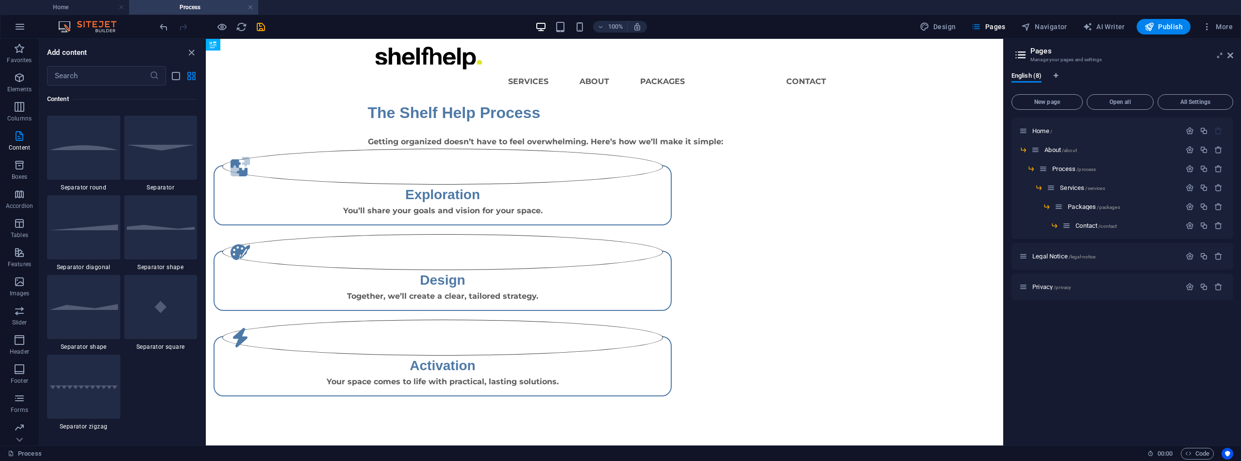
click at [761, 284] on html "Skip to main content Menu Services About Packages Process Contact The Shelf Hel…" at bounding box center [605, 217] width 798 height 357
click at [614, 257] on html "Skip to main content Menu Services About Packages Process Contact The Shelf Hel…" at bounding box center [605, 217] width 798 height 357
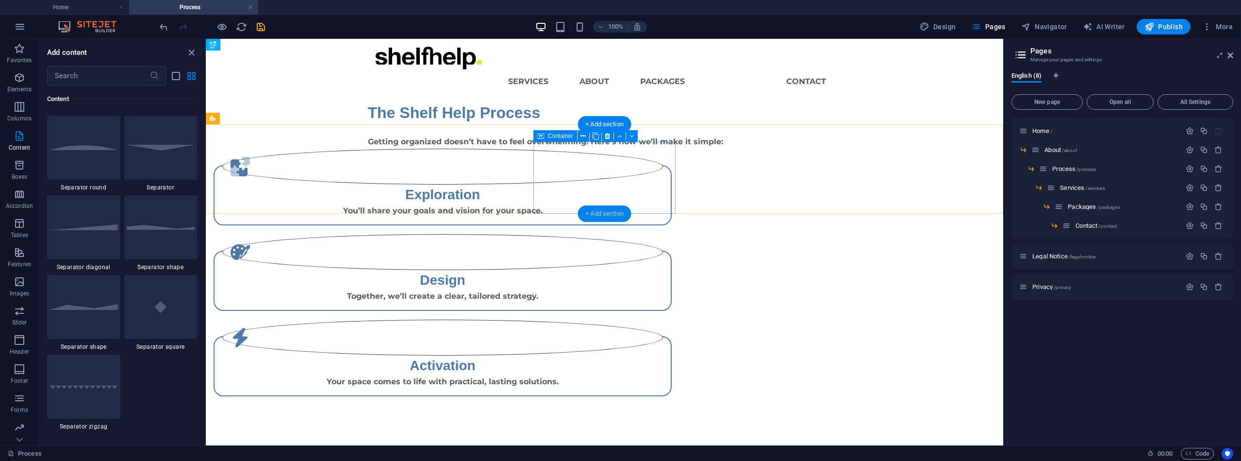
click at [596, 216] on div "+ Add section" at bounding box center [605, 213] width 54 height 17
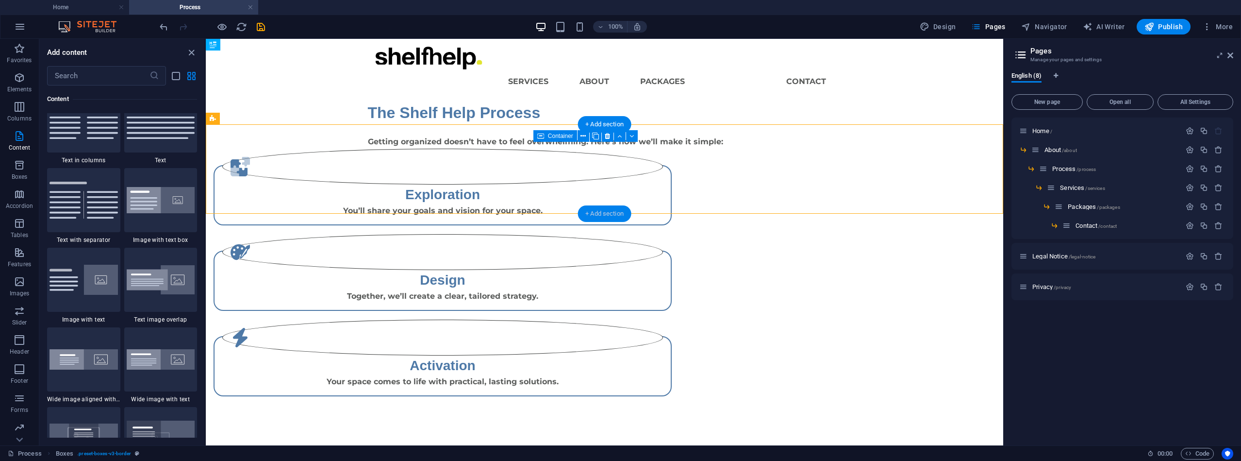
scroll to position [1699, 0]
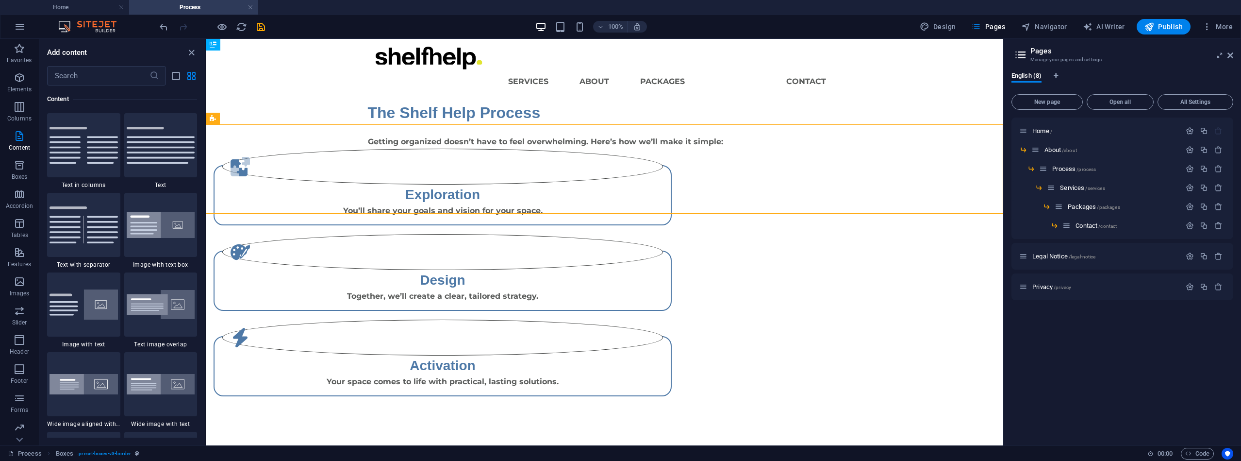
drag, startPoint x: 201, startPoint y: 153, endPoint x: 203, endPoint y: 178, distance: 24.3
click at [203, 178] on div "Favorites 1 Star Headline 1 Star Container Elements 1 Star Headline 1 Star Text…" at bounding box center [122, 261] width 166 height 352
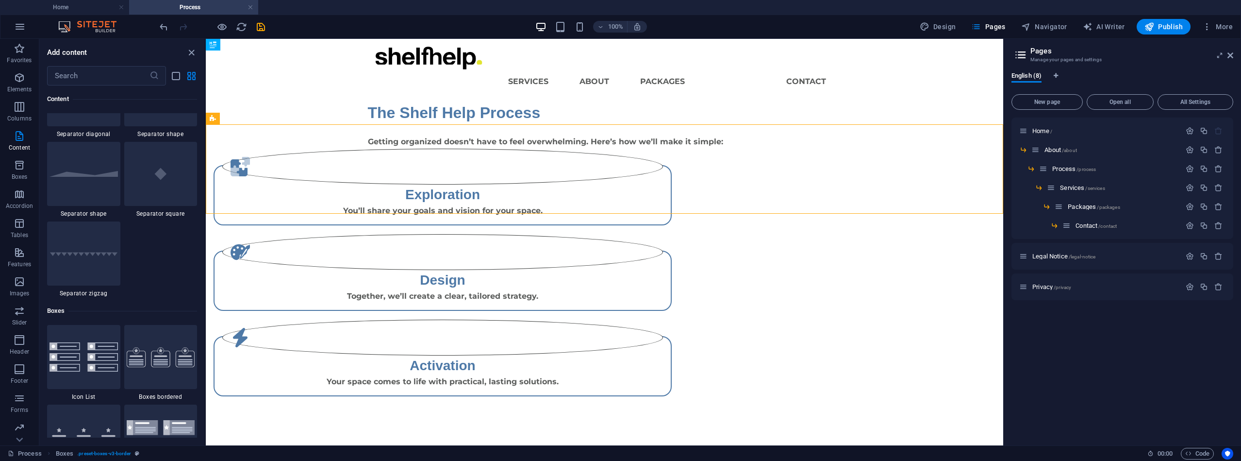
scroll to position [2440, 0]
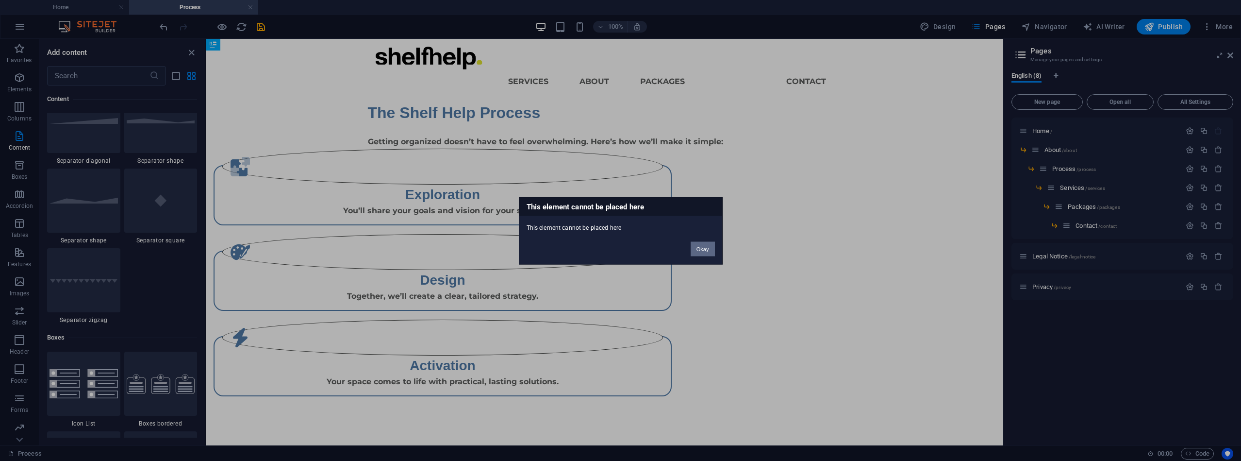
click at [706, 246] on button "Okay" at bounding box center [703, 248] width 24 height 15
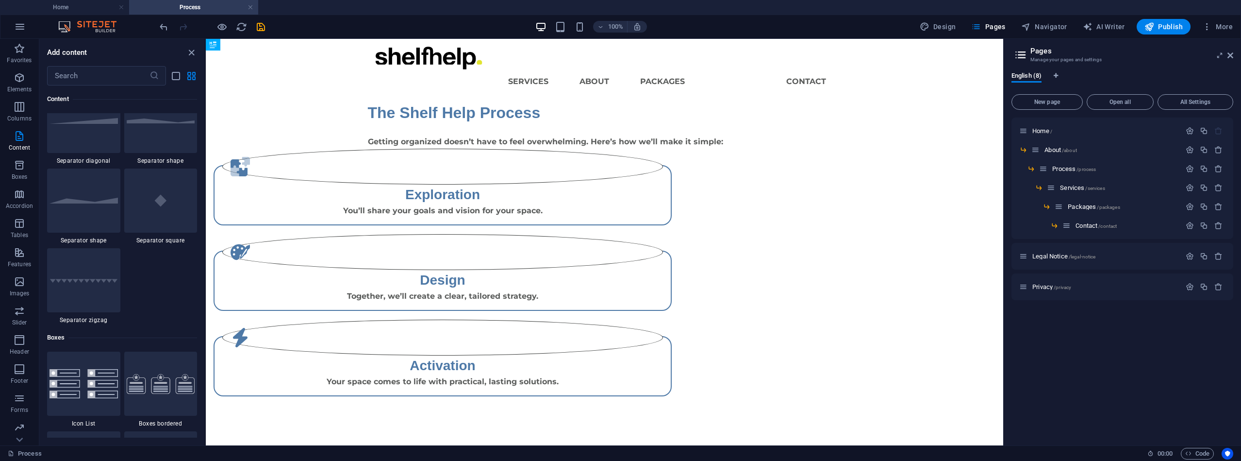
click at [578, 245] on html "Skip to main content Menu Services About Packages Process Contact The Shelf Hel…" at bounding box center [605, 217] width 798 height 357
click at [577, 275] on html "Skip to main content Menu Services About Packages Process Contact The Shelf Hel…" at bounding box center [605, 217] width 798 height 357
click at [577, 274] on html "Skip to main content Menu Services About Packages Process Contact The Shelf Hel…" at bounding box center [605, 217] width 798 height 357
click at [499, 304] on html "Skip to main content Menu Services About Packages Process Contact The Shelf Hel…" at bounding box center [605, 217] width 798 height 357
drag, startPoint x: 499, startPoint y: 304, endPoint x: 500, endPoint y: 299, distance: 6.0
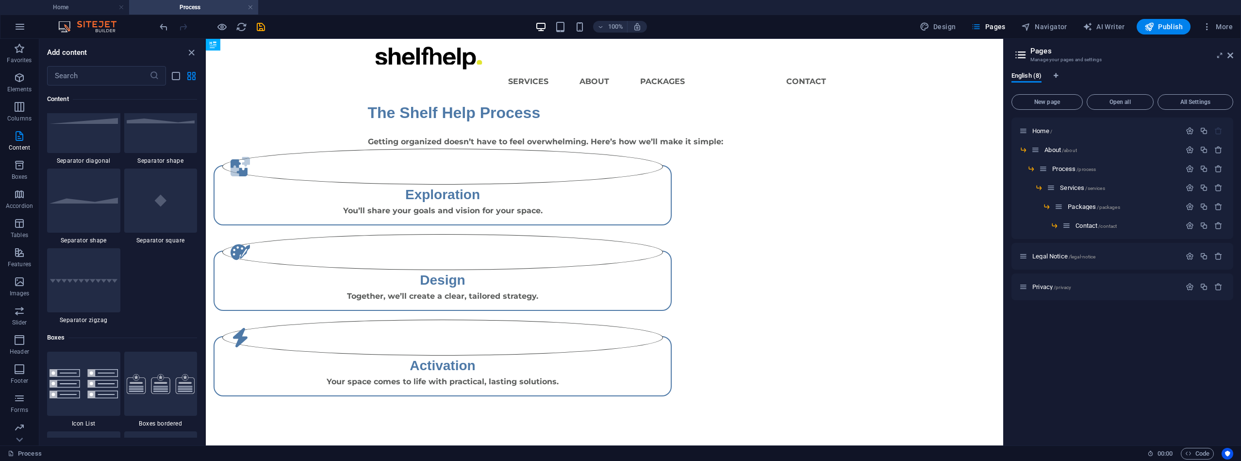
click at [499, 304] on html "Skip to main content Menu Services About Packages Process Contact The Shelf Hel…" at bounding box center [605, 217] width 798 height 357
click at [95, 204] on div at bounding box center [83, 200] width 73 height 64
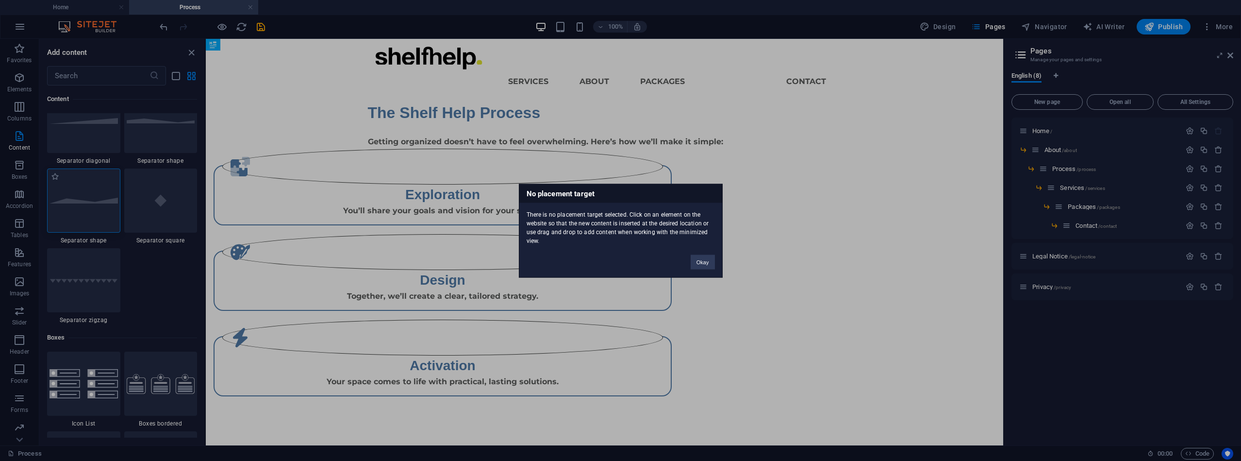
click at [99, 207] on div "No placement target There is no placement target selected. Click on an element …" at bounding box center [620, 230] width 1241 height 461
click at [99, 207] on div at bounding box center [83, 200] width 73 height 64
drag, startPoint x: 605, startPoint y: 277, endPoint x: 606, endPoint y: 254, distance: 22.4
click at [606, 254] on div "No placement target There is no placement target selected. Click on an element …" at bounding box center [620, 230] width 1241 height 461
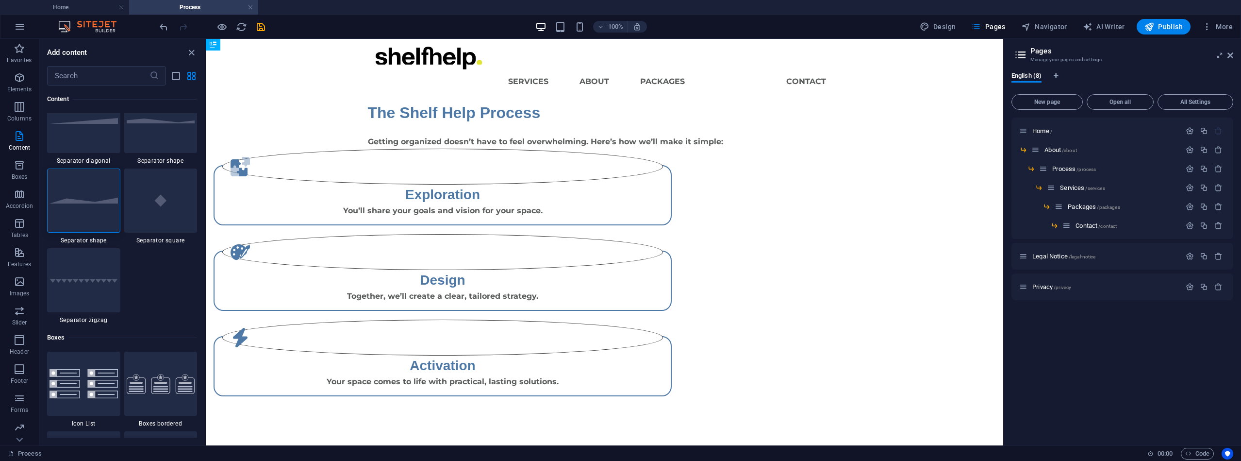
click at [617, 220] on html "Skip to main content Menu Services About Packages Process Contact The Shelf Hel…" at bounding box center [605, 217] width 798 height 357
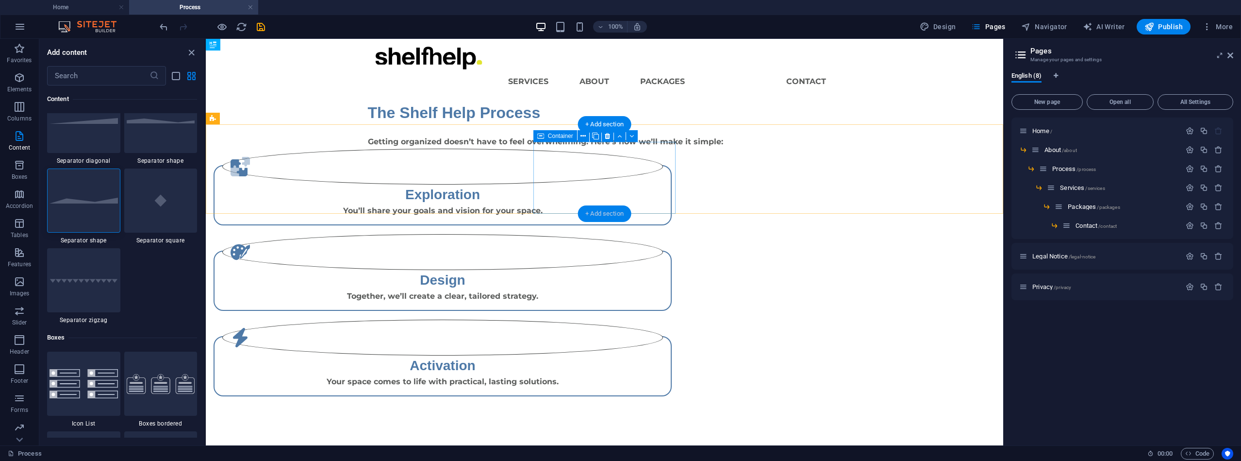
click at [593, 215] on div "+ Add section" at bounding box center [605, 213] width 54 height 17
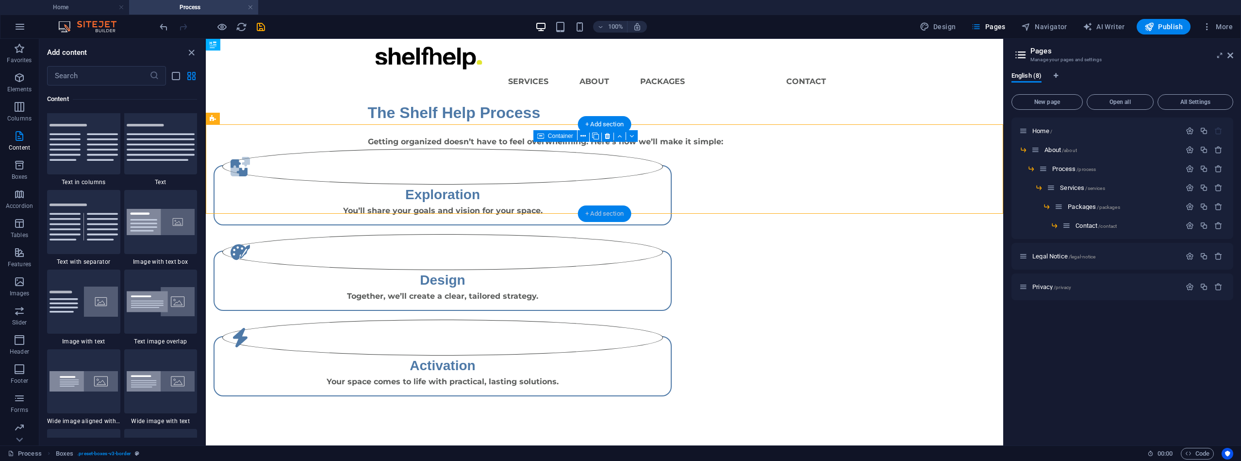
scroll to position [1699, 0]
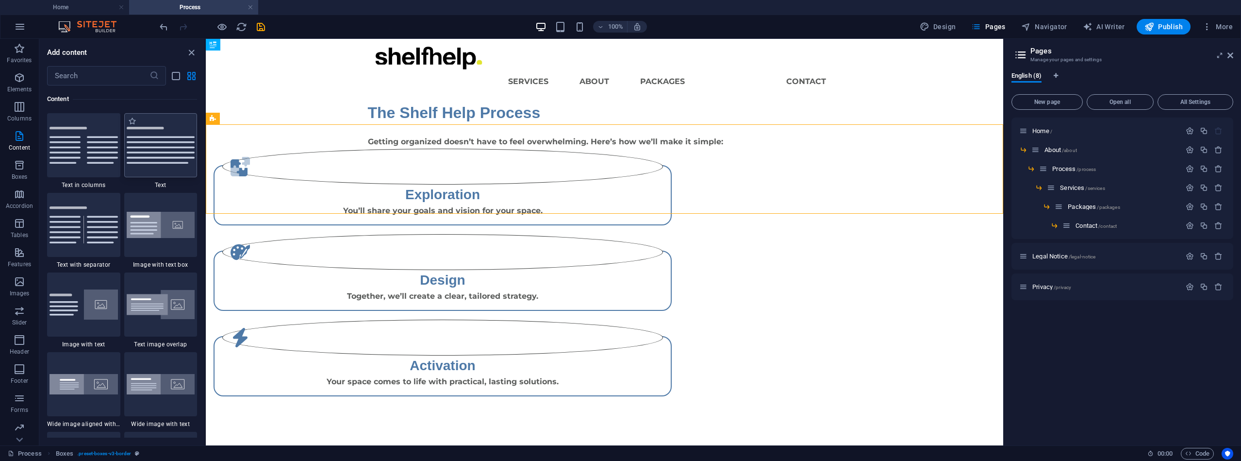
click at [155, 164] on div at bounding box center [160, 145] width 73 height 64
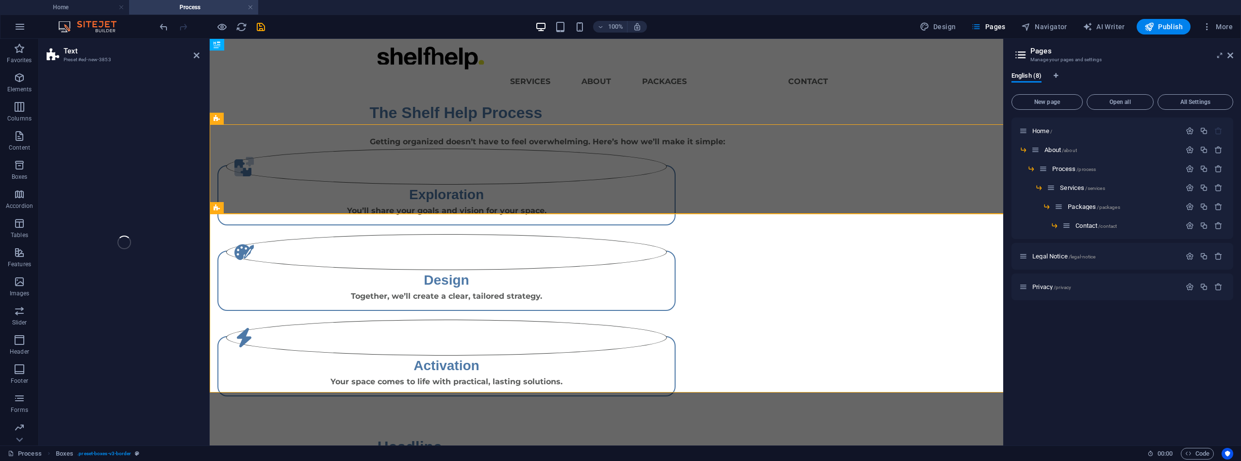
select select "preset-text-v2-default"
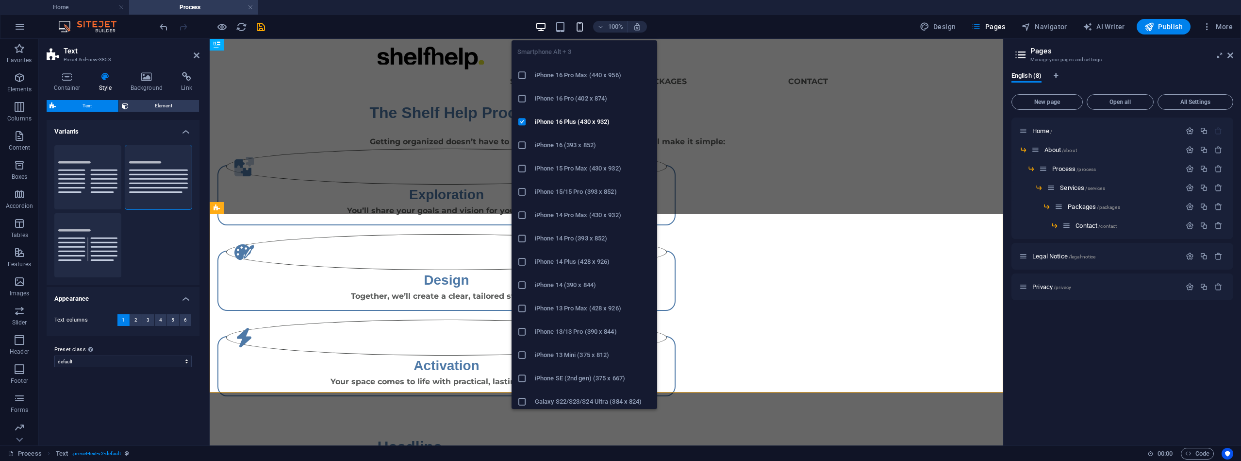
click at [584, 23] on icon "button" at bounding box center [579, 26] width 11 height 11
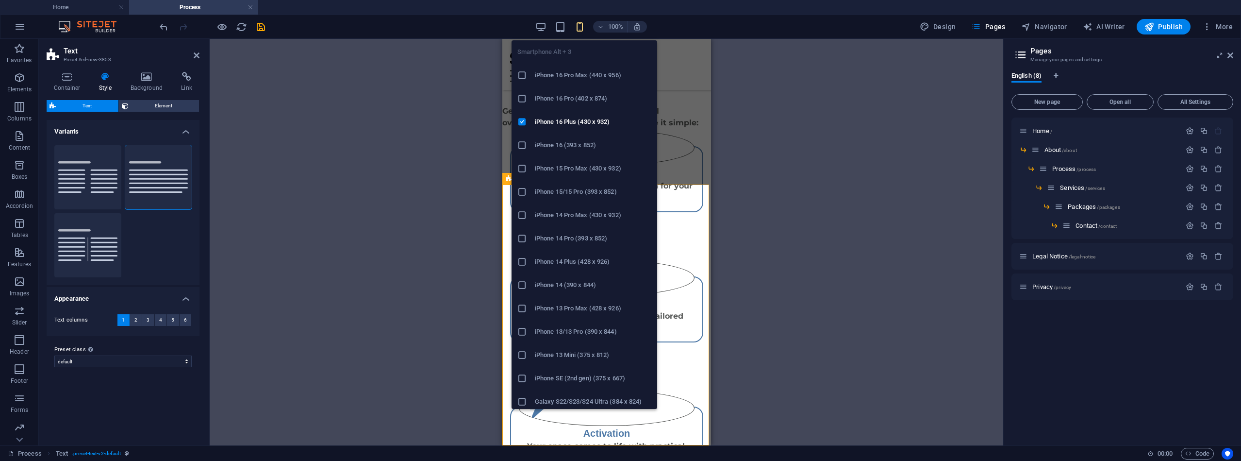
scroll to position [381, 0]
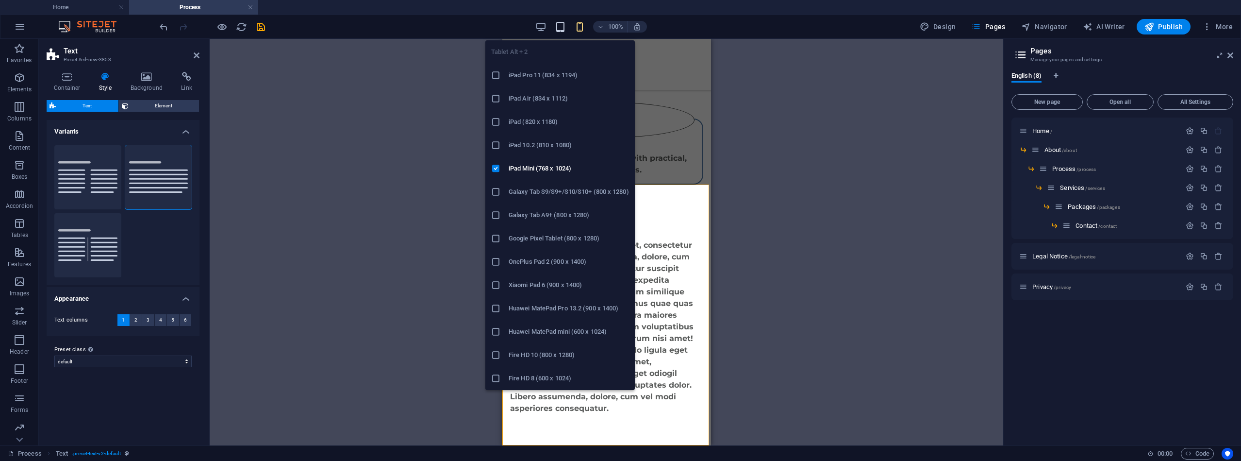
click at [562, 27] on icon "button" at bounding box center [560, 26] width 11 height 11
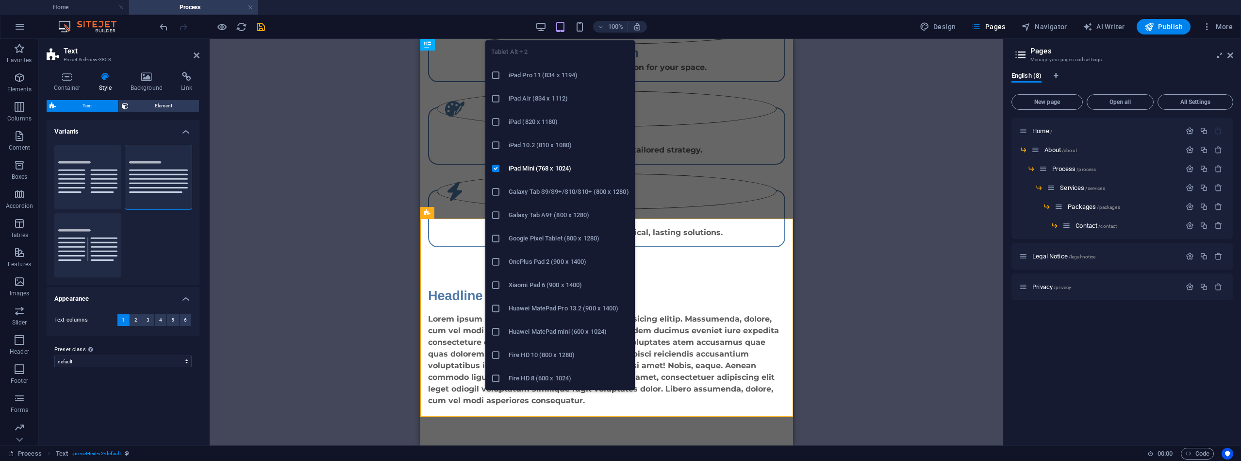
scroll to position [0, 0]
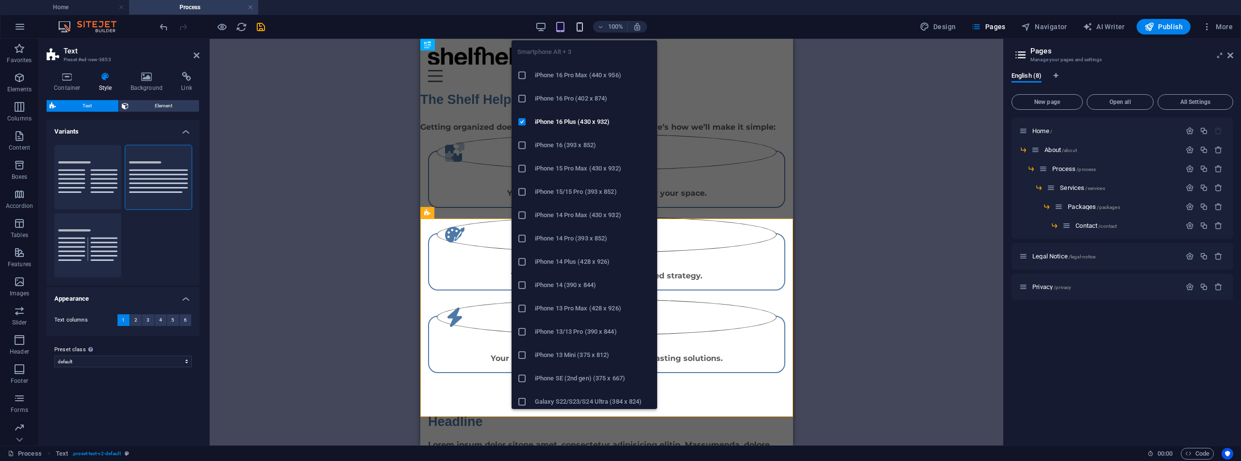
click at [583, 28] on icon "button" at bounding box center [579, 26] width 11 height 11
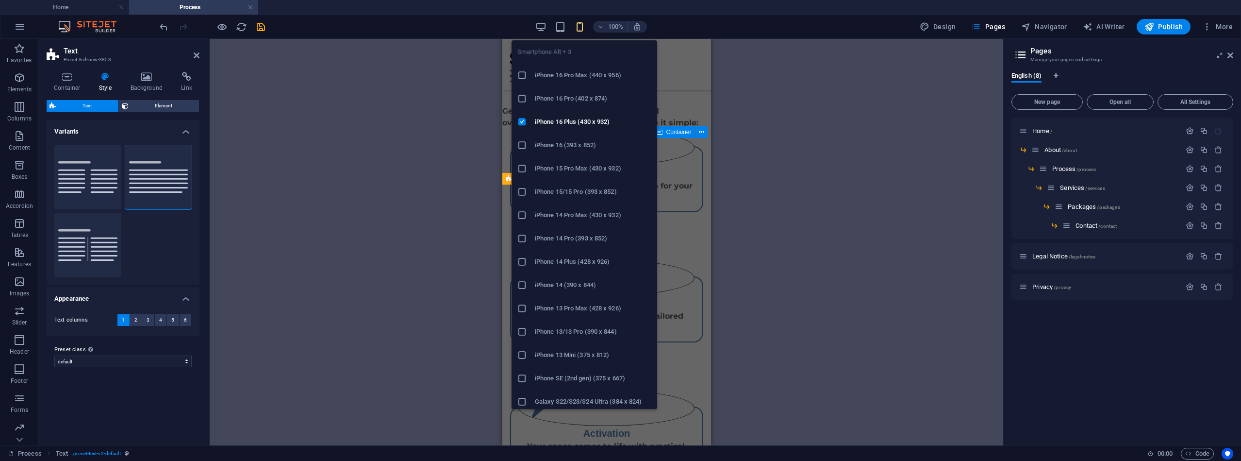
scroll to position [381, 0]
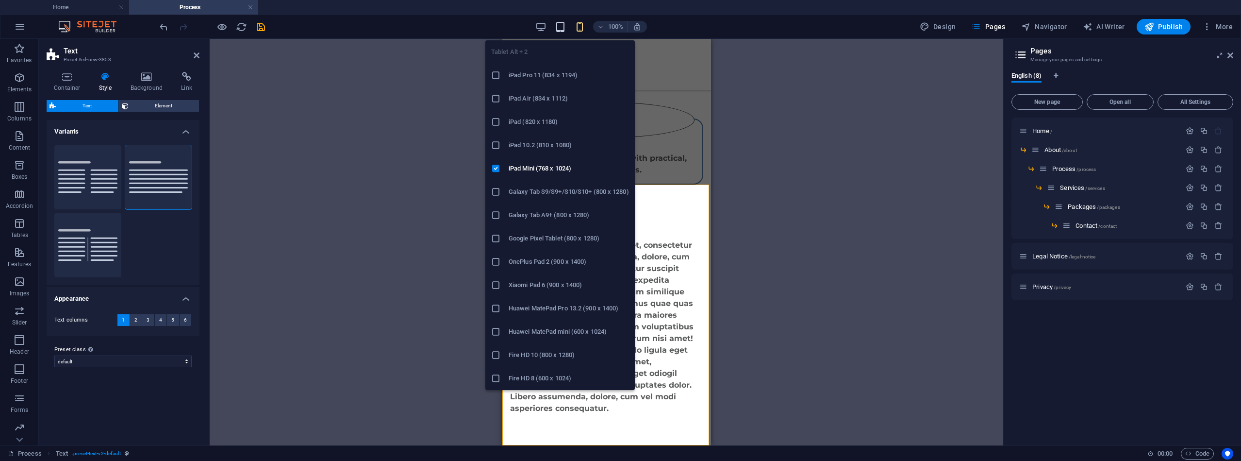
click at [563, 26] on icon "button" at bounding box center [560, 26] width 11 height 11
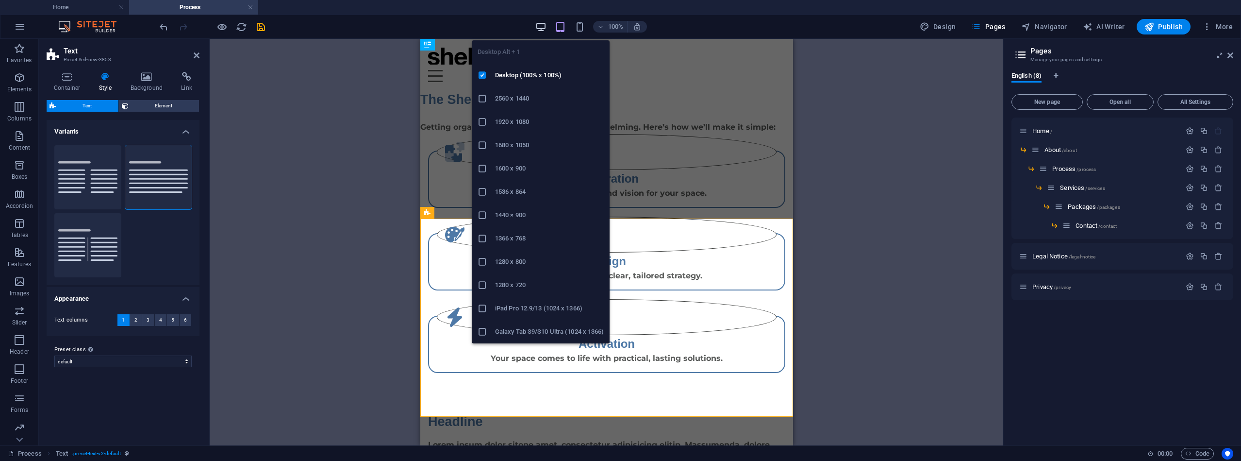
click at [544, 27] on icon "button" at bounding box center [540, 26] width 11 height 11
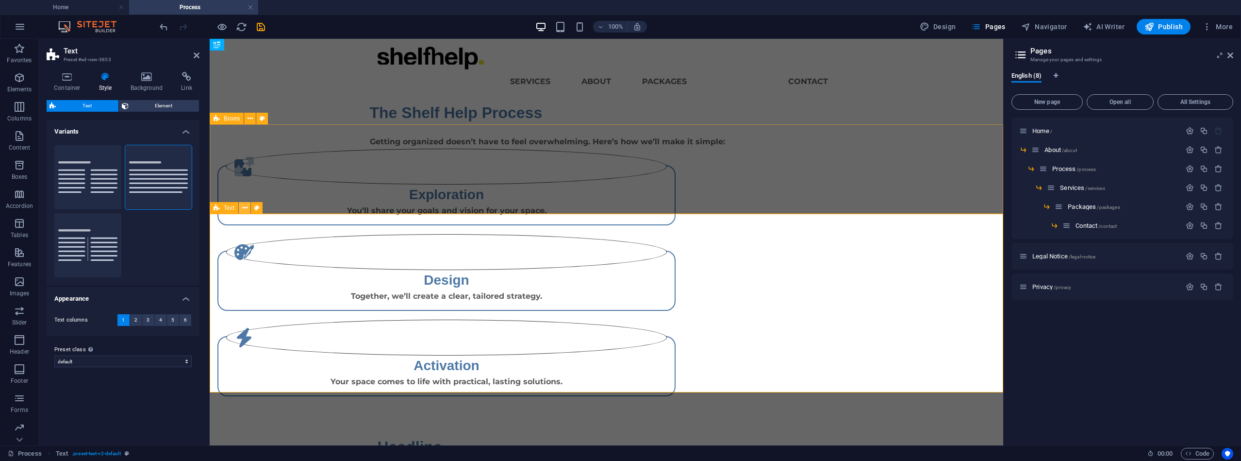
click at [248, 208] on button at bounding box center [245, 208] width 12 height 12
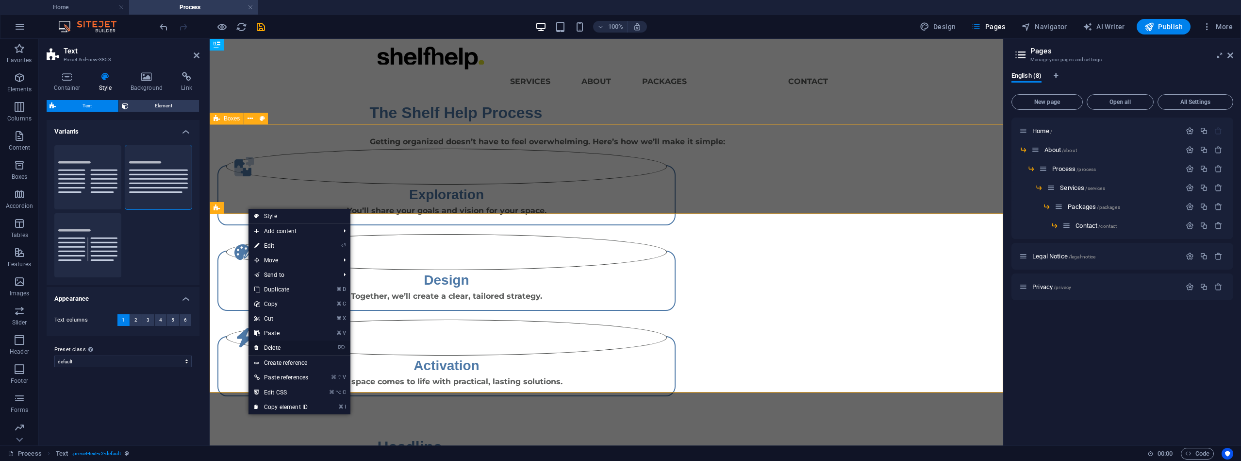
click at [286, 345] on link "⌦ Delete" at bounding box center [282, 347] width 66 height 15
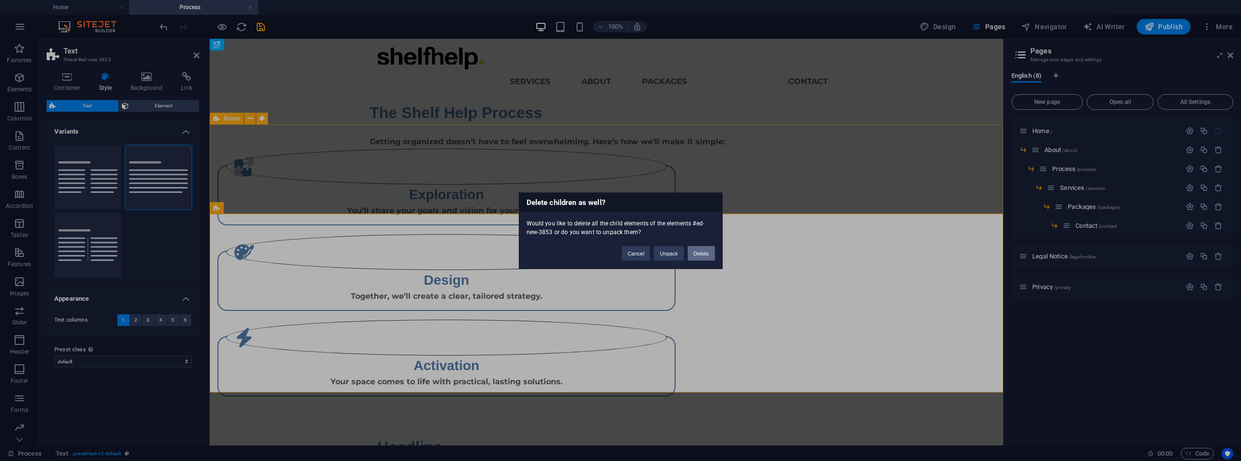
click at [702, 252] on button "Delete" at bounding box center [701, 253] width 27 height 15
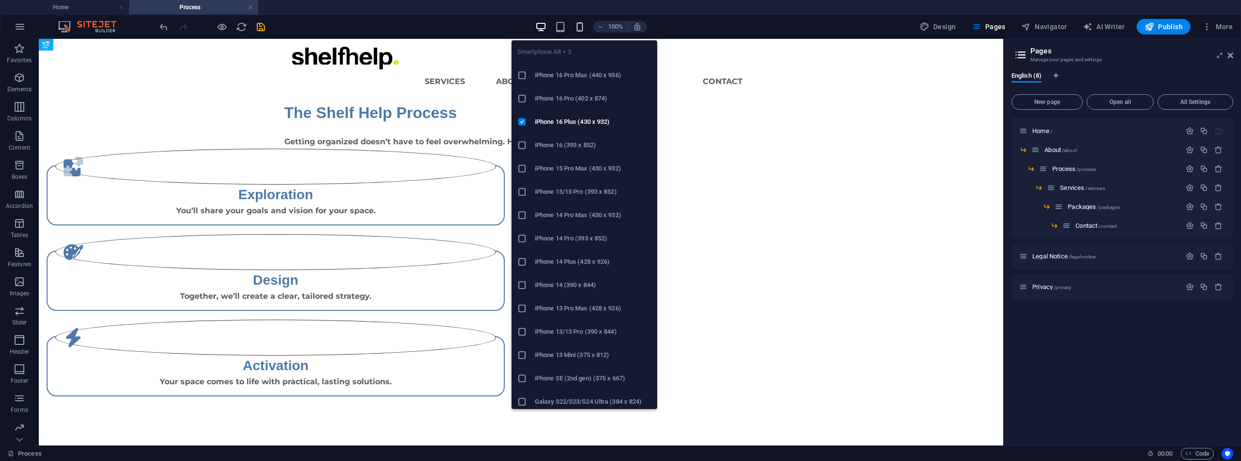
click at [584, 27] on icon "button" at bounding box center [579, 26] width 11 height 11
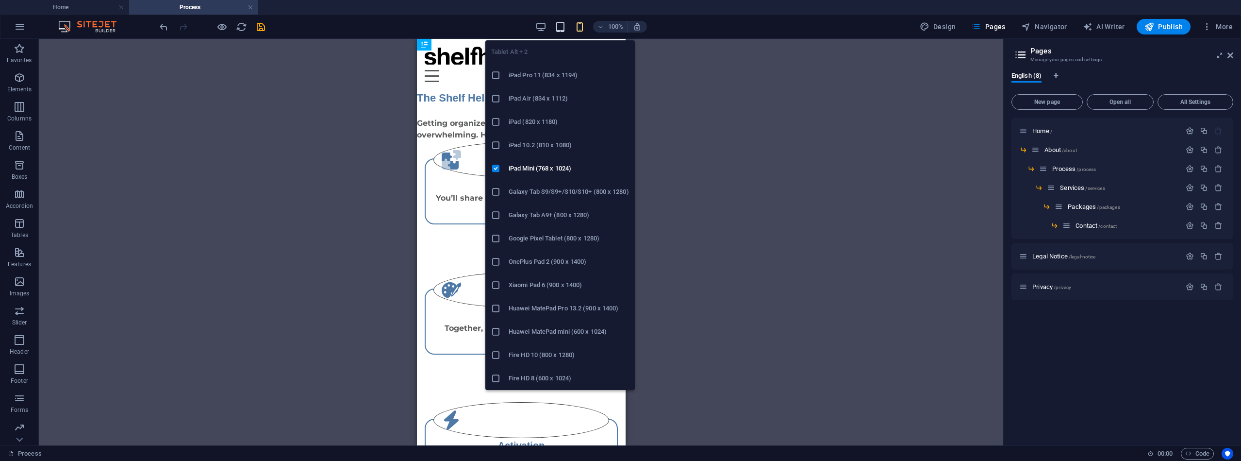
click at [564, 28] on icon "button" at bounding box center [560, 26] width 11 height 11
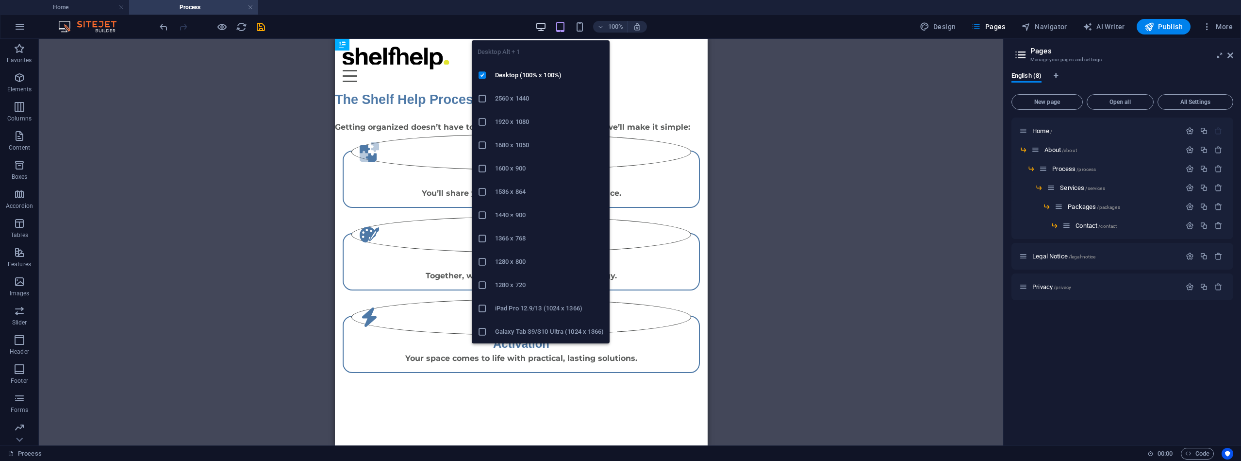
click at [544, 26] on icon "button" at bounding box center [540, 26] width 11 height 11
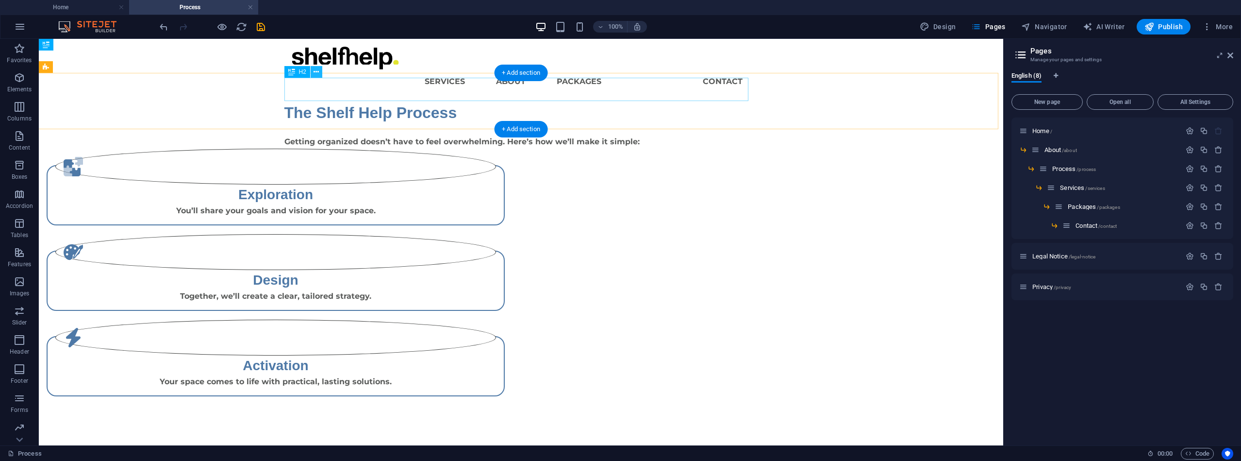
click at [315, 70] on icon at bounding box center [316, 72] width 5 height 10
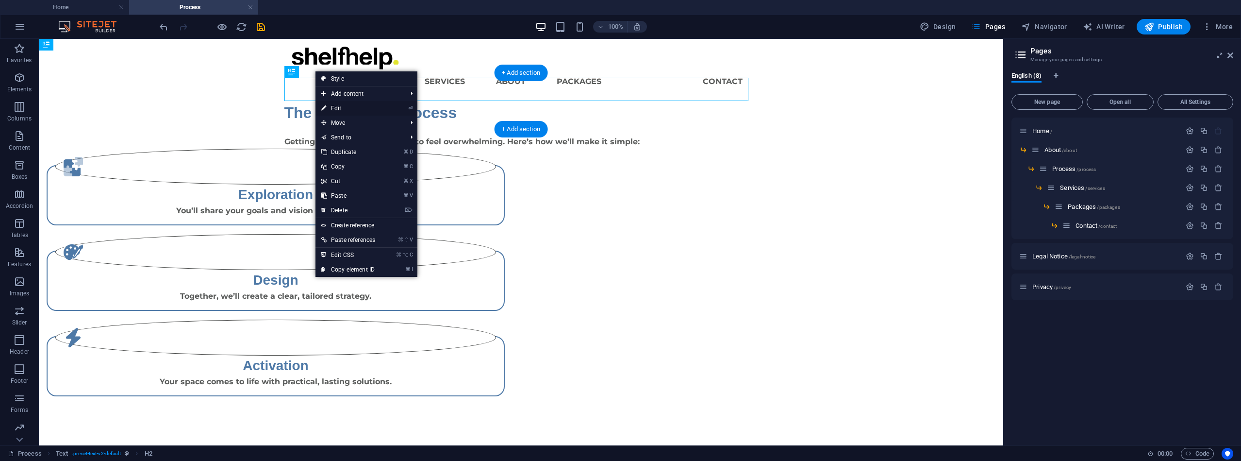
click at [346, 107] on link "⏎ Edit" at bounding box center [349, 108] width 66 height 15
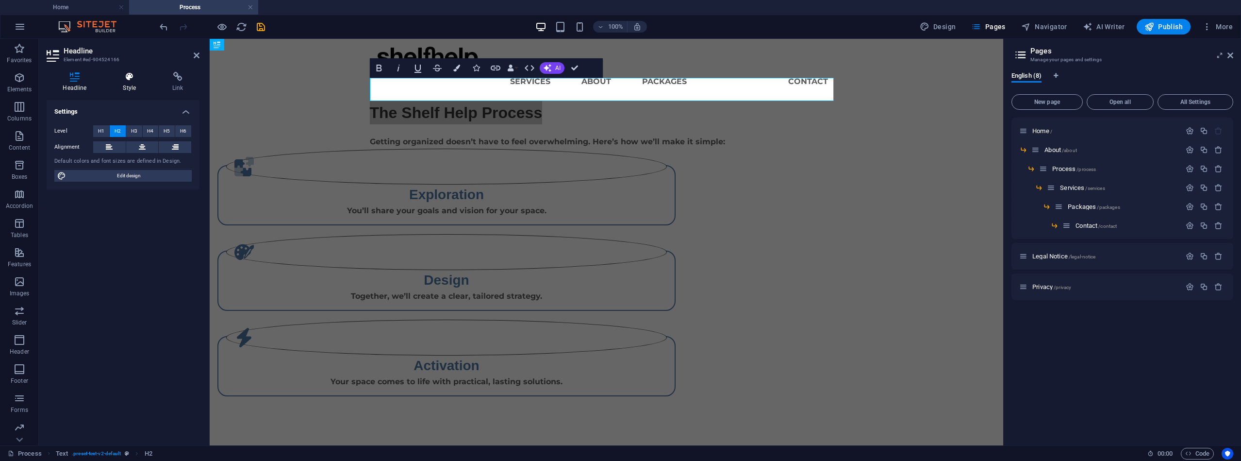
click at [131, 80] on icon at bounding box center [130, 77] width 46 height 10
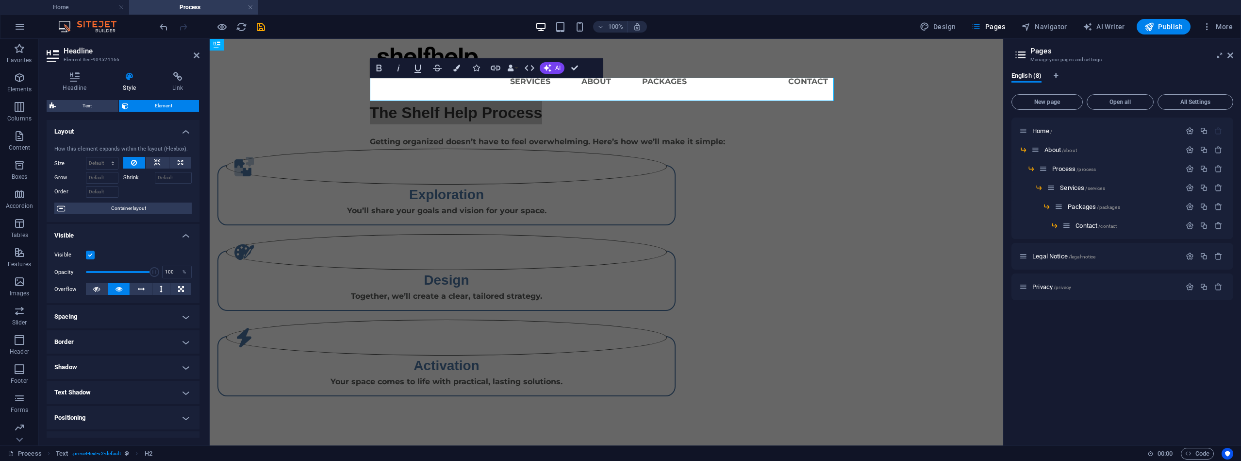
click at [184, 320] on h4 "Spacing" at bounding box center [123, 316] width 153 height 23
select select "px"
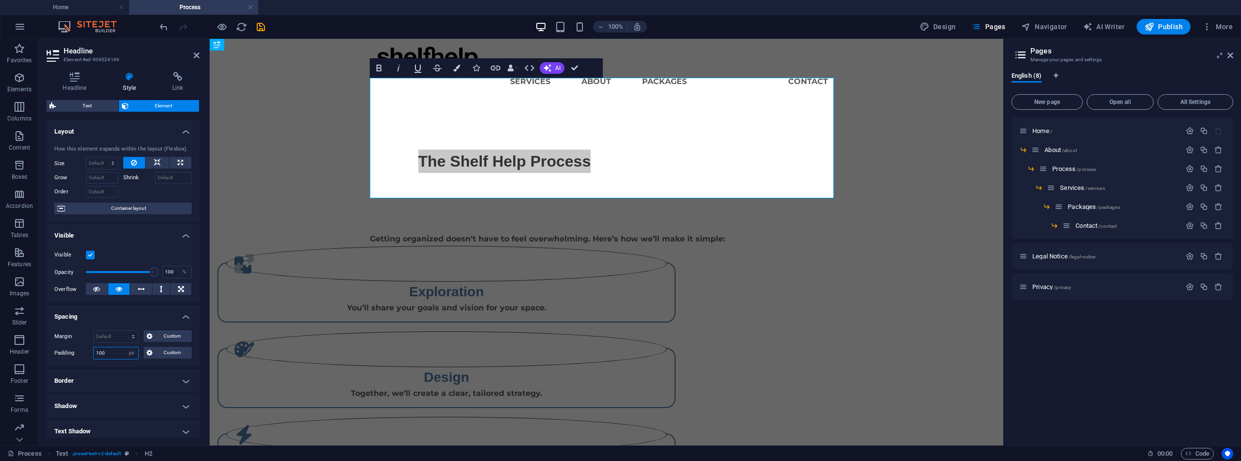
click at [77, 348] on div "Padding 100 Default px rem % vh vw Custom Custom" at bounding box center [122, 353] width 137 height 13
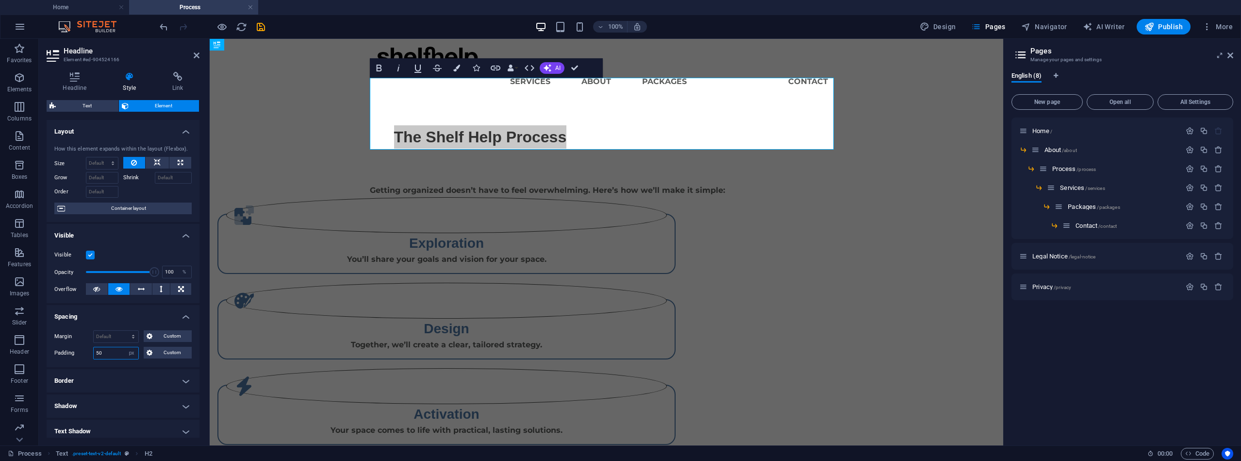
click at [91, 351] on div "Padding 50 Default px rem % vh vw Custom Custom" at bounding box center [122, 353] width 137 height 13
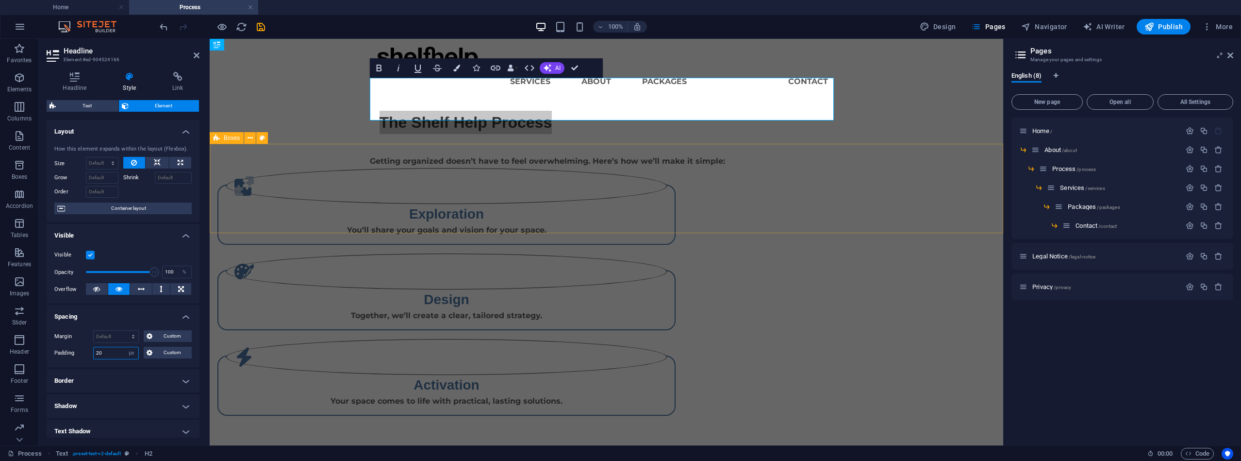
type input "20"
click at [547, 167] on div ".fa-secondary{opacity:.4} Exploration You’ll share your goals and vision for yo…" at bounding box center [607, 291] width 794 height 249
drag, startPoint x: 547, startPoint y: 154, endPoint x: 718, endPoint y: 154, distance: 170.9
click at [718, 167] on div ".fa-secondary{opacity:.4} Exploration You’ll share your goals and vision for yo…" at bounding box center [607, 291] width 794 height 249
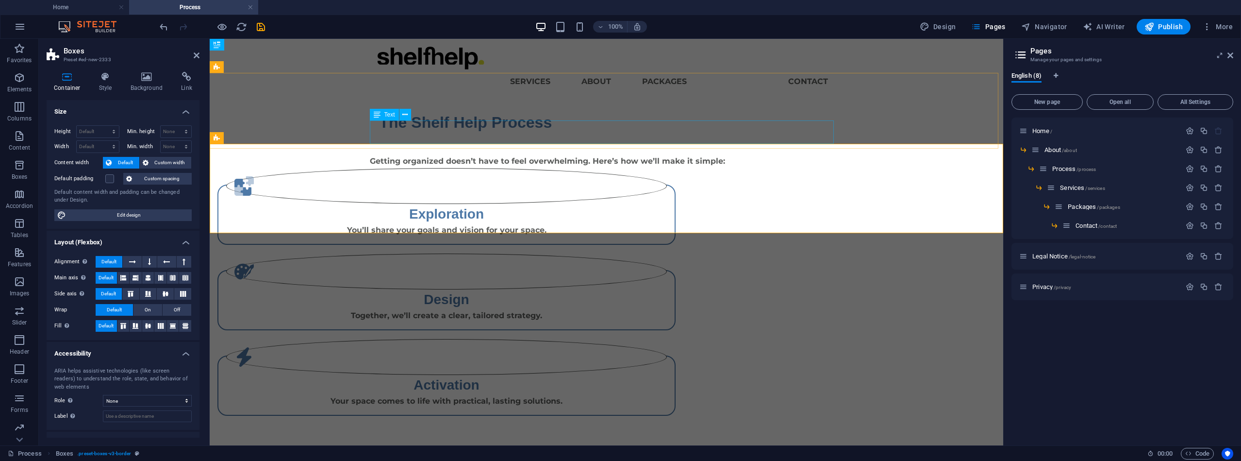
click at [486, 144] on div "Getting organized doesn’t have to feel overwhelming. Here’s how we’ll make it s…" at bounding box center [602, 155] width 464 height 23
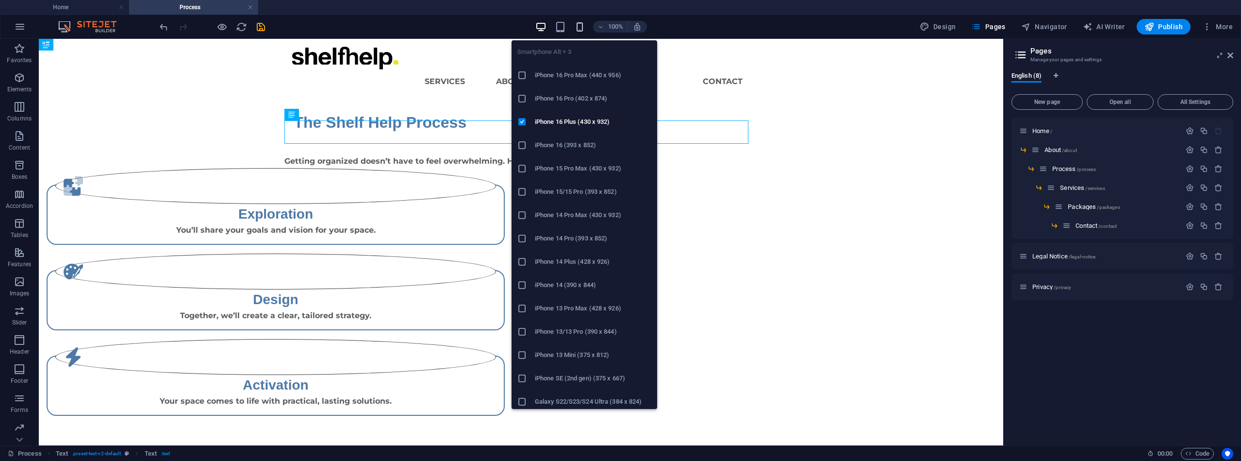
click at [584, 29] on icon "button" at bounding box center [579, 26] width 11 height 11
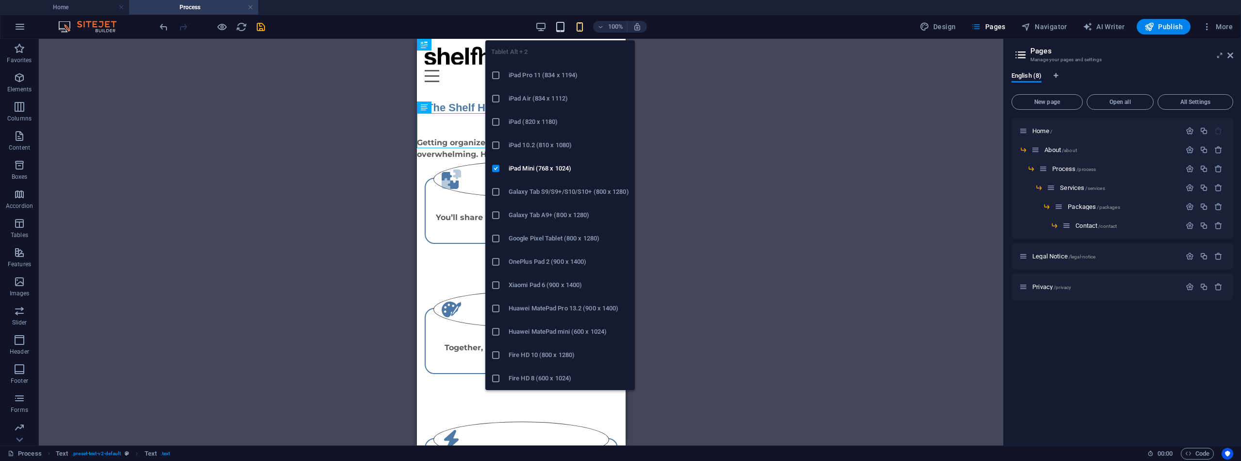
click at [562, 26] on icon "button" at bounding box center [560, 26] width 11 height 11
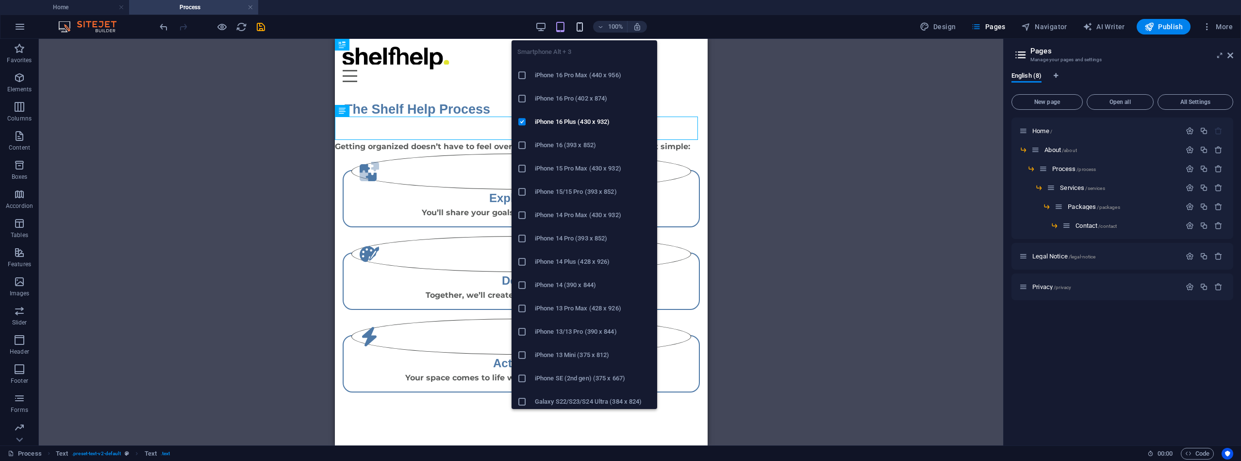
click at [581, 29] on icon "button" at bounding box center [579, 26] width 11 height 11
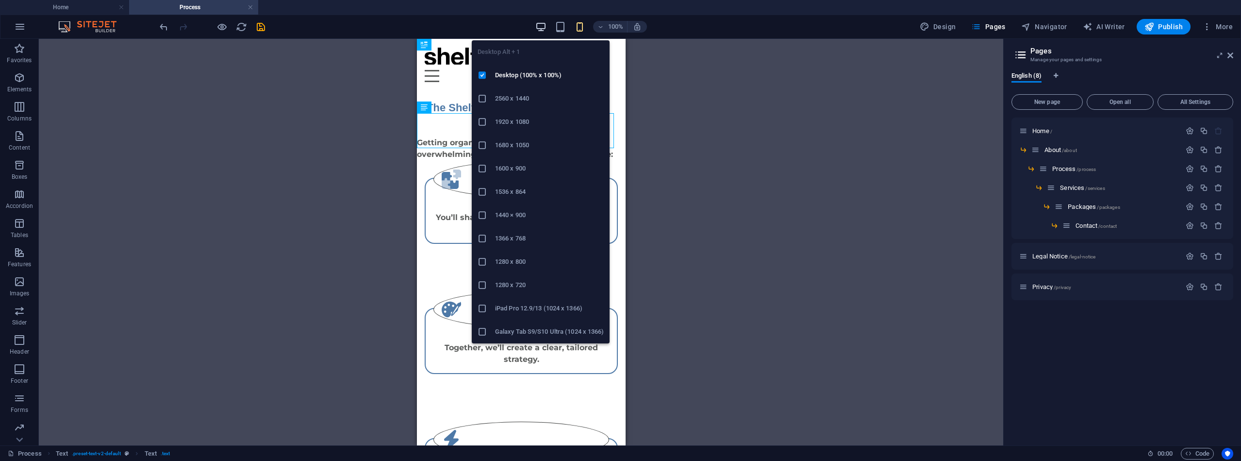
click at [540, 26] on icon "button" at bounding box center [540, 26] width 11 height 11
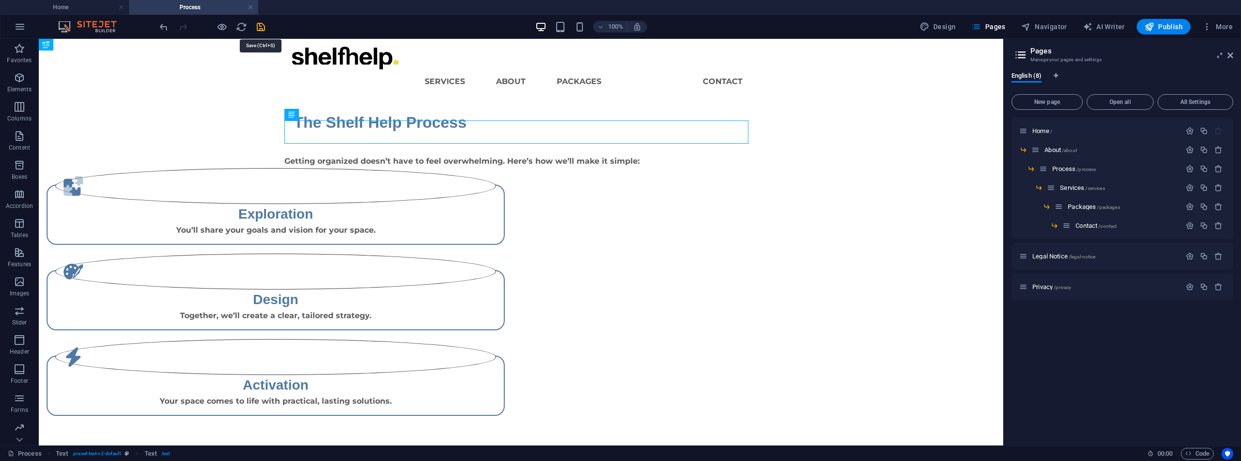
click at [260, 30] on icon "save" at bounding box center [260, 26] width 11 height 11
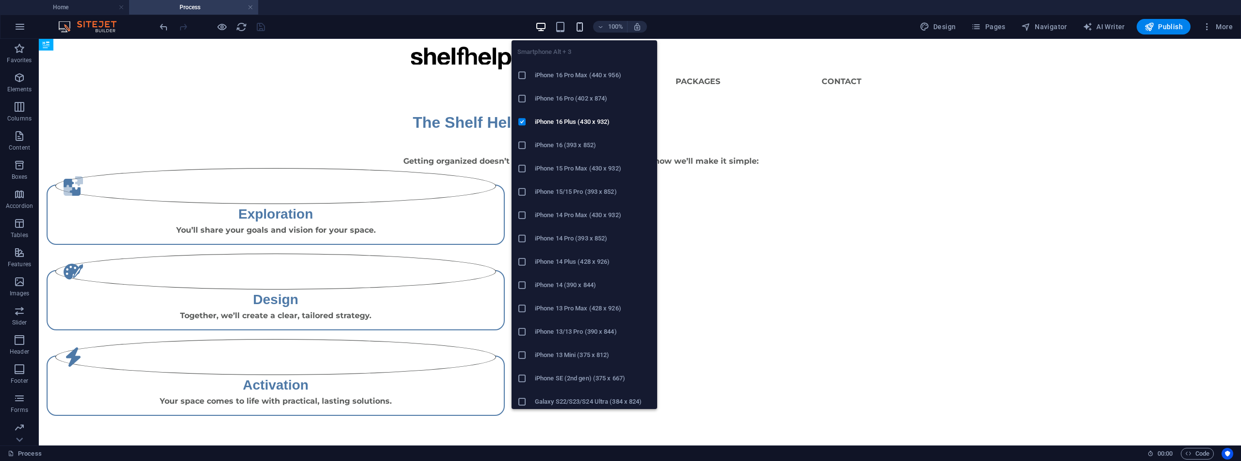
click at [581, 24] on icon "button" at bounding box center [579, 26] width 11 height 11
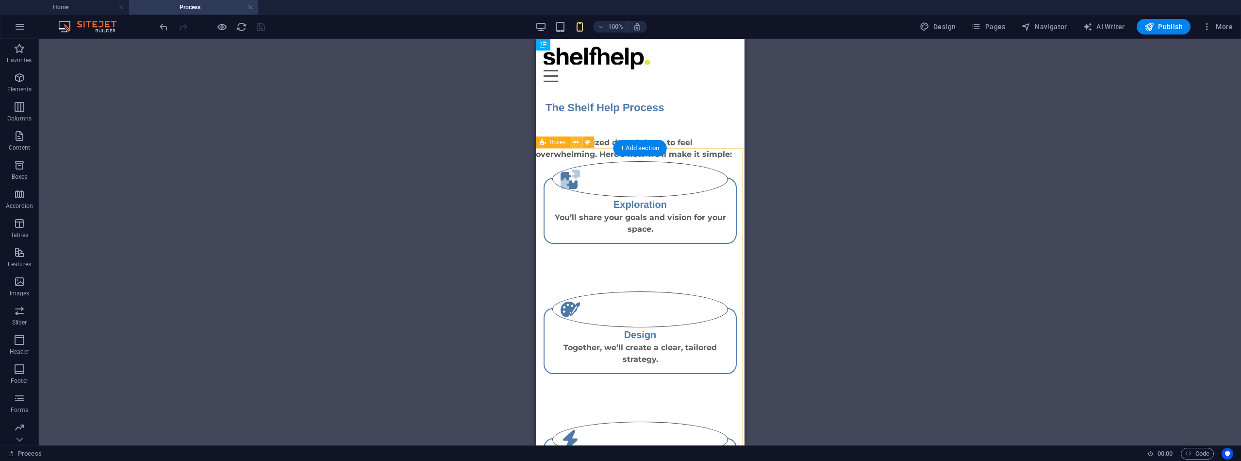
click at [577, 143] on icon at bounding box center [575, 142] width 5 height 10
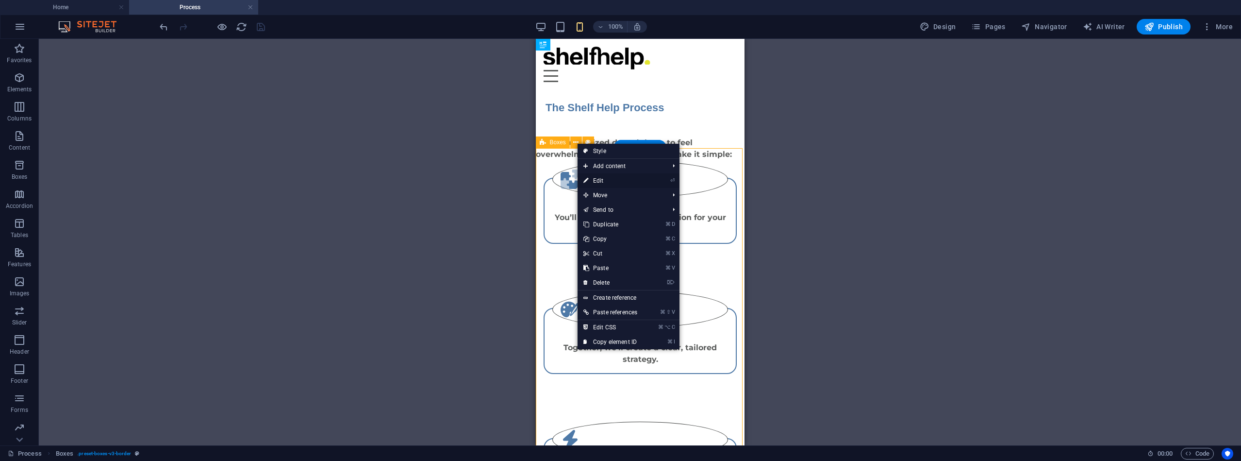
click at [593, 177] on link "⏎ Edit" at bounding box center [611, 180] width 66 height 15
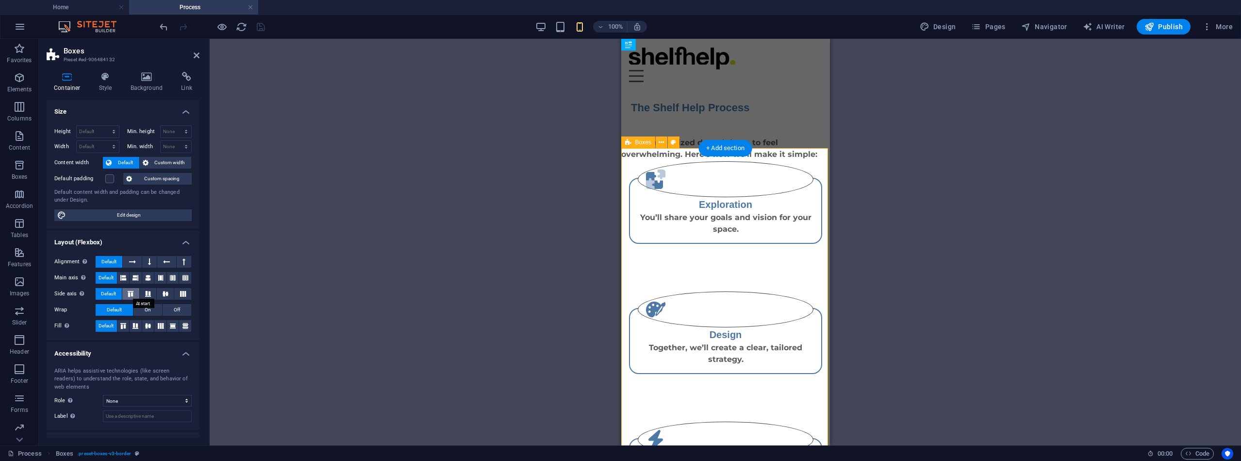
click at [134, 293] on icon at bounding box center [131, 294] width 12 height 6
click at [148, 294] on icon at bounding box center [148, 294] width 12 height 6
click at [158, 293] on button at bounding box center [165, 294] width 17 height 12
click at [187, 292] on button at bounding box center [182, 294] width 17 height 12
click at [110, 292] on span "Default" at bounding box center [108, 294] width 15 height 12
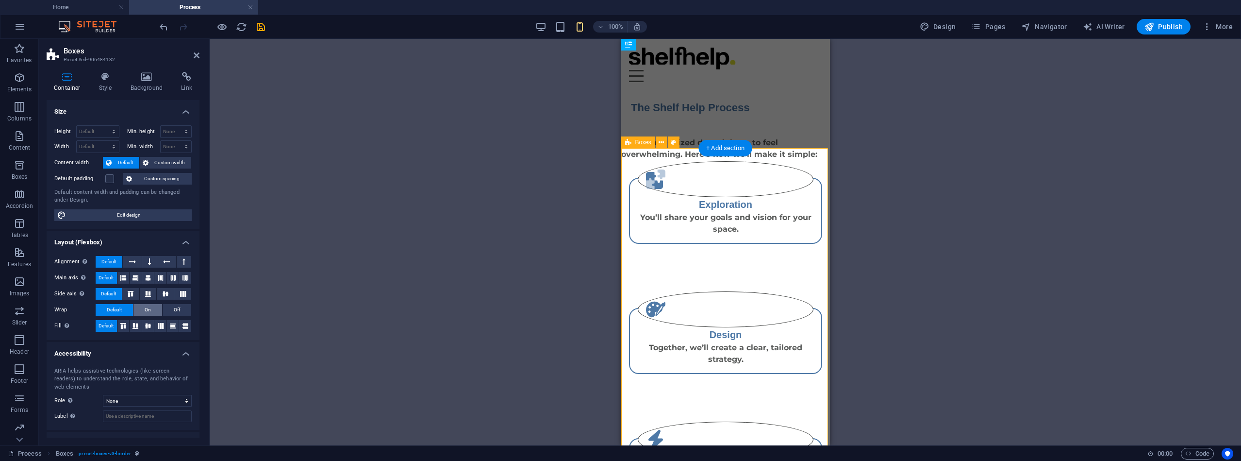
click at [145, 305] on span "On" at bounding box center [148, 310] width 6 height 12
click at [171, 308] on button "Off" at bounding box center [177, 310] width 29 height 12
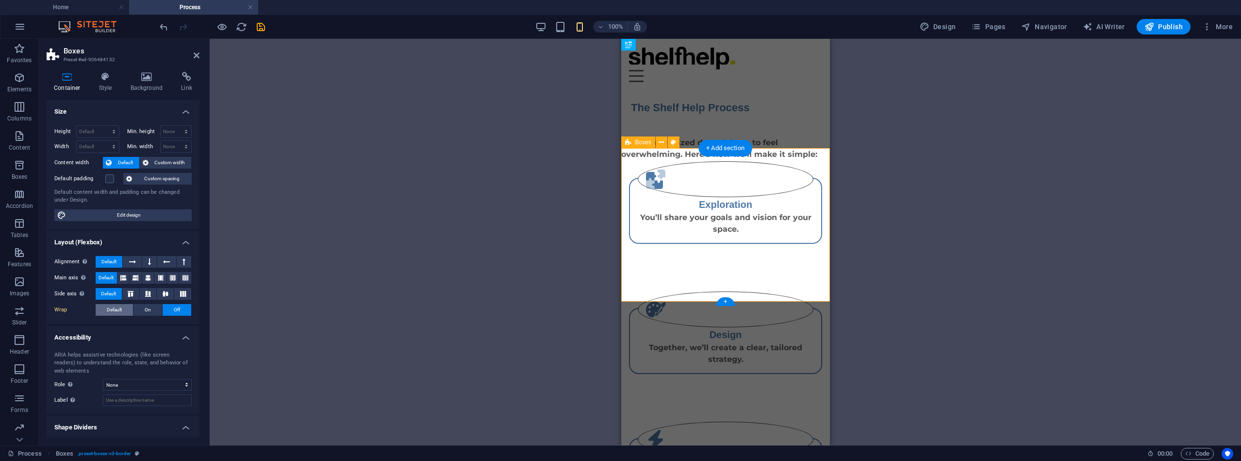
click at [123, 307] on button "Default" at bounding box center [114, 310] width 37 height 12
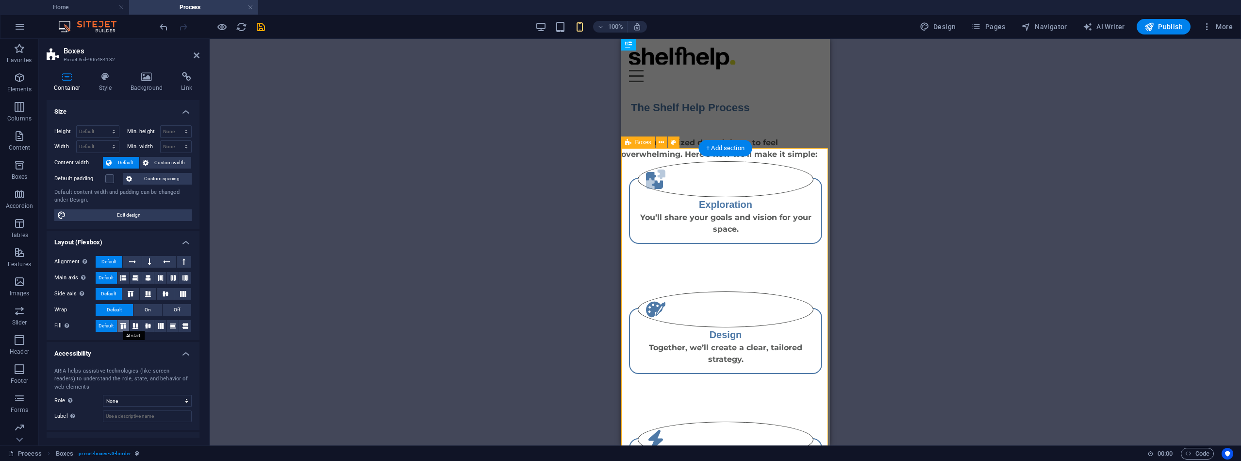
click at [125, 323] on icon at bounding box center [123, 326] width 12 height 6
click at [135, 324] on icon at bounding box center [136, 326] width 12 height 6
click at [147, 324] on icon at bounding box center [148, 326] width 12 height 6
click at [158, 325] on icon at bounding box center [161, 326] width 12 height 6
click at [172, 325] on icon at bounding box center [173, 326] width 12 height 6
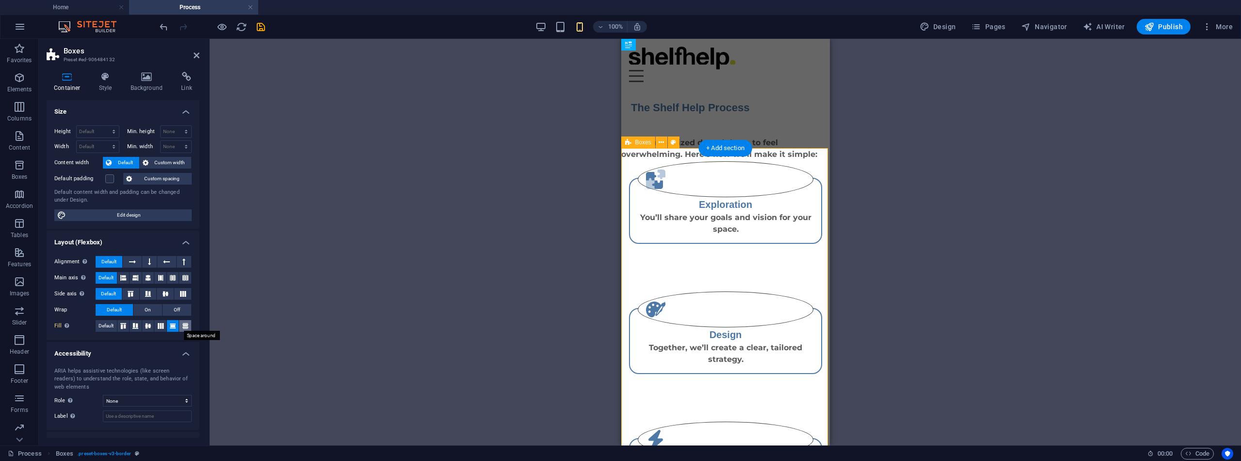
click at [182, 323] on icon at bounding box center [186, 326] width 12 height 6
click at [109, 323] on span "Default" at bounding box center [106, 326] width 15 height 12
click at [134, 260] on icon at bounding box center [132, 262] width 7 height 12
click at [146, 260] on button at bounding box center [149, 262] width 15 height 12
click at [161, 259] on button at bounding box center [166, 262] width 18 height 12
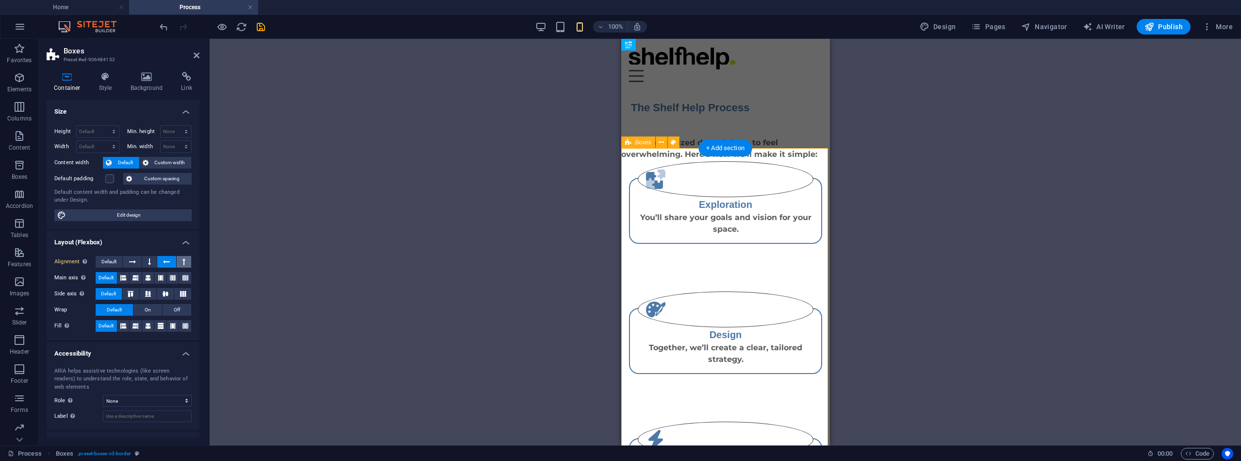
click at [186, 256] on button at bounding box center [184, 262] width 15 height 12
click at [109, 258] on span "Default" at bounding box center [108, 262] width 15 height 12
click at [124, 277] on icon at bounding box center [123, 278] width 6 height 12
click at [133, 277] on icon at bounding box center [136, 278] width 6 height 12
click at [147, 277] on icon at bounding box center [148, 278] width 6 height 12
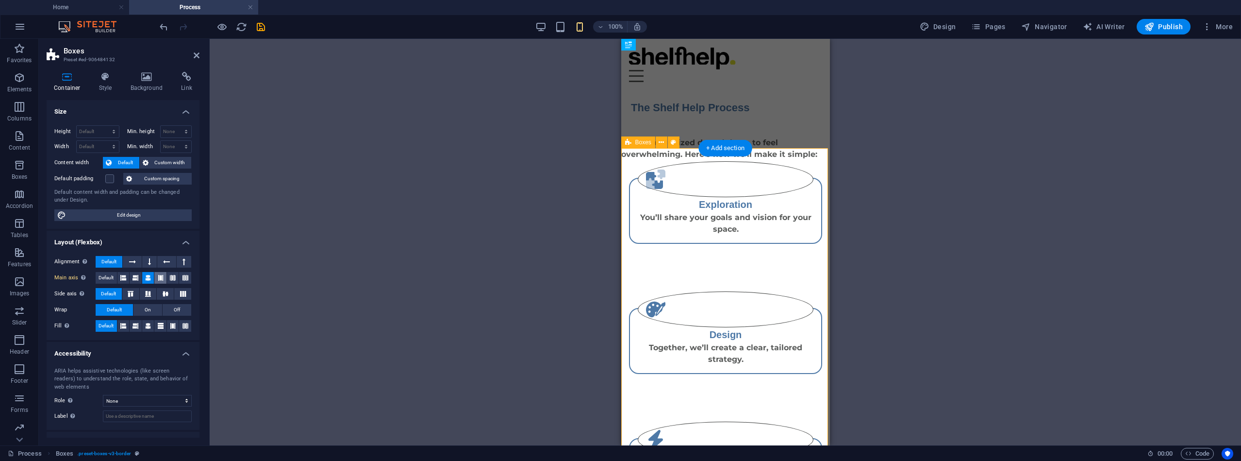
click at [158, 277] on icon at bounding box center [161, 278] width 6 height 12
click at [170, 276] on icon at bounding box center [173, 278] width 6 height 12
click at [184, 275] on icon at bounding box center [186, 278] width 6 height 12
click at [107, 274] on span "Default" at bounding box center [106, 278] width 15 height 12
click at [151, 177] on span "Custom spacing" at bounding box center [162, 179] width 54 height 12
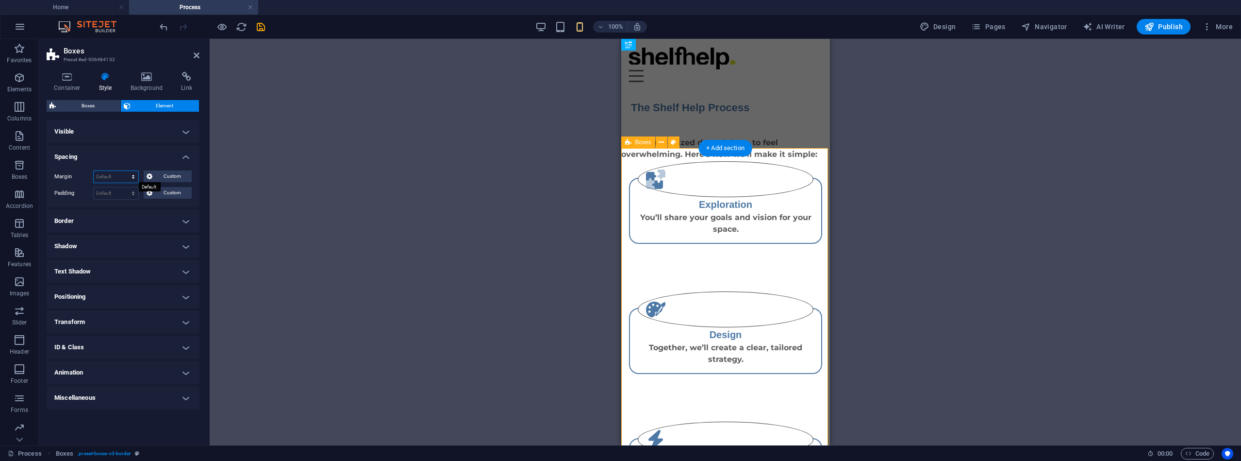
select select "px"
type input "0"
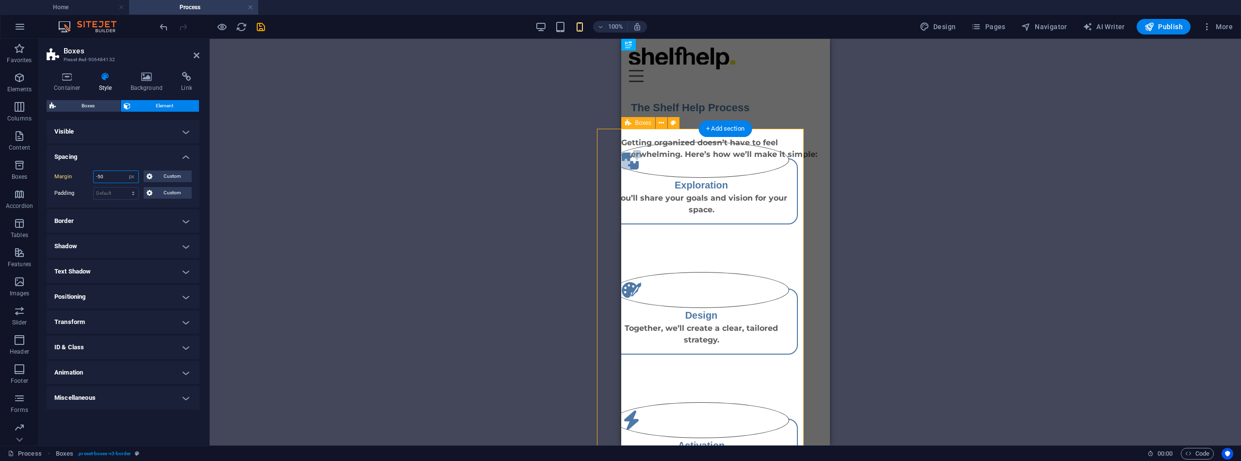
type input "-5"
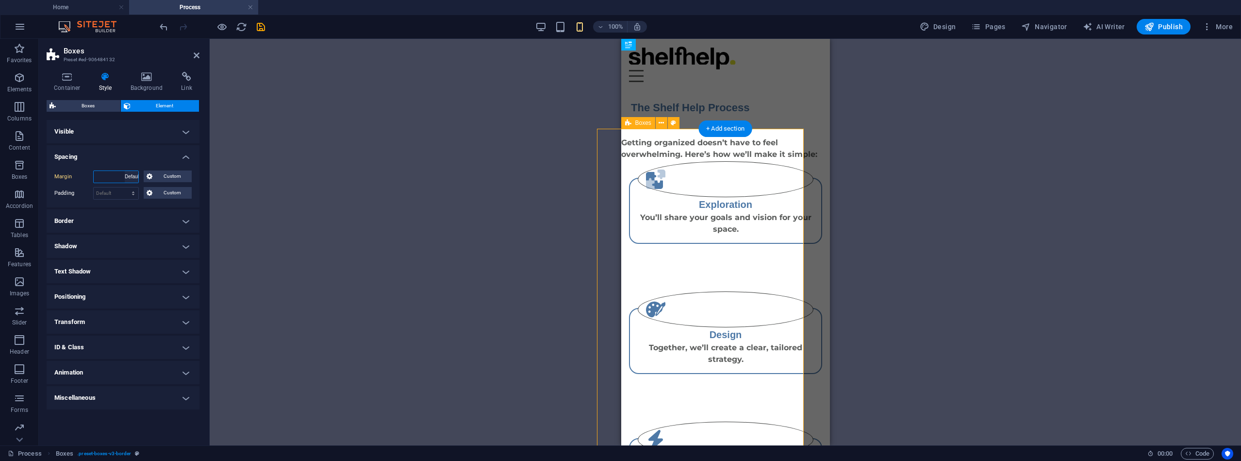
select select "DISABLED_OPTION_VALUE"
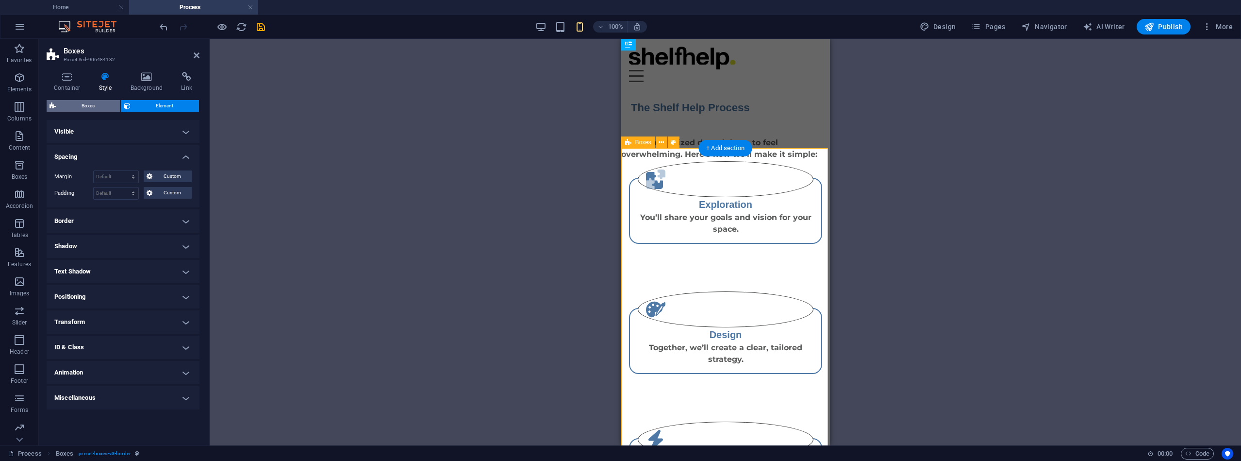
click at [105, 108] on span "Boxes" at bounding box center [88, 106] width 59 height 12
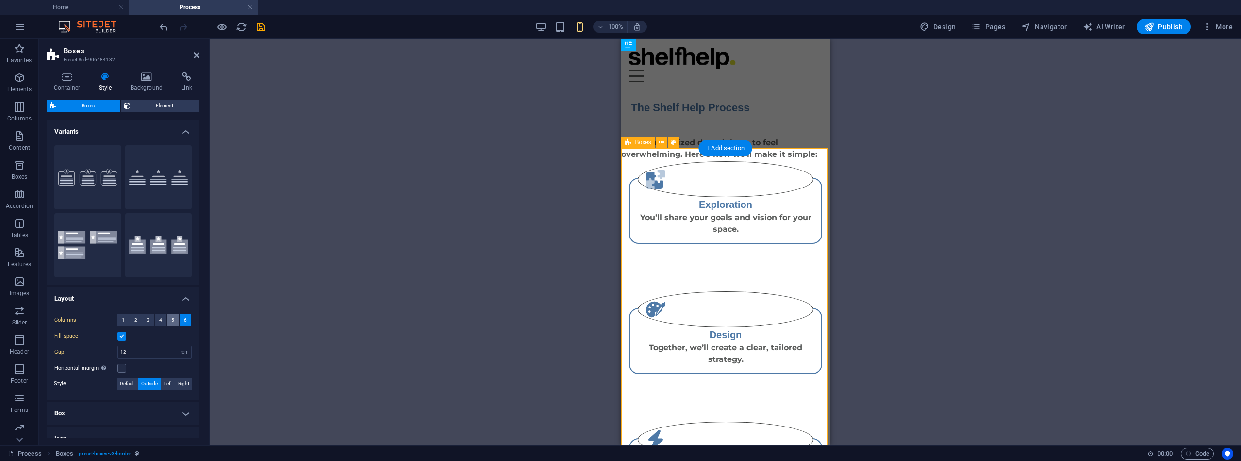
click at [172, 319] on span "5" at bounding box center [172, 320] width 3 height 12
click at [168, 319] on button "5" at bounding box center [173, 320] width 12 height 12
click at [162, 317] on button "4" at bounding box center [161, 320] width 12 height 12
click at [147, 318] on span "3" at bounding box center [148, 320] width 3 height 12
click at [134, 317] on span "2" at bounding box center [135, 320] width 3 height 12
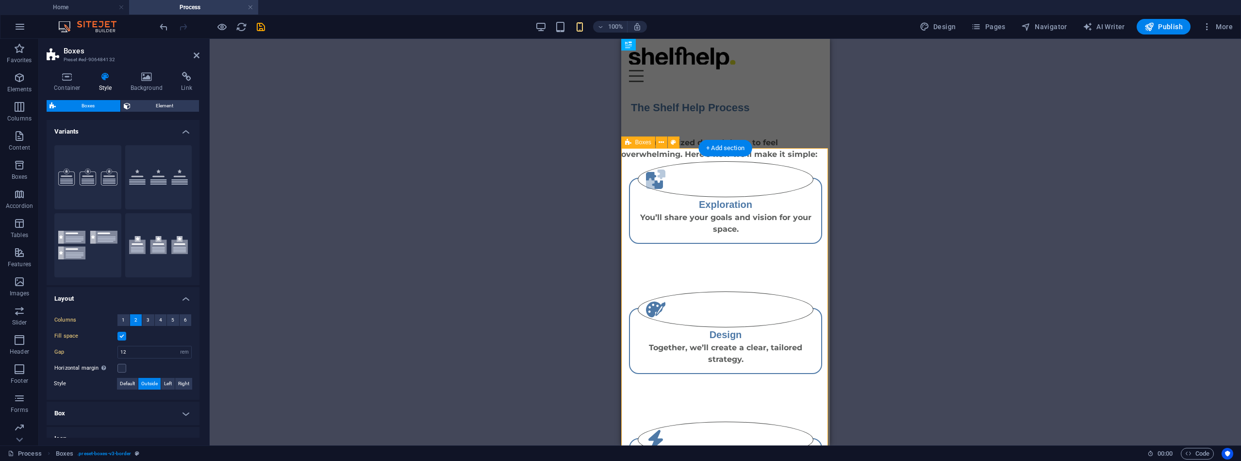
click at [130, 317] on button "2" at bounding box center [136, 320] width 12 height 12
click at [127, 317] on button "1" at bounding box center [123, 320] width 12 height 12
drag, startPoint x: 135, startPoint y: 335, endPoint x: 117, endPoint y: 333, distance: 19.1
click at [117, 333] on div "Gap 12 px rem % vh vw" at bounding box center [122, 336] width 137 height 13
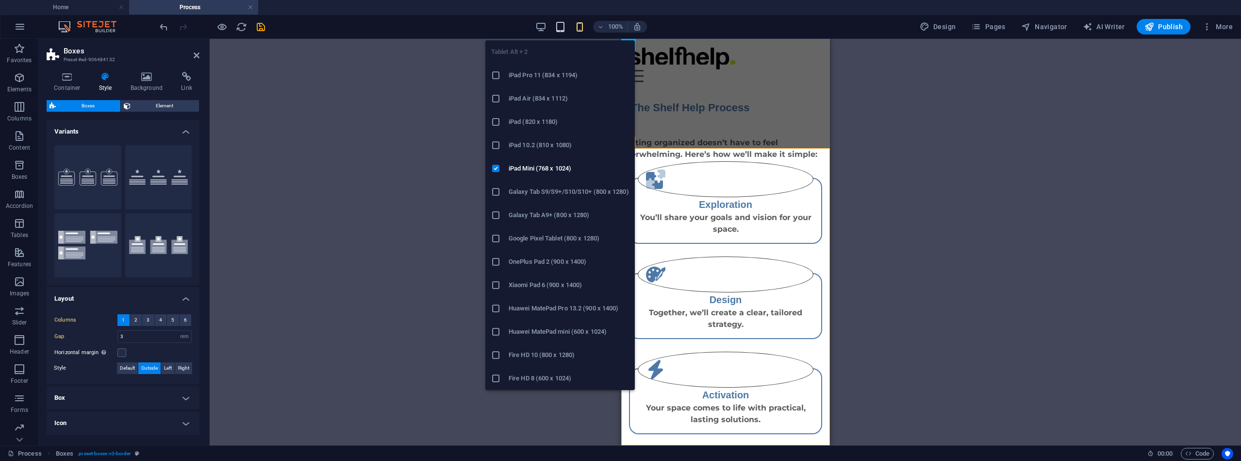
click at [563, 25] on icon "button" at bounding box center [560, 26] width 11 height 11
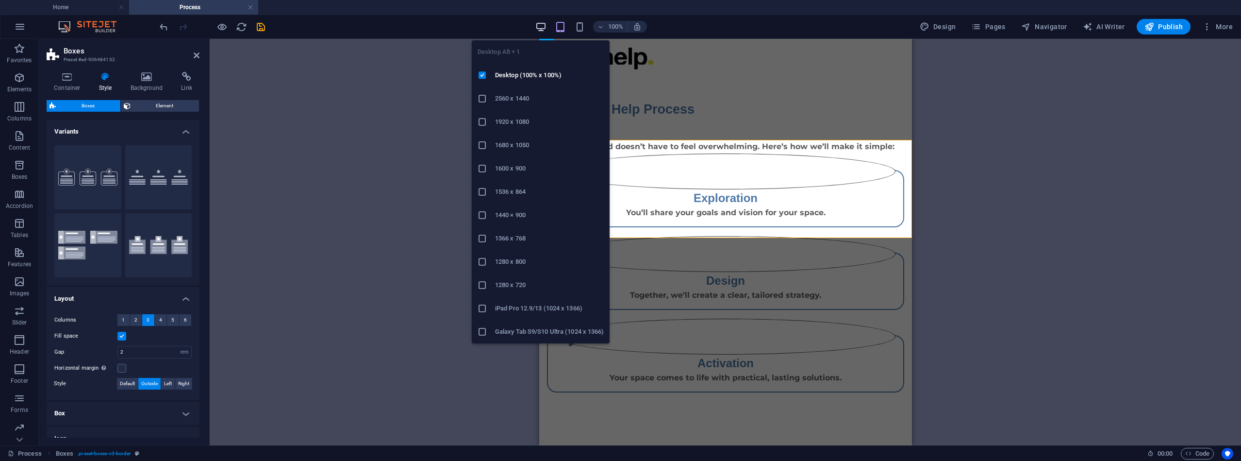
click at [542, 26] on icon "button" at bounding box center [540, 26] width 11 height 11
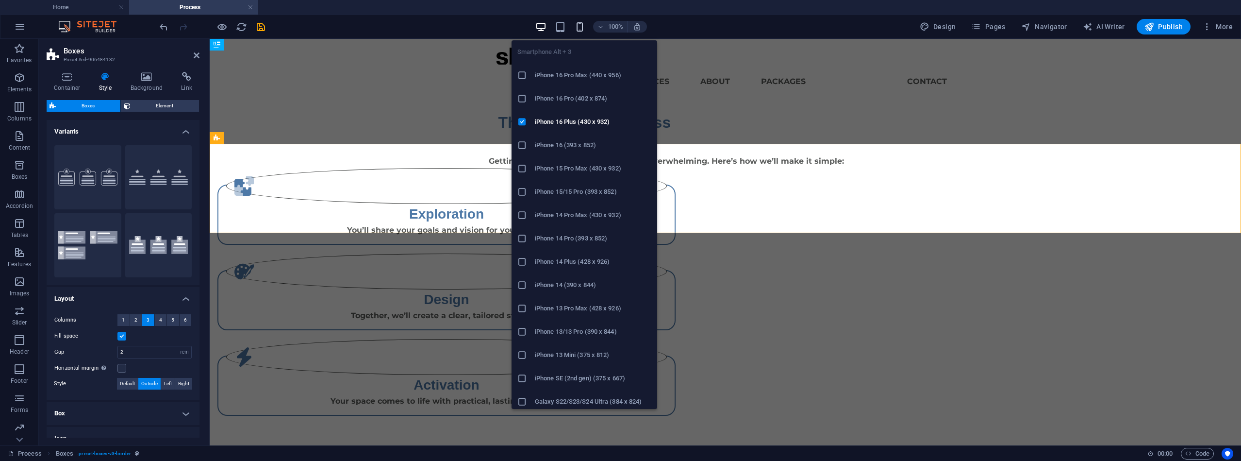
click at [582, 23] on icon "button" at bounding box center [579, 26] width 11 height 11
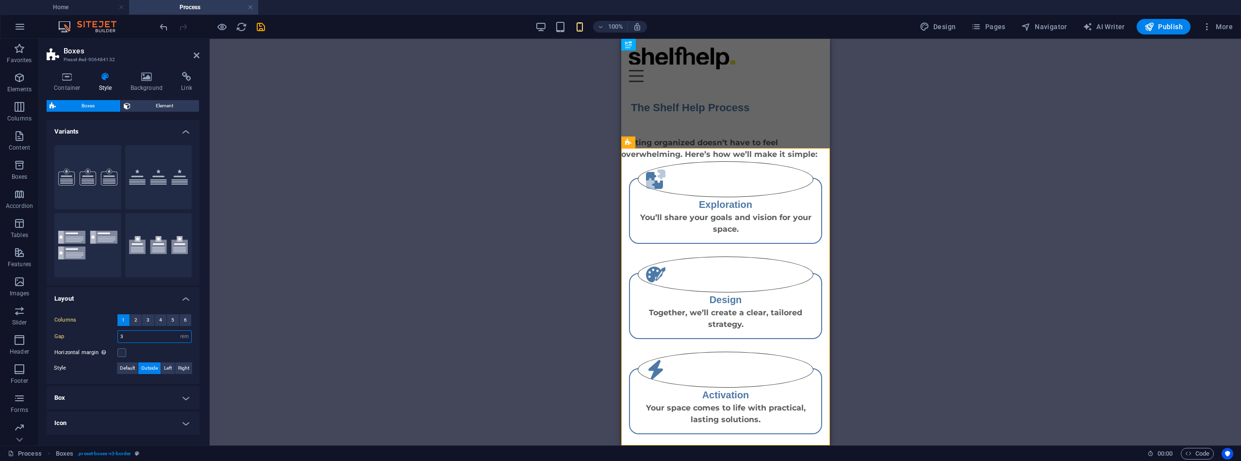
drag, startPoint x: 131, startPoint y: 338, endPoint x: 116, endPoint y: 331, distance: 16.9
click at [116, 331] on div "Gap 3 px rem % vh vw" at bounding box center [122, 336] width 137 height 13
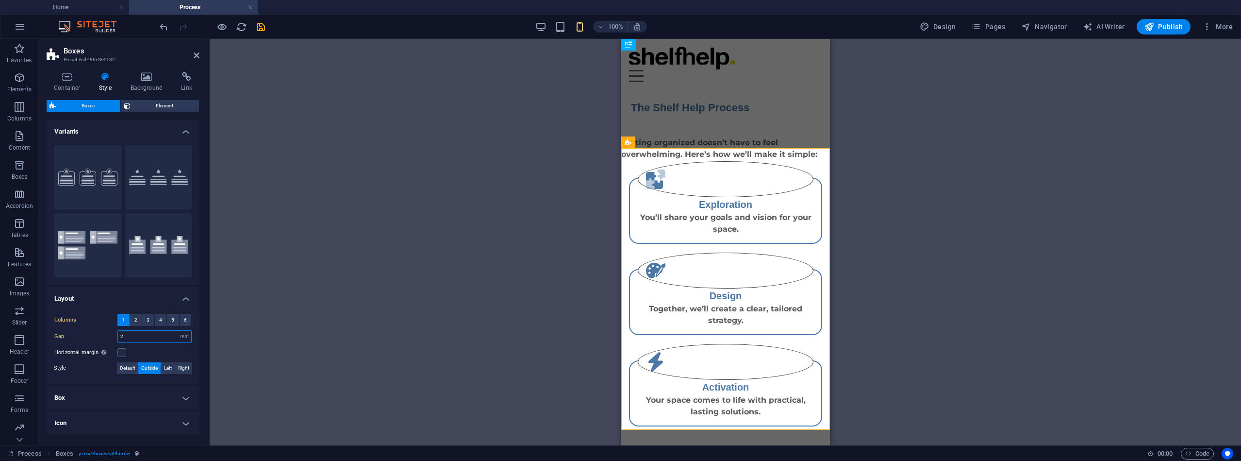
drag, startPoint x: 124, startPoint y: 336, endPoint x: 117, endPoint y: 335, distance: 7.9
click at [117, 335] on div "Gap 2 px rem % vh vw" at bounding box center [122, 336] width 137 height 13
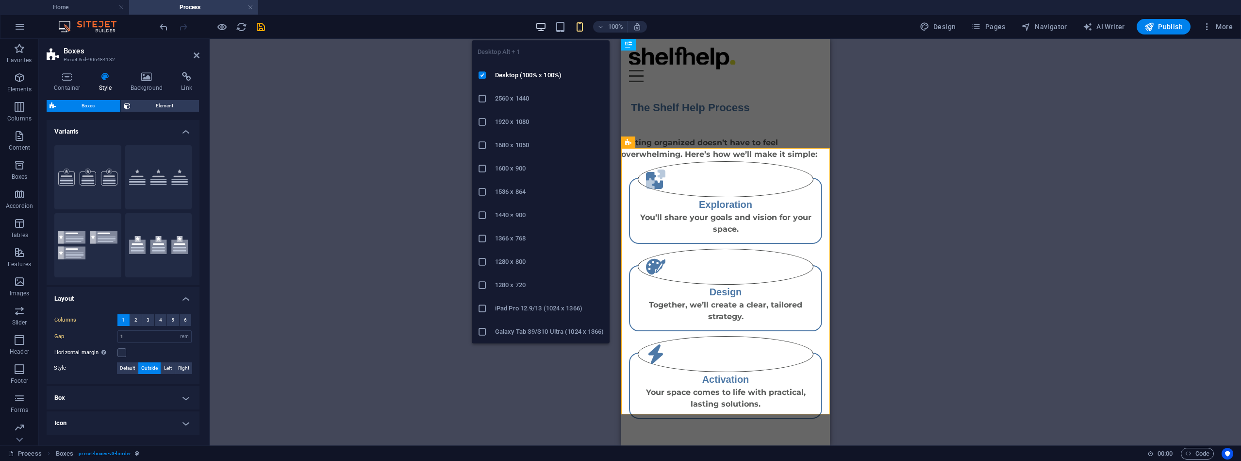
click at [545, 25] on icon "button" at bounding box center [540, 26] width 11 height 11
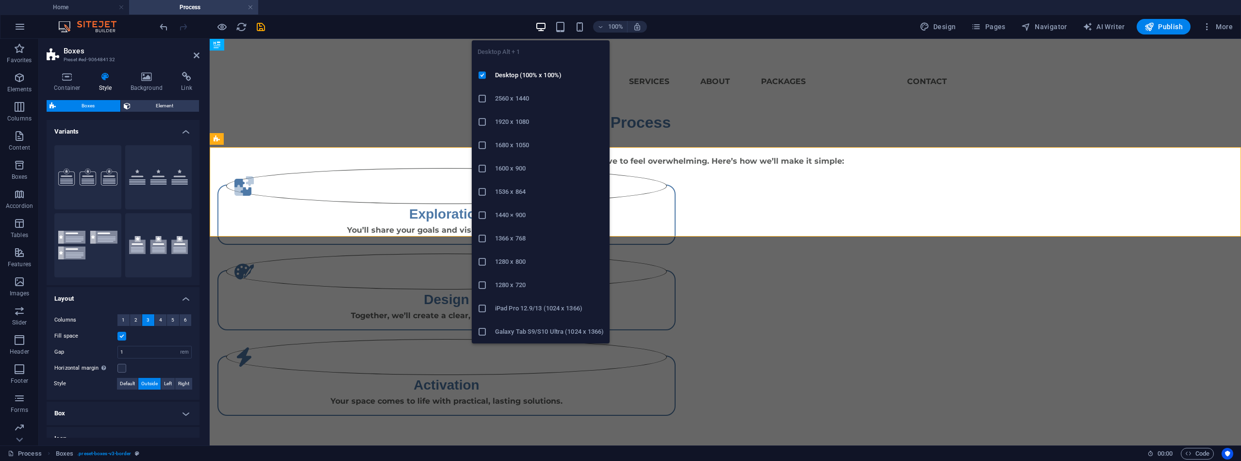
type input "2"
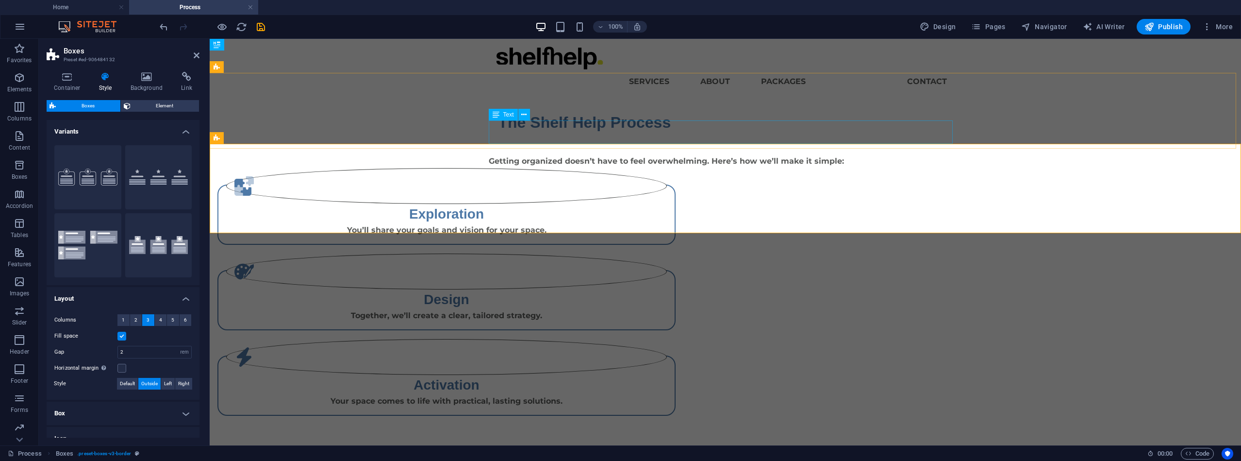
click at [605, 144] on div "Getting organized doesn’t have to feel overwhelming. Here’s how we’ll make it s…" at bounding box center [721, 155] width 464 height 23
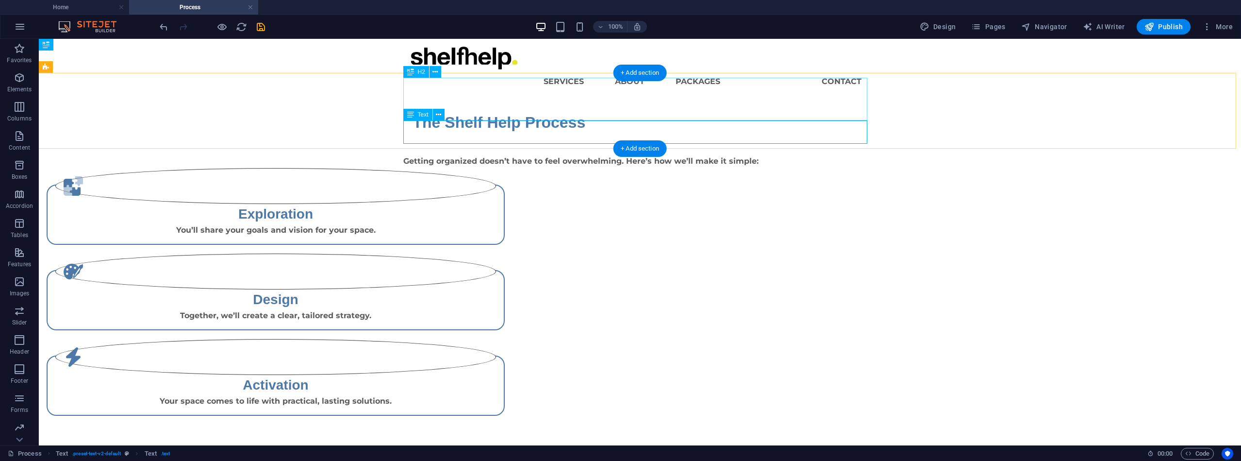
click at [425, 115] on span "Text" at bounding box center [423, 115] width 11 height 6
click at [435, 115] on button at bounding box center [439, 115] width 12 height 12
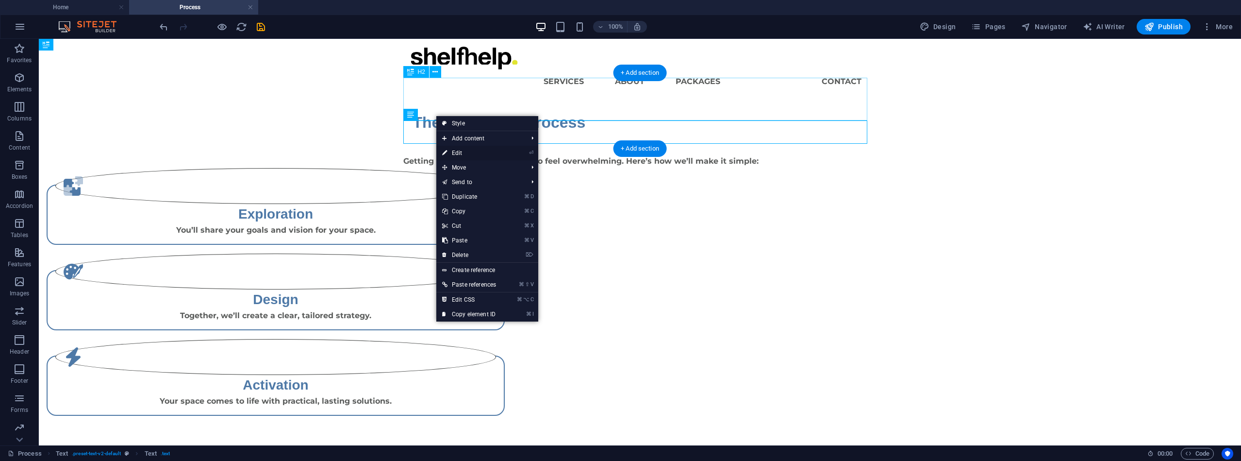
click at [458, 154] on link "⏎ Edit" at bounding box center [469, 153] width 66 height 15
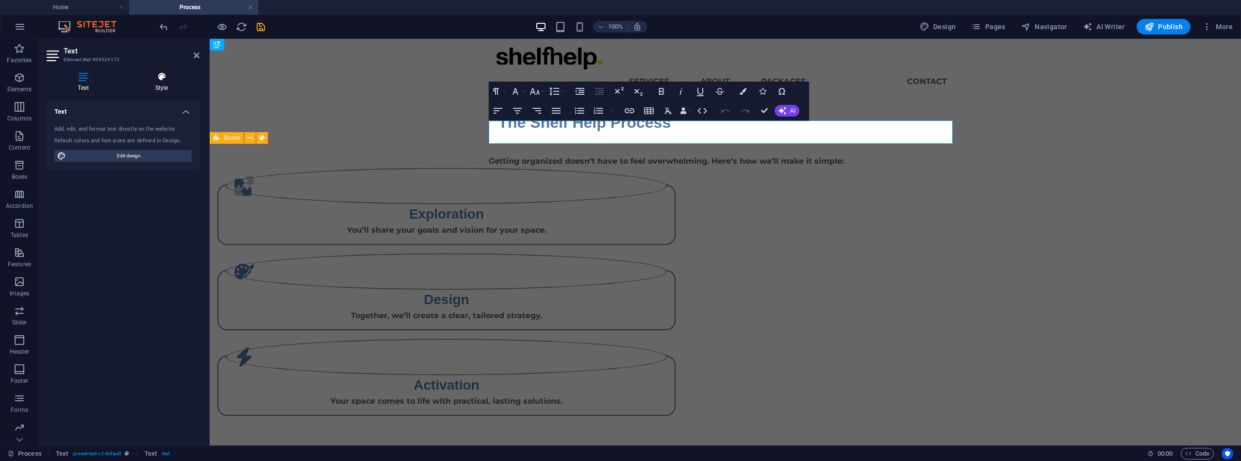
click at [162, 79] on icon at bounding box center [162, 77] width 76 height 10
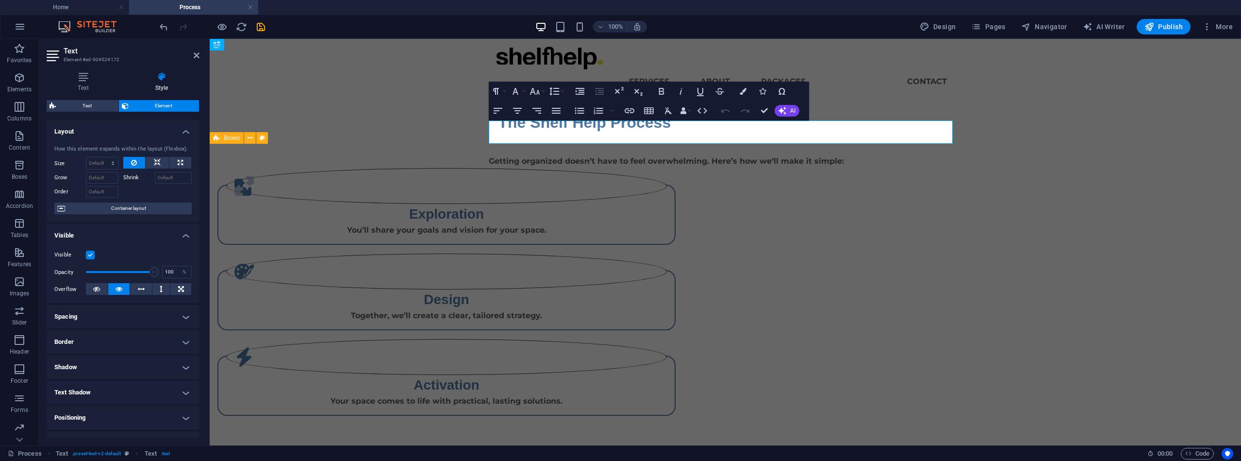
click at [178, 316] on h4 "Spacing" at bounding box center [123, 316] width 153 height 23
select select "px"
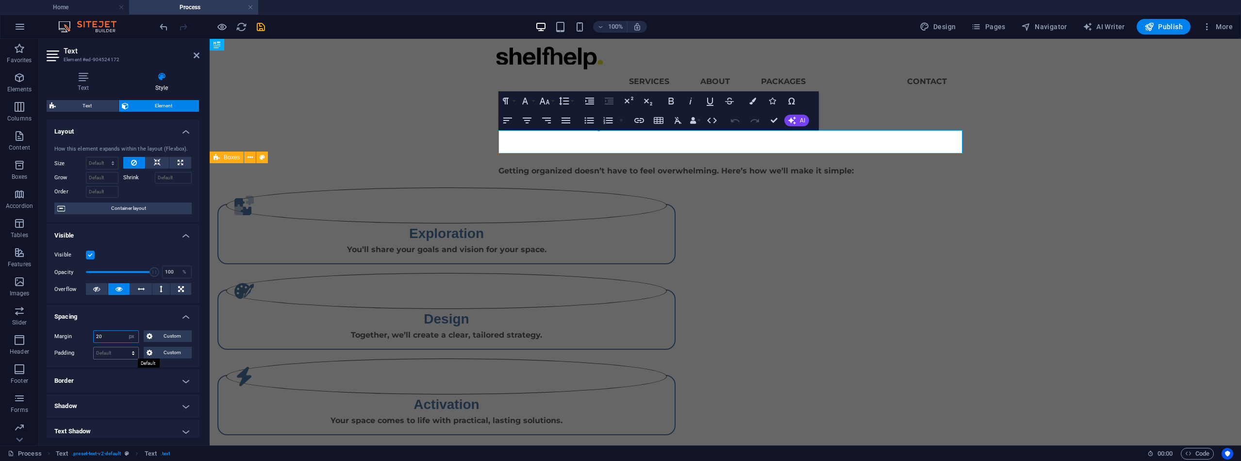
type input "20"
select select "px"
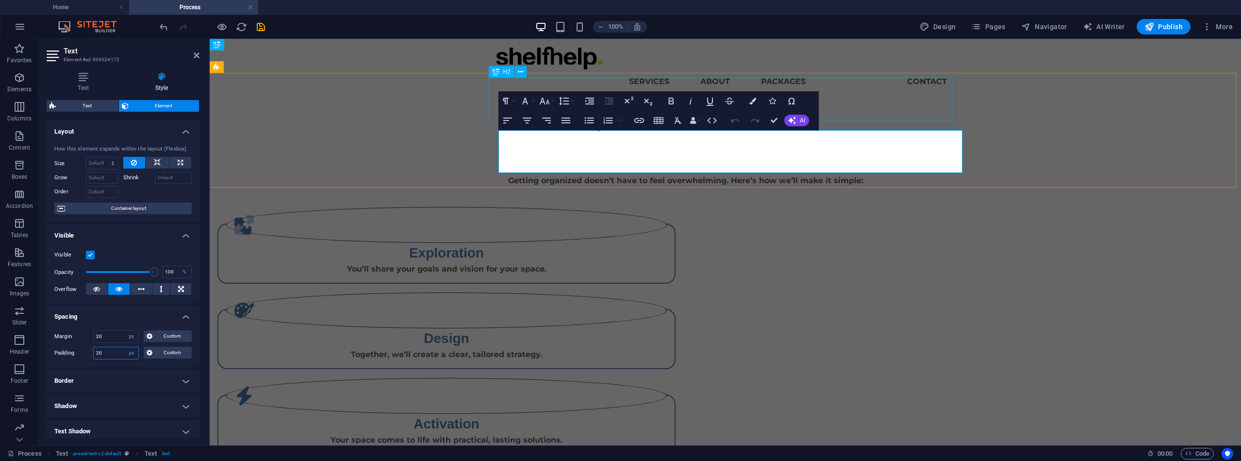
type input "20"
click at [885, 108] on div "The Shelf Help Process" at bounding box center [721, 122] width 464 height 43
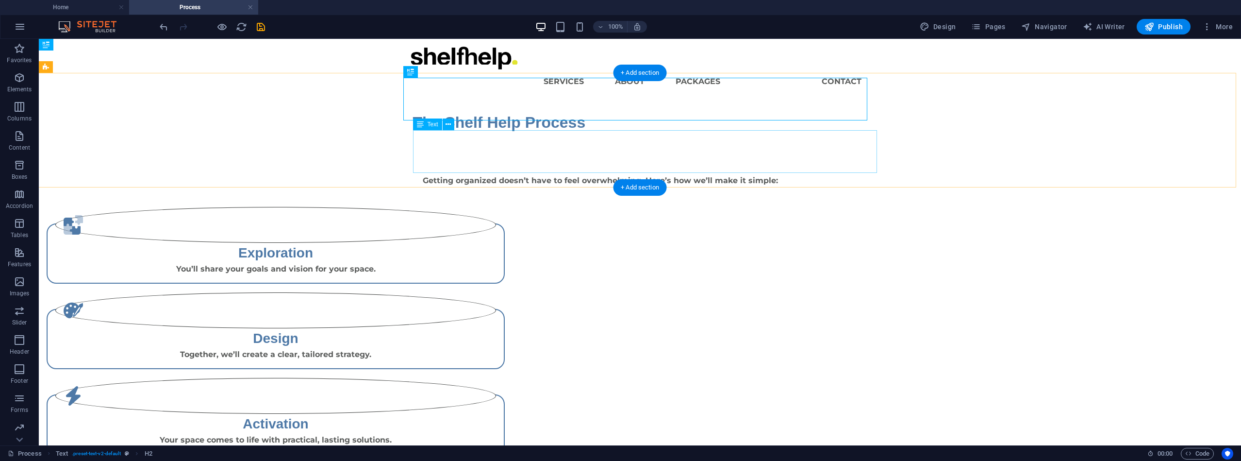
click at [497, 153] on div "Getting organized doesn’t have to feel overwhelming. Here’s how we’ll make it s…" at bounding box center [635, 174] width 445 height 43
click at [450, 124] on icon at bounding box center [448, 124] width 5 height 10
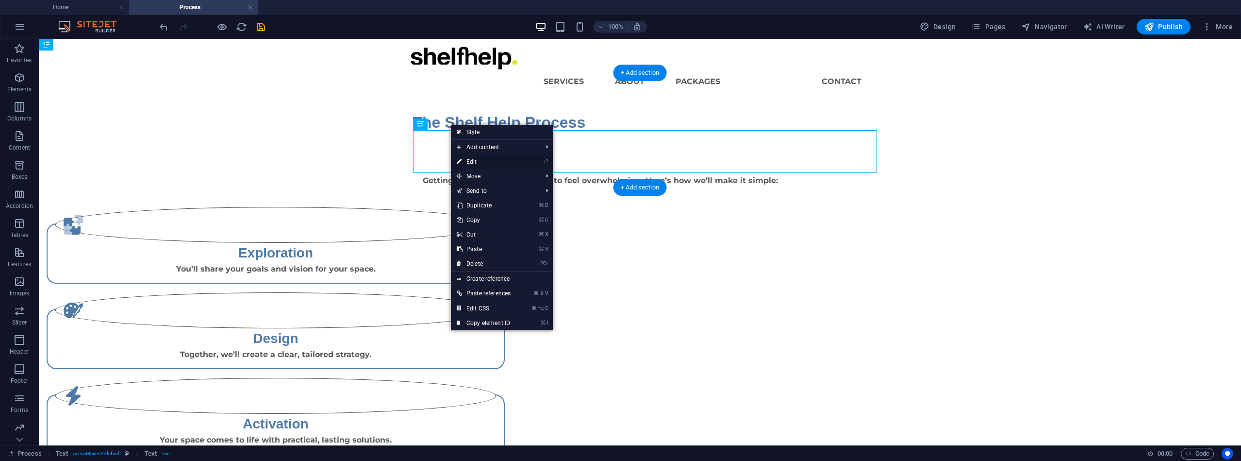
click at [470, 159] on link "⏎ Edit" at bounding box center [484, 161] width 66 height 15
select select "px"
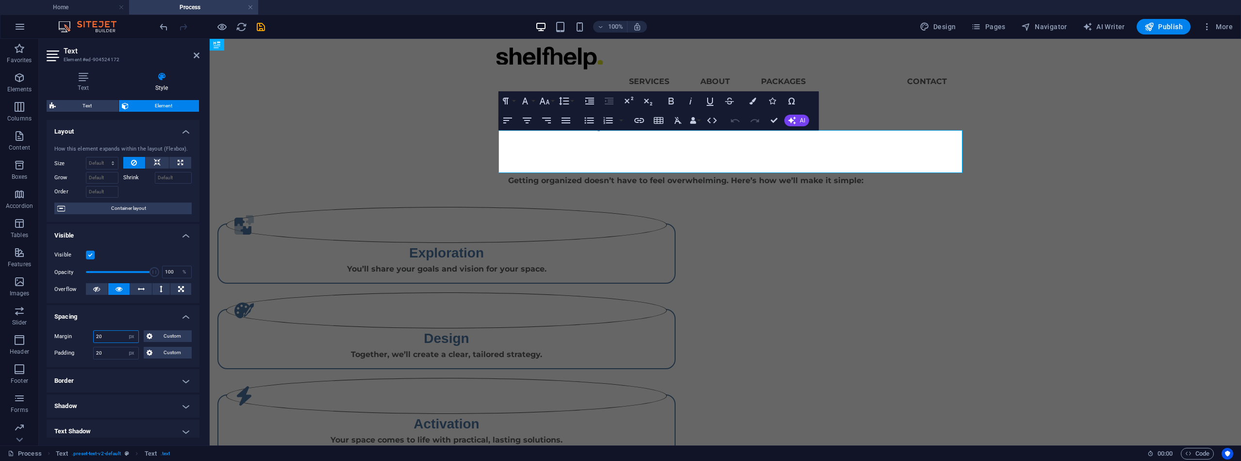
drag, startPoint x: 111, startPoint y: 332, endPoint x: 90, endPoint y: 330, distance: 20.5
click at [90, 330] on div "Margin 20 Default auto px % rem vw vh Custom Custom" at bounding box center [122, 336] width 137 height 13
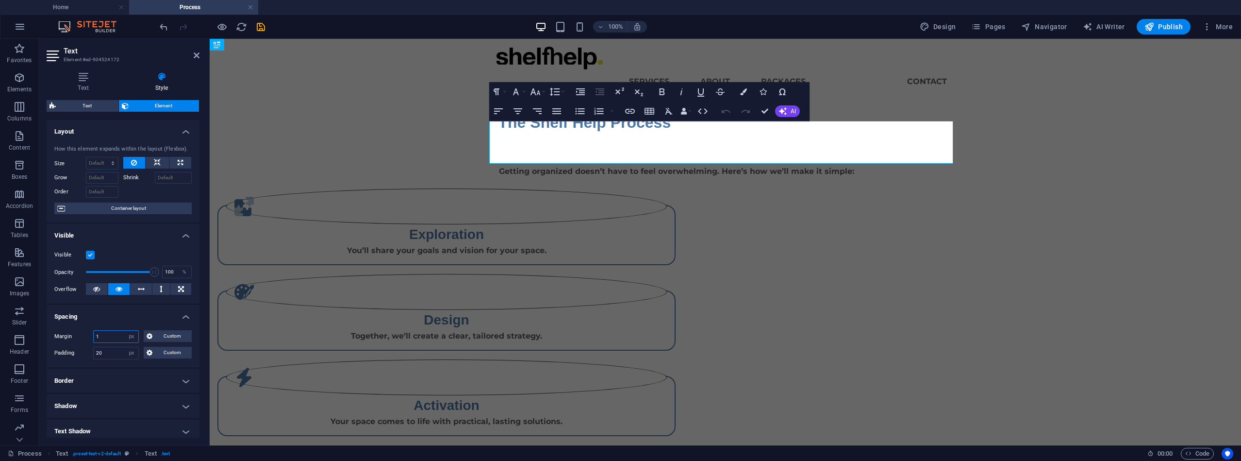
type input "1"
click at [985, 107] on div "The Shelf Help Process Getting organized doesn’t have to feel overwhelming. Her…" at bounding box center [721, 144] width 1032 height 96
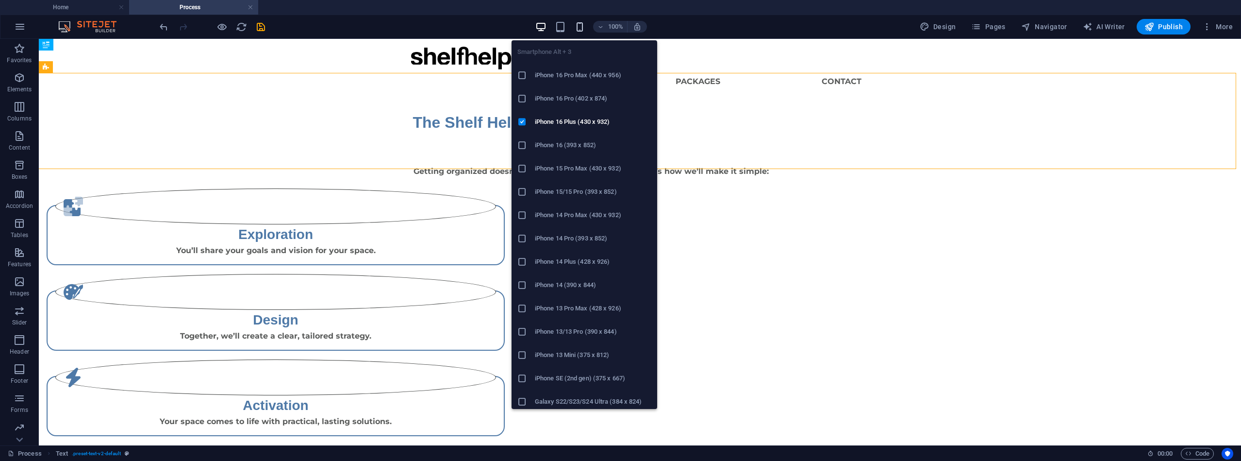
click at [582, 29] on icon "button" at bounding box center [579, 26] width 11 height 11
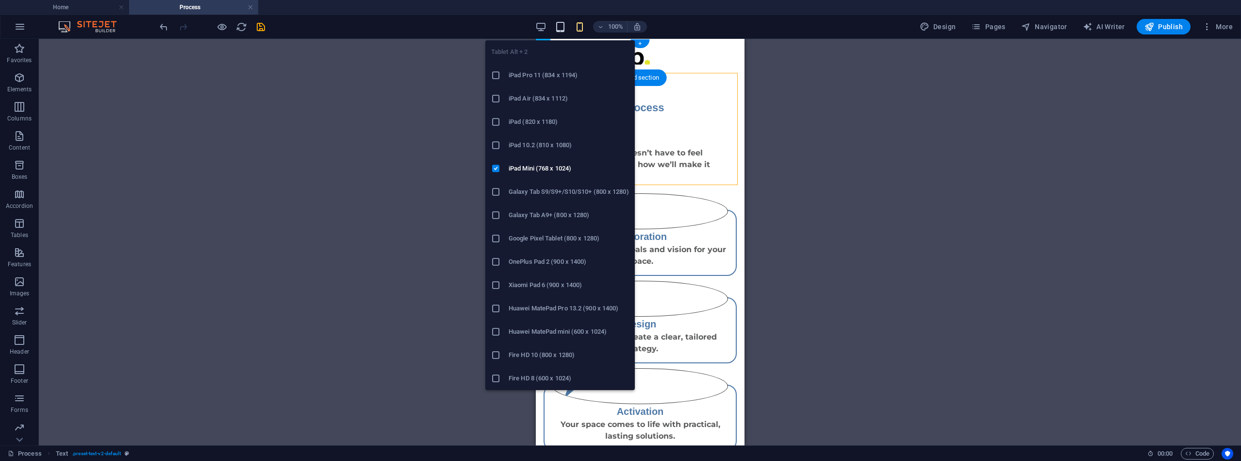
click at [562, 26] on icon "button" at bounding box center [560, 26] width 11 height 11
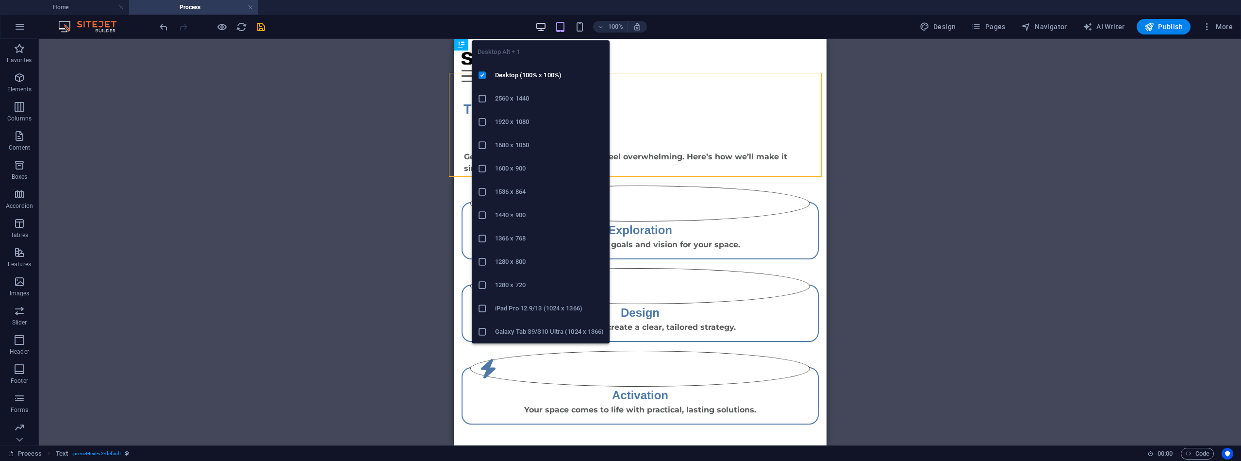
click at [542, 27] on icon "button" at bounding box center [540, 26] width 11 height 11
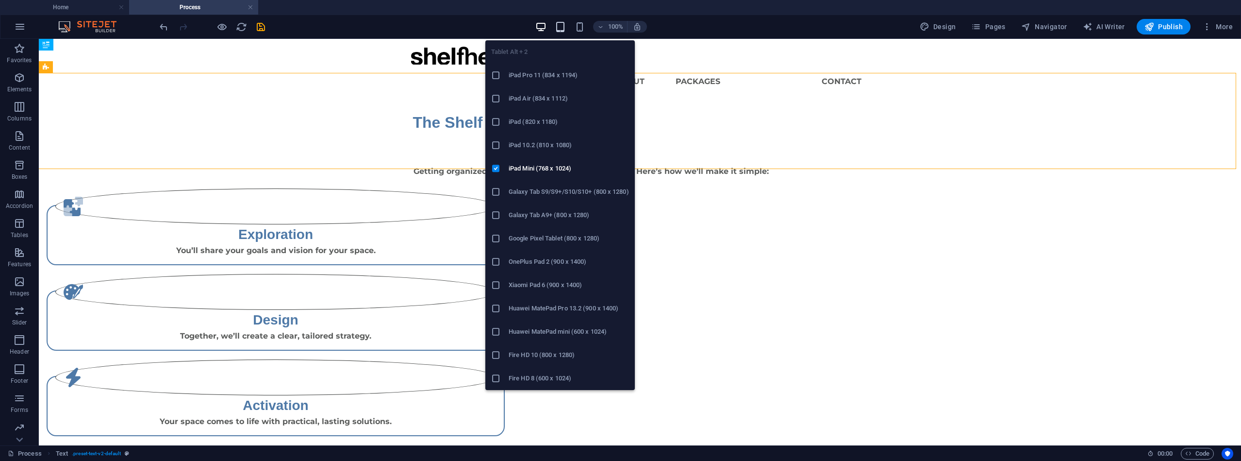
click at [563, 27] on icon "button" at bounding box center [560, 26] width 11 height 11
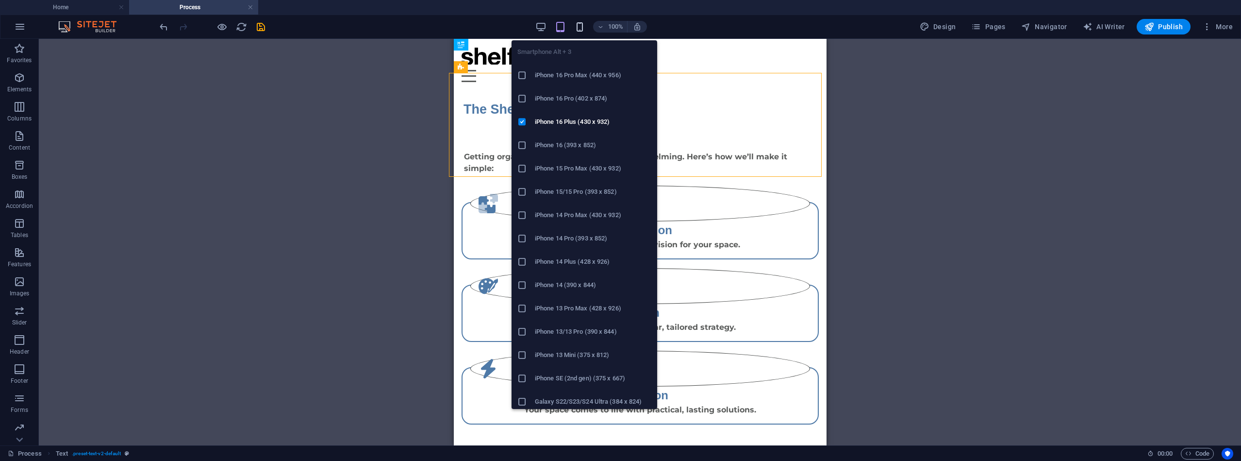
click at [577, 29] on icon "button" at bounding box center [579, 26] width 11 height 11
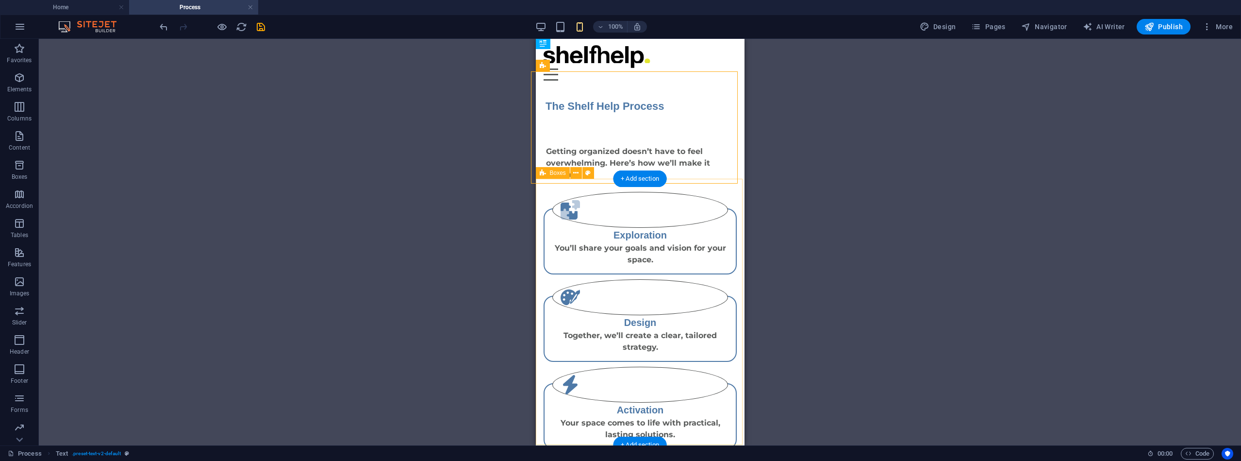
scroll to position [1, 0]
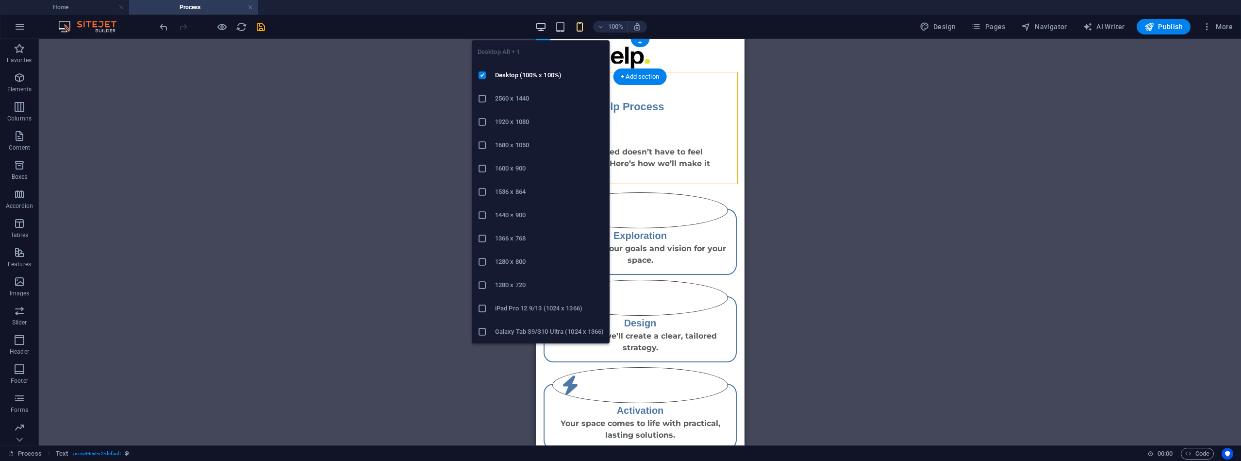
click at [545, 25] on icon "button" at bounding box center [540, 26] width 11 height 11
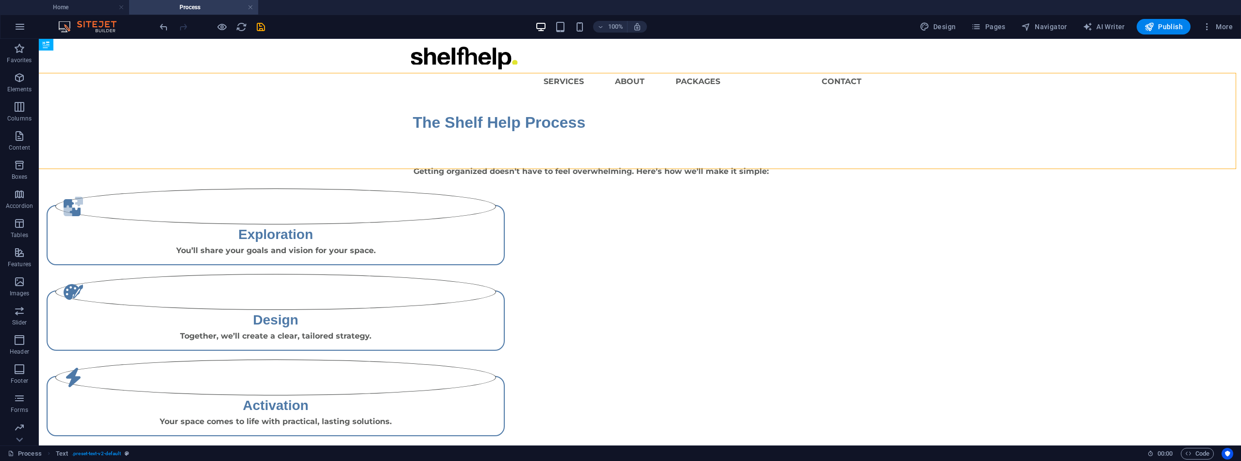
click at [382, 358] on html "Skip to main content Menu Services About Packages Process Contact The Shelf Hel…" at bounding box center [640, 237] width 1203 height 397
click at [634, 250] on div "+ Add section" at bounding box center [640, 253] width 54 height 17
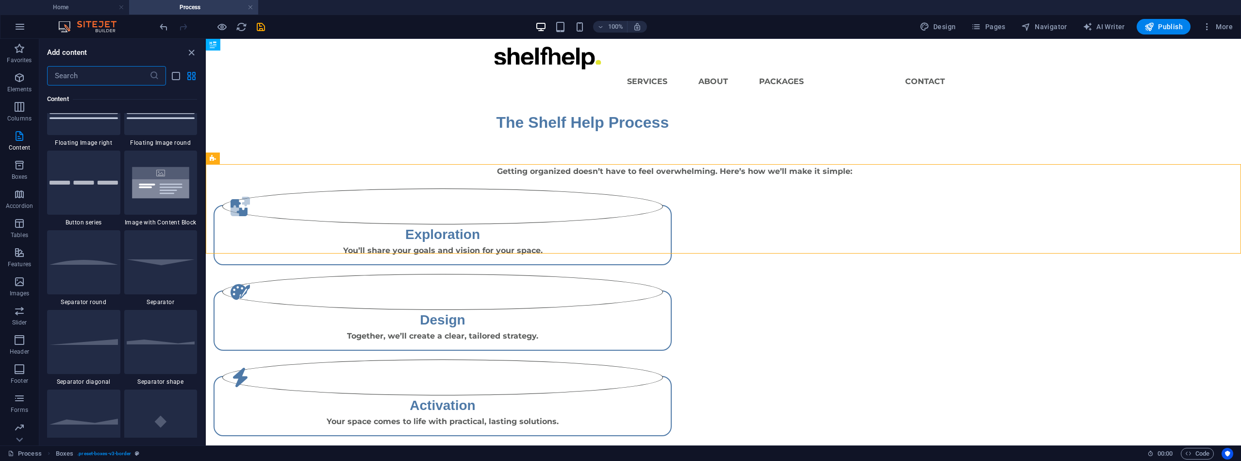
scroll to position [2221, 0]
click at [97, 341] on img at bounding box center [84, 340] width 68 height 6
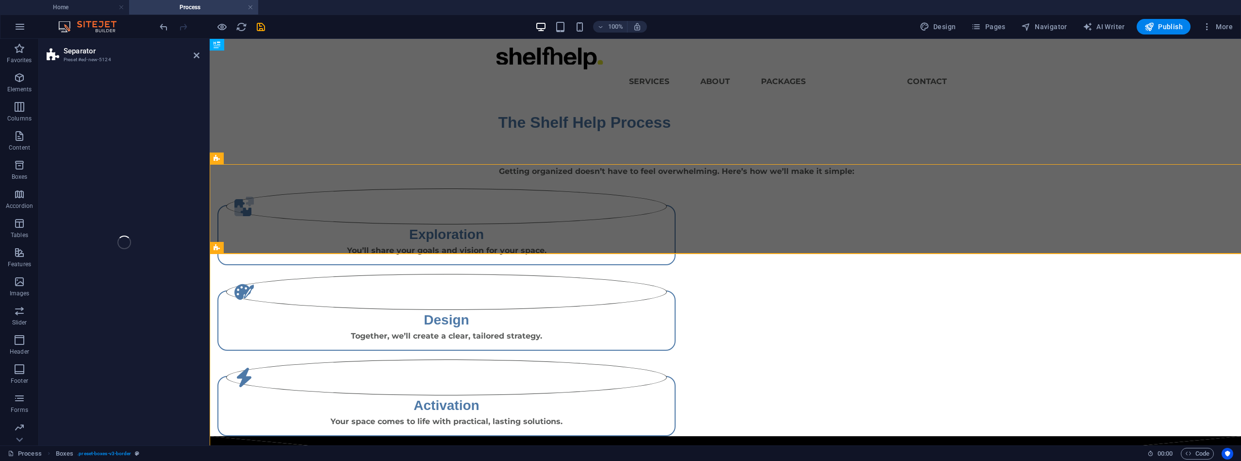
select select "diagonal"
select select "rem"
select select "preset-separator-v3-diagonal"
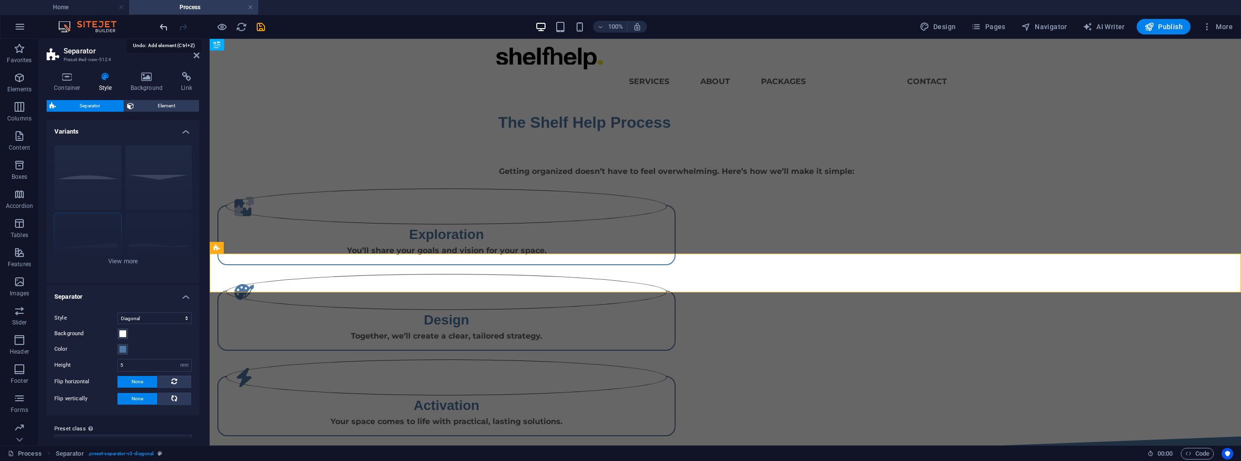
click at [162, 28] on icon "undo" at bounding box center [163, 26] width 11 height 11
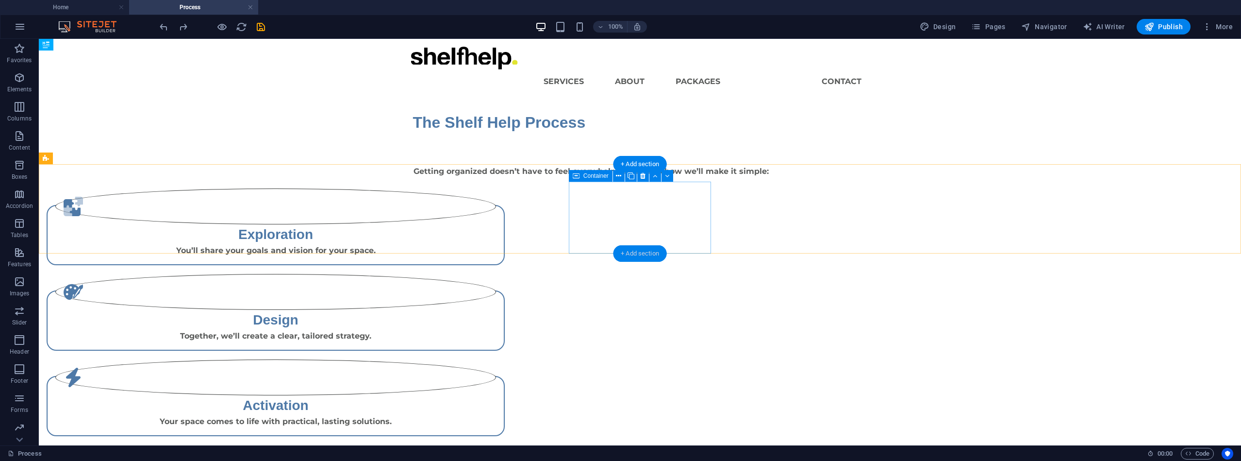
click at [636, 252] on div "+ Add section" at bounding box center [640, 253] width 54 height 17
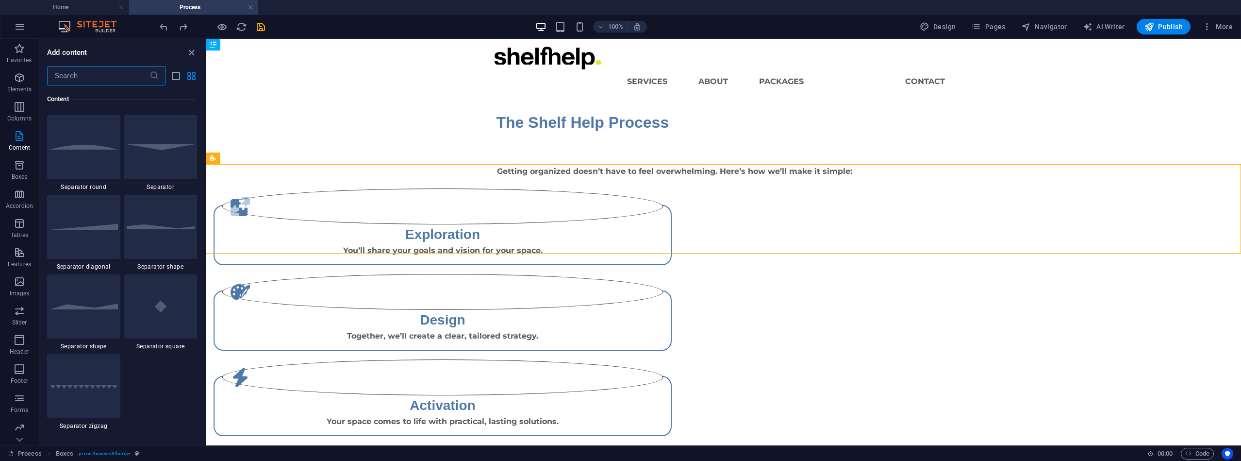
scroll to position [2335, 0]
click at [94, 299] on div at bounding box center [83, 305] width 73 height 64
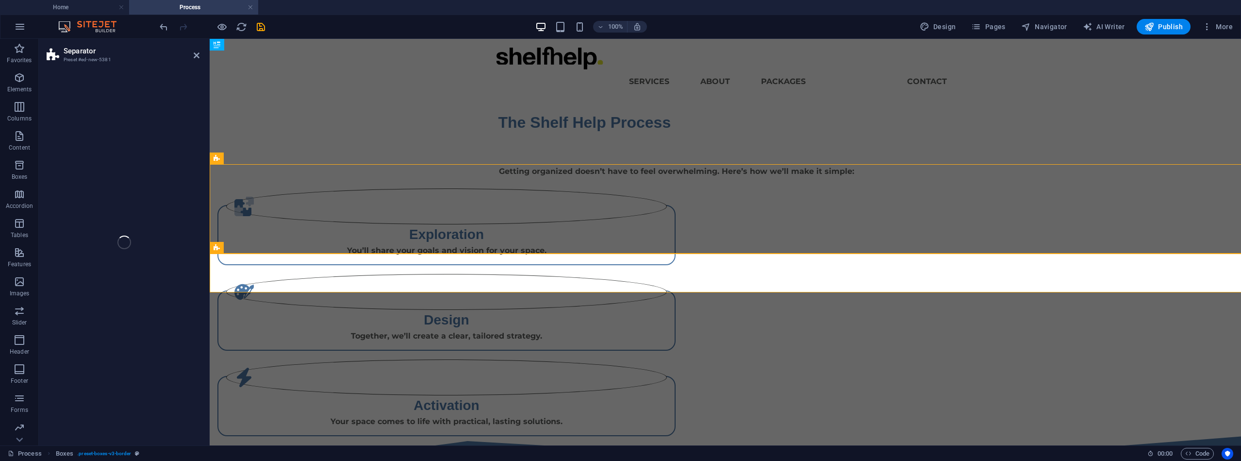
select select "polygon2"
select select "rem"
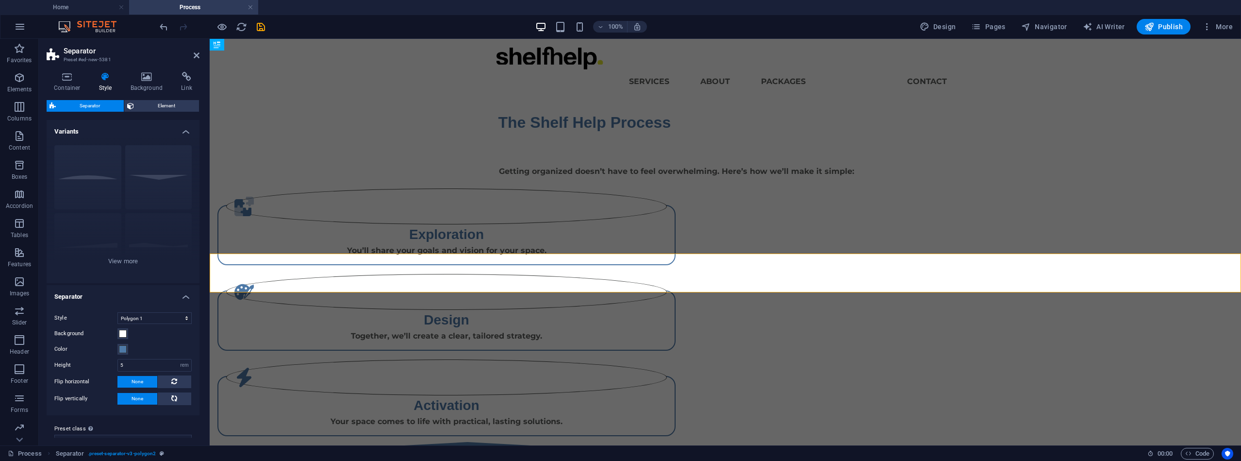
click at [190, 317] on div "Style Triangle Circle Diagonal Zigzag Polygon 1 Polygon 2 Square Background Col…" at bounding box center [123, 358] width 157 height 113
select select "diagonal"
click at [174, 381] on icon at bounding box center [174, 381] width 6 height 12
click at [123, 334] on span at bounding box center [123, 334] width 8 height 8
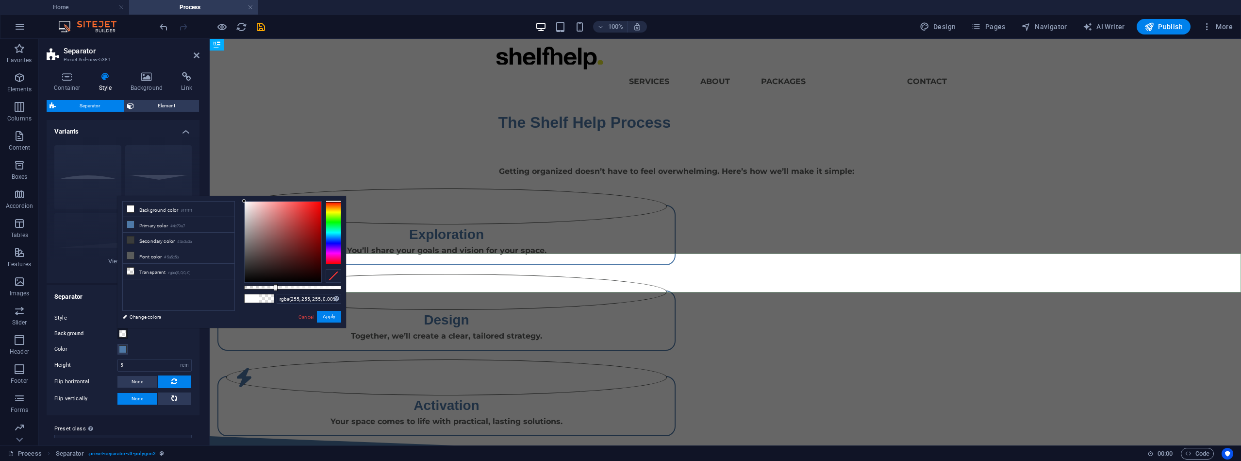
type input "rgba(255, 255, 255, 0)"
drag, startPoint x: 341, startPoint y: 286, endPoint x: 210, endPoint y: 290, distance: 130.6
click at [210, 290] on div "less Background color #ffffff Primary color #4e79a7 Secondary color #3a3c3b Fon…" at bounding box center [231, 262] width 229 height 132
click at [333, 317] on button "Apply" at bounding box center [329, 317] width 24 height 12
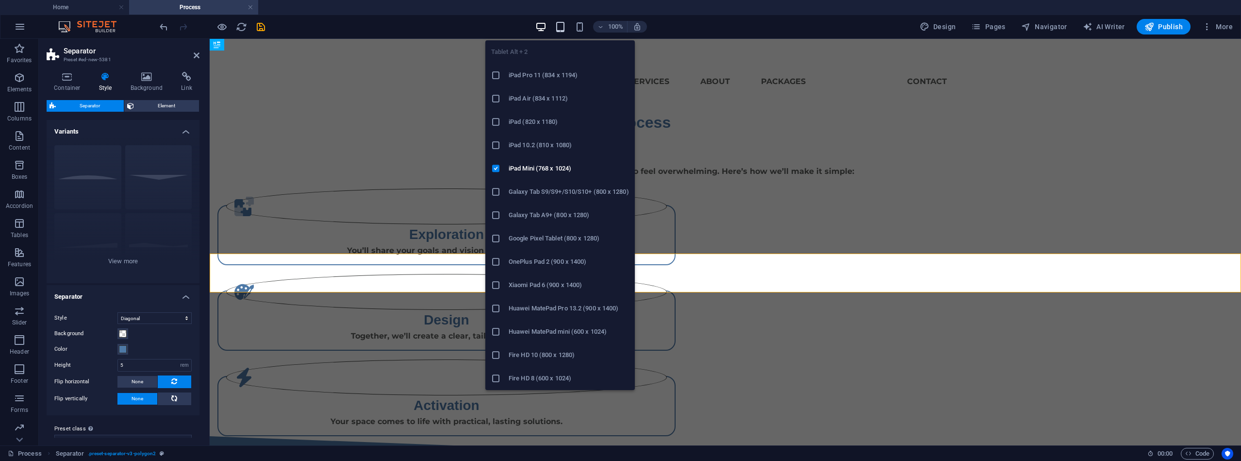
click at [565, 25] on icon "button" at bounding box center [560, 26] width 11 height 11
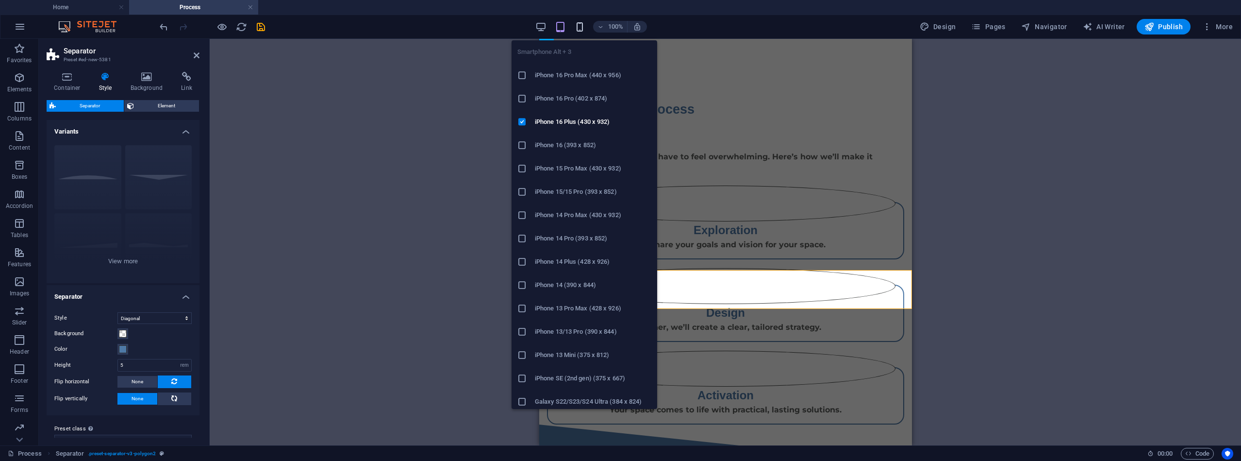
click at [582, 26] on icon "button" at bounding box center [579, 26] width 11 height 11
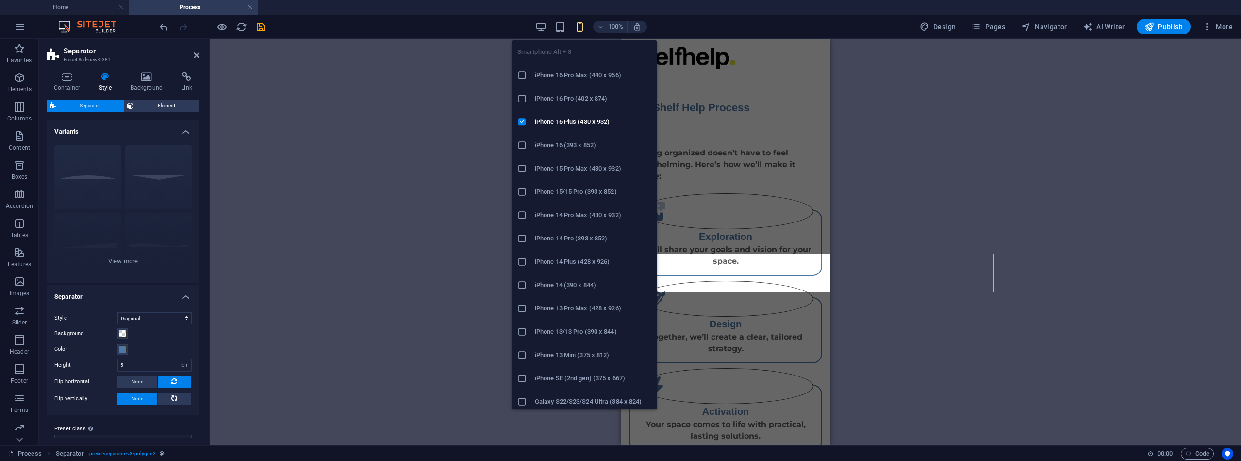
scroll to position [17, 0]
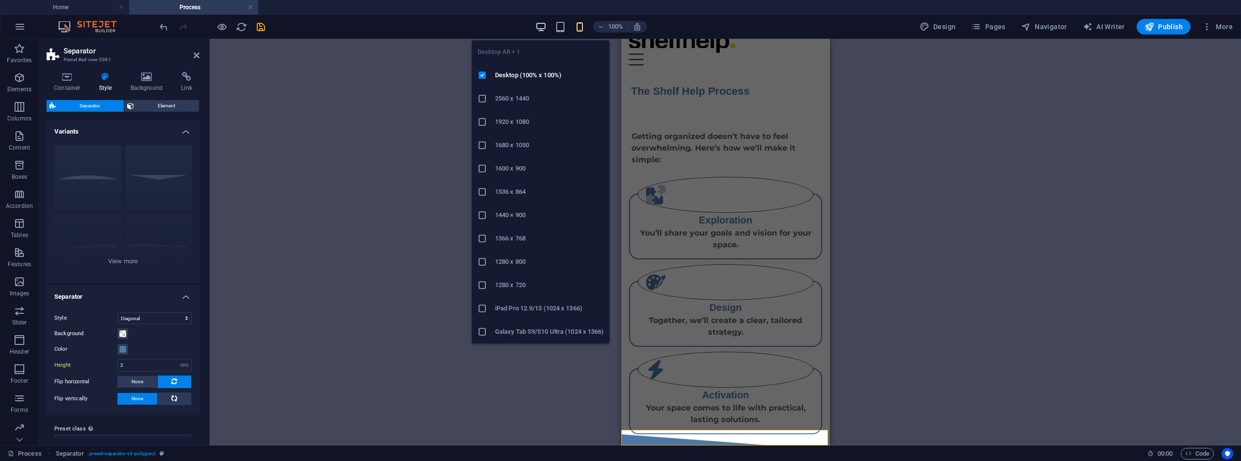
click at [538, 27] on icon "button" at bounding box center [540, 26] width 11 height 11
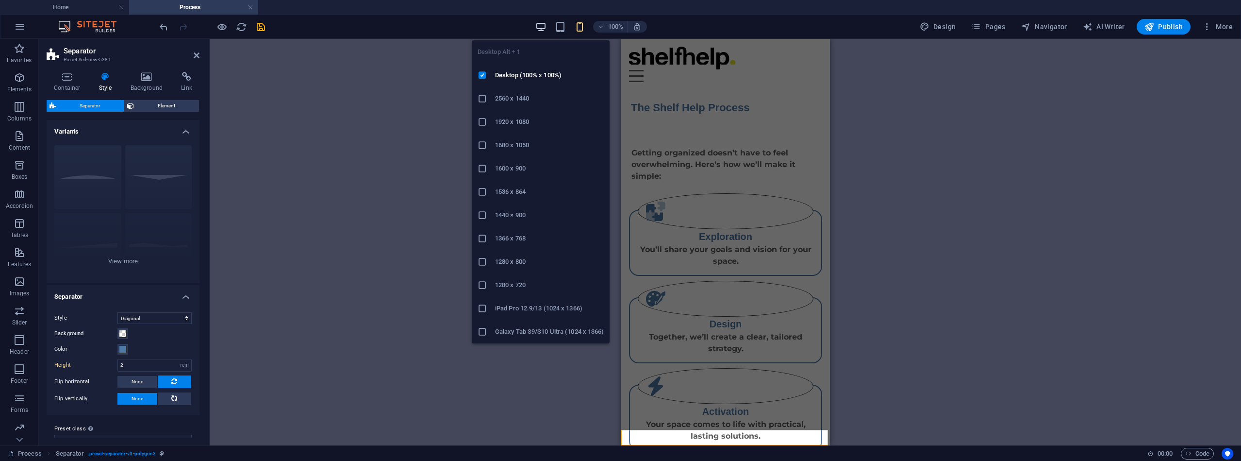
type input "5"
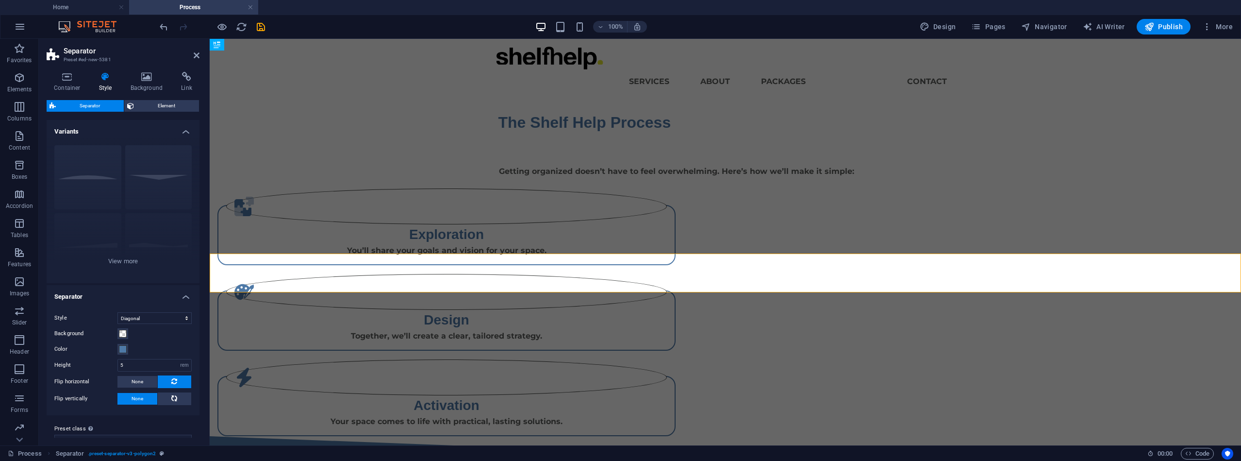
click at [663, 327] on html "Skip to main content Menu Services About Packages Process Contact The Shelf Hel…" at bounding box center [726, 257] width 1032 height 436
click at [744, 358] on html "Skip to main content Menu Services About Packages Process Contact The Shelf Hel…" at bounding box center [726, 257] width 1032 height 436
click at [198, 56] on icon at bounding box center [197, 55] width 6 height 8
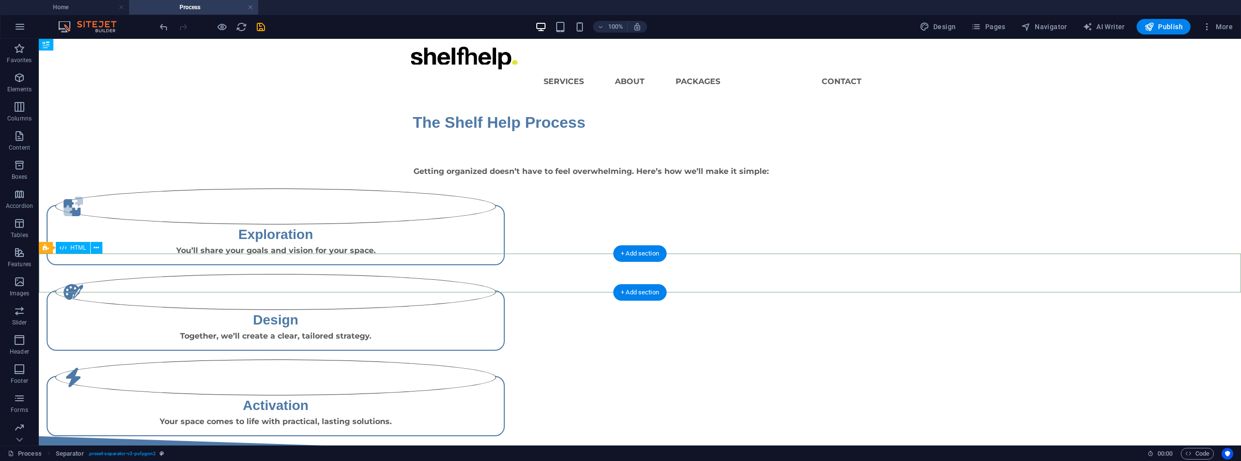
click at [458, 436] on div at bounding box center [640, 455] width 1203 height 39
click at [635, 254] on div "+ Add section" at bounding box center [640, 253] width 54 height 17
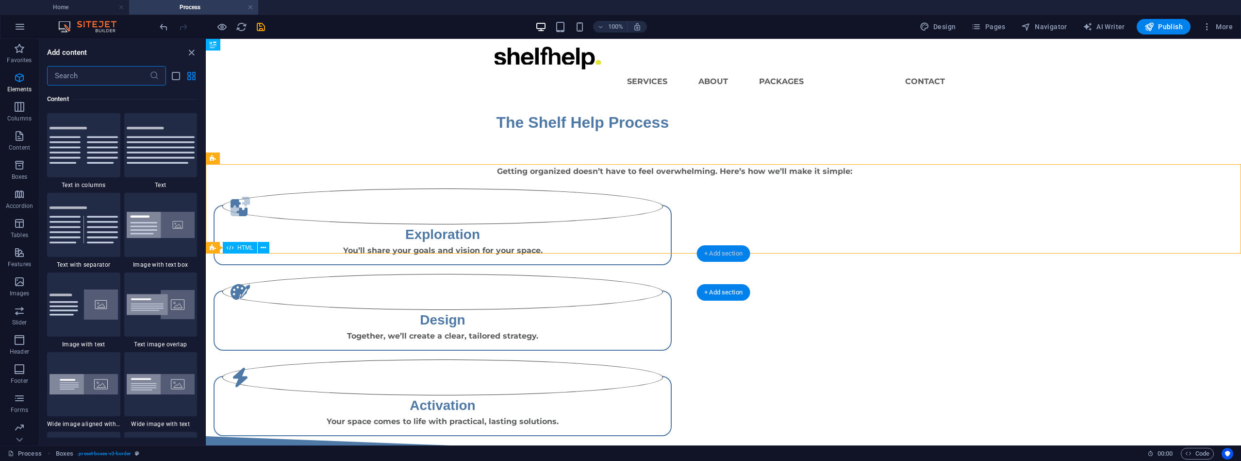
scroll to position [1699, 0]
click at [19, 82] on icon "button" at bounding box center [20, 78] width 12 height 12
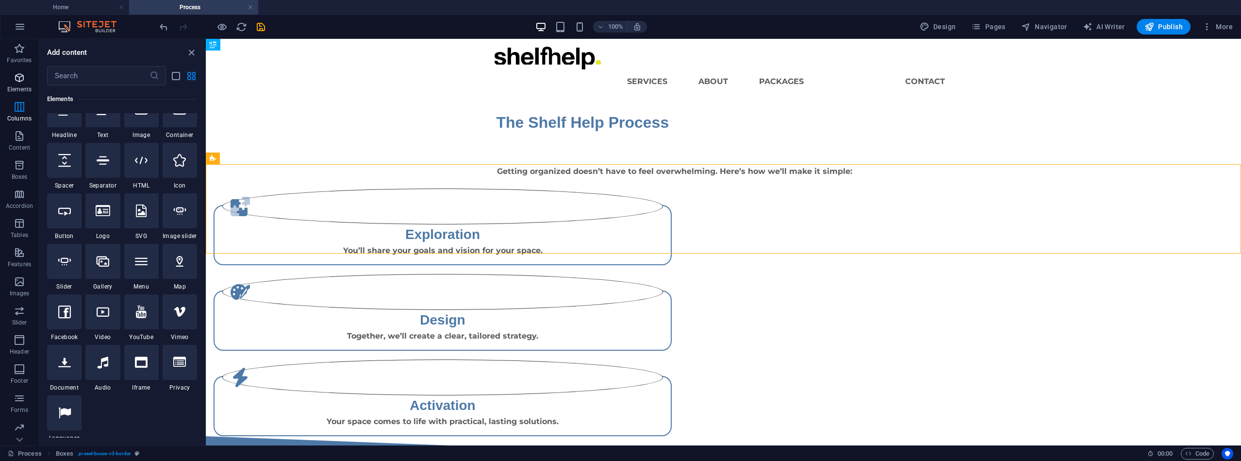
scroll to position [103, 0]
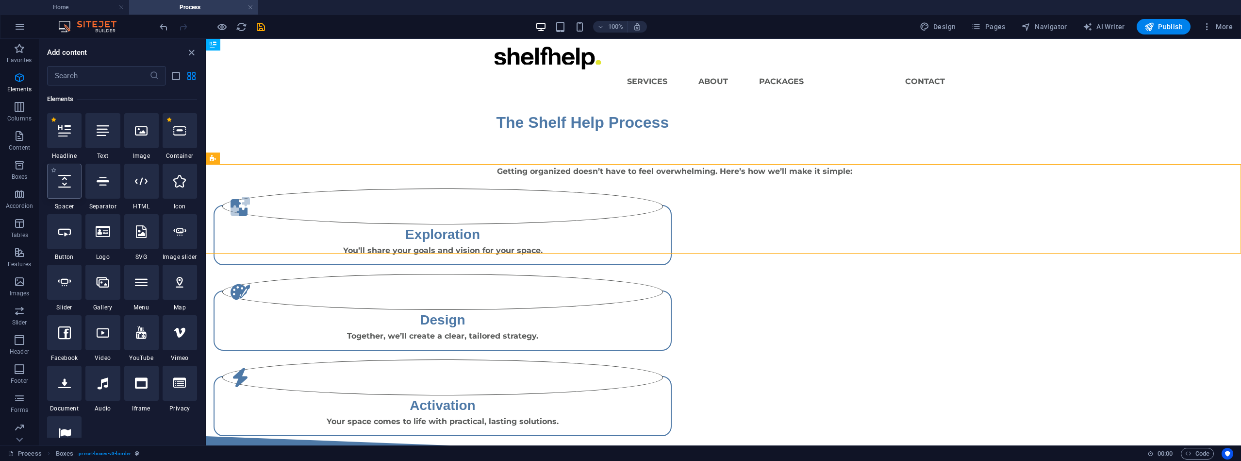
click at [68, 186] on icon at bounding box center [64, 181] width 13 height 13
select select "px"
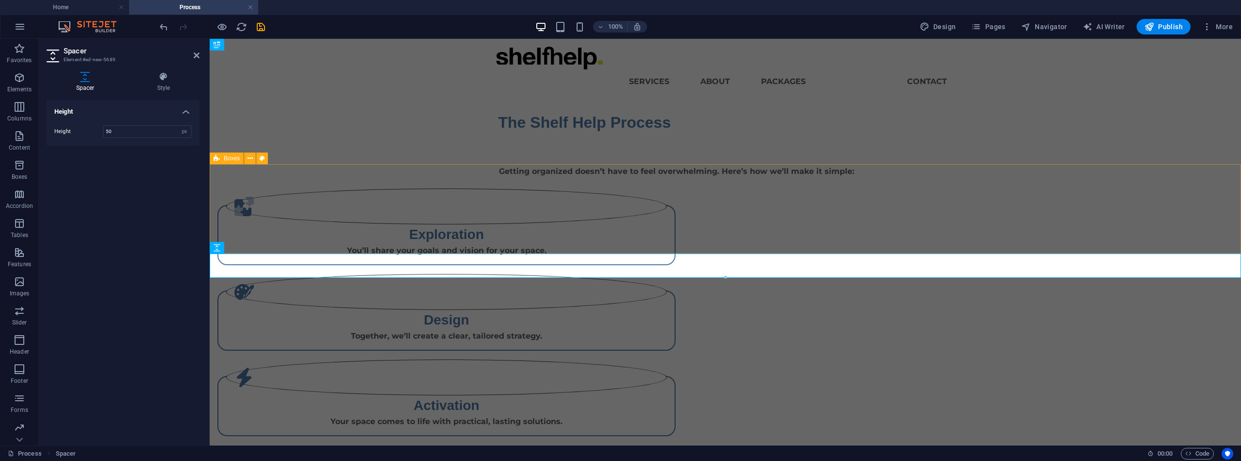
click at [356, 201] on div ".fa-secondary{opacity:.4} Exploration You’ll share your goals and vision for yo…" at bounding box center [726, 311] width 1032 height 249
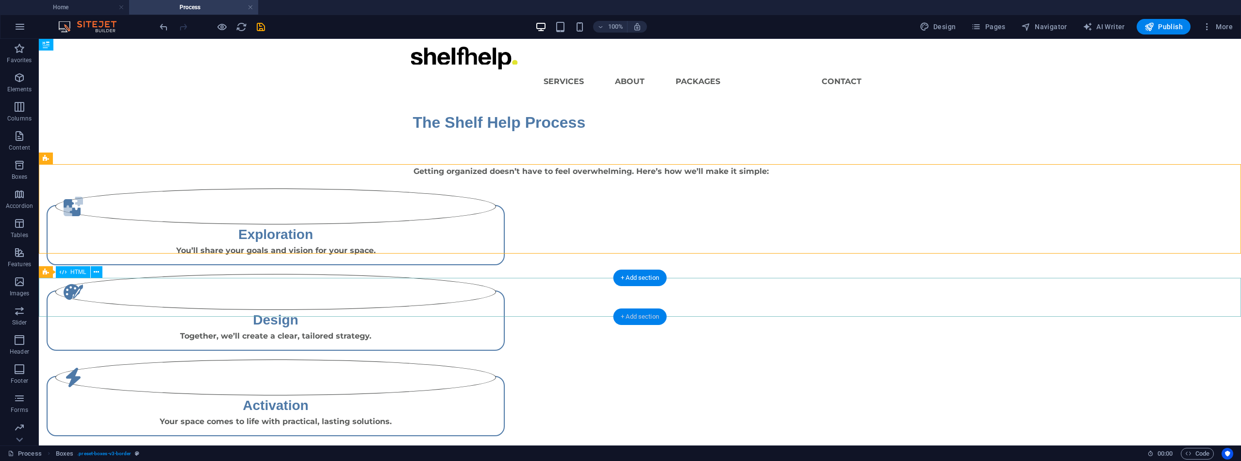
click at [625, 318] on div "+ Add section" at bounding box center [640, 316] width 54 height 17
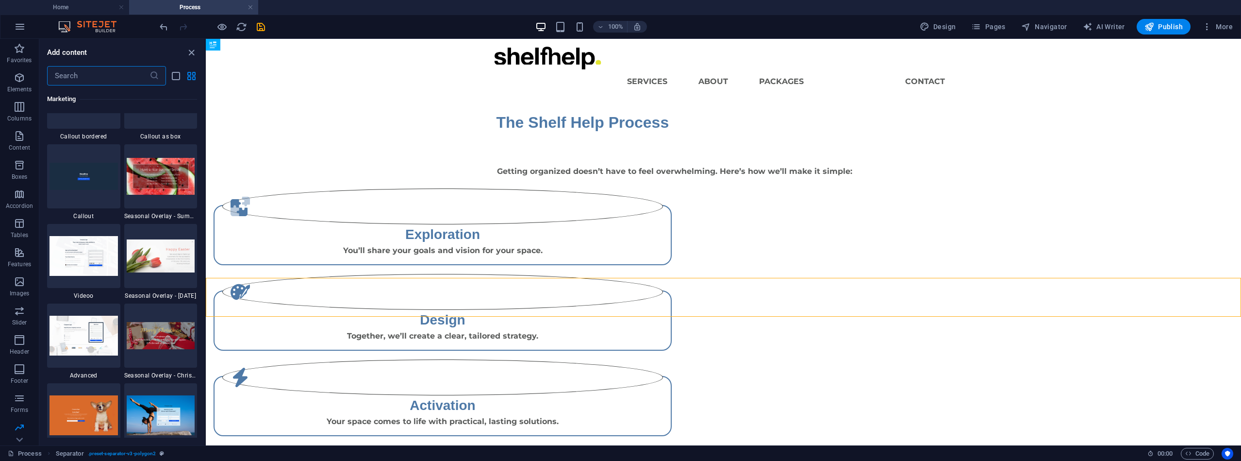
scroll to position [8024, 0]
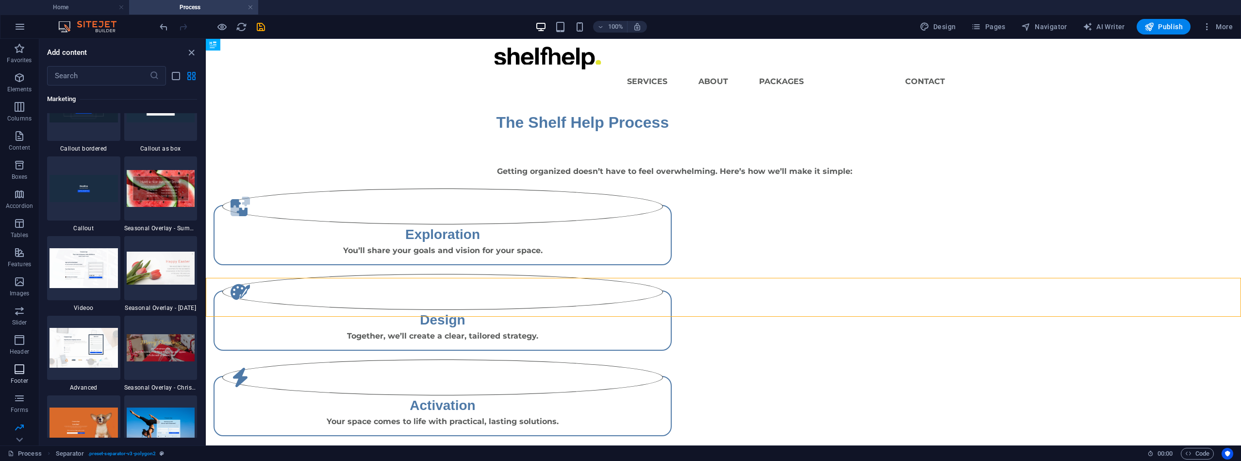
click at [17, 368] on icon "button" at bounding box center [20, 369] width 12 height 12
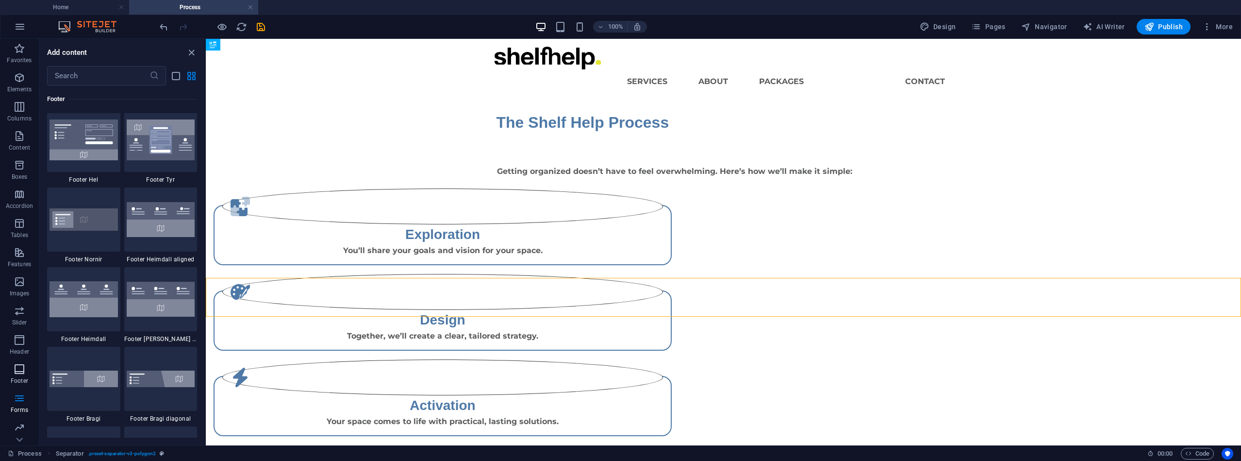
scroll to position [6427, 0]
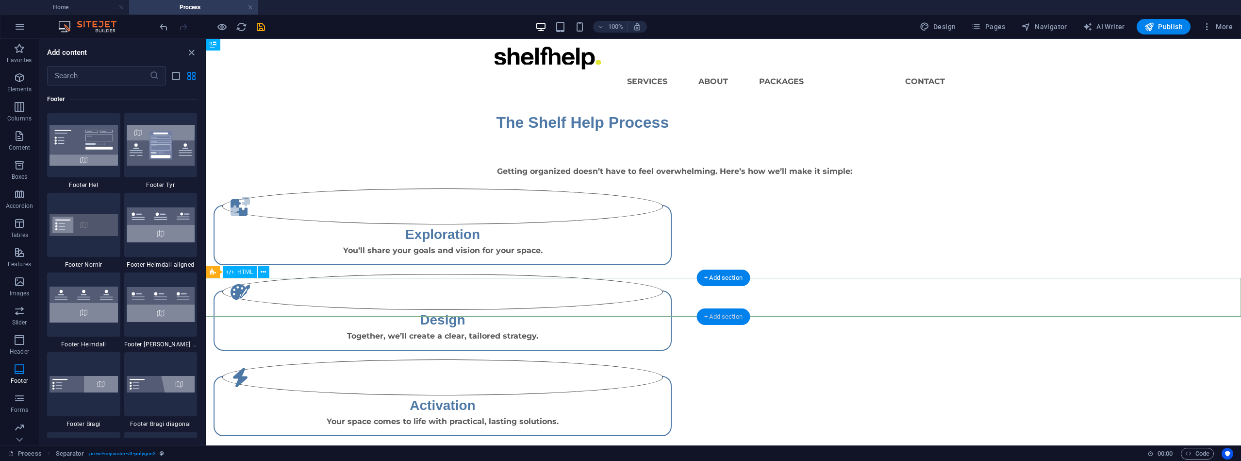
click at [711, 315] on div "+ Add section" at bounding box center [724, 316] width 54 height 17
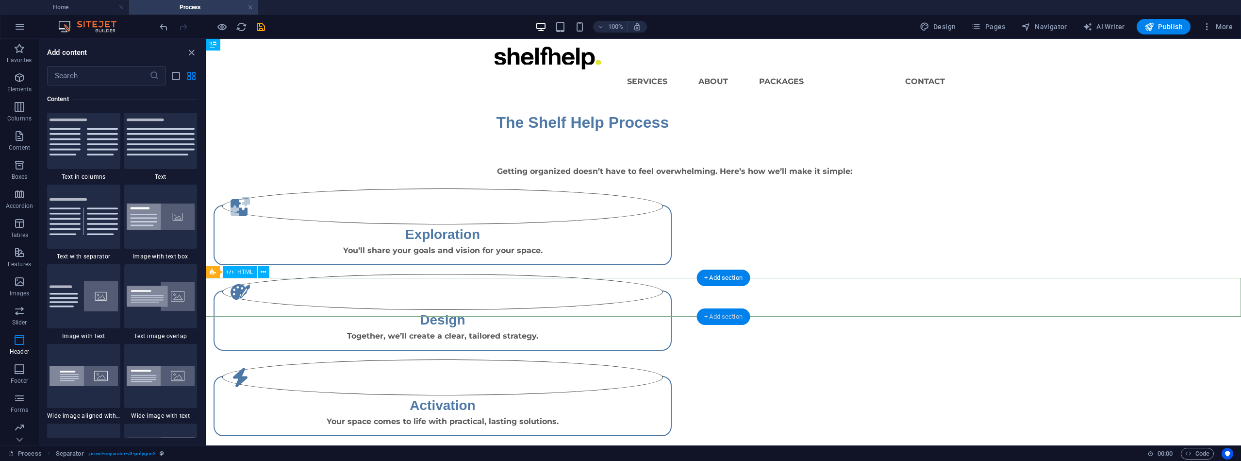
scroll to position [1699, 0]
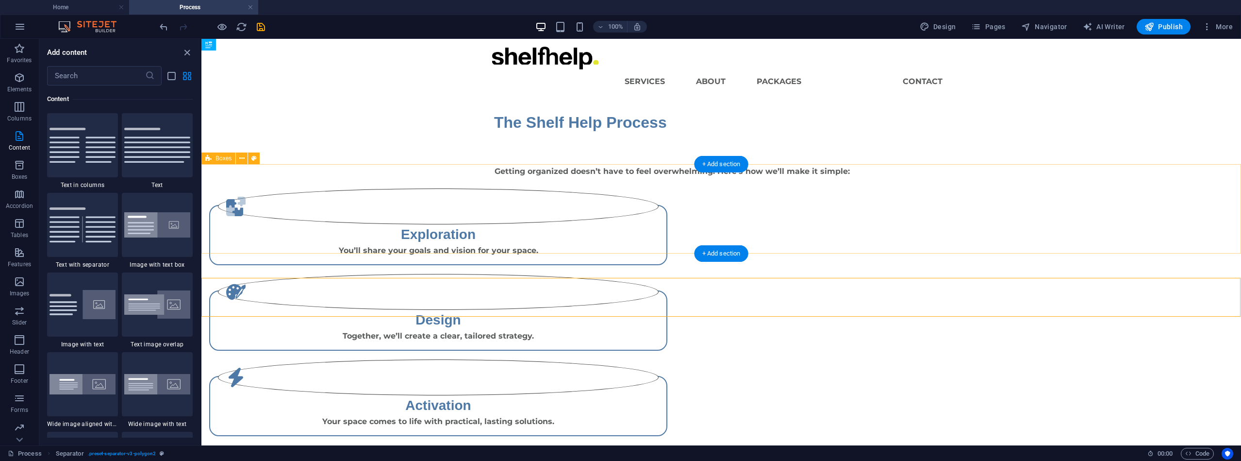
drag, startPoint x: 406, startPoint y: 195, endPoint x: 201, endPoint y: 198, distance: 204.9
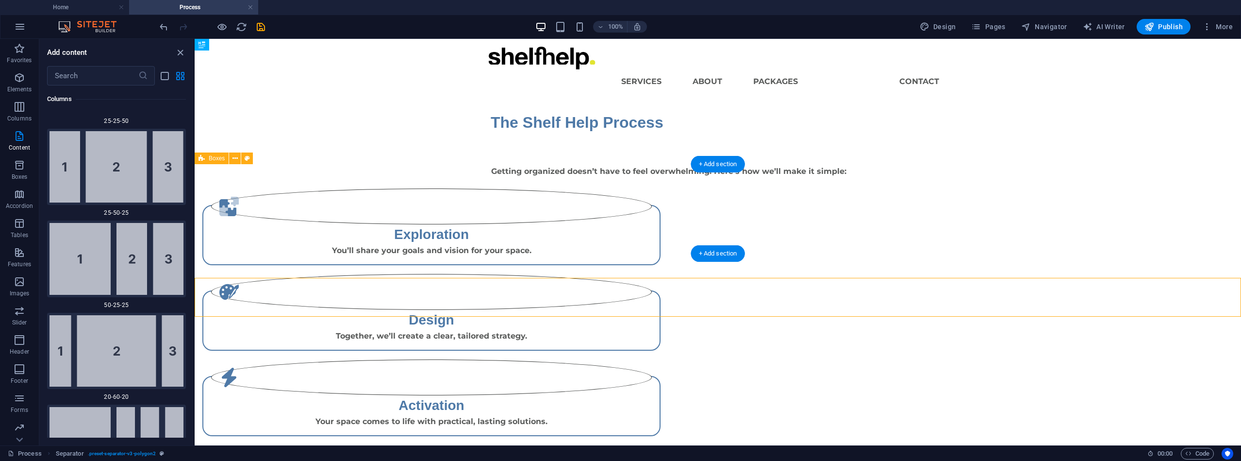
click at [350, 192] on div ".fa-secondary{opacity:.4} Exploration You’ll share your goals and vision for yo…" at bounding box center [718, 311] width 1047 height 249
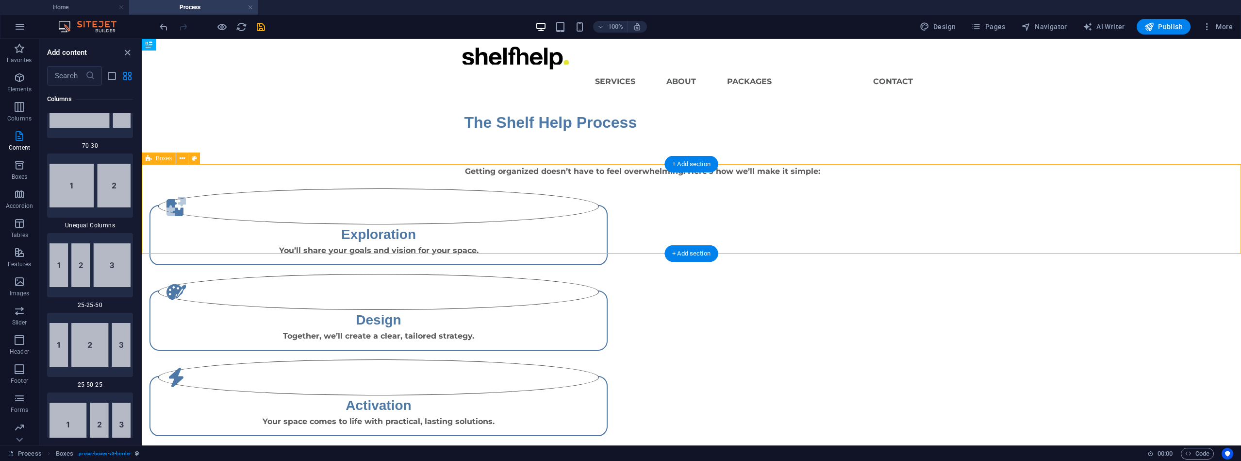
click at [387, 217] on div ".fa-secondary{opacity:.4} Exploration You’ll share your goals and vision for yo…" at bounding box center [692, 311] width 1100 height 249
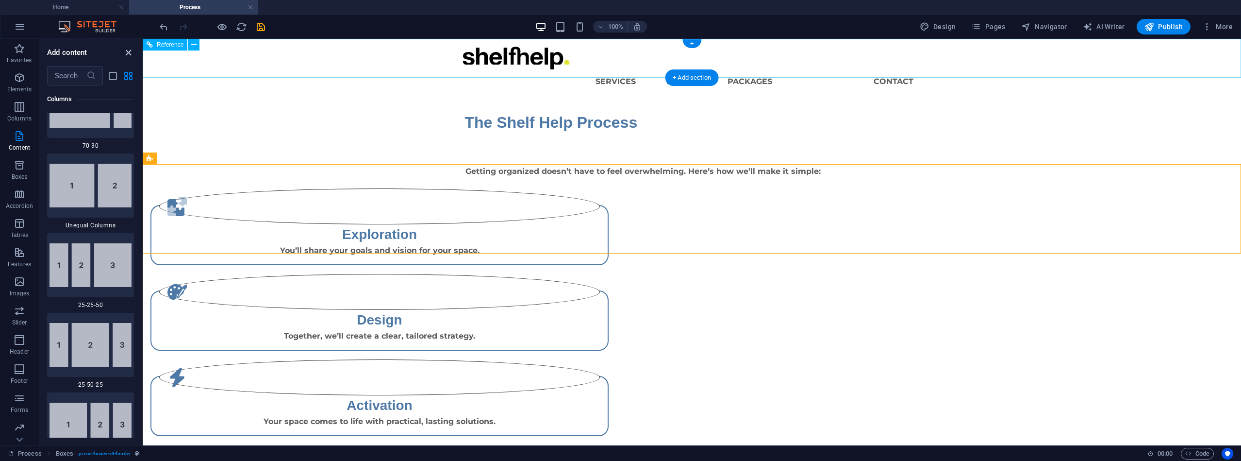
click at [127, 51] on icon "close panel" at bounding box center [128, 52] width 11 height 11
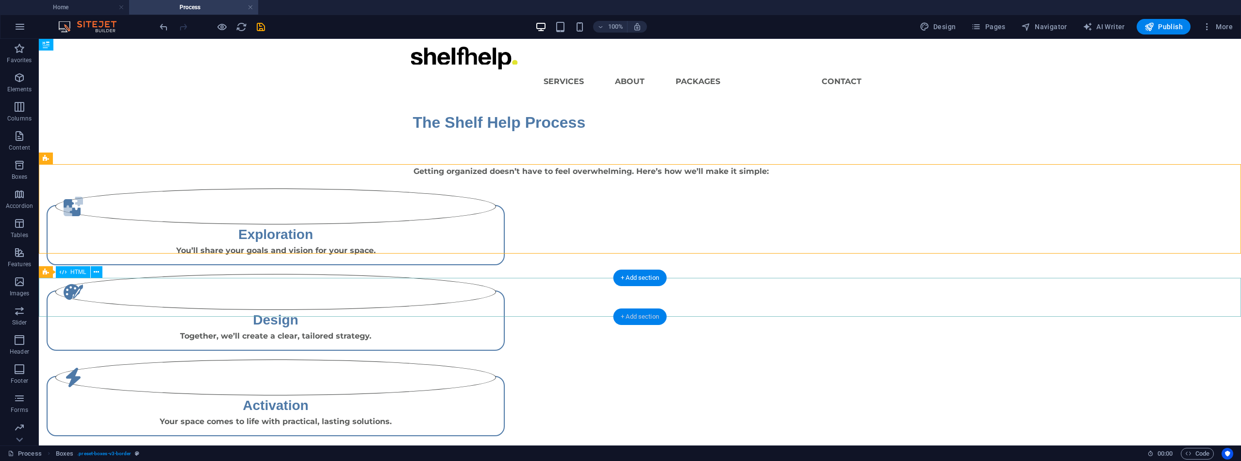
click at [636, 312] on div "+ Add section" at bounding box center [640, 316] width 54 height 17
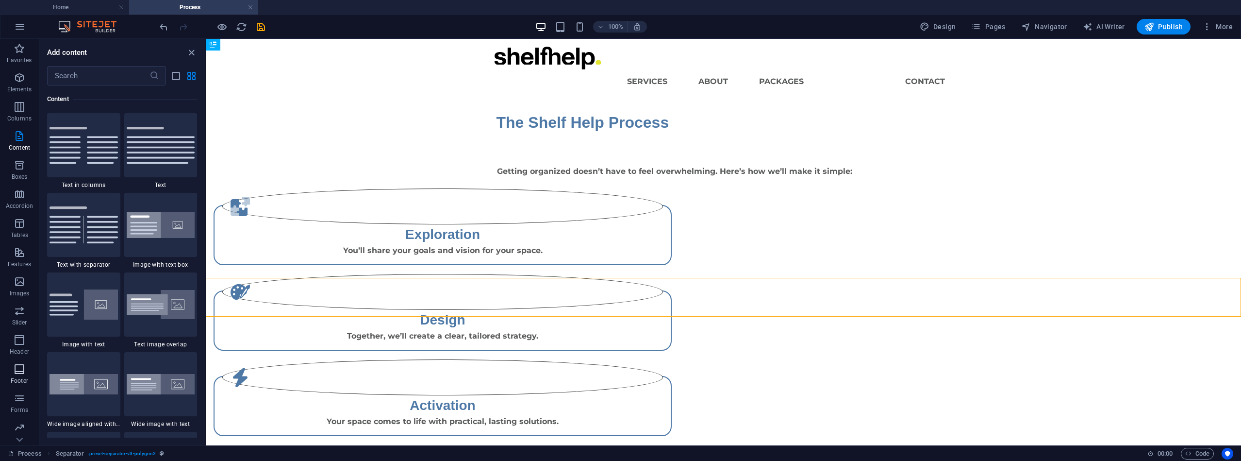
click at [22, 364] on icon "button" at bounding box center [20, 369] width 12 height 12
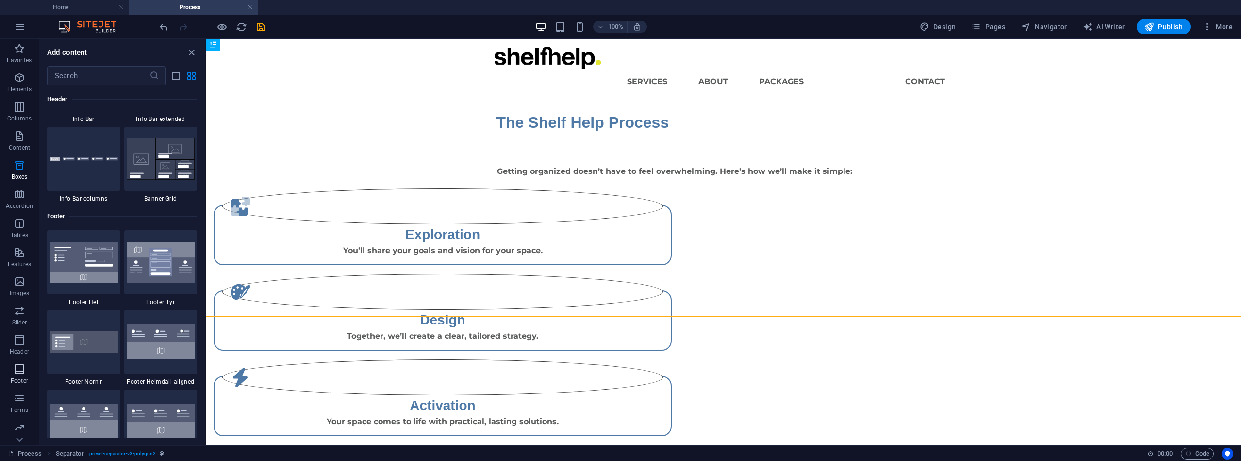
scroll to position [6427, 0]
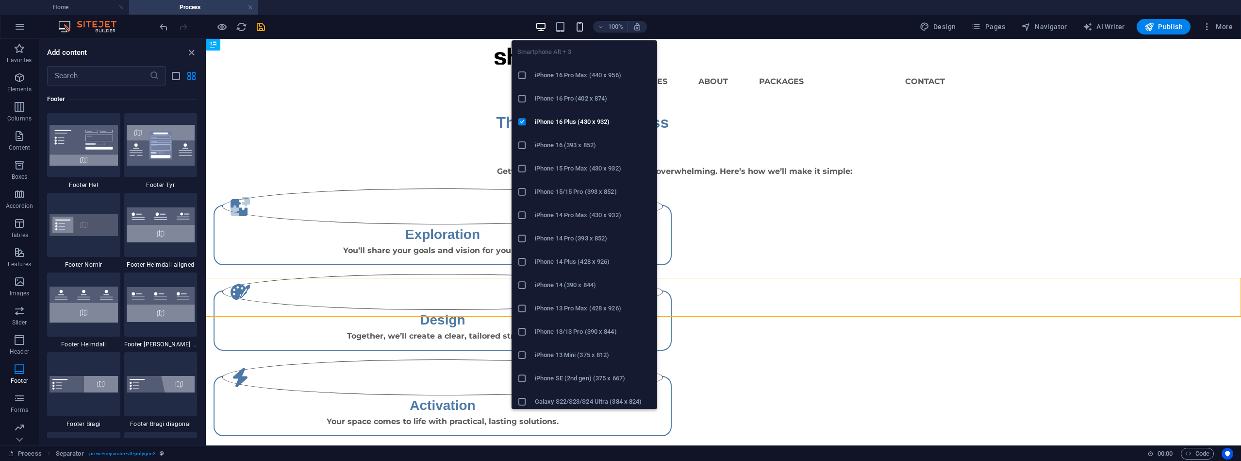
click at [584, 31] on icon "button" at bounding box center [579, 26] width 11 height 11
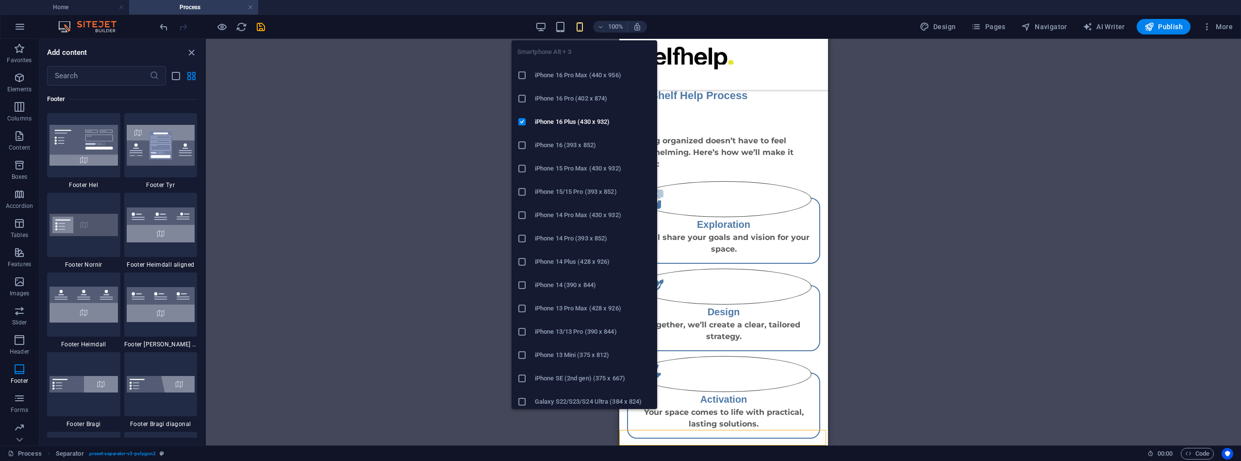
scroll to position [41, 0]
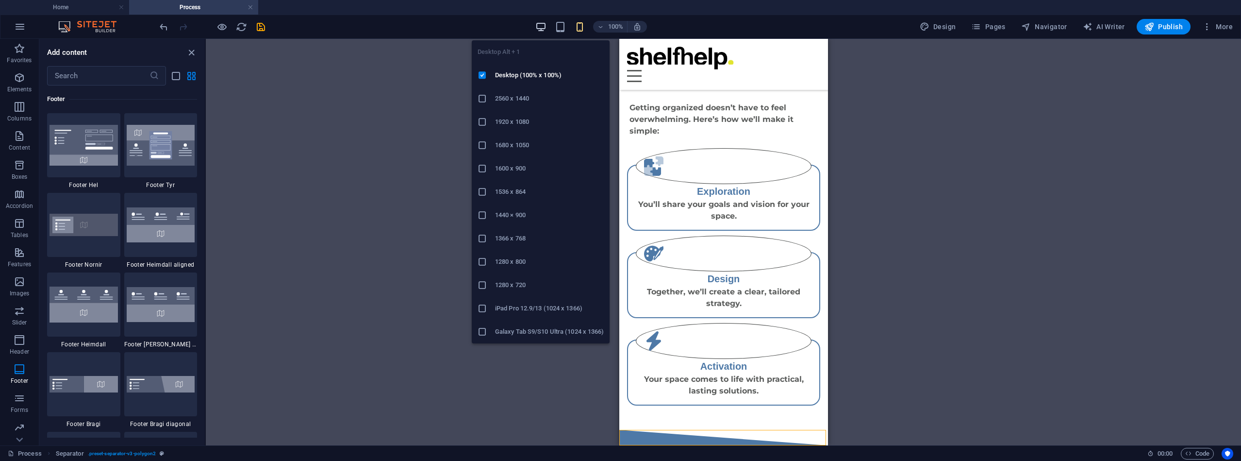
click at [544, 26] on icon "button" at bounding box center [540, 26] width 11 height 11
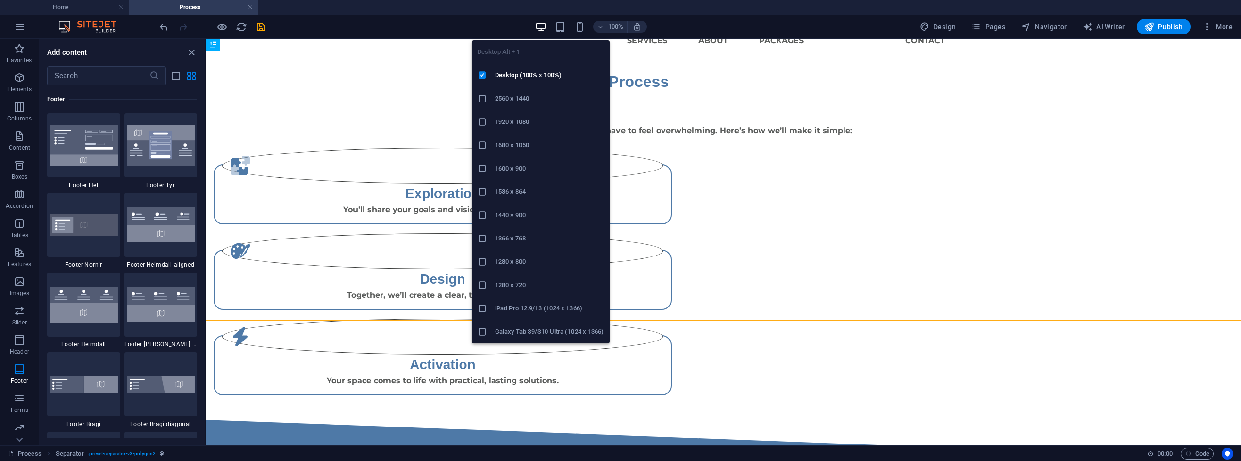
scroll to position [0, 0]
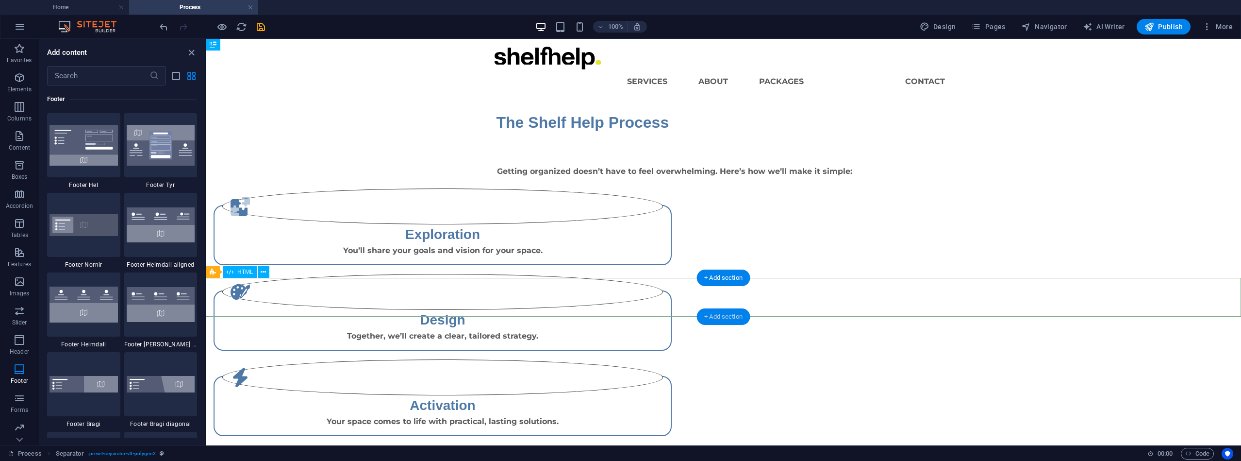
click at [705, 311] on div "+ Add section" at bounding box center [724, 316] width 54 height 17
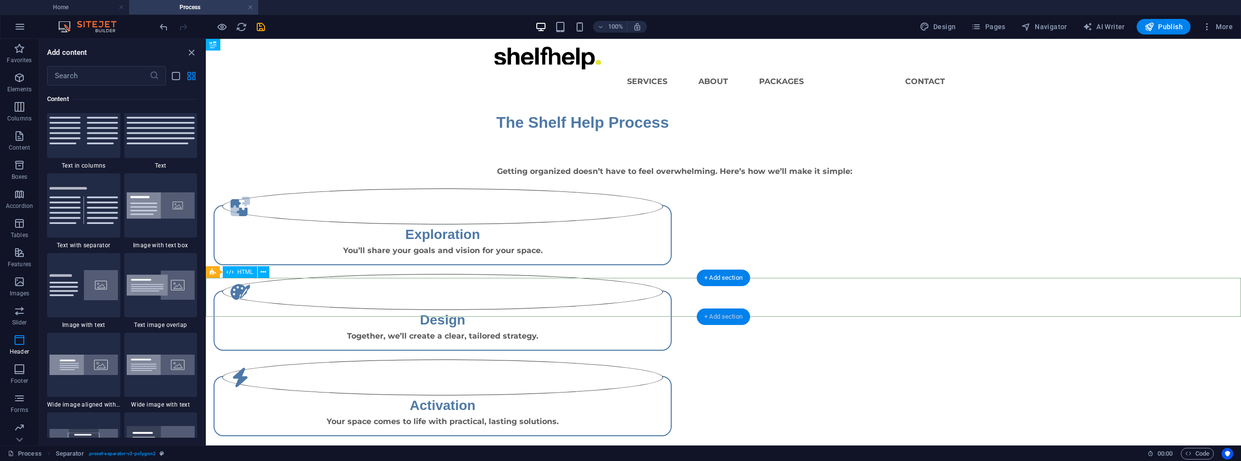
scroll to position [1699, 0]
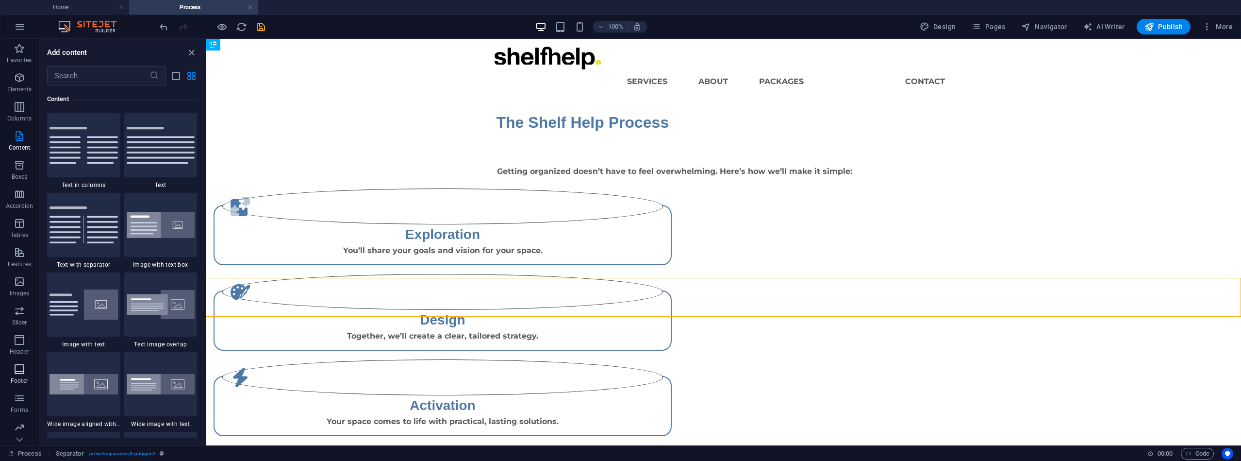
click at [18, 371] on icon "button" at bounding box center [20, 369] width 12 height 12
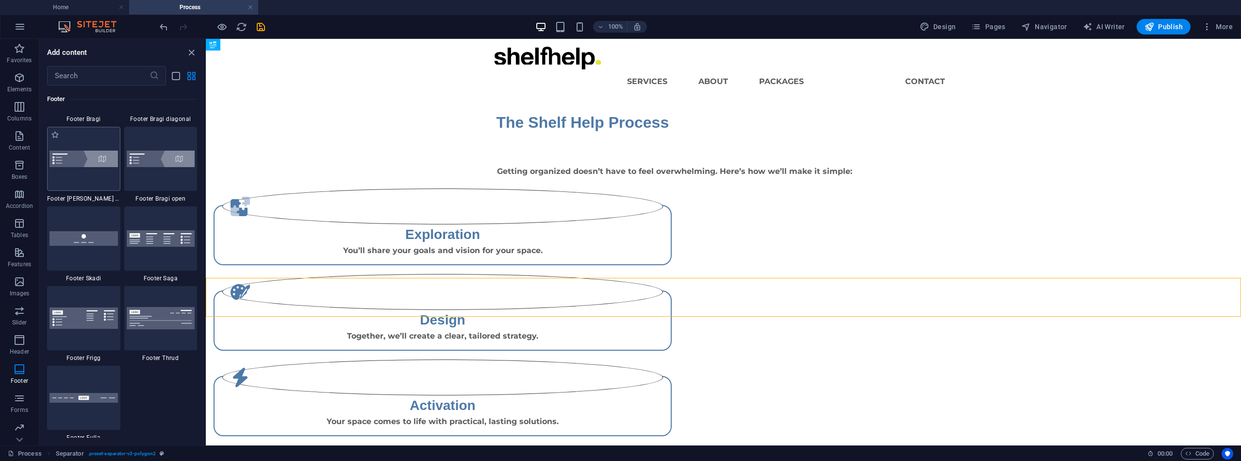
scroll to position [6733, 0]
click at [177, 318] on img at bounding box center [161, 317] width 68 height 22
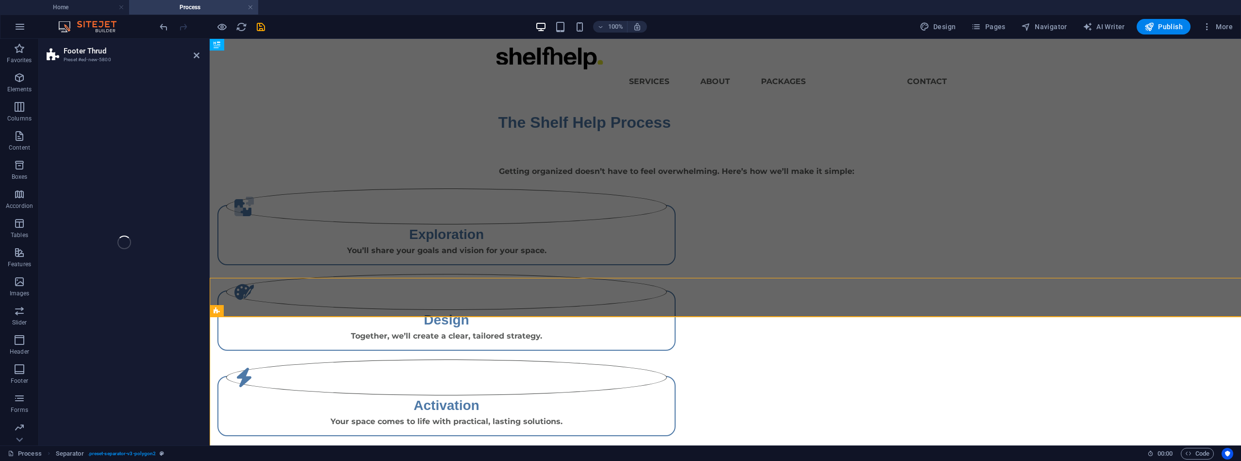
click at [177, 318] on div "Footer Thrud Preset #ed-new-5800 Drag here to replace the existing content. Pre…" at bounding box center [640, 242] width 1203 height 406
select select "rem"
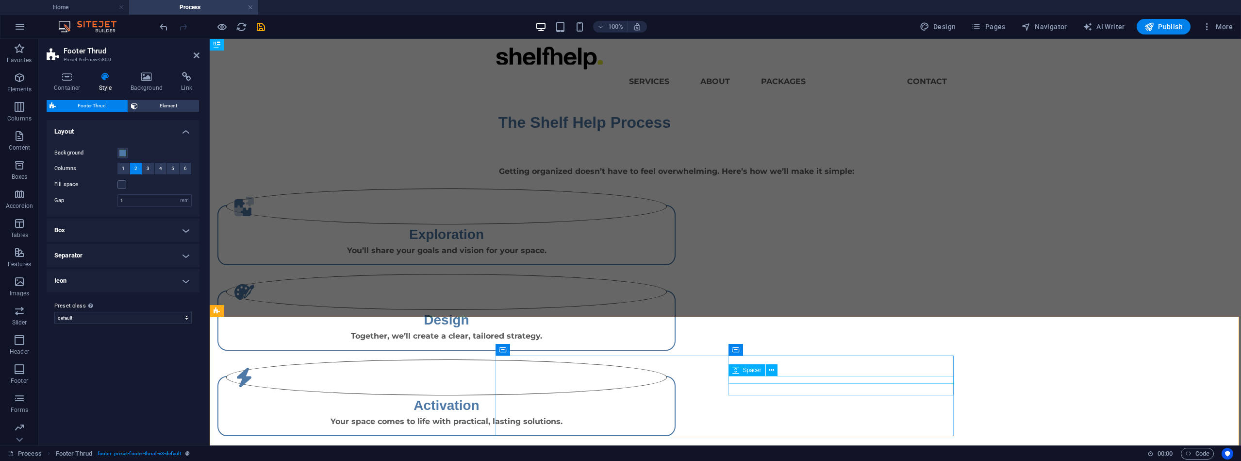
scroll to position [0, 0]
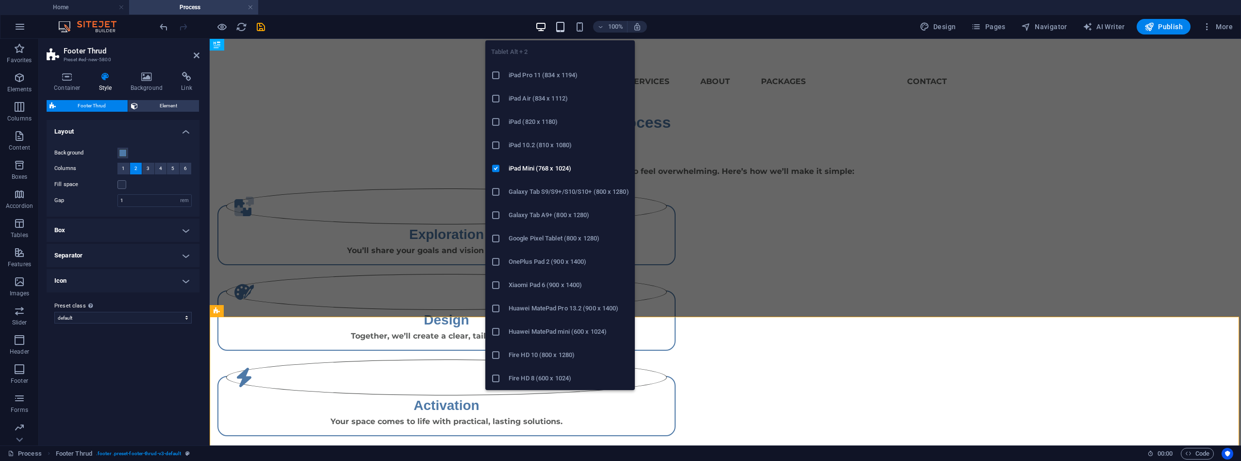
click at [557, 30] on icon "button" at bounding box center [560, 26] width 11 height 11
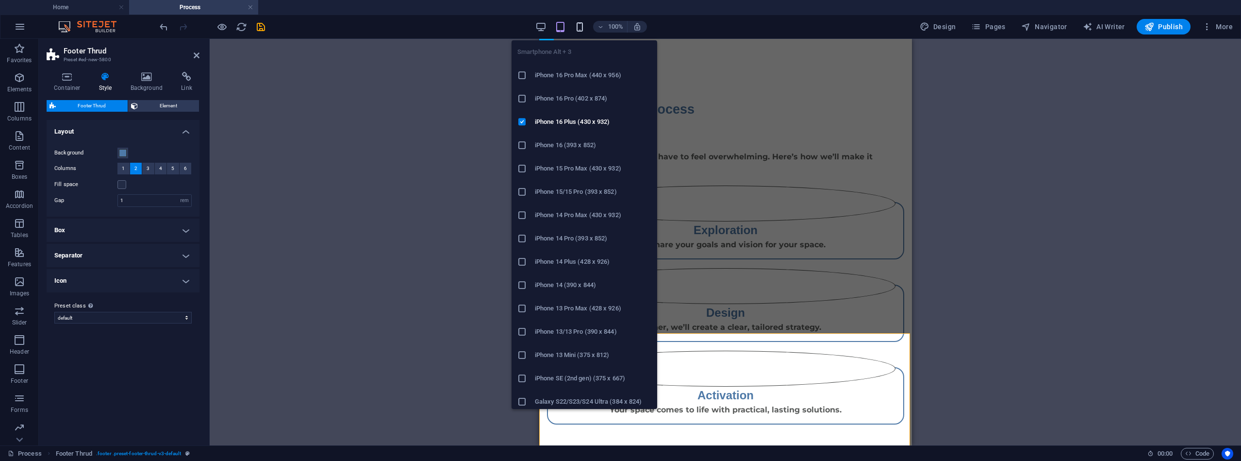
click at [582, 24] on icon "button" at bounding box center [579, 26] width 11 height 11
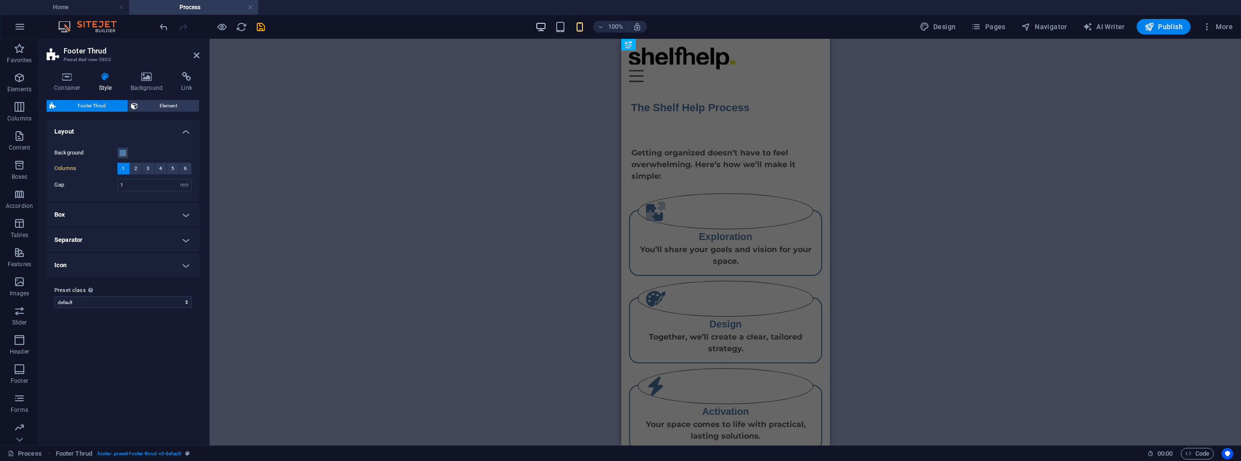
click at [547, 26] on icon "button" at bounding box center [540, 26] width 11 height 11
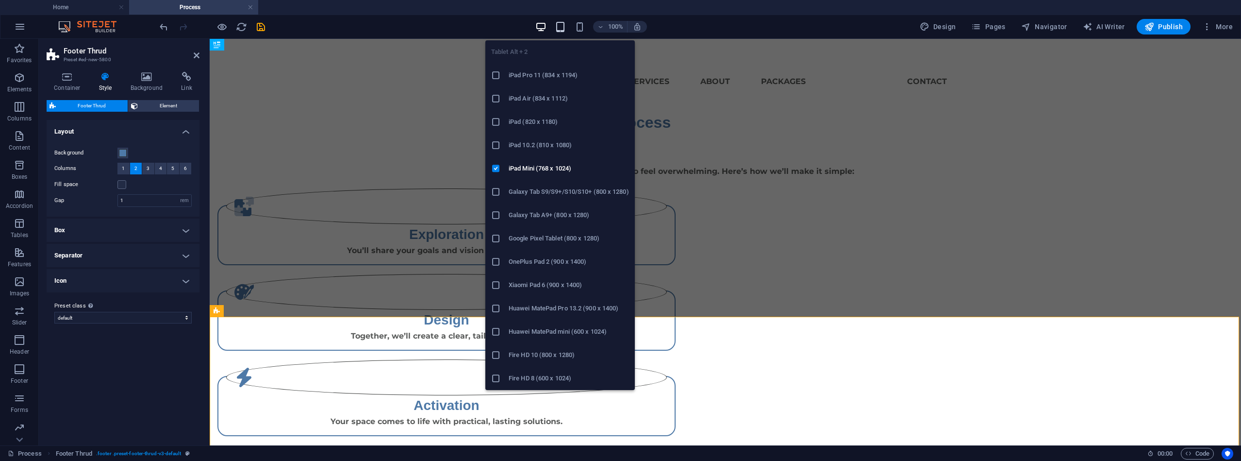
click at [563, 25] on icon "button" at bounding box center [560, 26] width 11 height 11
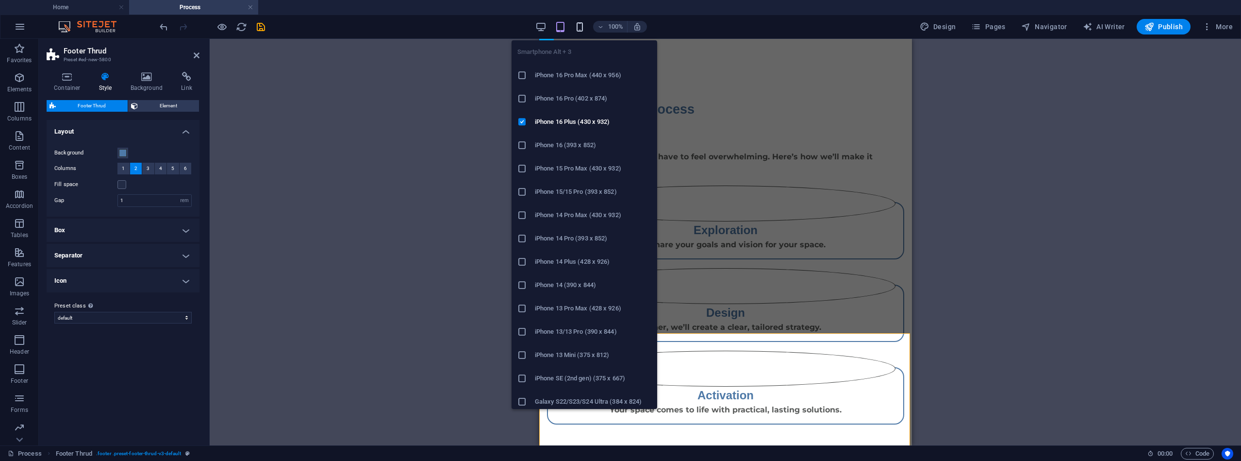
click at [581, 23] on icon "button" at bounding box center [579, 26] width 11 height 11
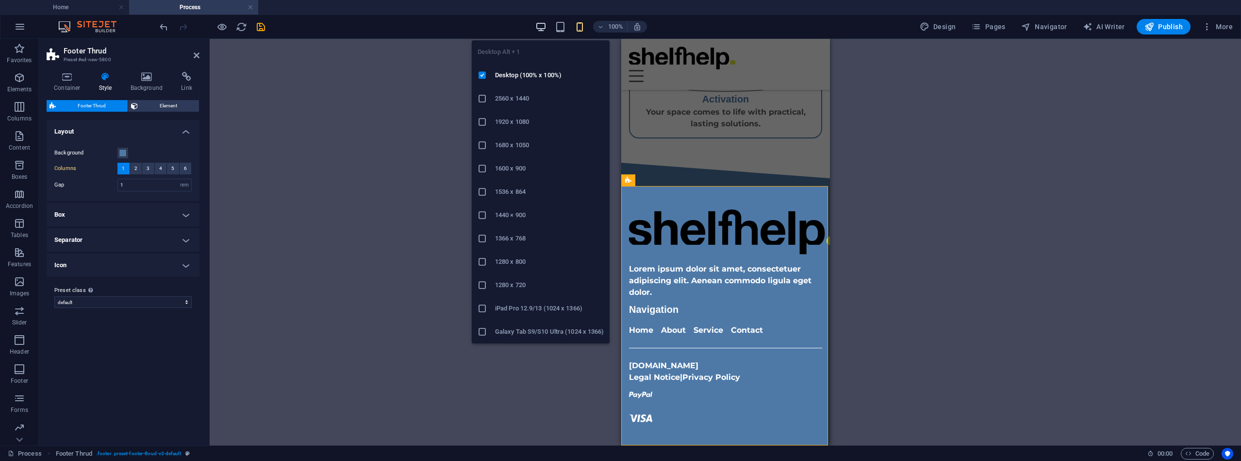
click at [542, 27] on icon "button" at bounding box center [540, 26] width 11 height 11
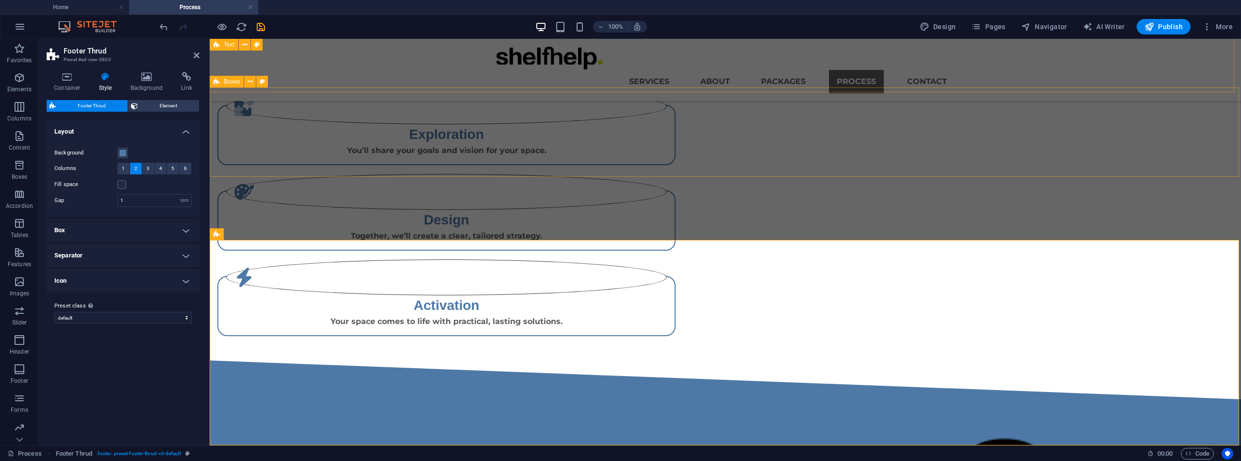
click at [231, 84] on span "Boxes" at bounding box center [232, 82] width 16 height 6
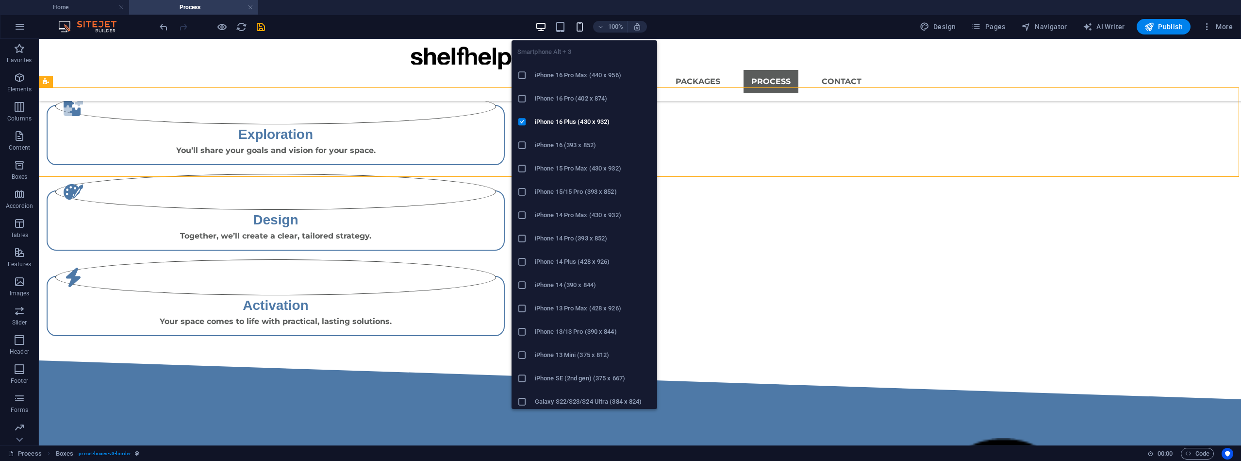
click at [582, 25] on icon "button" at bounding box center [579, 26] width 11 height 11
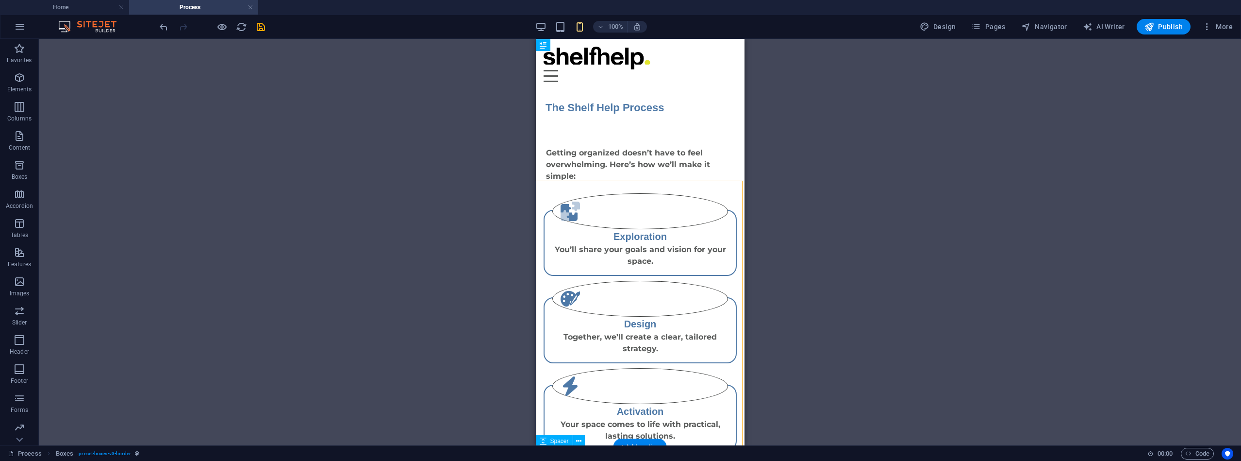
scroll to position [0, 0]
click at [1160, 26] on span "Publish" at bounding box center [1164, 27] width 38 height 10
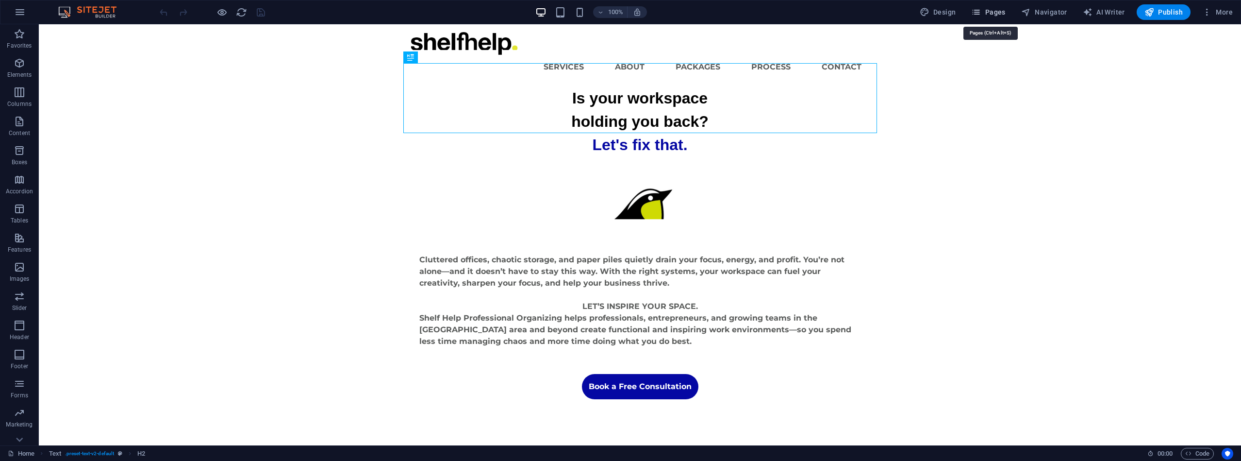
click at [997, 12] on span "Pages" at bounding box center [988, 12] width 34 height 10
